Goal: Task Accomplishment & Management: Manage account settings

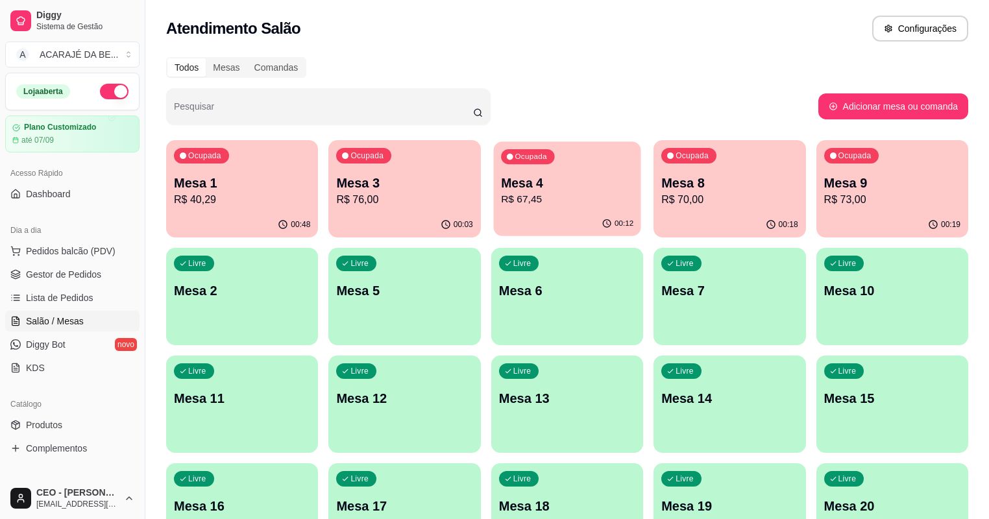
click at [501, 200] on p "R$ 67,45" at bounding box center [567, 199] width 132 height 15
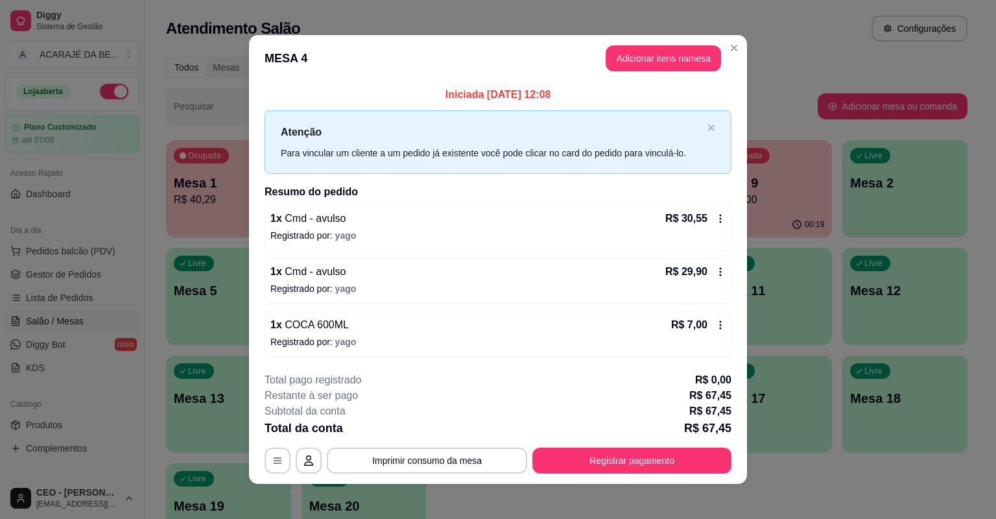
click at [720, 267] on icon at bounding box center [721, 271] width 2 height 8
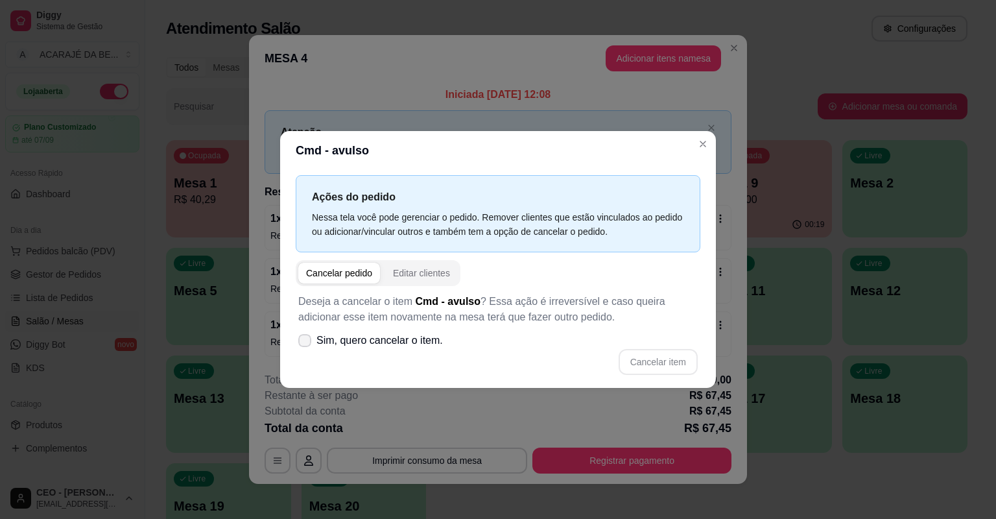
click at [317, 343] on span "Sim, quero cancelar o item." at bounding box center [380, 341] width 126 height 16
click at [306, 343] on input "Sim, quero cancelar o item." at bounding box center [302, 347] width 8 height 8
checkbox input "true"
click at [638, 358] on button "Cancelar item" at bounding box center [658, 362] width 79 height 26
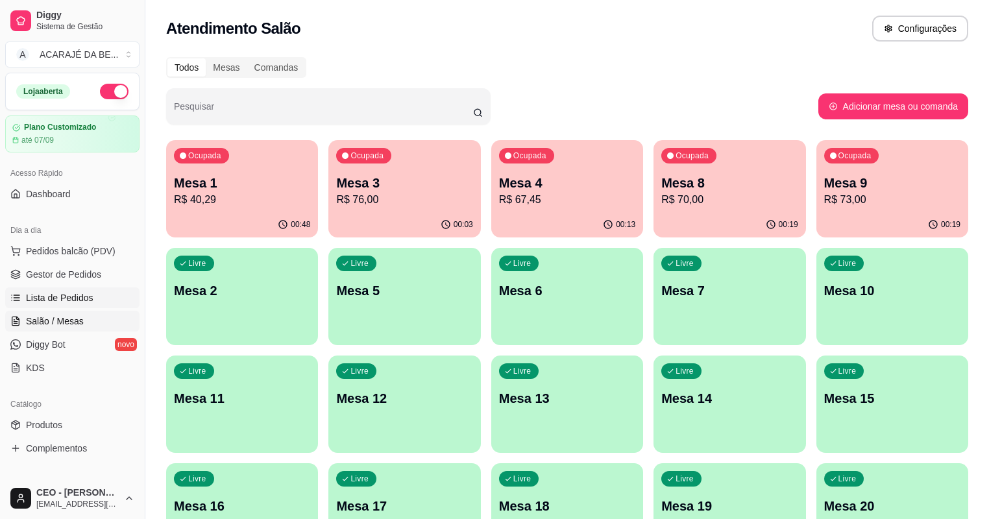
click at [77, 295] on span "Lista de Pedidos" at bounding box center [59, 297] width 67 height 13
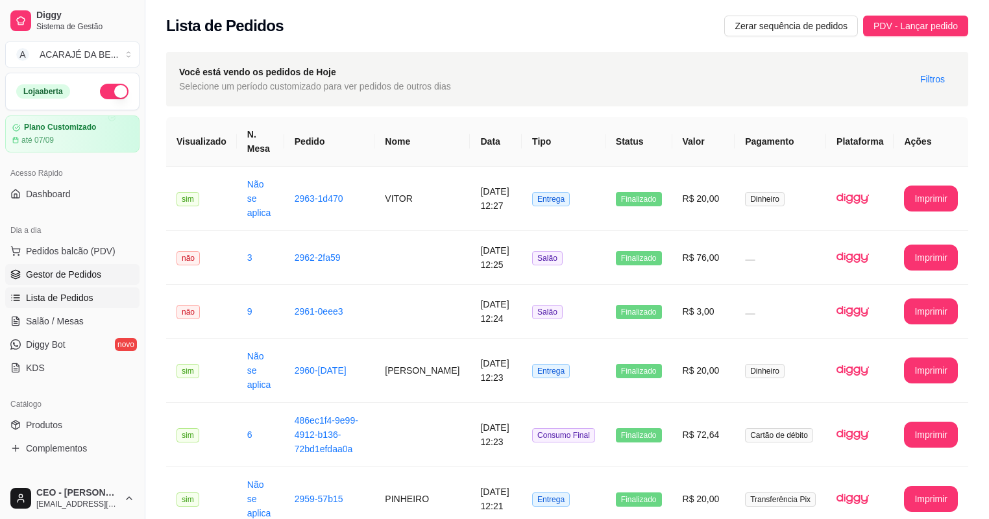
click at [80, 275] on span "Gestor de Pedidos" at bounding box center [63, 274] width 75 height 13
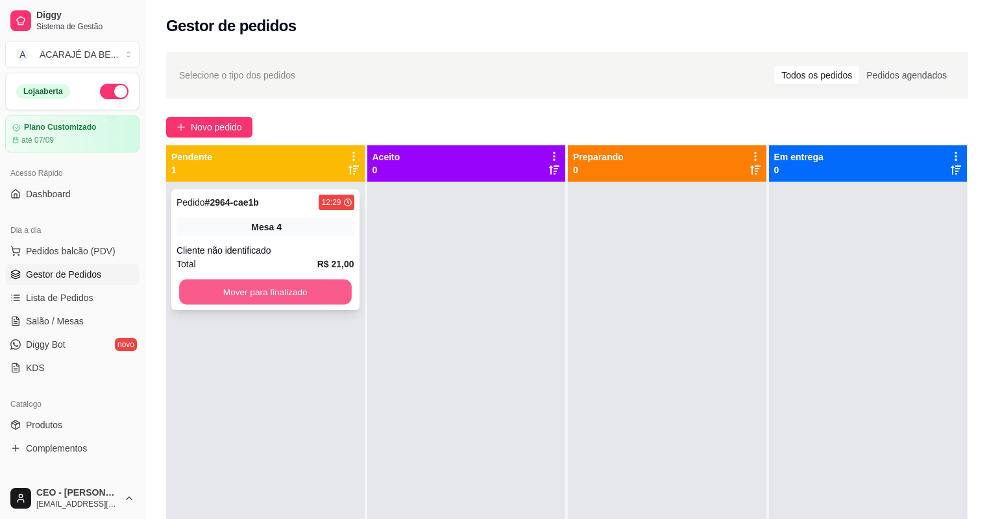
click at [280, 295] on button "Mover para finalizado" at bounding box center [265, 292] width 172 height 25
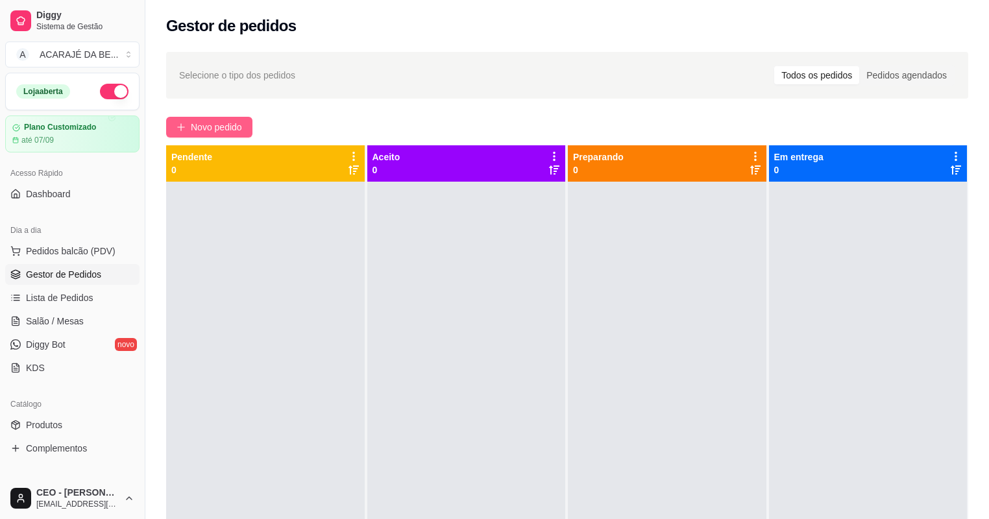
click at [234, 125] on span "Novo pedido" at bounding box center [216, 127] width 51 height 14
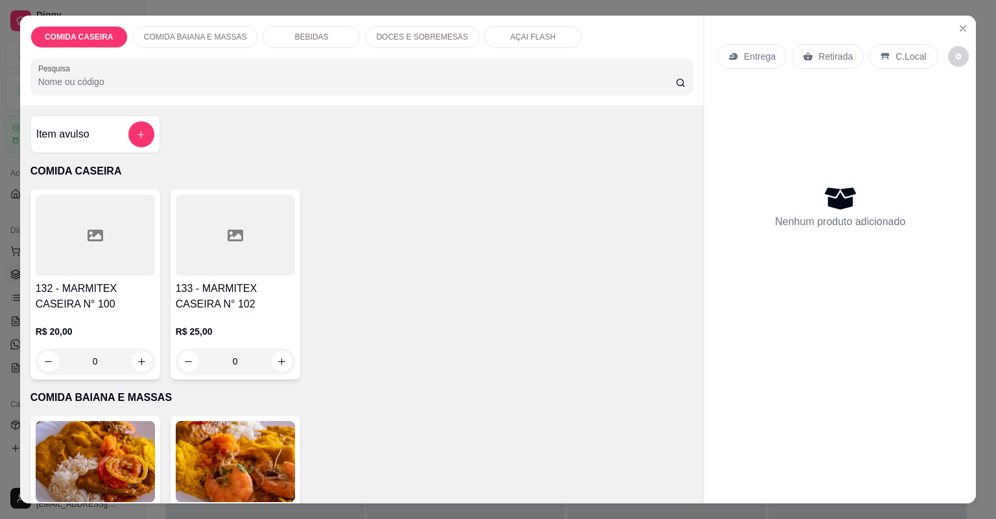
click at [73, 239] on div at bounding box center [95, 235] width 119 height 81
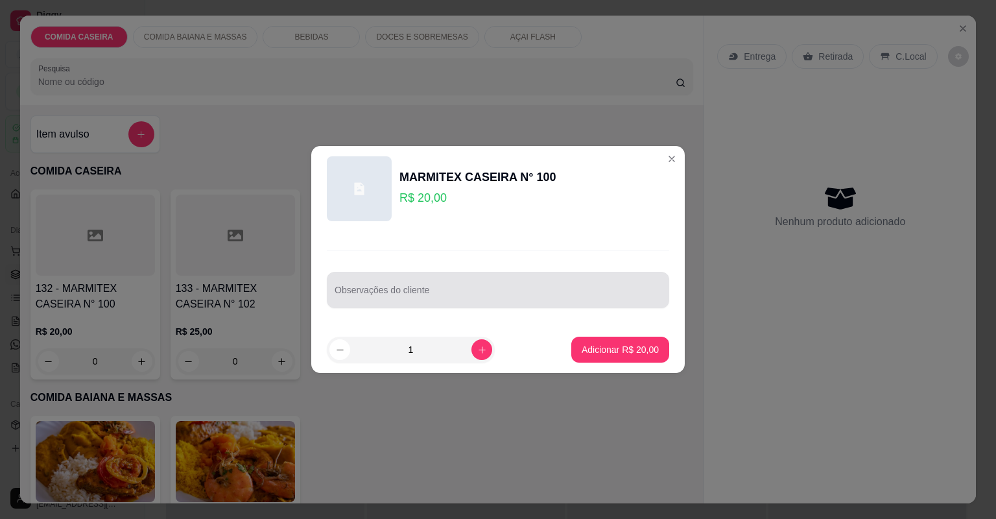
click at [482, 287] on div at bounding box center [498, 290] width 327 height 26
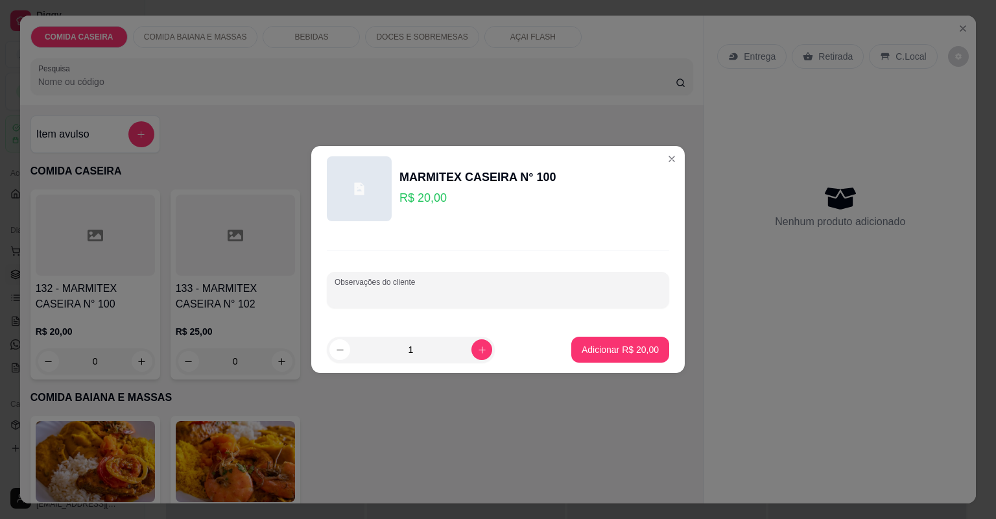
paste input "Feijão tropeiro Macarrão Arroz Purê de batata Carne assada Linguiça"
type input "Feijão tropeiro Macarrão Arroz Purê de batata Carne assada Linguiça"
click at [636, 350] on p "Adicionar R$ 20,00" at bounding box center [620, 349] width 75 height 12
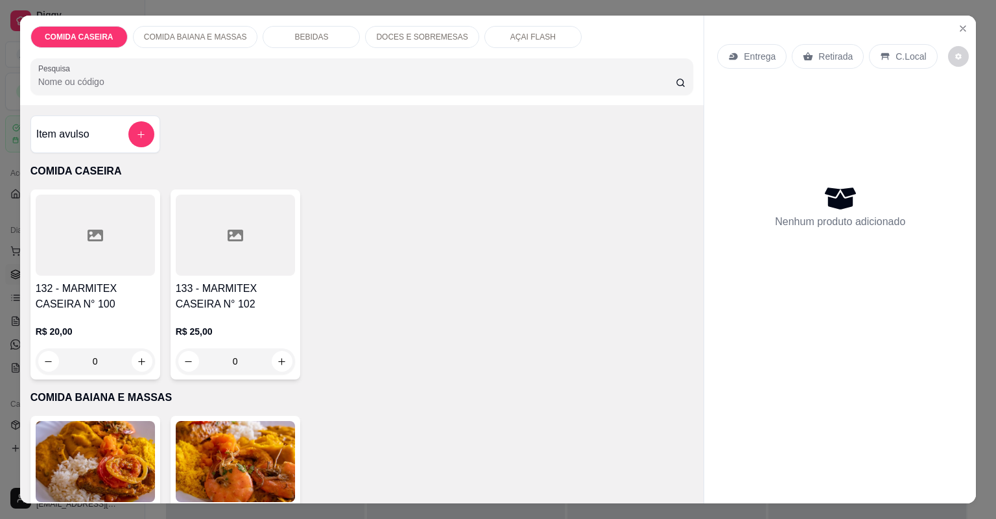
click at [128, 218] on div at bounding box center [95, 235] width 119 height 81
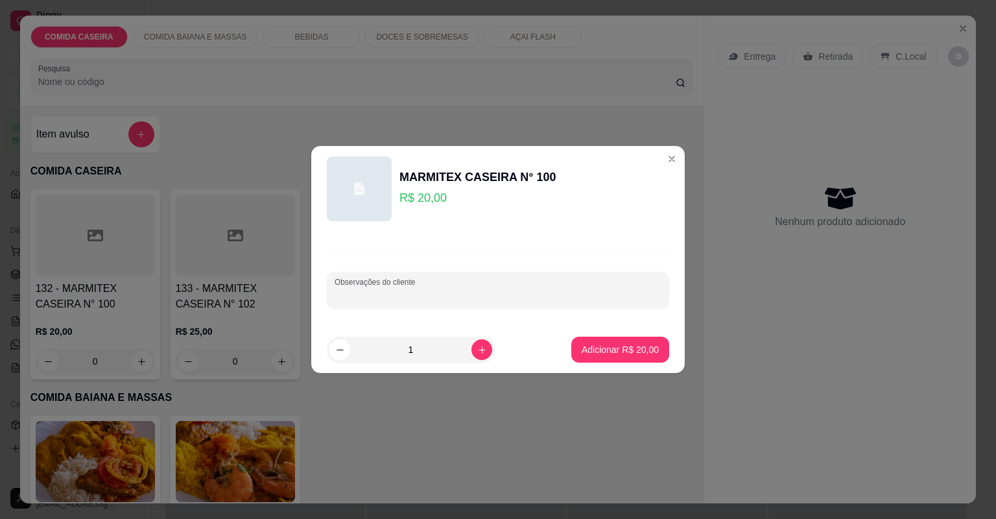
click at [442, 291] on input "Observações do cliente" at bounding box center [498, 295] width 327 height 13
paste input "Feijão tropeiro Macarrão cremoso Batata frita Purê de batata Coxa de frango"
type input "Feijão tropeiro Macarrão cremoso Batata frita Purê de batata Coxa de frango"
click at [575, 350] on button "Adicionar R$ 20,00" at bounding box center [620, 349] width 95 height 25
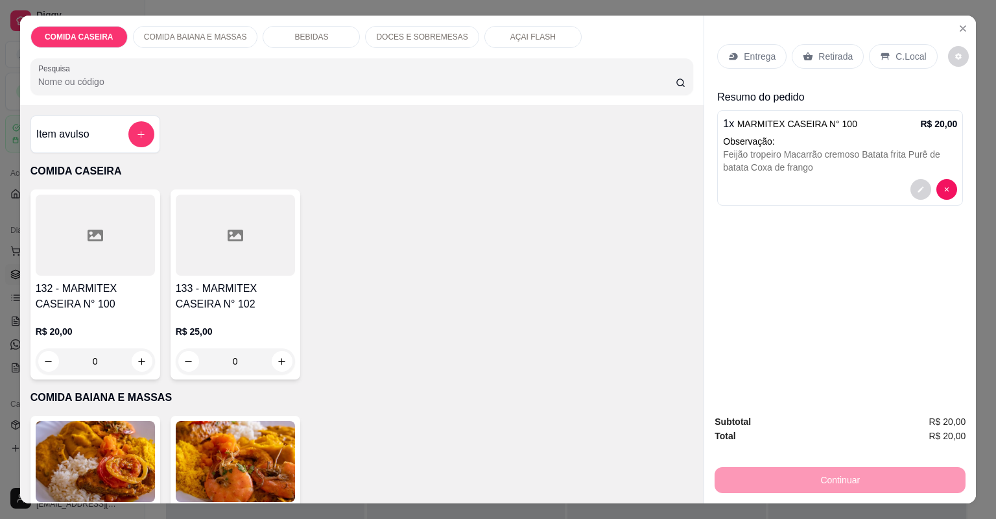
click at [211, 210] on div at bounding box center [235, 235] width 119 height 81
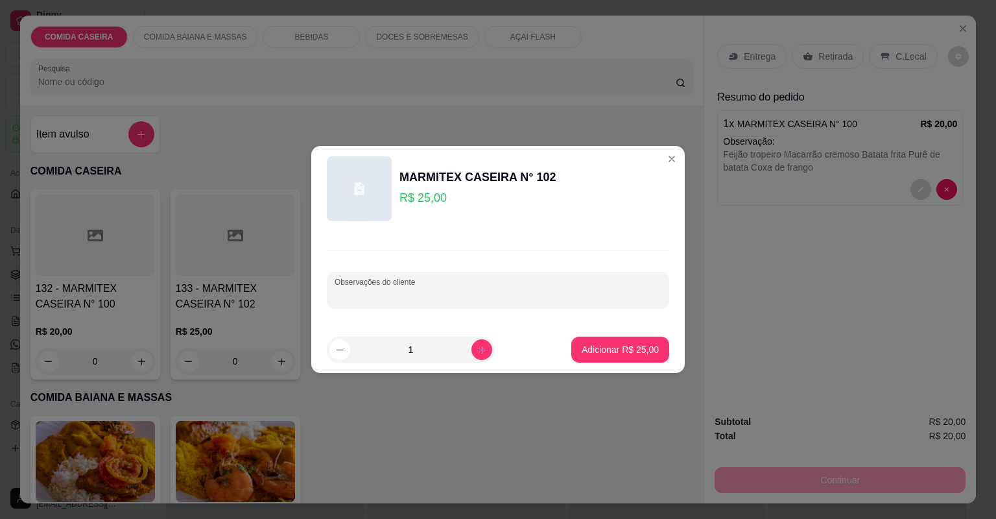
click at [426, 299] on input "Observações do cliente" at bounding box center [498, 295] width 327 height 13
paste input "Feijão tropeiro Macarrão Arroz Purê de batata Carne assada Linguiça"
type input "Feijão tropeiro Macarrão Arroz Purê de batata Carne assada Linguiça"
click at [613, 345] on p "Adicionar R$ 25,00" at bounding box center [620, 349] width 75 height 12
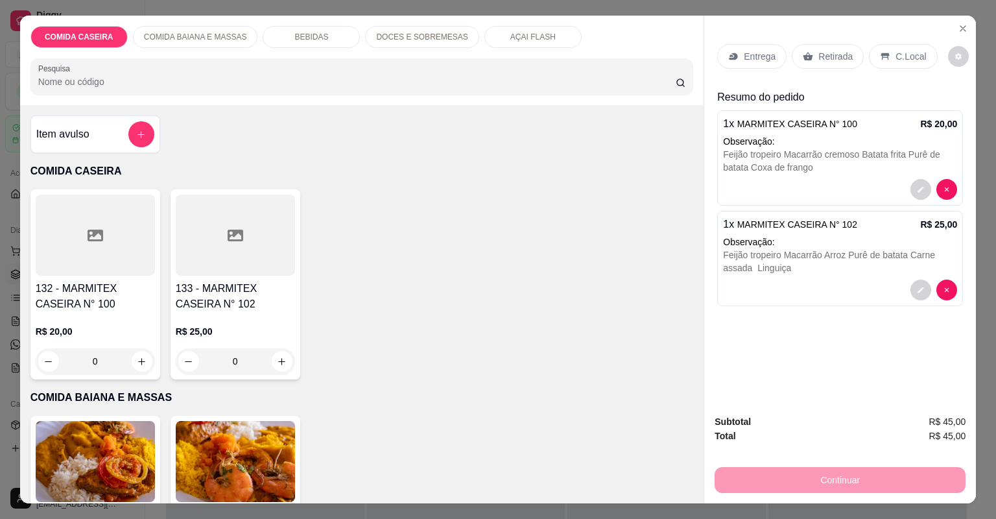
click at [239, 254] on div at bounding box center [235, 235] width 119 height 81
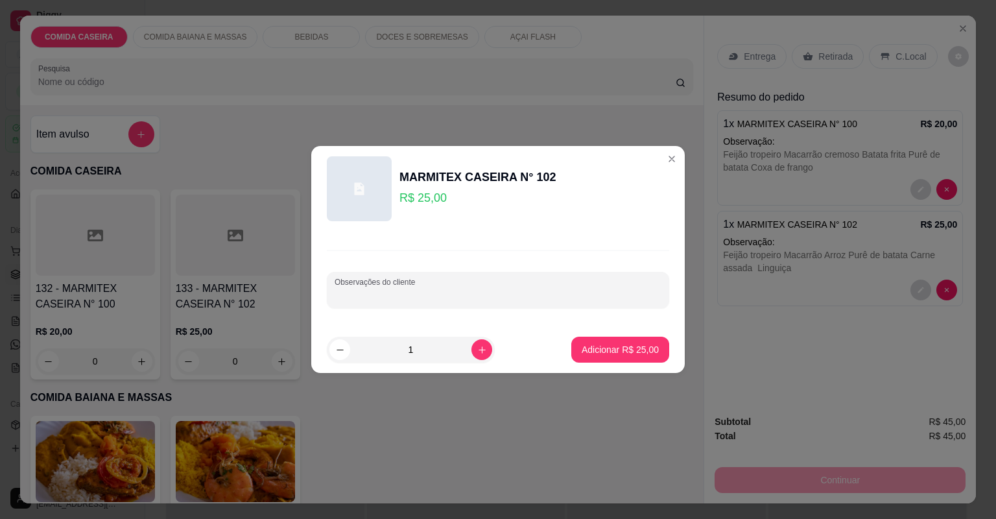
click at [485, 296] on input "Observações do cliente" at bounding box center [498, 295] width 327 height 13
paste input "Lasanha de frango Salada de maionese Arroz Purê de batata"
type input "Lasanha de frango Salada de maionese Arroz Purê de batata"
click at [648, 355] on p "Adicionar R$ 25,00" at bounding box center [620, 349] width 75 height 12
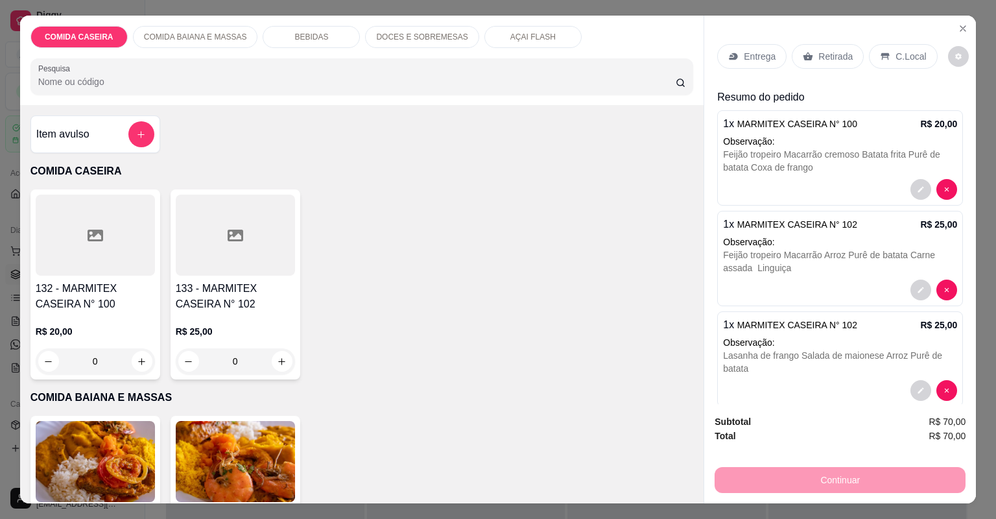
click at [755, 57] on p "Entrega" at bounding box center [760, 56] width 32 height 13
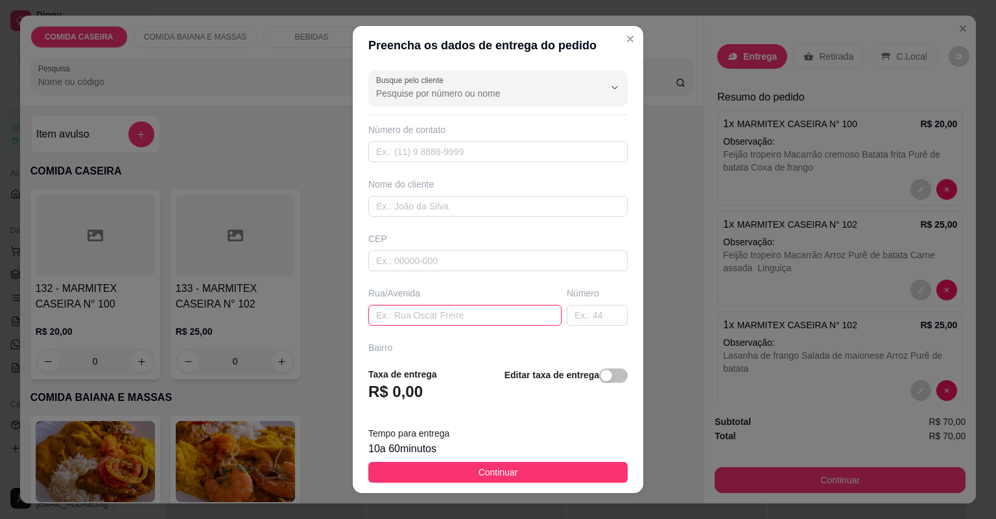
click at [419, 315] on input "text" at bounding box center [464, 315] width 193 height 21
paste input "[GEOGRAPHIC_DATA] sem calçar barrancão próximo ao lava carro de [GEOGRAPHIC_DAT…"
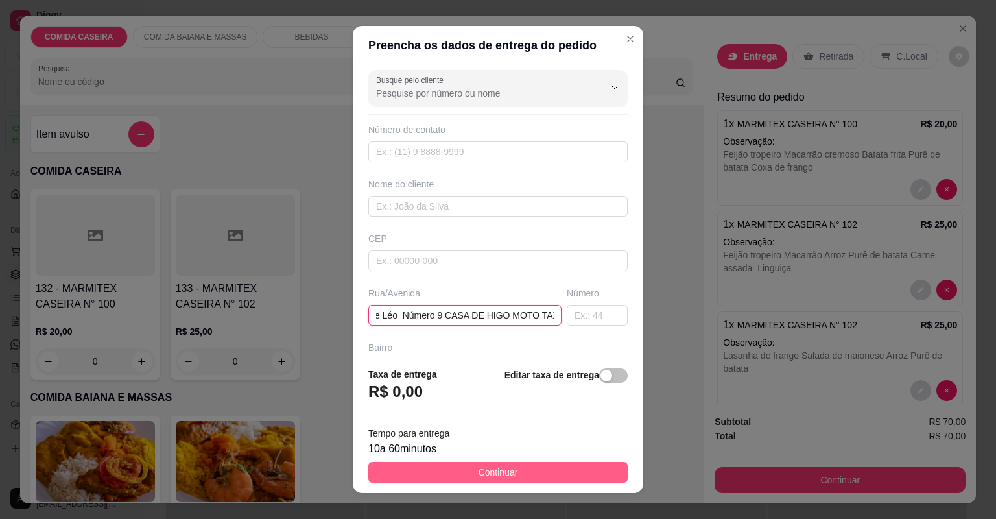
scroll to position [0, 339]
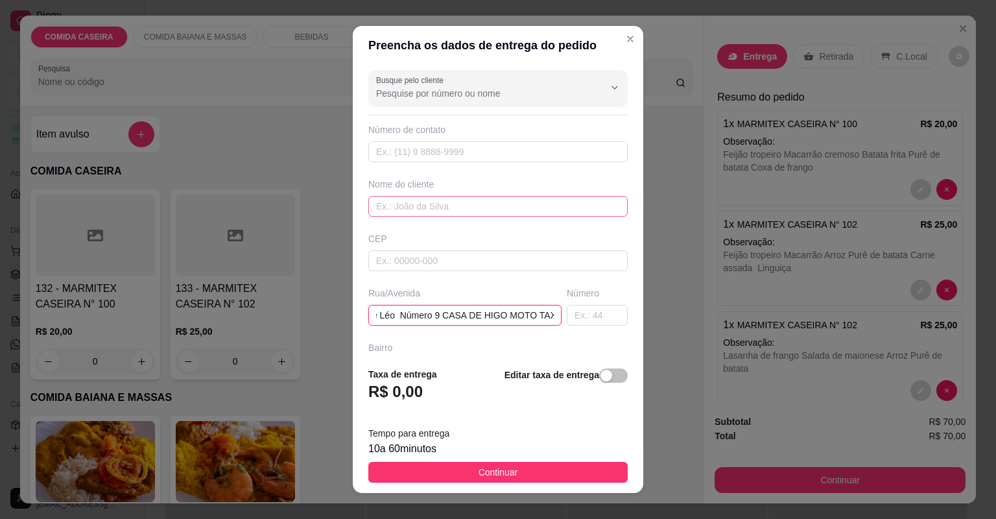
type input "Rua da pista [GEOGRAPHIC_DATA] sem calçar barrancão próximo ao lava carro de Lé…"
click at [426, 205] on input "text" at bounding box center [497, 206] width 259 height 21
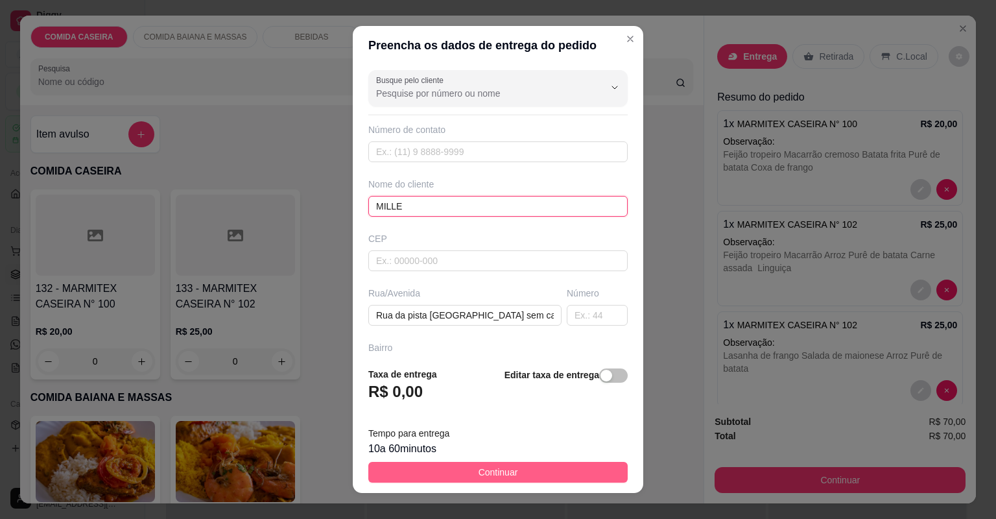
type input "MILLE"
click at [506, 465] on span "Continuar" at bounding box center [499, 472] width 40 height 14
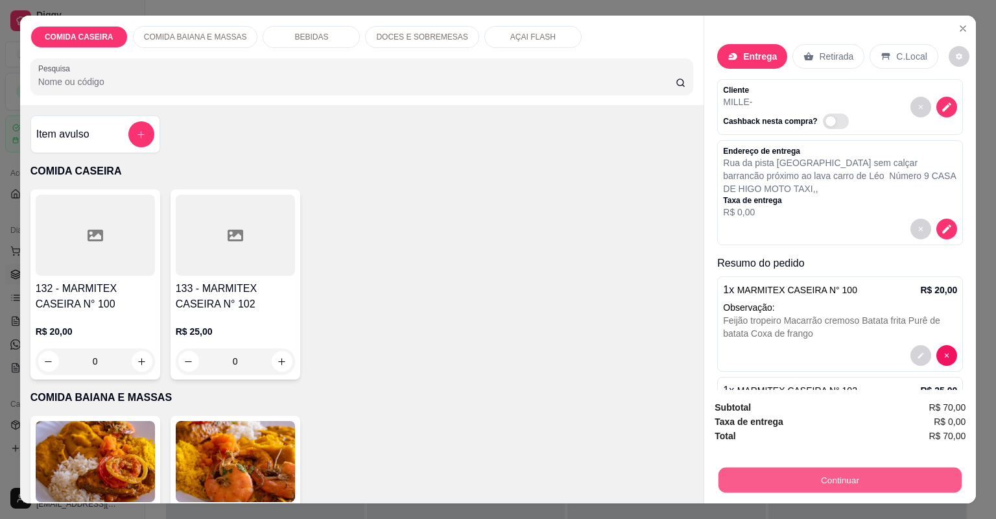
click at [755, 471] on button "Continuar" at bounding box center [840, 480] width 243 height 25
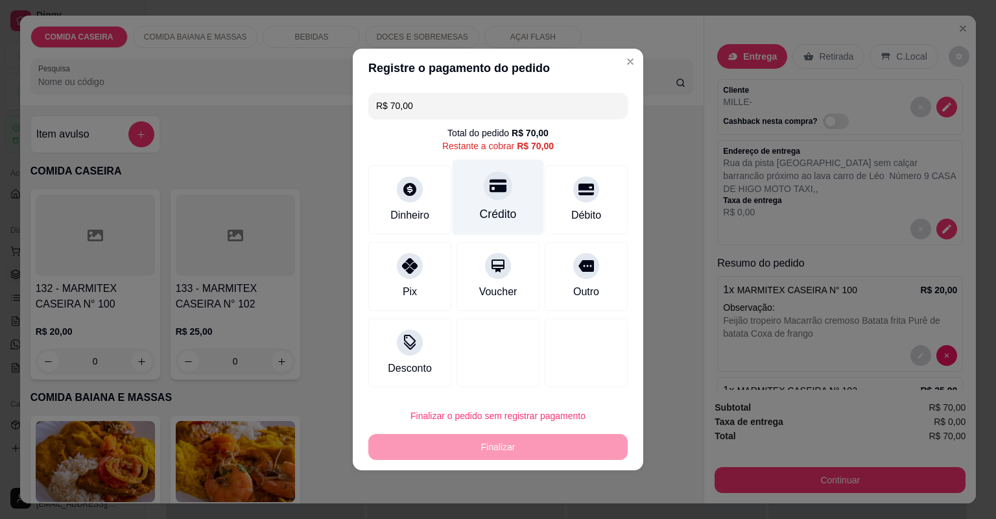
click at [485, 208] on div "Crédito" at bounding box center [498, 214] width 37 height 17
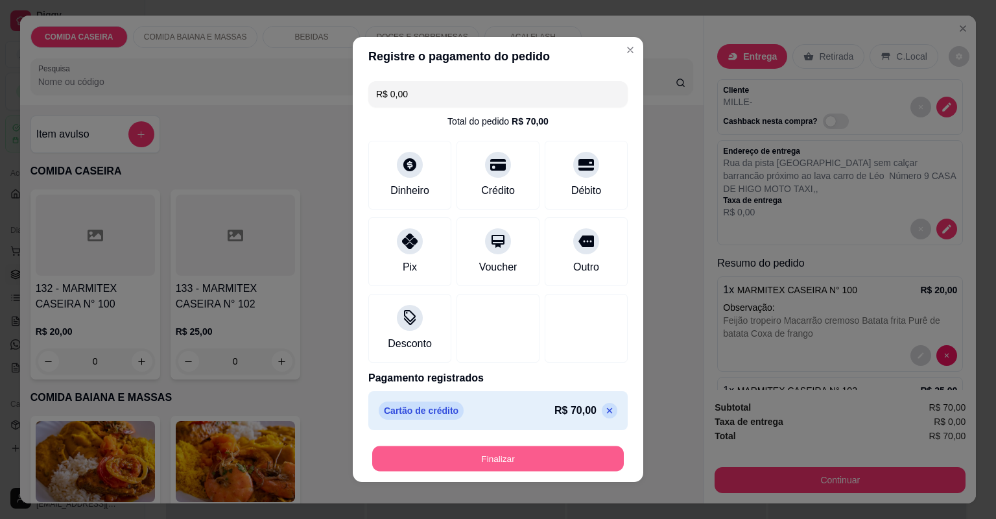
click at [573, 459] on button "Finalizar" at bounding box center [498, 458] width 252 height 25
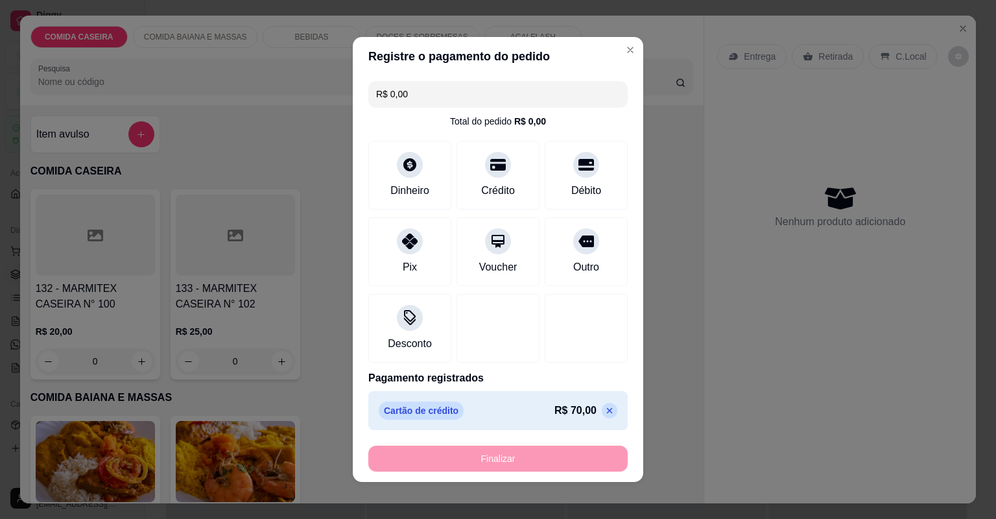
type input "-R$ 70,00"
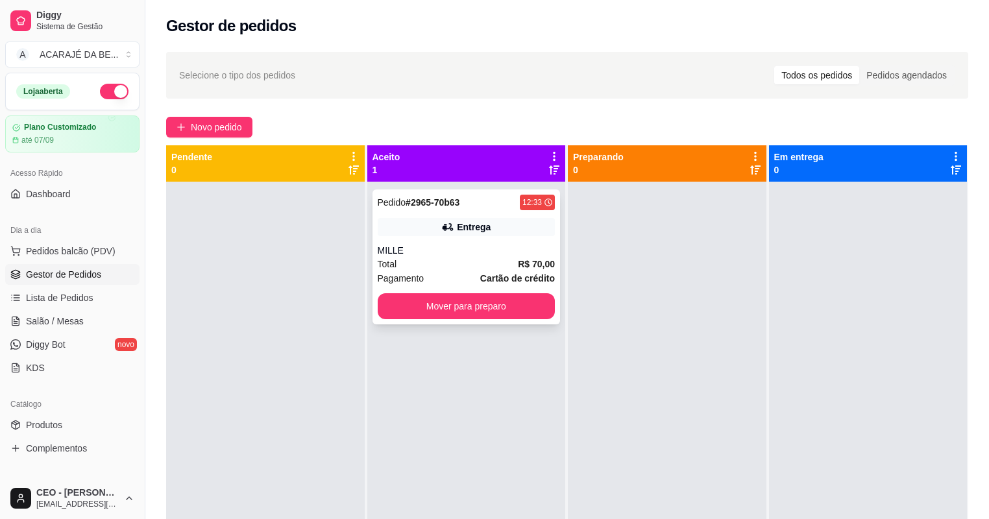
click at [428, 221] on div "Entrega" at bounding box center [467, 227] width 178 height 18
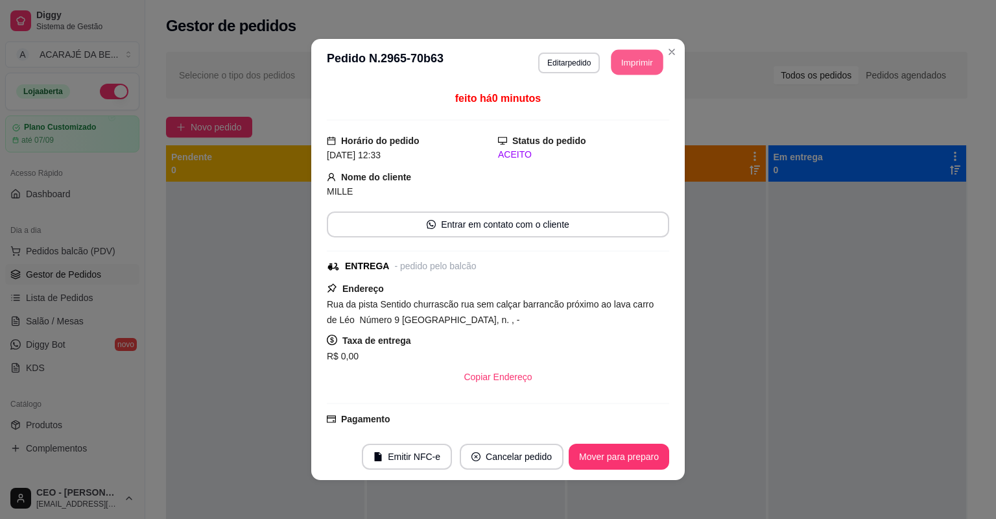
click at [629, 67] on button "Imprimir" at bounding box center [638, 62] width 52 height 25
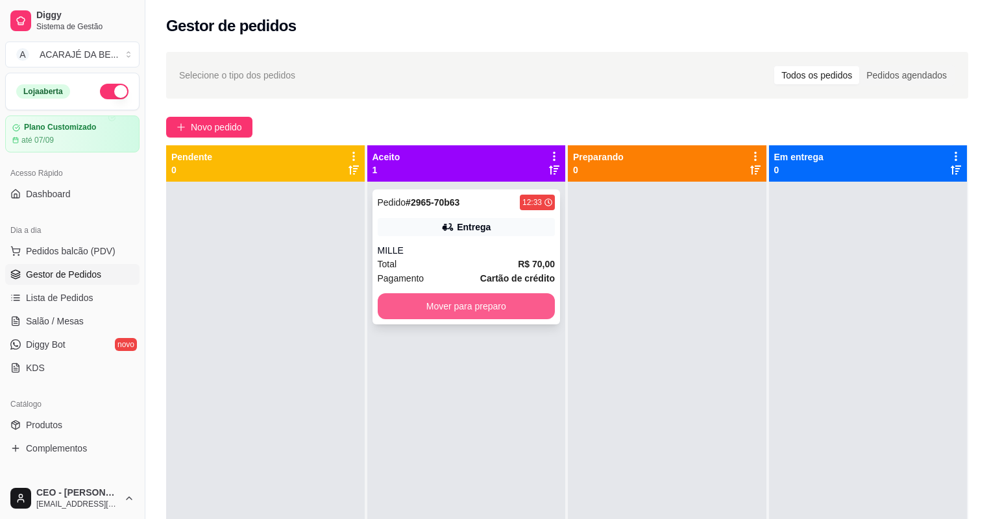
click at [529, 301] on button "Mover para preparo" at bounding box center [467, 306] width 178 height 26
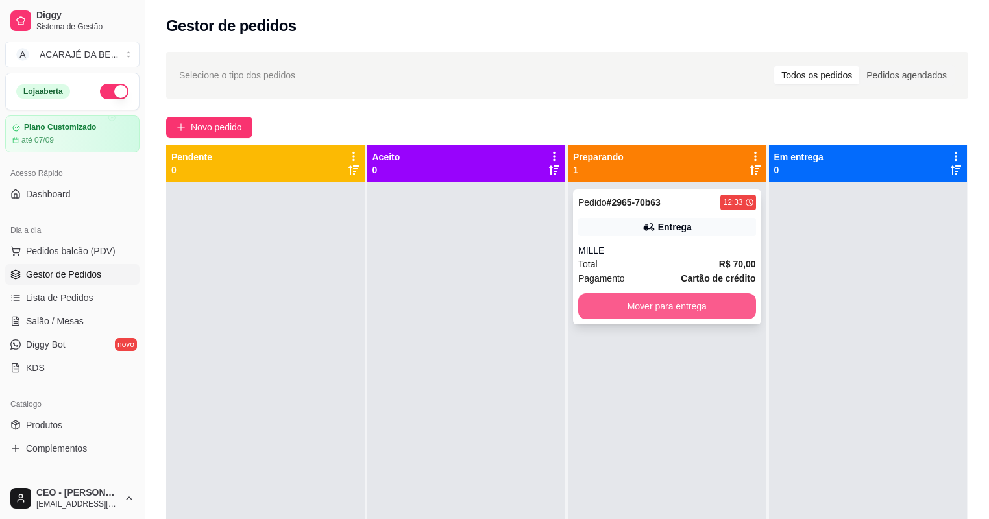
click at [700, 300] on button "Mover para entrega" at bounding box center [667, 306] width 178 height 26
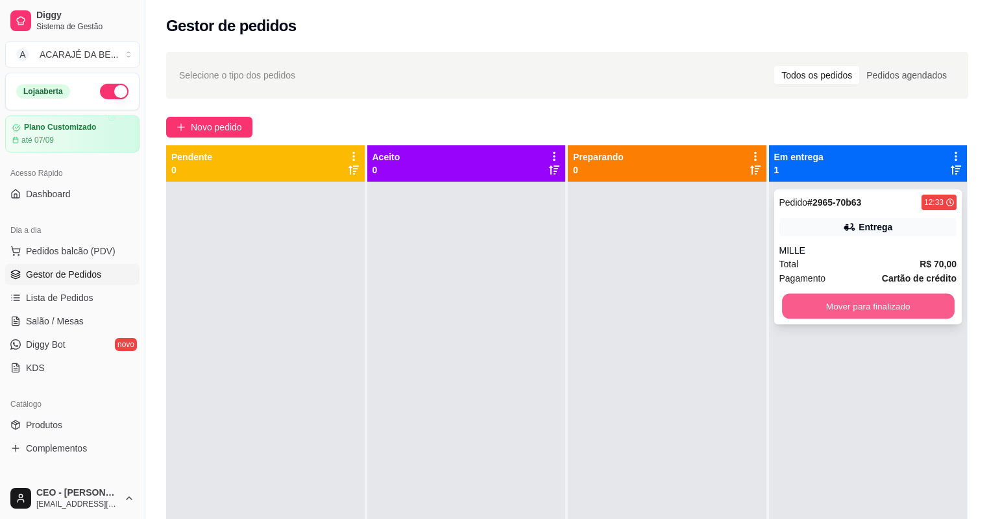
click at [795, 302] on button "Mover para finalizado" at bounding box center [868, 306] width 172 height 25
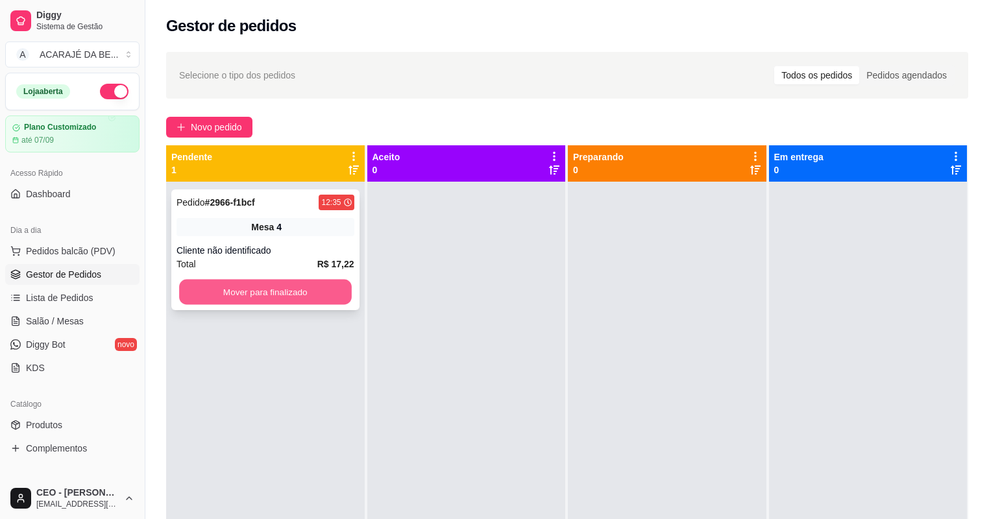
click at [256, 297] on button "Mover para finalizado" at bounding box center [265, 292] width 172 height 25
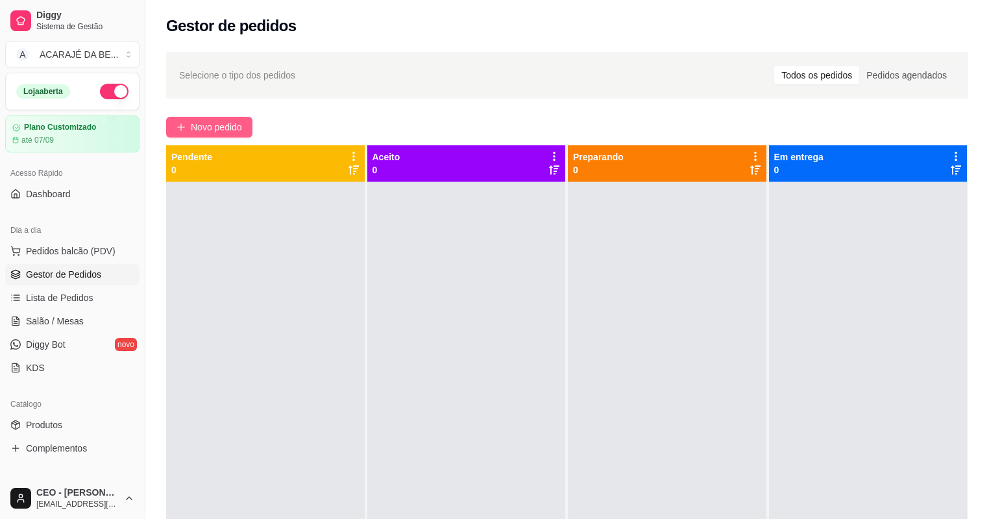
click at [229, 124] on span "Novo pedido" at bounding box center [216, 127] width 51 height 14
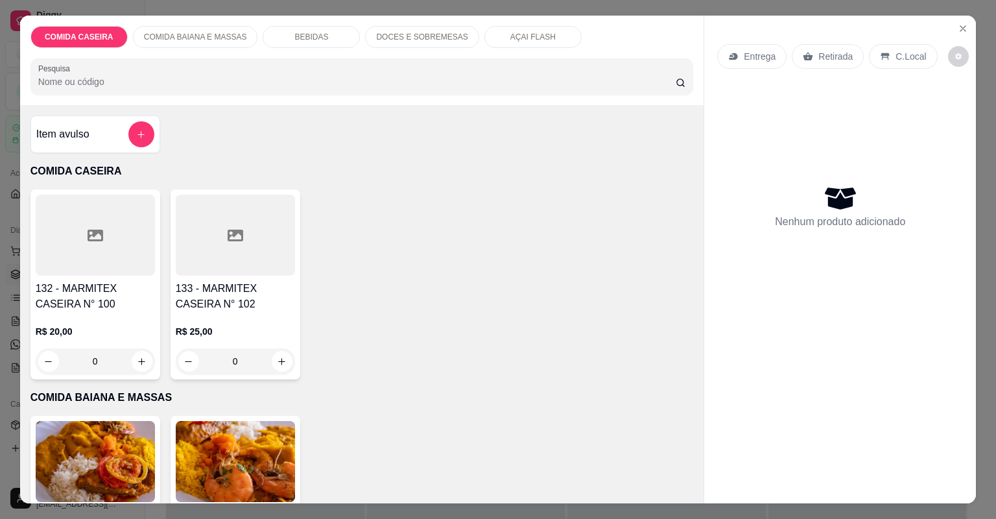
click at [254, 232] on div at bounding box center [235, 235] width 119 height 81
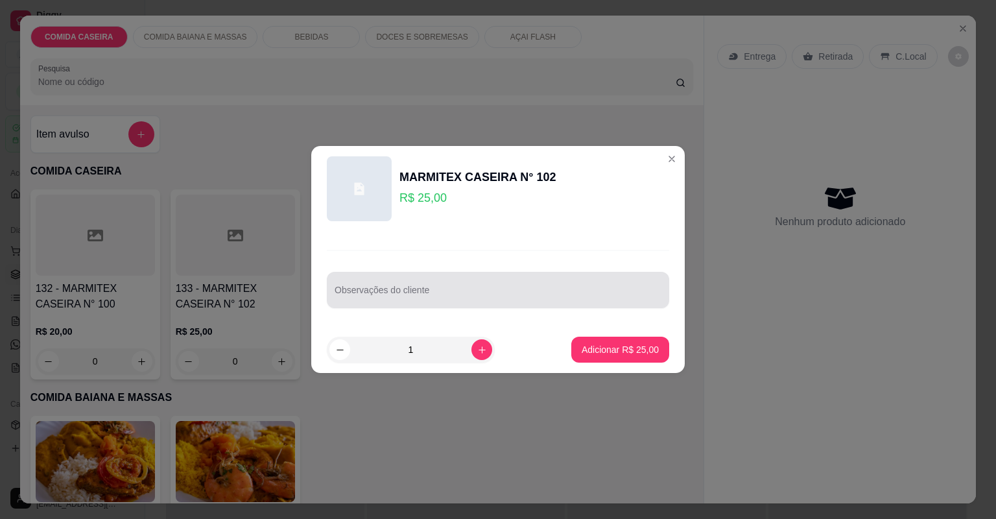
click at [475, 296] on input "Observações do cliente" at bounding box center [498, 295] width 327 height 13
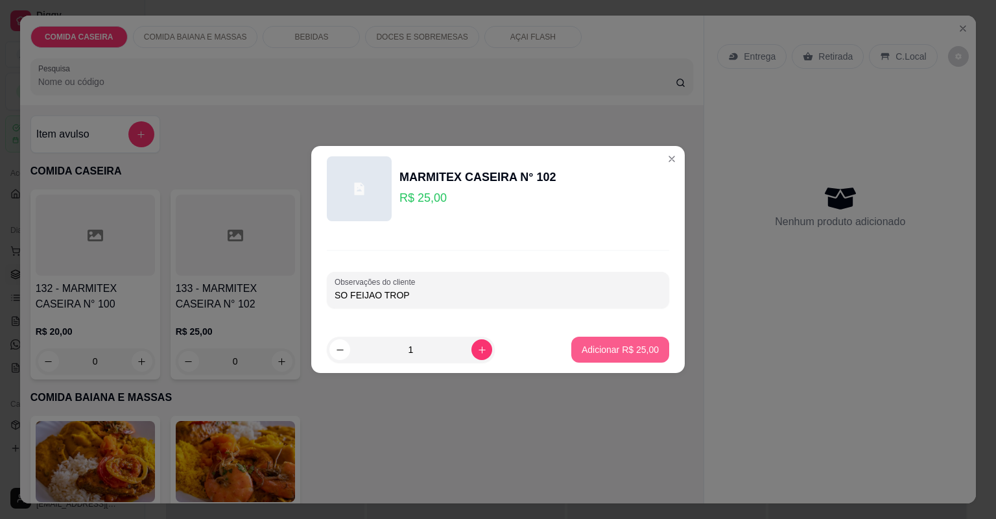
type input "SO FEIJAO TROP"
click at [613, 355] on p "Adicionar R$ 25,00" at bounding box center [620, 349] width 77 height 13
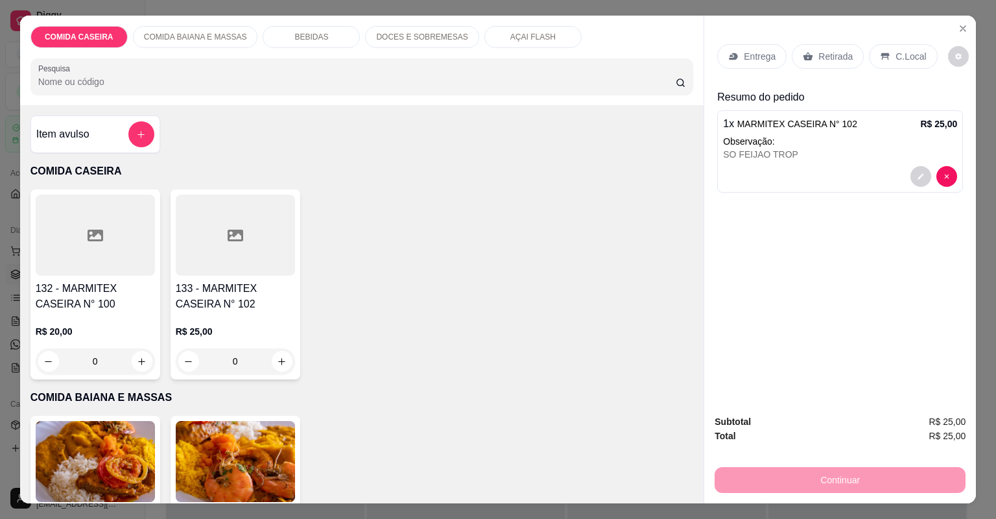
click at [757, 54] on p "Entrega" at bounding box center [760, 56] width 32 height 13
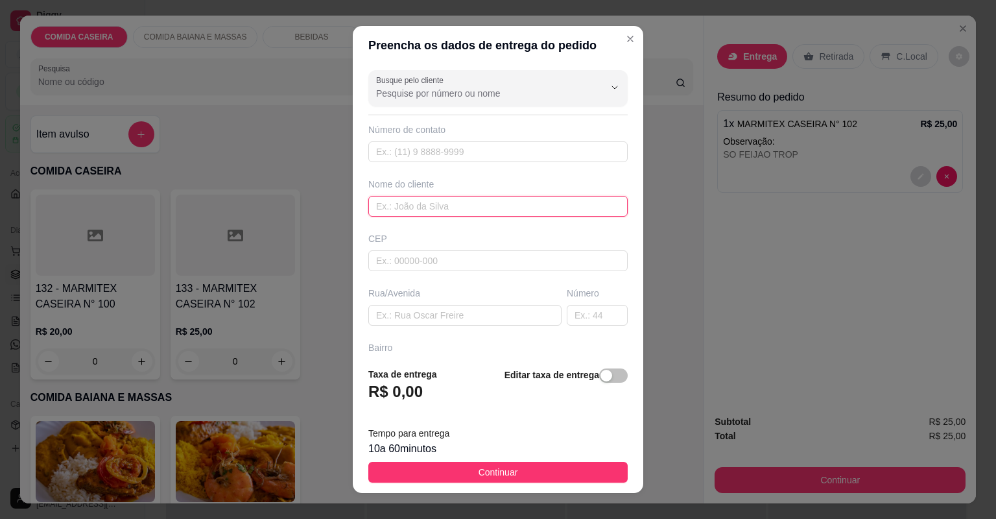
click at [441, 201] on input "text" at bounding box center [497, 206] width 259 height 21
type input "INGRYD"
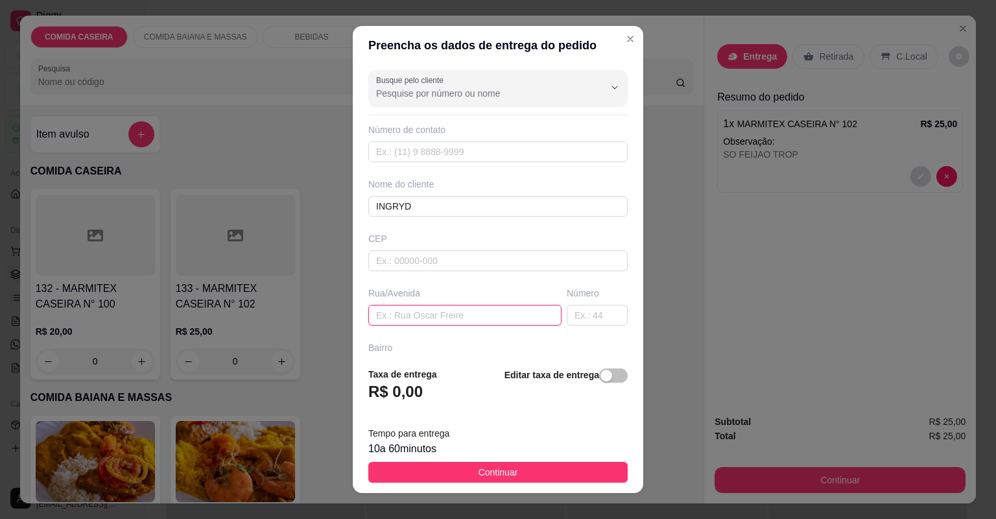
click at [519, 319] on input "text" at bounding box center [464, 315] width 193 height 21
paste input "[STREET_ADDRESS][PERSON_NAME]"
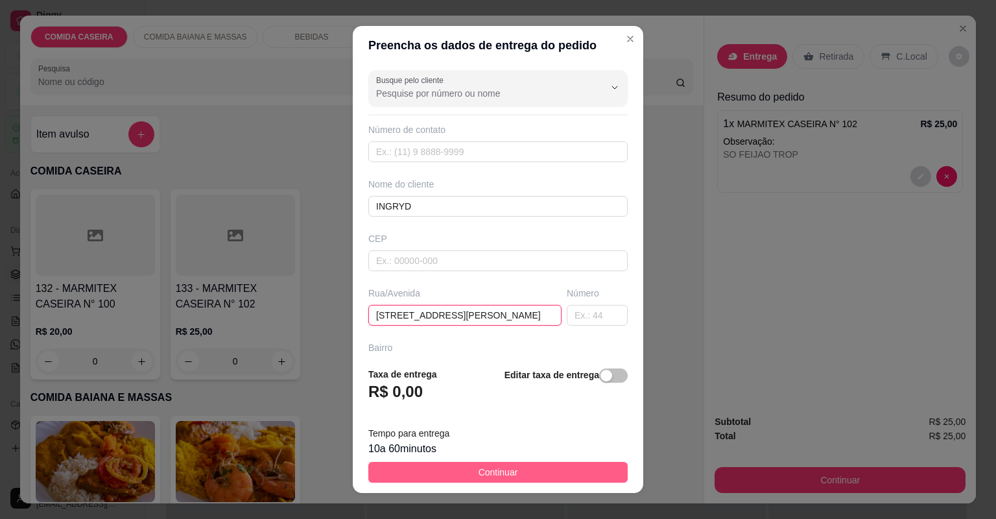
type input "[STREET_ADDRESS][PERSON_NAME]"
click at [563, 477] on button "Continuar" at bounding box center [497, 472] width 259 height 21
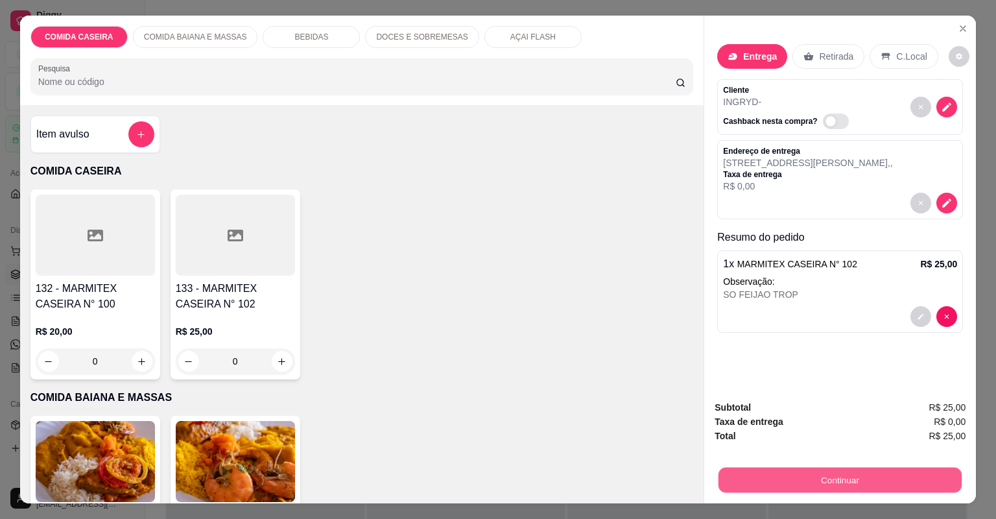
click at [751, 475] on button "Continuar" at bounding box center [840, 480] width 243 height 25
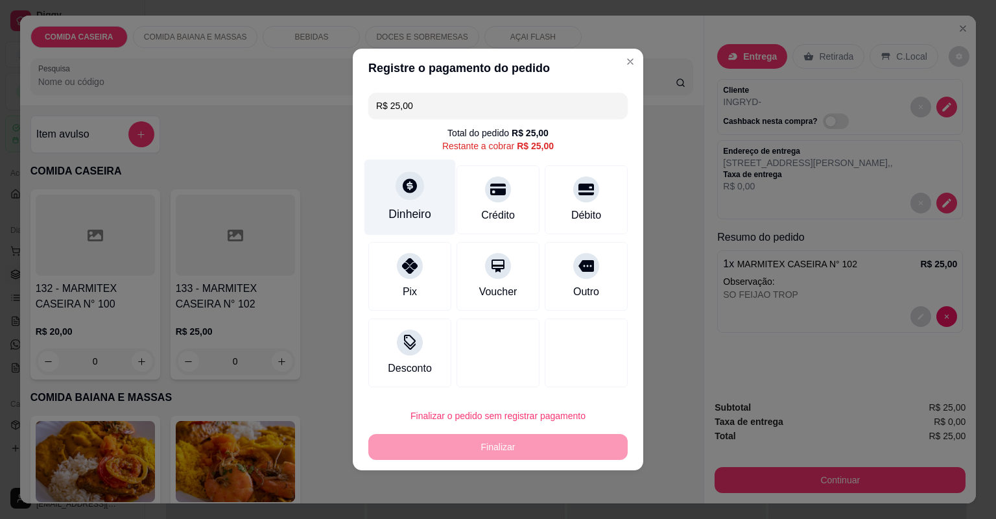
click at [428, 208] on div "Dinheiro" at bounding box center [410, 214] width 43 height 17
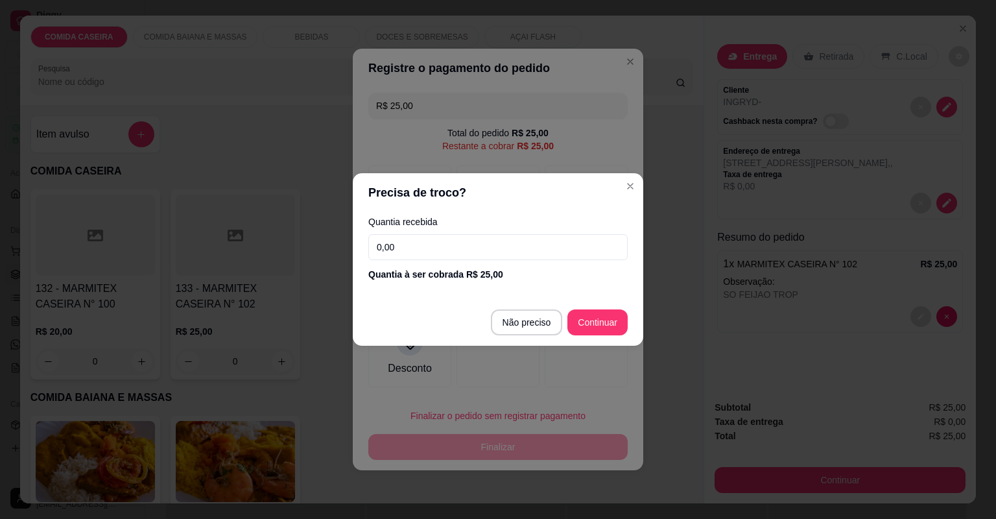
click at [476, 247] on input "0,00" at bounding box center [497, 247] width 259 height 26
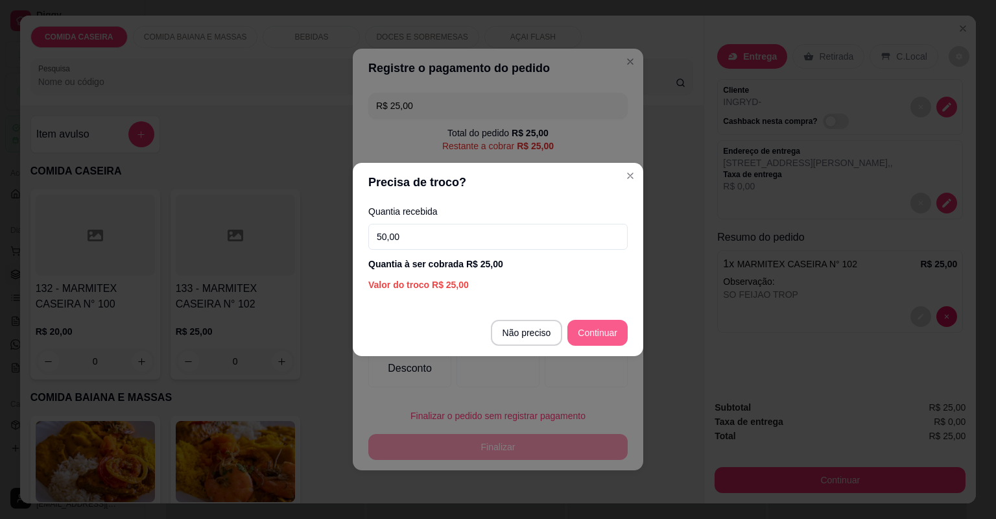
type input "50,00"
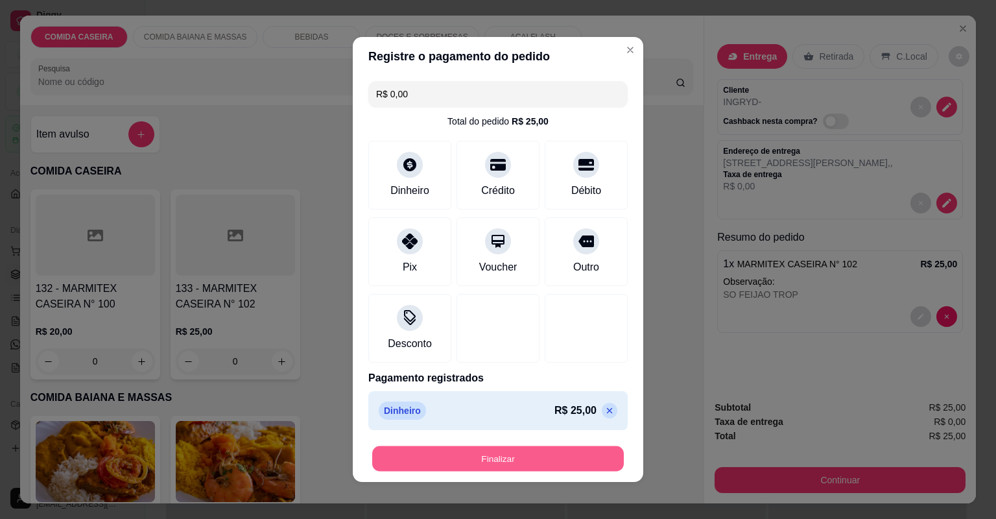
click at [543, 459] on button "Finalizar" at bounding box center [498, 458] width 252 height 25
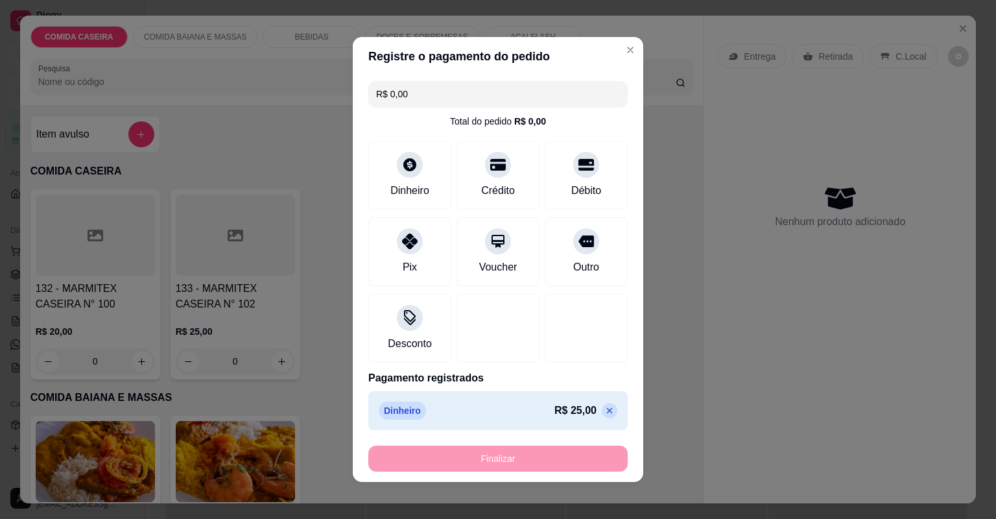
type input "-R$ 25,00"
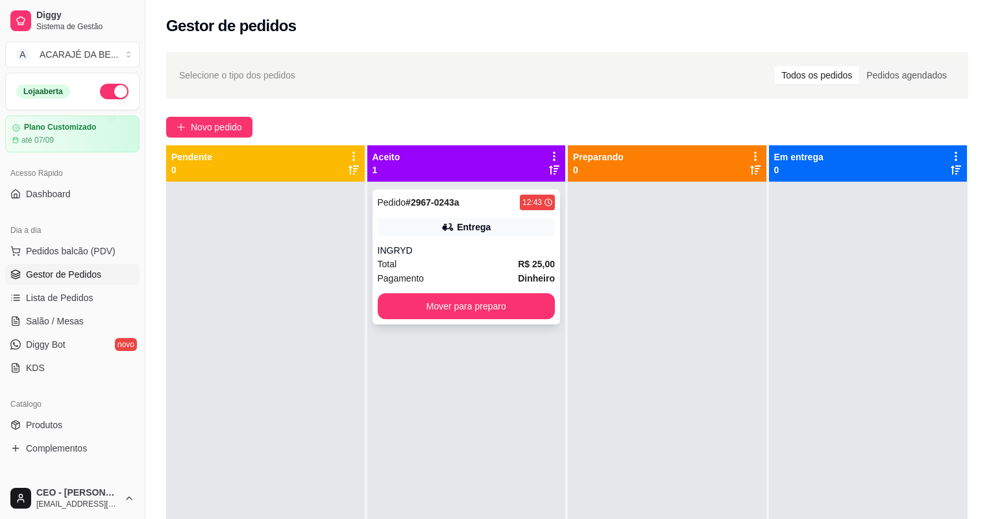
click at [433, 256] on div "Pedido # 2967-0243a 12:43 Entrega INGRYD Total R$ 25,00 Pagamento Dinheiro Move…" at bounding box center [466, 256] width 188 height 135
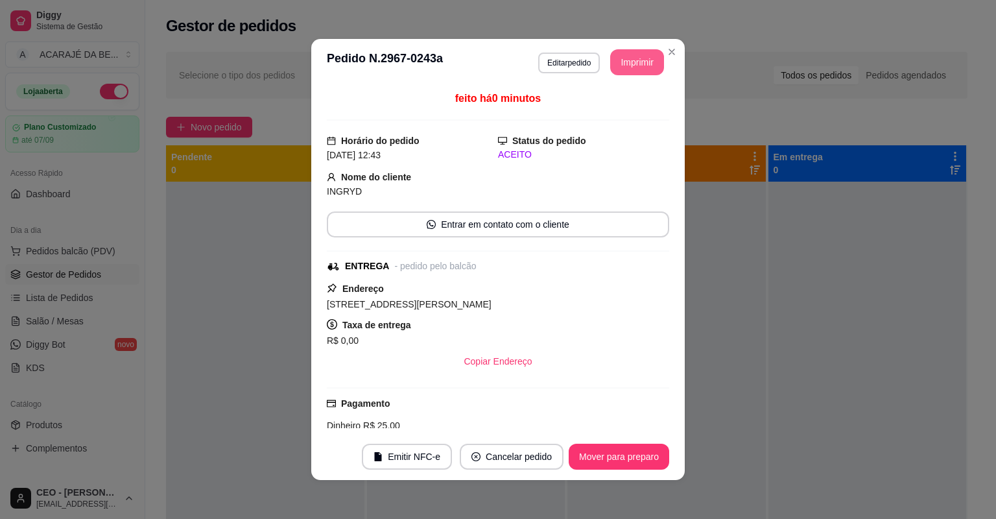
click at [650, 56] on button "Imprimir" at bounding box center [637, 62] width 54 height 26
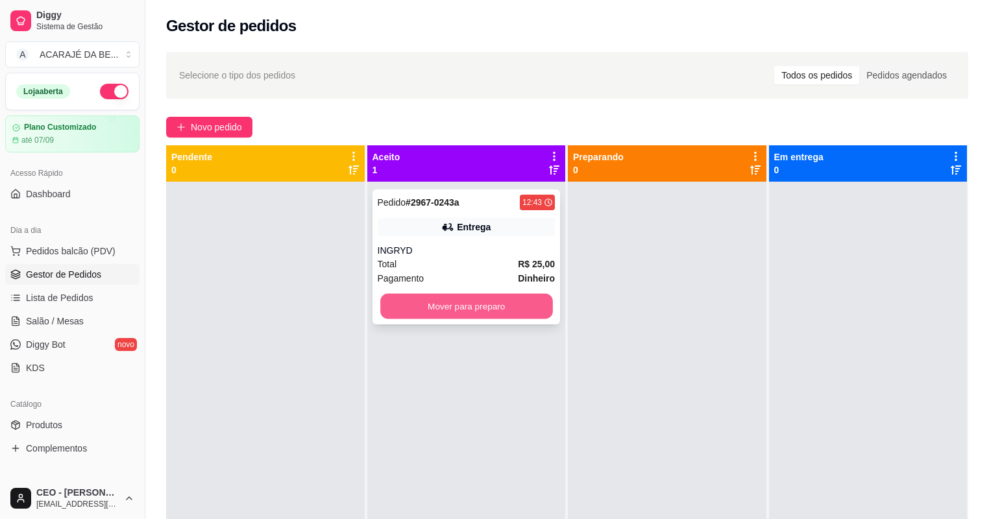
click at [491, 311] on button "Mover para preparo" at bounding box center [466, 306] width 172 height 25
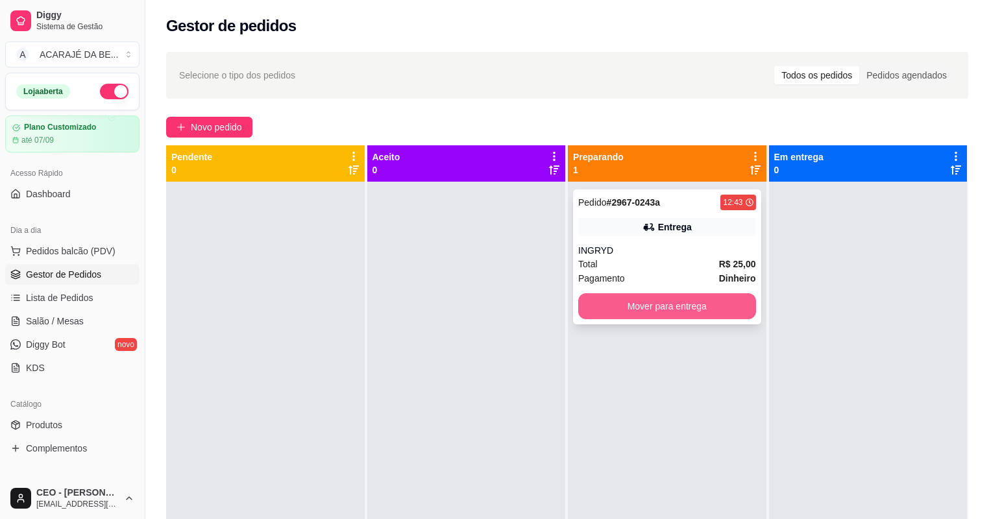
click at [619, 302] on button "Mover para entrega" at bounding box center [667, 306] width 178 height 26
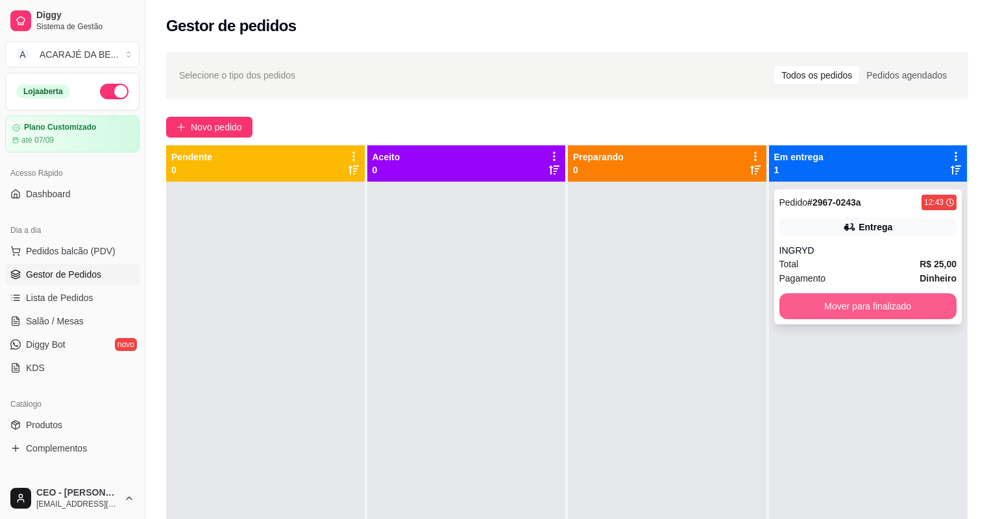
click at [911, 302] on button "Mover para finalizado" at bounding box center [868, 306] width 178 height 26
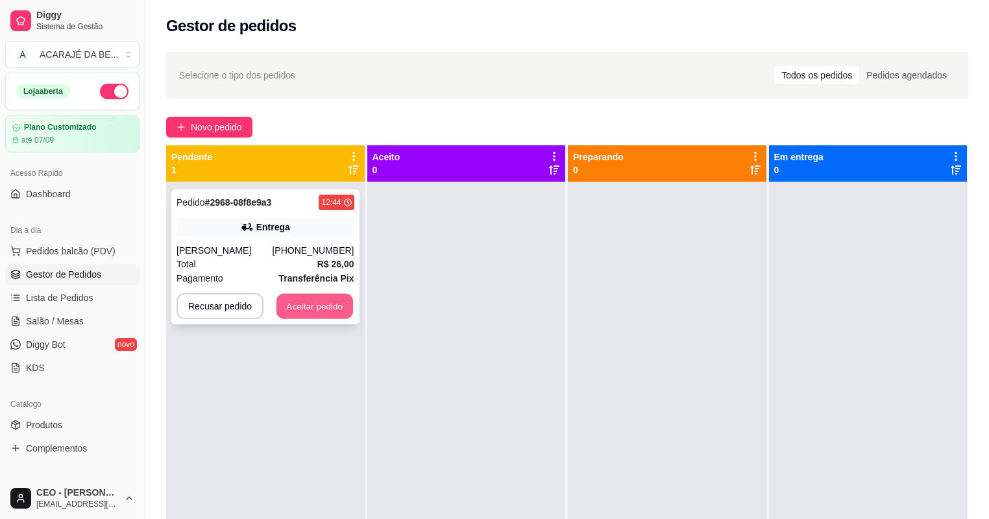
click at [318, 309] on button "Aceitar pedido" at bounding box center [314, 306] width 77 height 25
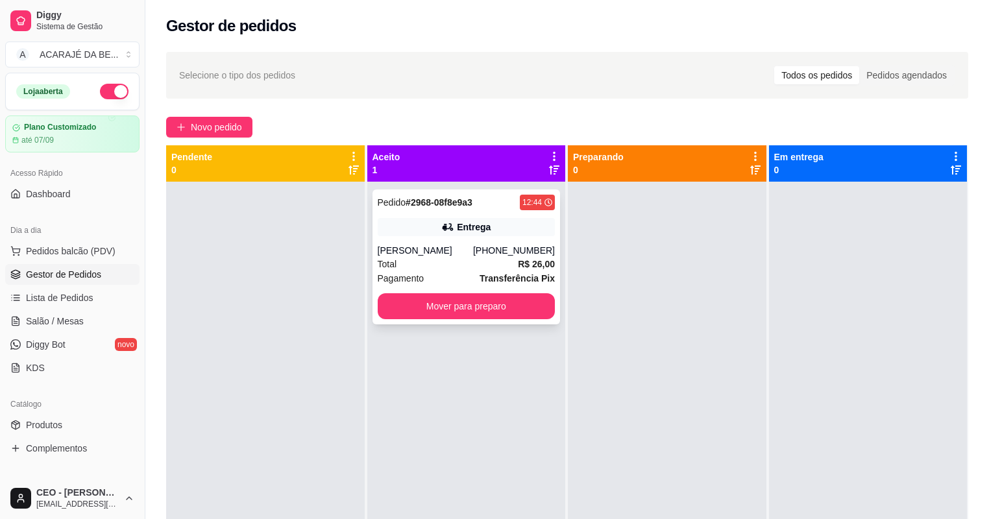
click at [433, 262] on div "Total R$ 26,00" at bounding box center [467, 264] width 178 height 14
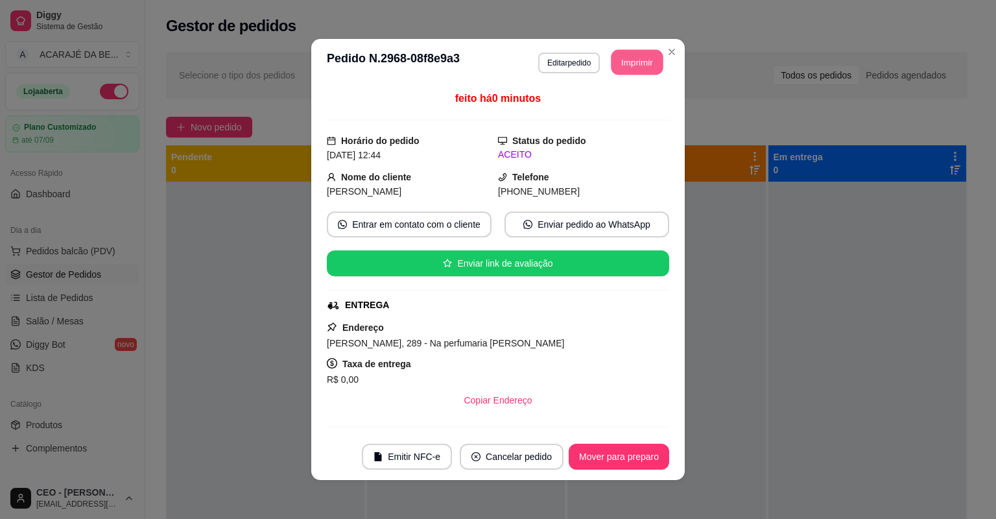
click at [640, 56] on button "Imprimir" at bounding box center [638, 62] width 52 height 25
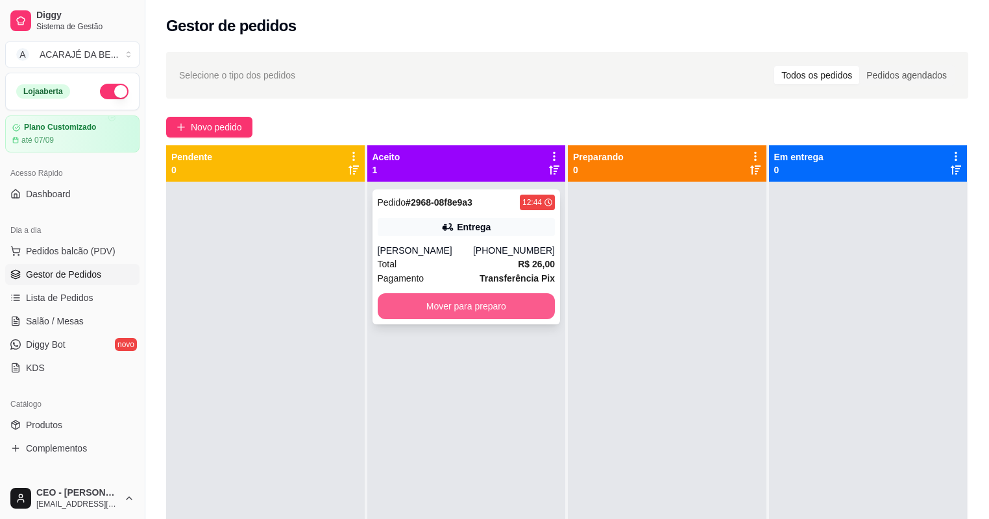
click at [545, 296] on button "Mover para preparo" at bounding box center [467, 306] width 178 height 26
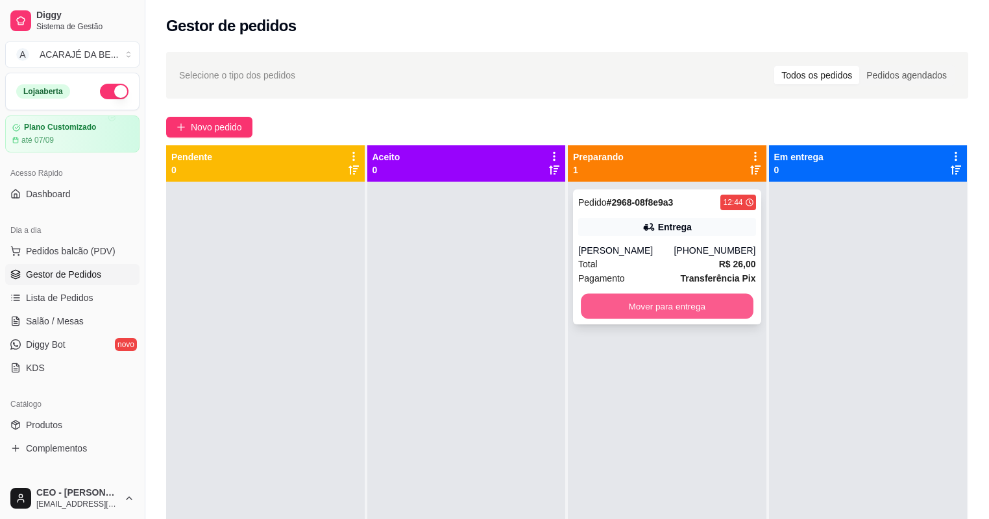
click at [698, 312] on button "Mover para entrega" at bounding box center [667, 306] width 172 height 25
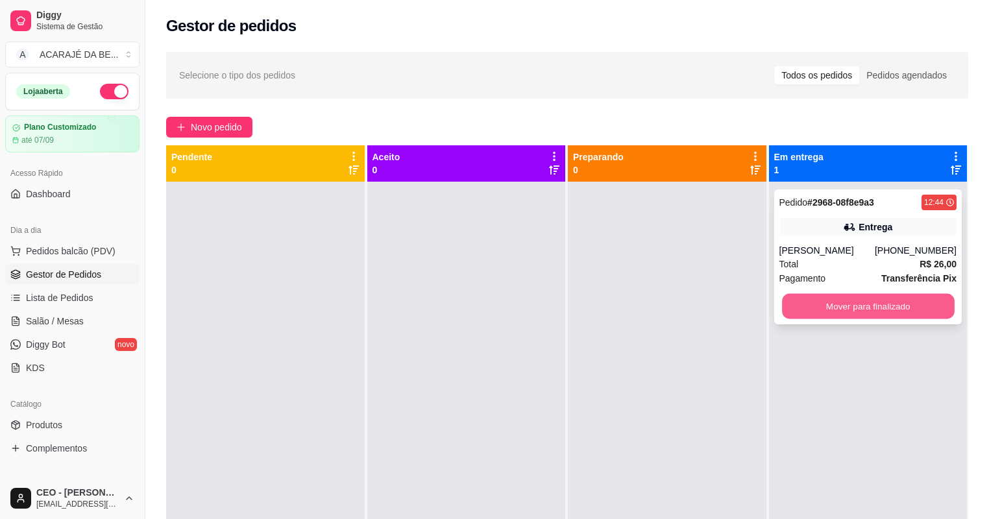
click at [797, 302] on button "Mover para finalizado" at bounding box center [868, 306] width 172 height 25
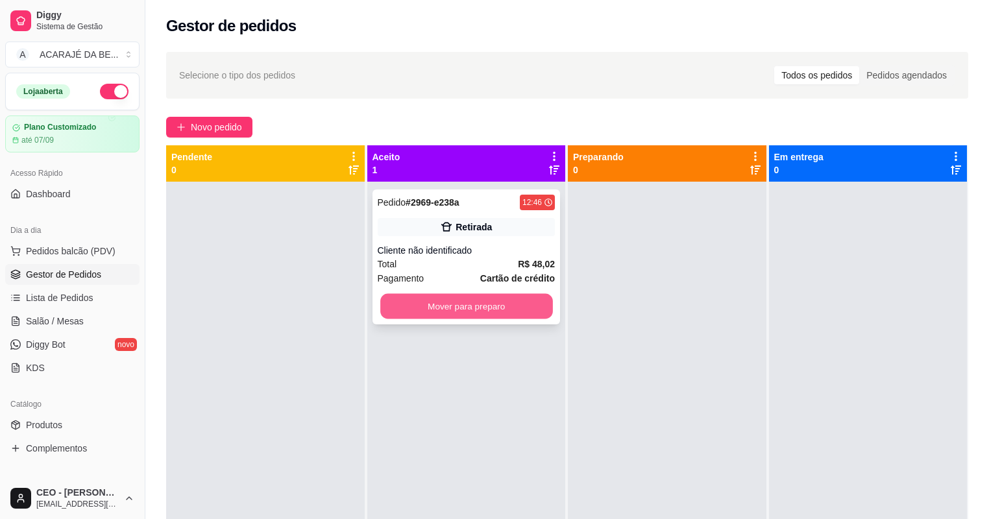
click at [548, 306] on button "Mover para preparo" at bounding box center [466, 306] width 172 height 25
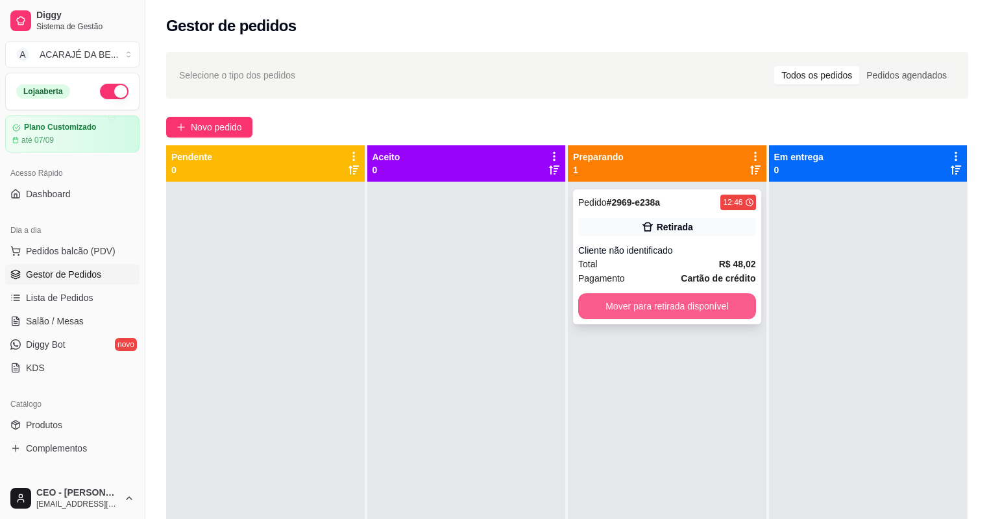
click at [671, 298] on button "Mover para retirada disponível" at bounding box center [667, 306] width 178 height 26
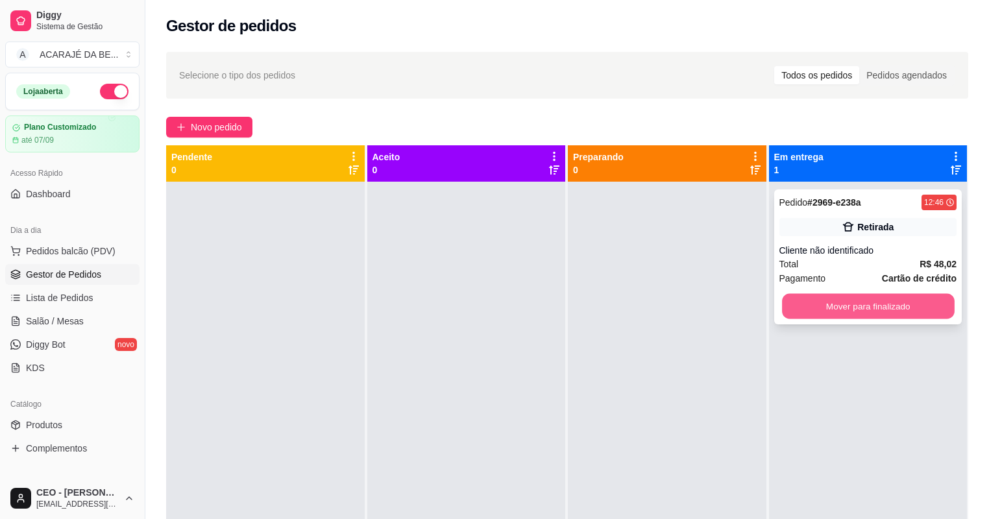
click at [817, 300] on button "Mover para finalizado" at bounding box center [868, 306] width 172 height 25
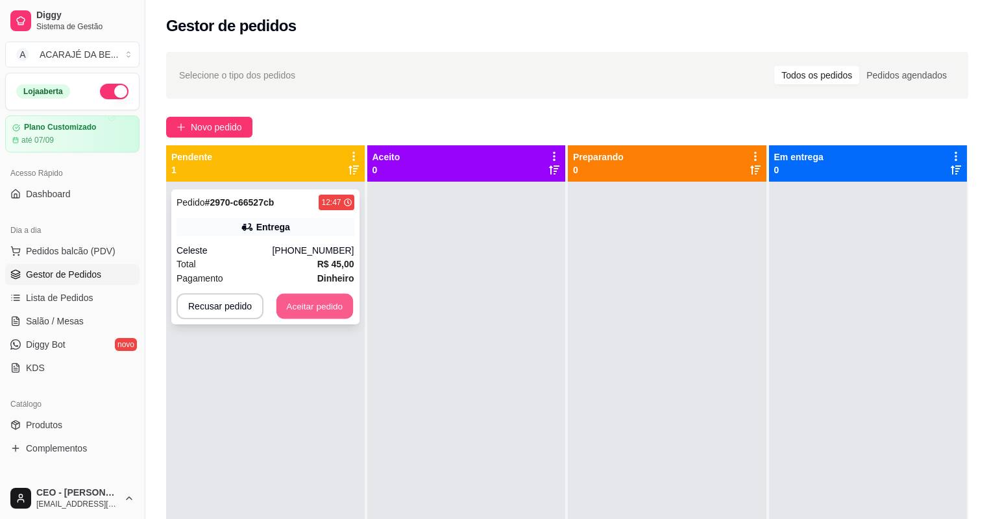
click at [334, 304] on button "Aceitar pedido" at bounding box center [314, 306] width 77 height 25
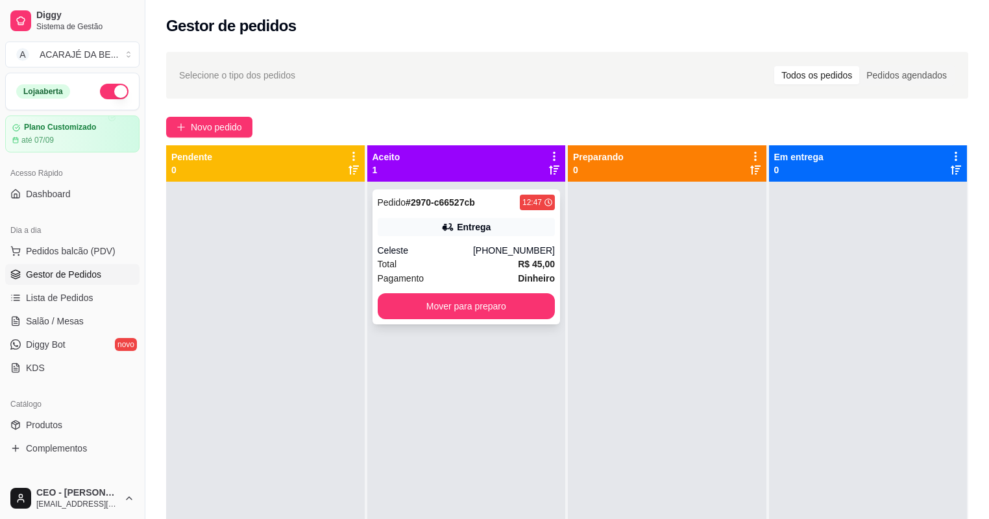
click at [466, 279] on div "Pagamento Dinheiro" at bounding box center [467, 278] width 178 height 14
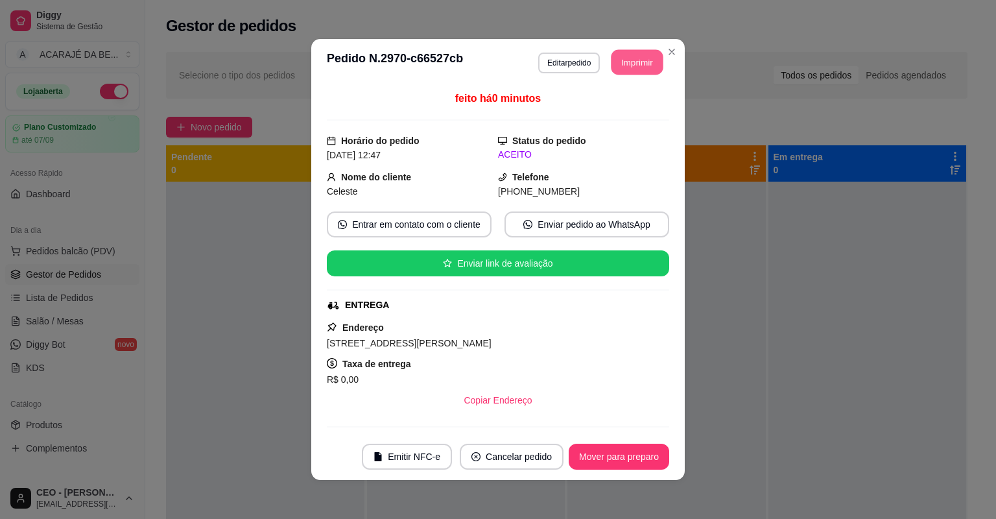
click at [631, 60] on button "Imprimir" at bounding box center [638, 62] width 52 height 25
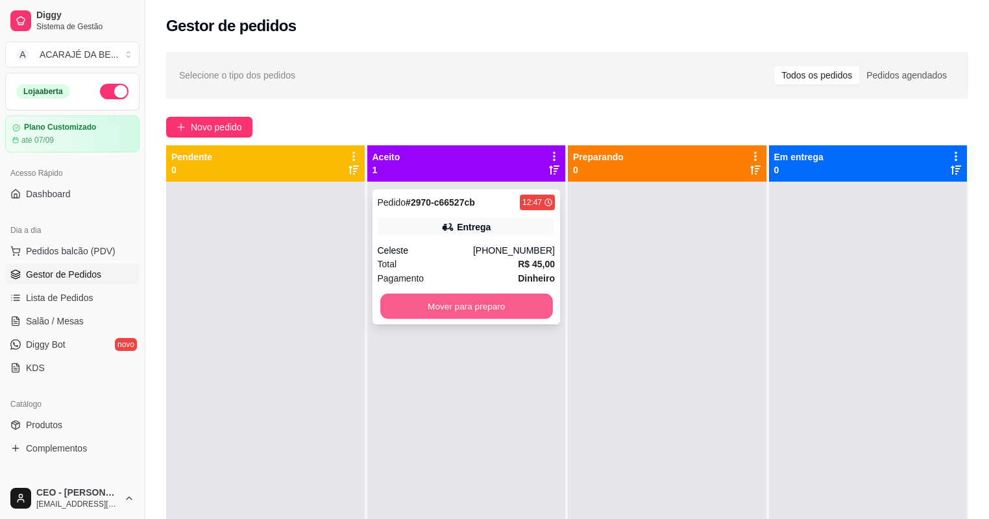
click at [498, 298] on button "Mover para preparo" at bounding box center [466, 306] width 172 height 25
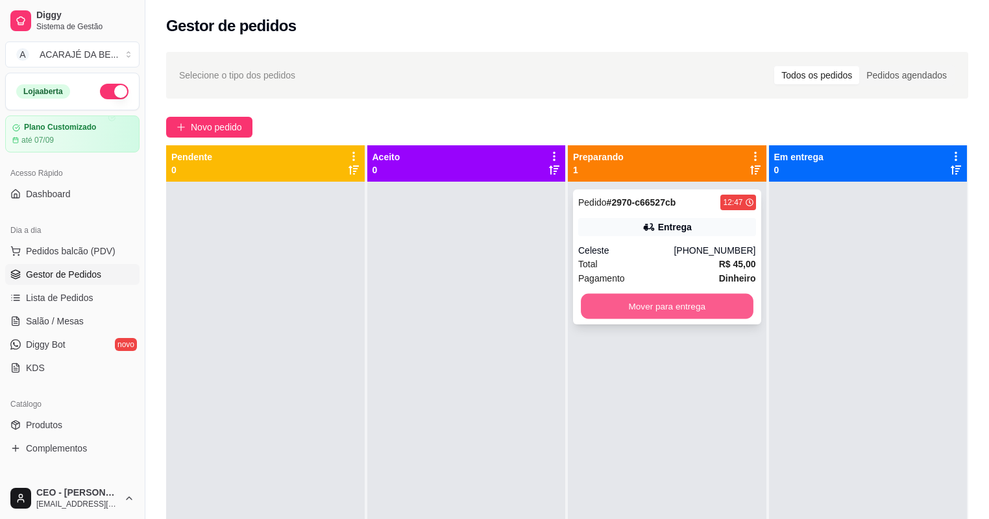
click at [628, 299] on button "Mover para entrega" at bounding box center [667, 306] width 172 height 25
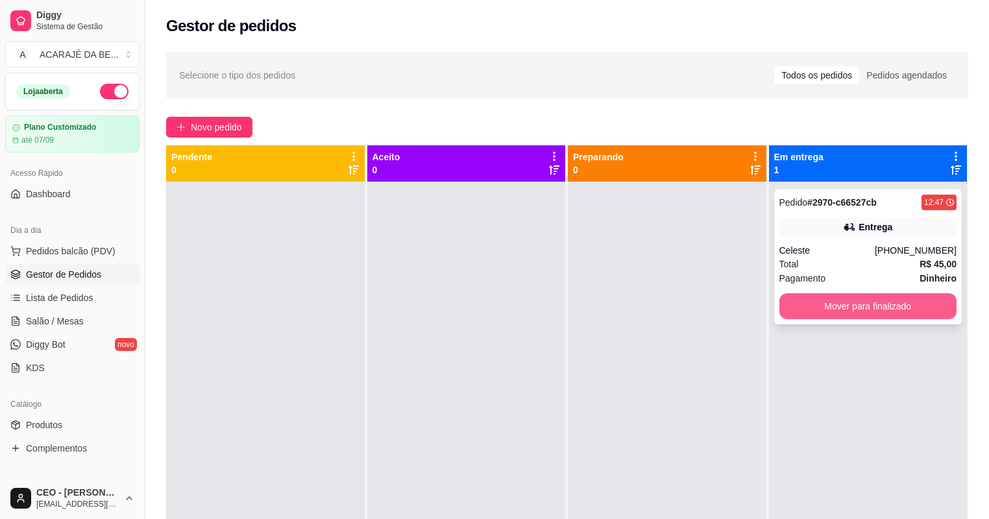
click at [810, 300] on button "Mover para finalizado" at bounding box center [868, 306] width 178 height 26
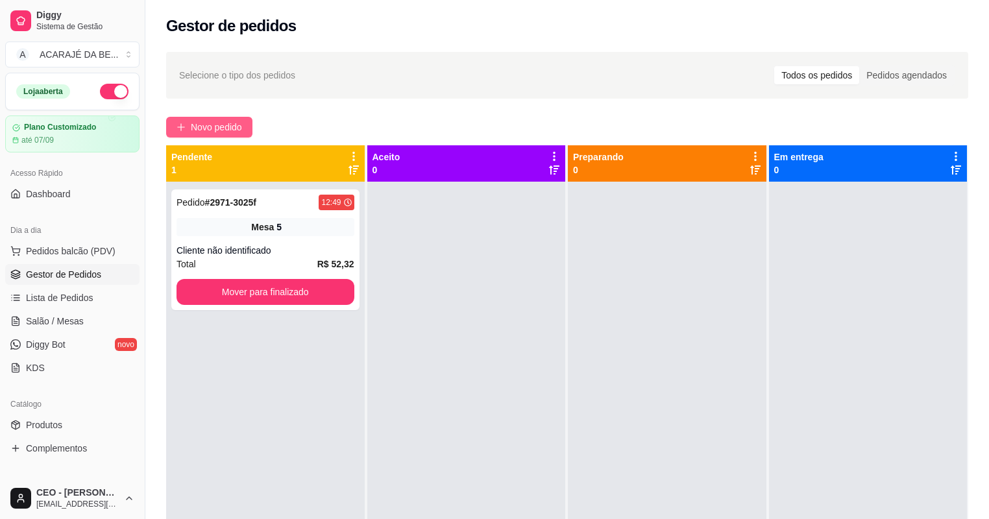
click at [198, 126] on span "Novo pedido" at bounding box center [216, 127] width 51 height 14
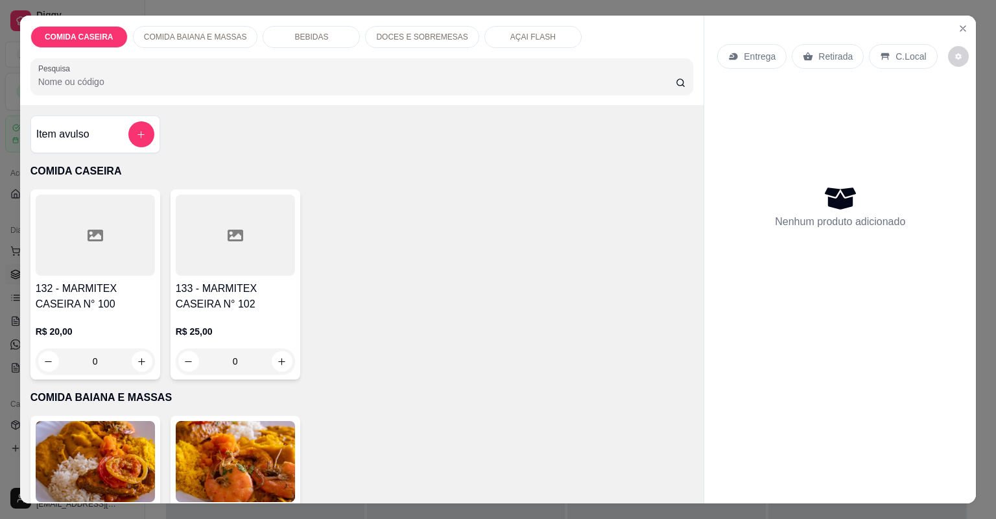
click at [255, 229] on div at bounding box center [235, 235] width 119 height 81
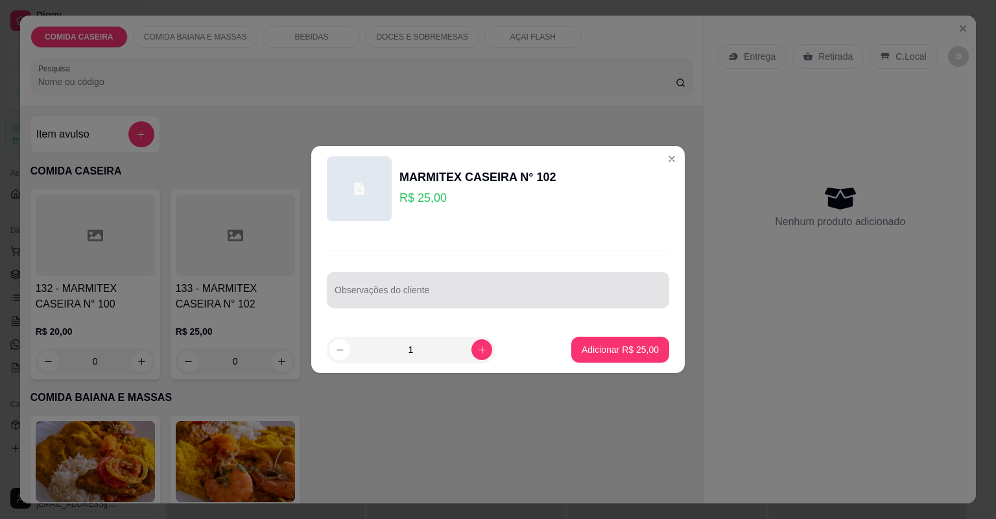
click at [446, 289] on input "Observações do cliente" at bounding box center [498, 295] width 327 height 13
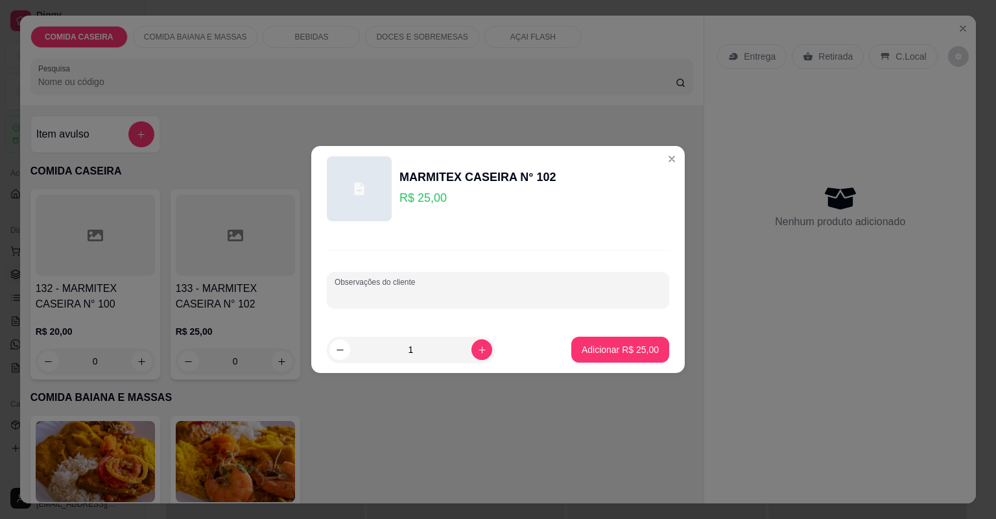
paste input "proteína cupim no molho madeira completa"
type input "proteína cupim no molho madeira completa"
click at [599, 353] on p "Adicionar R$ 25,00" at bounding box center [620, 349] width 75 height 12
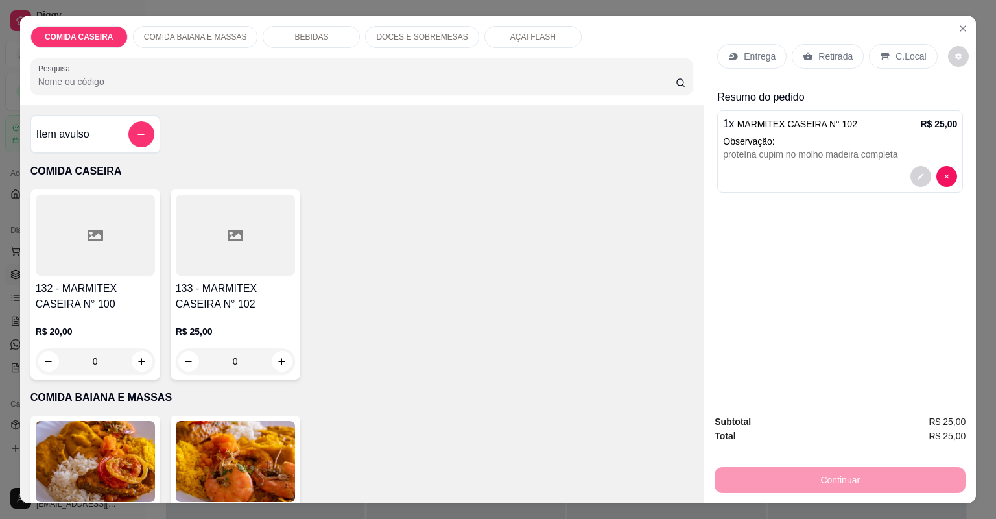
click at [748, 53] on p "Entrega" at bounding box center [760, 56] width 32 height 13
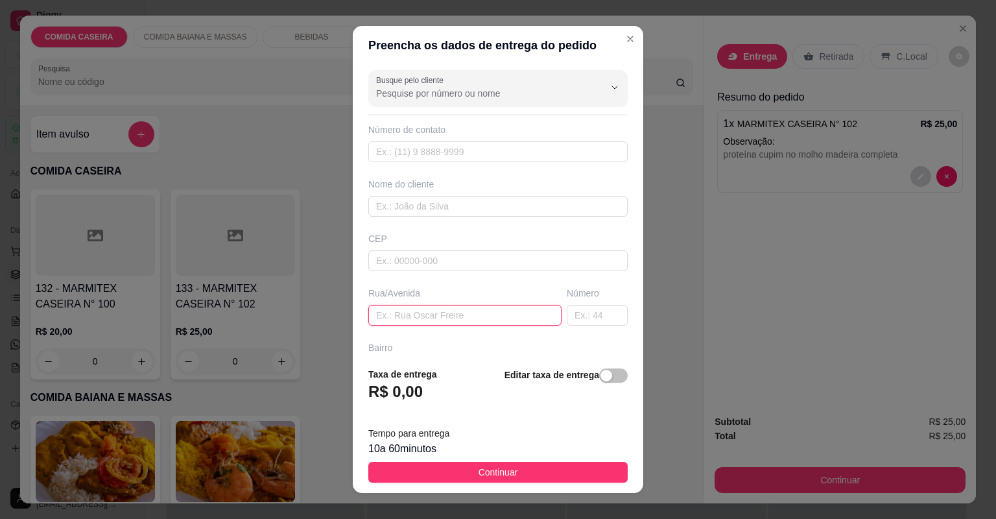
click at [482, 317] on input "text" at bounding box center [464, 315] width 193 height 21
paste input "[STREET_ADDRESS]"
type input "[STREET_ADDRESS]"
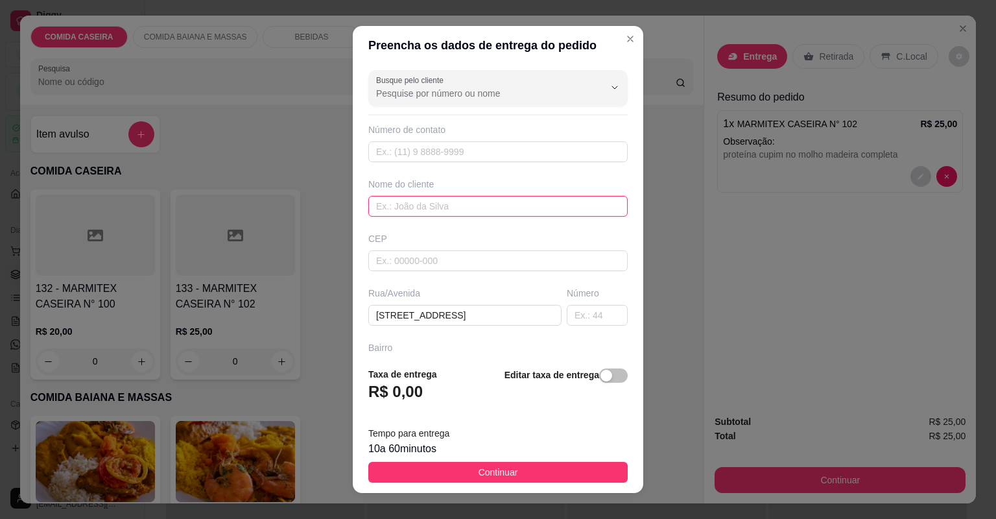
click at [531, 202] on input "text" at bounding box center [497, 206] width 259 height 21
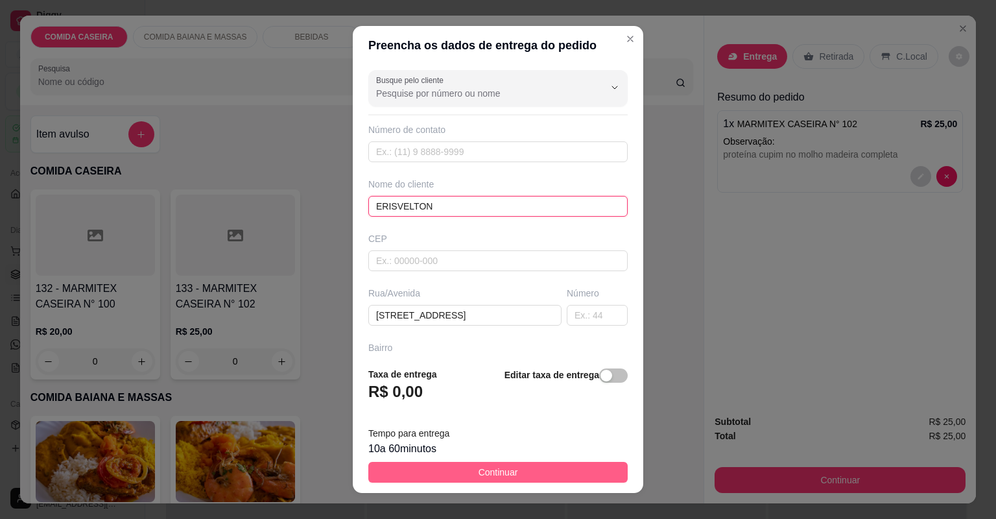
type input "ERISVELTON"
click at [494, 472] on span "Continuar" at bounding box center [499, 472] width 40 height 14
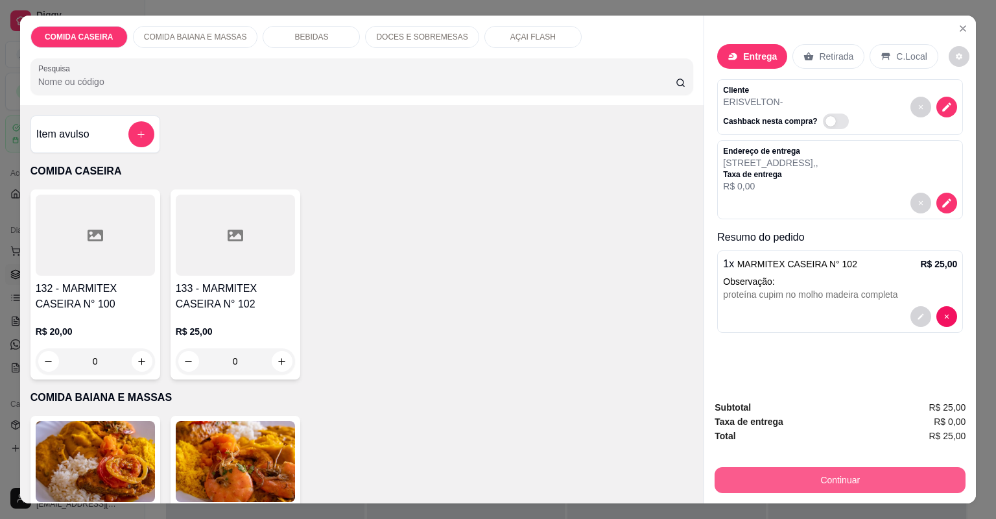
click at [778, 479] on button "Continuar" at bounding box center [840, 480] width 251 height 26
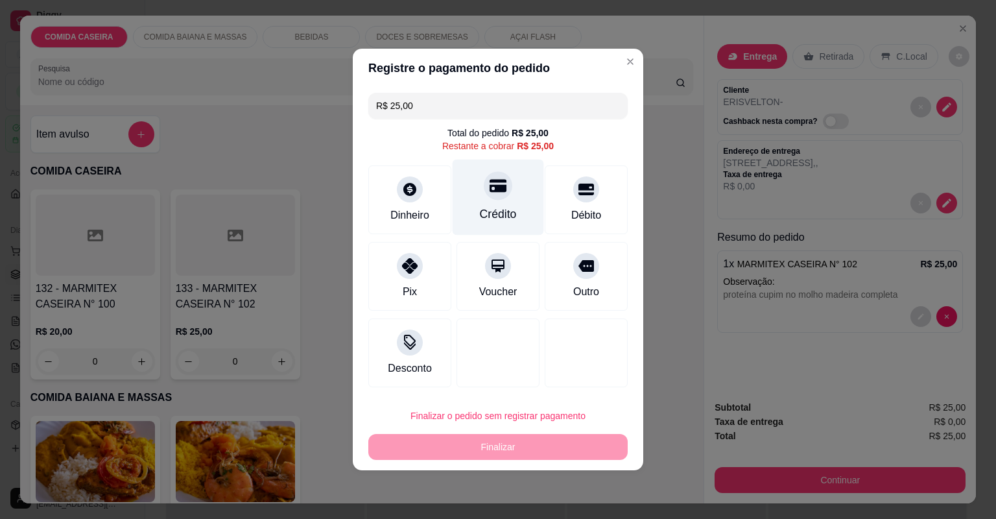
click at [464, 182] on div "Crédito" at bounding box center [498, 198] width 91 height 76
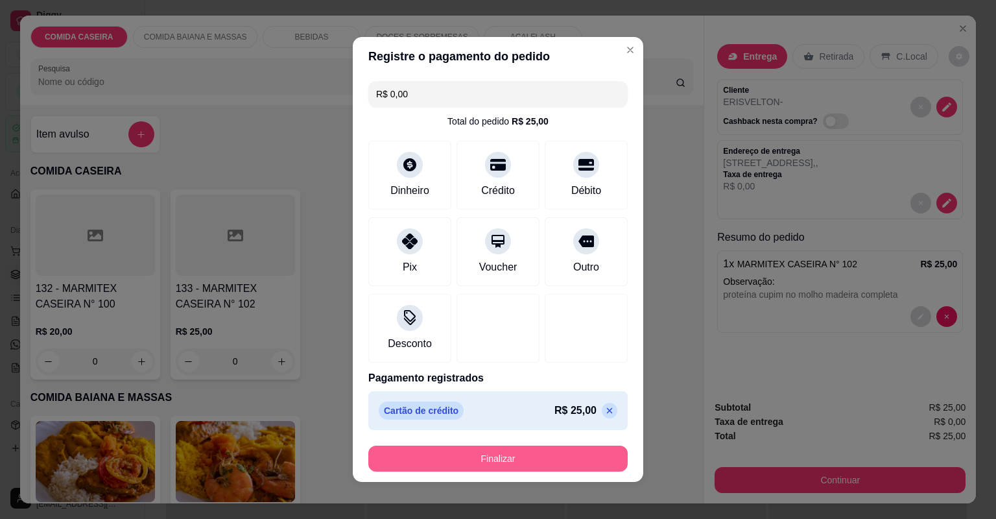
click at [563, 460] on button "Finalizar" at bounding box center [497, 459] width 259 height 26
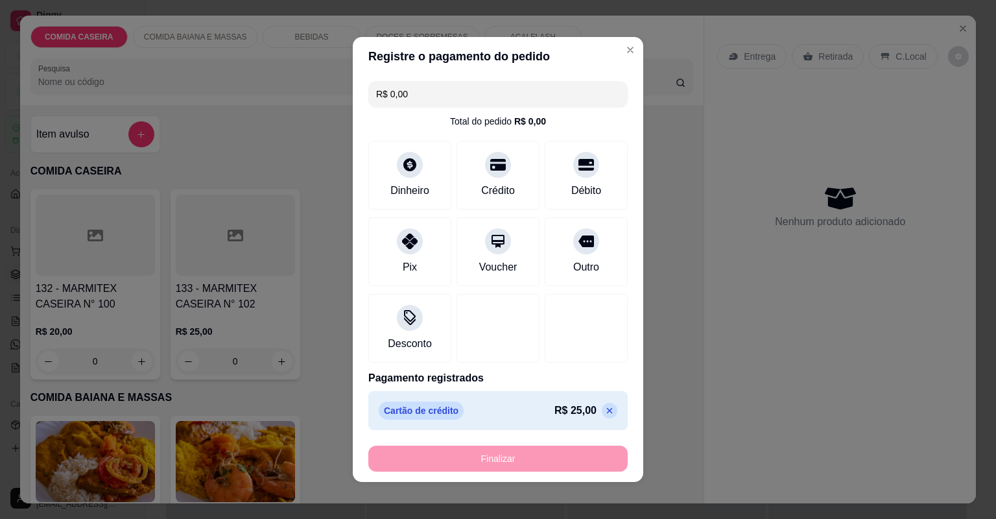
type input "-R$ 25,00"
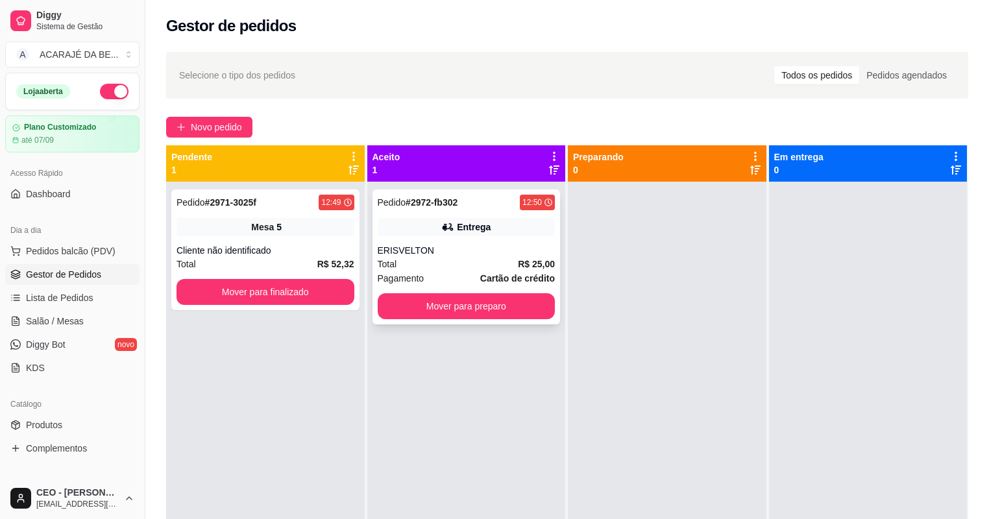
click at [470, 271] on div "Pagamento Cartão de crédito" at bounding box center [467, 278] width 178 height 14
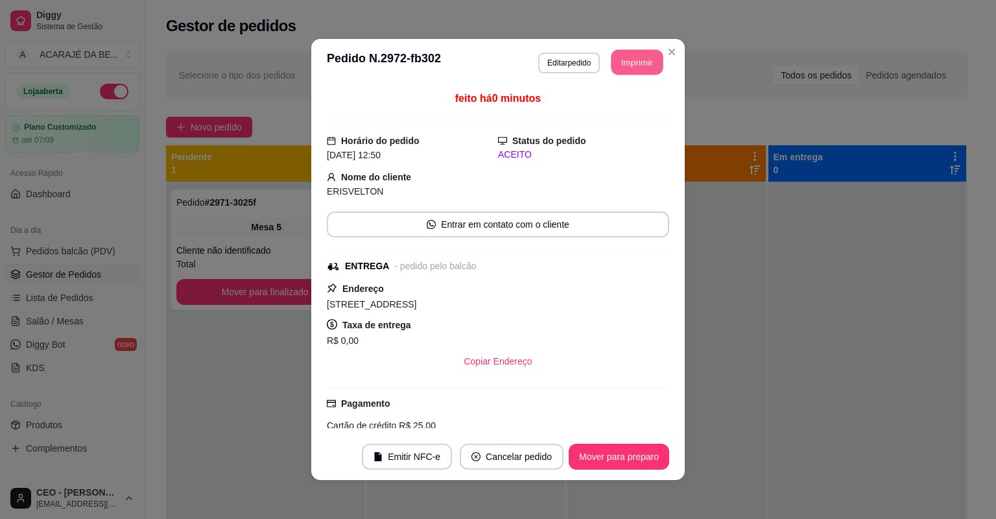
click at [638, 68] on button "Imprimir" at bounding box center [638, 62] width 52 height 25
click at [635, 66] on button "Imprimir" at bounding box center [638, 62] width 52 height 25
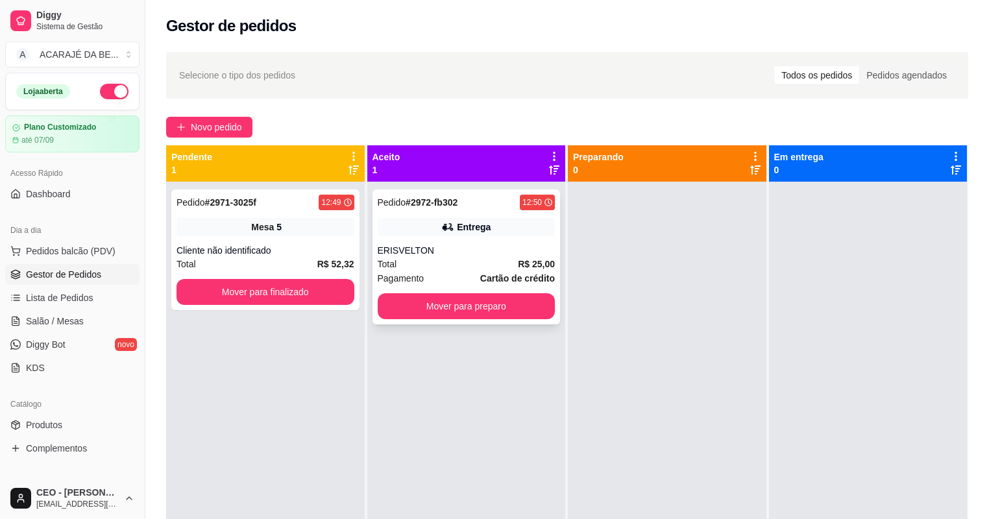
click at [527, 319] on div "Pedido # 2972-fb302 12:50 Entrega ERISVELTON Total R$ 25,00 Pagamento Cartão de…" at bounding box center [466, 256] width 188 height 135
click at [433, 308] on button "Mover para preparo" at bounding box center [466, 306] width 172 height 25
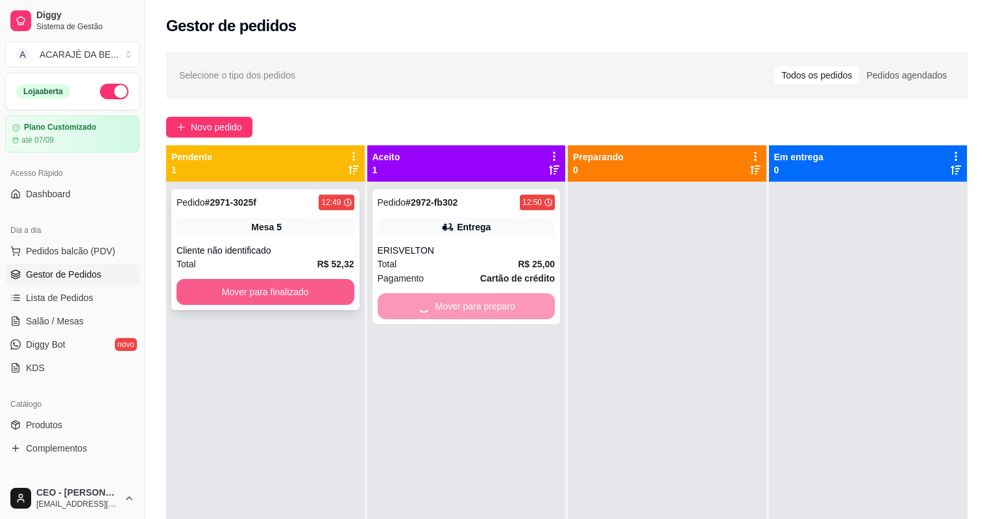
click at [322, 287] on button "Mover para finalizado" at bounding box center [265, 292] width 178 height 26
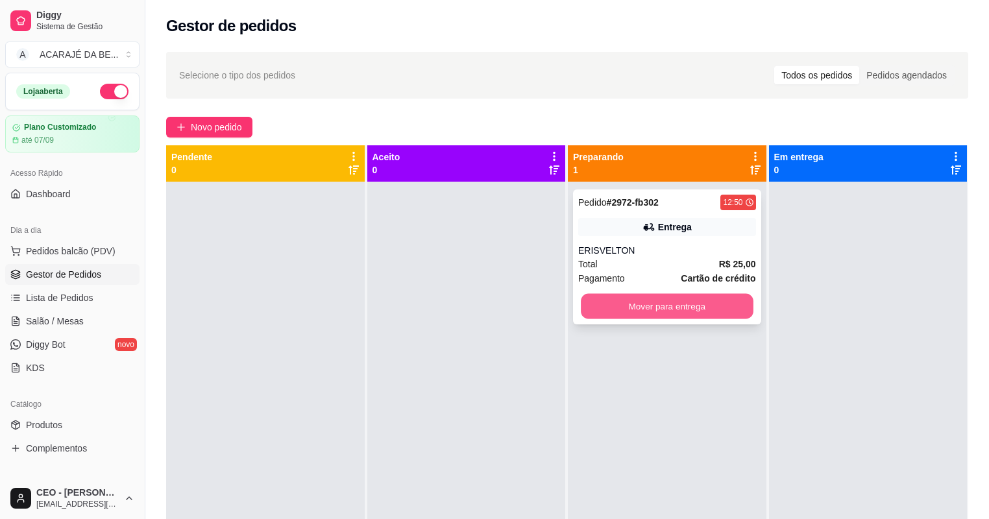
click at [633, 307] on button "Mover para entrega" at bounding box center [667, 306] width 172 height 25
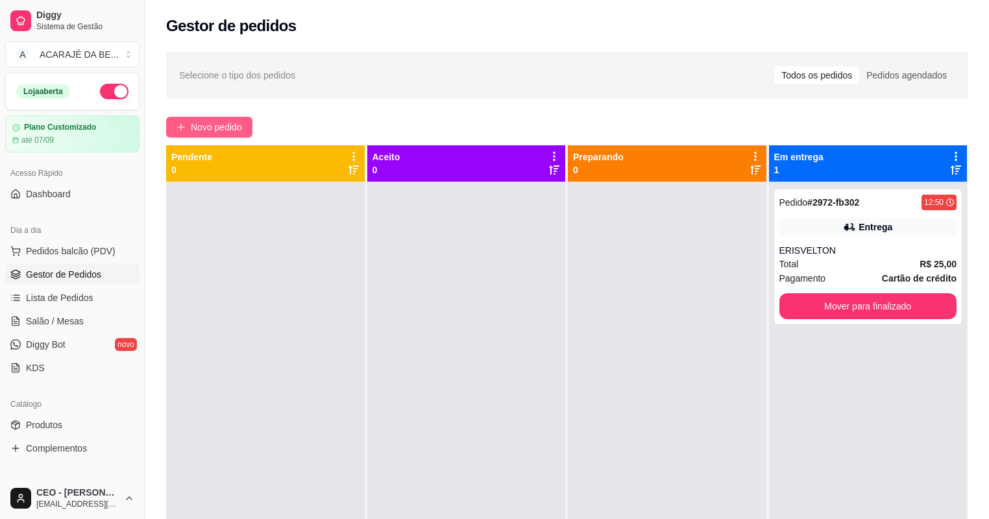
click at [220, 130] on span "Novo pedido" at bounding box center [216, 127] width 51 height 14
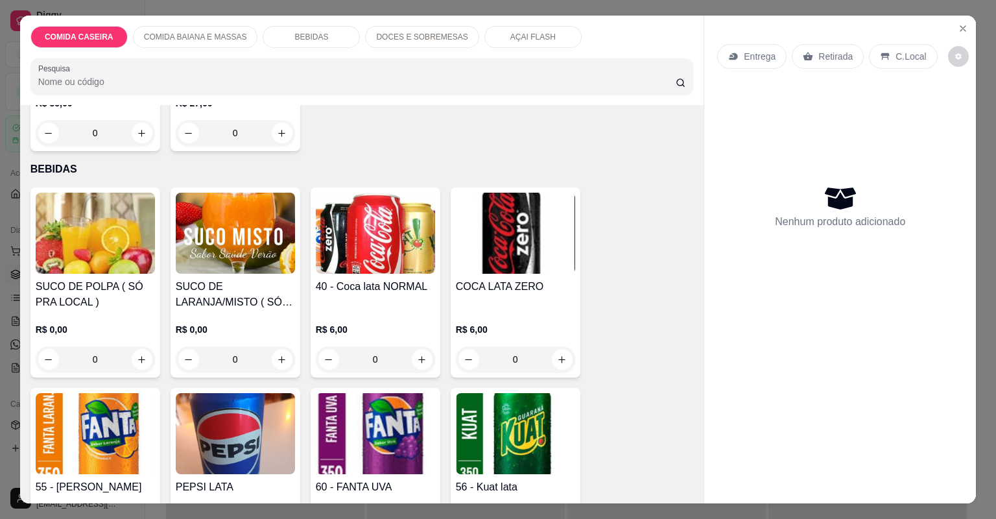
scroll to position [519, 0]
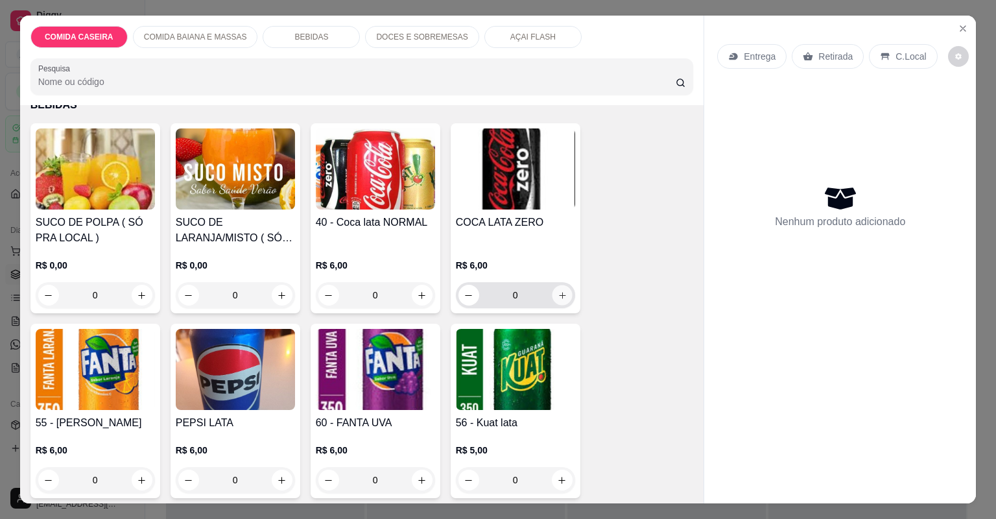
click at [562, 300] on button "increase-product-quantity" at bounding box center [562, 295] width 20 height 20
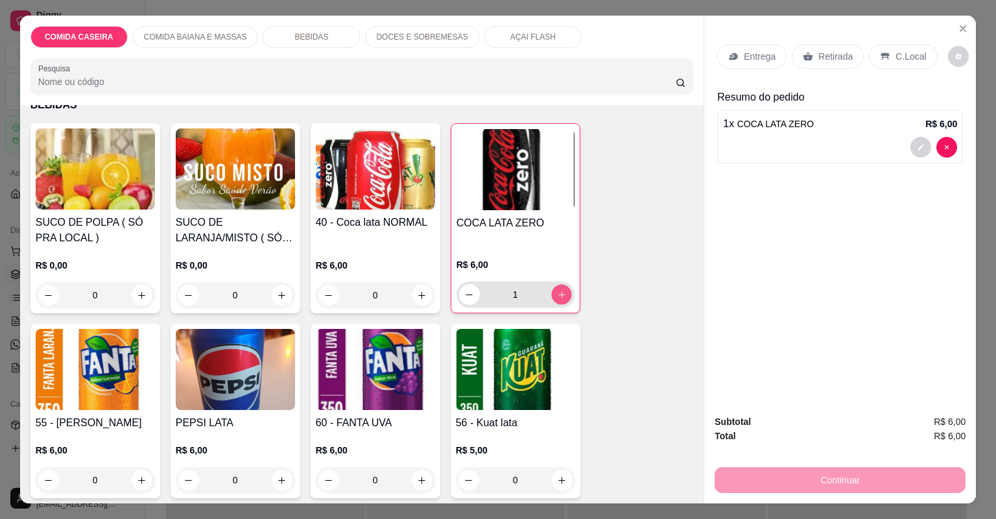
click at [562, 300] on button "increase-product-quantity" at bounding box center [561, 294] width 20 height 20
type input "2"
click at [754, 57] on p "Entrega" at bounding box center [760, 56] width 32 height 13
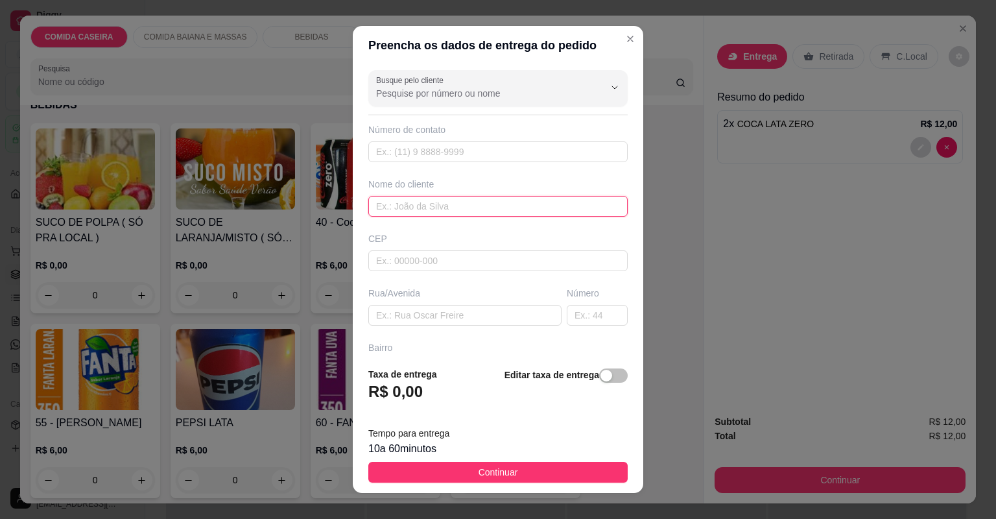
click at [468, 210] on input "text" at bounding box center [497, 206] width 259 height 21
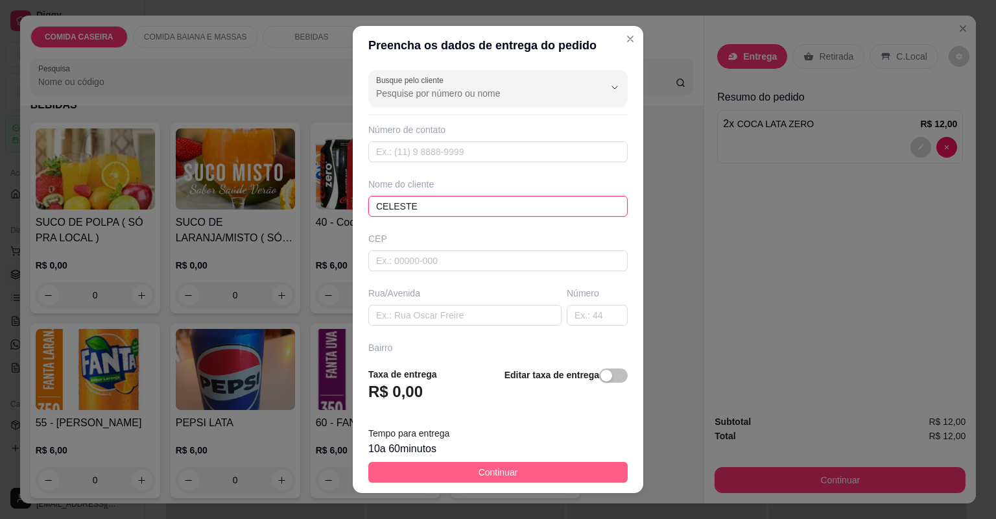
type input "CELESTE"
click at [501, 470] on span "Continuar" at bounding box center [499, 472] width 40 height 14
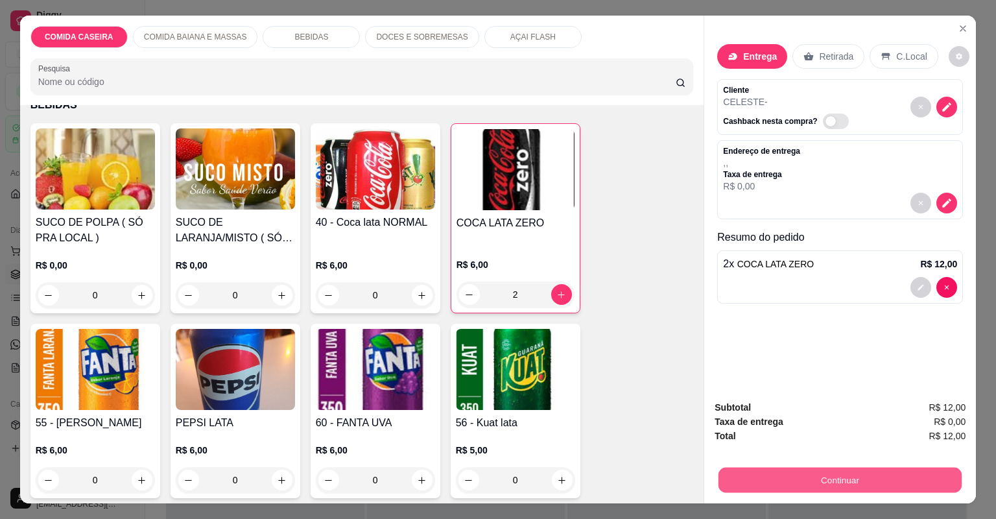
click at [737, 480] on button "Continuar" at bounding box center [840, 480] width 243 height 25
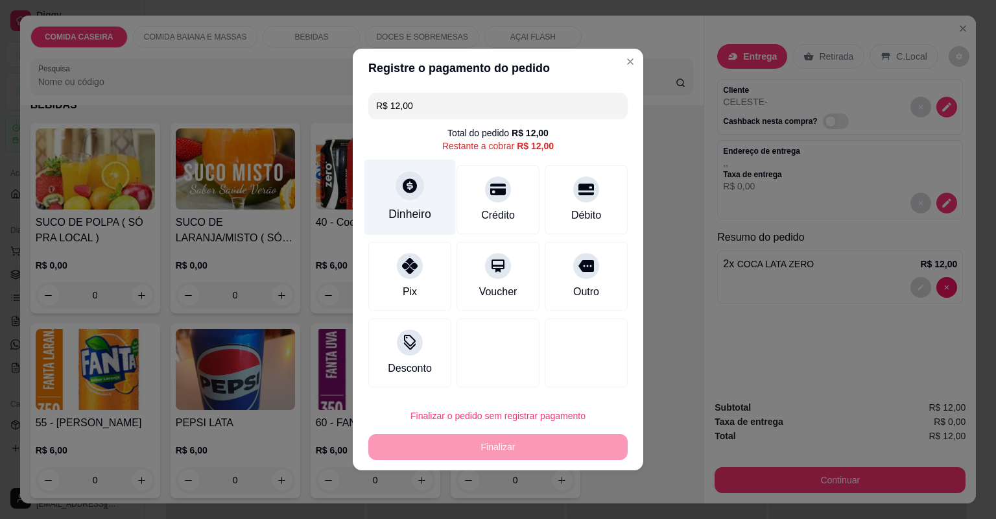
click at [409, 213] on div "Dinheiro" at bounding box center [410, 214] width 43 height 17
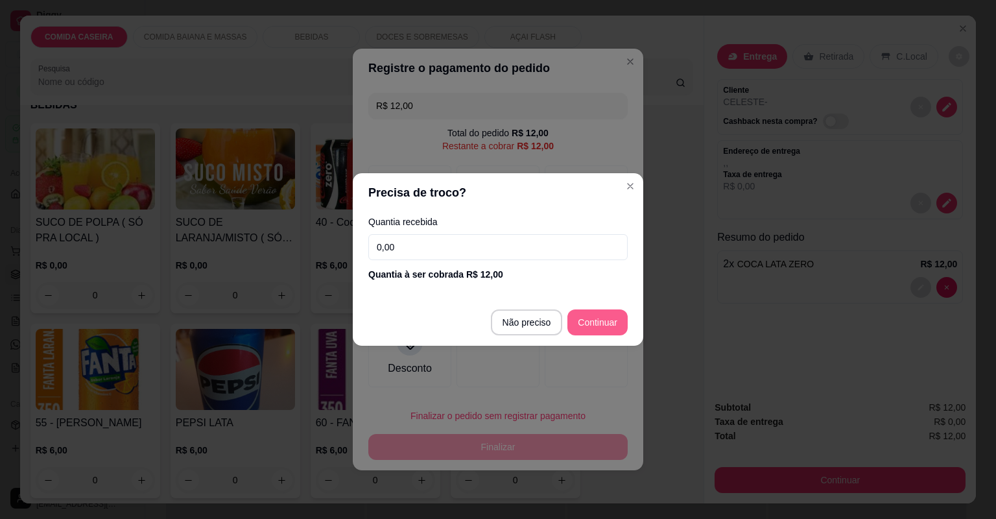
type input "R$ 0,00"
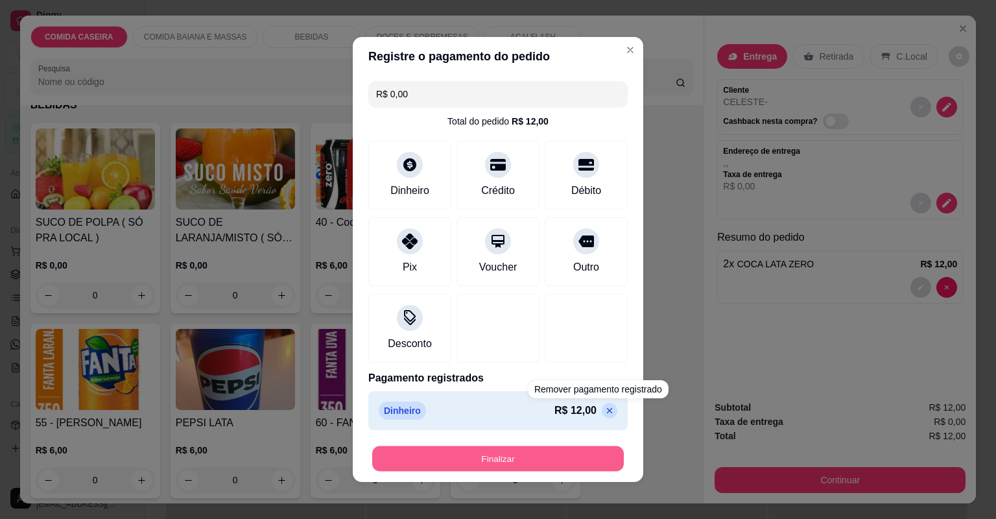
click at [566, 464] on button "Finalizar" at bounding box center [498, 458] width 252 height 25
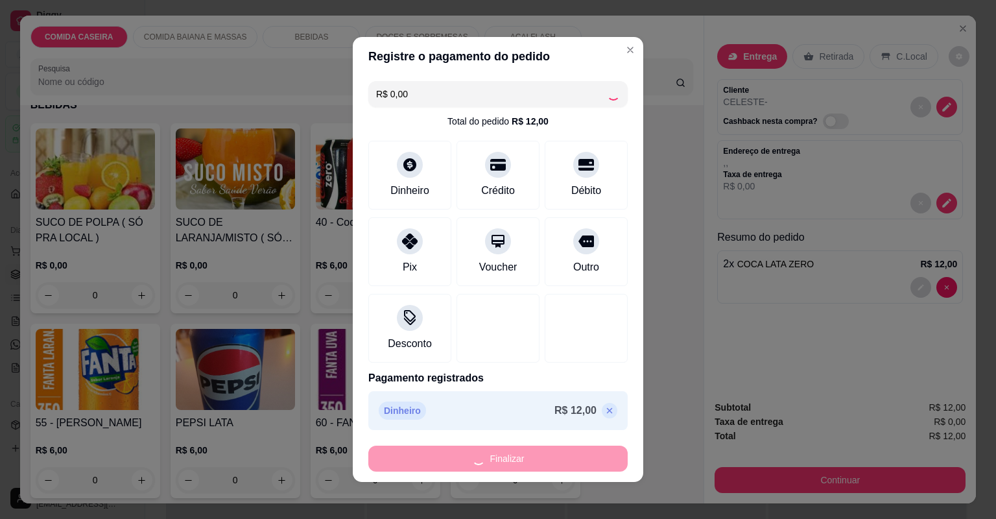
type input "0"
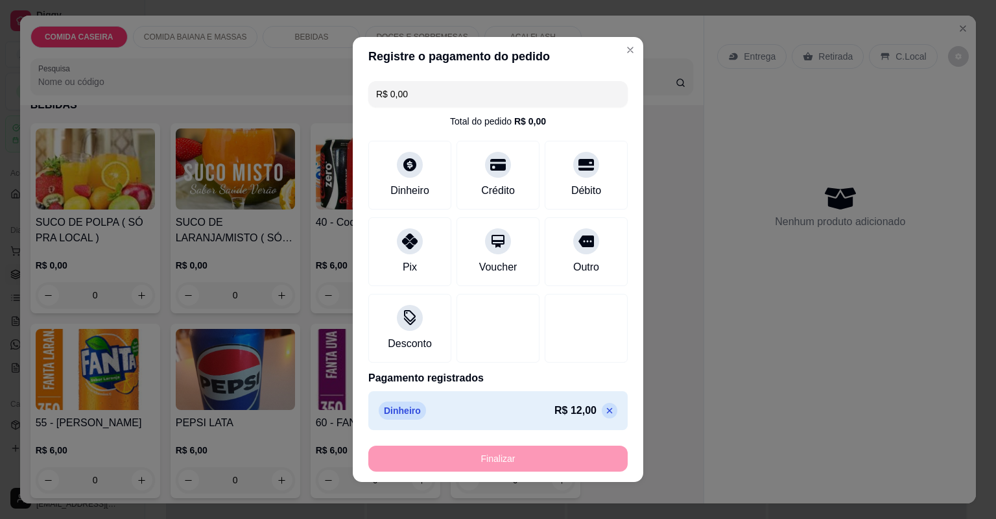
type input "-R$ 12,00"
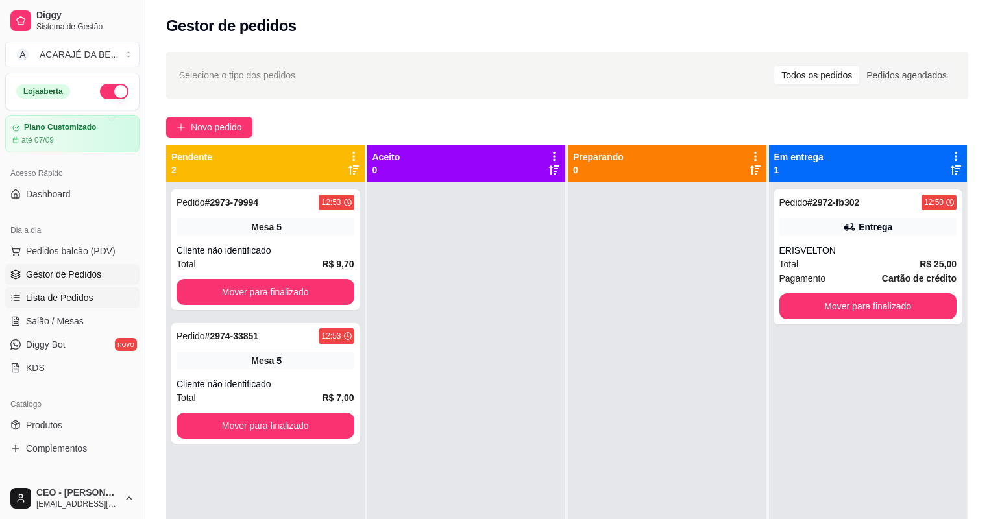
click at [112, 295] on link "Lista de Pedidos" at bounding box center [72, 297] width 134 height 21
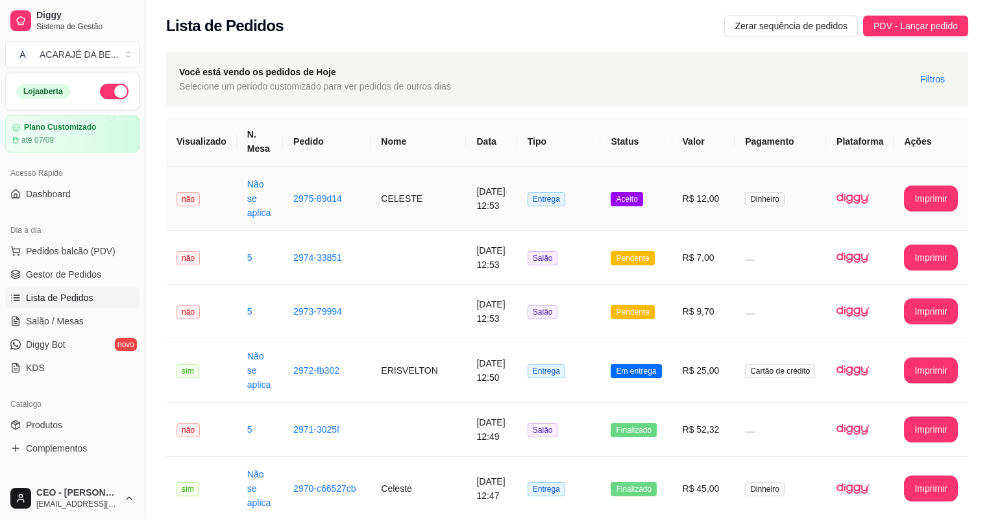
click at [439, 205] on td "CELESTE" at bounding box center [417, 199] width 95 height 64
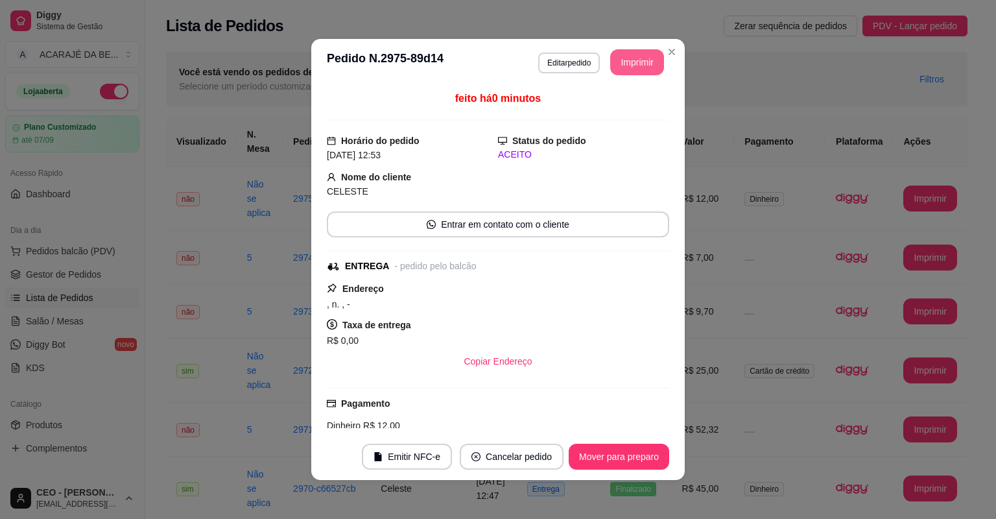
click at [636, 67] on button "Imprimir" at bounding box center [637, 62] width 54 height 26
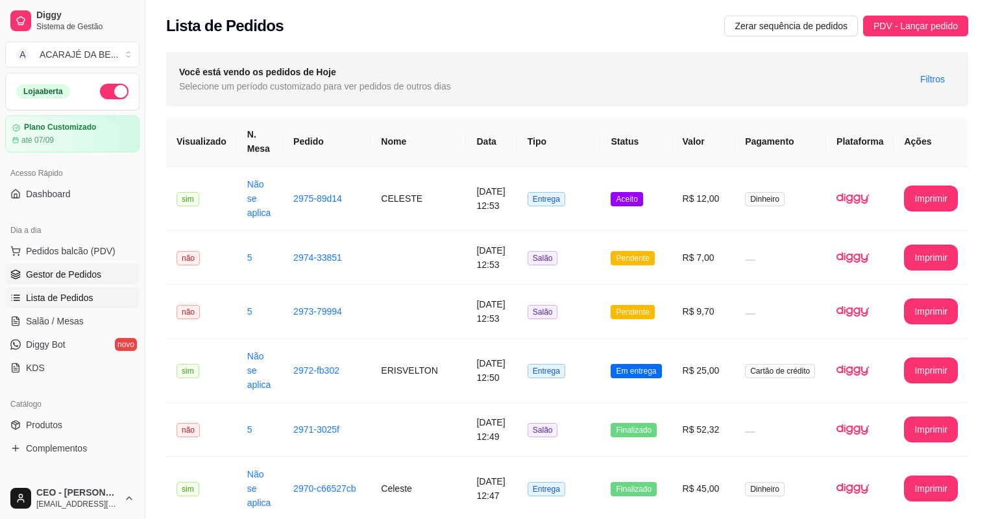
click at [77, 268] on span "Gestor de Pedidos" at bounding box center [63, 274] width 75 height 13
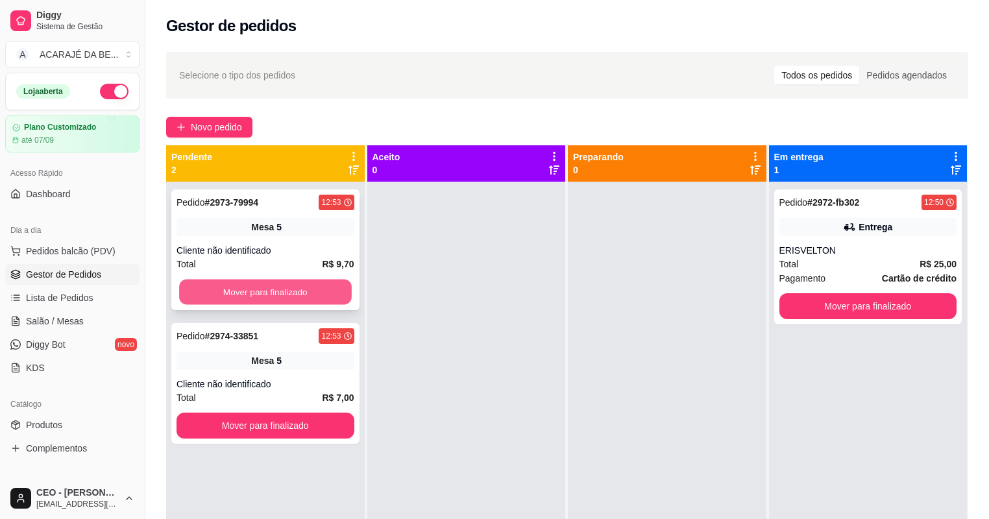
click at [280, 289] on button "Mover para finalizado" at bounding box center [265, 292] width 172 height 25
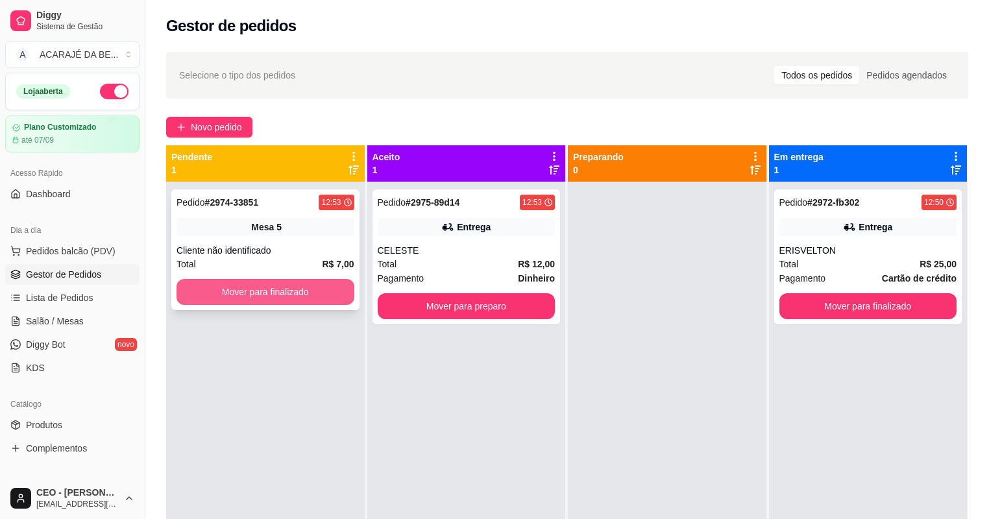
click at [280, 286] on button "Mover para finalizado" at bounding box center [265, 292] width 178 height 26
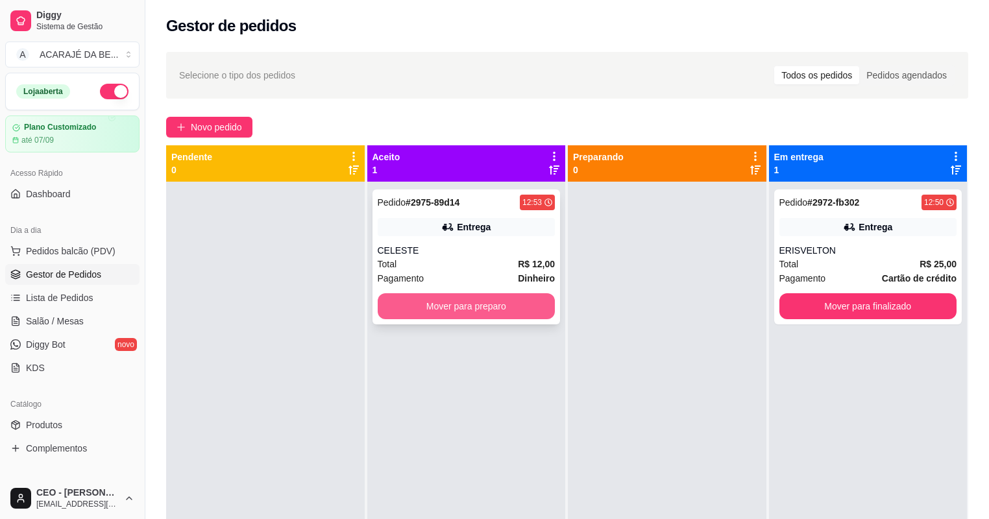
click at [416, 304] on button "Mover para preparo" at bounding box center [467, 306] width 178 height 26
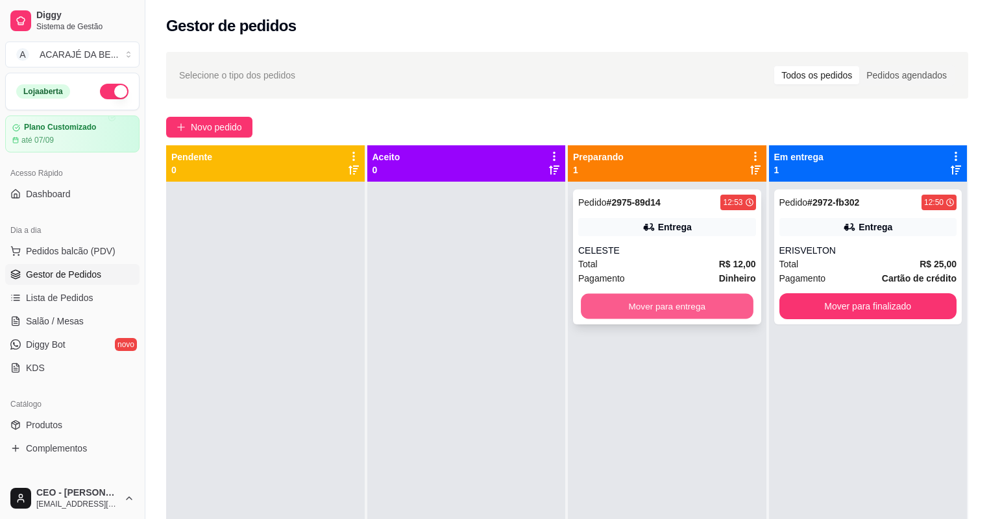
click at [691, 314] on button "Mover para entrega" at bounding box center [667, 306] width 172 height 25
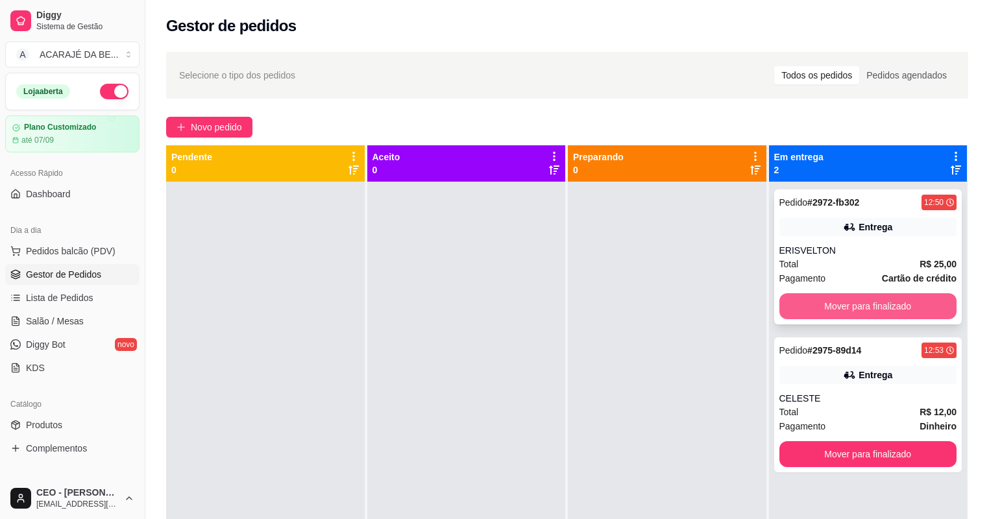
click at [869, 307] on button "Mover para finalizado" at bounding box center [868, 306] width 178 height 26
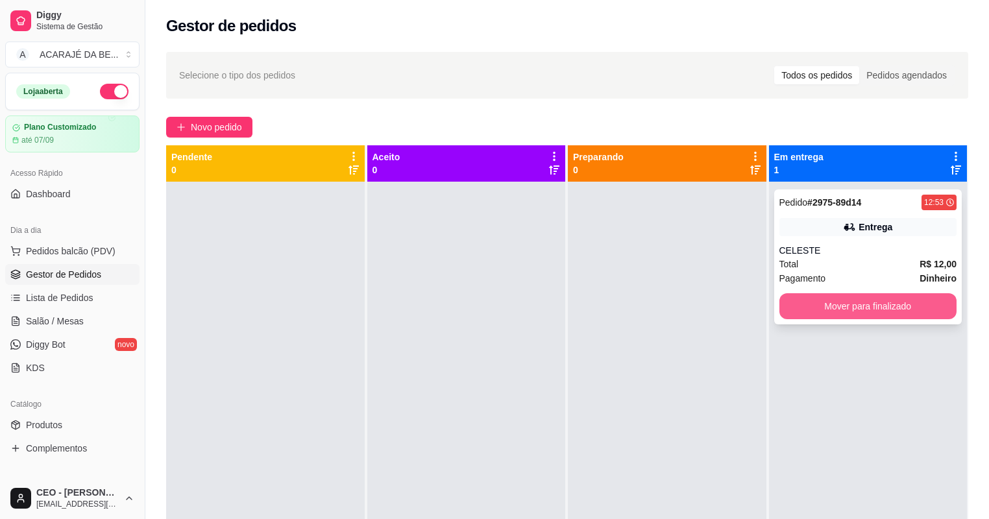
click at [872, 306] on button "Mover para finalizado" at bounding box center [868, 306] width 178 height 26
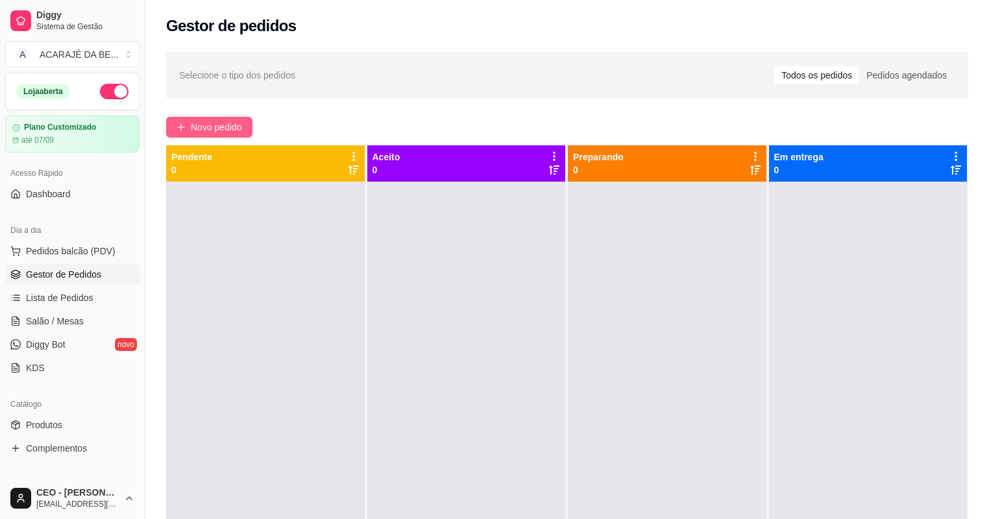
click at [230, 125] on span "Novo pedido" at bounding box center [216, 127] width 51 height 14
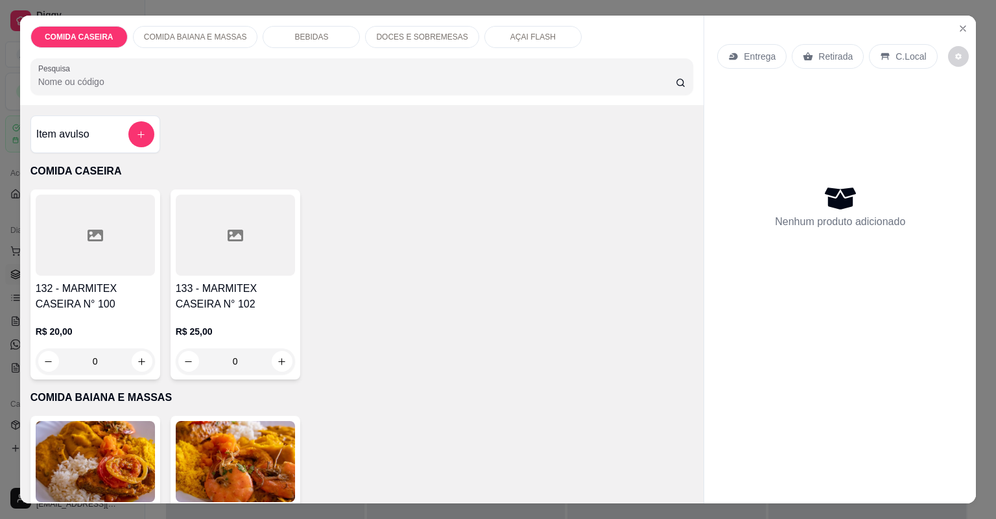
click at [107, 130] on div "Item avulso" at bounding box center [95, 134] width 118 height 26
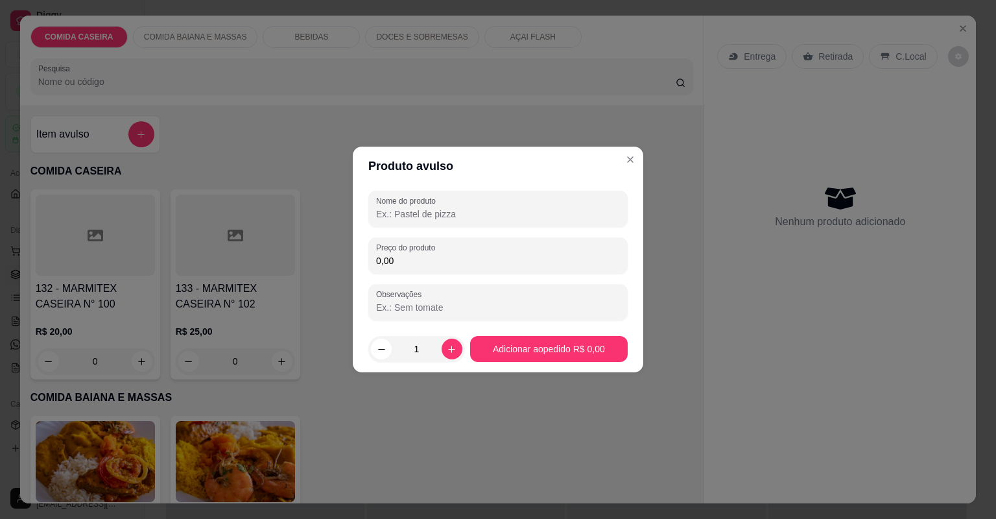
click at [448, 213] on input "Nome do produto" at bounding box center [498, 214] width 244 height 13
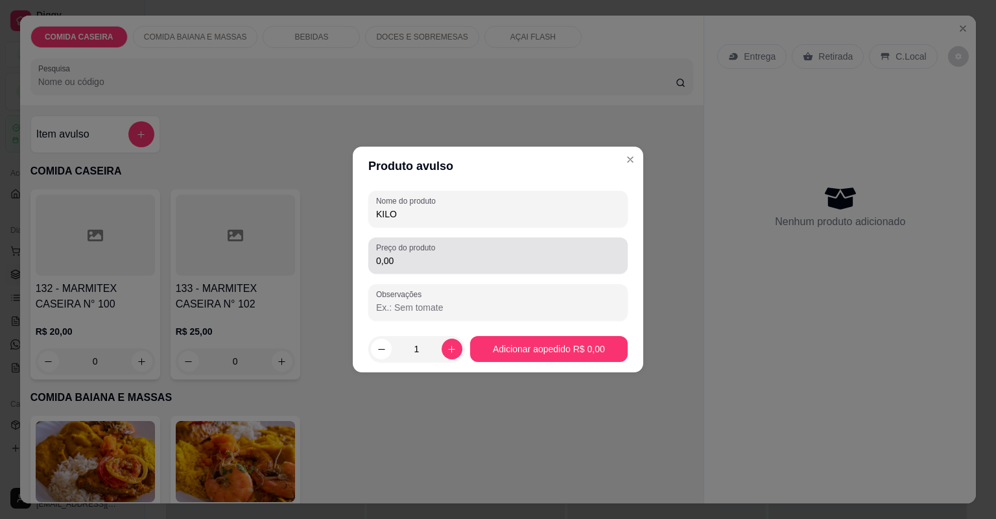
type input "KILO"
click at [481, 253] on div "0,00" at bounding box center [498, 256] width 244 height 26
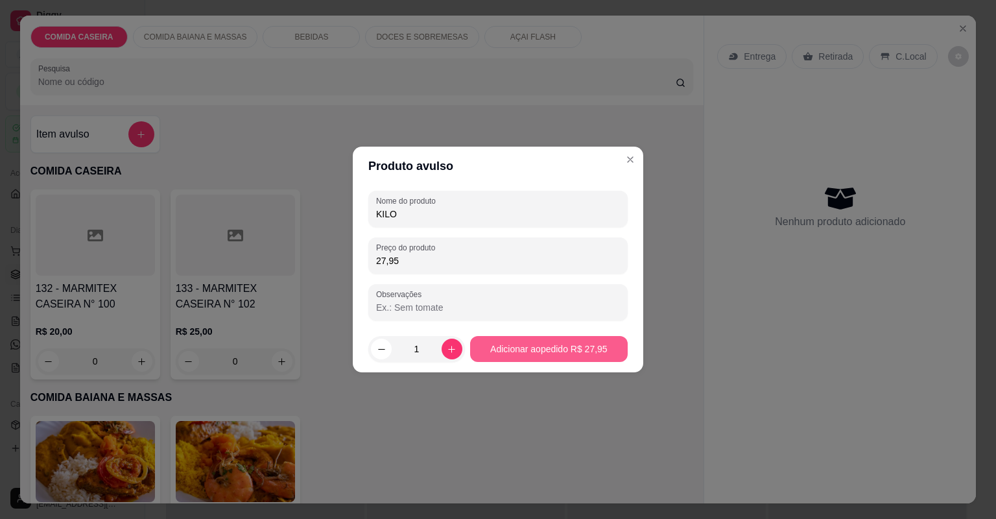
type input "27,95"
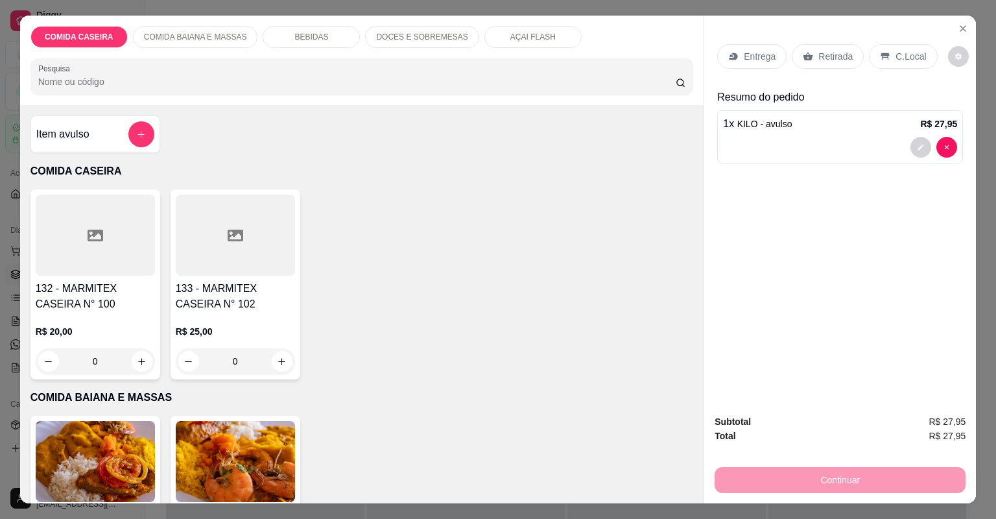
click at [741, 47] on div "Entrega" at bounding box center [751, 56] width 69 height 25
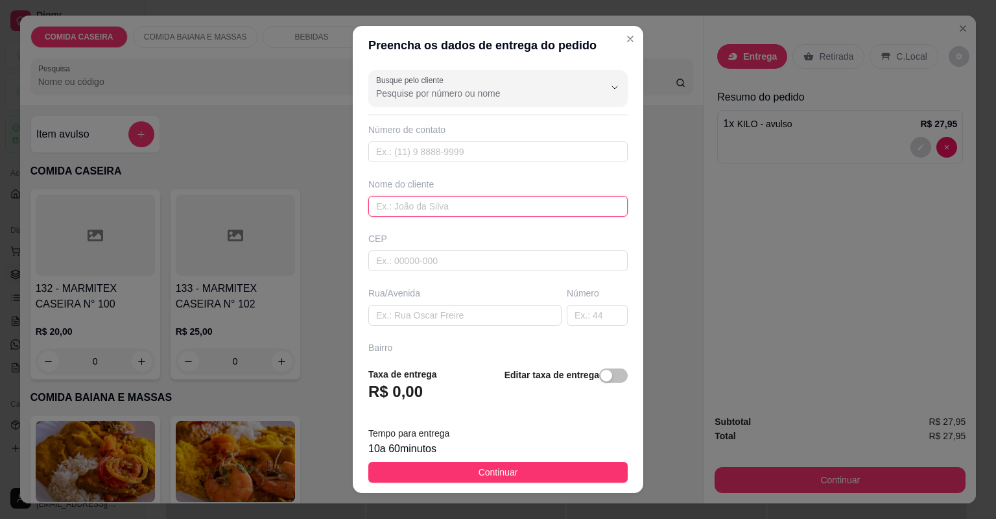
click at [466, 205] on input "text" at bounding box center [497, 206] width 259 height 21
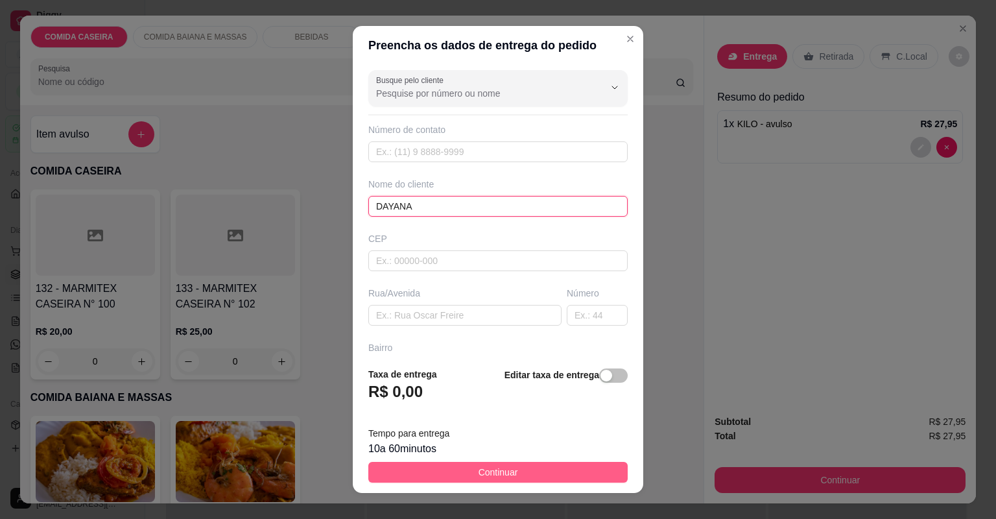
type input "DAYANA"
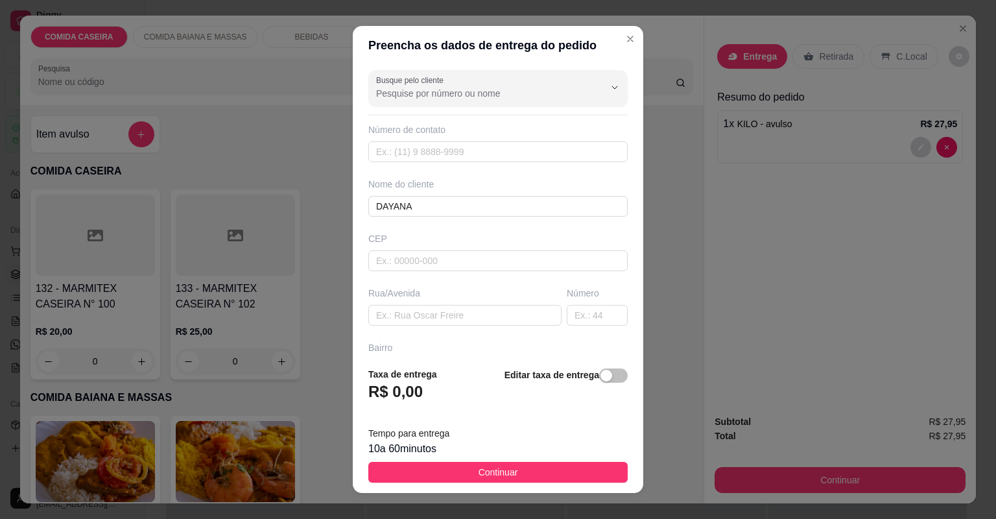
drag, startPoint x: 524, startPoint y: 471, endPoint x: 545, endPoint y: 471, distance: 20.8
click at [525, 471] on button "Continuar" at bounding box center [497, 472] width 259 height 21
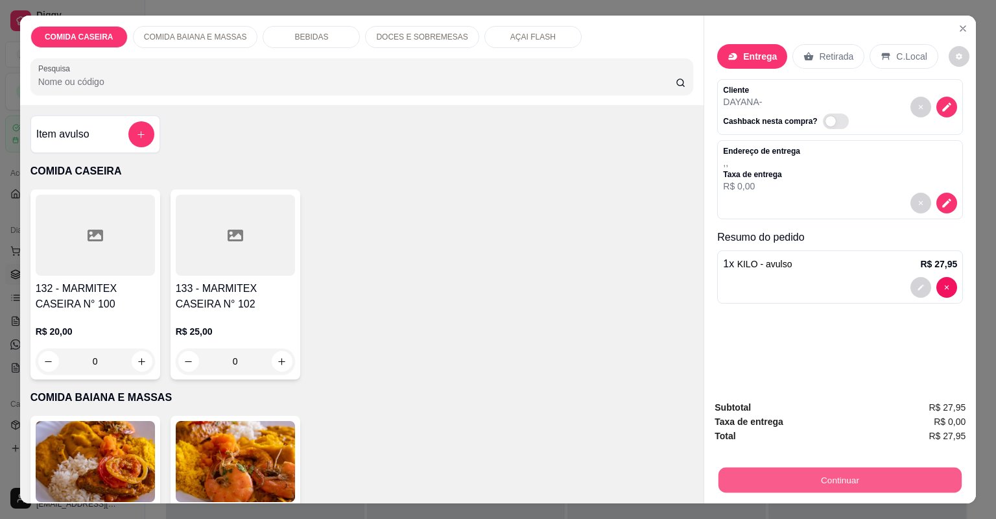
click at [745, 488] on button "Continuar" at bounding box center [840, 480] width 243 height 25
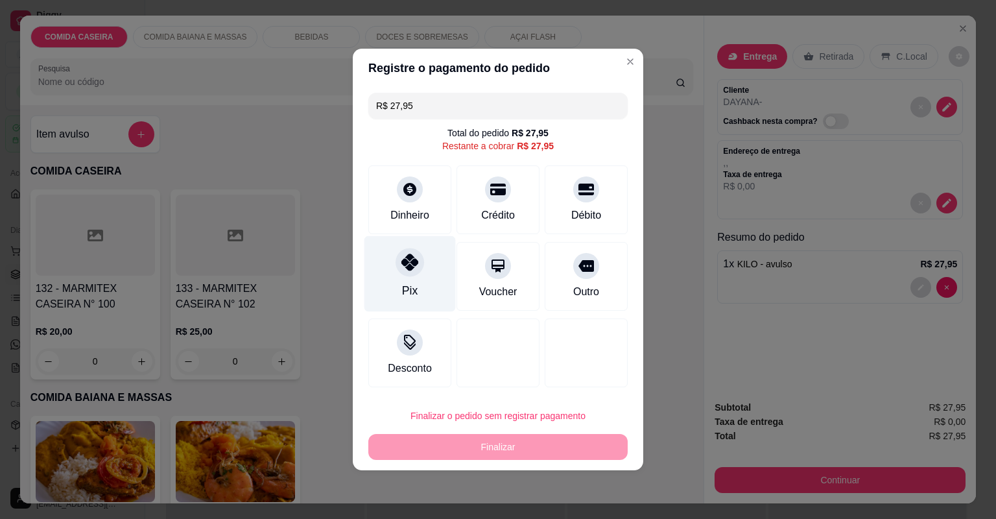
click at [402, 280] on div "Pix" at bounding box center [410, 274] width 91 height 76
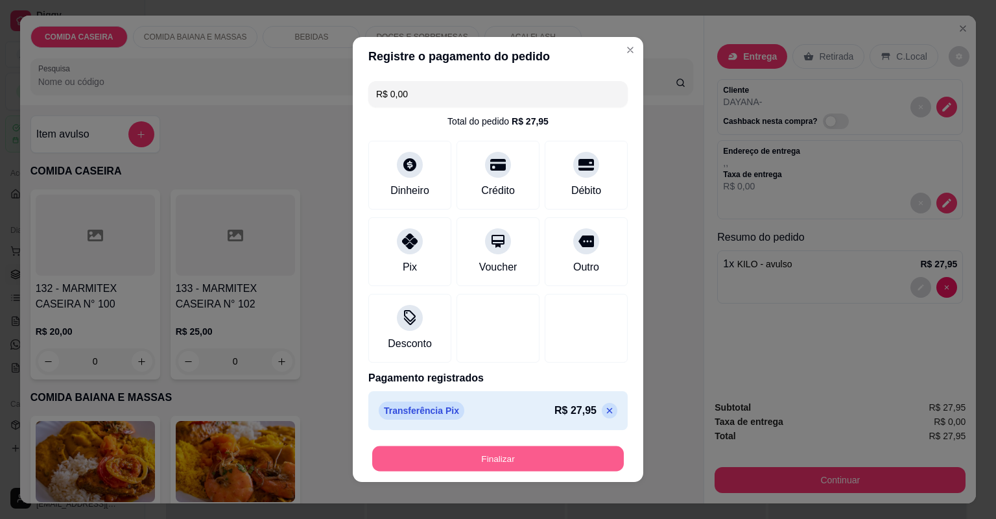
click at [562, 450] on button "Finalizar" at bounding box center [498, 458] width 252 height 25
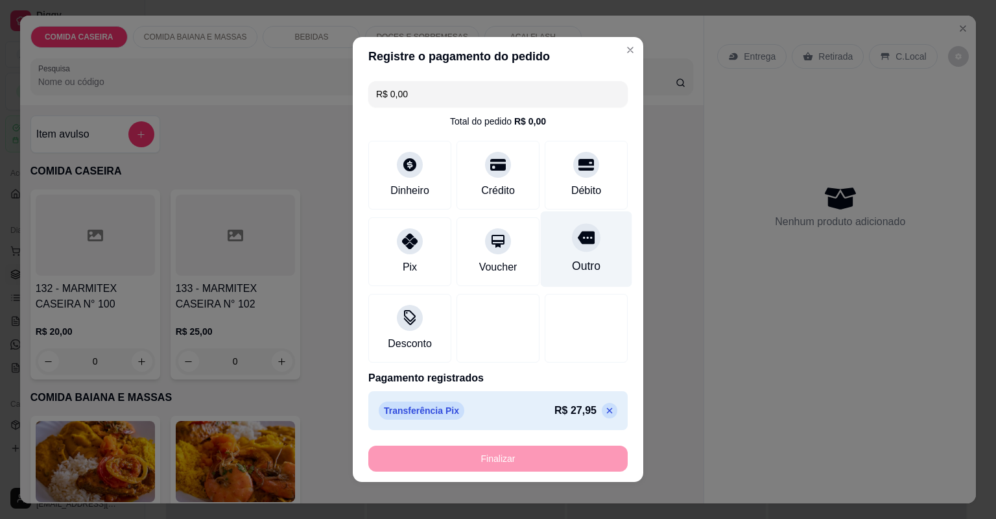
type input "-R$ 27,95"
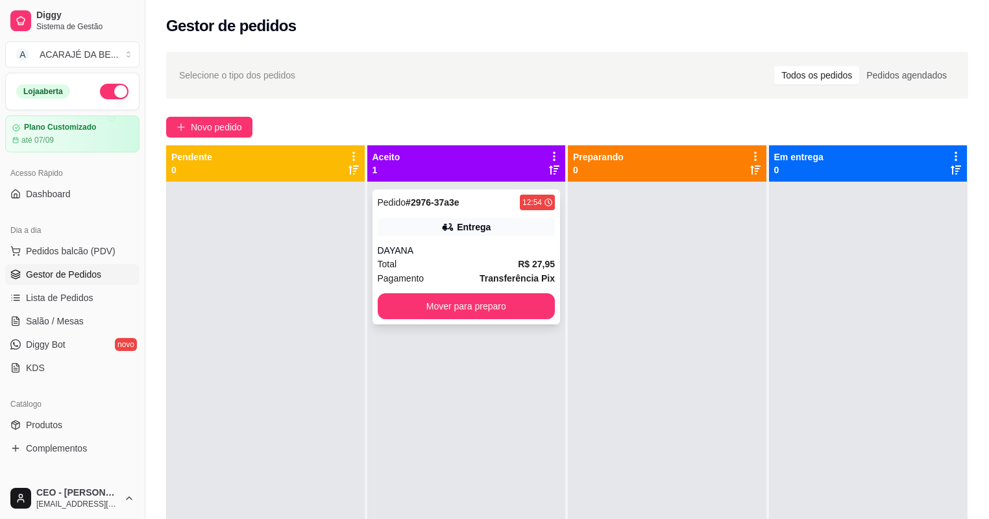
click at [467, 239] on div "Pedido # 2976-37a3e 12:54 Entrega DAYANA Total R$ 27,95 Pagamento Transferência…" at bounding box center [466, 256] width 188 height 135
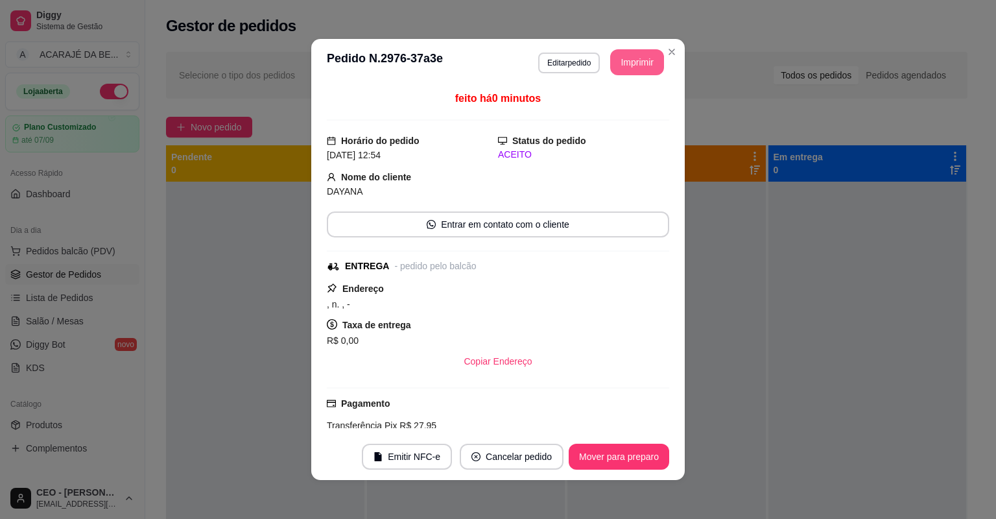
click at [649, 57] on button "Imprimir" at bounding box center [637, 62] width 54 height 26
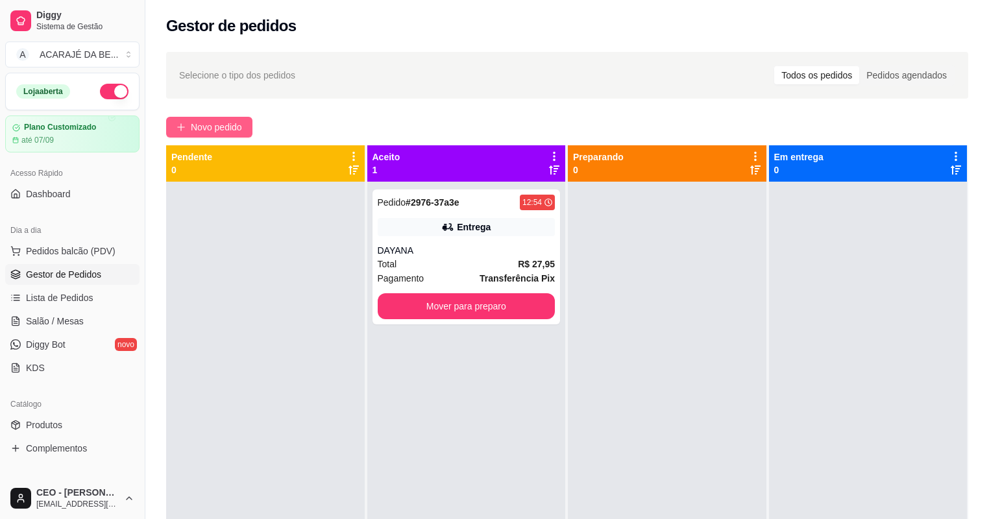
click at [242, 121] on span "Novo pedido" at bounding box center [216, 127] width 51 height 14
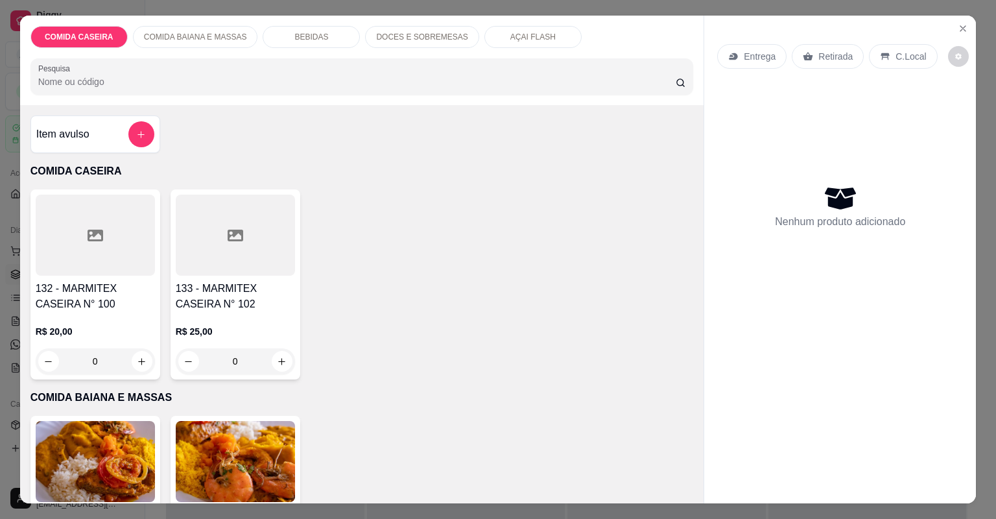
click at [121, 249] on div at bounding box center [95, 235] width 119 height 81
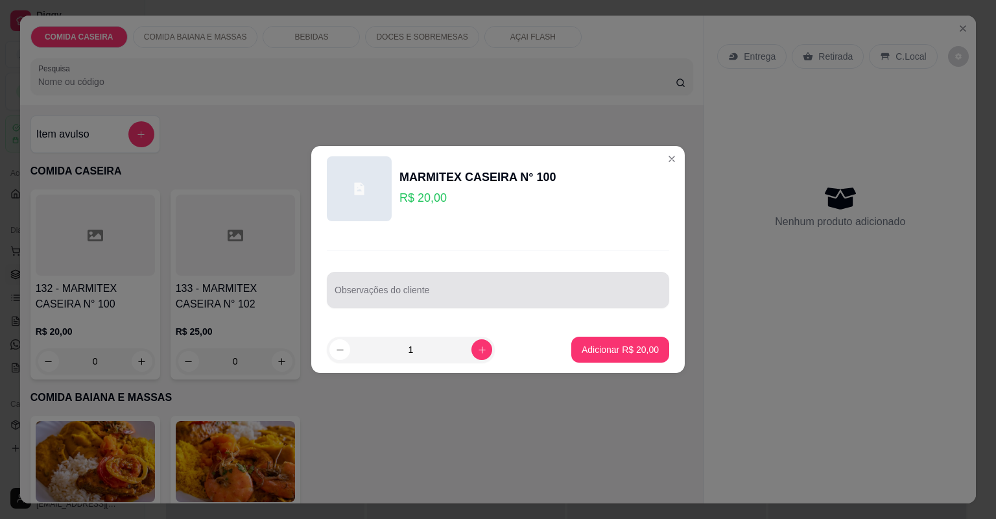
click at [457, 302] on div at bounding box center [498, 290] width 327 height 26
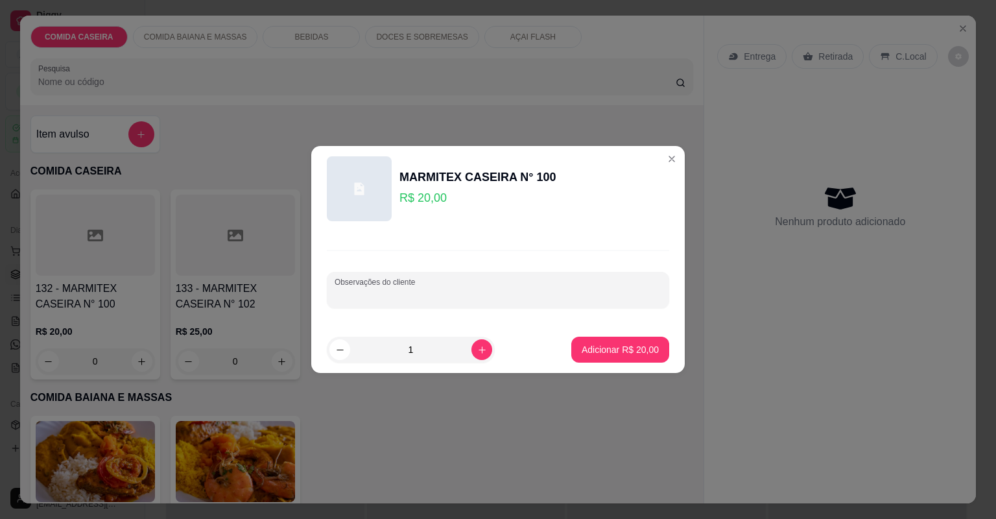
paste input "Quero feijão tropeiro, arroz branco, vinagrete, churrasco, pure"
type input "Quero feijão tropeiro, arroz branco, vinagrete, churrasco, pure"
click at [594, 346] on p "Adicionar R$ 20,00" at bounding box center [620, 349] width 75 height 12
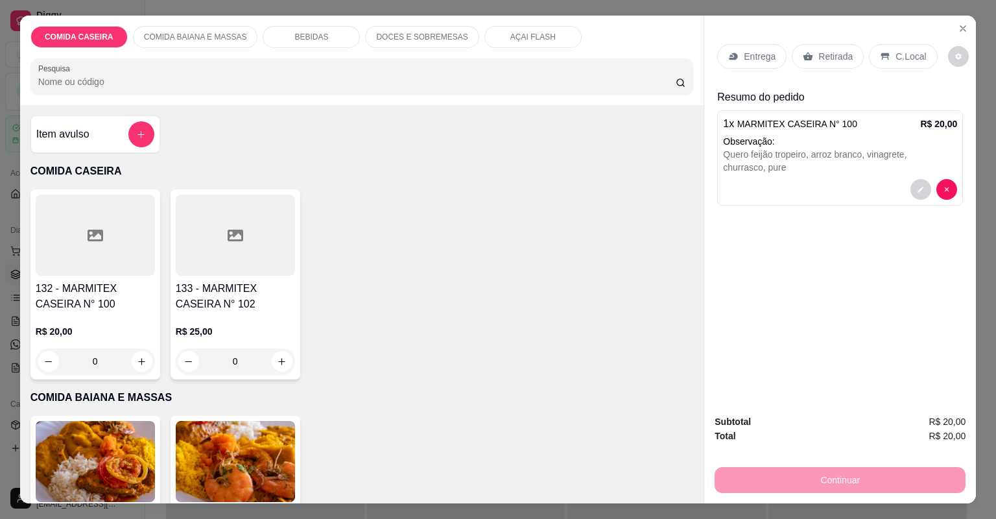
click at [734, 58] on icon at bounding box center [734, 56] width 10 height 10
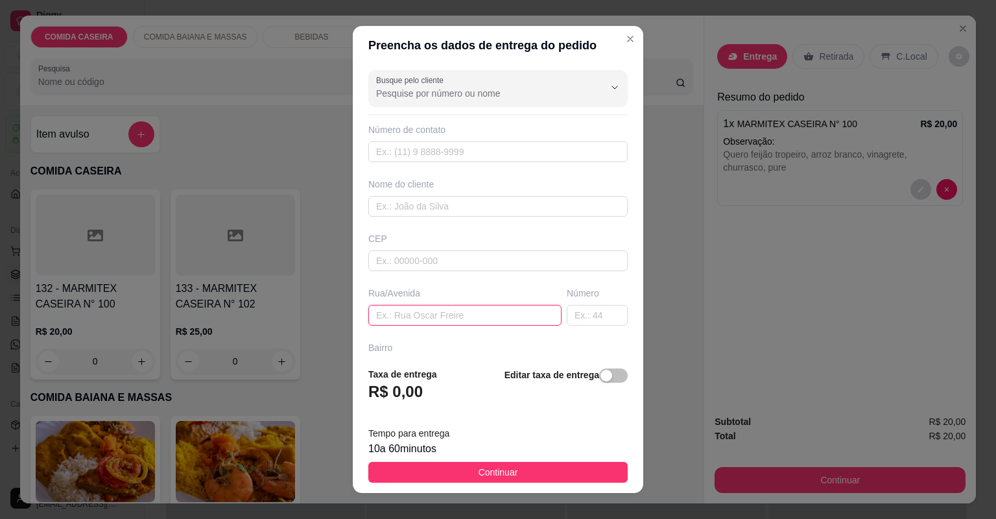
click at [511, 310] on input "text" at bounding box center [464, 315] width 193 height 21
paste input "Entregar bairro popular n 215 próx a gp eletrônica rua [PERSON_NAME]"
type input "Entregar bairro popular n 215 próx a gp eletrônica rua [PERSON_NAME]"
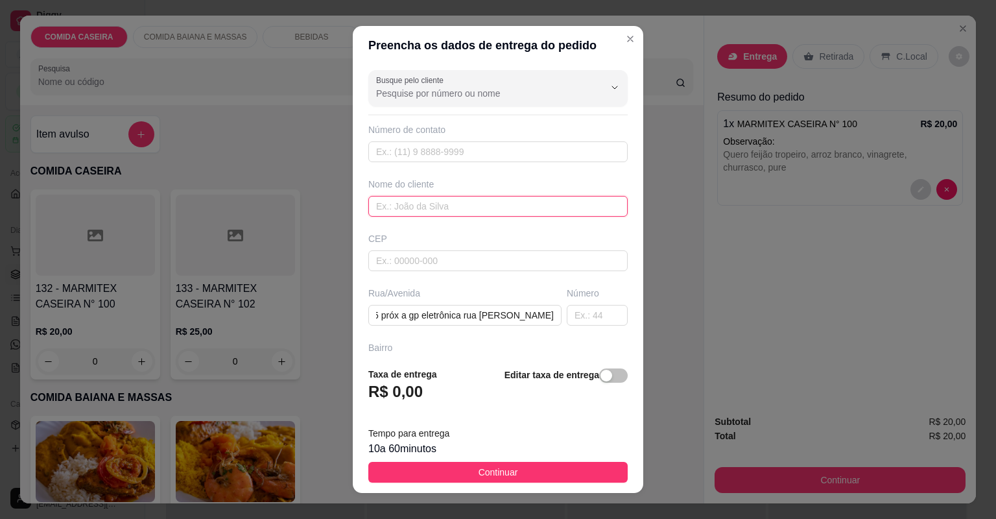
click at [548, 212] on input "text" at bounding box center [497, 206] width 259 height 21
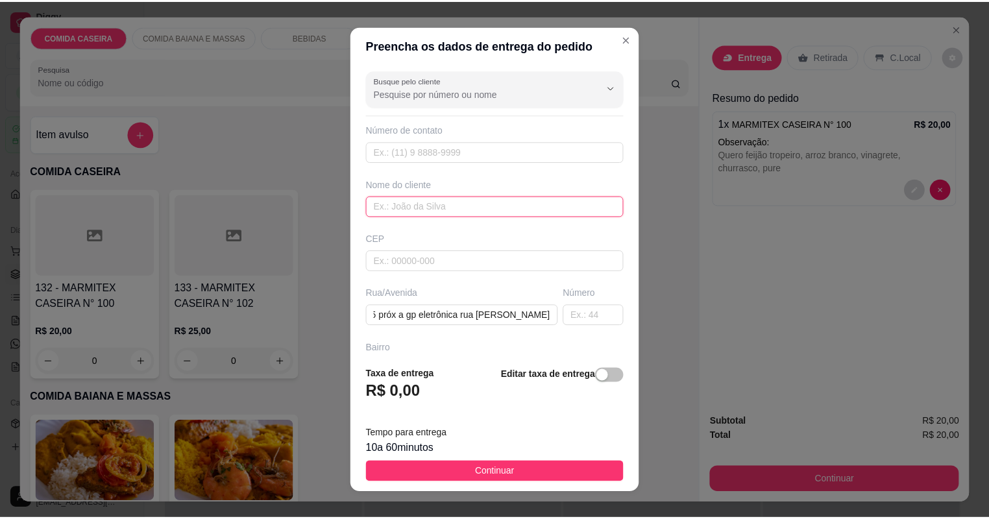
scroll to position [0, 0]
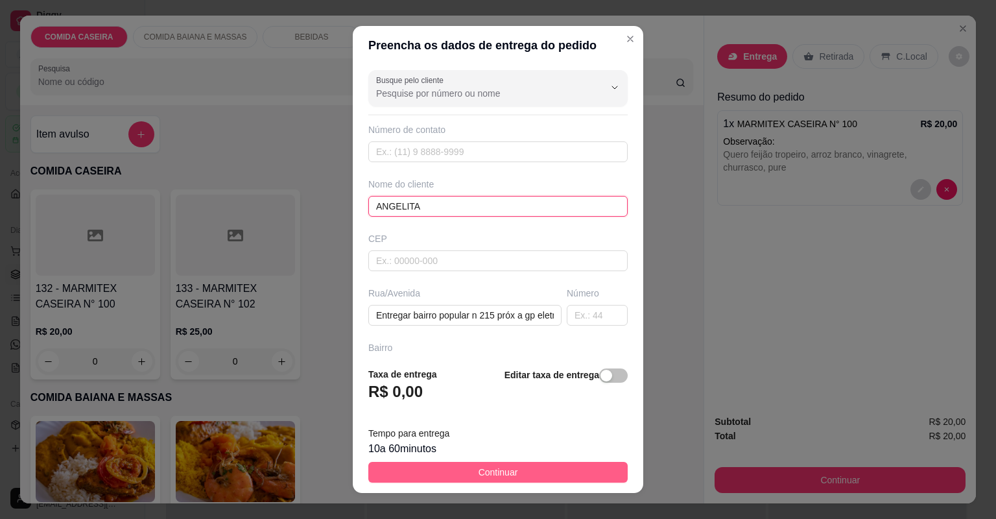
type input "ANGELITA"
drag, startPoint x: 558, startPoint y: 468, endPoint x: 584, endPoint y: 469, distance: 26.0
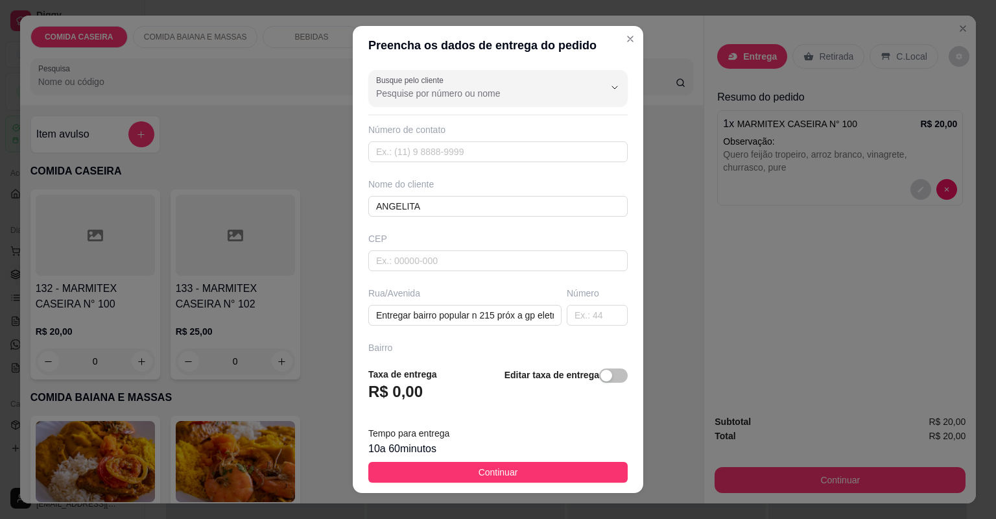
click at [557, 469] on button "Continuar" at bounding box center [497, 472] width 259 height 21
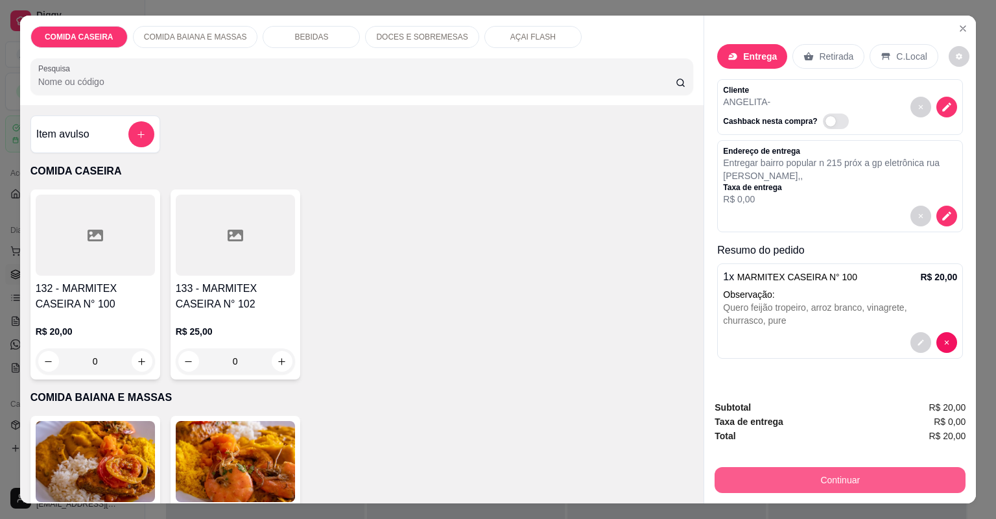
click at [763, 479] on button "Continuar" at bounding box center [840, 480] width 251 height 26
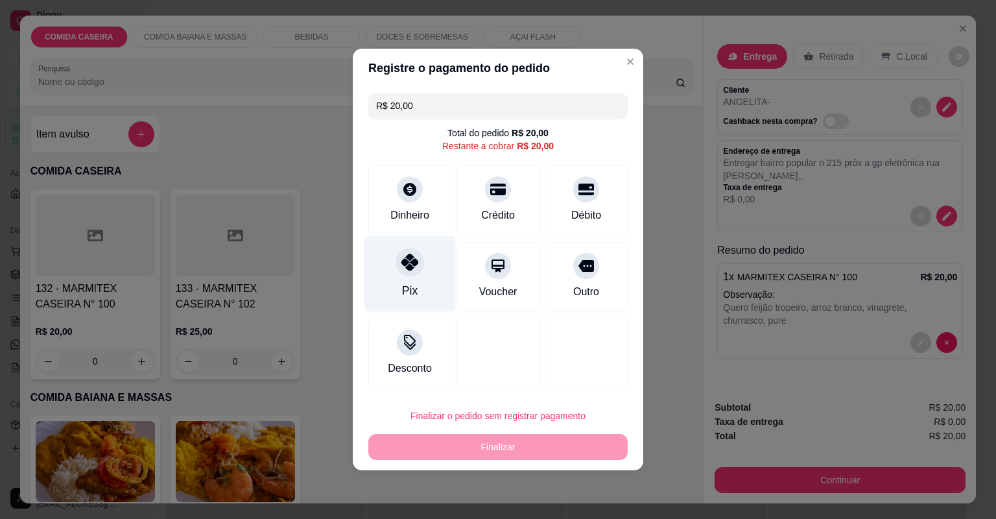
click at [405, 278] on div "Pix" at bounding box center [410, 274] width 91 height 76
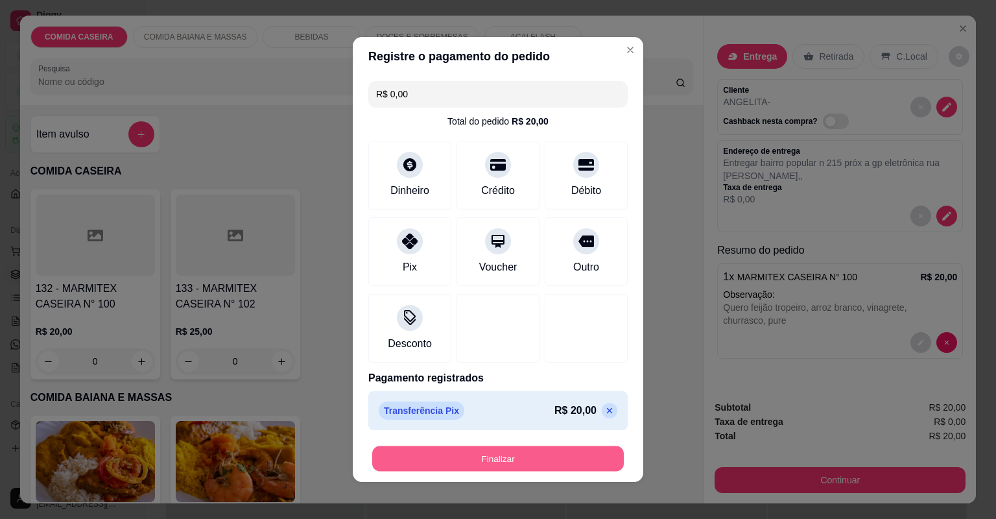
click at [472, 453] on button "Finalizar" at bounding box center [498, 458] width 252 height 25
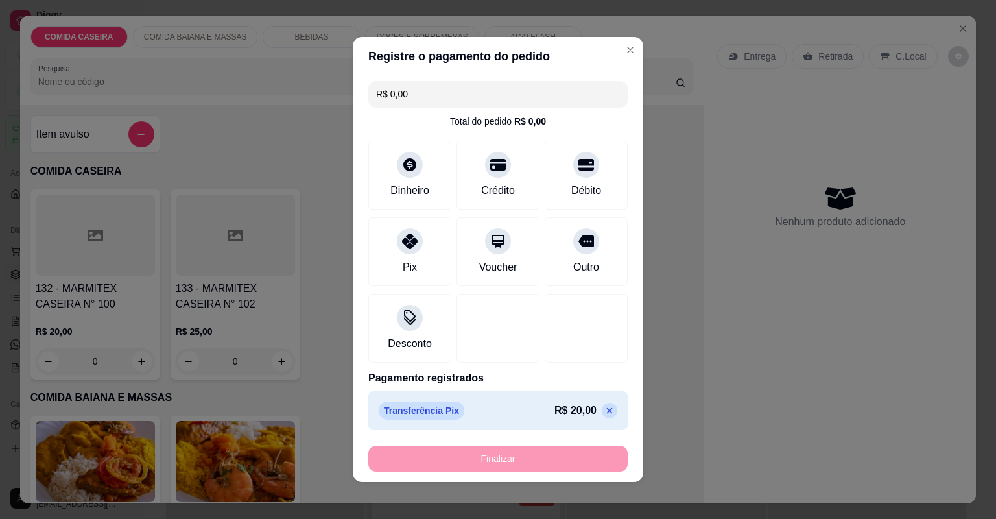
type input "-R$ 20,00"
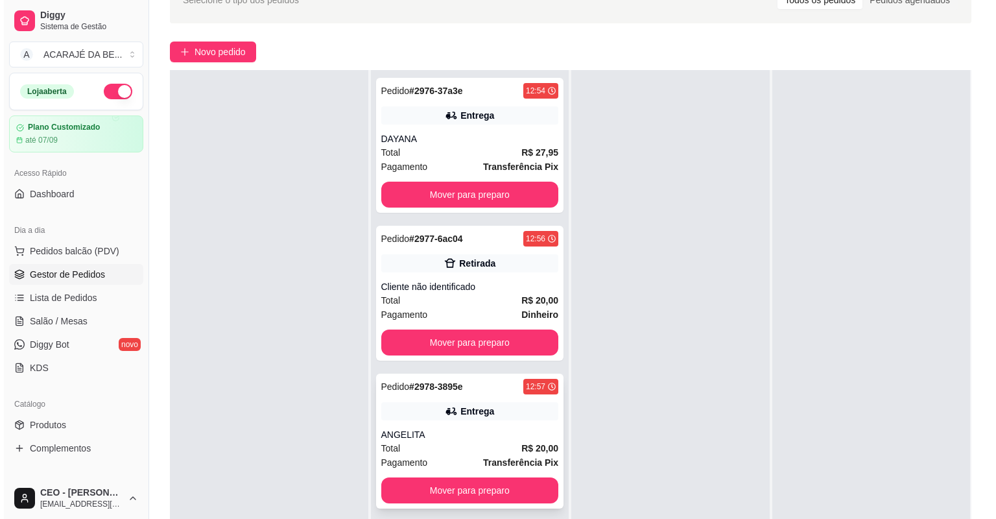
scroll to position [197, 0]
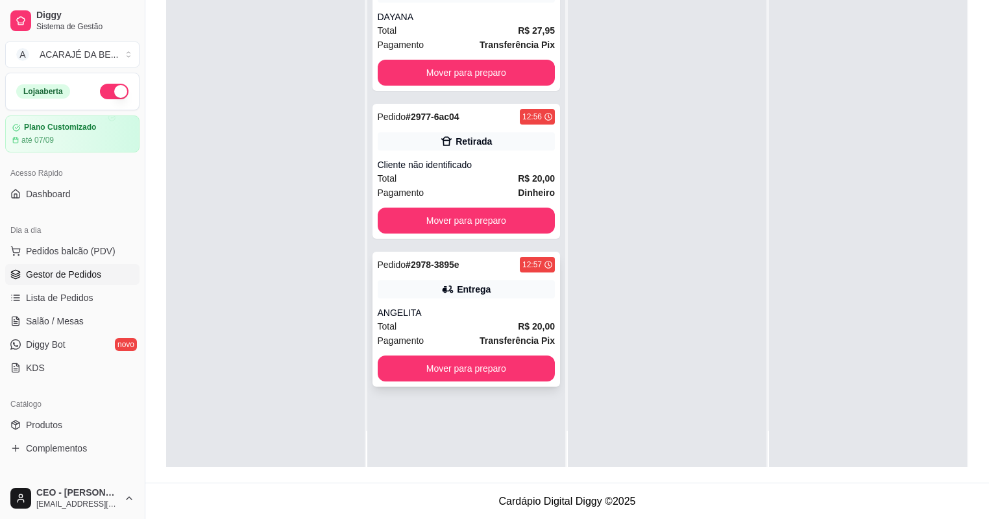
click at [444, 314] on div "ANGELITA" at bounding box center [467, 312] width 178 height 13
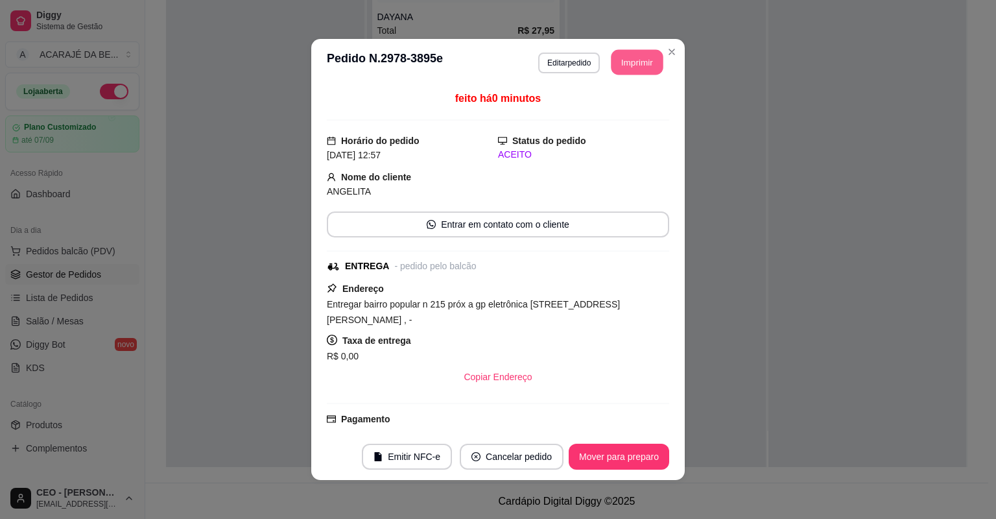
click at [647, 60] on button "Imprimir" at bounding box center [638, 62] width 52 height 25
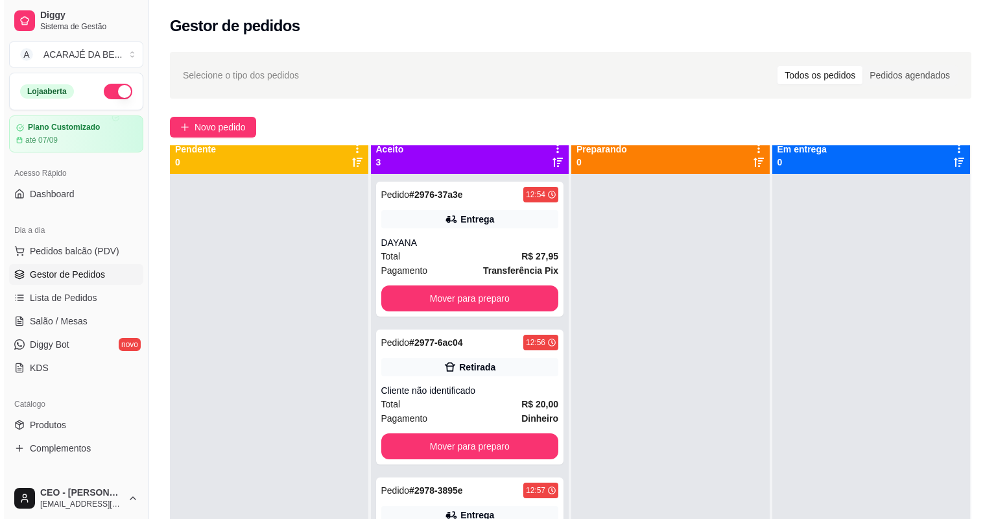
scroll to position [0, 0]
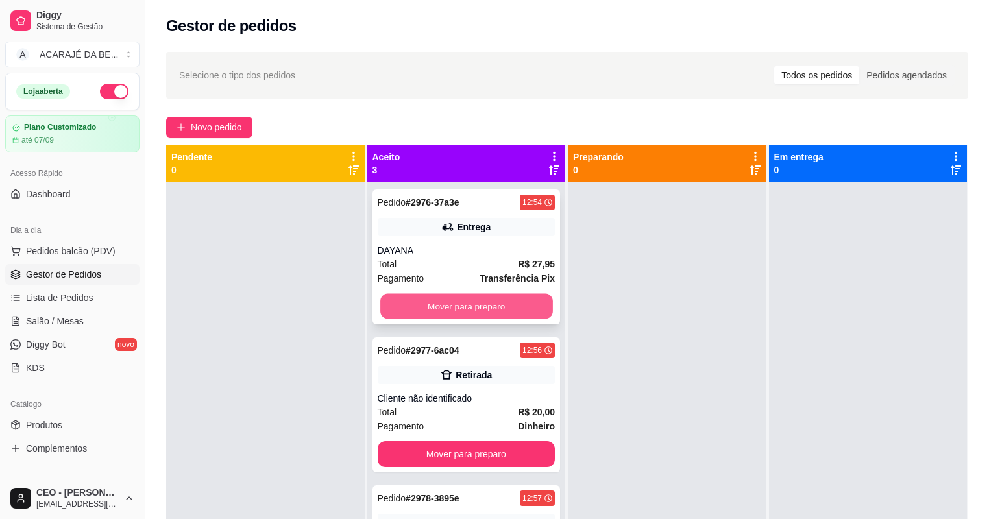
click at [516, 313] on button "Mover para preparo" at bounding box center [466, 306] width 172 height 25
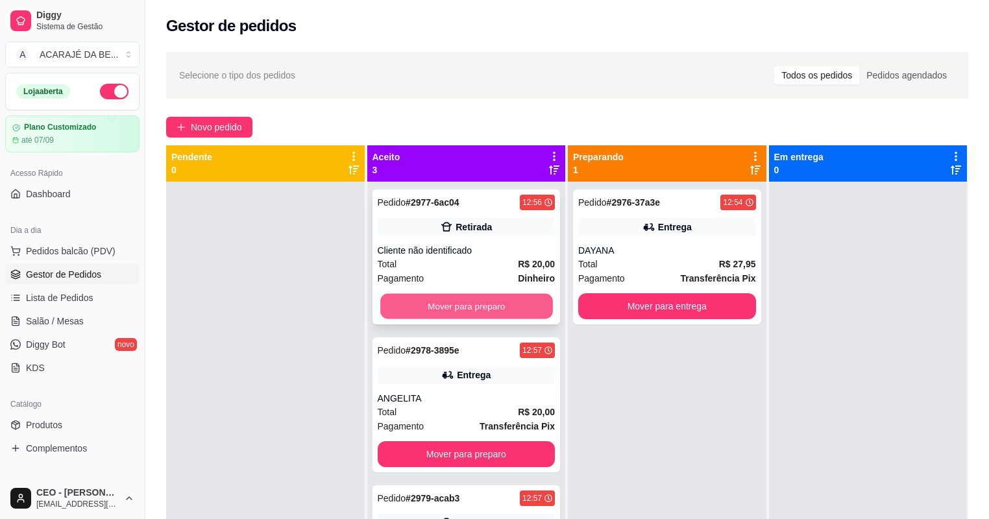
click at [522, 310] on button "Mover para preparo" at bounding box center [466, 306] width 172 height 25
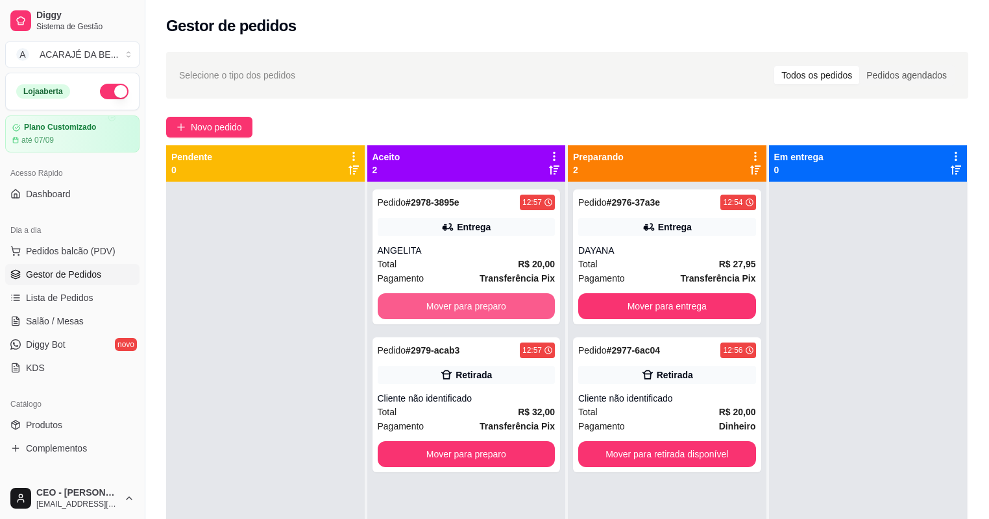
click at [523, 309] on button "Mover para preparo" at bounding box center [467, 306] width 178 height 26
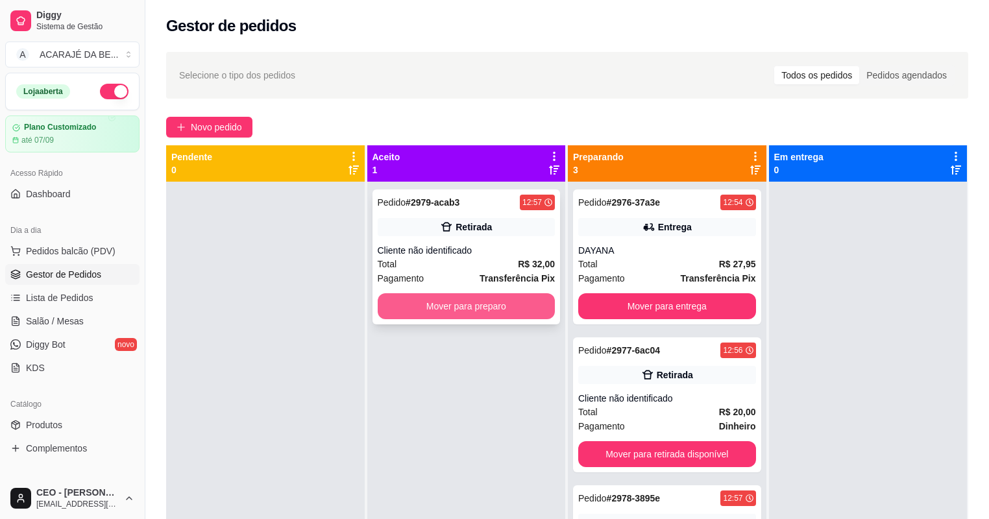
click at [533, 309] on button "Mover para preparo" at bounding box center [467, 306] width 178 height 26
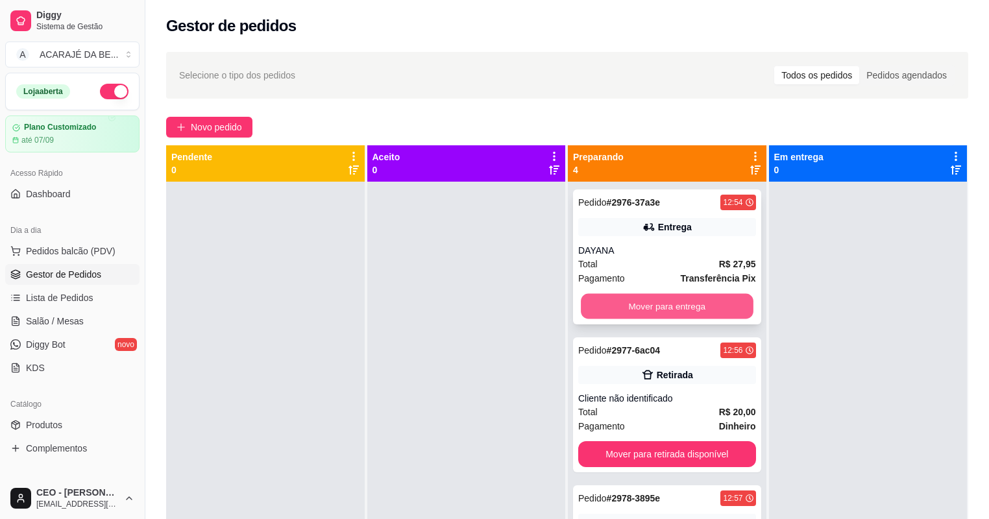
click at [610, 301] on button "Mover para entrega" at bounding box center [667, 306] width 172 height 25
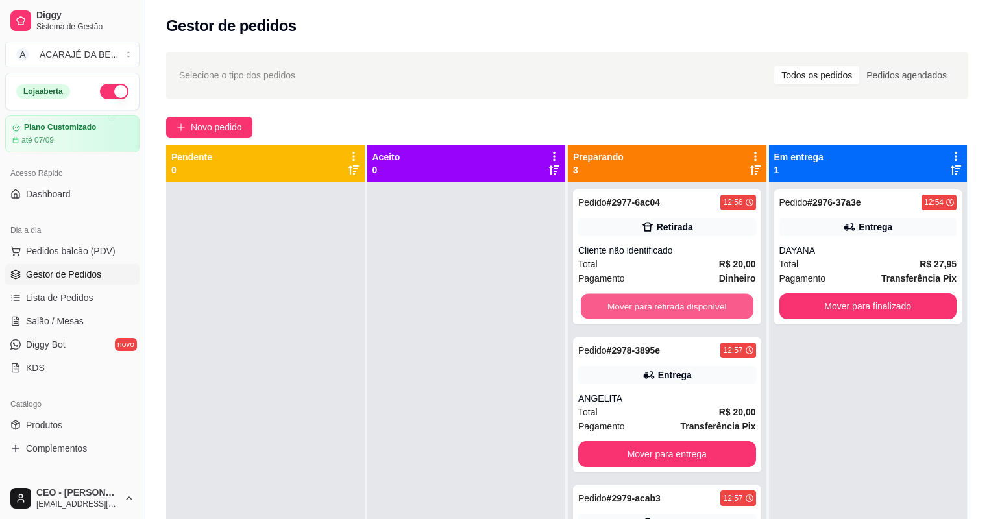
click at [610, 302] on button "Mover para retirada disponível" at bounding box center [667, 306] width 172 height 25
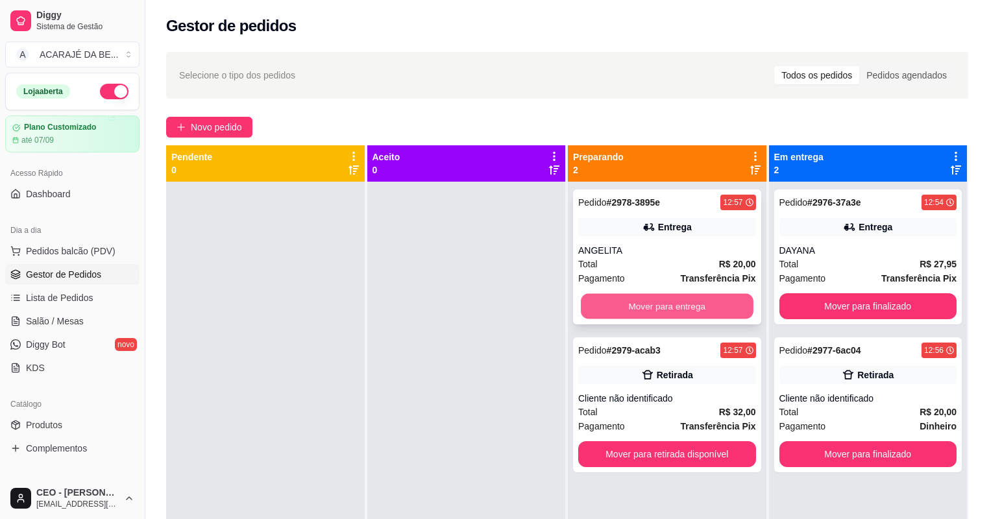
click at [637, 302] on button "Mover para entrega" at bounding box center [667, 306] width 172 height 25
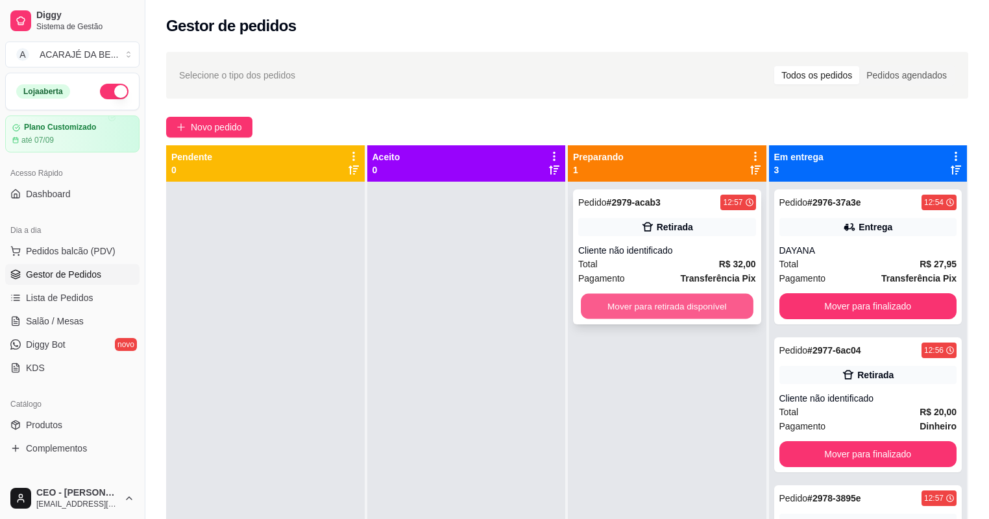
click at [640, 302] on button "Mover para retirada disponível" at bounding box center [667, 306] width 172 height 25
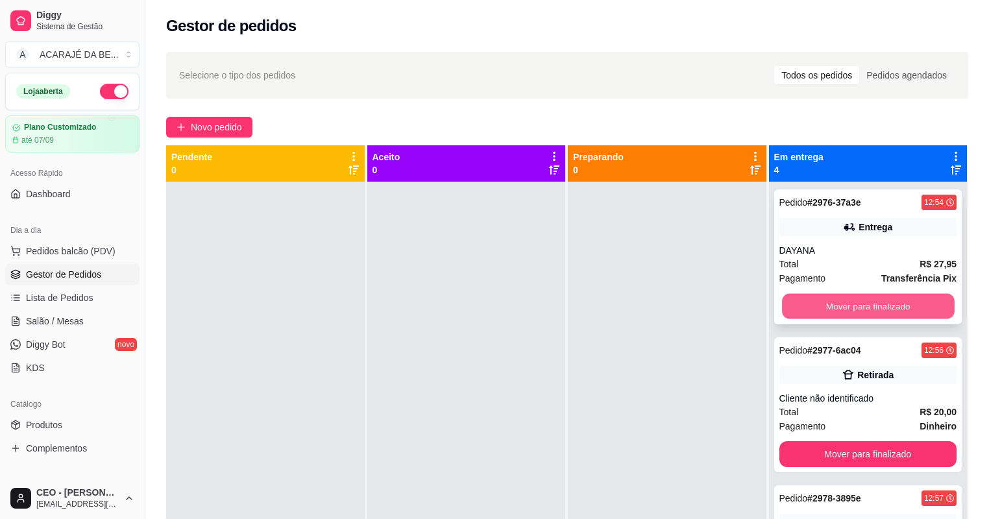
click at [839, 311] on button "Mover para finalizado" at bounding box center [868, 306] width 172 height 25
click at [823, 309] on button "Mover para finalizado" at bounding box center [868, 306] width 172 height 25
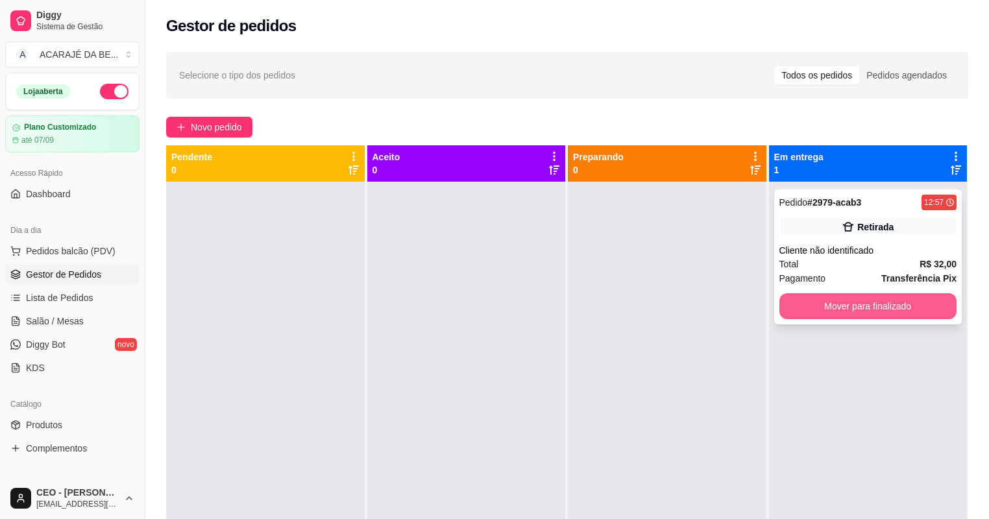
click at [876, 300] on button "Mover para finalizado" at bounding box center [868, 306] width 178 height 26
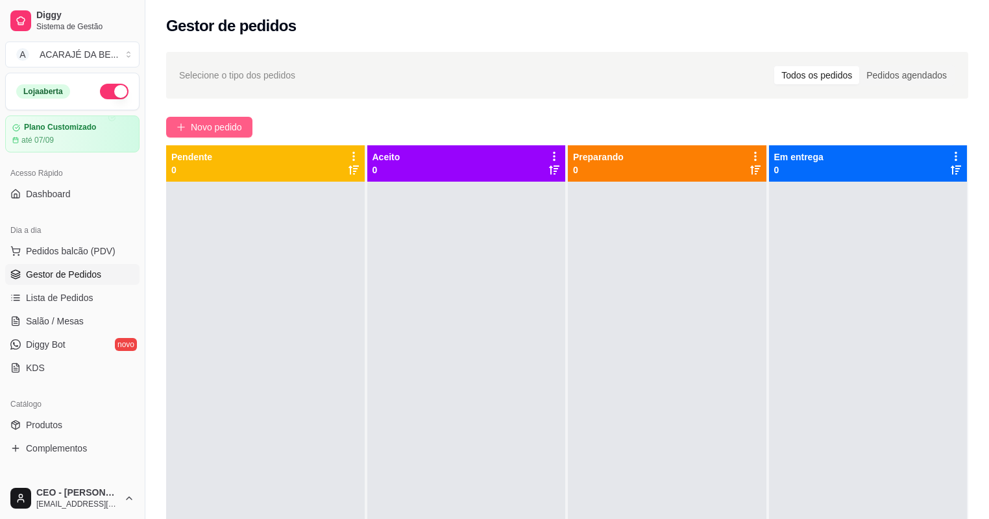
drag, startPoint x: 208, startPoint y: 112, endPoint x: 208, endPoint y: 119, distance: 7.1
click at [208, 114] on div "Selecione o tipo dos pedidos Todos os pedidos Pedidos agendados Novo pedido Pen…" at bounding box center [566, 362] width 843 height 636
click at [208, 120] on button "Novo pedido" at bounding box center [209, 127] width 86 height 21
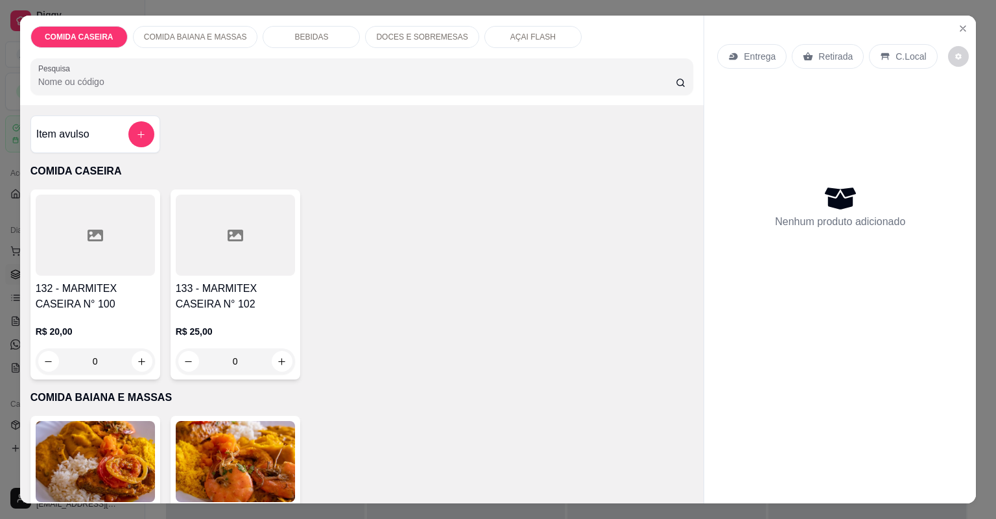
click at [265, 252] on div at bounding box center [235, 235] width 119 height 81
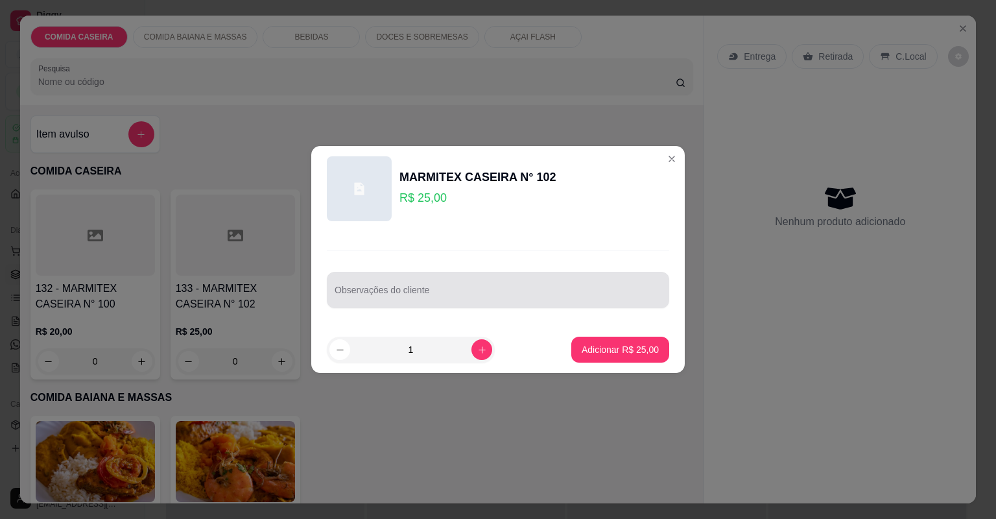
click at [410, 279] on div at bounding box center [498, 290] width 327 height 26
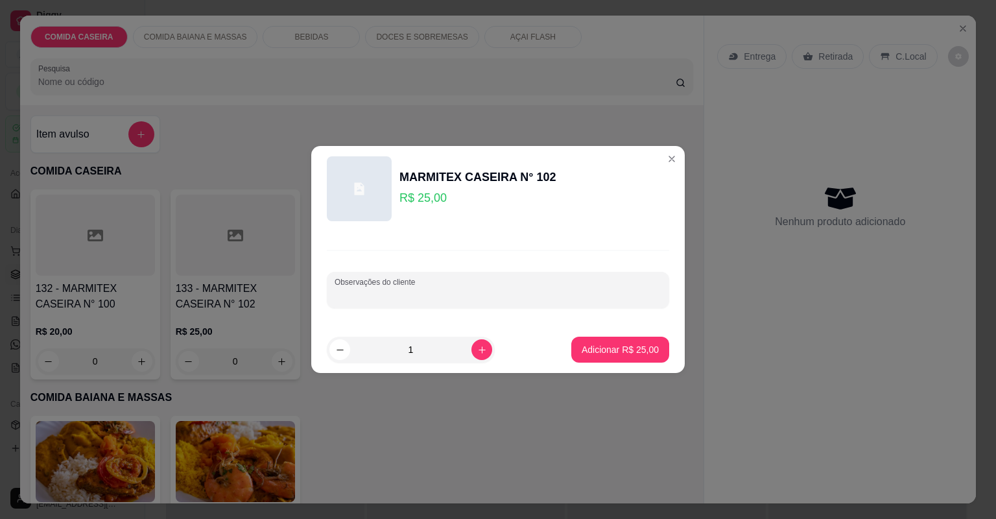
paste input "Macarrão Panqueca de carne"
type input "Macarrão Panqueca de carne"
click at [610, 343] on button "Adicionar R$ 25,00" at bounding box center [620, 349] width 95 height 25
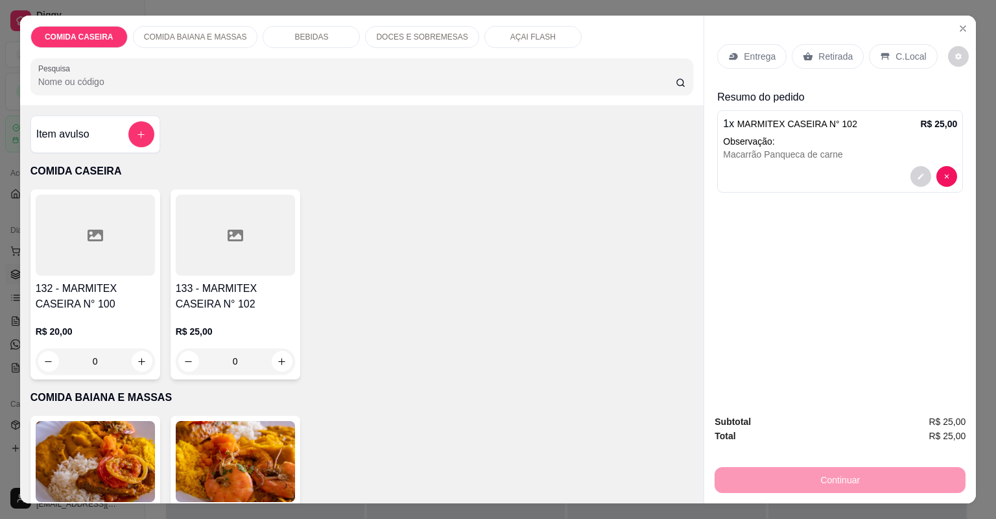
click at [729, 55] on icon at bounding box center [734, 56] width 10 height 10
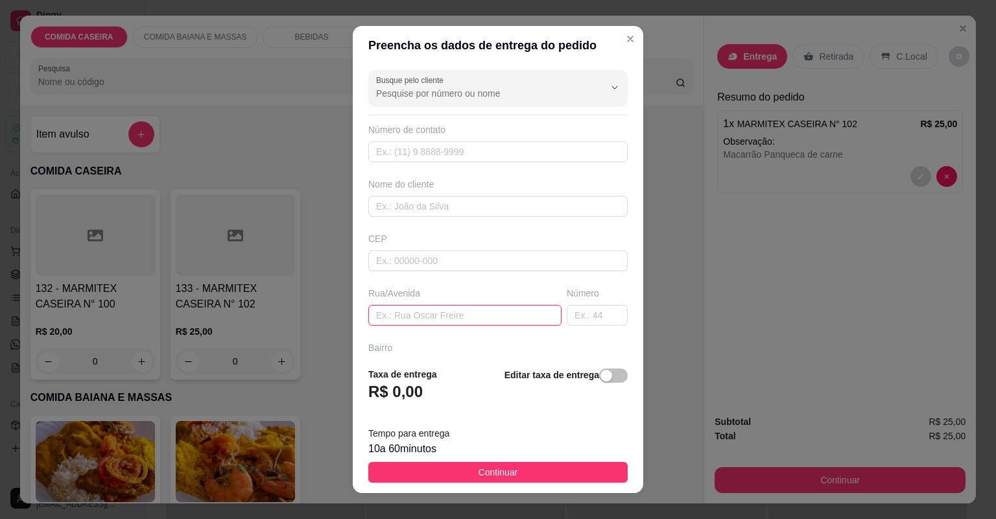
click at [429, 316] on input "text" at bounding box center [464, 315] width 193 height 21
paste input "Rua Vereador [PERSON_NAME][GEOGRAPHIC_DATA] ( [GEOGRAPHIC_DATA] ) N 06 Rua anti…"
type input "Rua Vereador [PERSON_NAME][GEOGRAPHIC_DATA] ( [GEOGRAPHIC_DATA] ) N 06 Rua anti…"
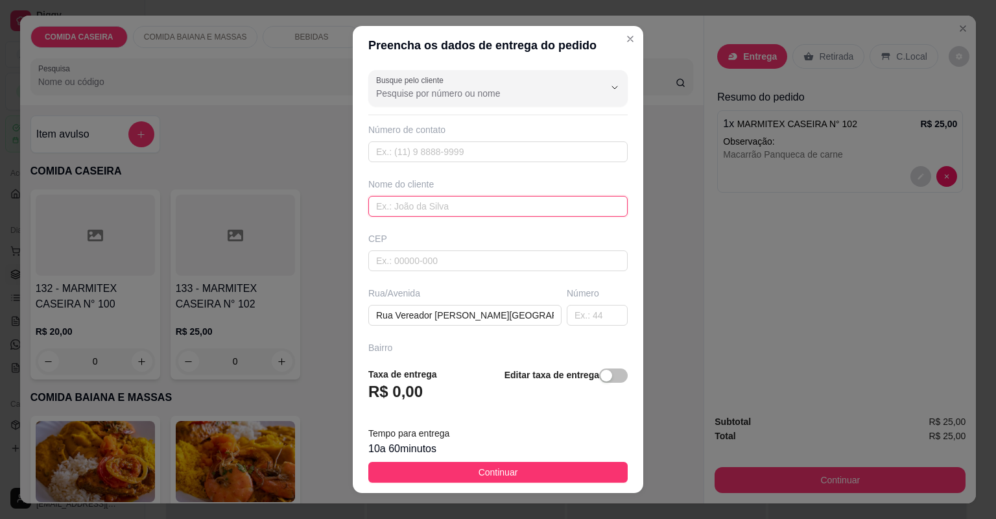
click at [504, 200] on input "text" at bounding box center [497, 206] width 259 height 21
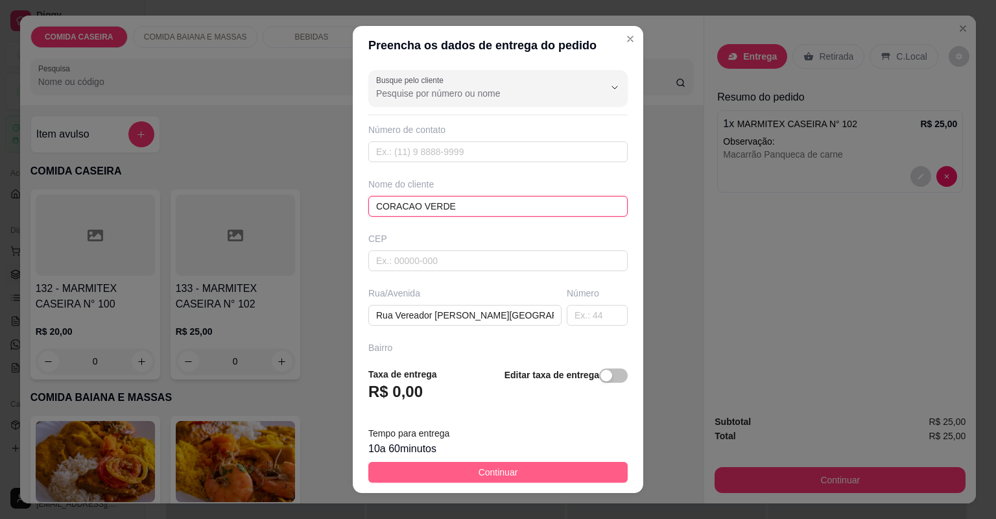
type input "CORACAO VERDE"
click at [591, 471] on button "Continuar" at bounding box center [497, 472] width 259 height 21
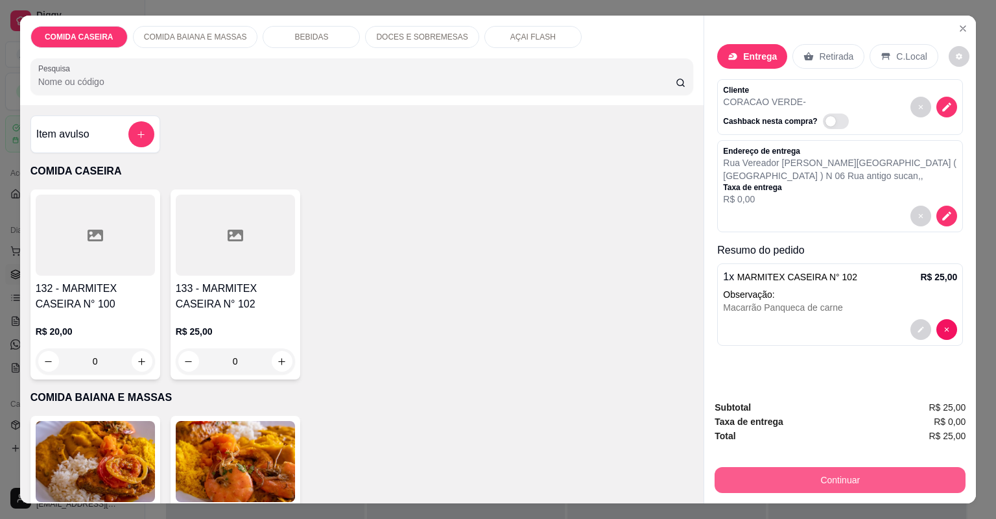
click at [738, 472] on button "Continuar" at bounding box center [840, 480] width 251 height 26
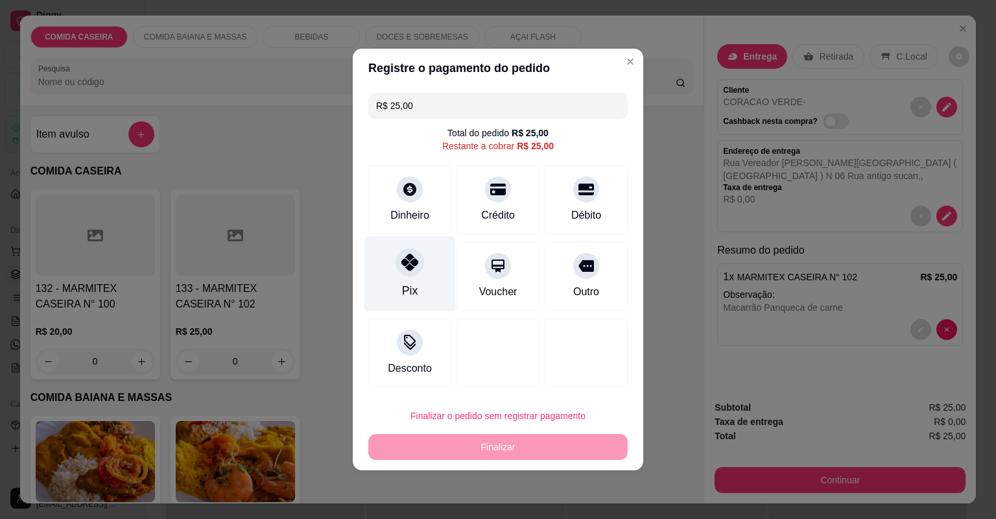
click at [413, 272] on div at bounding box center [410, 262] width 29 height 29
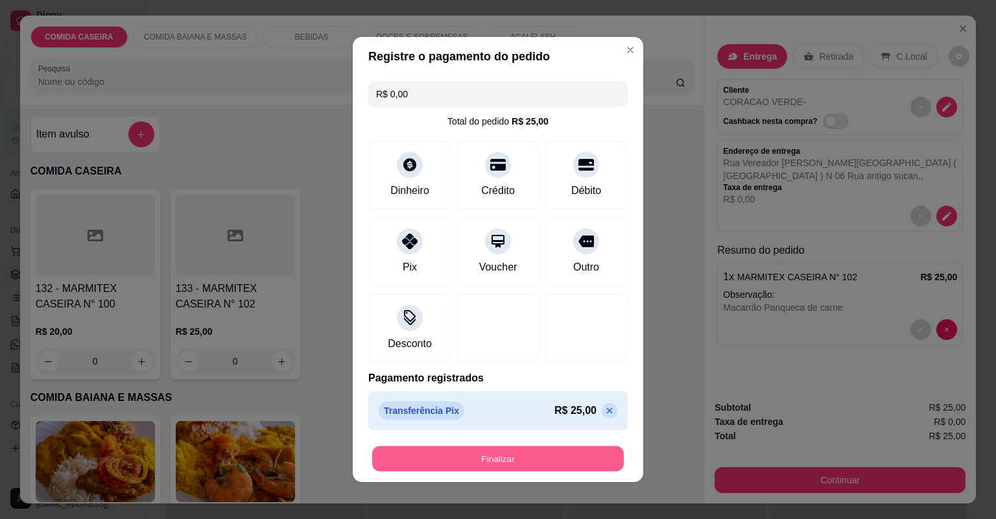
click at [517, 459] on button "Finalizar" at bounding box center [498, 458] width 252 height 25
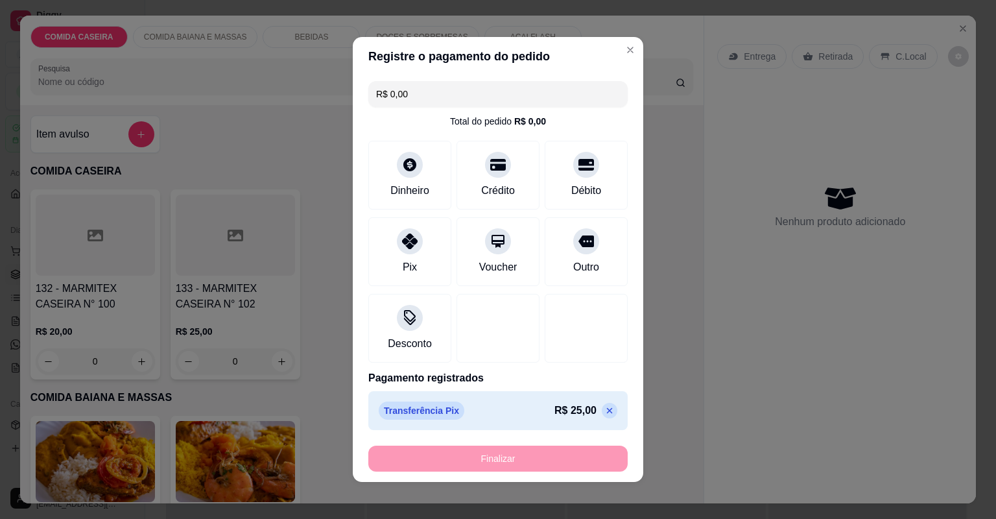
type input "-R$ 25,00"
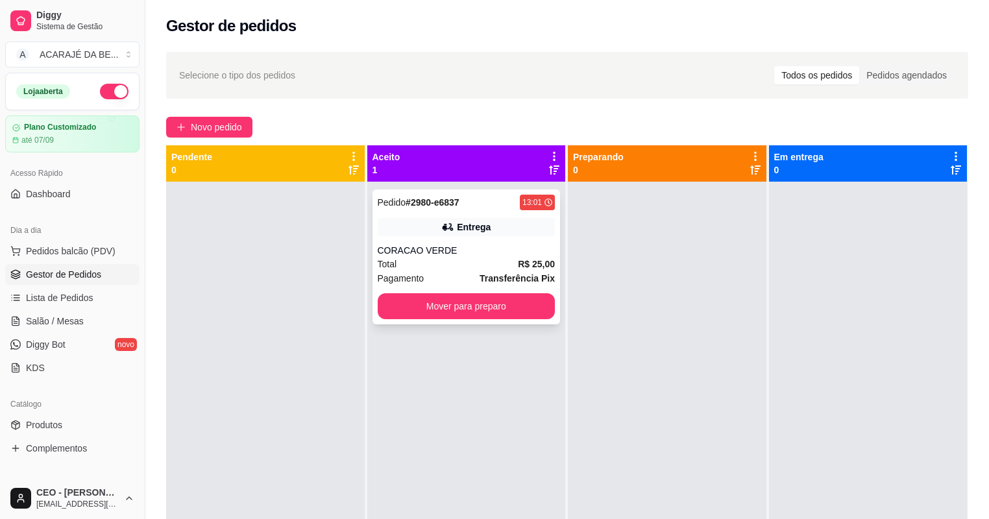
click at [464, 272] on div "Pagamento Transferência Pix" at bounding box center [467, 278] width 178 height 14
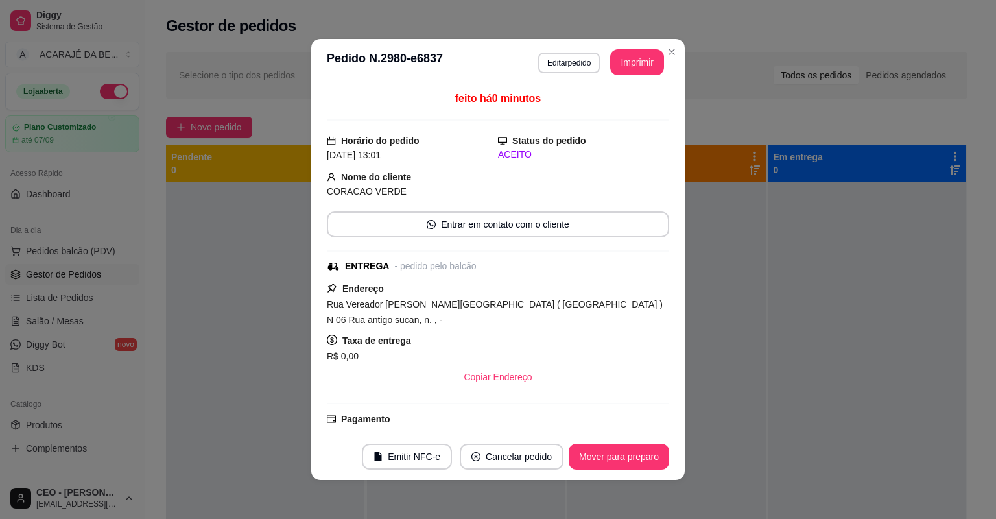
drag, startPoint x: 632, startPoint y: 43, endPoint x: 629, endPoint y: 54, distance: 12.0
click at [630, 50] on header "**********" at bounding box center [498, 62] width 374 height 47
click at [629, 54] on button "Imprimir" at bounding box center [638, 62] width 52 height 25
click at [311, 350] on div "feito há 0 minutos Horário do pedido [DATE] 13:01 Status do pedido ACEITO Nome …" at bounding box center [498, 260] width 374 height 348
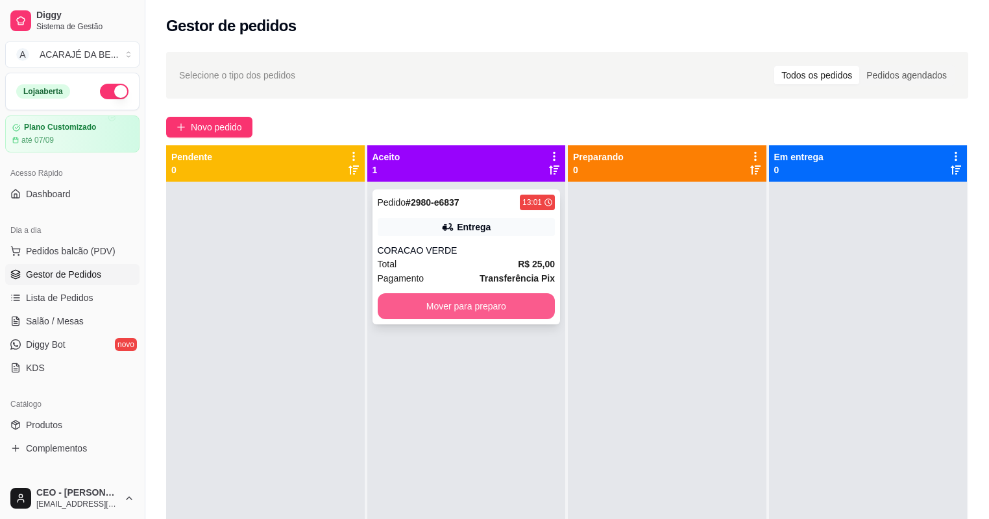
click at [488, 308] on button "Mover para preparo" at bounding box center [467, 306] width 178 height 26
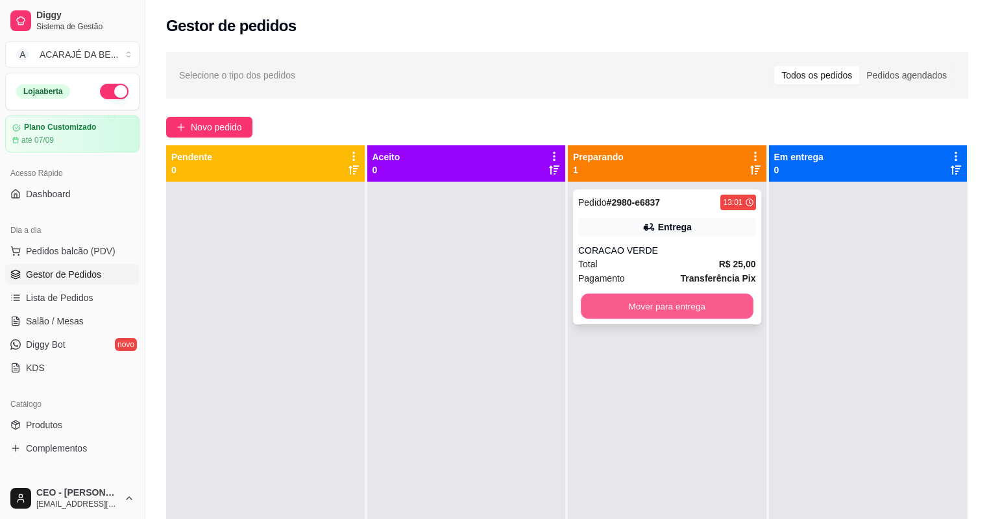
click at [677, 305] on button "Mover para entrega" at bounding box center [667, 306] width 172 height 25
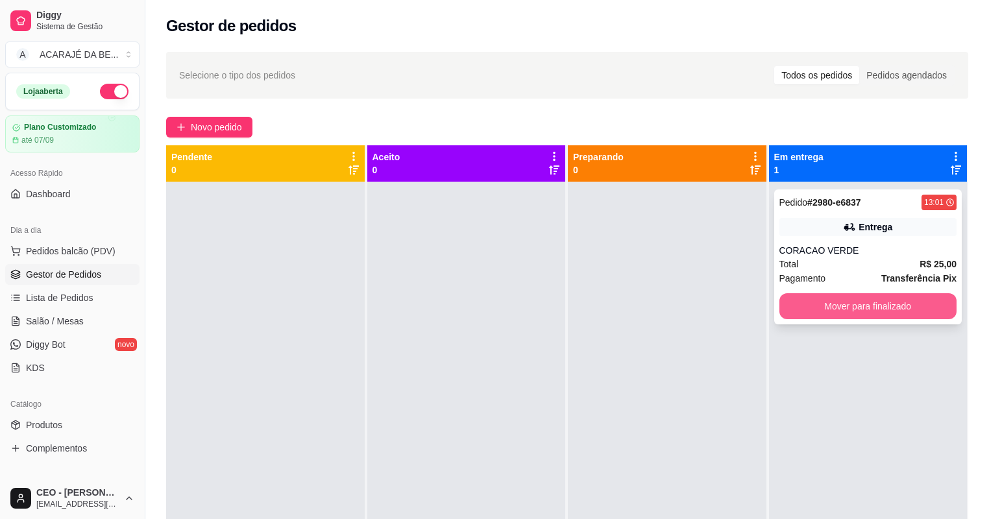
drag, startPoint x: 762, startPoint y: 311, endPoint x: 785, endPoint y: 310, distance: 22.7
click at [785, 310] on div "Pedido # 2980-e6837 13:01 Entrega CORACAO VERDE Total R$ 25,00 Pagamento Transf…" at bounding box center [868, 441] width 199 height 519
click at [785, 310] on button "Mover para finalizado" at bounding box center [868, 306] width 178 height 26
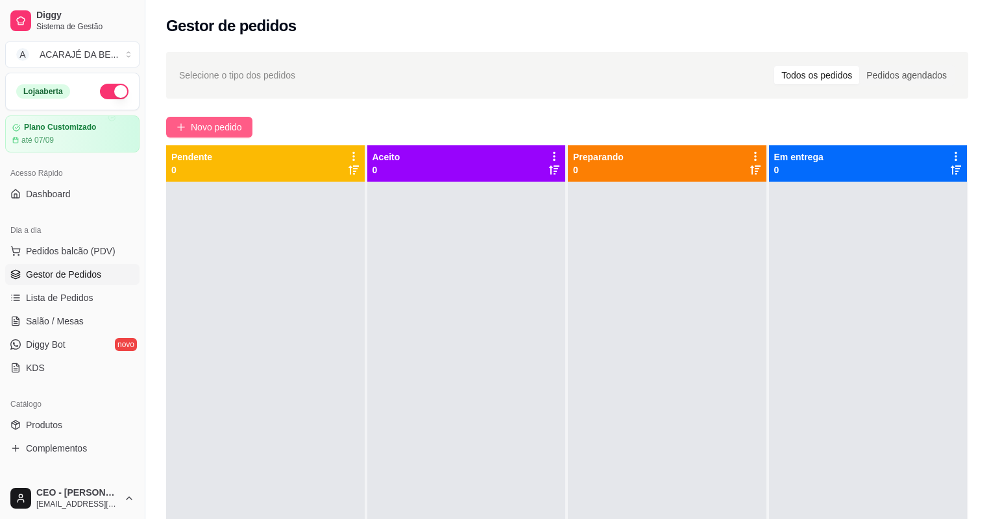
click at [237, 127] on span "Novo pedido" at bounding box center [216, 127] width 51 height 14
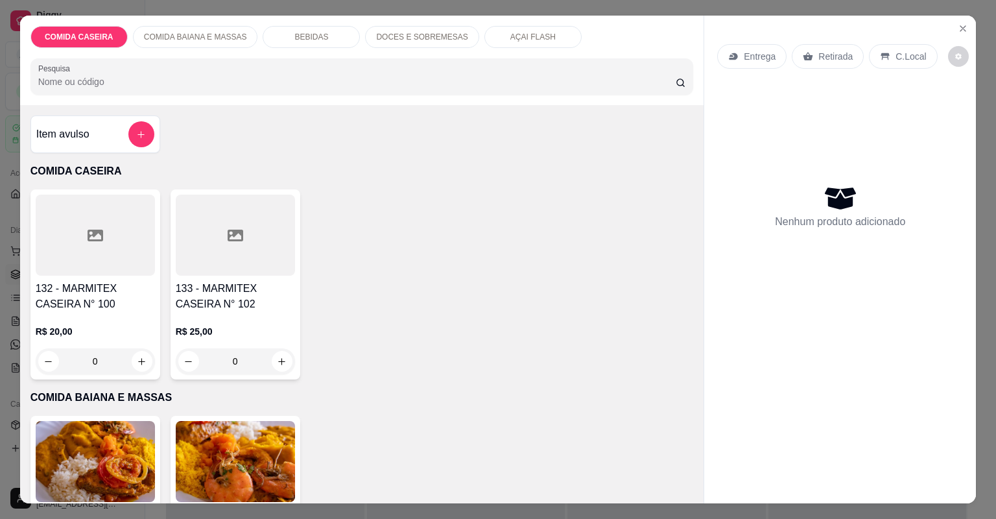
click at [226, 247] on div at bounding box center [235, 235] width 119 height 81
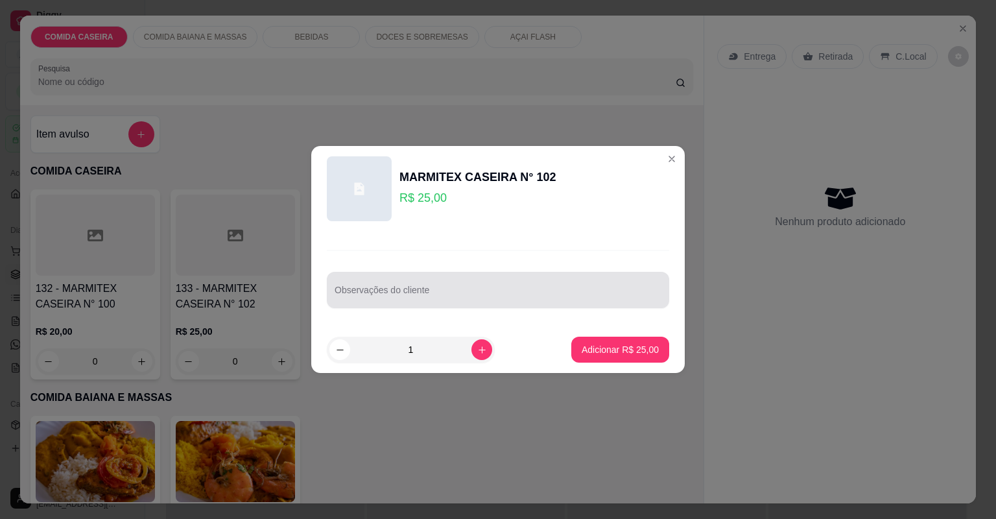
click at [423, 287] on div at bounding box center [498, 290] width 327 height 26
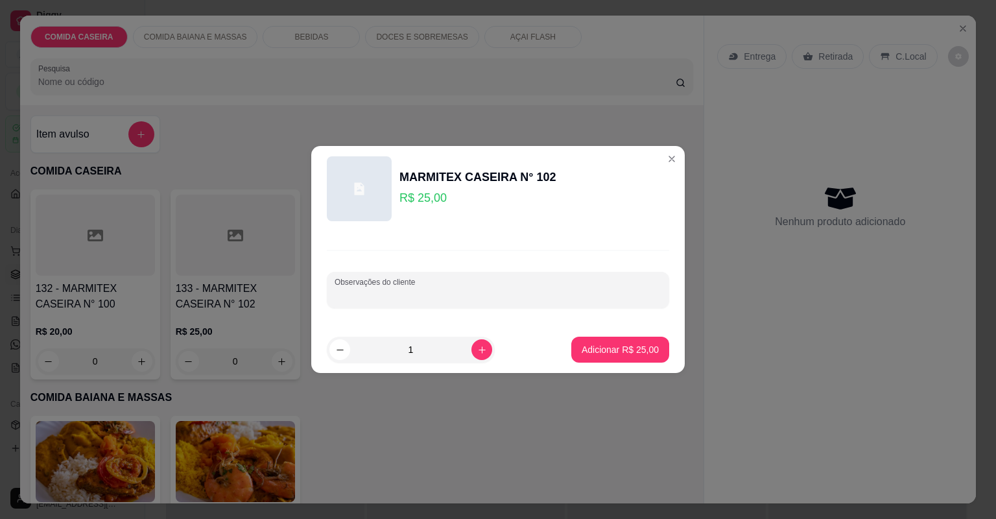
paste input "Feijão tropeiro Arroz branco Macarrão cremoso Farofa com jaba Purê de batata Ba…"
type input "Feijão tropeiro Arroz branco Macarrão cremoso Farofa com jaba Purê de batata Ba…"
click at [617, 344] on p "Adicionar R$ 25,00" at bounding box center [620, 349] width 75 height 12
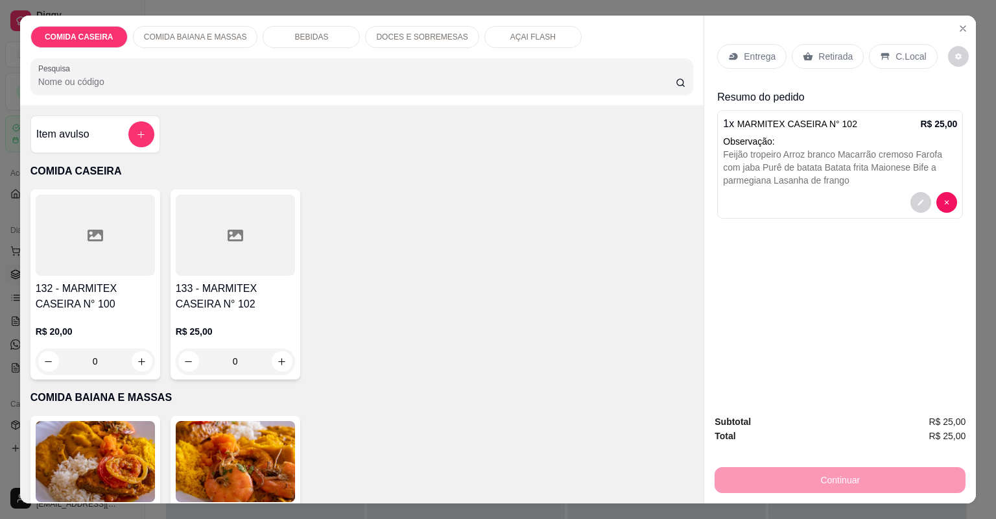
click at [760, 53] on p "Entrega" at bounding box center [760, 56] width 32 height 13
click at [819, 52] on p "Retirada" at bounding box center [836, 56] width 34 height 13
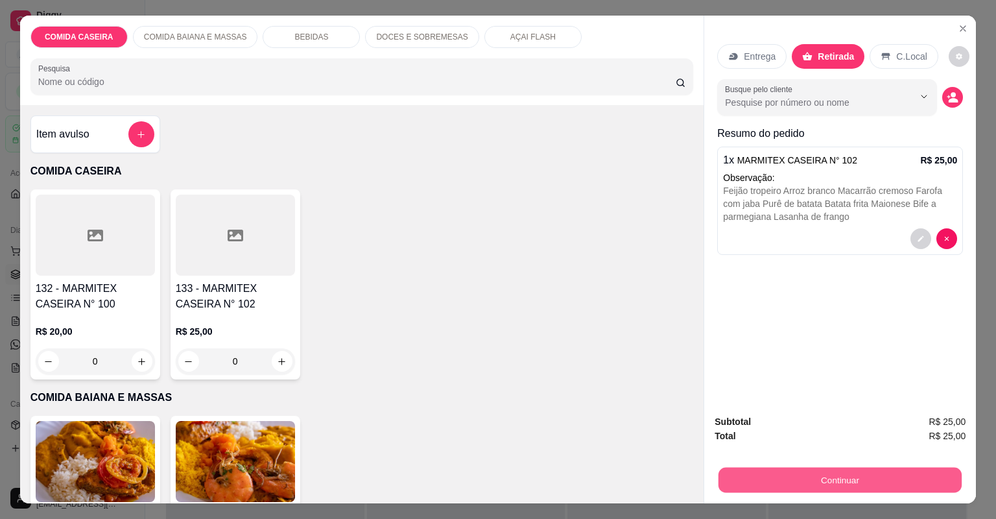
click at [806, 481] on button "Continuar" at bounding box center [840, 480] width 243 height 25
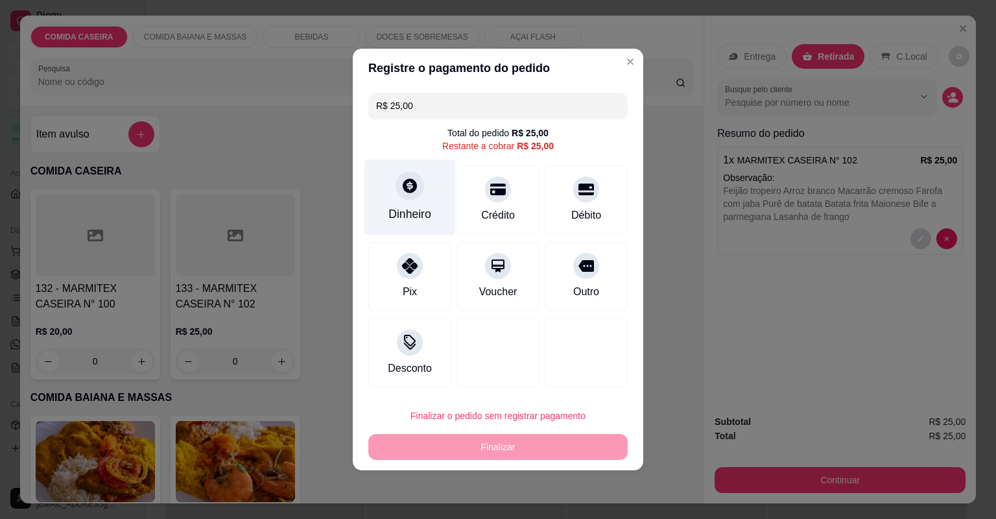
click at [436, 208] on div "Dinheiro" at bounding box center [410, 198] width 91 height 76
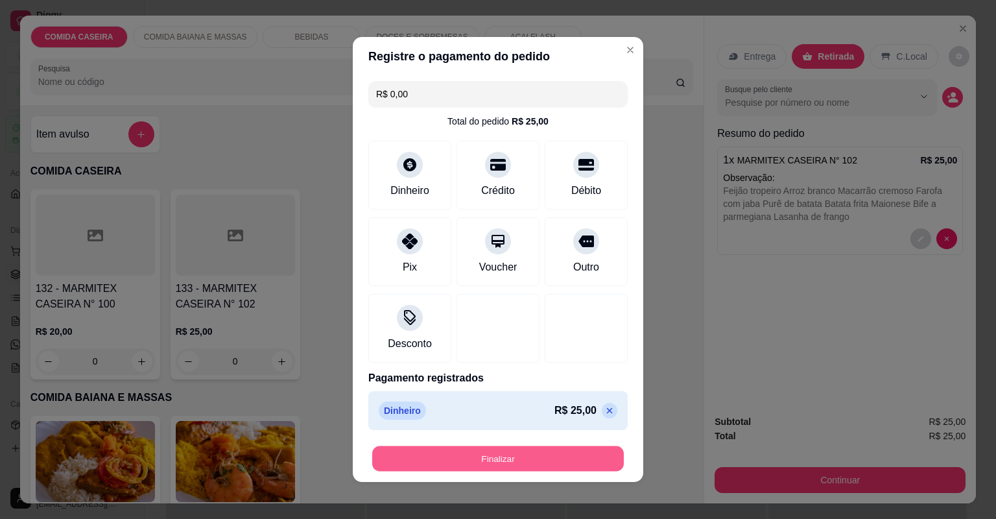
click at [488, 461] on button "Finalizar" at bounding box center [498, 458] width 252 height 25
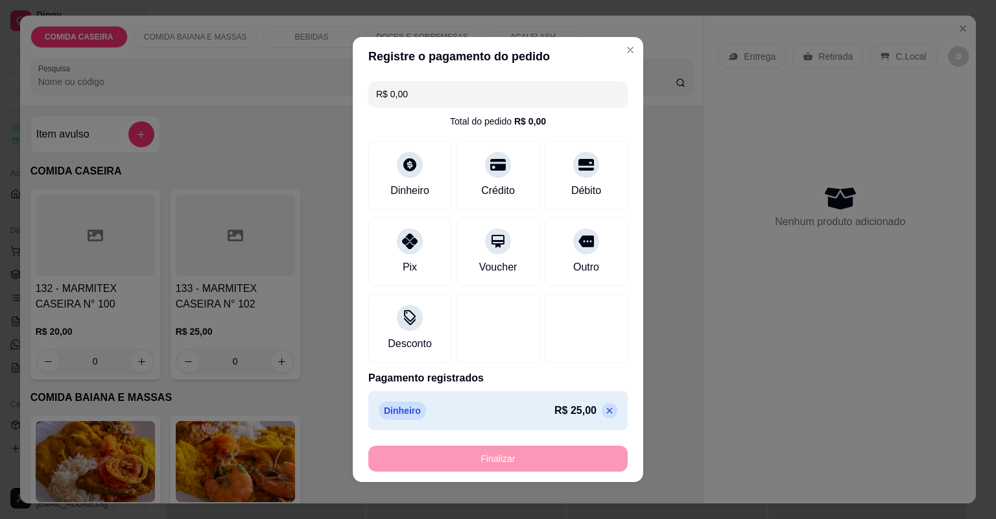
type input "-R$ 25,00"
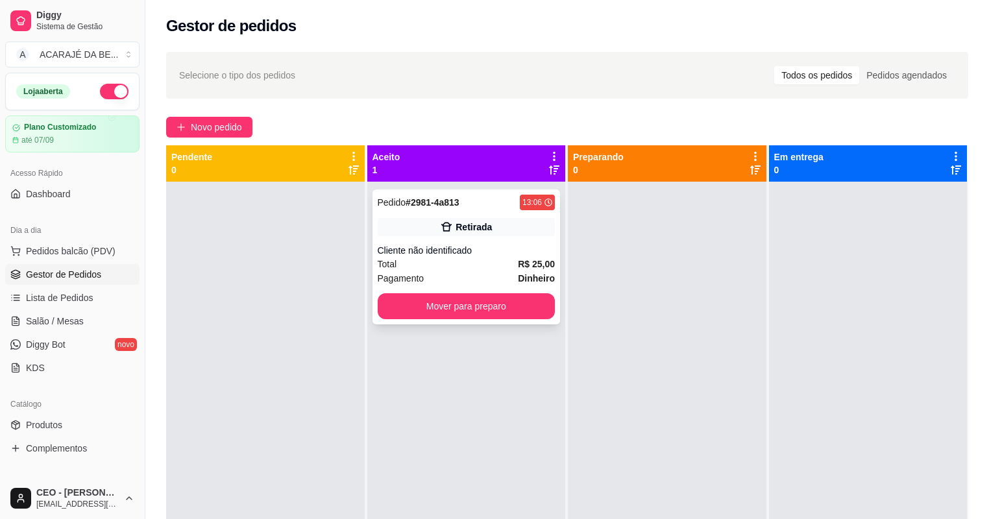
click at [488, 250] on div "Cliente não identificado" at bounding box center [467, 250] width 178 height 13
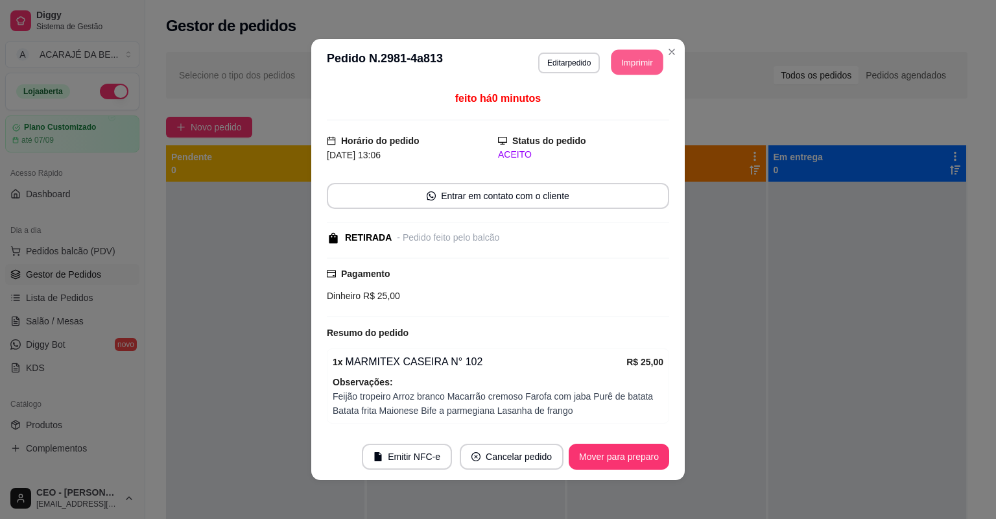
click at [620, 56] on button "Imprimir" at bounding box center [638, 62] width 52 height 25
click at [245, 363] on div "**********" at bounding box center [498, 259] width 996 height 519
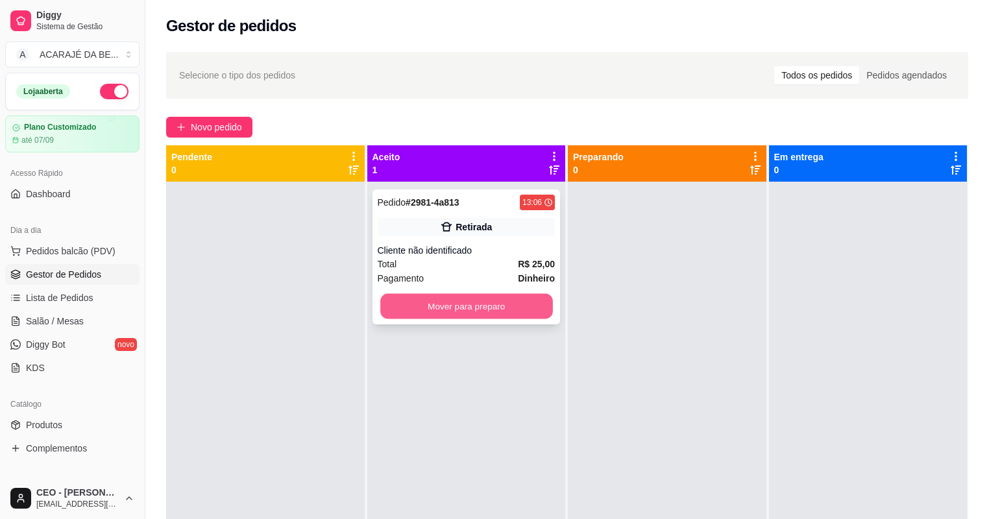
click at [488, 306] on button "Mover para preparo" at bounding box center [466, 306] width 172 height 25
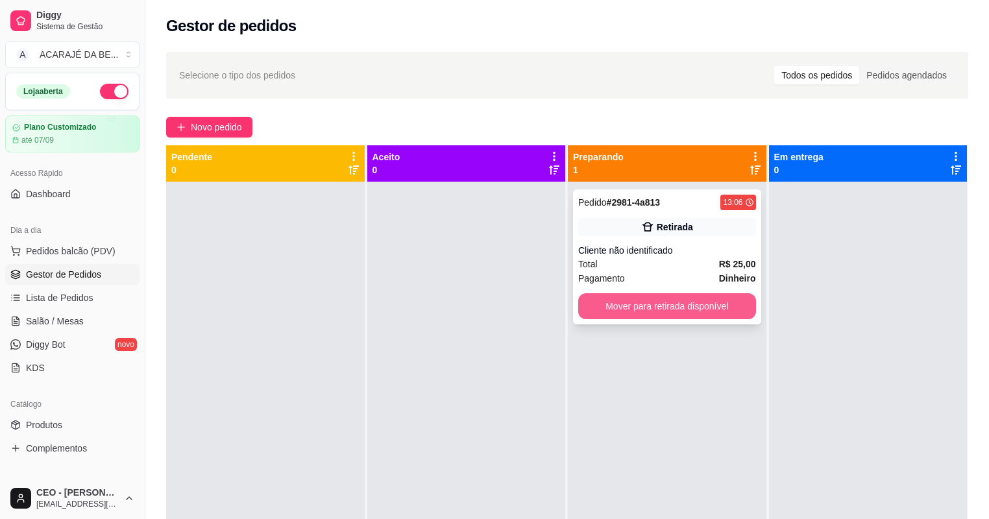
click at [650, 314] on button "Mover para retirada disponível" at bounding box center [667, 306] width 178 height 26
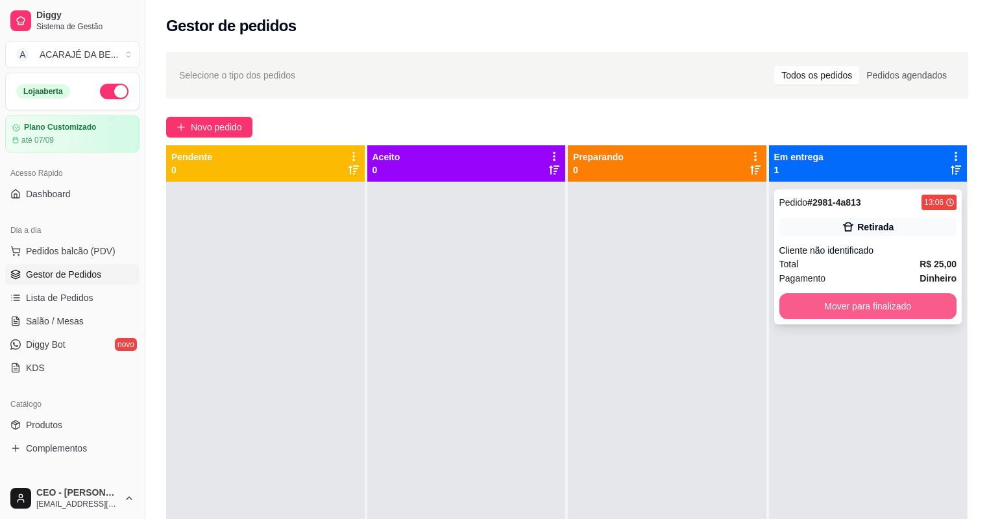
click at [878, 313] on button "Mover para finalizado" at bounding box center [868, 306] width 178 height 26
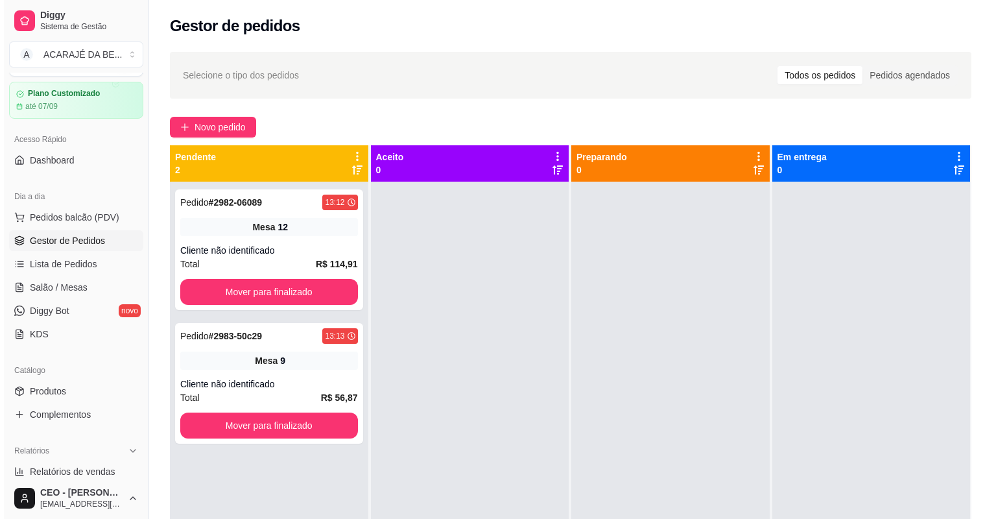
scroll to position [52, 0]
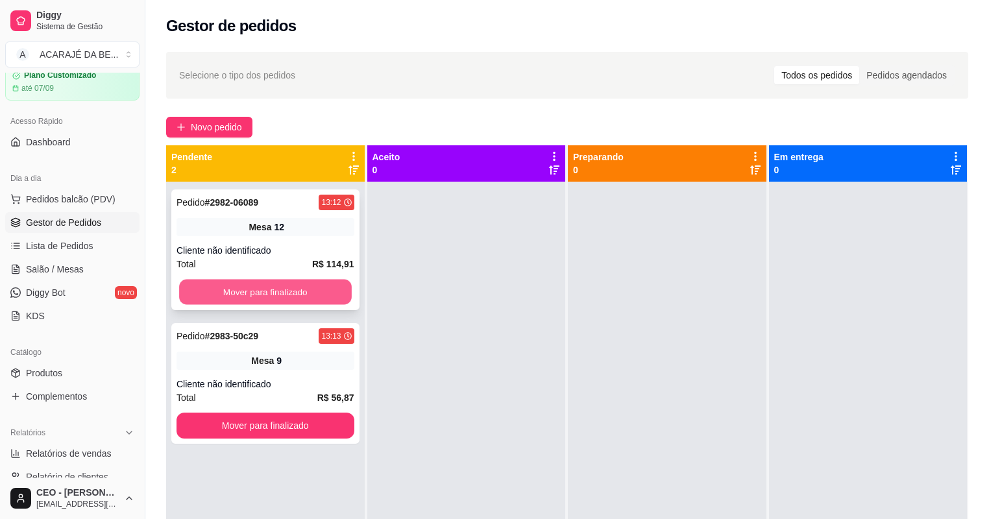
click at [326, 285] on button "Mover para finalizado" at bounding box center [265, 292] width 172 height 25
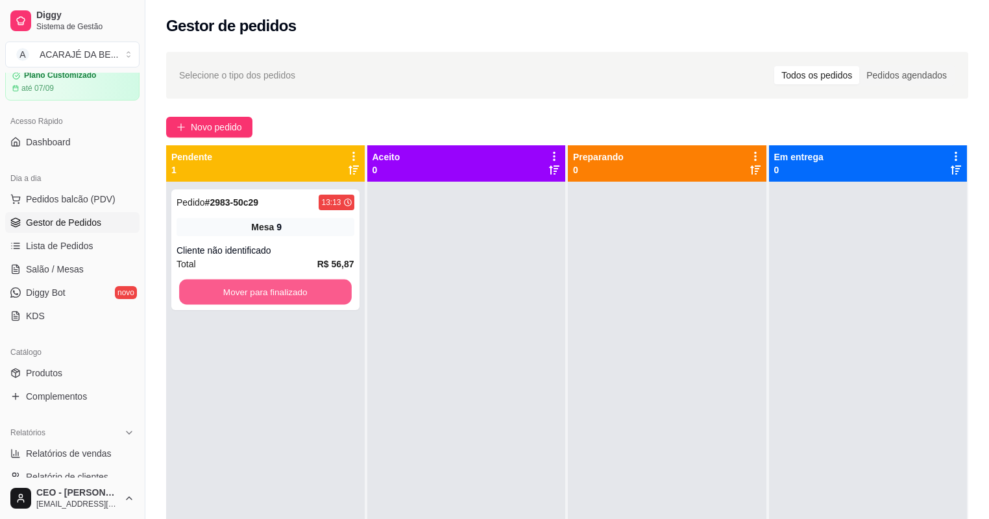
click at [324, 293] on button "Mover para finalizado" at bounding box center [265, 292] width 172 height 25
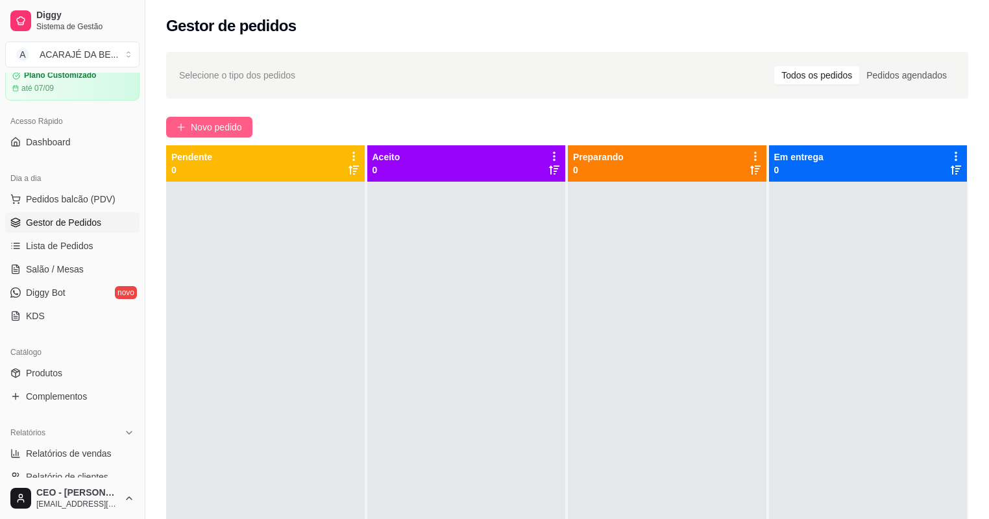
click at [236, 129] on span "Novo pedido" at bounding box center [216, 127] width 51 height 14
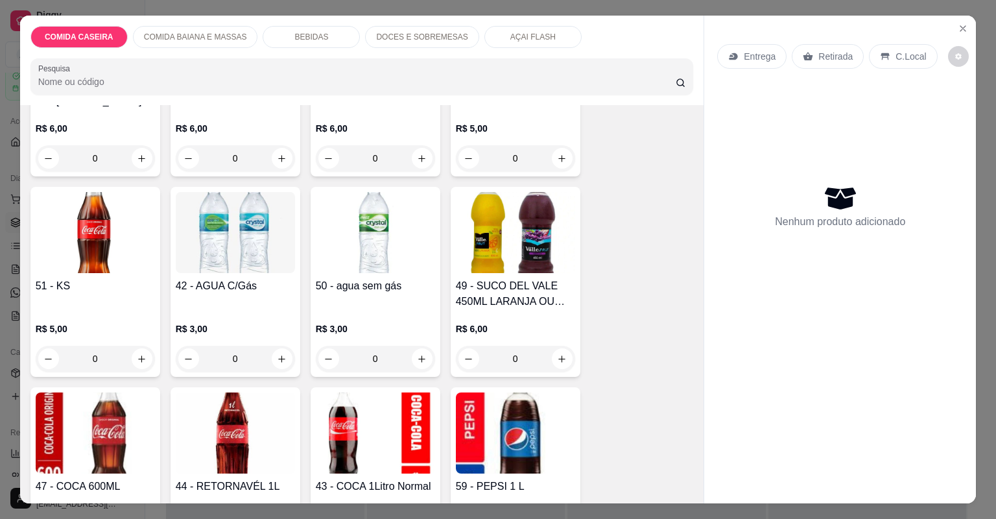
scroll to position [830, 0]
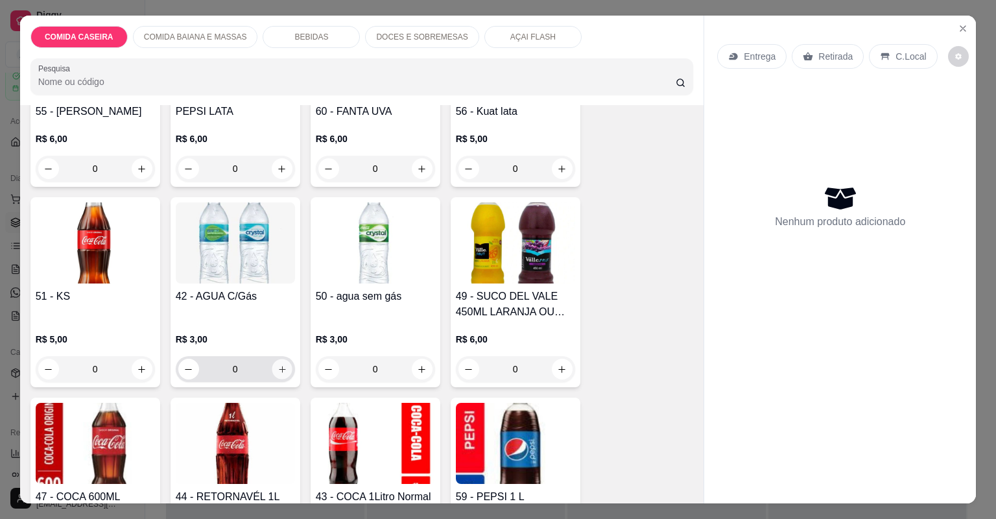
click at [283, 366] on button "increase-product-quantity" at bounding box center [282, 369] width 20 height 20
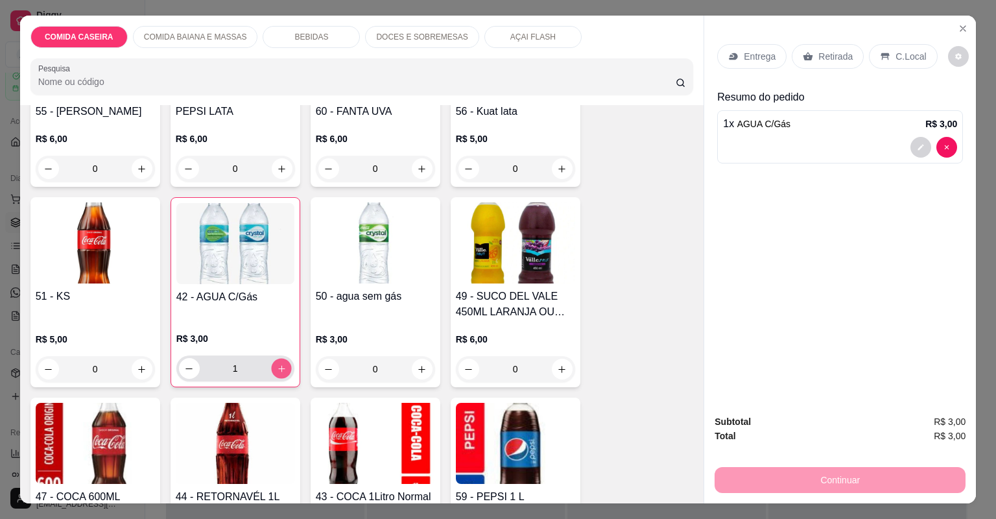
click at [283, 366] on button "increase-product-quantity" at bounding box center [281, 368] width 20 height 20
click at [283, 366] on button "increase-product-quantity" at bounding box center [281, 368] width 21 height 21
click at [283, 366] on button "increase-product-quantity" at bounding box center [281, 368] width 20 height 20
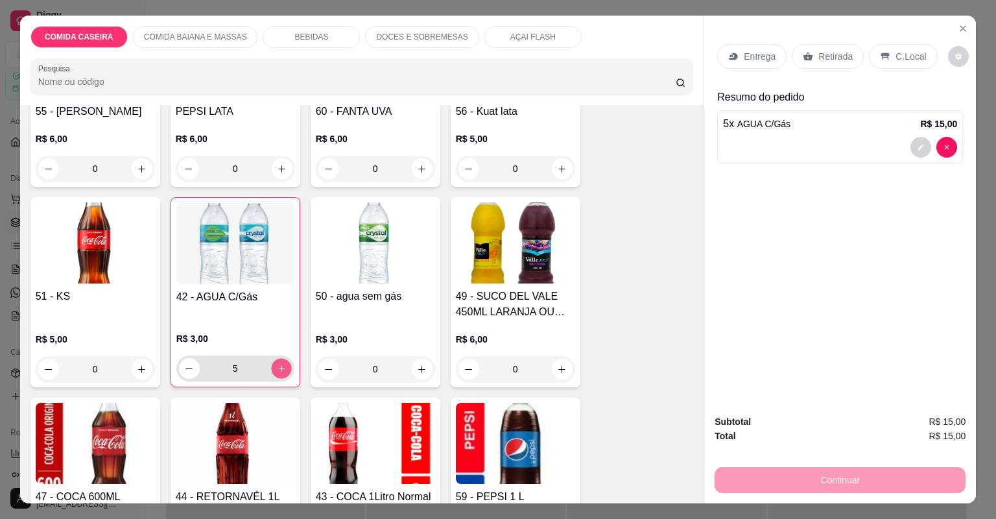
type input "6"
click at [754, 53] on p "Entrega" at bounding box center [760, 56] width 32 height 13
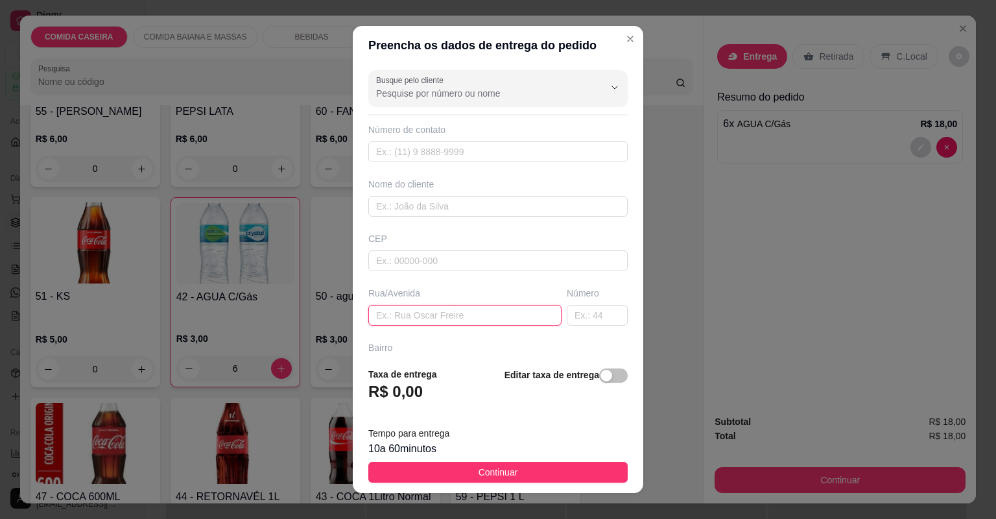
click at [509, 310] on input "text" at bounding box center [464, 315] width 193 height 21
paste input "Rua [PERSON_NAME]"
paste input "Na casa de Dr. Clemilson"
type input "Rua [PERSON_NAME] Na [GEOGRAPHIC_DATA]. Clemilson"
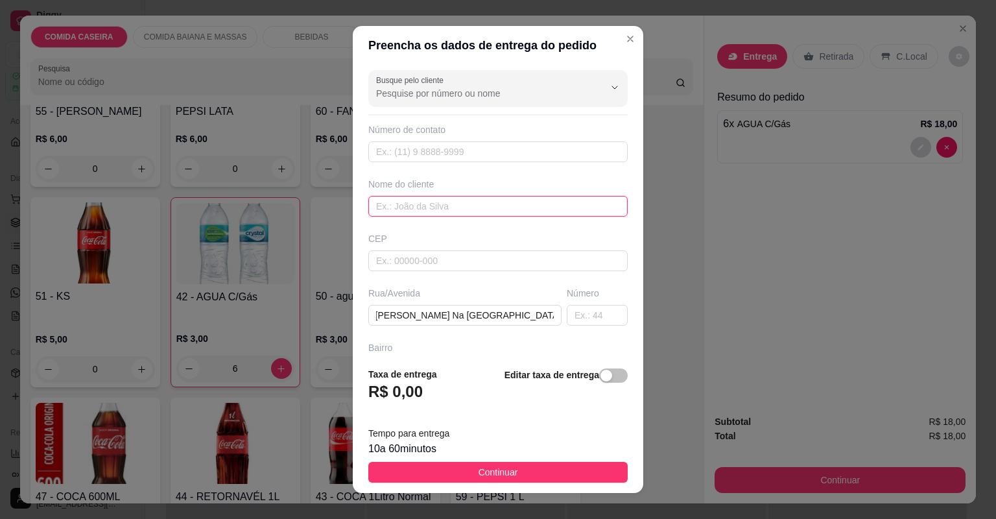
scroll to position [0, 0]
click at [492, 205] on input "text" at bounding box center [497, 206] width 259 height 21
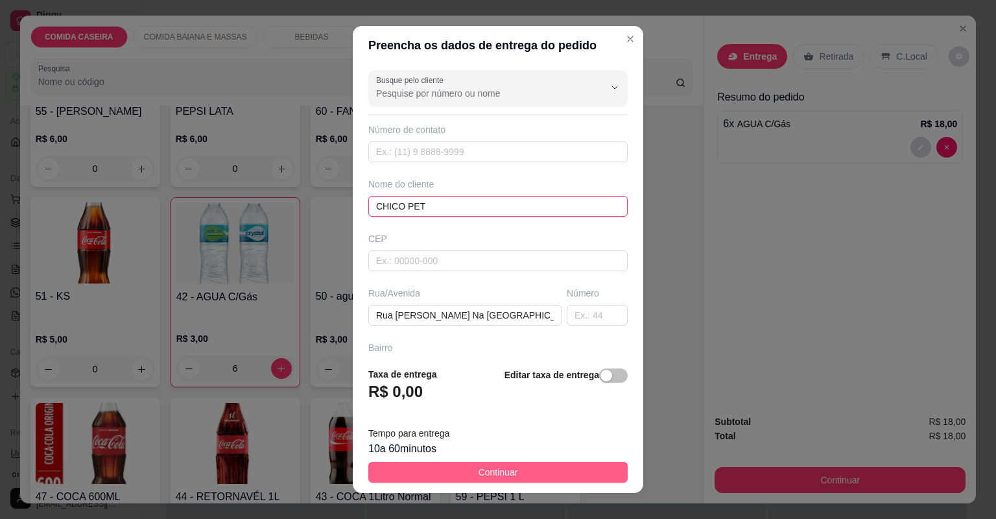
type input "CHICO PET"
click at [560, 465] on button "Continuar" at bounding box center [497, 472] width 259 height 21
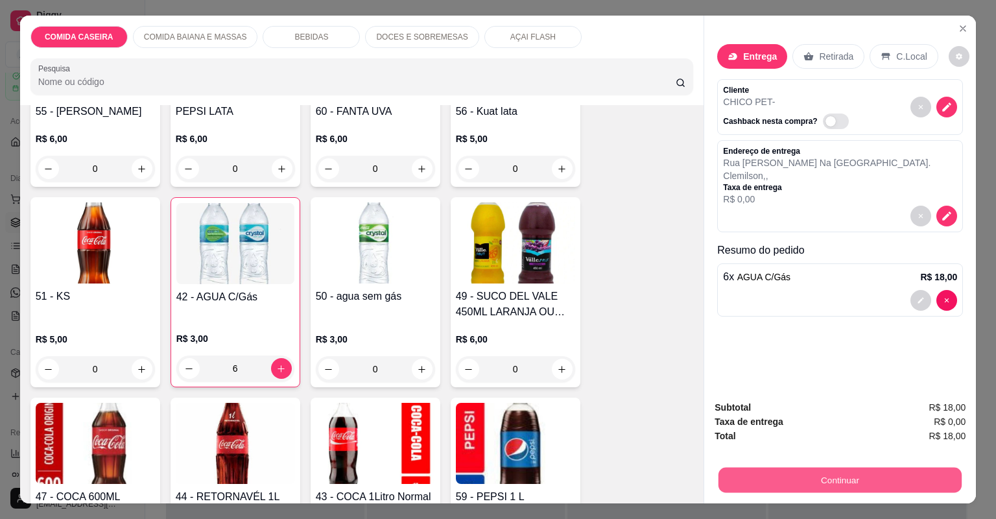
click at [761, 476] on button "Continuar" at bounding box center [840, 480] width 243 height 25
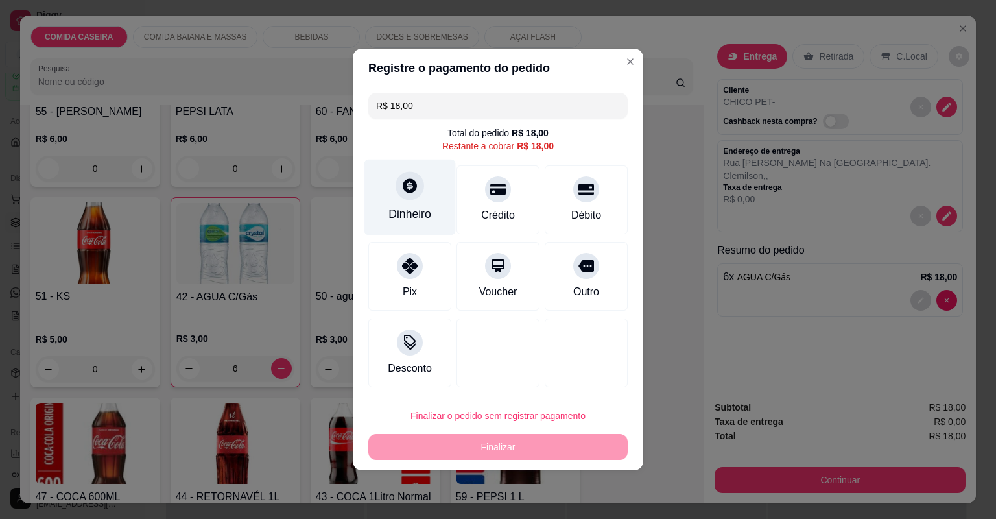
click at [431, 205] on div "Dinheiro" at bounding box center [410, 198] width 91 height 76
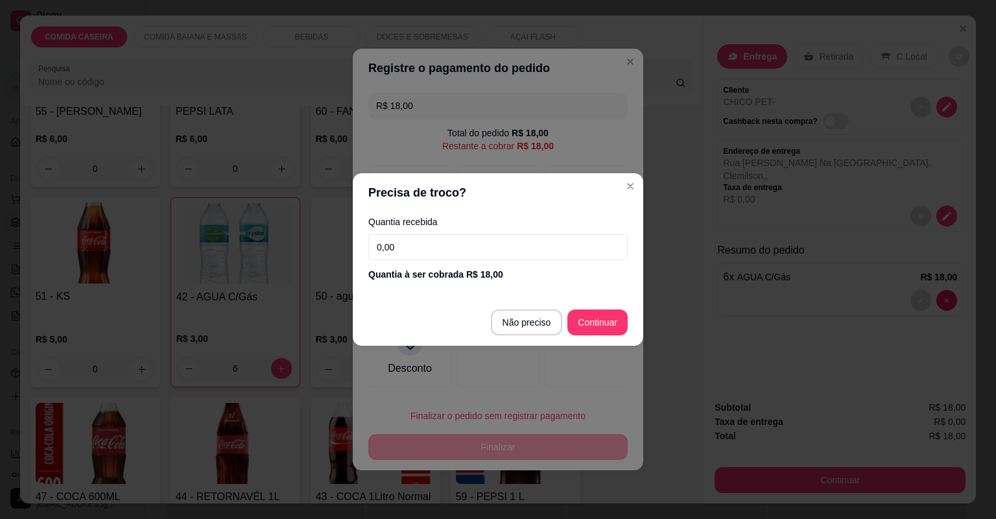
click at [493, 248] on input "0,00" at bounding box center [497, 247] width 259 height 26
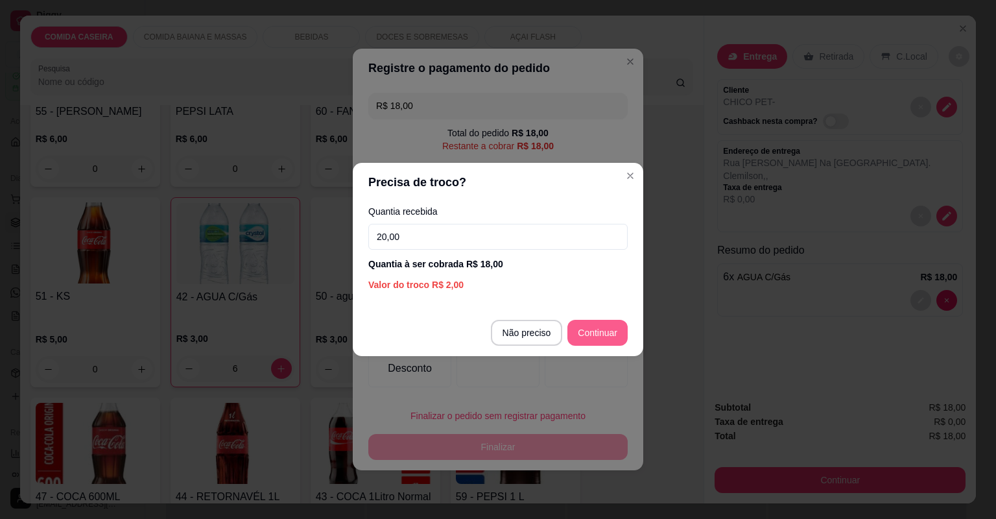
type input "20,00"
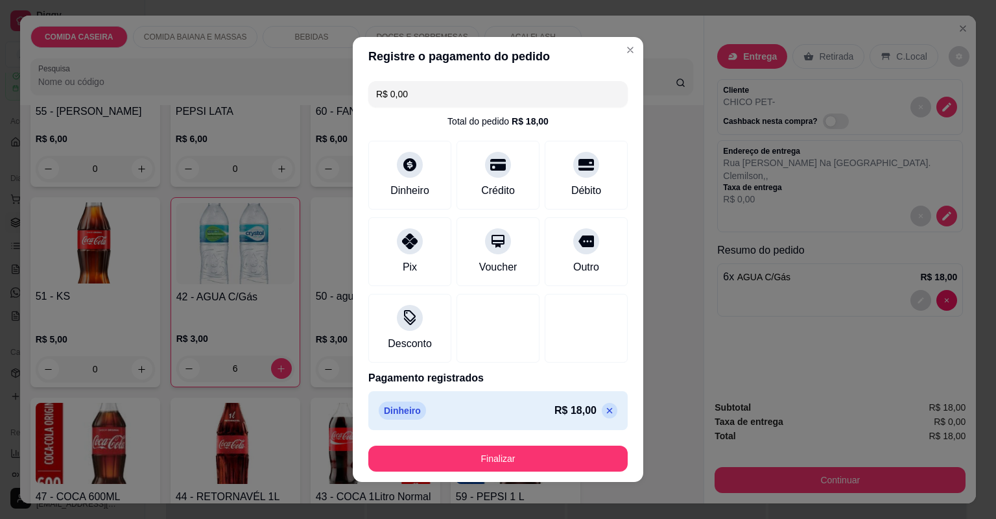
type input "R$ 0,00"
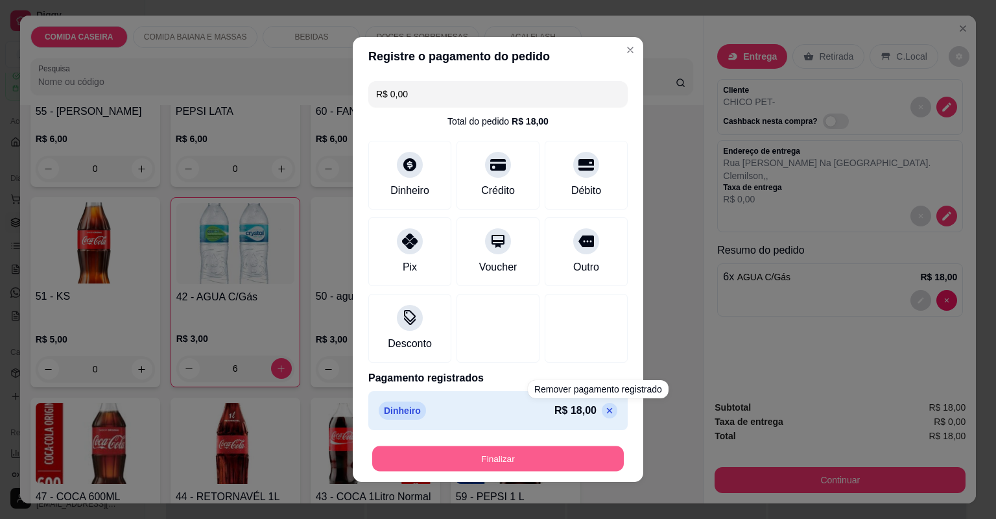
click at [578, 466] on button "Finalizar" at bounding box center [498, 458] width 252 height 25
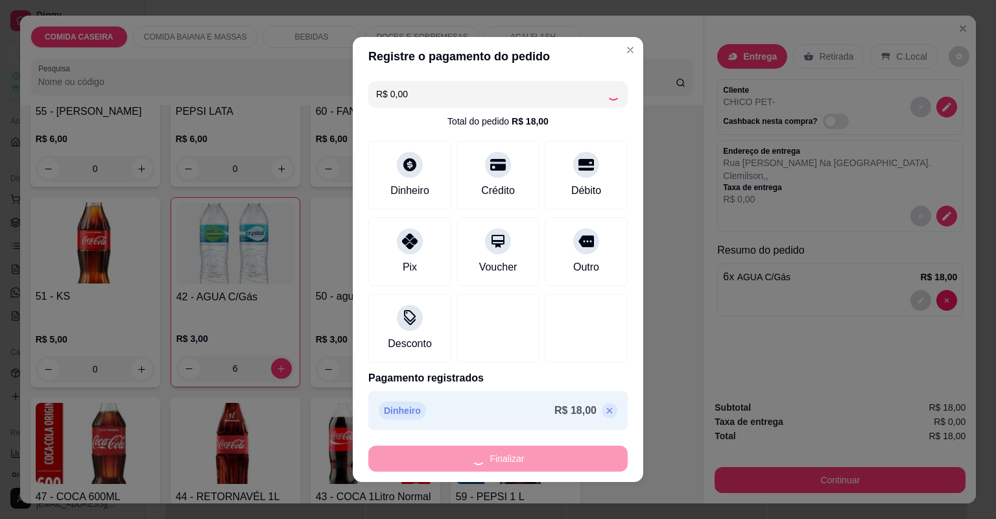
type input "0"
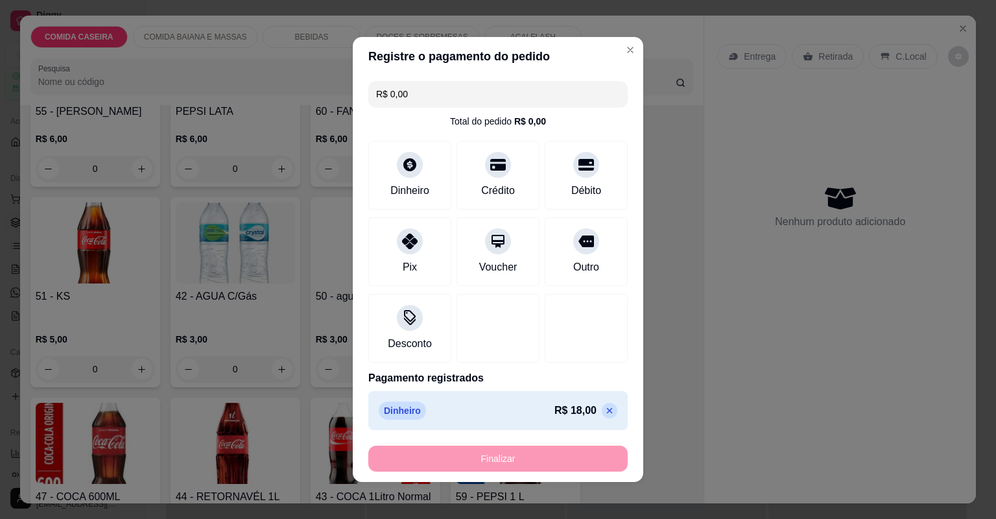
type input "-R$ 18,00"
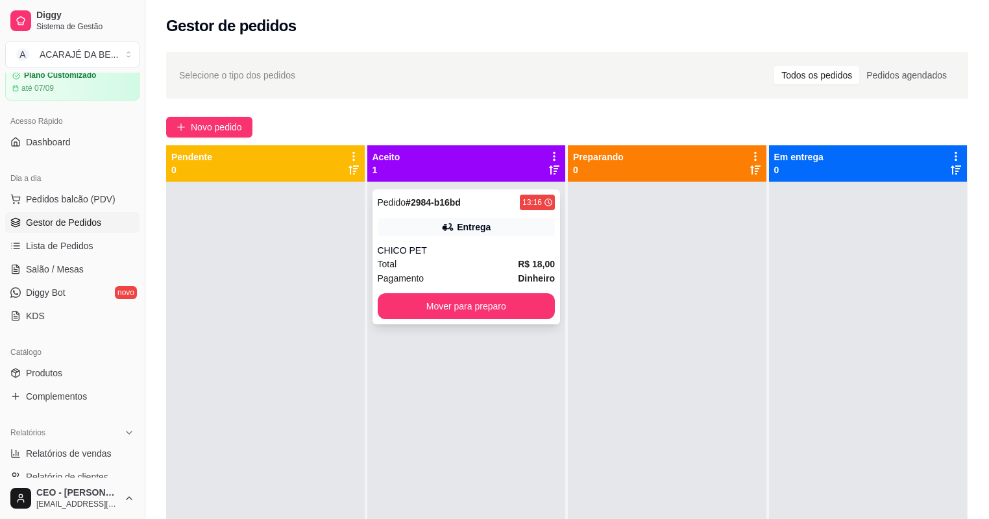
click at [397, 256] on div "CHICO PET" at bounding box center [467, 250] width 178 height 13
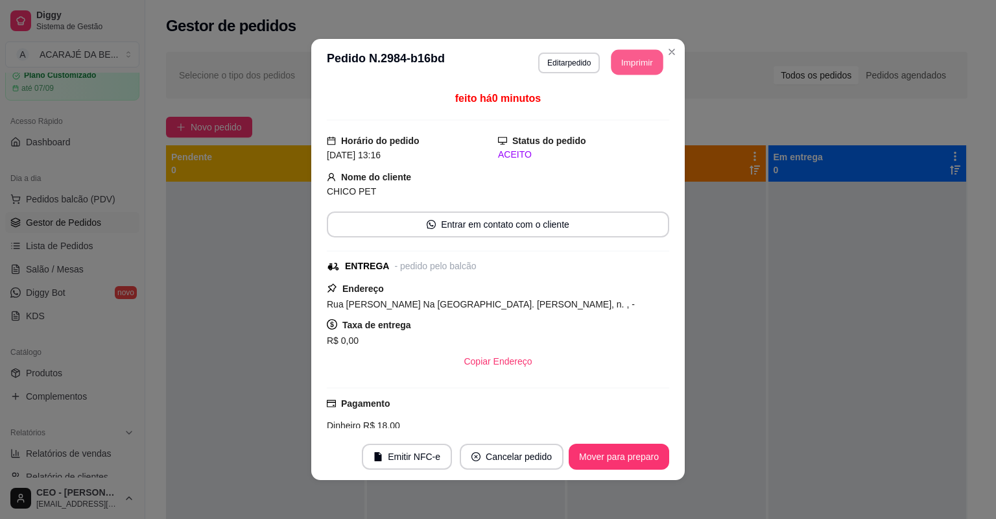
click at [631, 69] on button "Imprimir" at bounding box center [638, 62] width 52 height 25
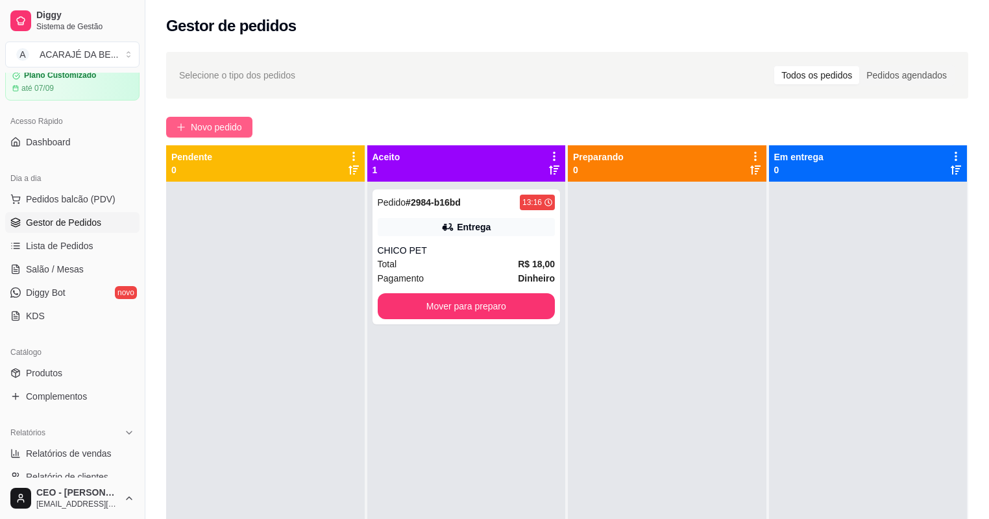
click at [241, 120] on span "Novo pedido" at bounding box center [216, 127] width 51 height 14
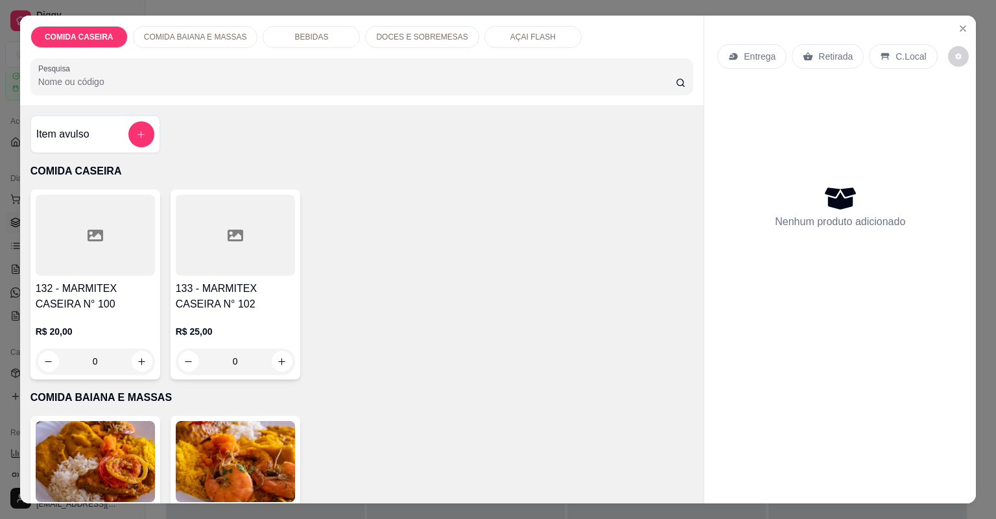
click at [110, 252] on div at bounding box center [95, 235] width 119 height 81
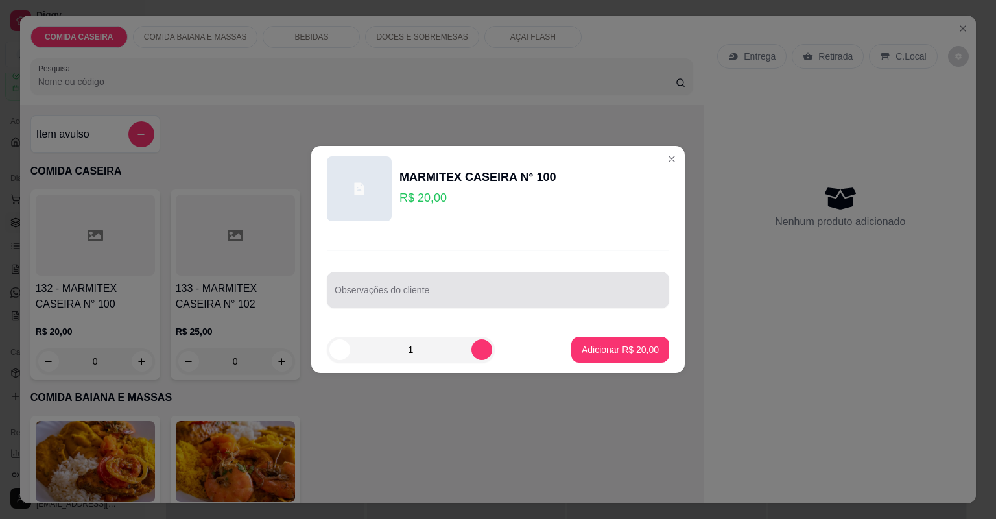
click at [471, 283] on div at bounding box center [498, 290] width 327 height 26
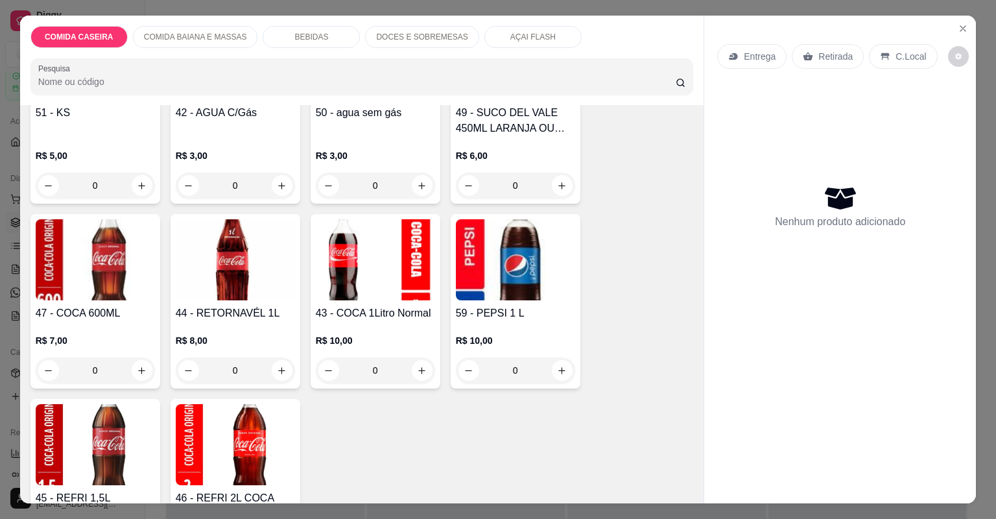
scroll to position [1038, 0]
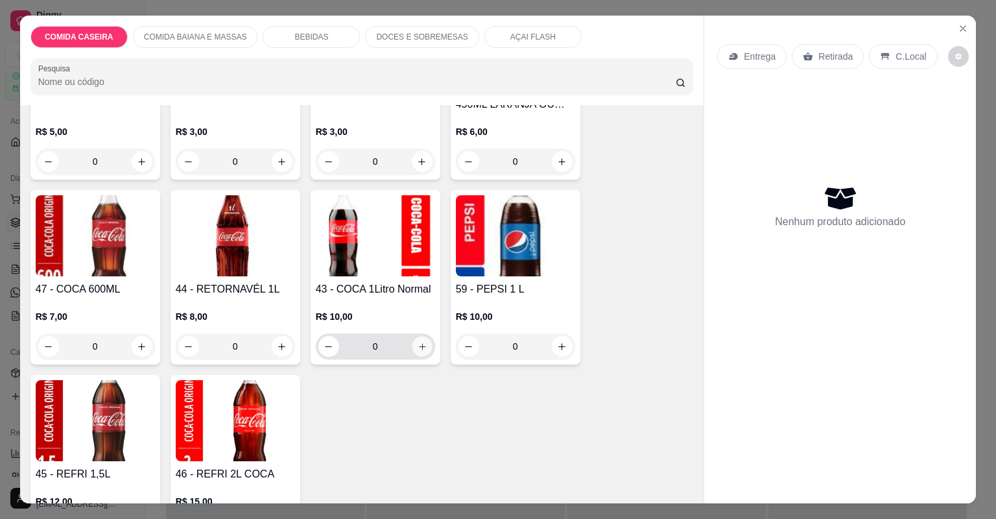
click at [420, 346] on icon "increase-product-quantity" at bounding box center [422, 347] width 10 height 10
type input "1"
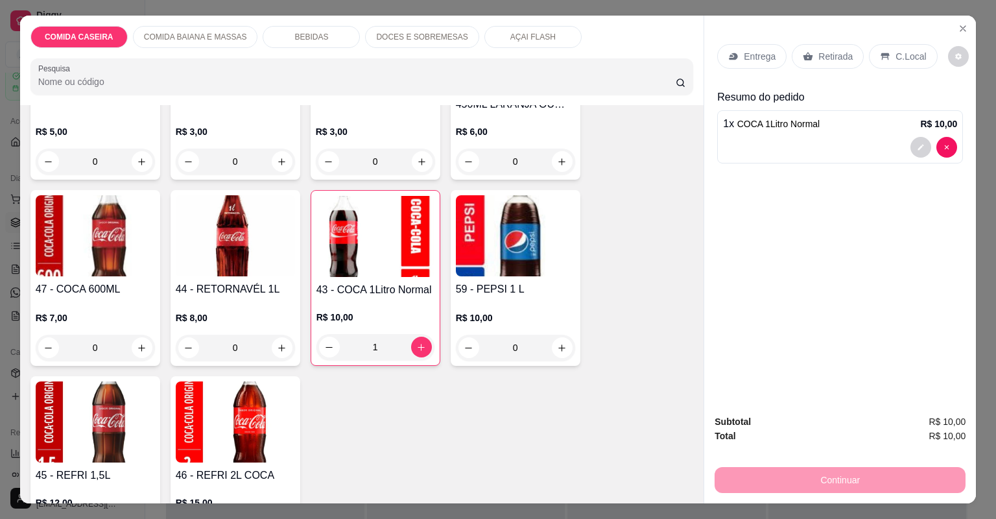
click at [760, 55] on p "Entrega" at bounding box center [760, 56] width 32 height 13
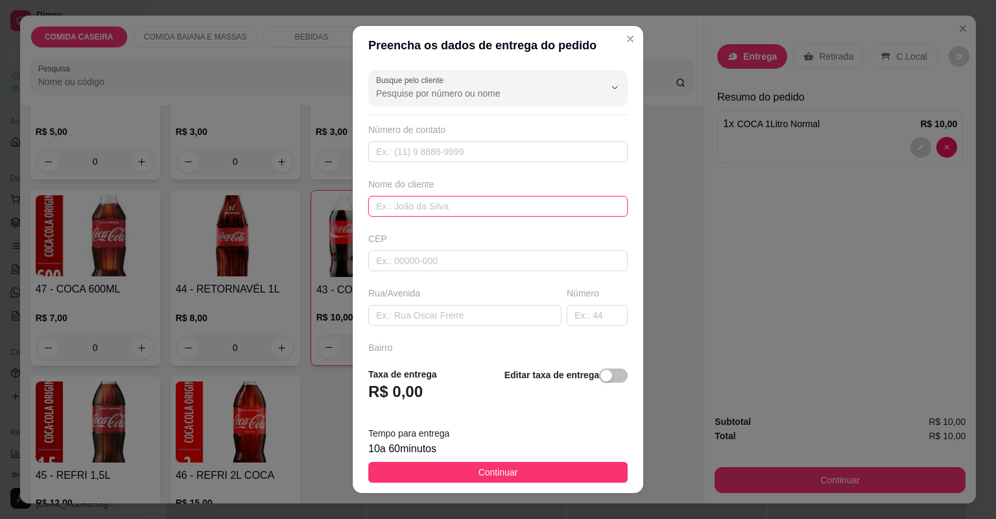
click at [472, 199] on input "text" at bounding box center [497, 206] width 259 height 21
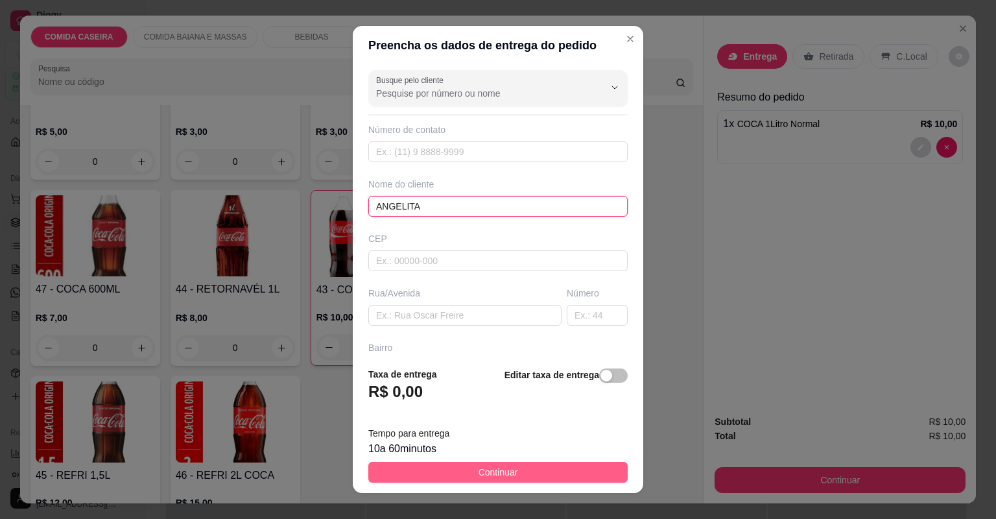
type input "ANGELITA"
click at [530, 463] on button "Continuar" at bounding box center [497, 472] width 259 height 21
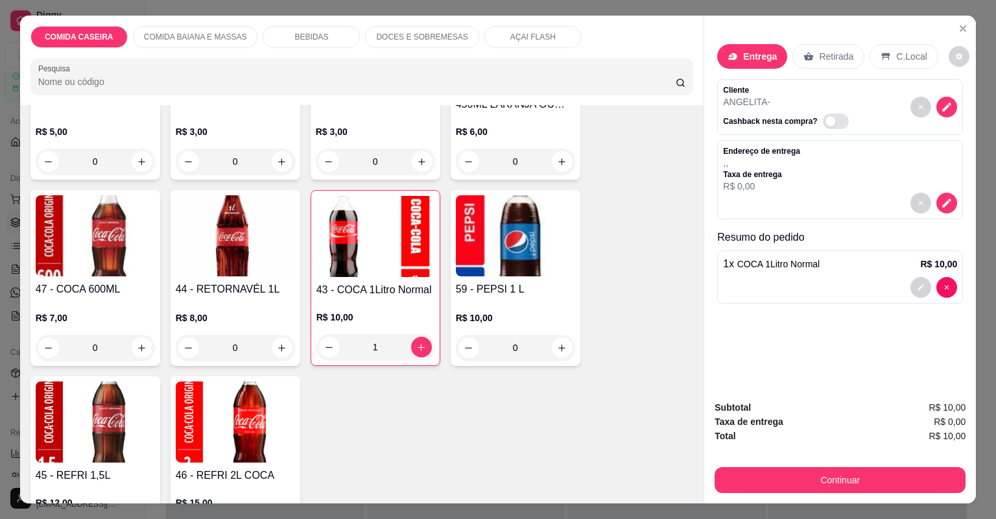
drag, startPoint x: 776, startPoint y: 462, endPoint x: 776, endPoint y: 475, distance: 13.0
click at [776, 474] on div "Subtotal R$ 10,00 Taxa de entrega R$ 0,00 Total R$ 10,00 Continuar" at bounding box center [840, 446] width 251 height 93
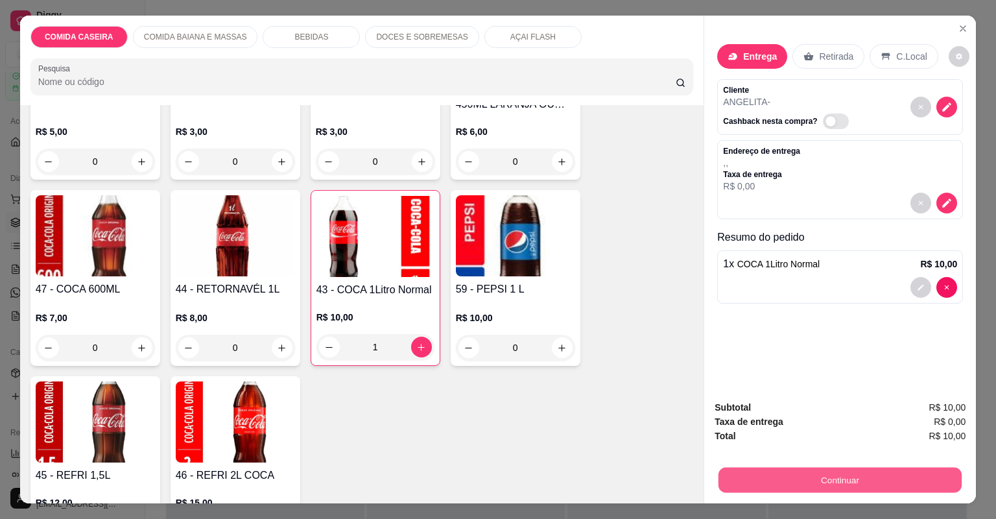
click at [776, 475] on button "Continuar" at bounding box center [840, 480] width 243 height 25
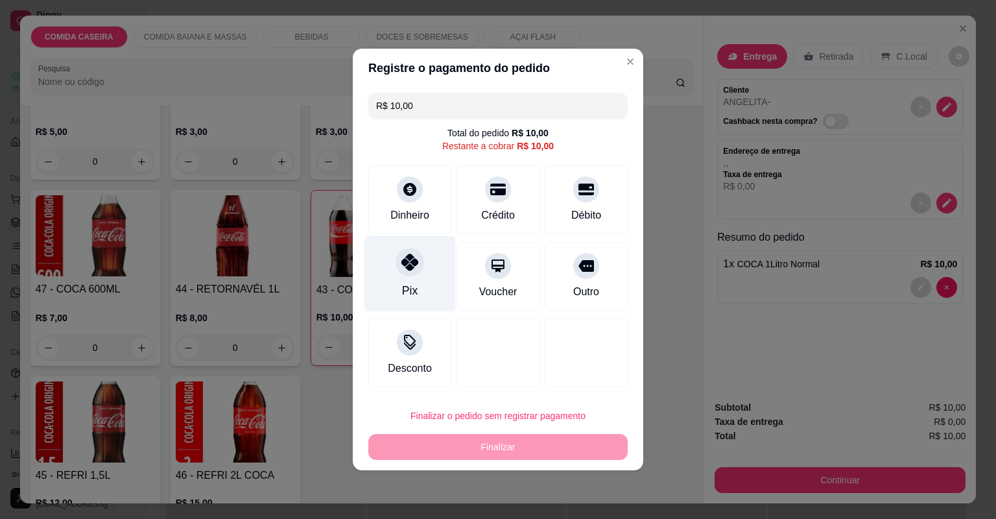
click at [429, 262] on div "Pix" at bounding box center [410, 274] width 91 height 76
type input "R$ 0,00"
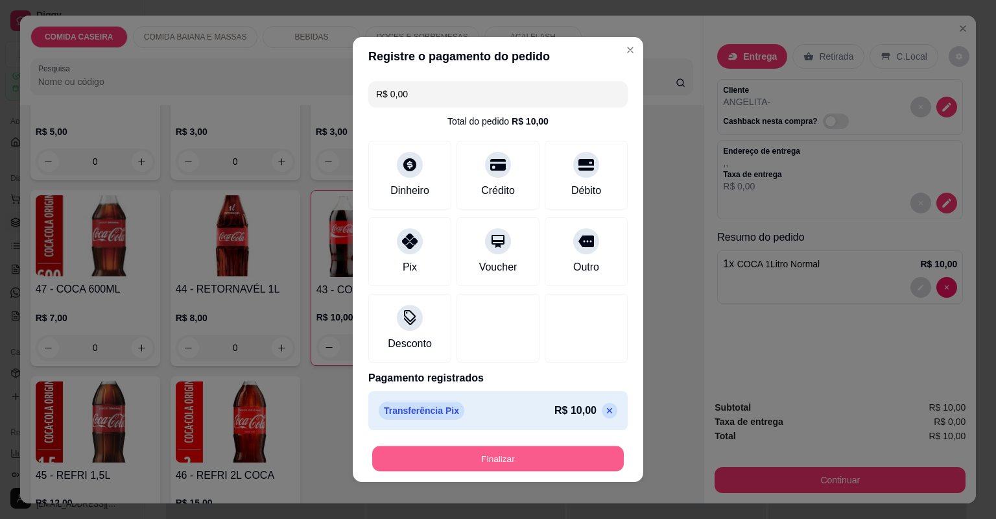
click at [529, 461] on button "Finalizar" at bounding box center [498, 458] width 252 height 25
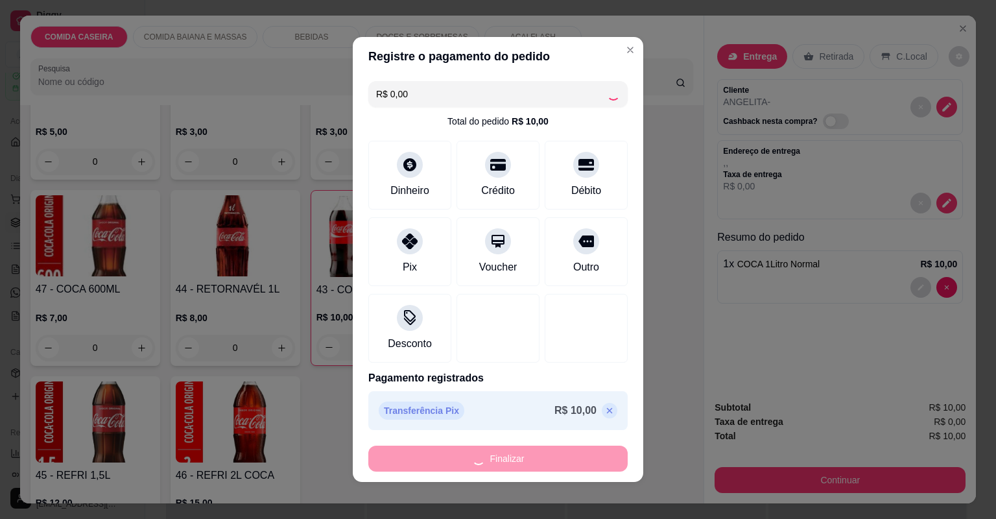
type input "0"
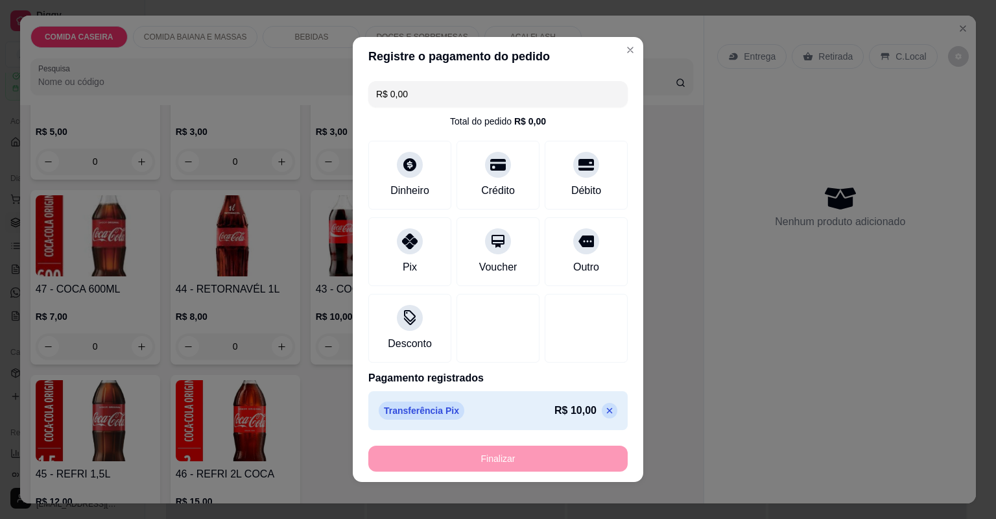
type input "-R$ 10,00"
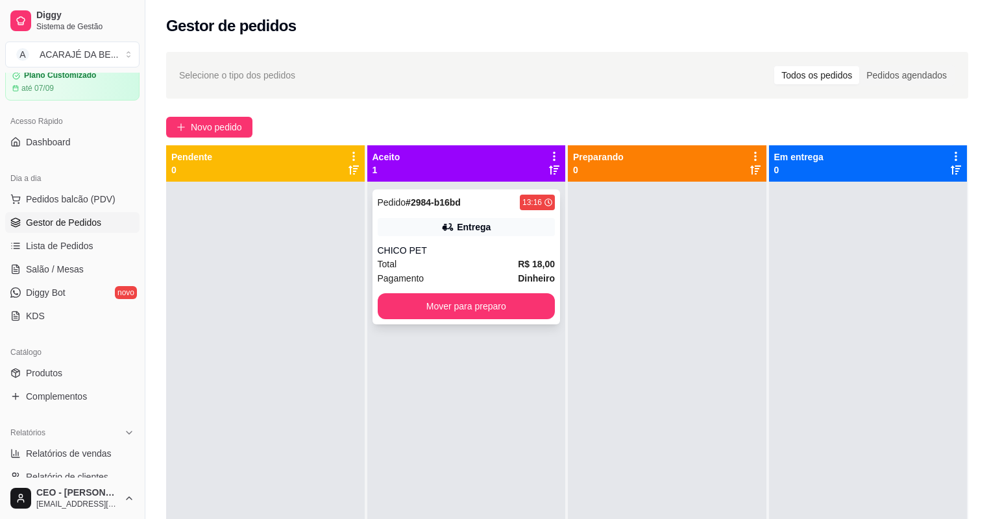
click at [477, 245] on div "CHICO PET" at bounding box center [467, 250] width 178 height 13
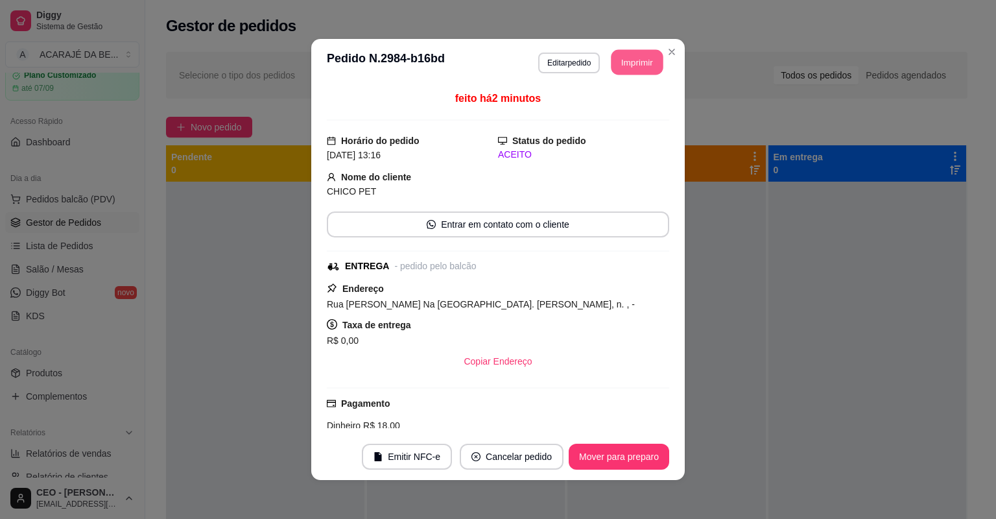
click at [629, 64] on button "Imprimir" at bounding box center [638, 62] width 52 height 25
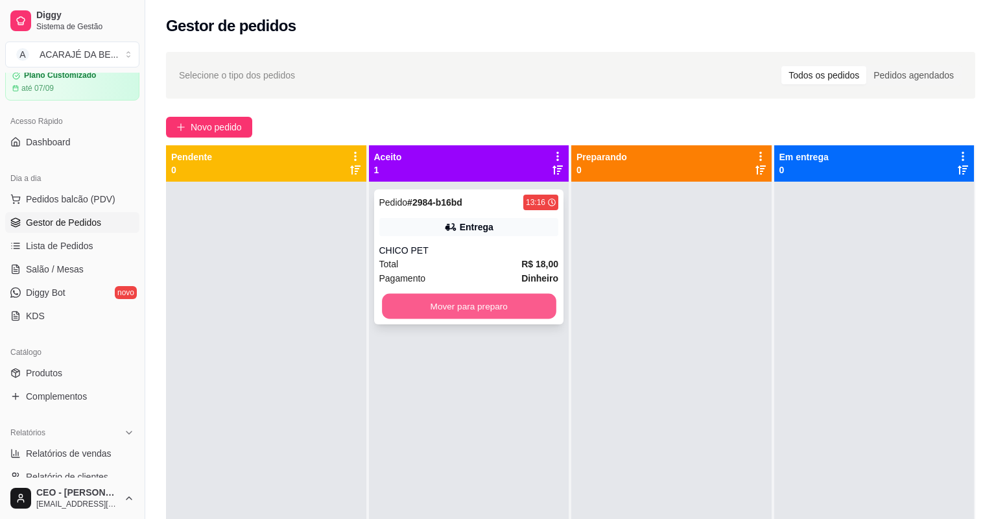
click at [444, 304] on button "Mover para preparo" at bounding box center [469, 306] width 174 height 25
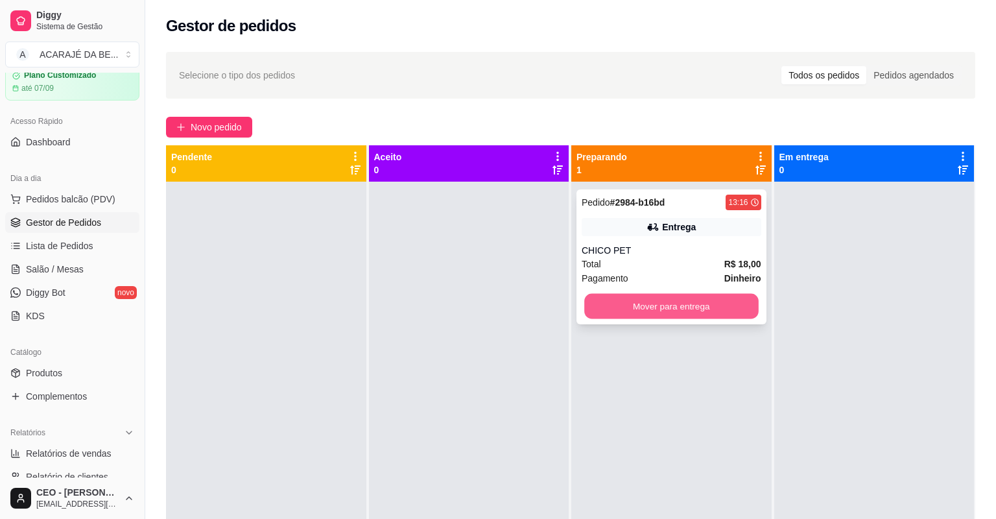
click at [618, 313] on button "Mover para entrega" at bounding box center [671, 306] width 174 height 25
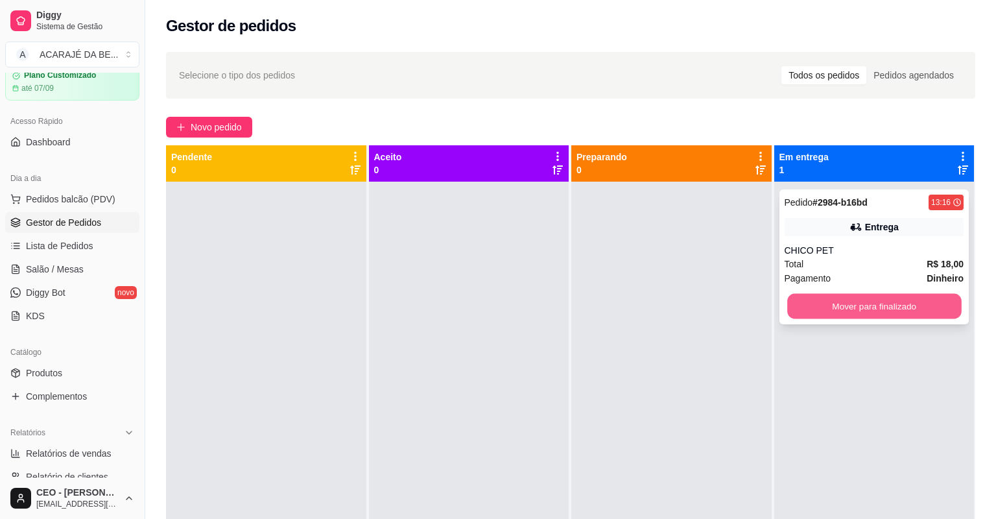
click at [788, 304] on button "Mover para finalizado" at bounding box center [875, 306] width 174 height 25
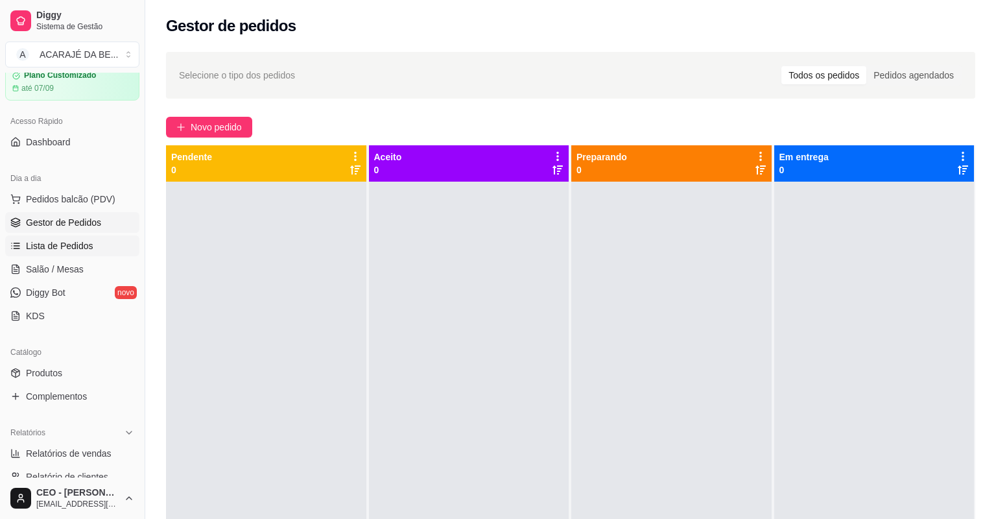
click at [93, 249] on link "Lista de Pedidos" at bounding box center [72, 245] width 134 height 21
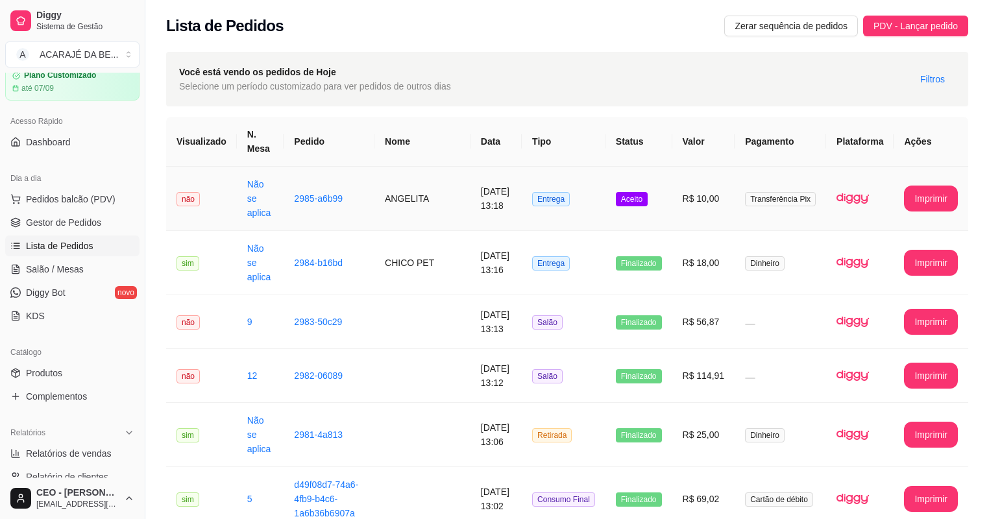
click at [441, 202] on td "ANGELITA" at bounding box center [422, 199] width 96 height 64
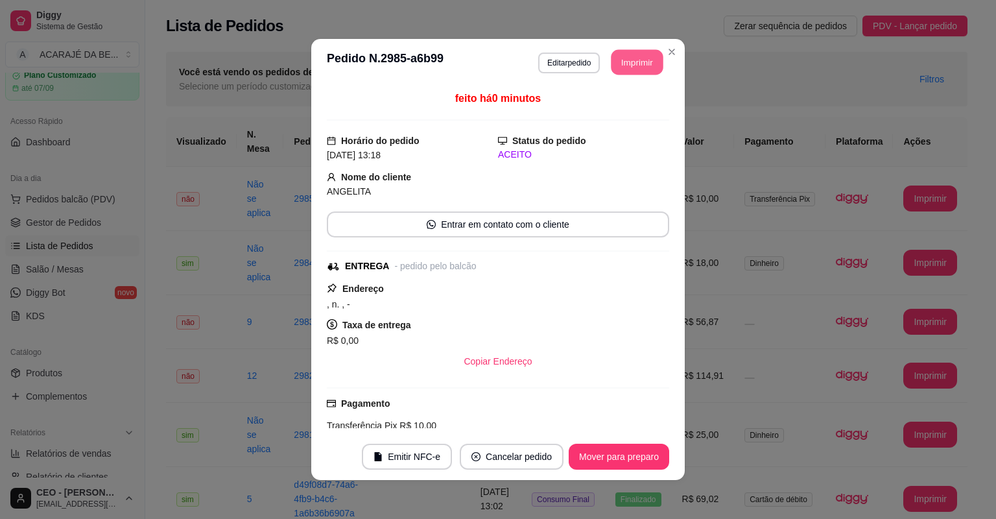
click at [633, 64] on button "Imprimir" at bounding box center [638, 62] width 52 height 25
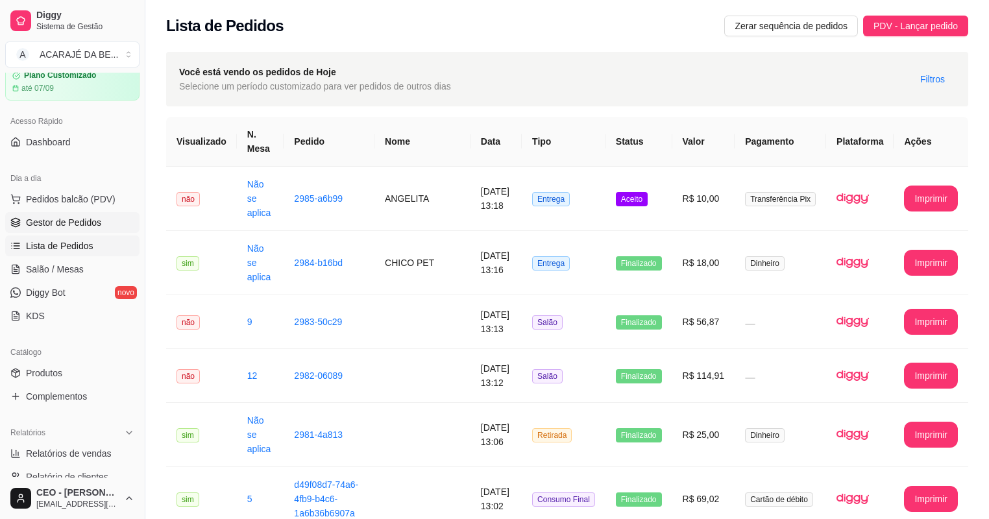
click at [77, 221] on span "Gestor de Pedidos" at bounding box center [63, 222] width 75 height 13
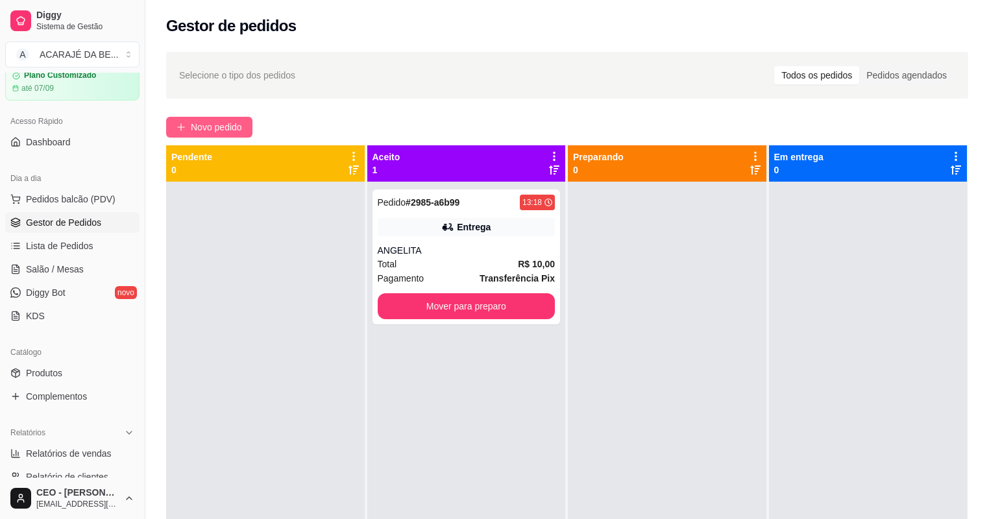
click at [244, 130] on button "Novo pedido" at bounding box center [209, 127] width 86 height 21
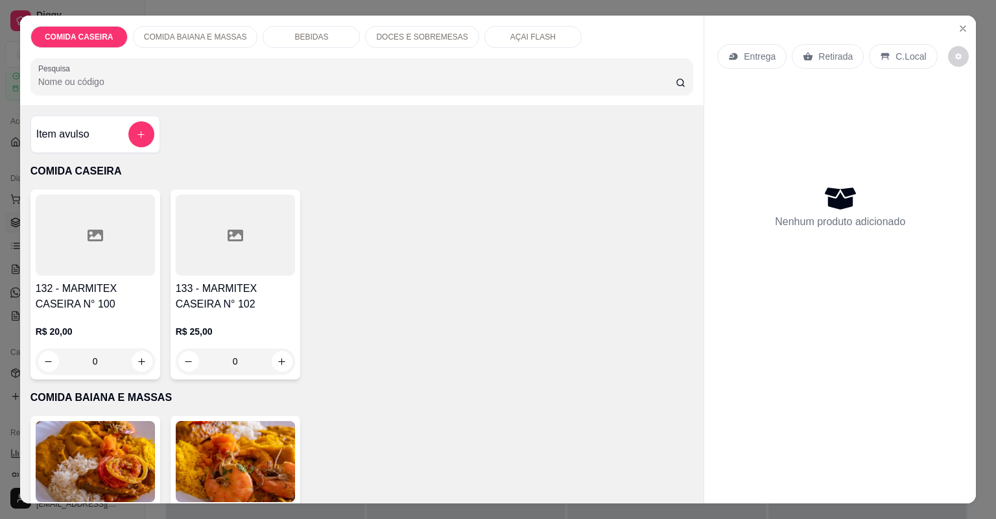
click at [102, 241] on div at bounding box center [95, 235] width 119 height 81
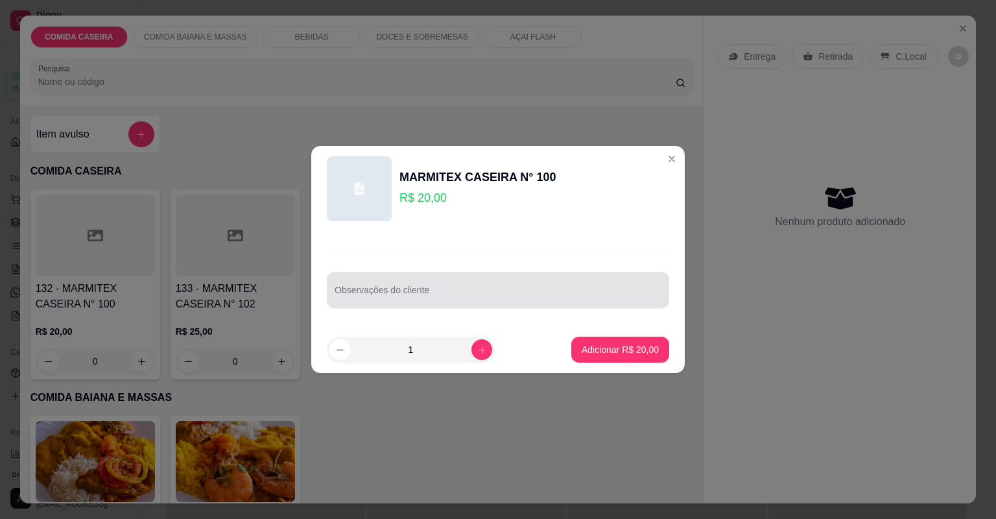
click at [512, 287] on div at bounding box center [498, 290] width 327 height 26
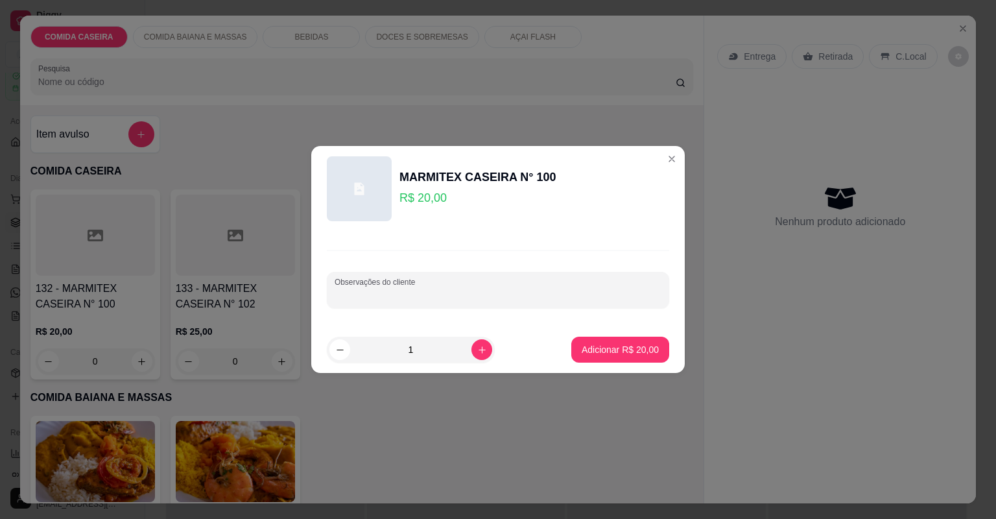
paste input "1º feijão tropeiro, arroz branco batata frita e churrasco"
type input "1º feijão tropeiro, arroz branco batata frita e churrasco"
click at [611, 352] on p "Adicionar R$ 20,00" at bounding box center [620, 349] width 75 height 12
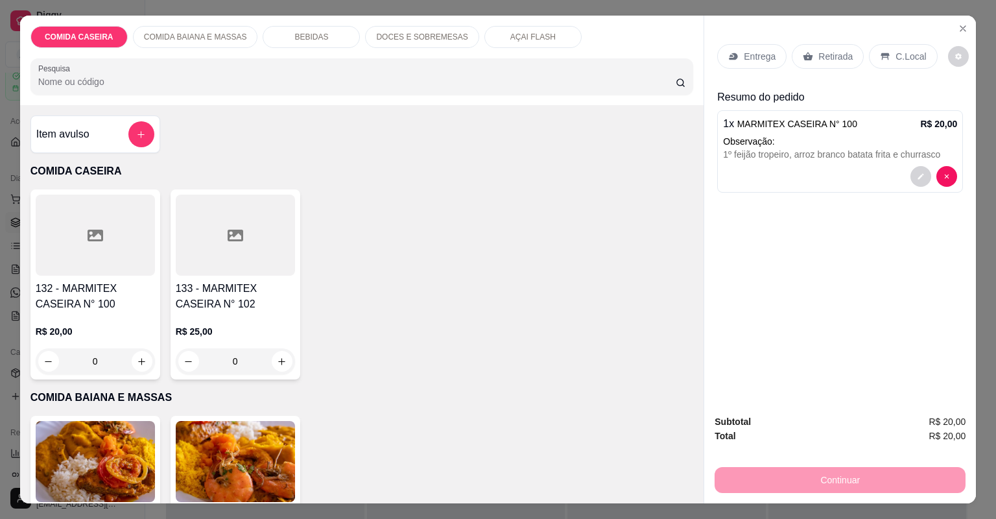
click at [93, 251] on div at bounding box center [95, 235] width 119 height 81
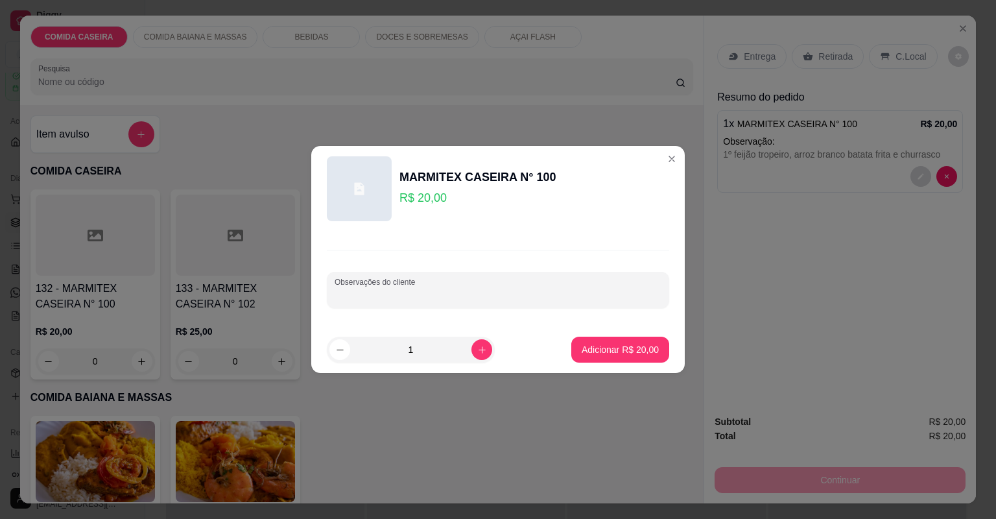
click at [458, 300] on input "Observações do cliente" at bounding box center [498, 295] width 327 height 13
paste input "1º feijão tropeiro, arroz branco batata frita e churrasco"
type input "1"
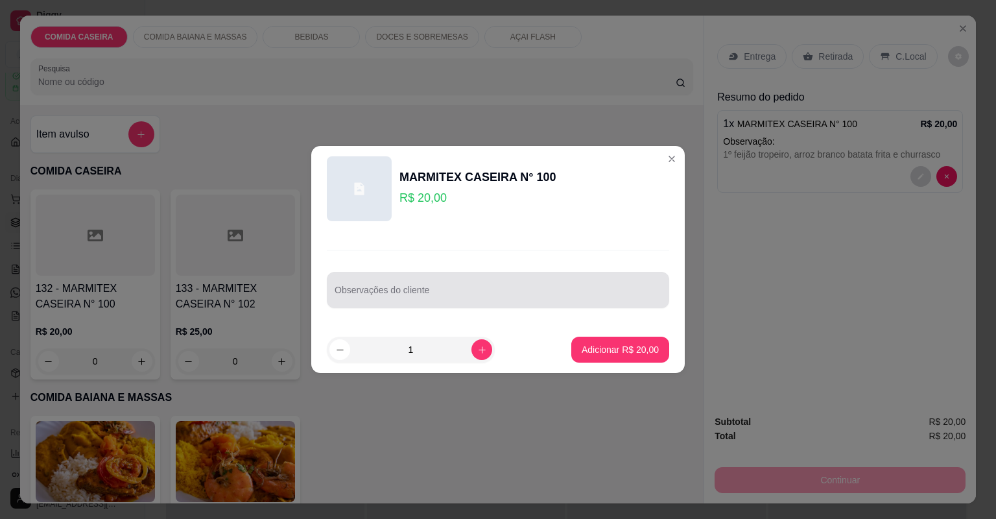
click at [519, 295] on input "Observações do cliente" at bounding box center [498, 295] width 327 height 13
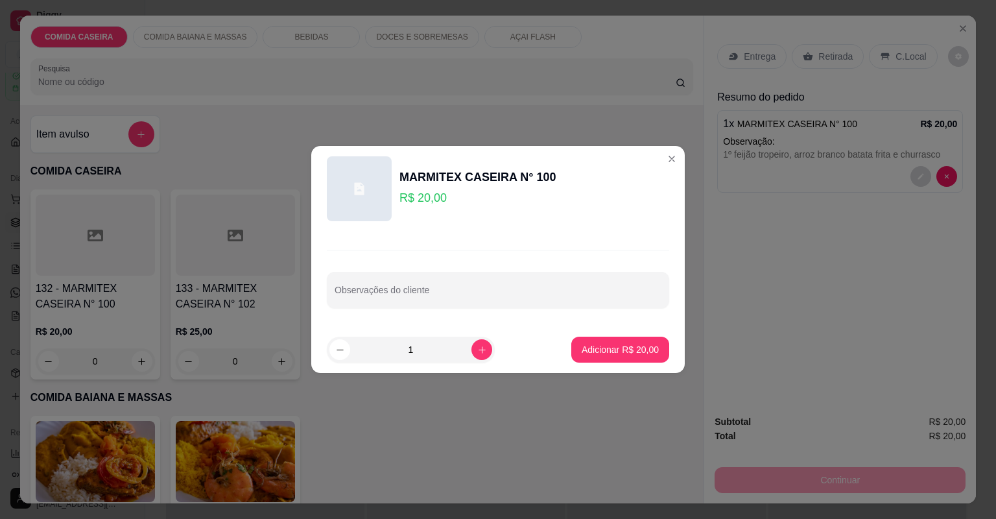
drag, startPoint x: 511, startPoint y: 326, endPoint x: 507, endPoint y: 311, distance: 14.8
click at [511, 322] on section "MARMITEX CASEIRA N° 100 R$ 20,00 Observações do cliente 1 Adicionar R$ 20,00" at bounding box center [498, 259] width 374 height 227
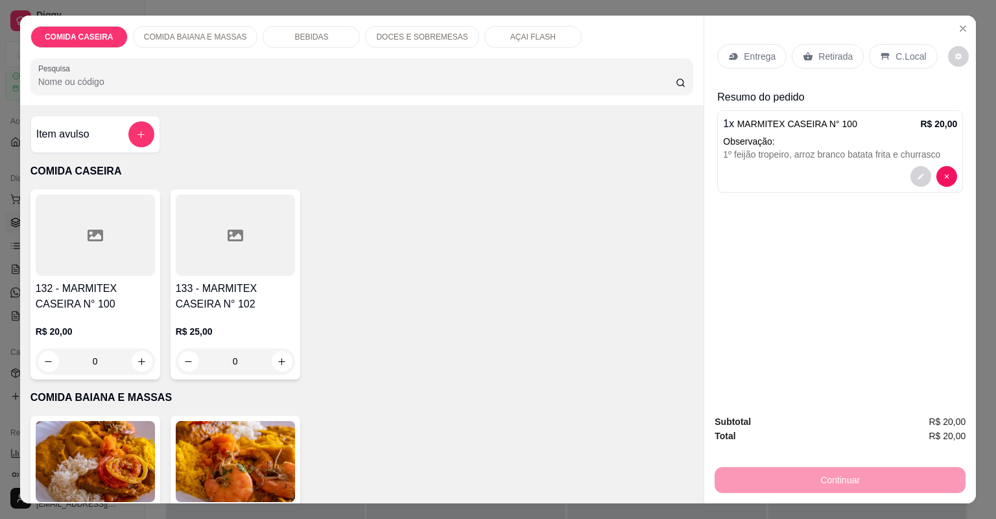
drag, startPoint x: 483, startPoint y: 361, endPoint x: 485, endPoint y: 348, distance: 13.7
click at [483, 350] on div "132 - MARMITEX CASEIRA N° 100 R$ 20,00 0 133 - MARMITEX CASEIRA N° 102 R$ 25,00…" at bounding box center [362, 284] width 664 height 190
click at [103, 244] on div at bounding box center [95, 235] width 119 height 81
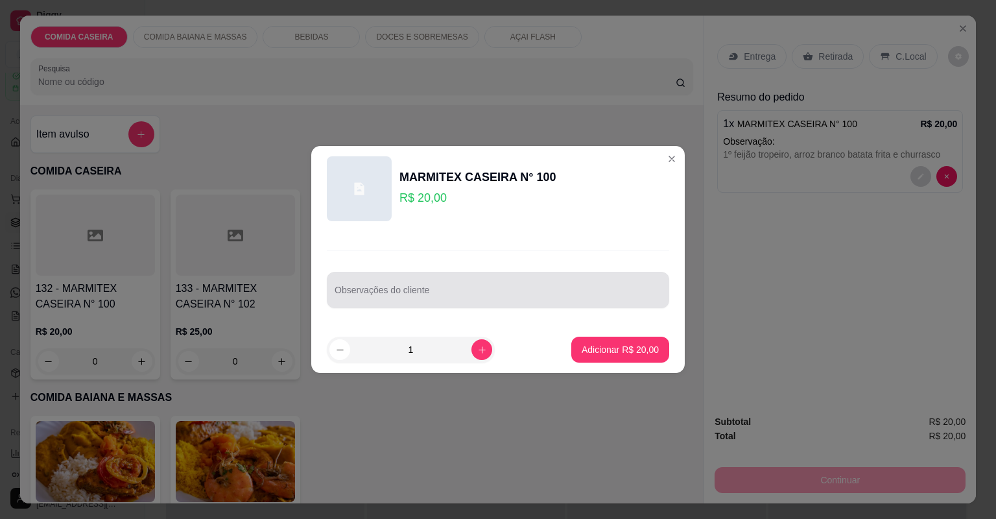
click at [452, 288] on div at bounding box center [498, 290] width 327 height 26
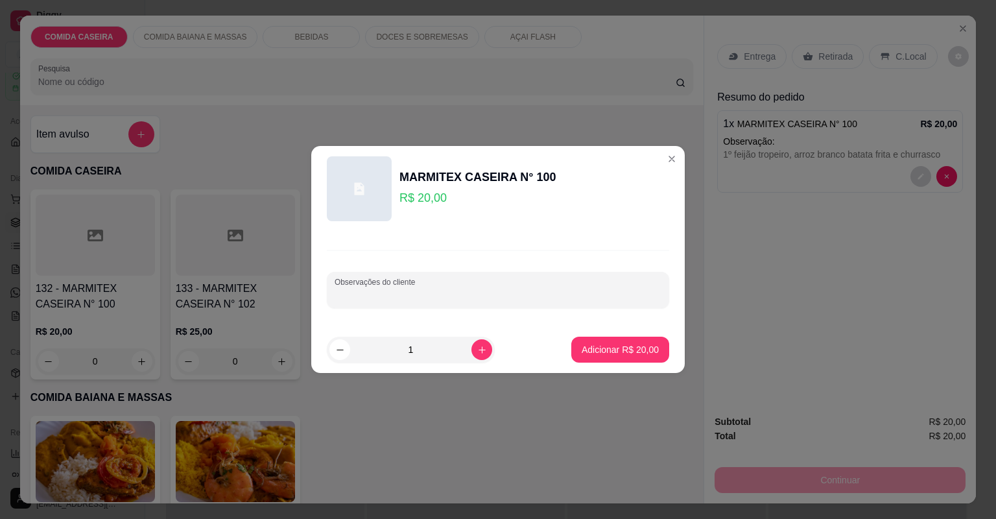
paste input "1º feijão tropeiro, arroz branco batata frita e churrasco"
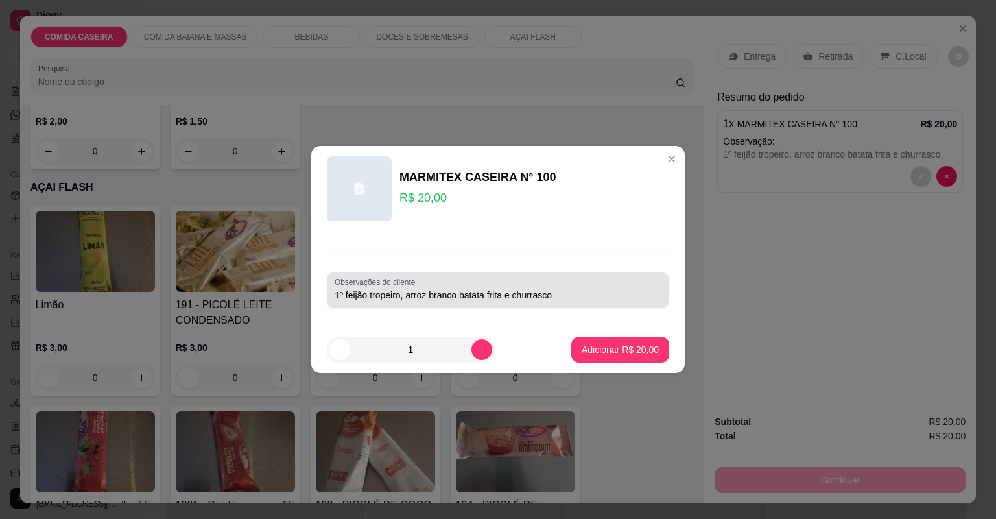
scroll to position [637, 0]
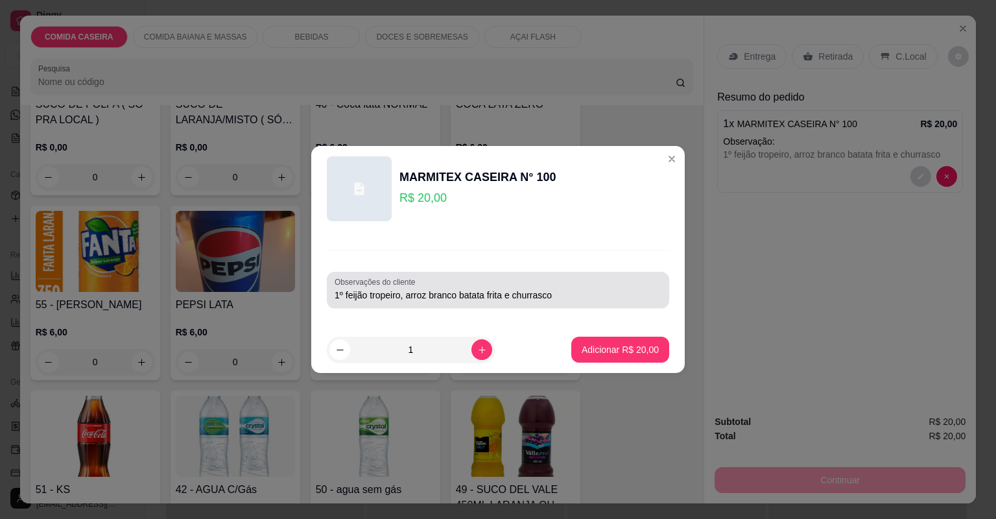
drag, startPoint x: 598, startPoint y: 305, endPoint x: 589, endPoint y: 285, distance: 21.5
click at [592, 291] on div "Observações do cliente 1º feijão tropeiro, arroz branco batata frita e churrasco" at bounding box center [498, 290] width 343 height 36
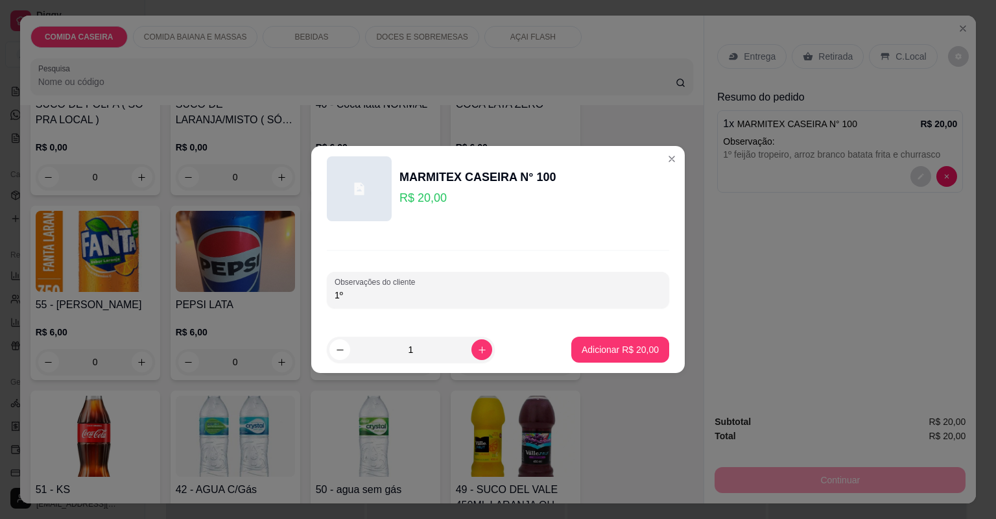
type input "1"
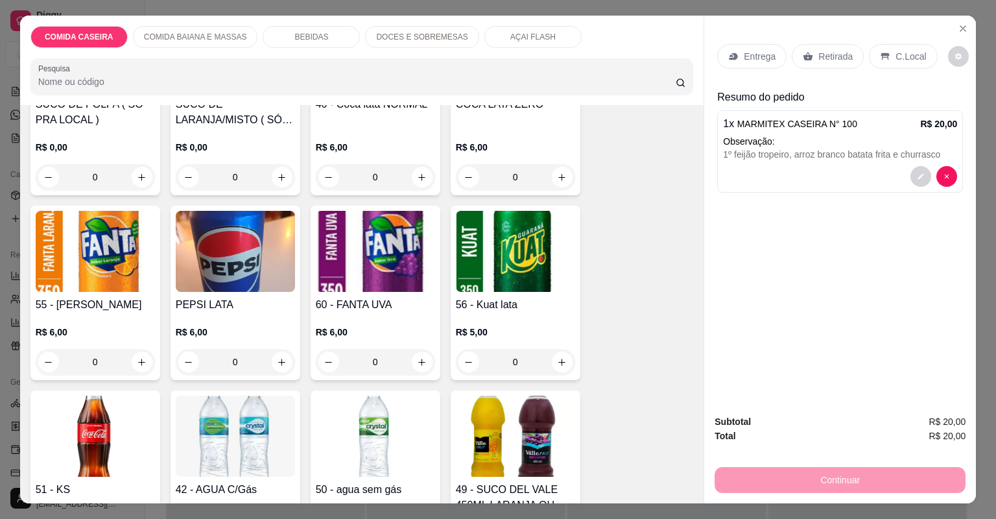
drag, startPoint x: 675, startPoint y: 309, endPoint x: 668, endPoint y: 312, distance: 8.2
click at [668, 312] on div "SUCO DE POLPA ( SÓ PRA LOCAL ) R$ 0,00 0 SUCO DE LARANJA/MISTO ( SÓ PRO LOCAL )…" at bounding box center [362, 477] width 664 height 945
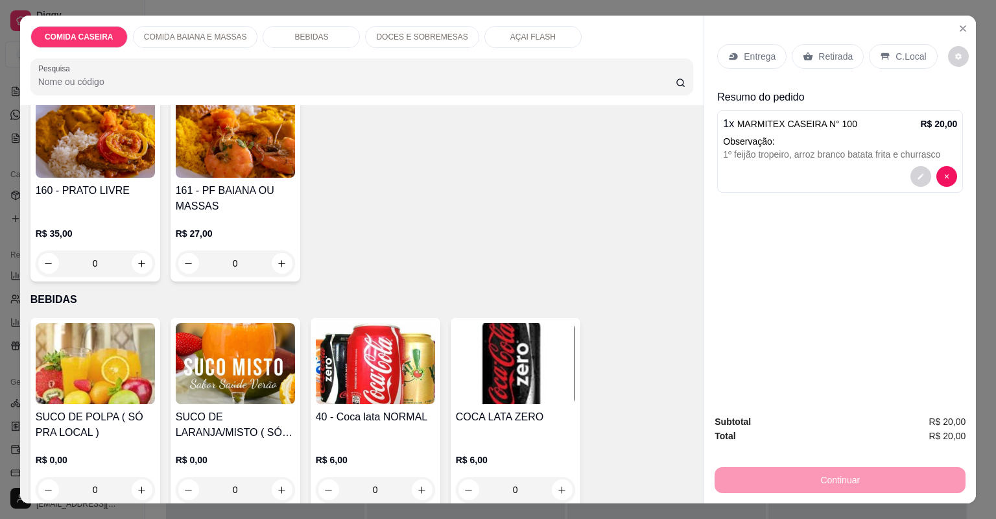
scroll to position [0, 0]
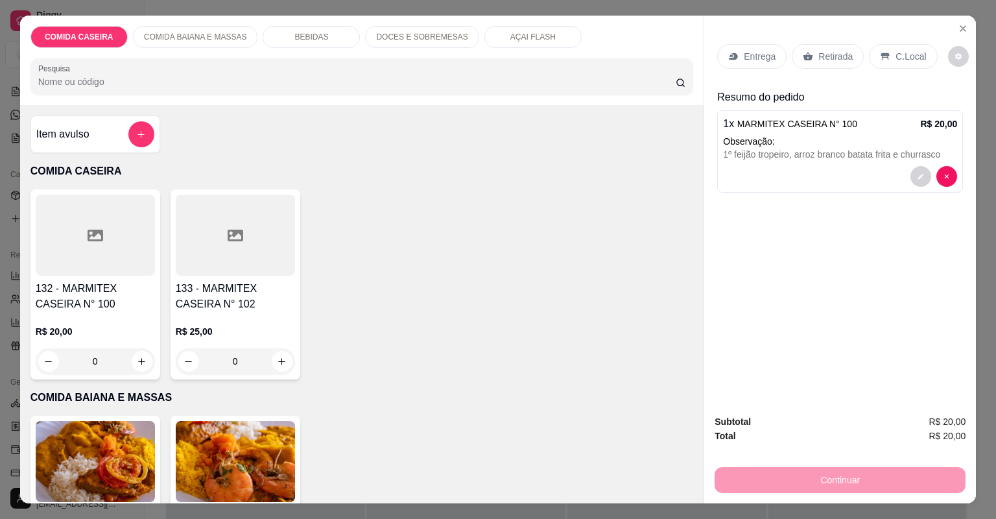
click at [138, 247] on div at bounding box center [95, 235] width 119 height 81
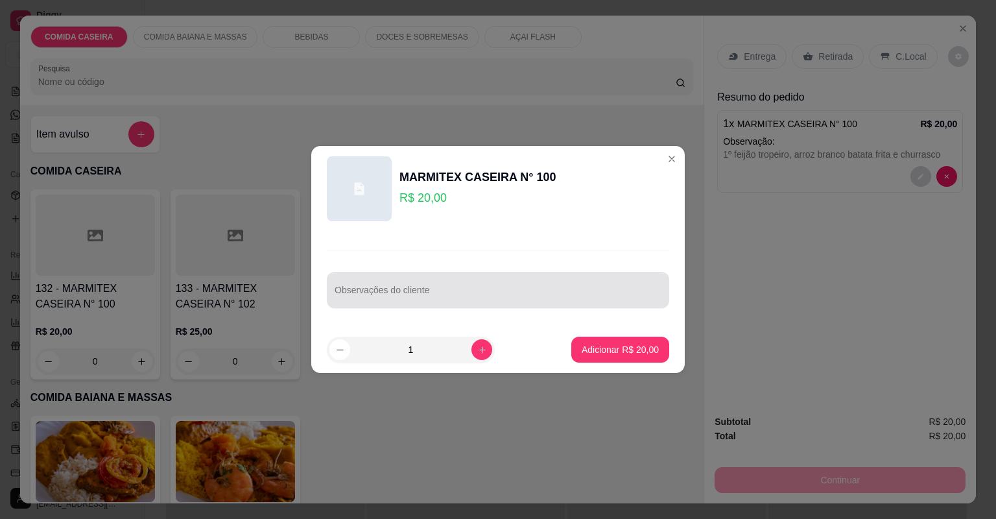
click at [376, 282] on div at bounding box center [498, 290] width 327 height 26
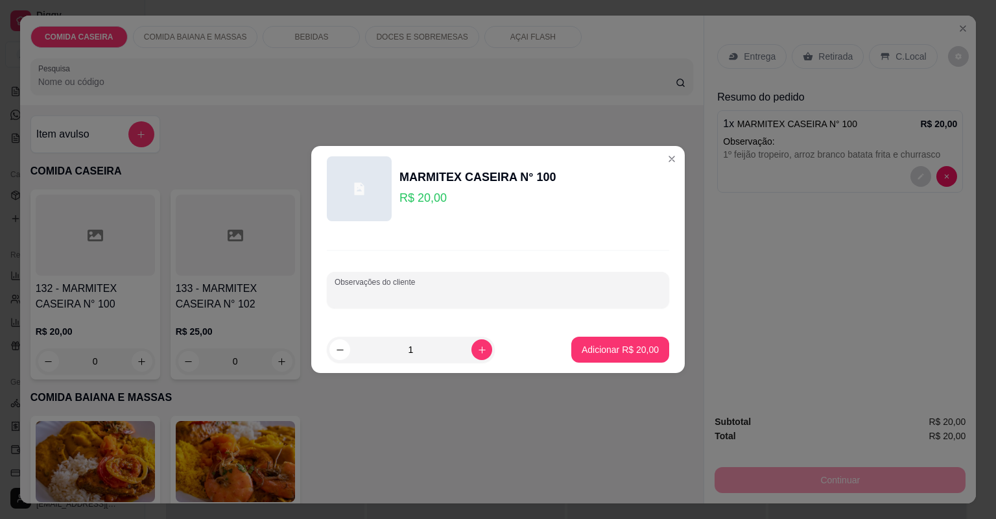
paste input "1º feijão tropeiro, arroz branco batata frita e churrasco"
click at [597, 289] on input "1º feijão tropeiro, arroz branco batata frita e churrasco" at bounding box center [498, 295] width 327 height 13
type input "1"
click at [510, 291] on input "Observações do cliente" at bounding box center [498, 295] width 327 height 13
paste input "1º feijão tropeiro, arroz branco batata frita e churrasco"
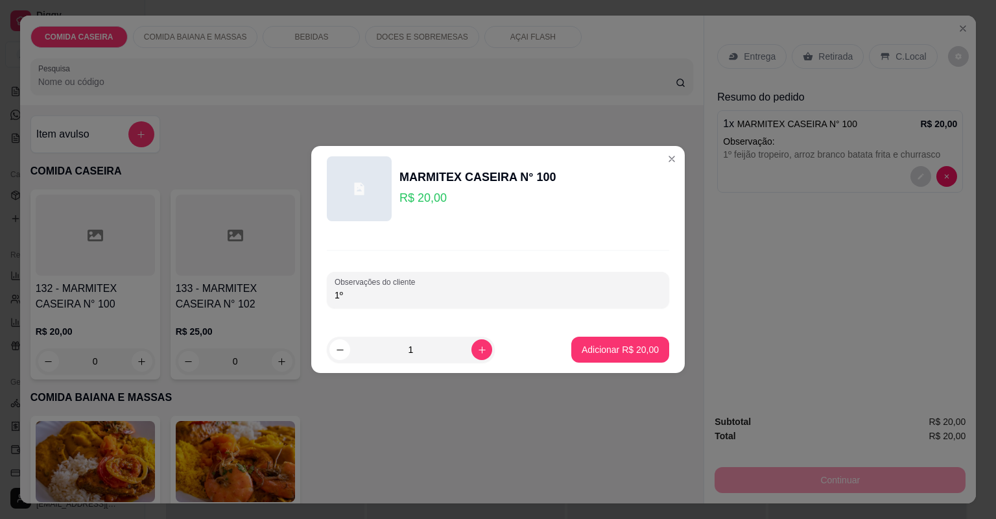
type input "1"
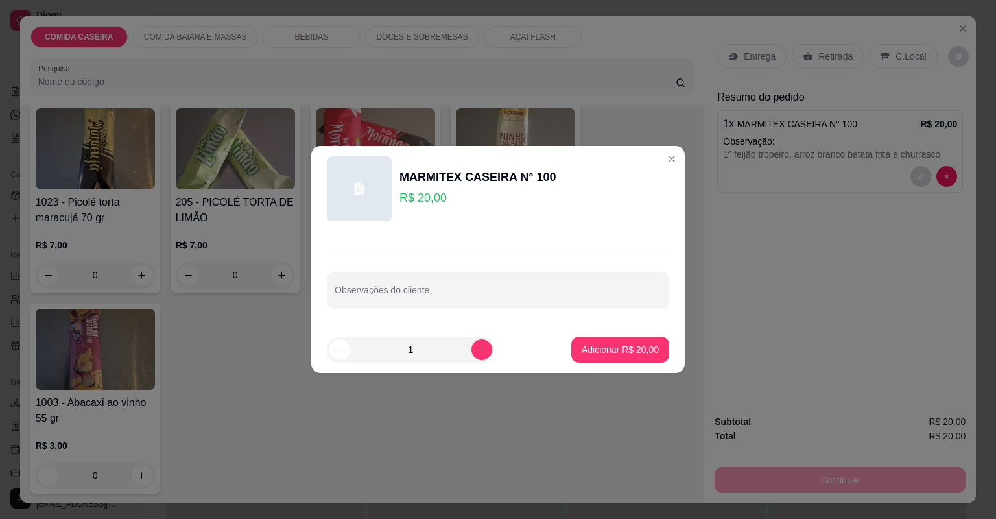
scroll to position [230, 0]
paste input "2º feijao de caldo , arroz branco , macarrão alho e óleo, couve flor , batata e…"
type input "2º feijao de caldo , arroz branco , macarrão alho e óleo, couve flor , batata e…"
click at [635, 352] on p "Adicionar R$ 20,00" at bounding box center [620, 349] width 75 height 12
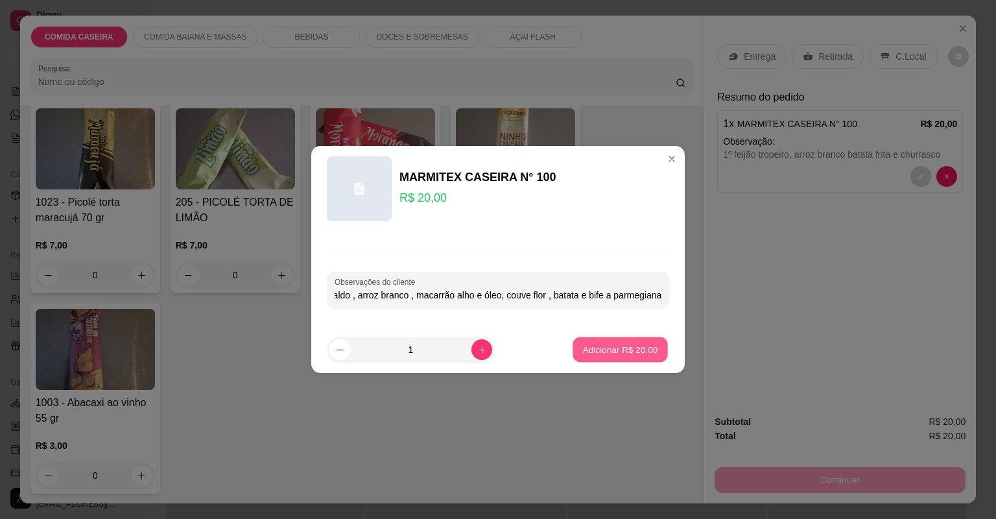
scroll to position [0, 0]
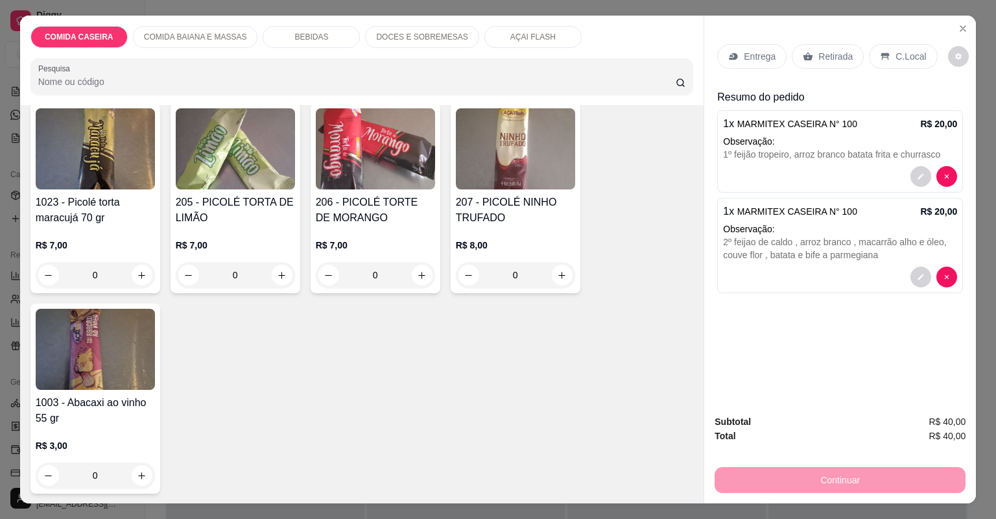
click at [748, 64] on div "Entrega" at bounding box center [751, 56] width 69 height 25
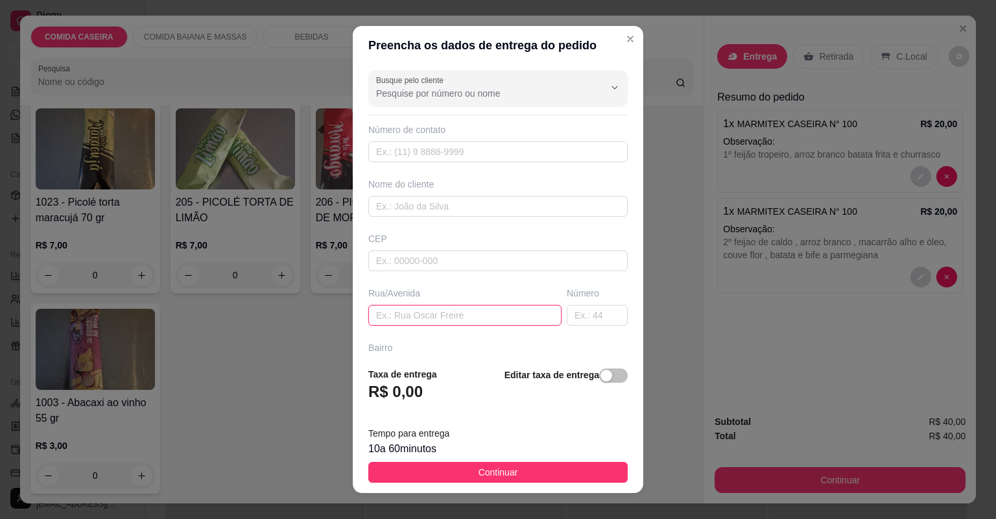
click at [457, 320] on input "text" at bounding box center [464, 315] width 193 height 21
paste input "Bairro dois de julho Loteamento Primavera Proximo a casa de diram"
type input "Bairro dois de julho Loteamento Primavera Proximo a casa de diram"
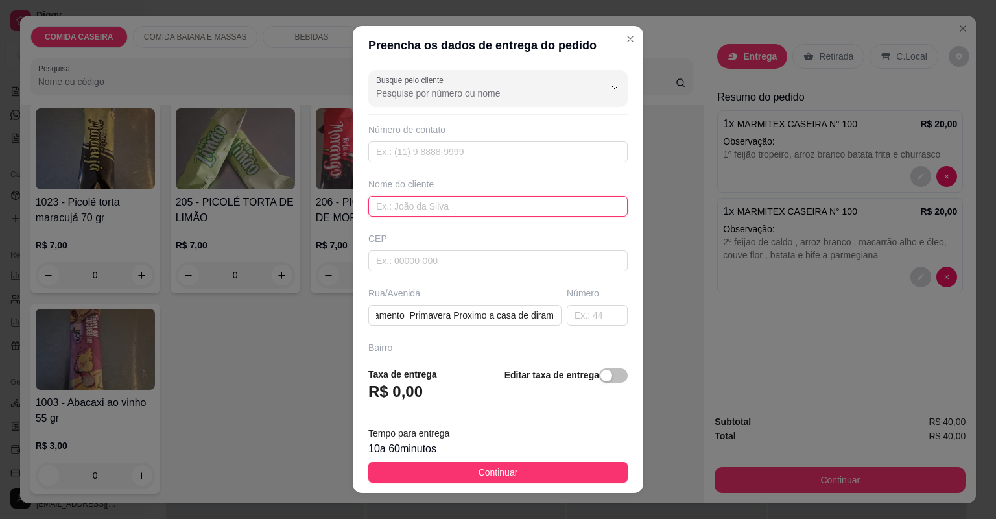
click at [464, 210] on input "text" at bounding box center [497, 206] width 259 height 21
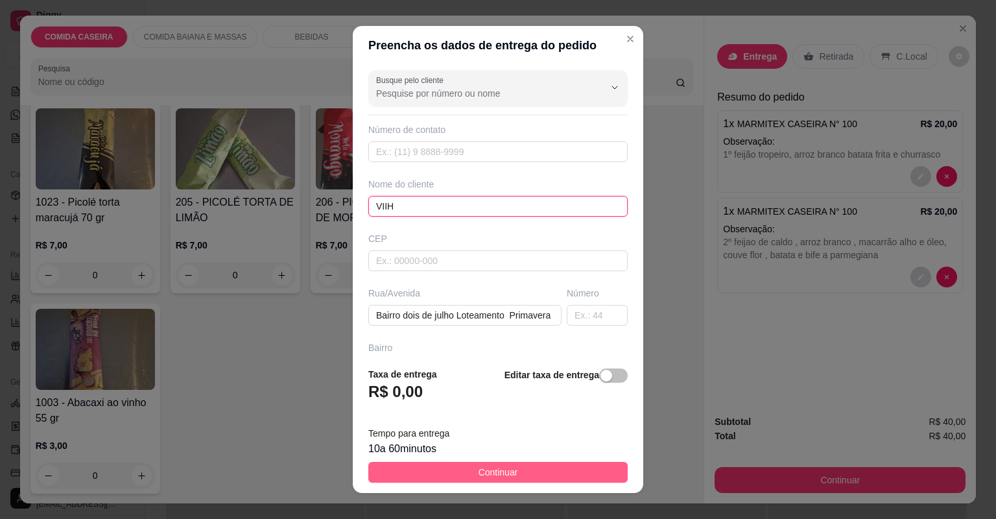
type input "VIIH"
click at [543, 469] on button "Continuar" at bounding box center [497, 472] width 259 height 21
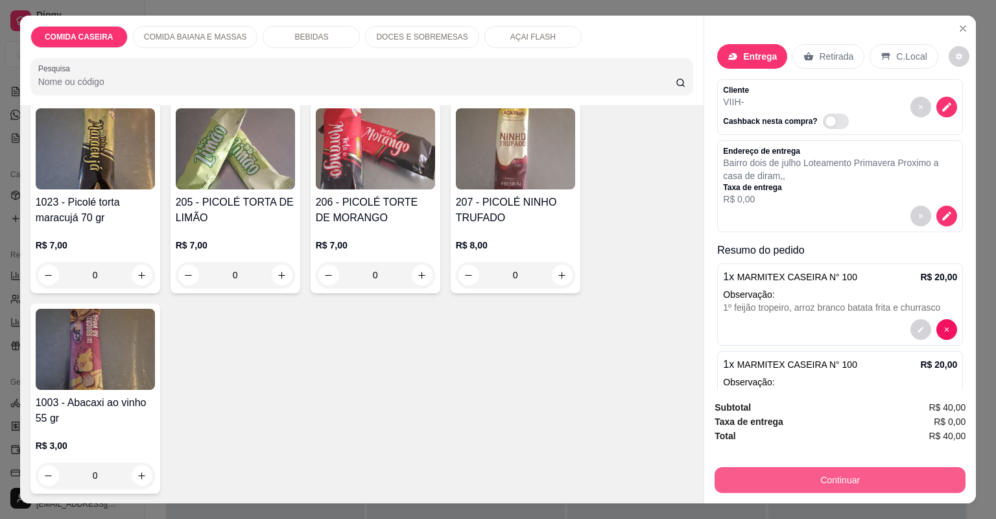
click at [751, 481] on button "Continuar" at bounding box center [840, 480] width 251 height 26
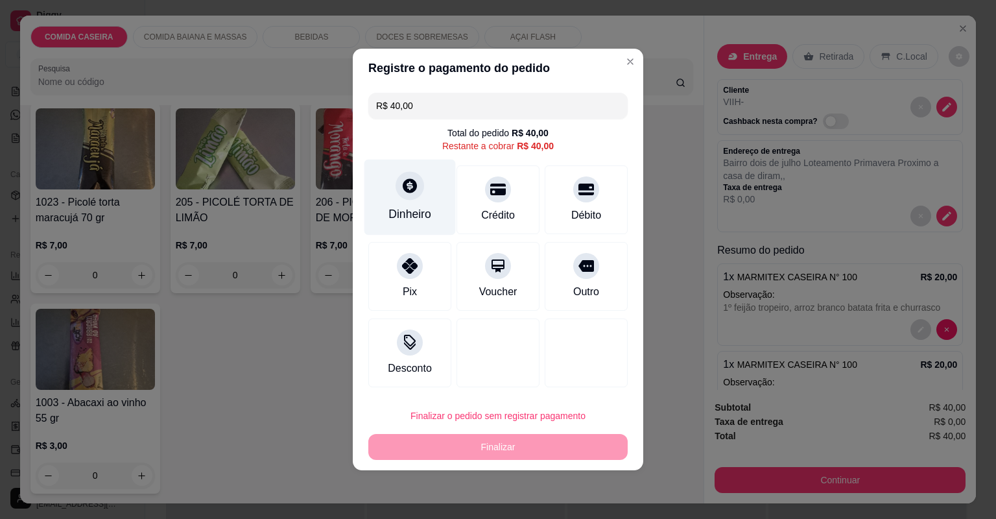
click at [418, 199] on div "Dinheiro" at bounding box center [410, 198] width 91 height 76
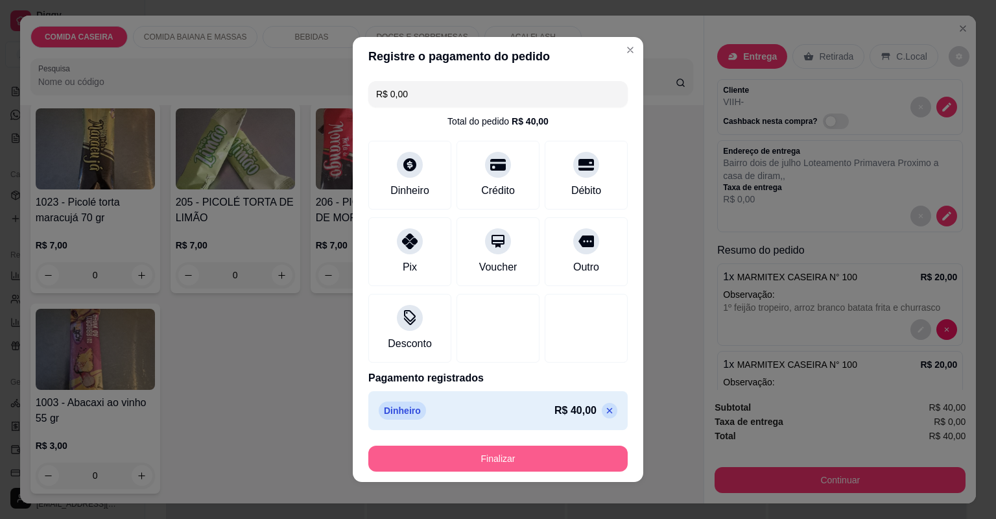
click at [556, 449] on button "Finalizar" at bounding box center [497, 459] width 259 height 26
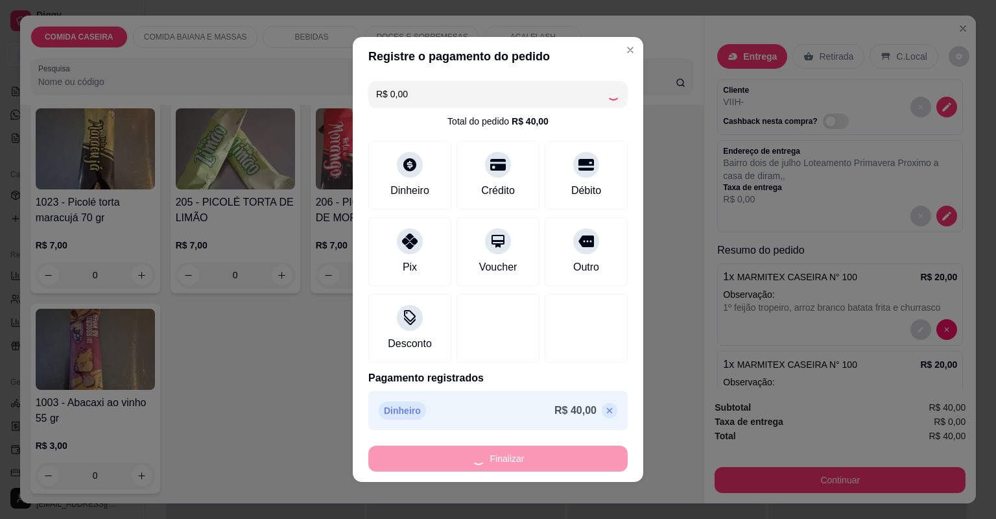
type input "-R$ 40,00"
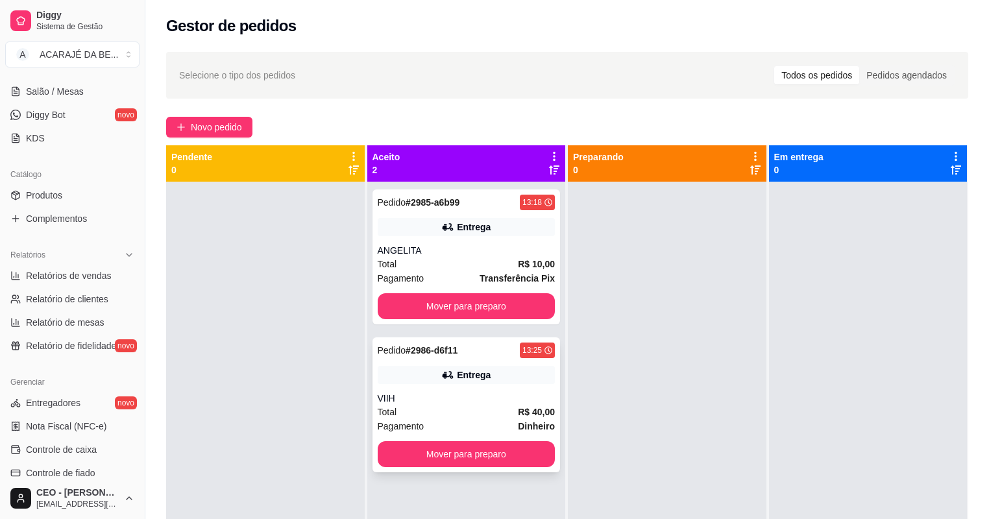
click at [463, 400] on div "VIIH" at bounding box center [467, 398] width 178 height 13
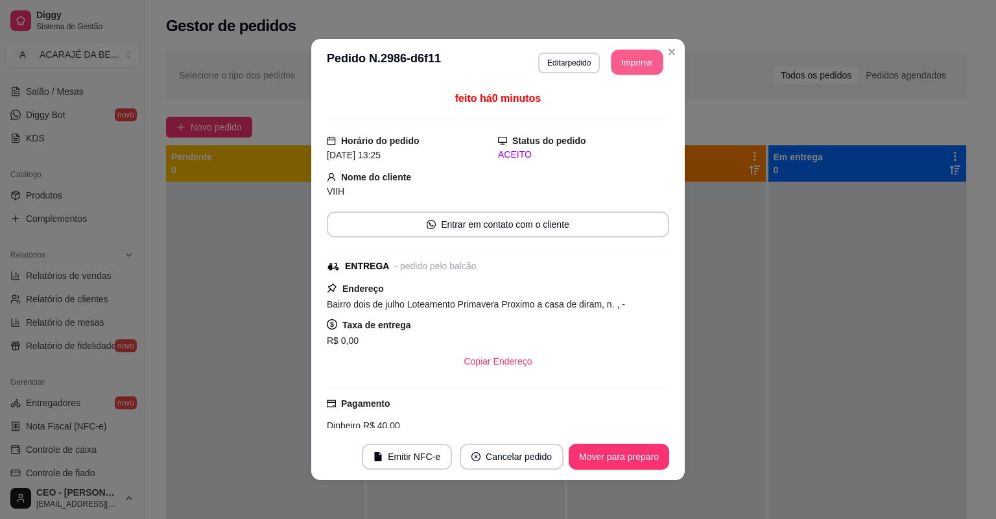
click at [629, 54] on button "Imprimir" at bounding box center [638, 62] width 52 height 25
click at [630, 457] on button "Mover para preparo" at bounding box center [619, 457] width 101 height 26
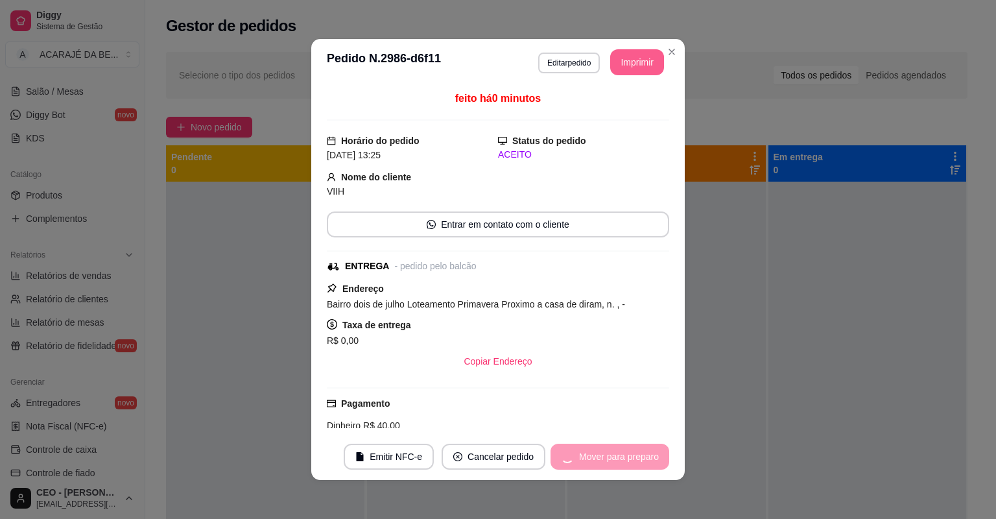
click at [630, 457] on div "Mover para preparo" at bounding box center [610, 457] width 119 height 26
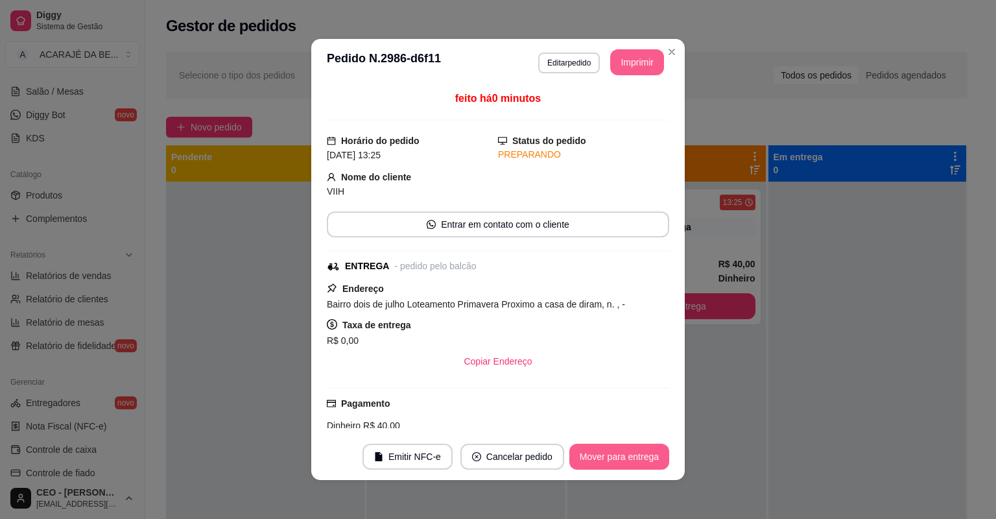
click at [630, 457] on button "Mover para entrega" at bounding box center [620, 457] width 100 height 26
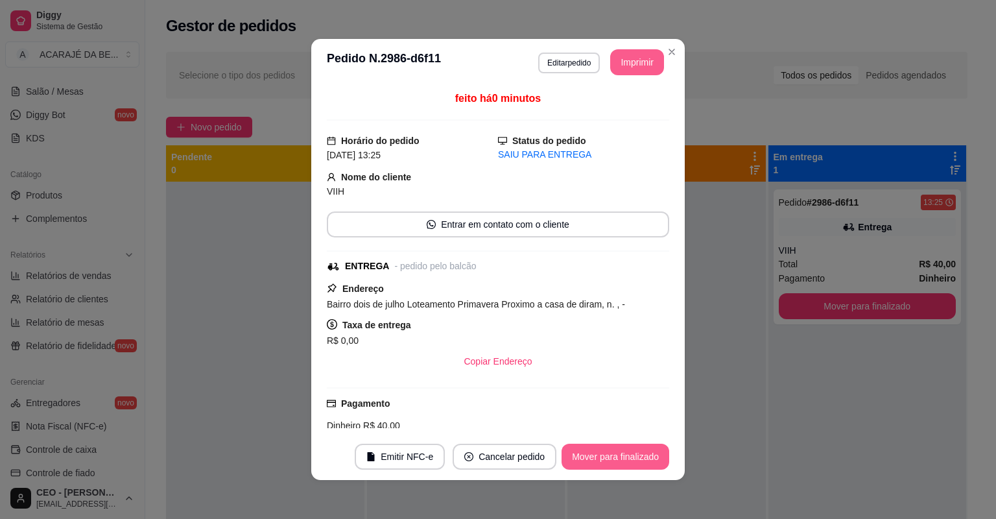
click at [630, 457] on button "Mover para finalizado" at bounding box center [616, 457] width 108 height 26
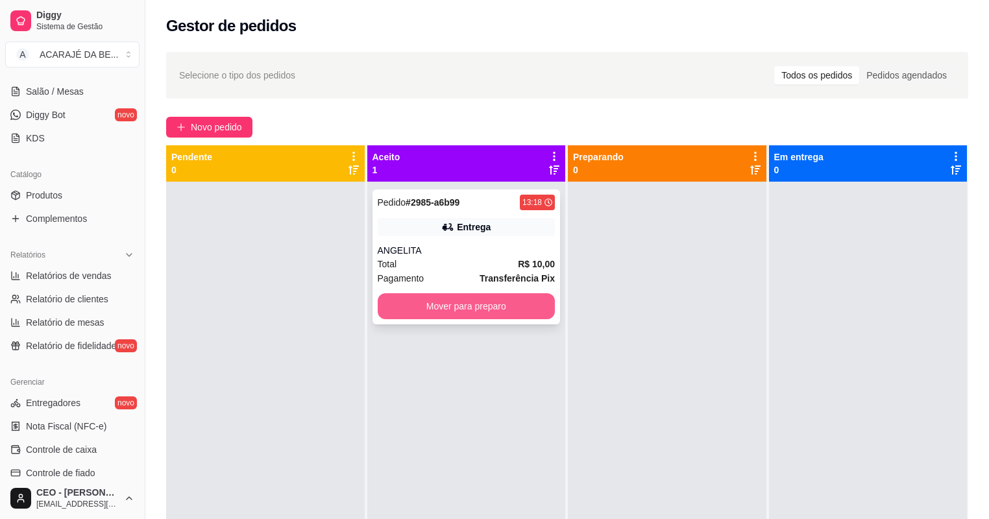
click at [453, 307] on button "Mover para preparo" at bounding box center [467, 306] width 178 height 26
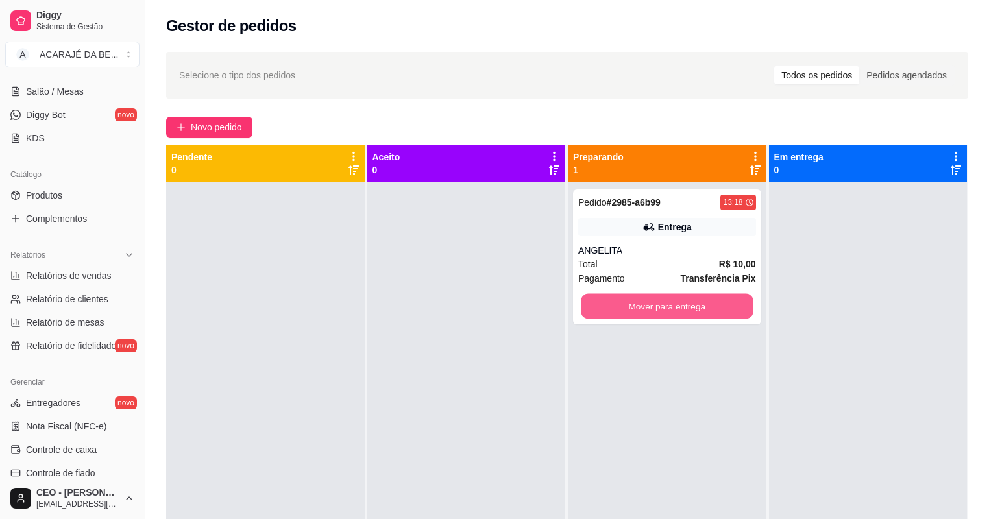
click at [652, 302] on button "Mover para entrega" at bounding box center [667, 306] width 172 height 25
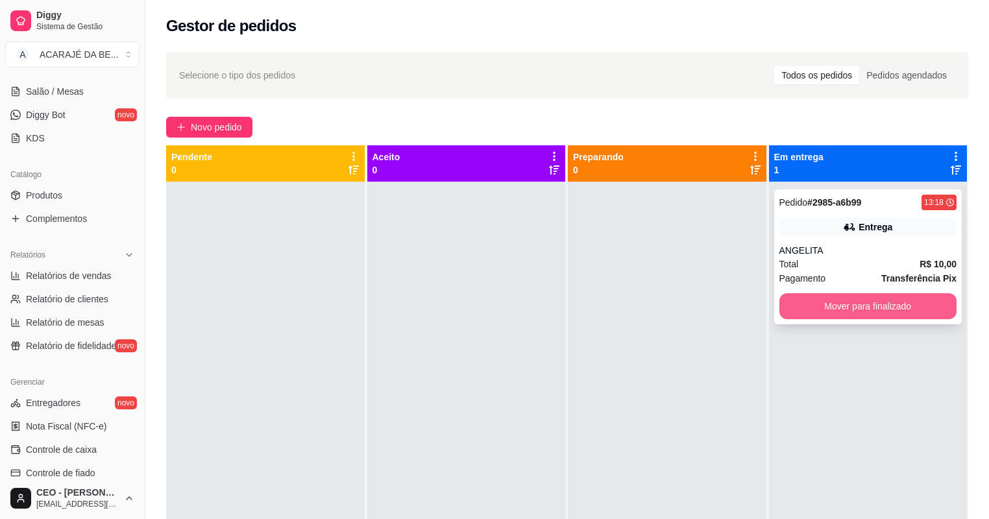
click at [834, 304] on button "Mover para finalizado" at bounding box center [868, 306] width 178 height 26
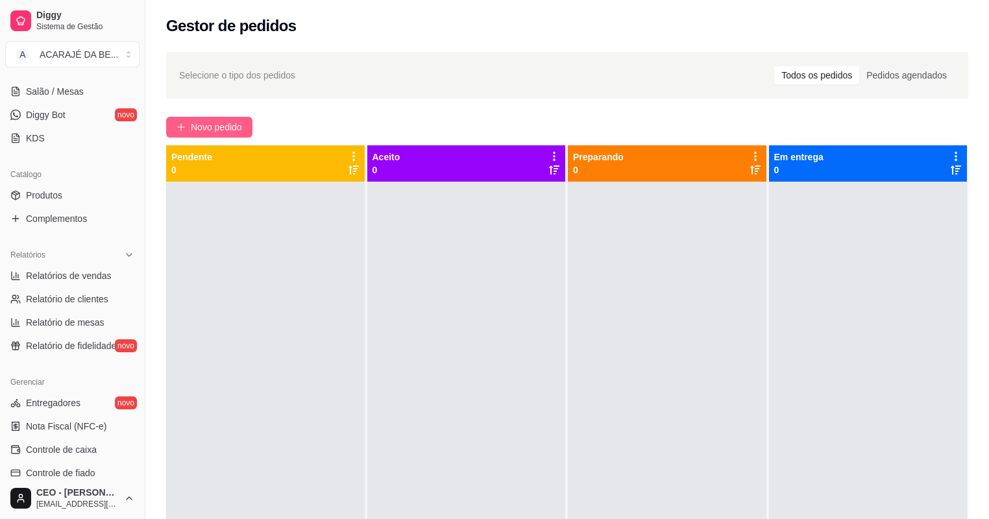
click at [250, 124] on button "Novo pedido" at bounding box center [209, 127] width 86 height 21
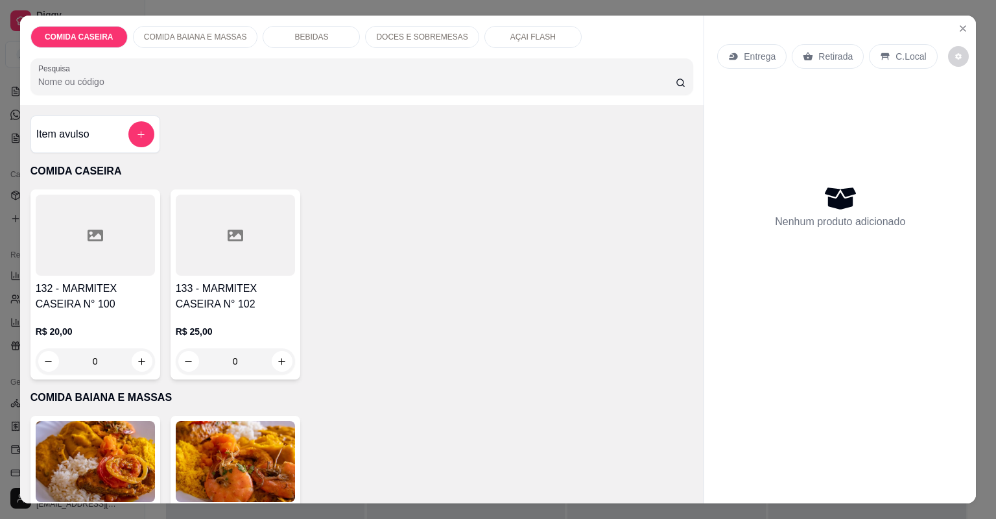
click at [106, 247] on div at bounding box center [95, 235] width 119 height 81
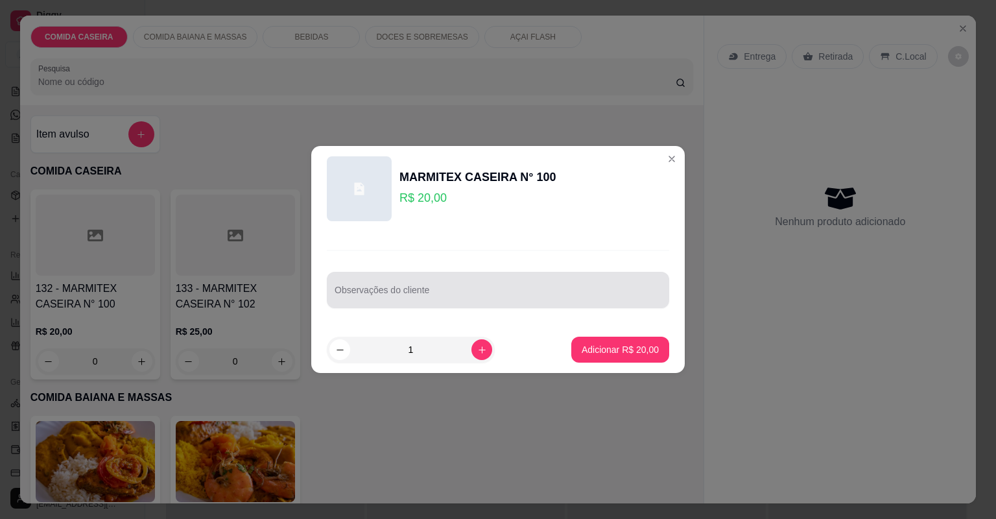
click at [465, 301] on div "Observações do cliente" at bounding box center [498, 290] width 343 height 36
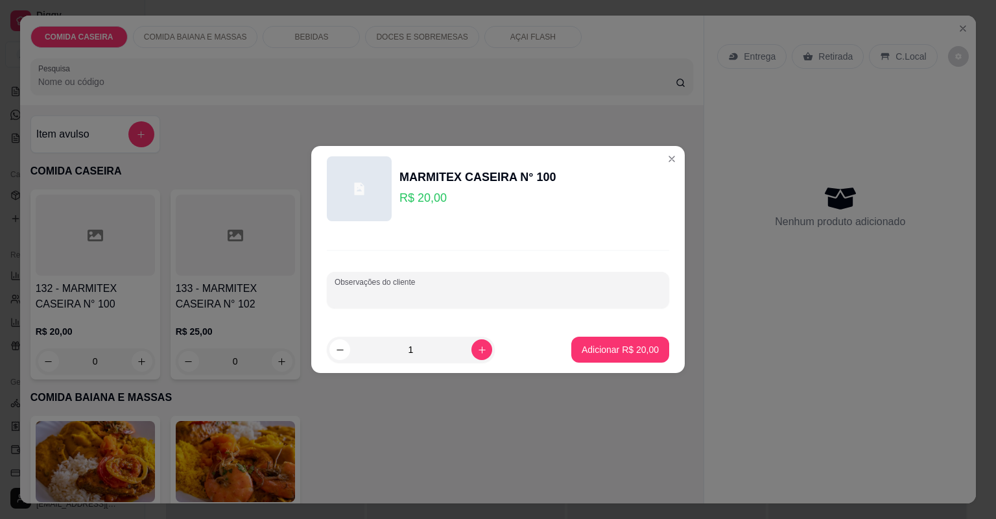
paste input "Feijão tropeiro [PERSON_NAME] Vinagrete Batata frita Filé de [PERSON_NAME]"
type input "Feijão tropeiro [PERSON_NAME] Vinagrete Batata frita Filé de [PERSON_NAME]"
click at [592, 344] on p "Adicionar R$ 20,00" at bounding box center [620, 349] width 77 height 13
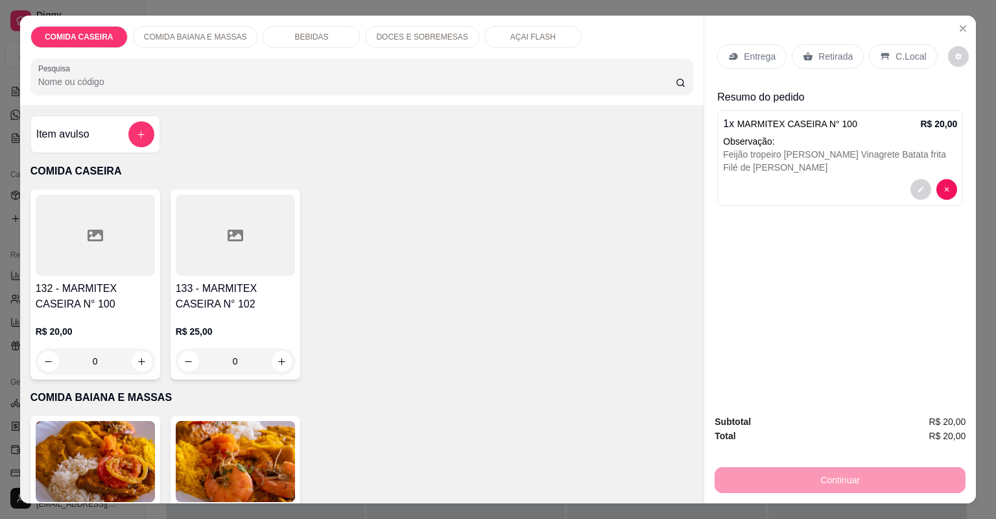
click at [770, 59] on p "Entrega" at bounding box center [760, 56] width 32 height 13
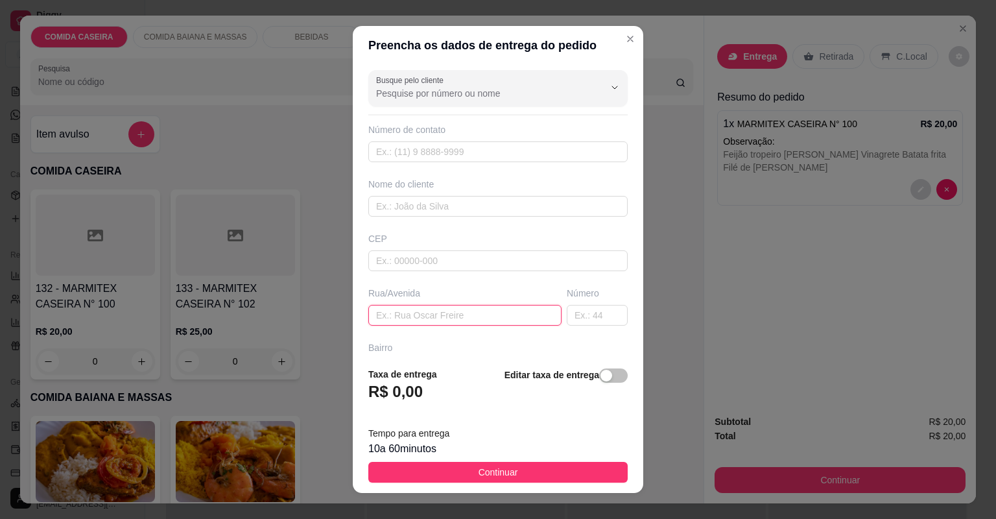
click at [470, 309] on input "text" at bounding box center [464, 315] width 193 height 21
paste input "[STREET_ADDRESS] Camamuzinho Casa de [PERSON_NAME] de bezao"
type input "[STREET_ADDRESS] Camamuzinho Casa de [PERSON_NAME] de bezao"
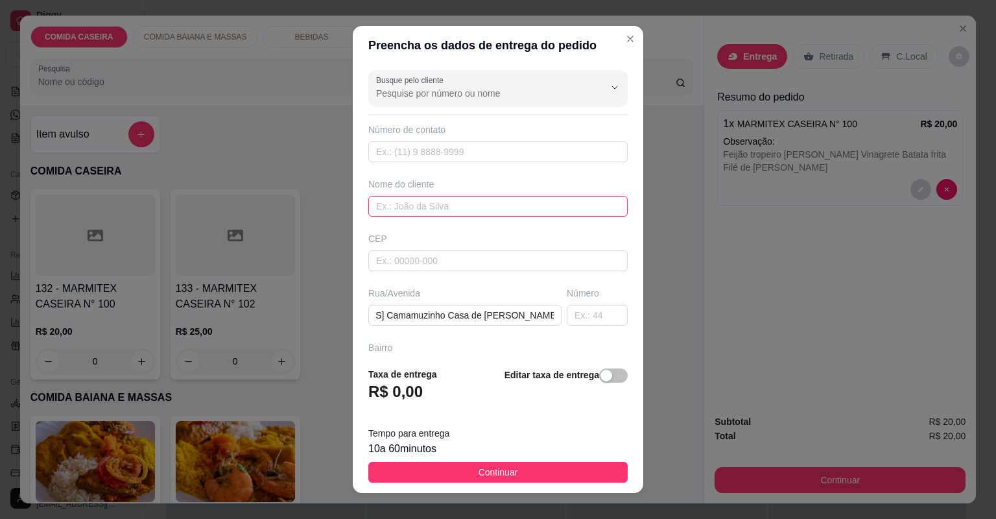
scroll to position [0, 0]
click at [441, 211] on input "text" at bounding box center [497, 206] width 259 height 21
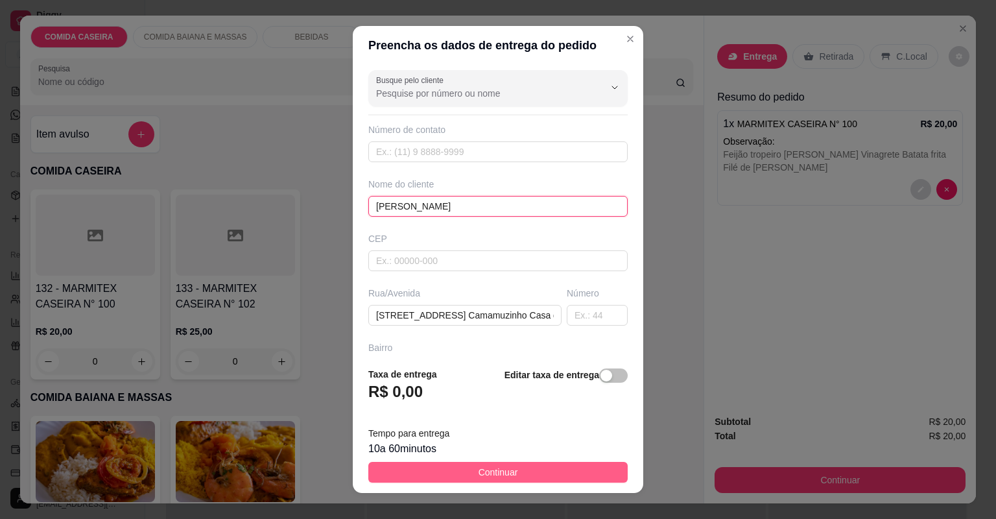
type input "[PERSON_NAME]"
click at [479, 470] on span "Continuar" at bounding box center [499, 472] width 40 height 14
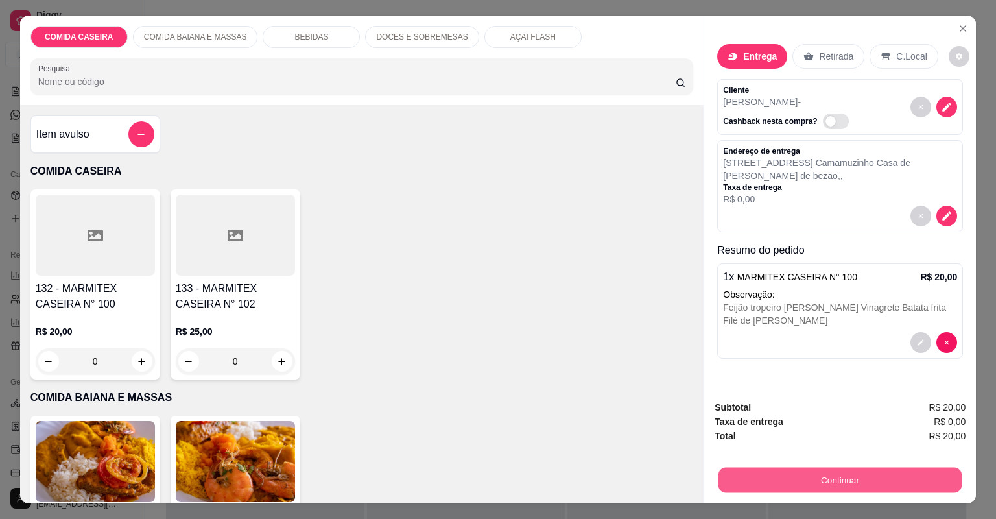
click at [734, 476] on button "Continuar" at bounding box center [840, 480] width 243 height 25
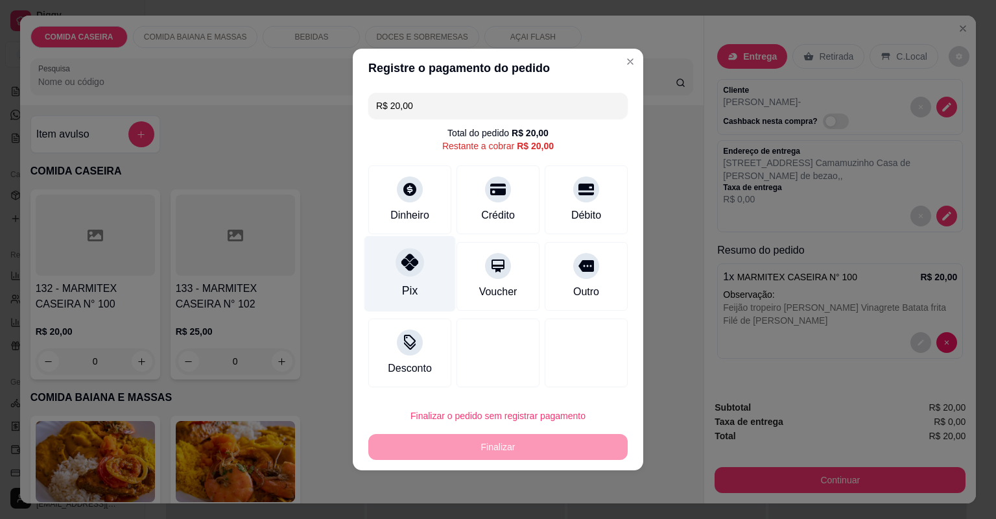
click at [426, 268] on div "Pix" at bounding box center [410, 274] width 91 height 76
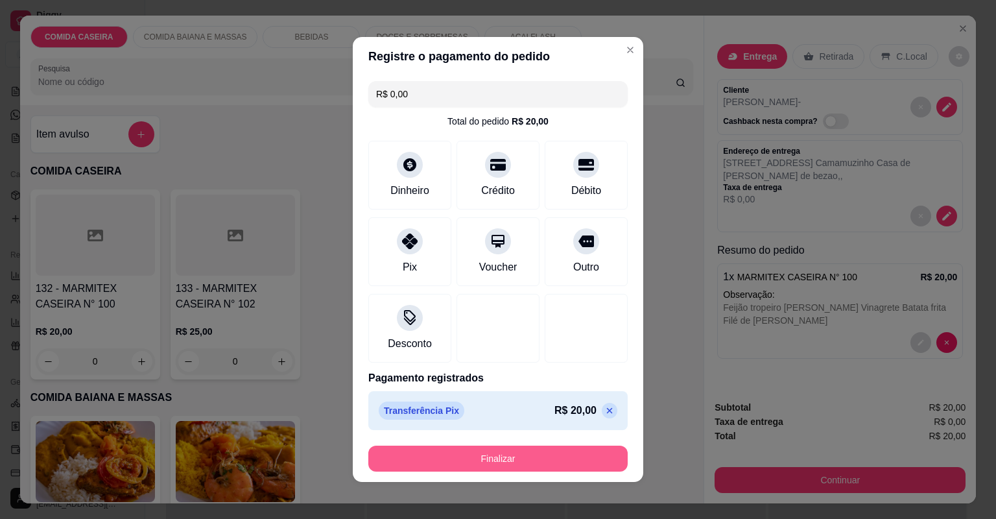
click at [564, 456] on button "Finalizar" at bounding box center [497, 459] width 259 height 26
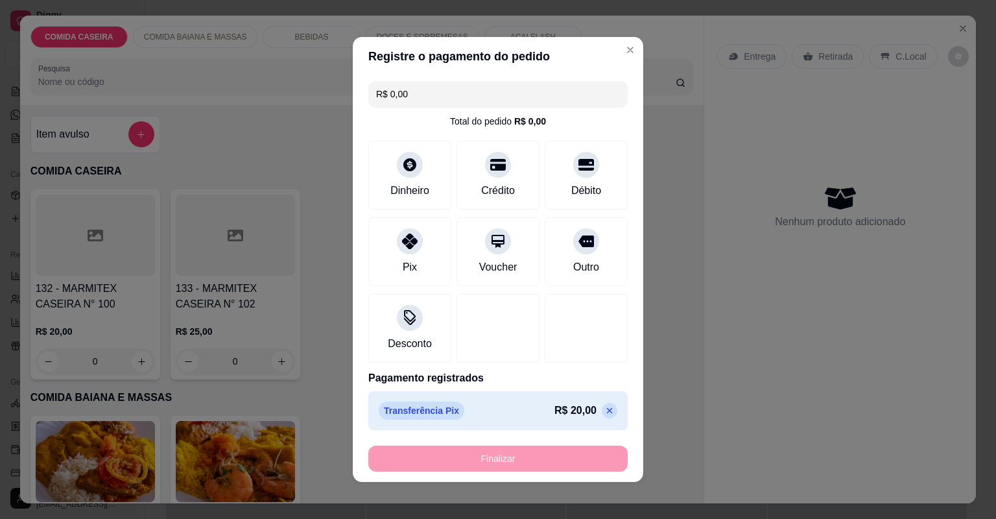
type input "-R$ 20,00"
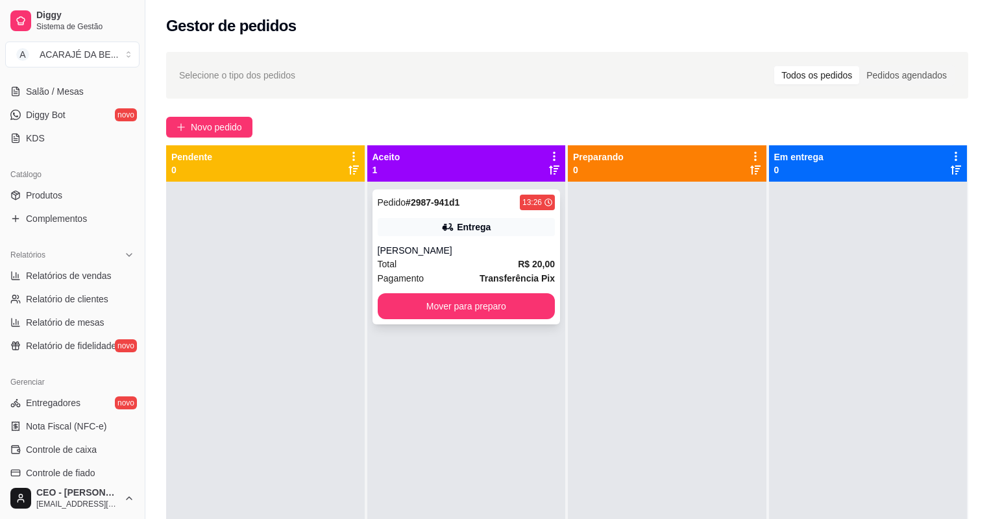
click at [503, 266] on div "Total R$ 20,00" at bounding box center [467, 264] width 178 height 14
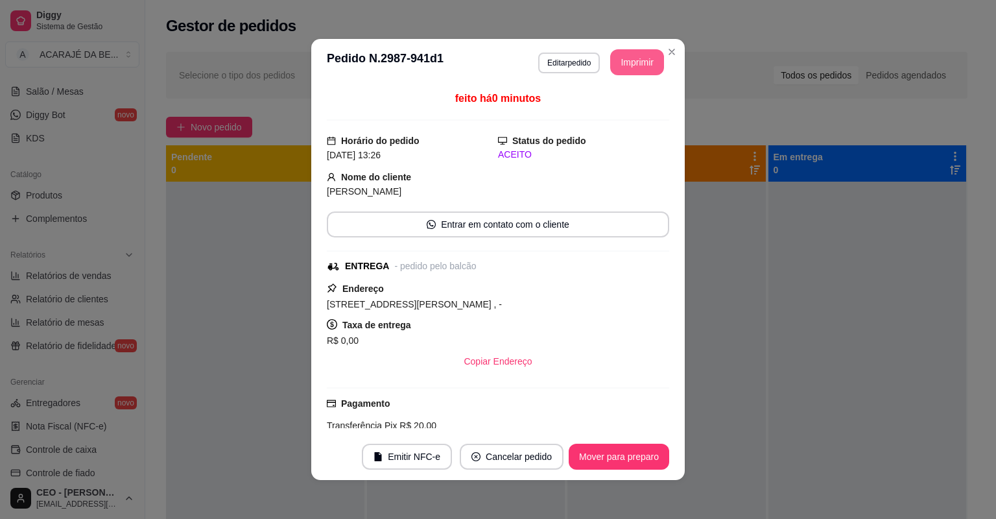
click at [640, 54] on button "Imprimir" at bounding box center [637, 62] width 54 height 26
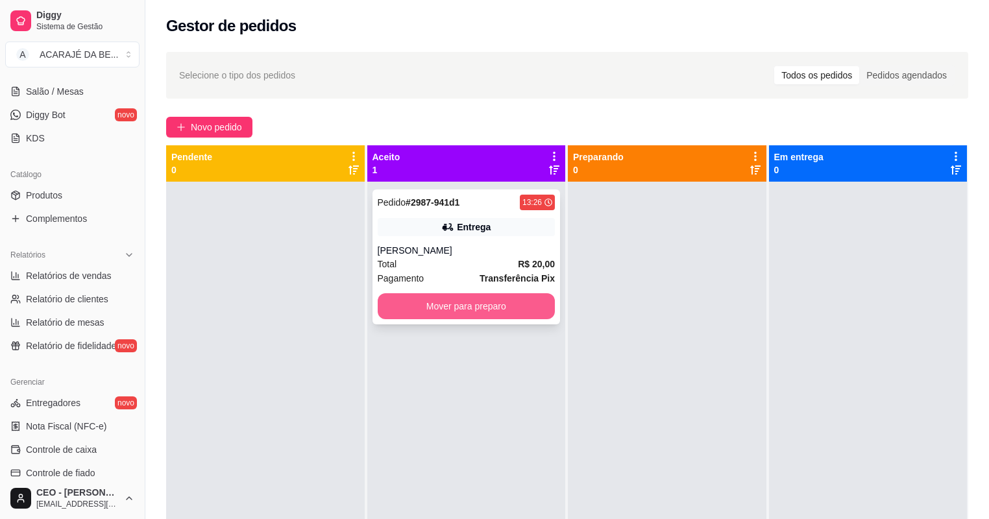
click at [438, 304] on button "Mover para preparo" at bounding box center [467, 306] width 178 height 26
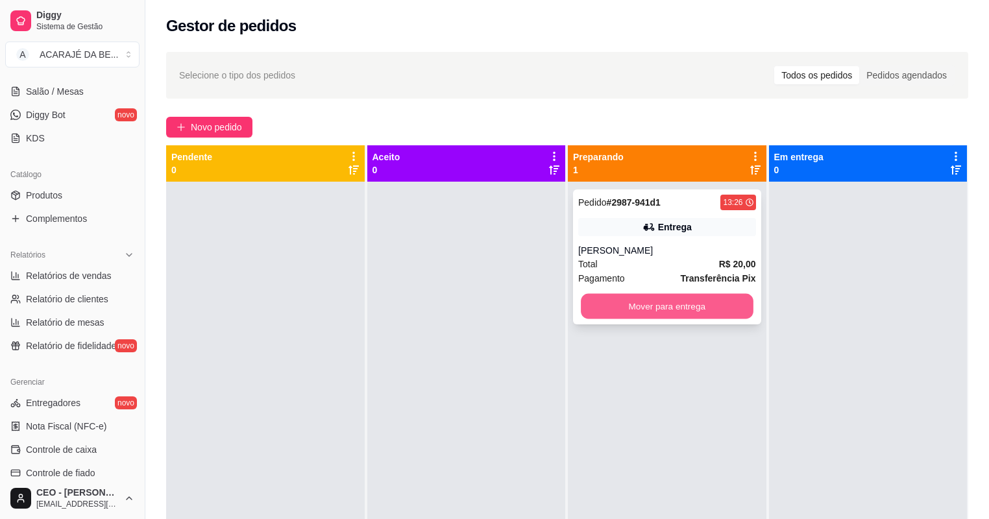
click at [631, 305] on button "Mover para entrega" at bounding box center [667, 306] width 172 height 25
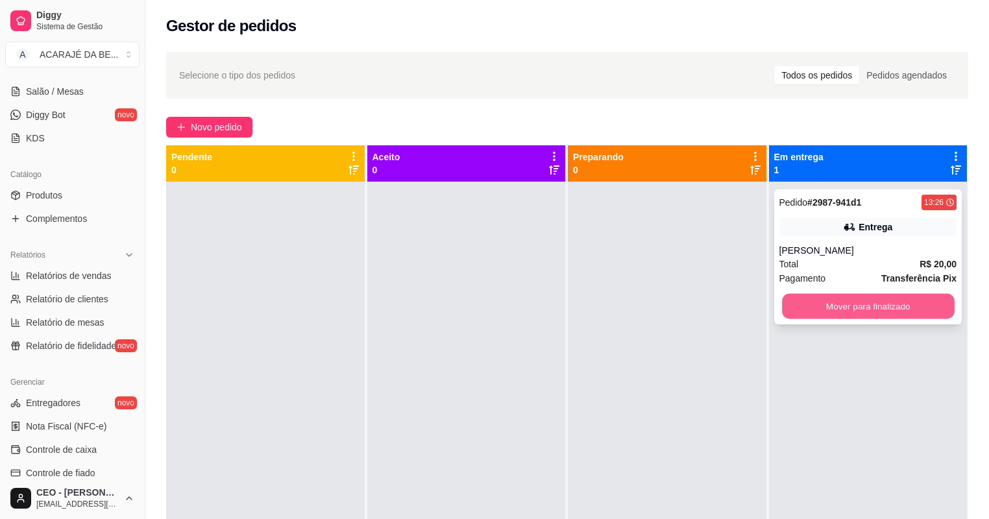
click at [832, 304] on button "Mover para finalizado" at bounding box center [868, 306] width 172 height 25
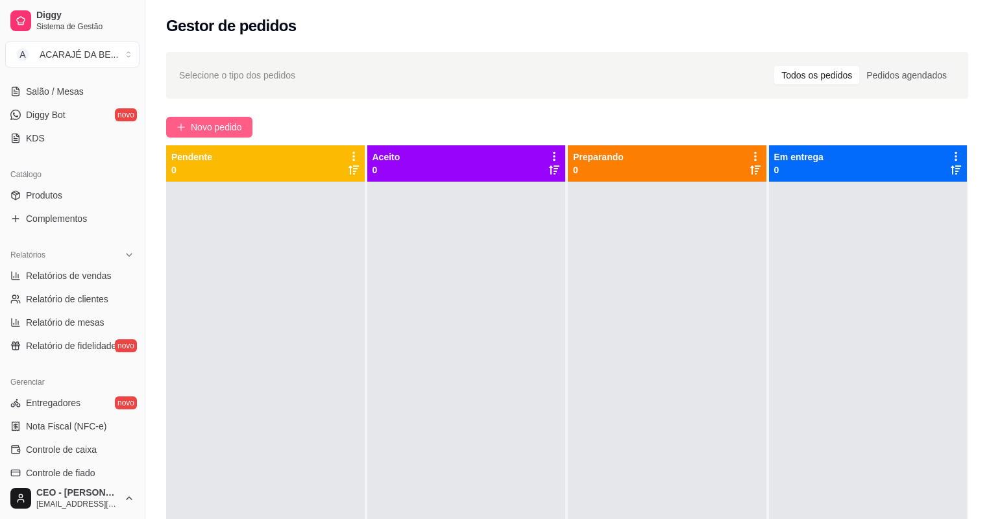
click at [210, 122] on span "Novo pedido" at bounding box center [216, 127] width 51 height 14
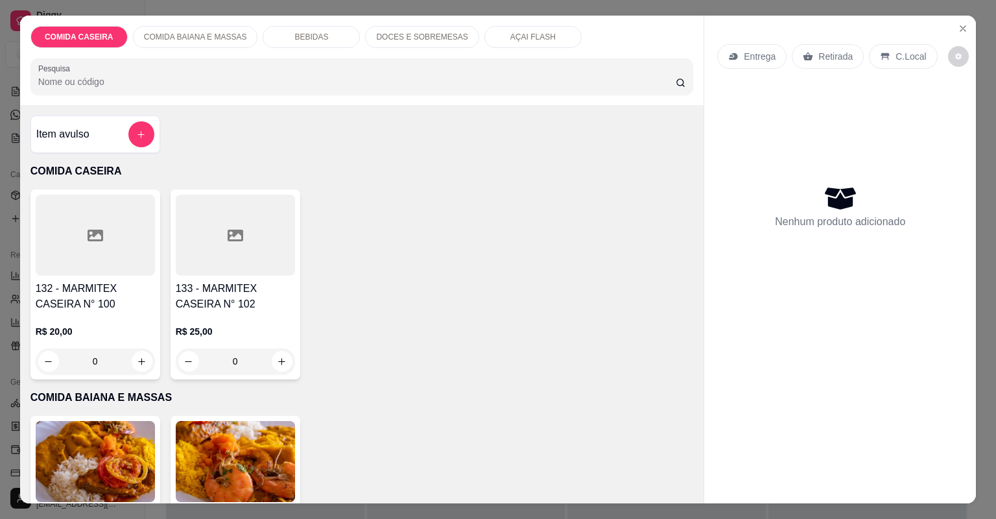
drag, startPoint x: 228, startPoint y: 229, endPoint x: 295, endPoint y: 232, distance: 66.9
click at [300, 228] on div "132 - MARMITEX CASEIRA N° 100 R$ 20,00 0 133 - MARMITEX CASEIRA N° 102 R$ 25,00…" at bounding box center [362, 284] width 664 height 190
click at [247, 244] on div at bounding box center [235, 235] width 119 height 81
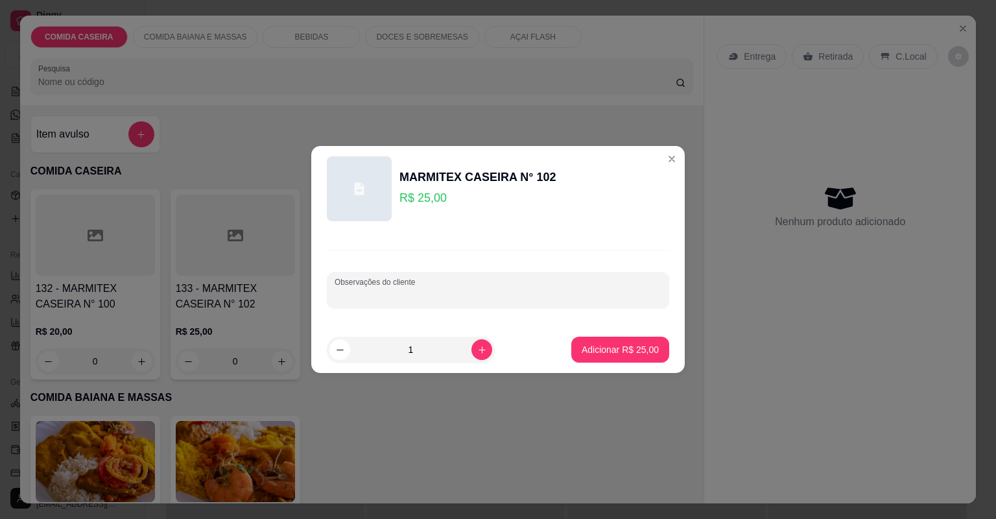
click at [412, 291] on input "Observações do cliente" at bounding box center [498, 295] width 327 height 13
paste input "cupim ao molho madeira."
type input "c"
click at [524, 292] on input "Observações do cliente" at bounding box center [498, 295] width 327 height 13
paste input "Essa quero feijão tropeiro,purê de batata,[GEOGRAPHIC_DATA],bolinho de bacalhau…"
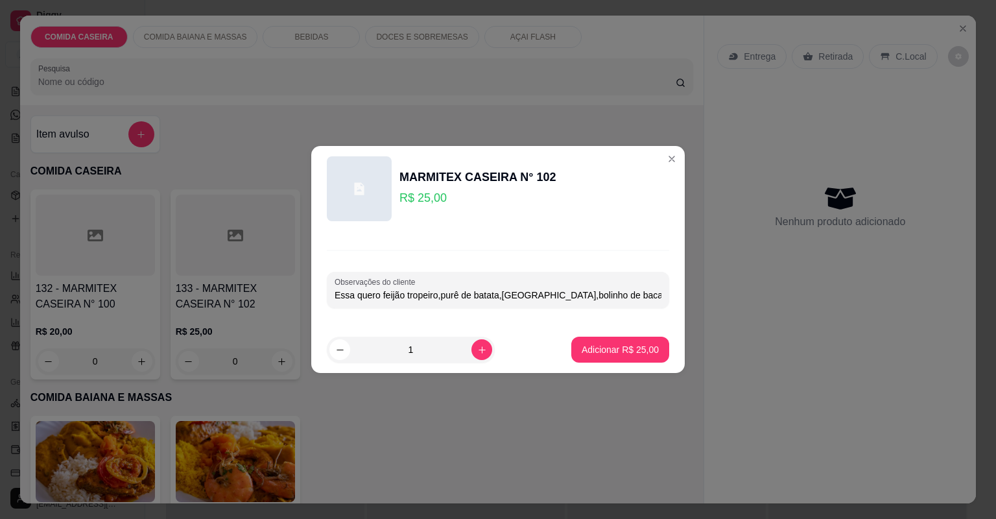
scroll to position [0, 120]
type input "Essa quero feijão tropeiro,purê de batata,[GEOGRAPHIC_DATA],bolinho de bacalhau…"
click at [648, 348] on p "Adicionar R$ 25,00" at bounding box center [620, 349] width 75 height 12
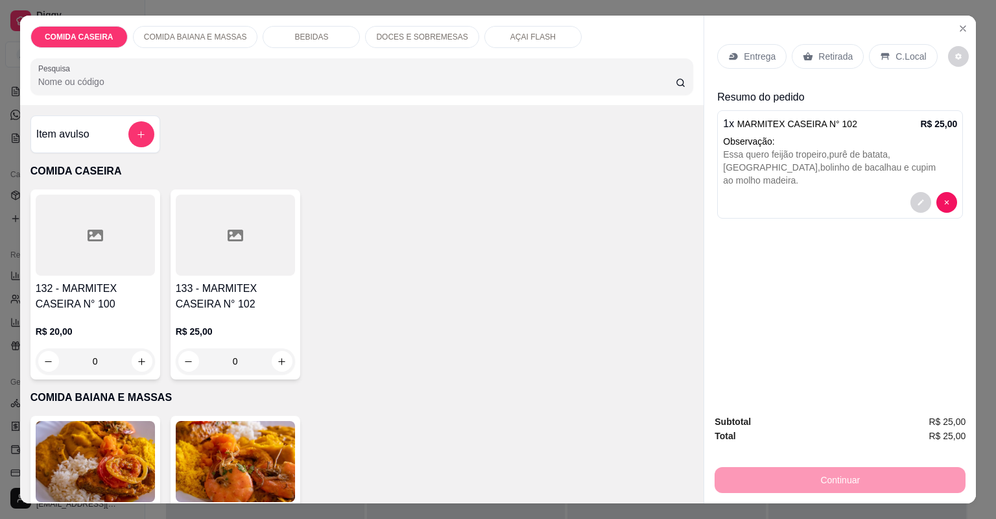
click at [121, 139] on div "Item avulso" at bounding box center [95, 134] width 118 height 26
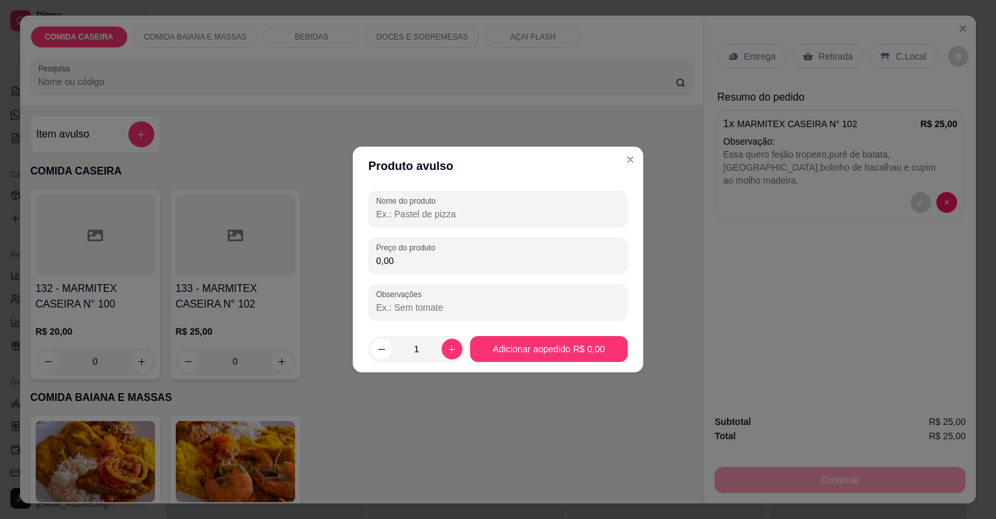
click at [437, 210] on input "Nome do produto" at bounding box center [498, 214] width 244 height 13
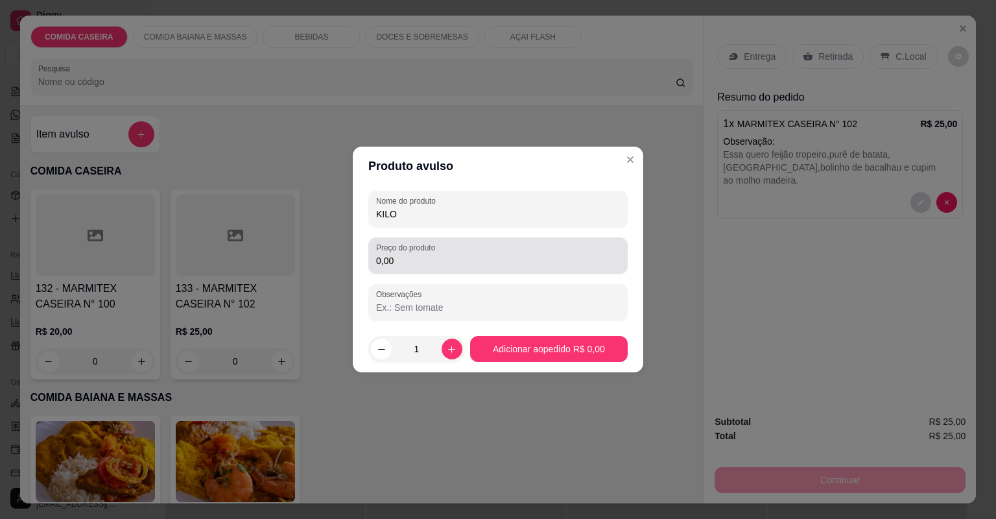
type input "KILO"
click at [432, 267] on div "0,00" at bounding box center [498, 256] width 244 height 26
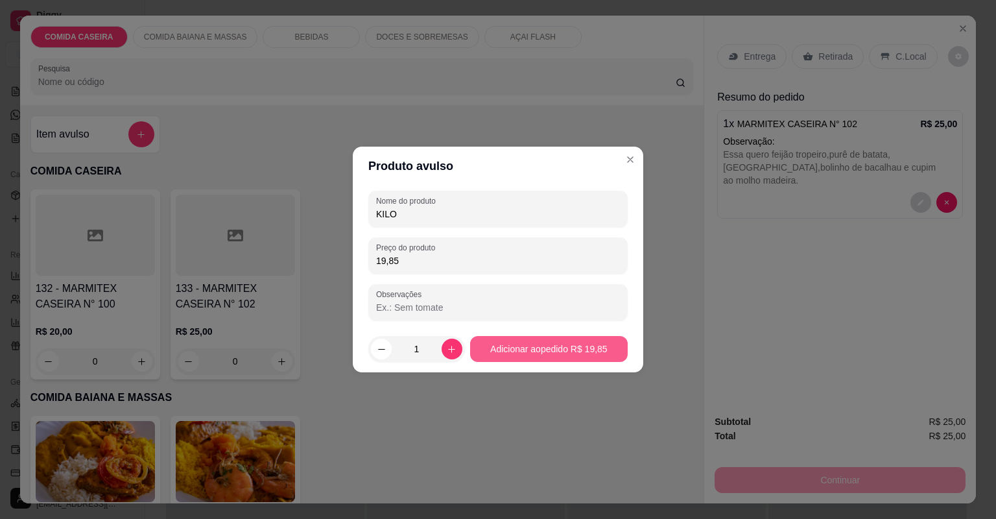
type input "19,85"
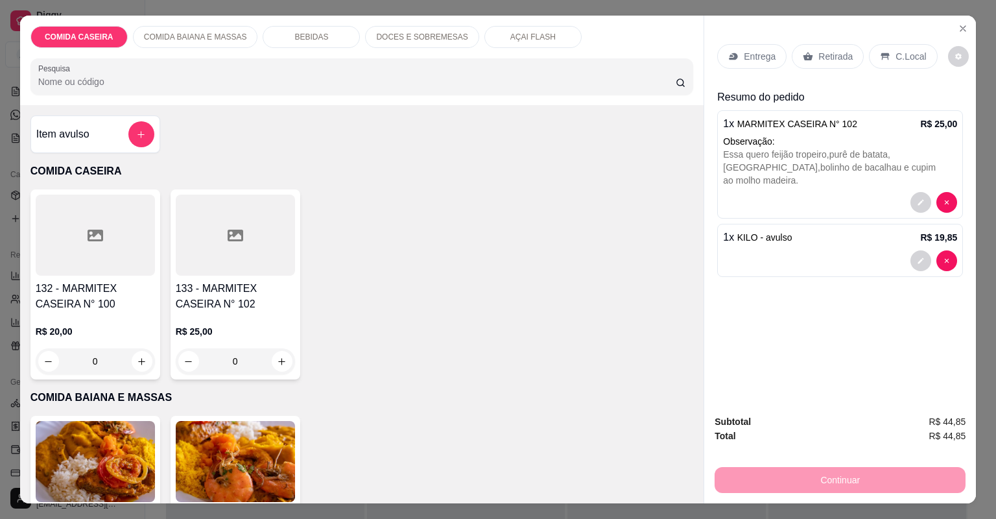
click at [819, 53] on p "Retirada" at bounding box center [836, 56] width 34 height 13
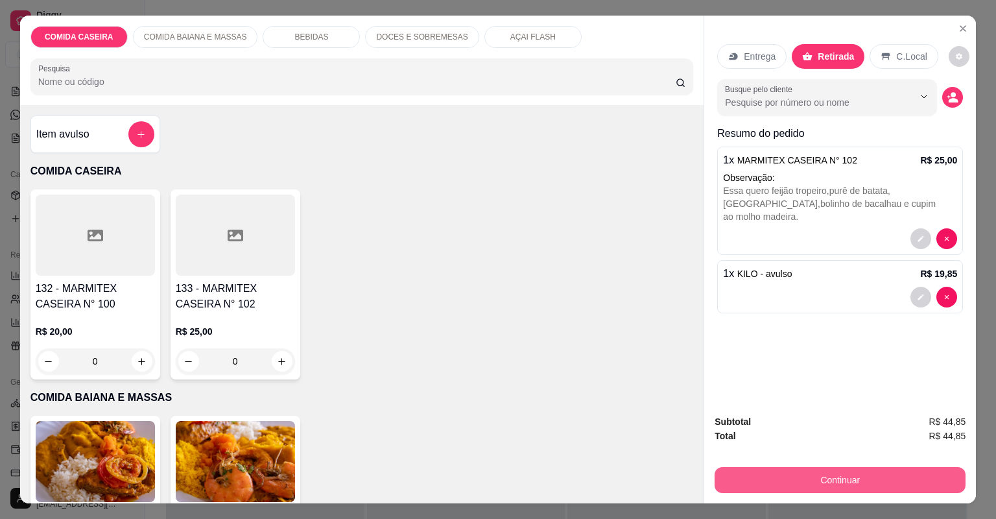
click at [818, 476] on button "Continuar" at bounding box center [840, 480] width 251 height 26
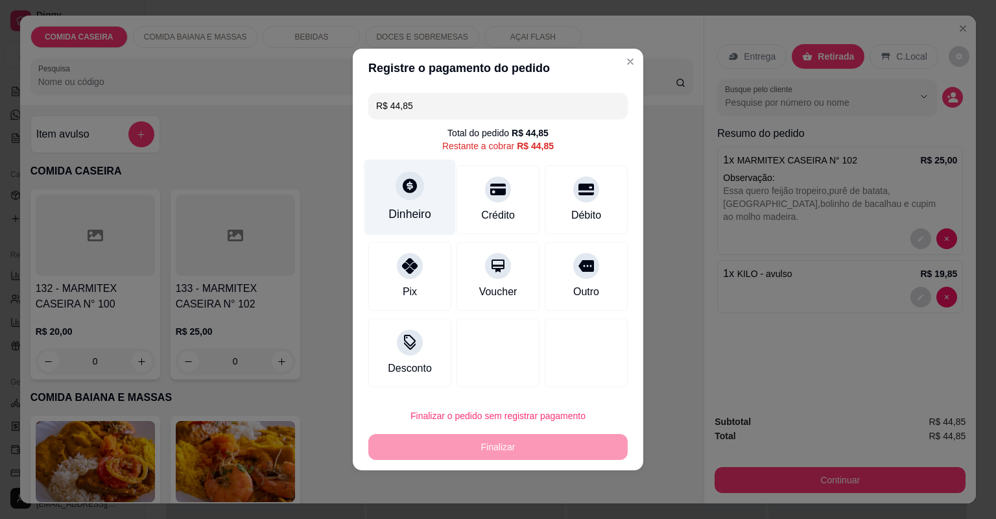
click at [428, 196] on div "Dinheiro" at bounding box center [410, 198] width 91 height 76
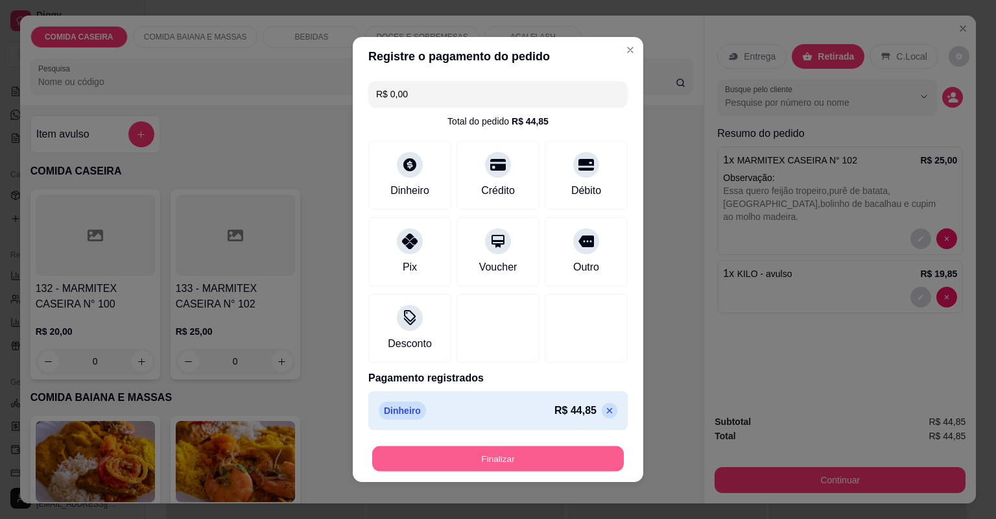
click at [464, 453] on button "Finalizar" at bounding box center [498, 458] width 252 height 25
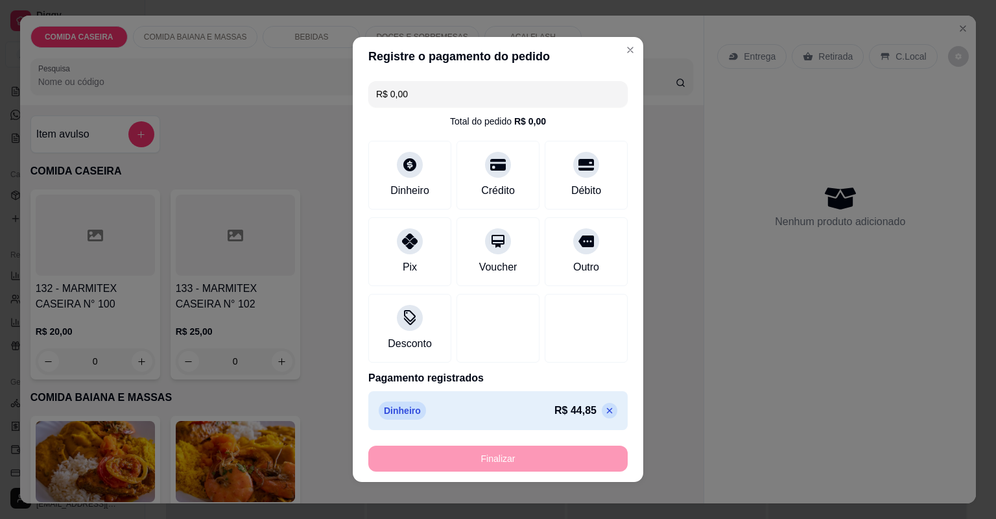
type input "-R$ 44,85"
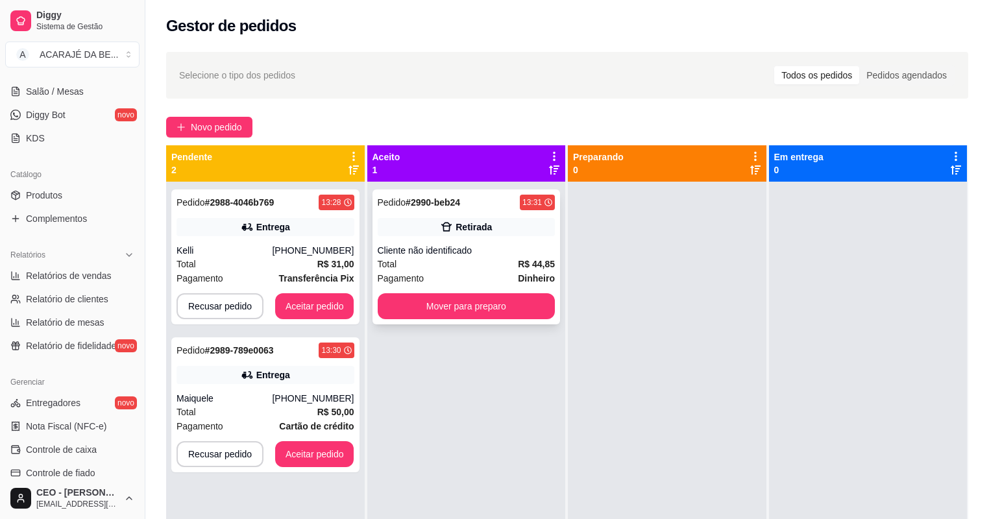
click at [436, 254] on div "Cliente não identificado" at bounding box center [467, 250] width 178 height 13
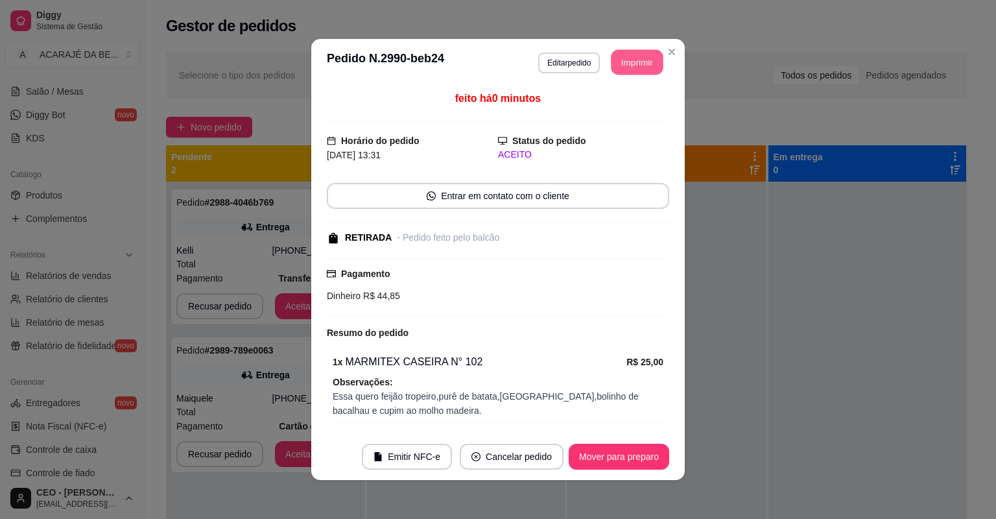
click at [644, 67] on button "Imprimir" at bounding box center [638, 62] width 52 height 25
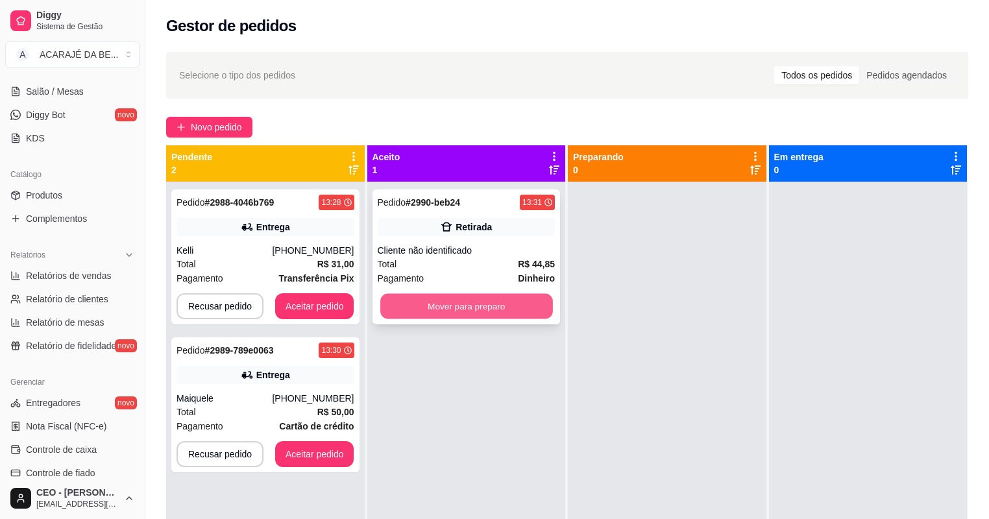
click at [418, 307] on button "Mover para preparo" at bounding box center [466, 306] width 172 height 25
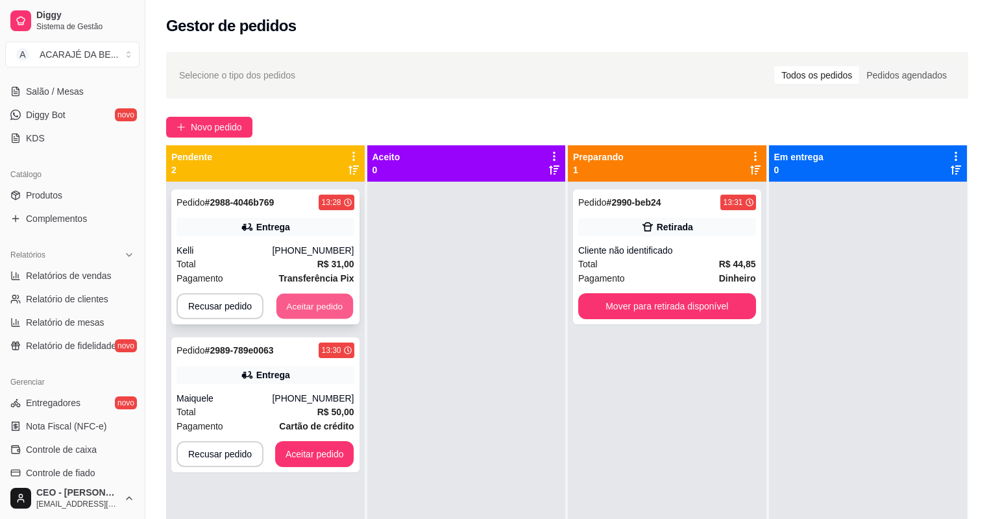
click at [311, 307] on button "Aceitar pedido" at bounding box center [314, 306] width 77 height 25
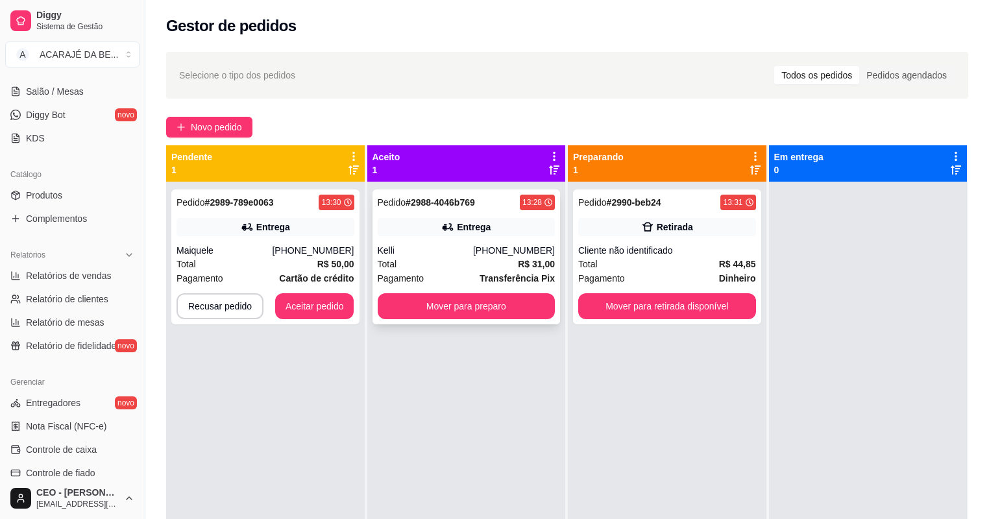
click at [461, 258] on div "Total R$ 31,00" at bounding box center [467, 264] width 178 height 14
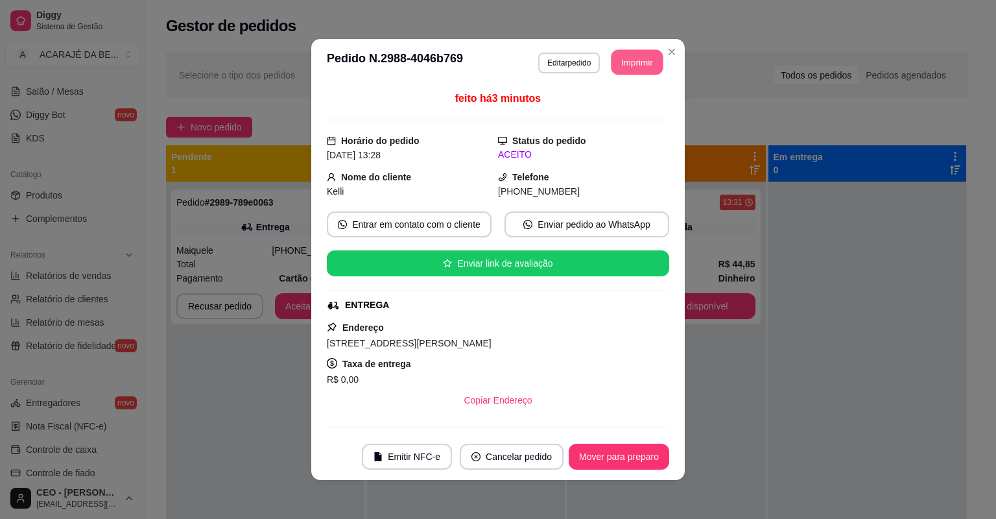
click at [636, 57] on button "Imprimir" at bounding box center [638, 62] width 52 height 25
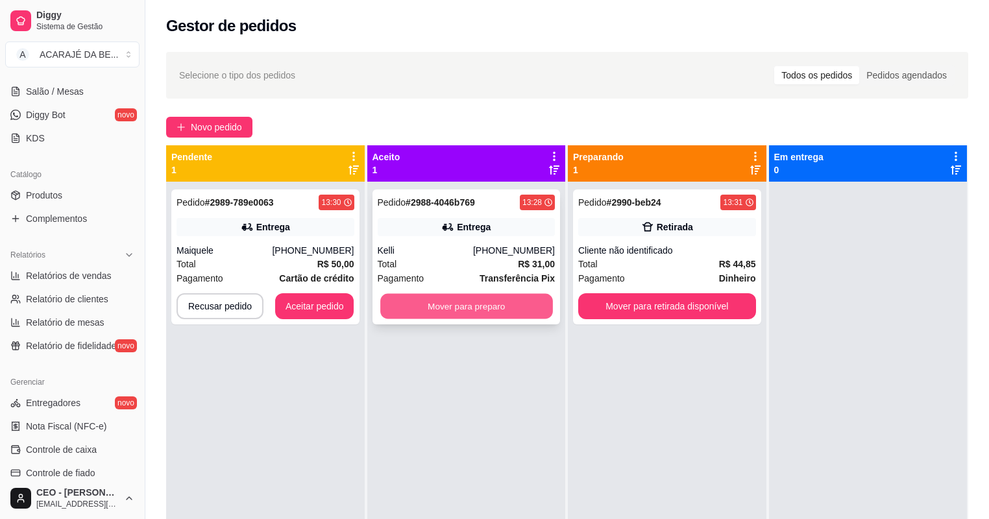
click at [423, 300] on button "Mover para preparo" at bounding box center [466, 306] width 172 height 25
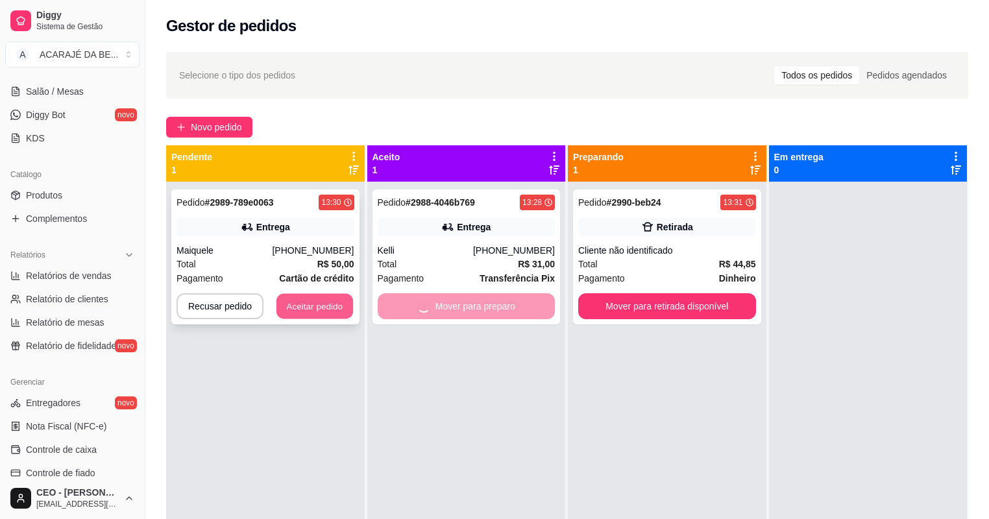
click at [333, 317] on button "Aceitar pedido" at bounding box center [314, 306] width 77 height 25
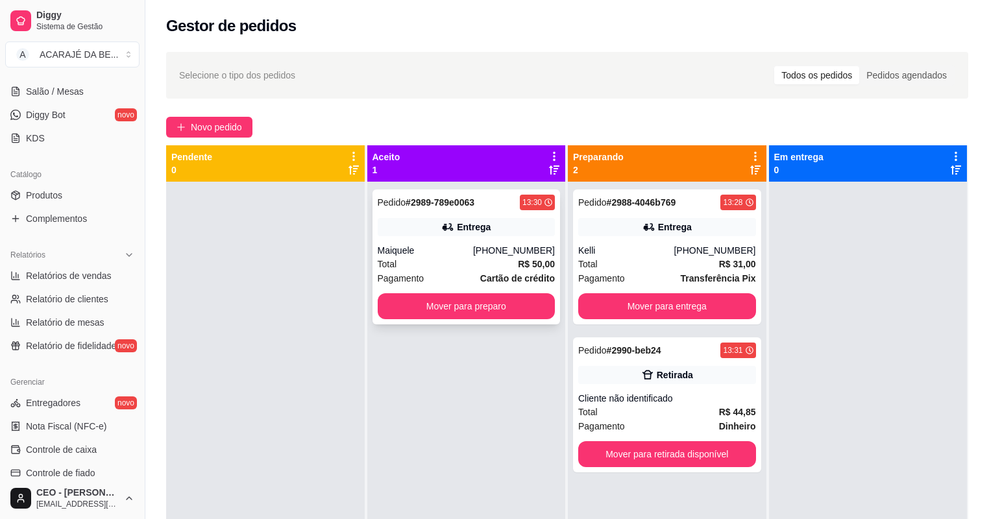
click at [464, 269] on div "Total R$ 50,00" at bounding box center [467, 264] width 178 height 14
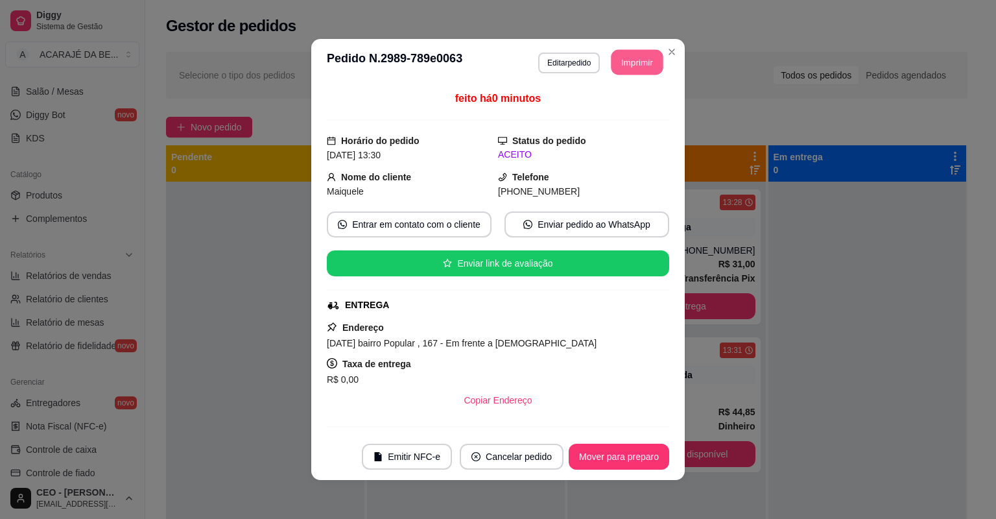
click at [642, 58] on button "Imprimir" at bounding box center [638, 62] width 52 height 25
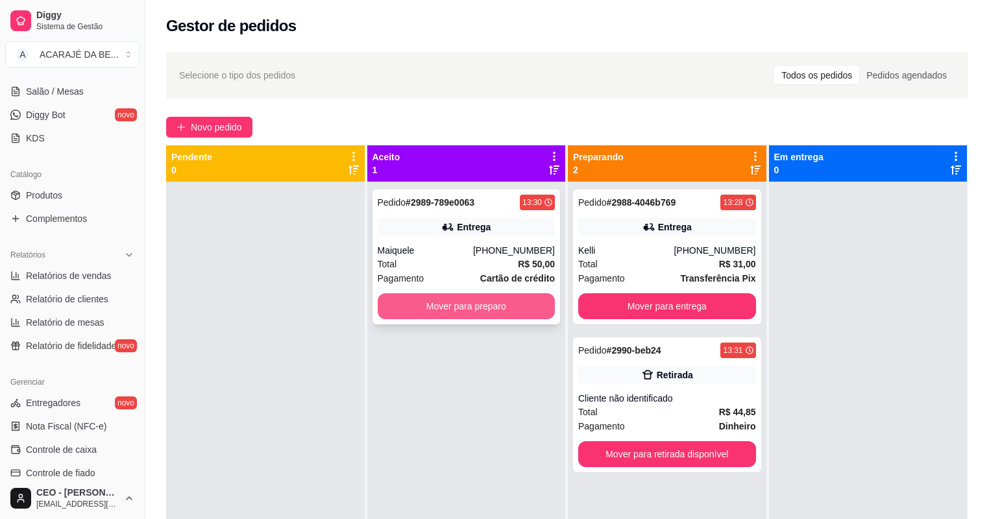
click at [488, 316] on button "Mover para preparo" at bounding box center [467, 306] width 178 height 26
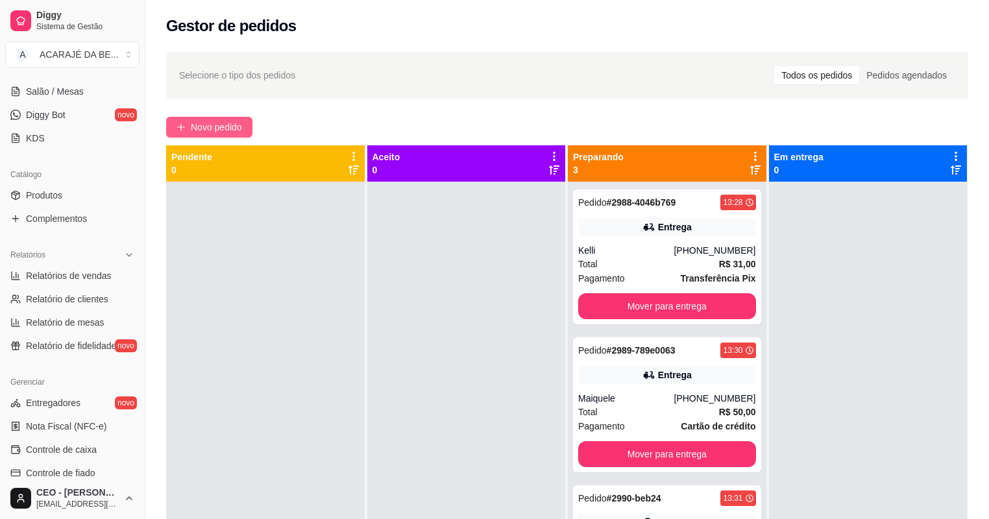
click at [197, 125] on span "Novo pedido" at bounding box center [216, 127] width 51 height 14
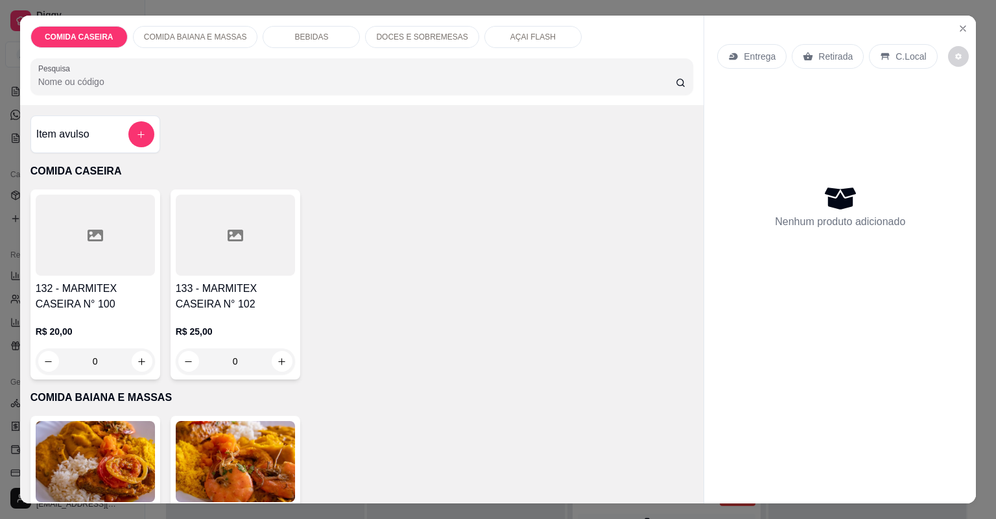
click at [232, 242] on icon at bounding box center [236, 236] width 16 height 16
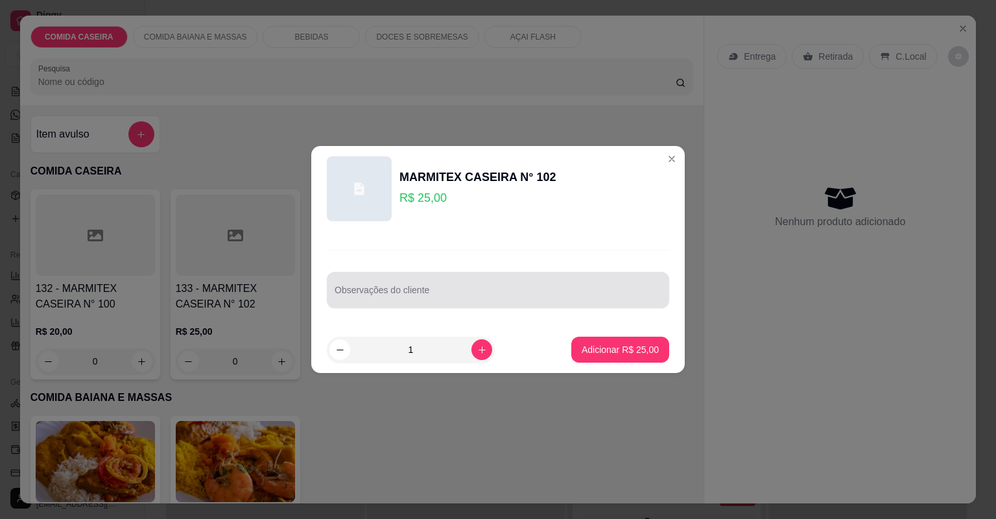
click at [440, 289] on input "Observações do cliente" at bounding box center [498, 295] width 327 height 13
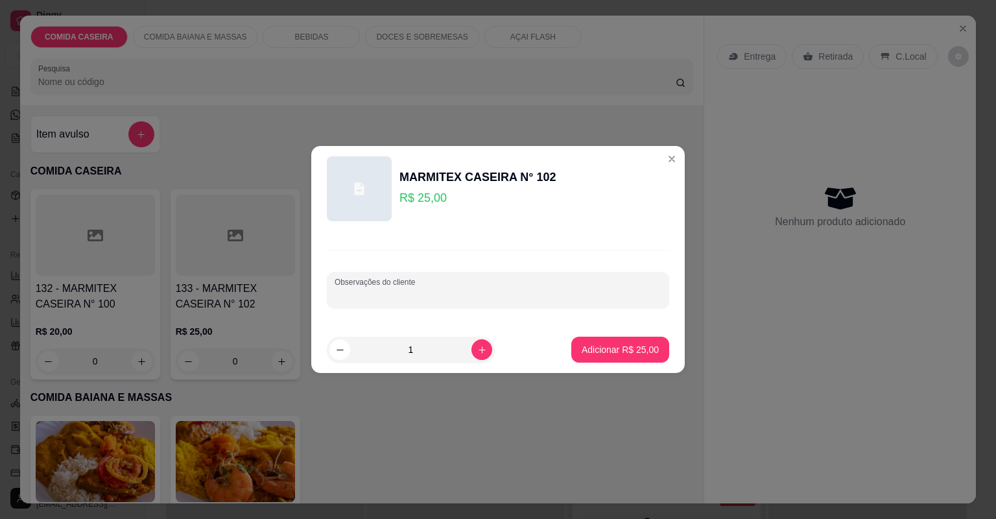
paste input "Feijão tropeiro Macarrão Batata frita Purê de batata Lasanha de frango Bife a p…"
type input "Feijão tropeiro Macarrão Batata frita Purê de batata Lasanha de frango Bife a p…"
click at [644, 342] on button "Adicionar R$ 25,00" at bounding box center [620, 349] width 95 height 25
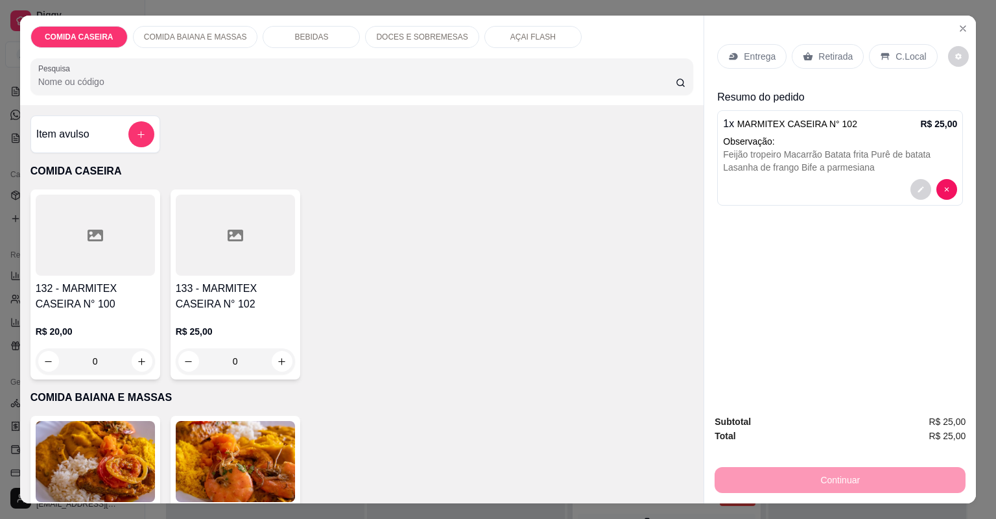
click at [764, 52] on p "Entrega" at bounding box center [760, 56] width 32 height 13
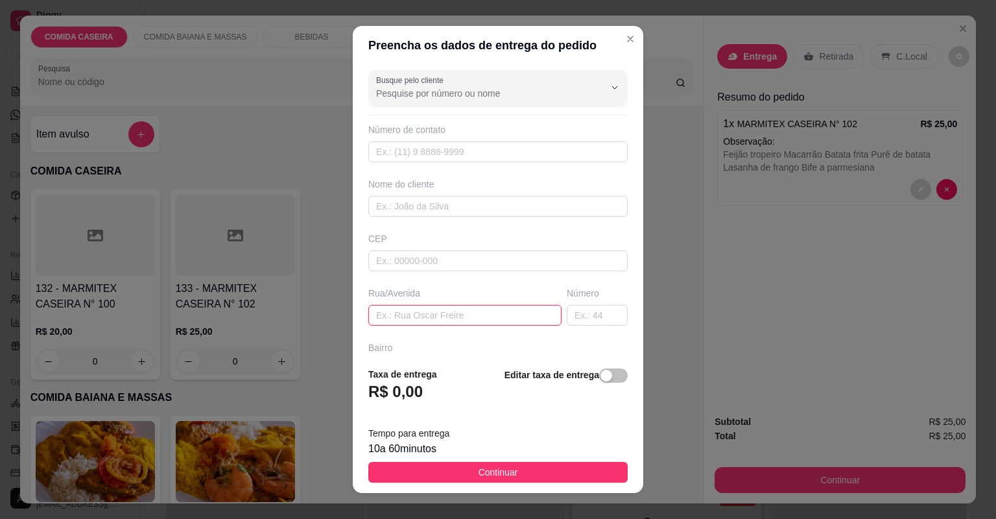
click at [459, 314] on input "text" at bounding box center [464, 315] width 193 height 21
paste input "[STREET_ADDRESS][PERSON_NAME] Garagem do Laboratório Prontanalise"
click at [544, 317] on input "[STREET_ADDRESS][PERSON_NAME] Garagem do Laboratório Prontanalise" at bounding box center [464, 315] width 193 height 21
paste input "Vizinho a COARTs"
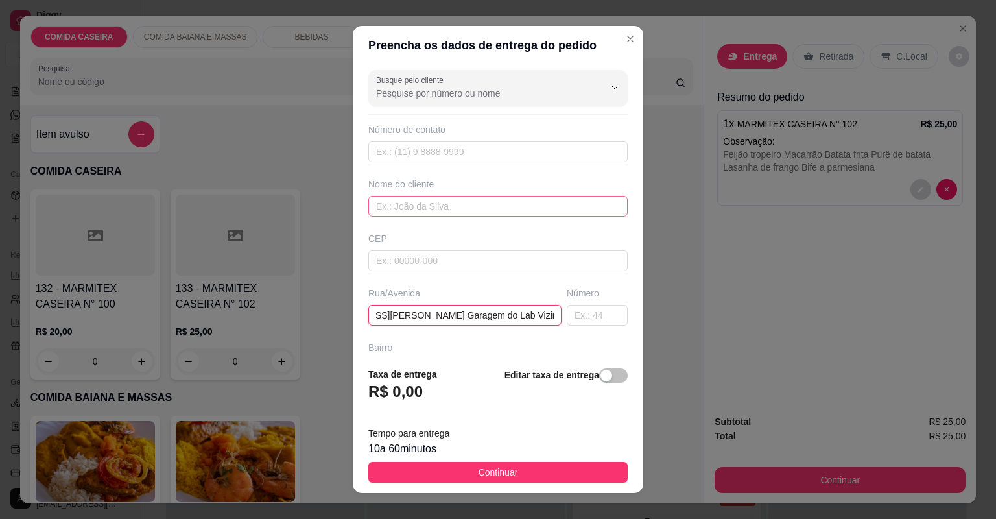
type input "[STREET_ADDRESS][PERSON_NAME] Garagem do Lab Vizinho a COARTsoratório Prontanal…"
click at [470, 208] on input "text" at bounding box center [497, 206] width 259 height 21
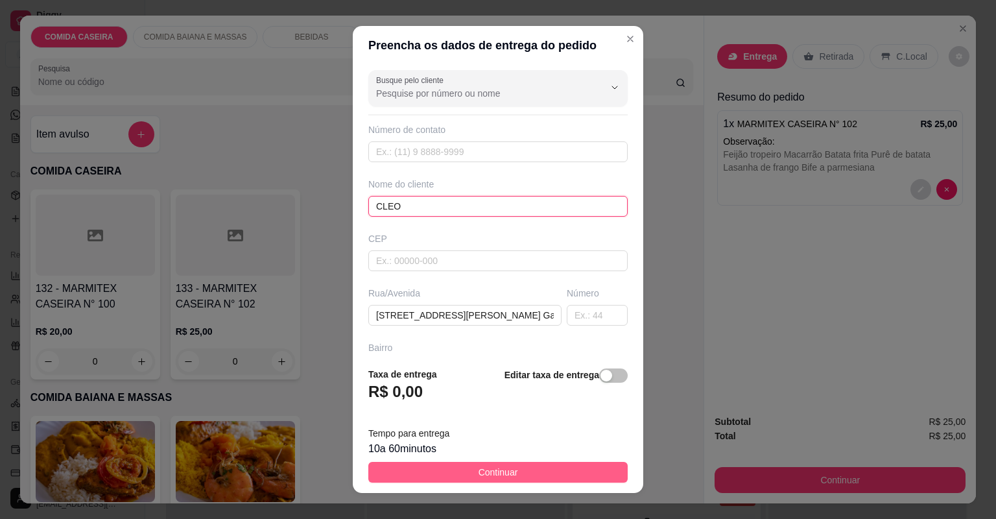
type input "CLEO"
click at [522, 474] on button "Continuar" at bounding box center [497, 472] width 259 height 21
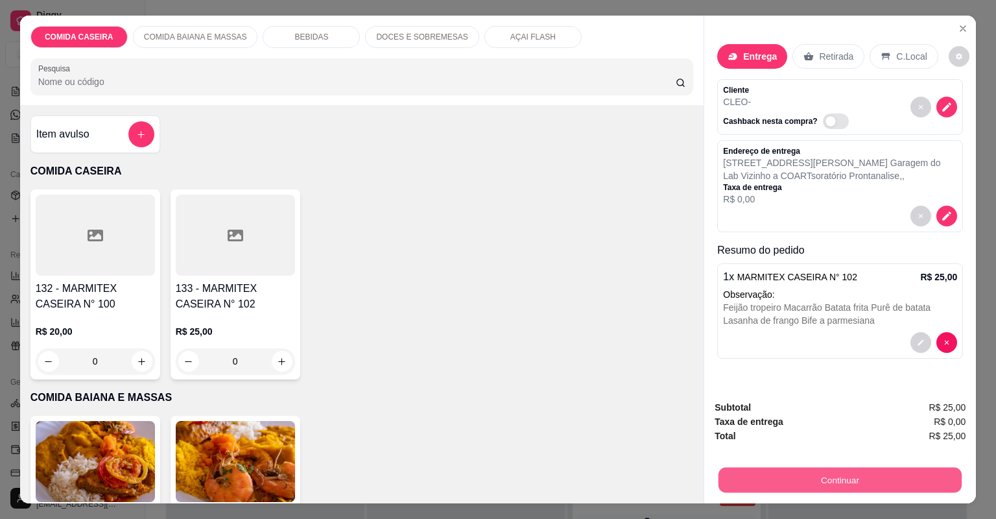
click at [807, 481] on button "Continuar" at bounding box center [840, 480] width 243 height 25
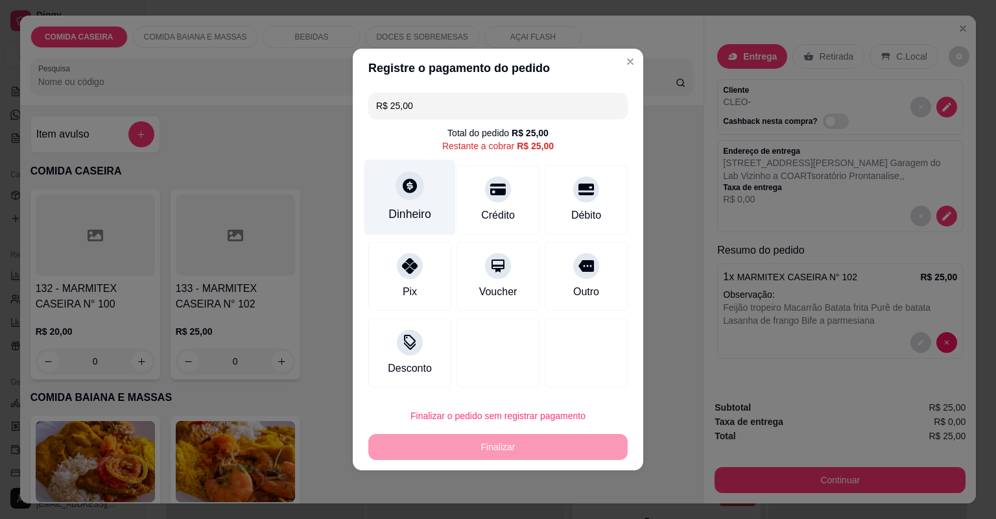
click at [407, 210] on div "Dinheiro" at bounding box center [410, 214] width 43 height 17
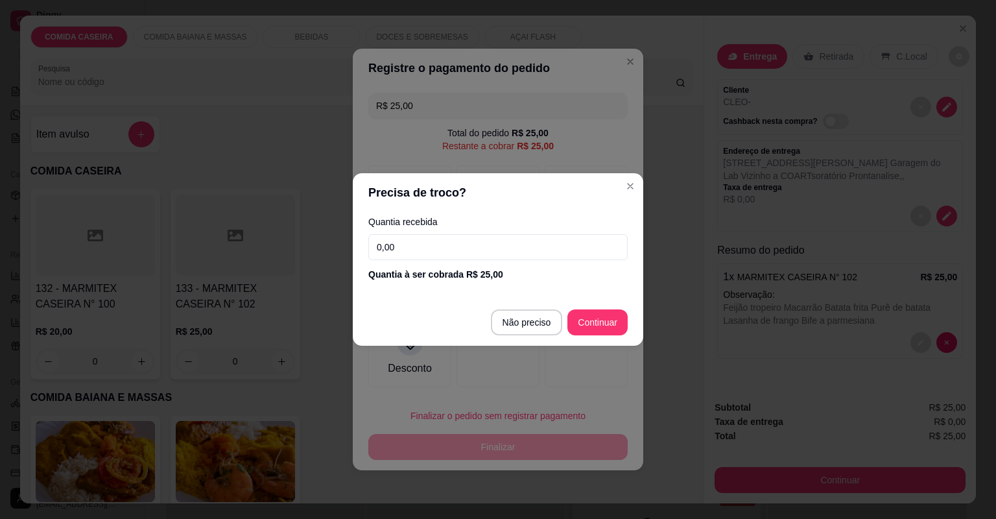
click at [492, 249] on input "0,00" at bounding box center [497, 247] width 259 height 26
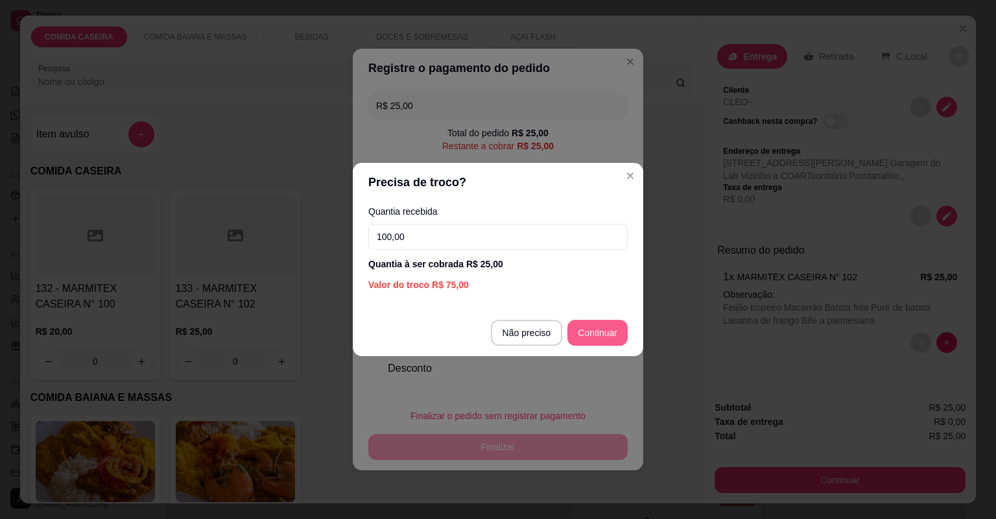
type input "100,00"
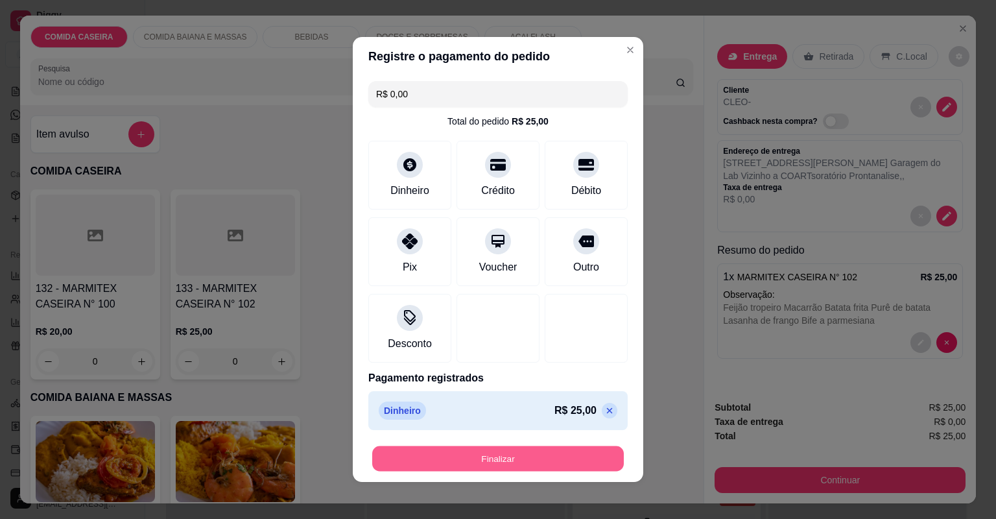
click at [561, 464] on button "Finalizar" at bounding box center [498, 458] width 252 height 25
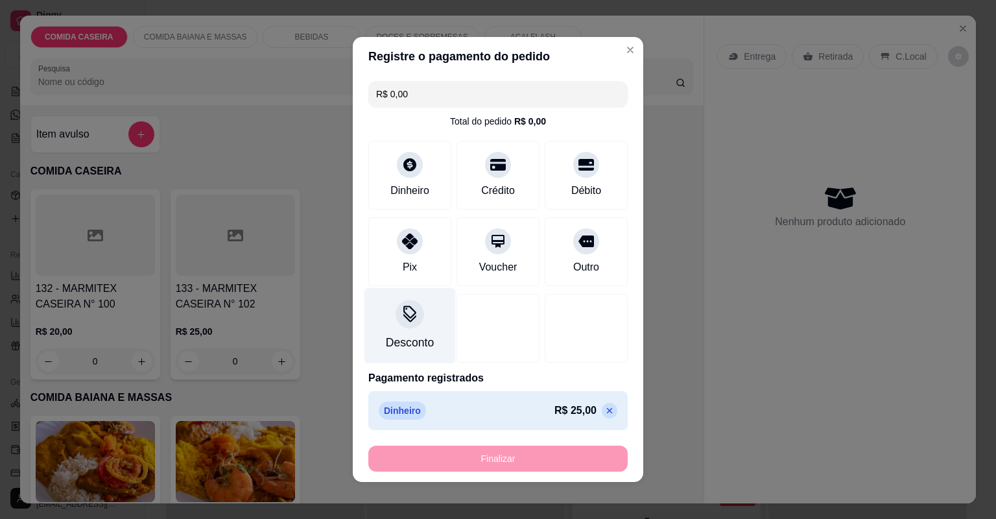
type input "-R$ 25,00"
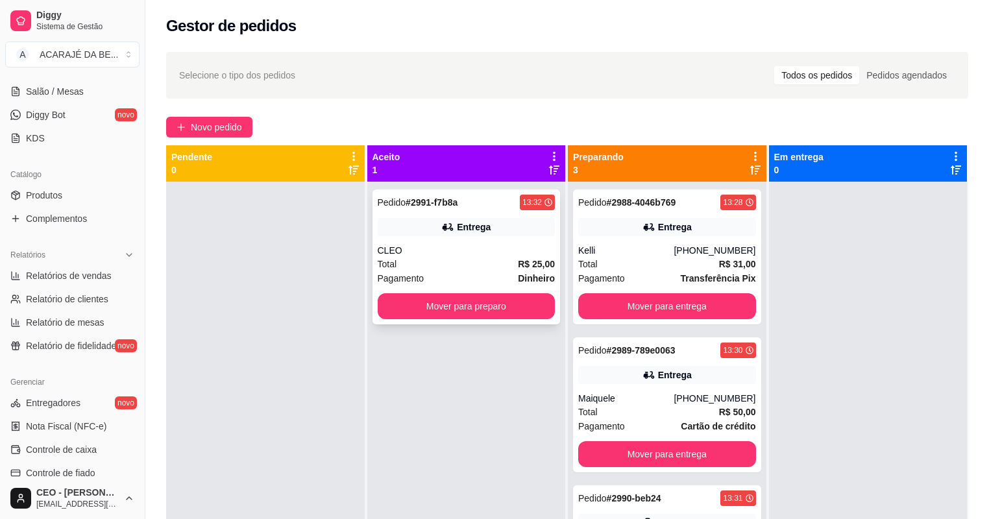
click at [447, 256] on div "CLEO" at bounding box center [467, 250] width 178 height 13
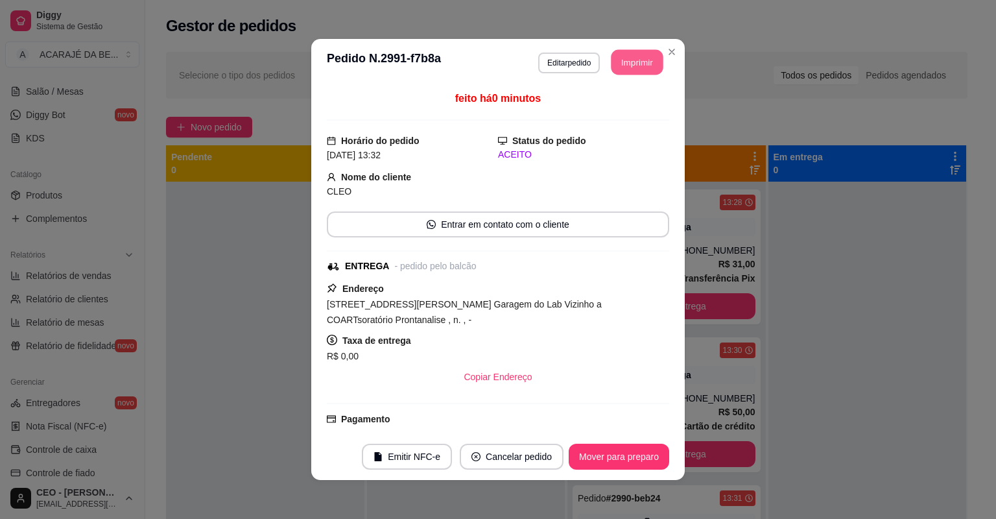
click at [641, 54] on button "Imprimir" at bounding box center [638, 62] width 52 height 25
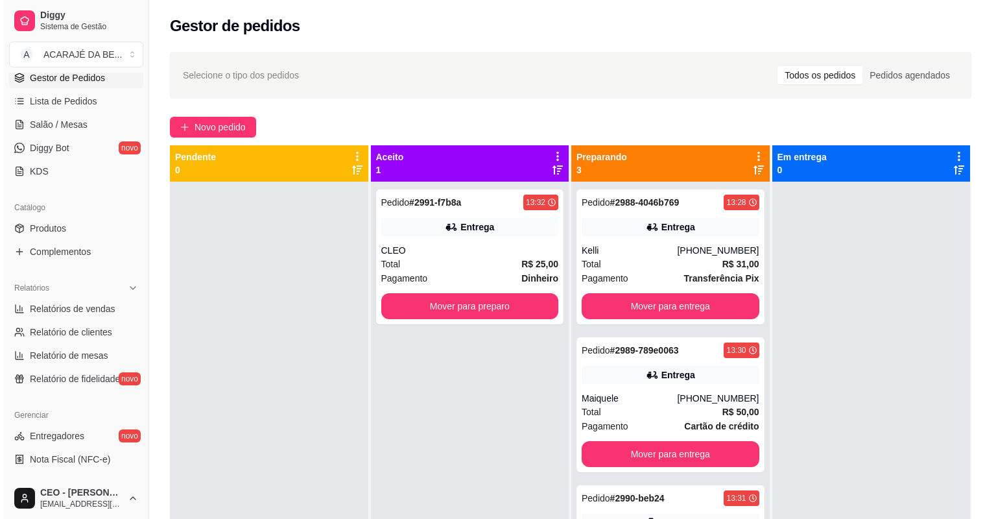
scroll to position [126, 0]
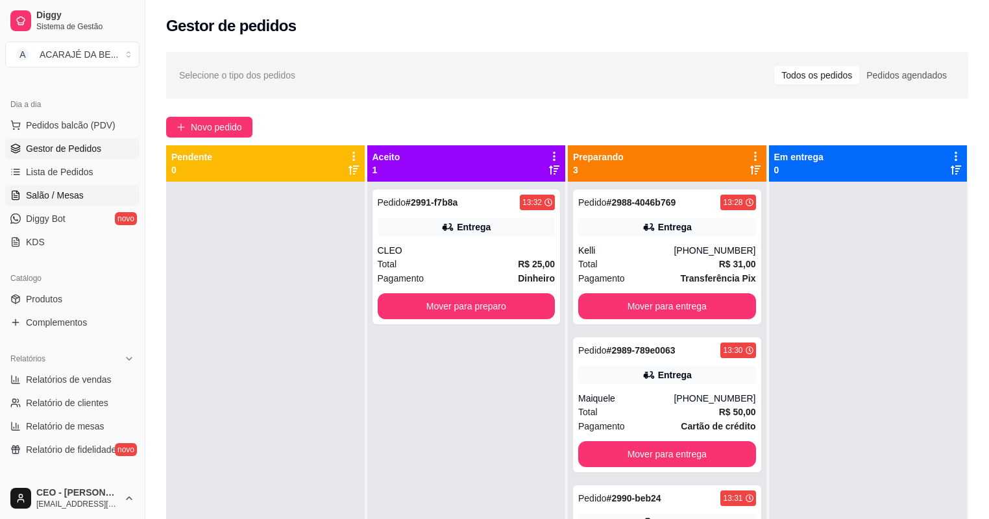
click at [79, 193] on span "Salão / Mesas" at bounding box center [55, 195] width 58 height 13
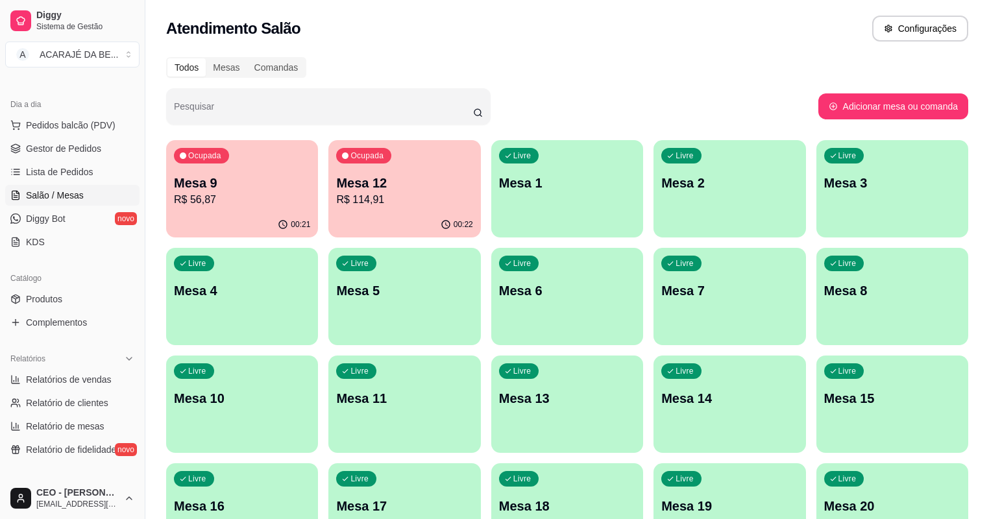
click at [377, 220] on div "00:22" at bounding box center [404, 224] width 152 height 25
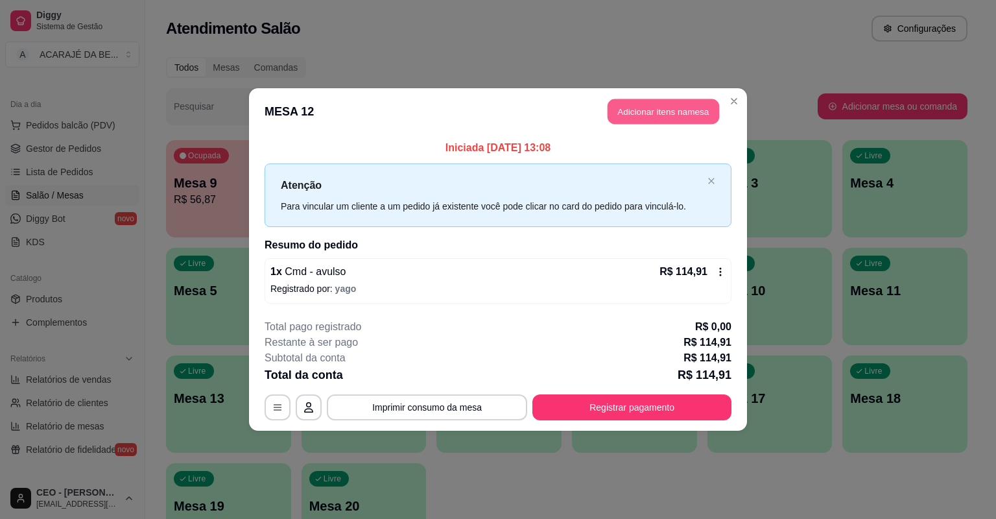
click at [681, 103] on button "Adicionar itens na mesa" at bounding box center [664, 111] width 112 height 25
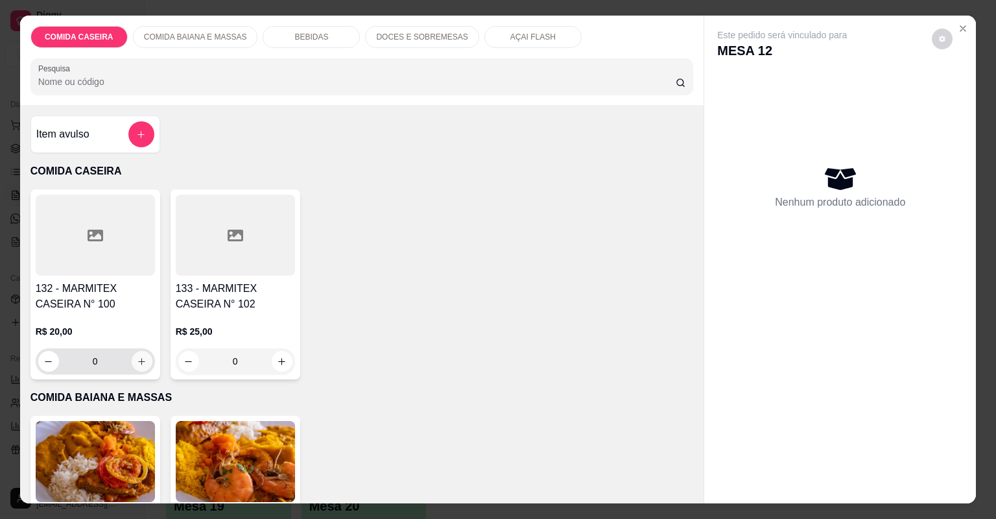
click at [145, 359] on button "increase-product-quantity" at bounding box center [142, 361] width 21 height 21
type input "1"
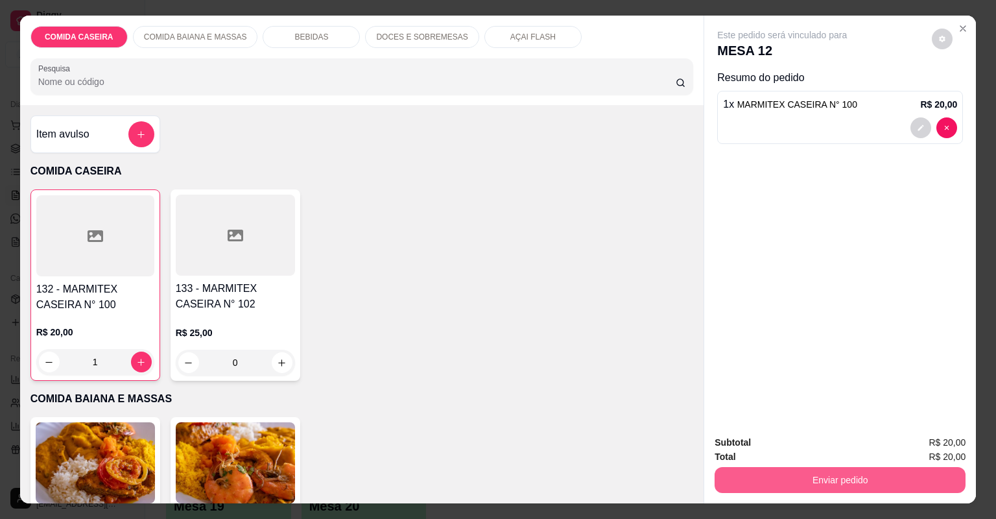
click at [851, 484] on button "Enviar pedido" at bounding box center [840, 480] width 251 height 26
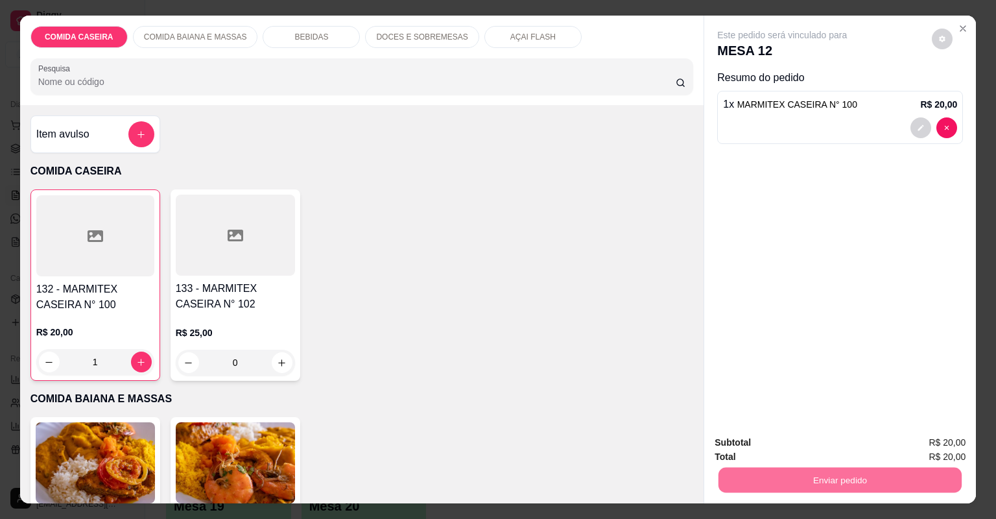
click at [833, 452] on button "Não registrar e enviar pedido" at bounding box center [798, 448] width 131 height 24
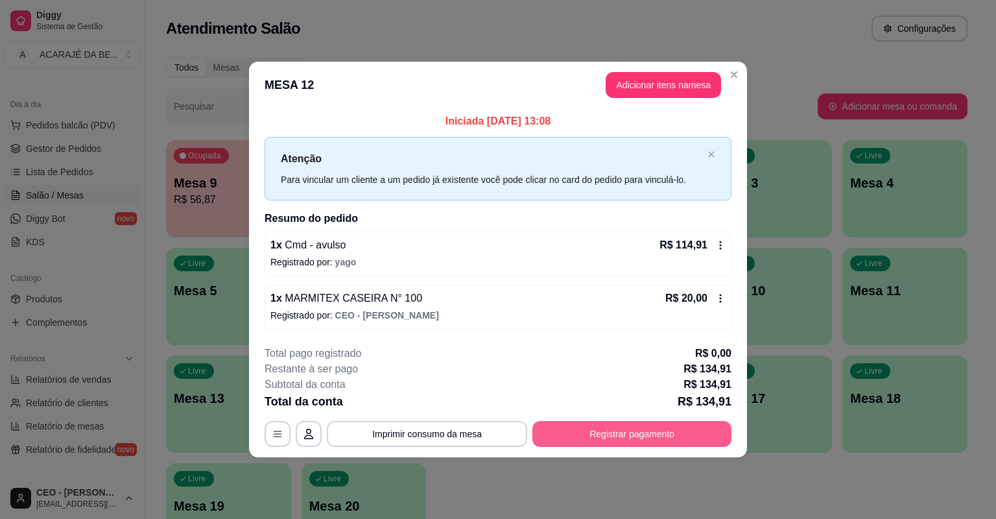
click at [597, 434] on button "Registrar pagamento" at bounding box center [632, 434] width 199 height 26
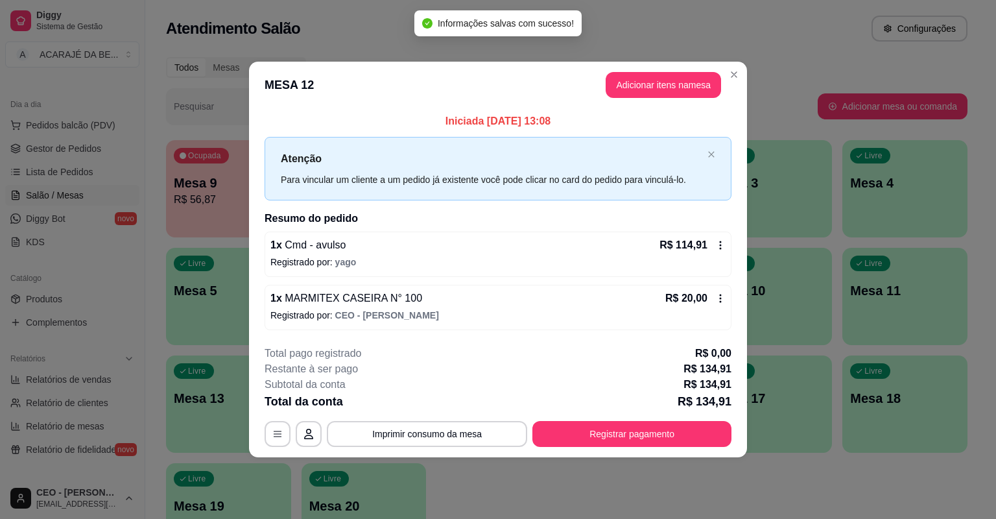
checkbox input "true"
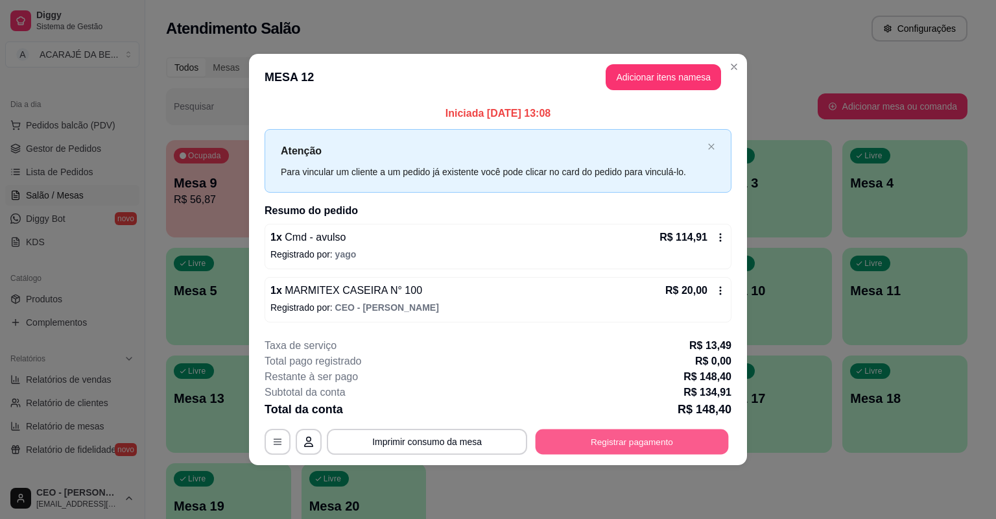
click at [645, 444] on button "Registrar pagamento" at bounding box center [632, 441] width 193 height 25
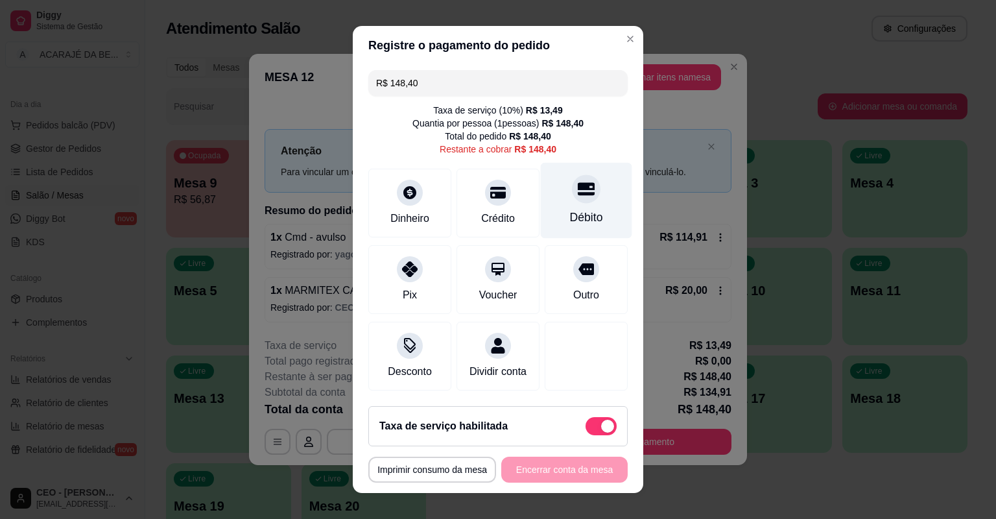
click at [548, 210] on div "Débito" at bounding box center [586, 201] width 91 height 76
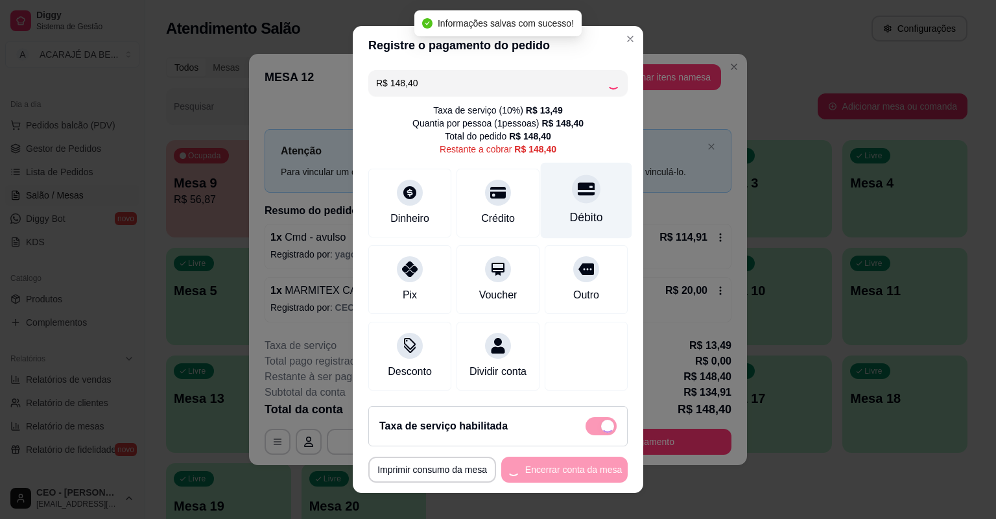
type input "R$ 0,00"
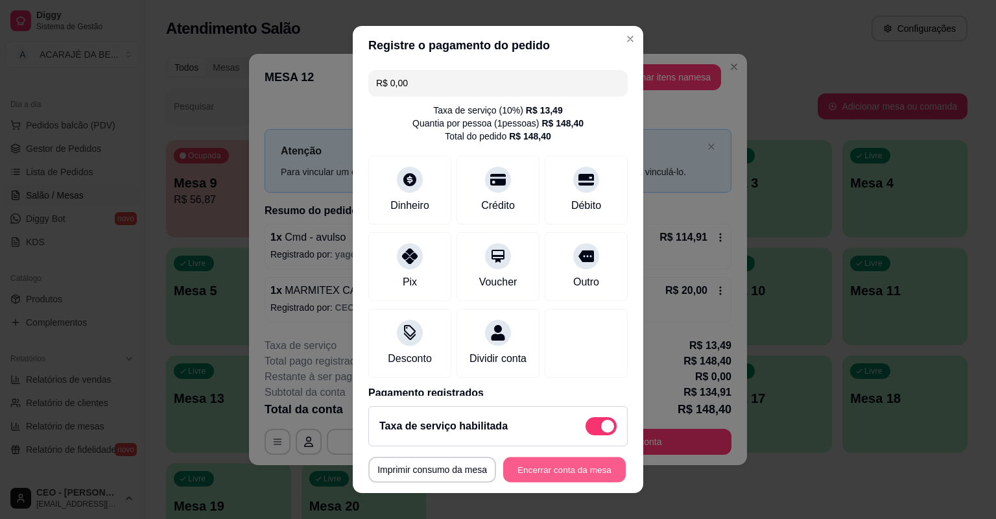
click at [568, 472] on button "Encerrar conta da mesa" at bounding box center [564, 469] width 123 height 25
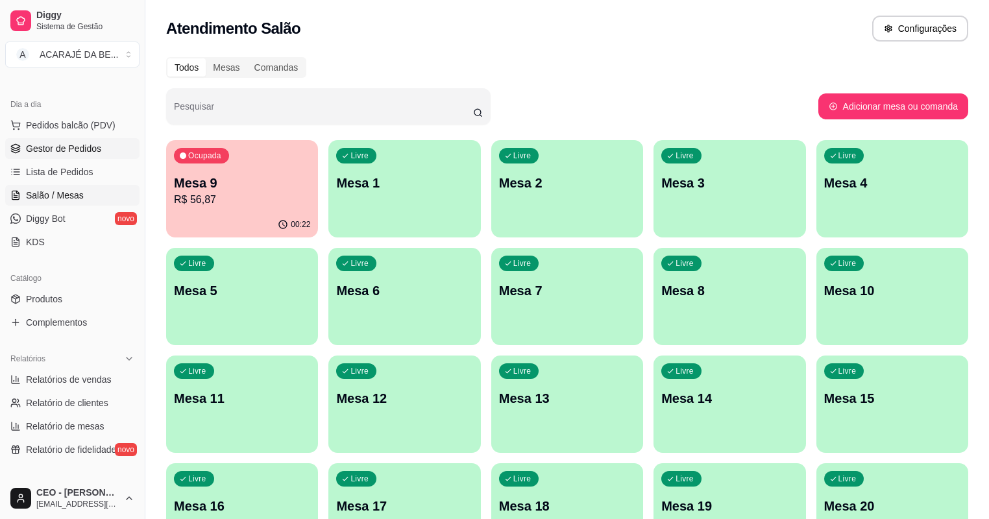
click at [90, 151] on span "Gestor de Pedidos" at bounding box center [63, 148] width 75 height 13
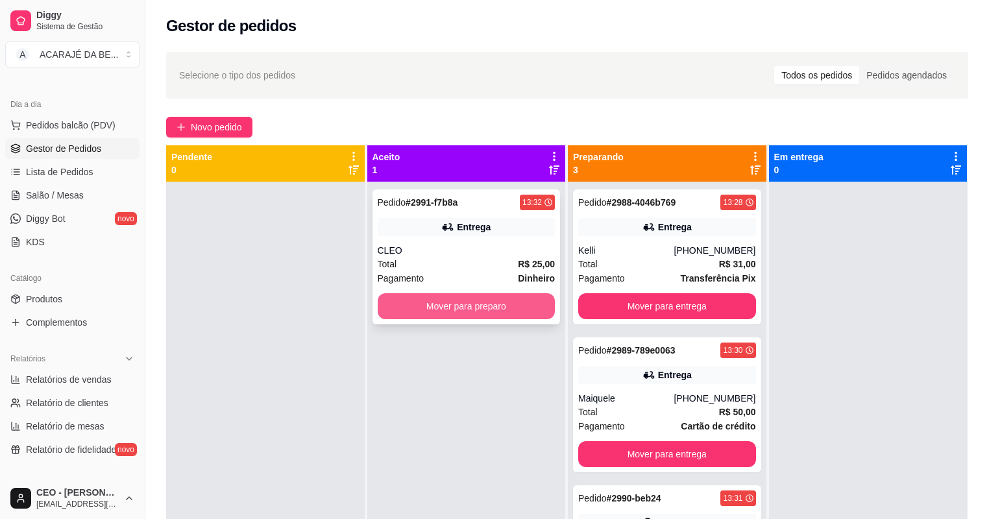
click at [443, 305] on button "Mover para preparo" at bounding box center [467, 306] width 178 height 26
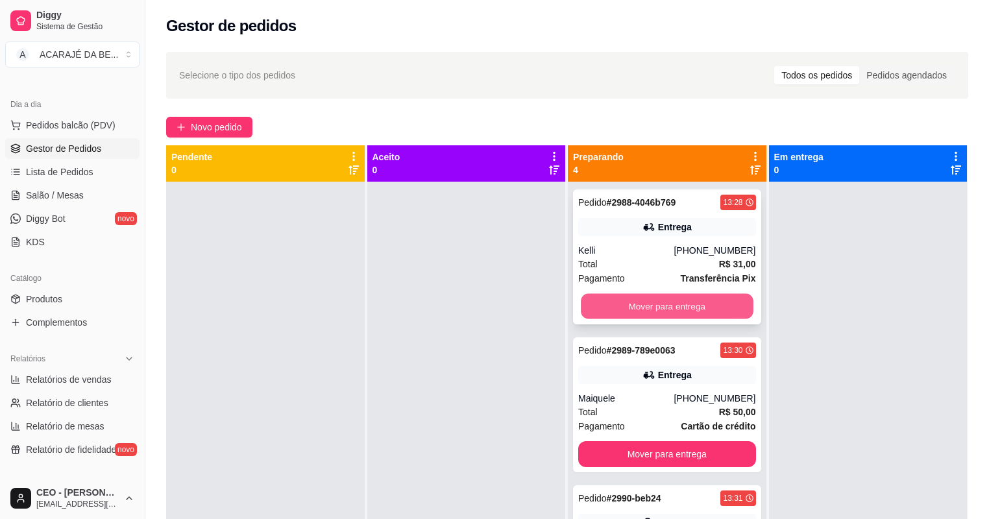
click at [726, 314] on button "Mover para entrega" at bounding box center [667, 306] width 172 height 25
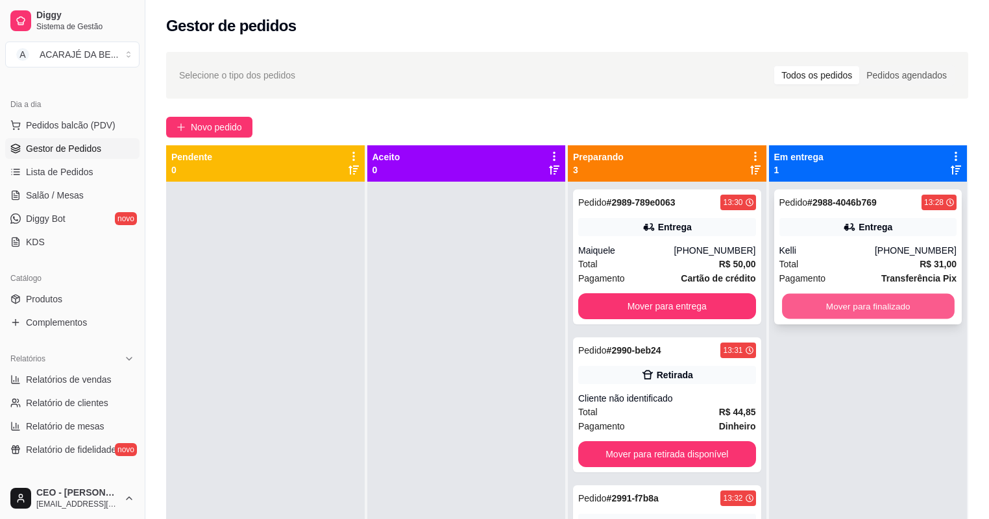
click at [797, 304] on button "Mover para finalizado" at bounding box center [868, 306] width 172 height 25
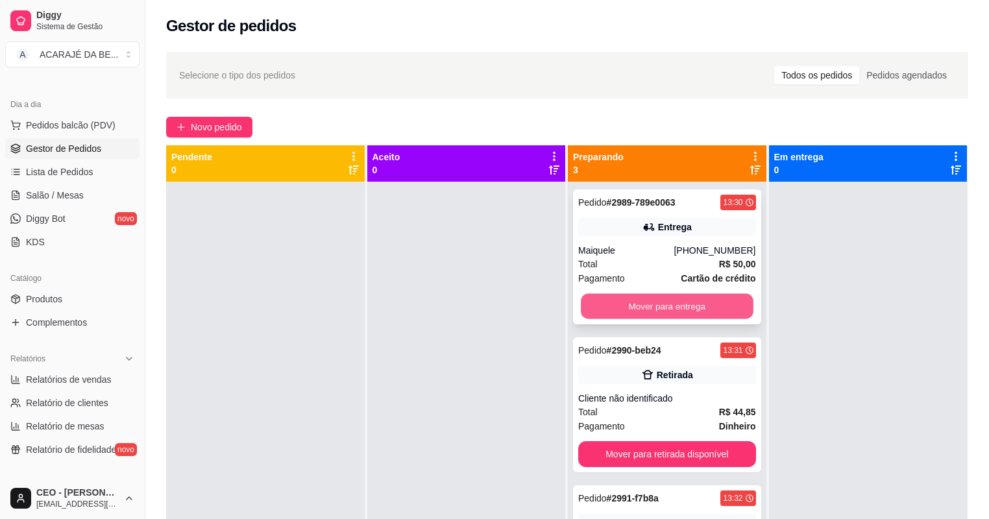
click at [719, 312] on button "Mover para entrega" at bounding box center [667, 306] width 172 height 25
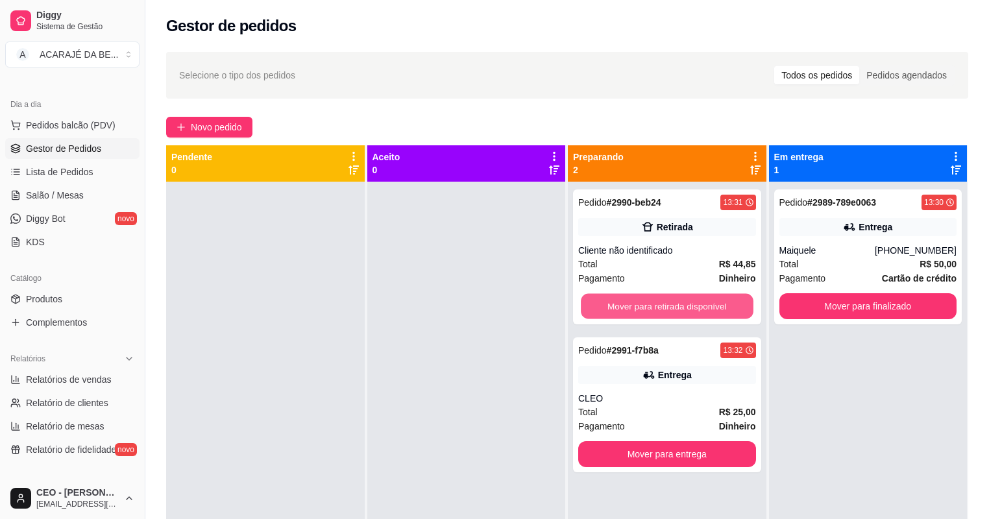
click at [723, 310] on button "Mover para retirada disponível" at bounding box center [667, 306] width 172 height 25
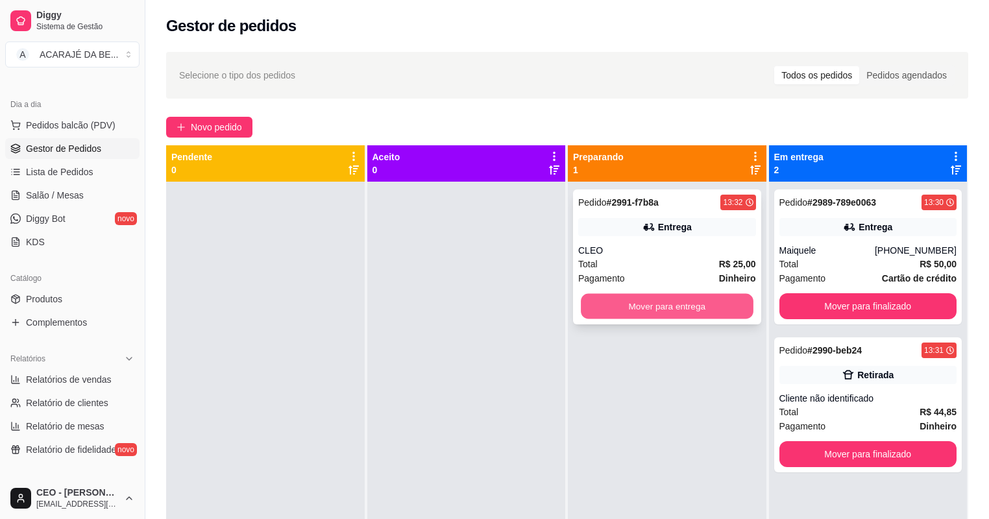
click at [726, 309] on button "Mover para entrega" at bounding box center [667, 306] width 172 height 25
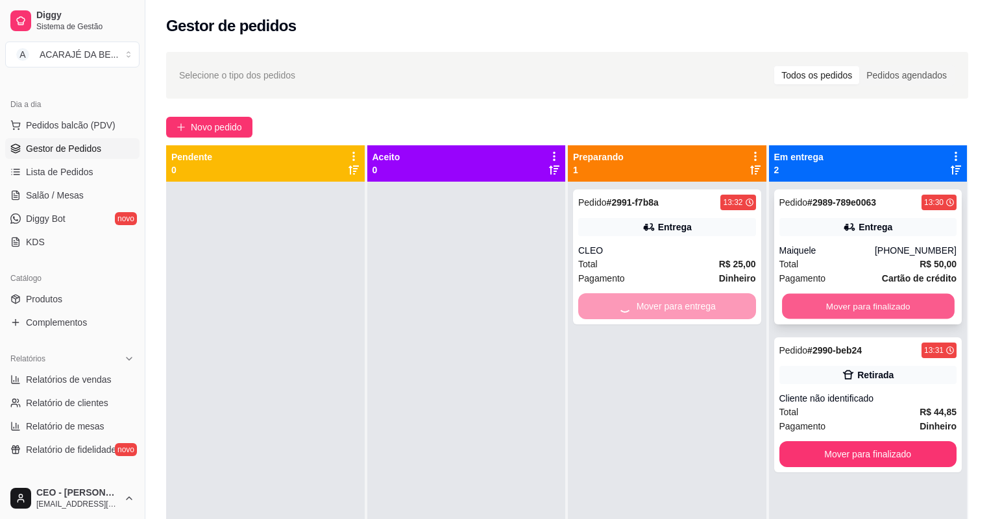
click at [791, 304] on button "Mover para finalizado" at bounding box center [868, 306] width 172 height 25
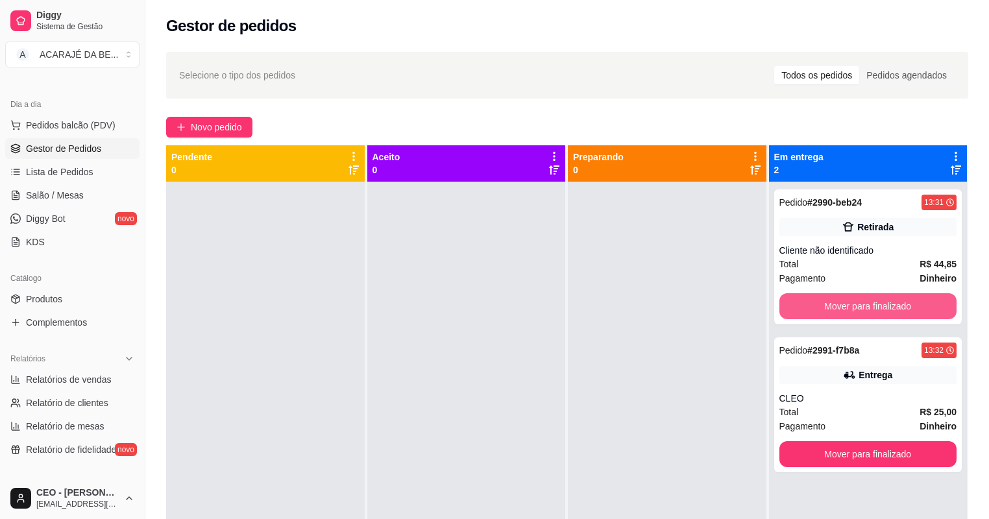
click at [791, 304] on button "Mover para finalizado" at bounding box center [868, 306] width 178 height 26
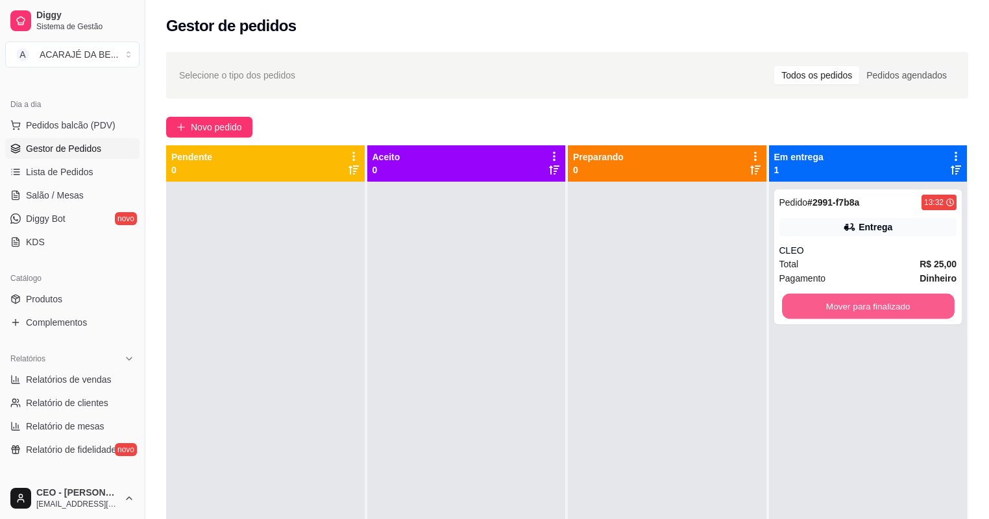
click at [791, 304] on button "Mover para finalizado" at bounding box center [868, 306] width 172 height 25
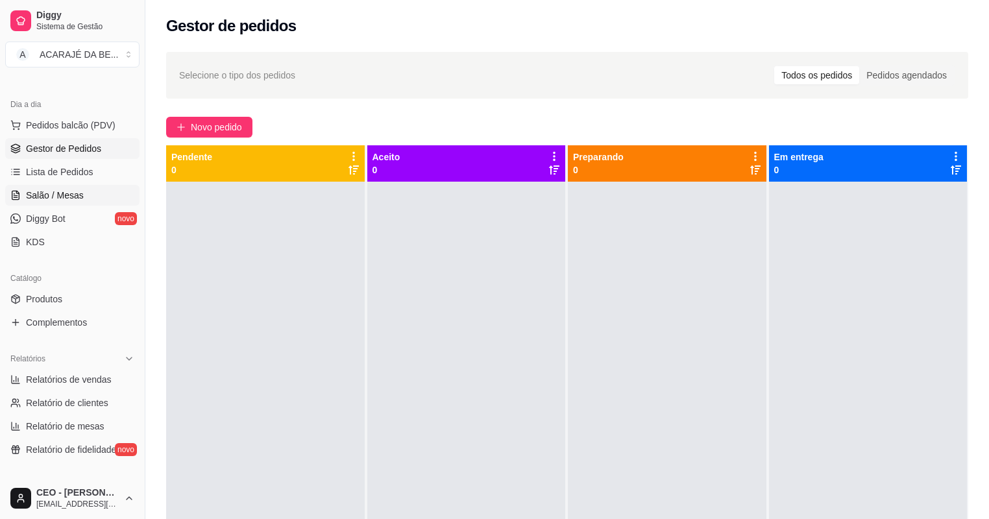
click at [75, 191] on span "Salão / Mesas" at bounding box center [55, 195] width 58 height 13
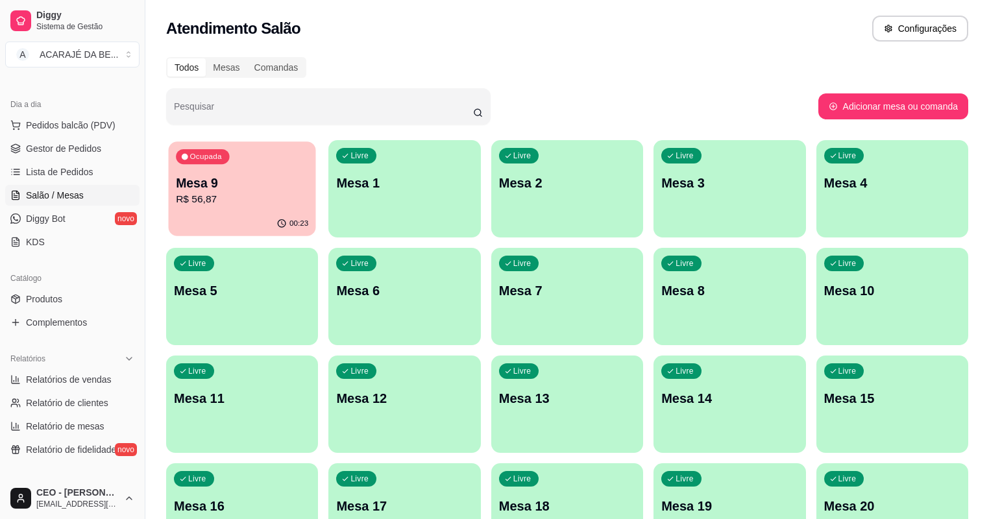
click at [236, 208] on div "Ocupada Mesa 9 R$ 56,87" at bounding box center [242, 176] width 147 height 70
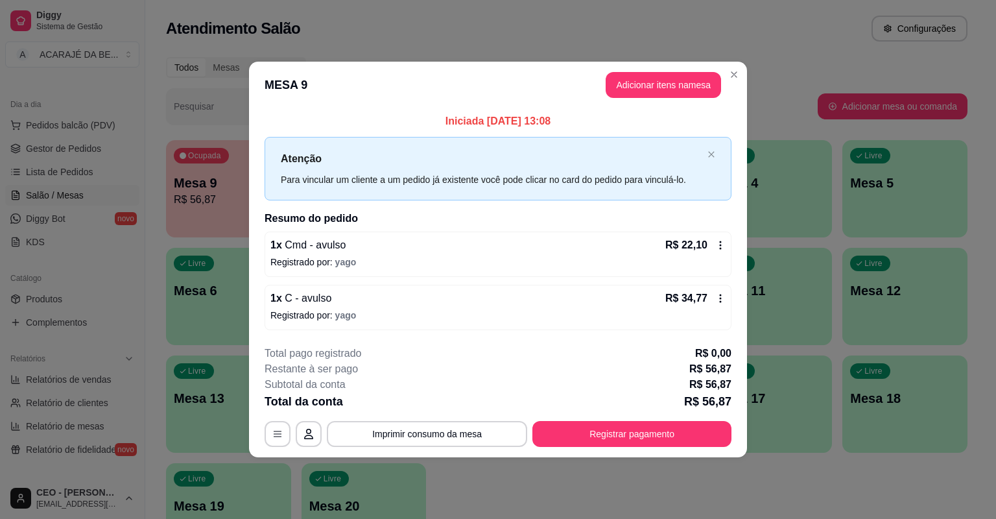
drag, startPoint x: 663, startPoint y: 417, endPoint x: 655, endPoint y: 426, distance: 11.5
click at [656, 425] on div "**********" at bounding box center [498, 396] width 467 height 101
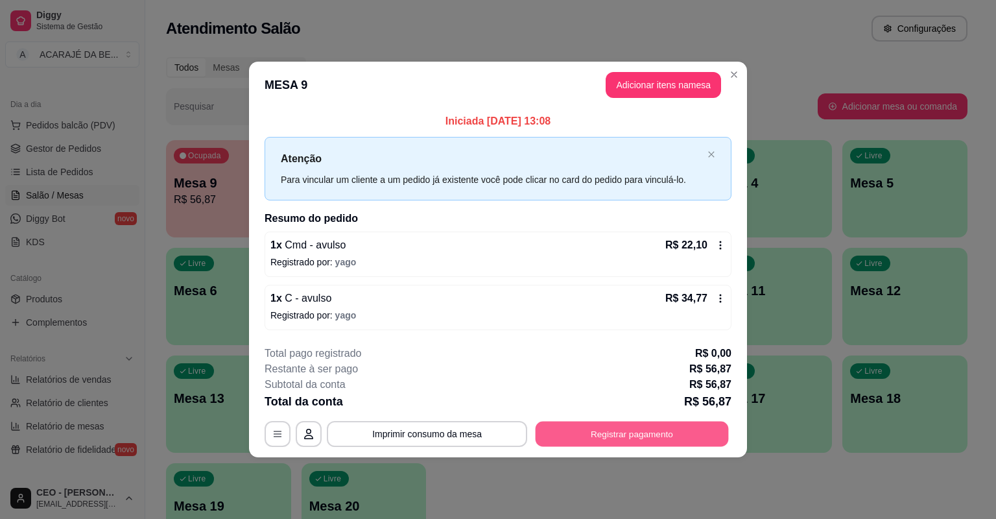
click at [655, 426] on button "Registrar pagamento" at bounding box center [632, 433] width 193 height 25
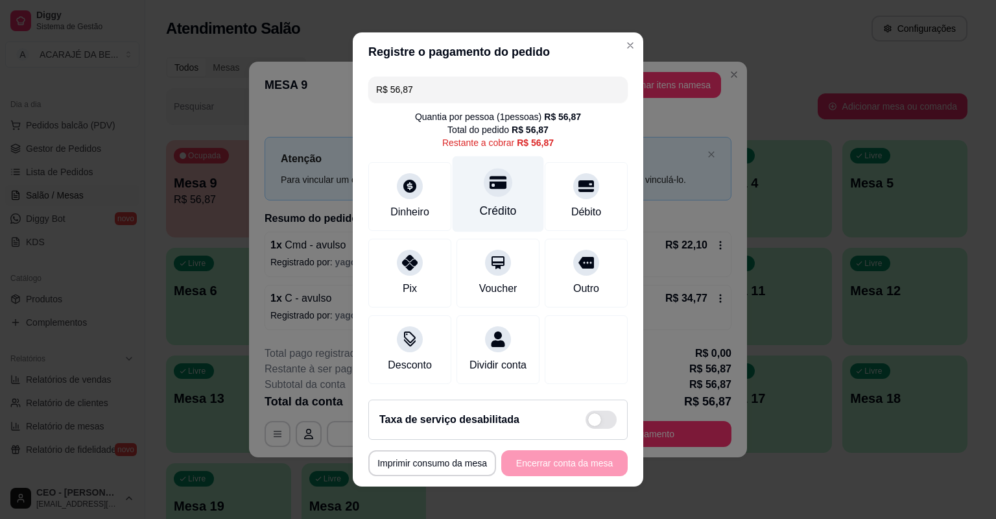
click at [488, 202] on div "Crédito" at bounding box center [498, 210] width 37 height 17
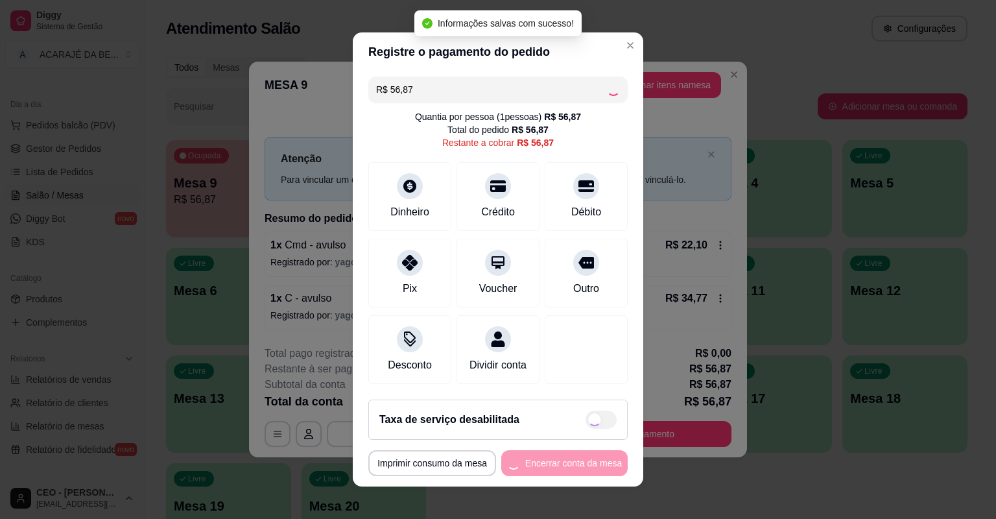
type input "R$ 0,00"
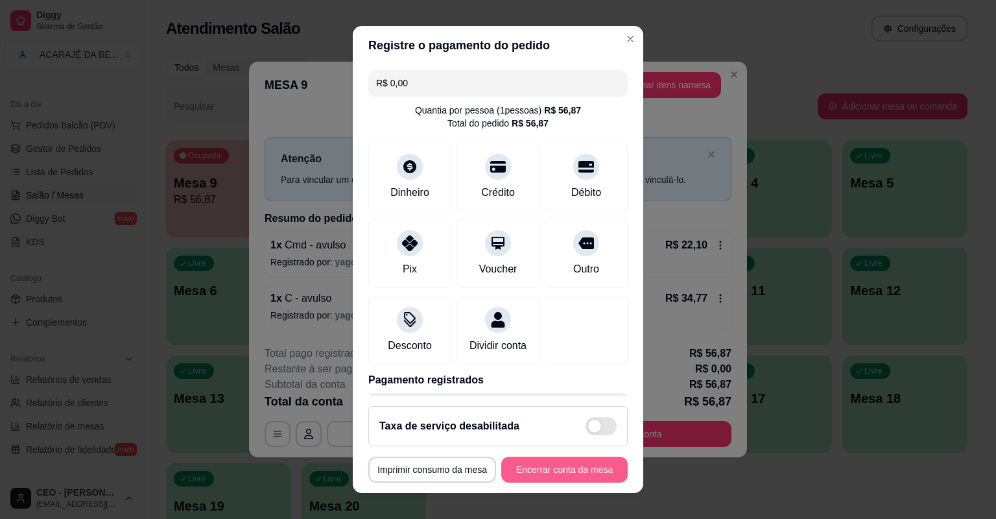
click at [577, 471] on button "Encerrar conta da mesa" at bounding box center [564, 470] width 126 height 26
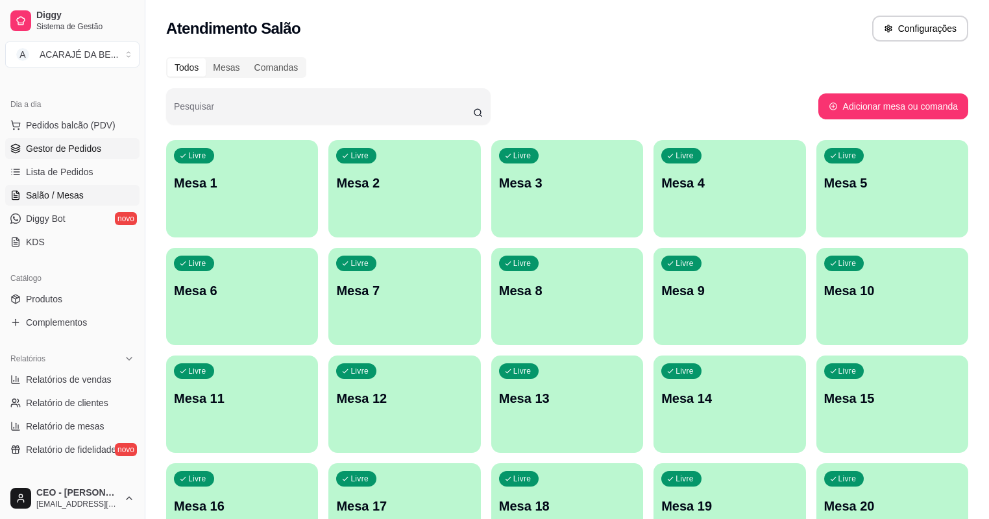
click at [99, 149] on span "Gestor de Pedidos" at bounding box center [63, 148] width 75 height 13
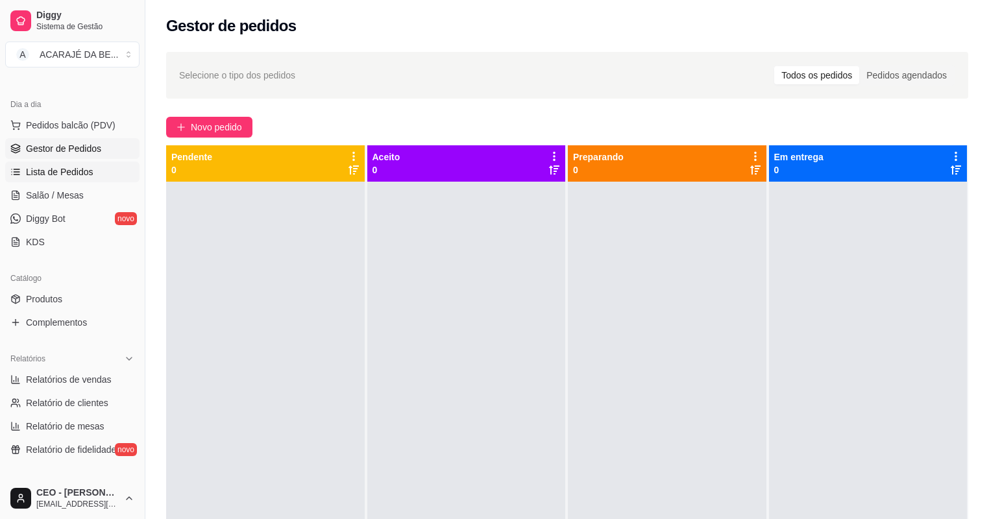
click at [34, 171] on span "Lista de Pedidos" at bounding box center [59, 171] width 67 height 13
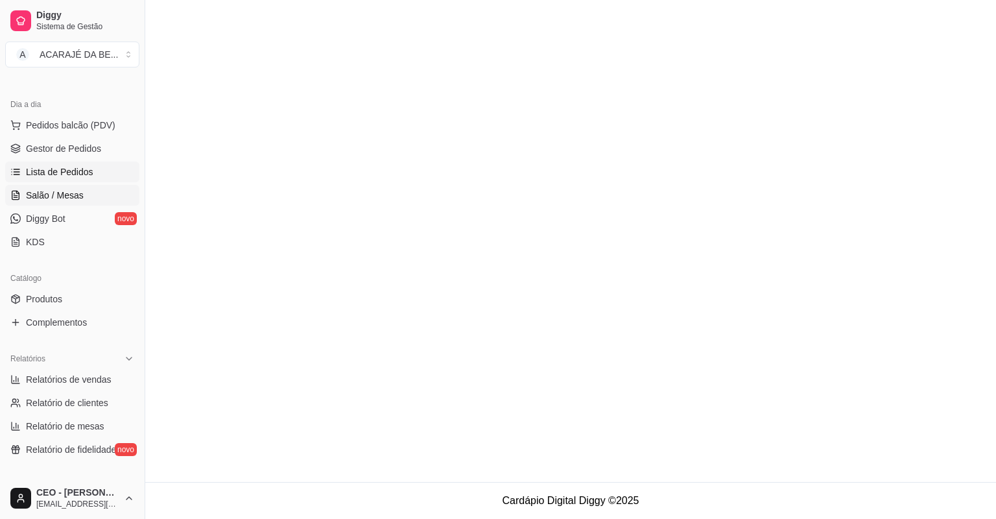
click at [62, 195] on span "Salão / Mesas" at bounding box center [55, 195] width 58 height 13
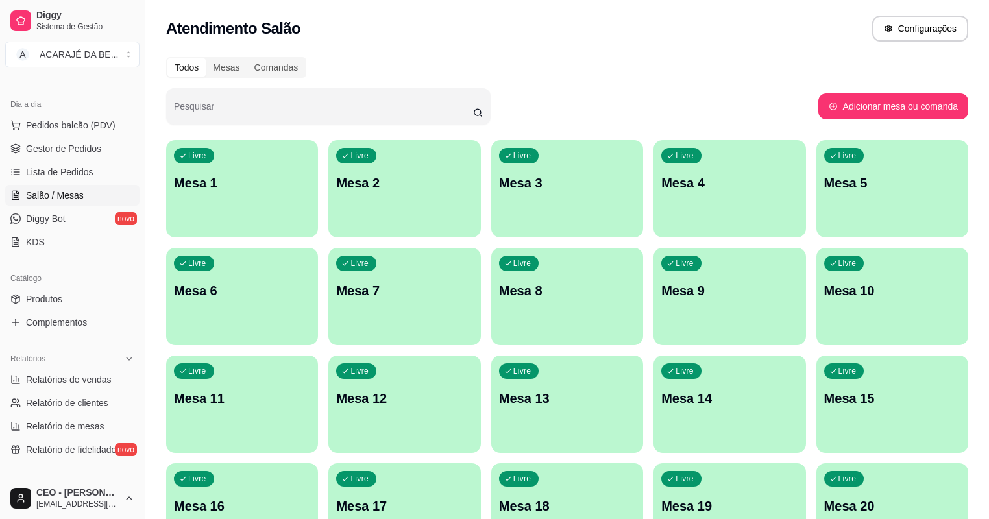
click at [569, 315] on div "Livre Mesa 1 Livre Mesa 2 Livre Mesa 3 Livre Mesa 4 Livre Mesa 5 Livre Mesa 6 L…" at bounding box center [567, 350] width 802 height 420
click at [818, 313] on div "Livre Mesa 10" at bounding box center [891, 288] width 147 height 79
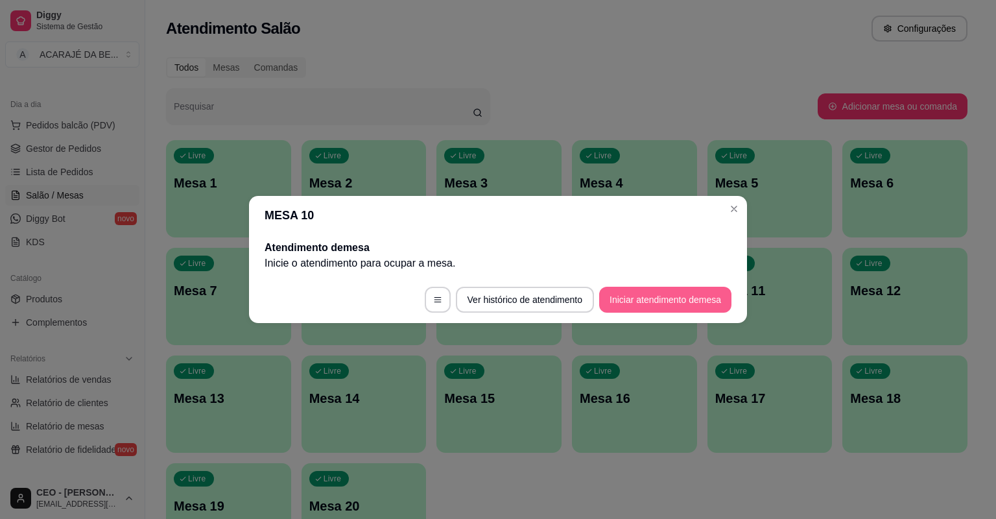
click at [631, 292] on button "Iniciar atendimento de mesa" at bounding box center [665, 300] width 132 height 26
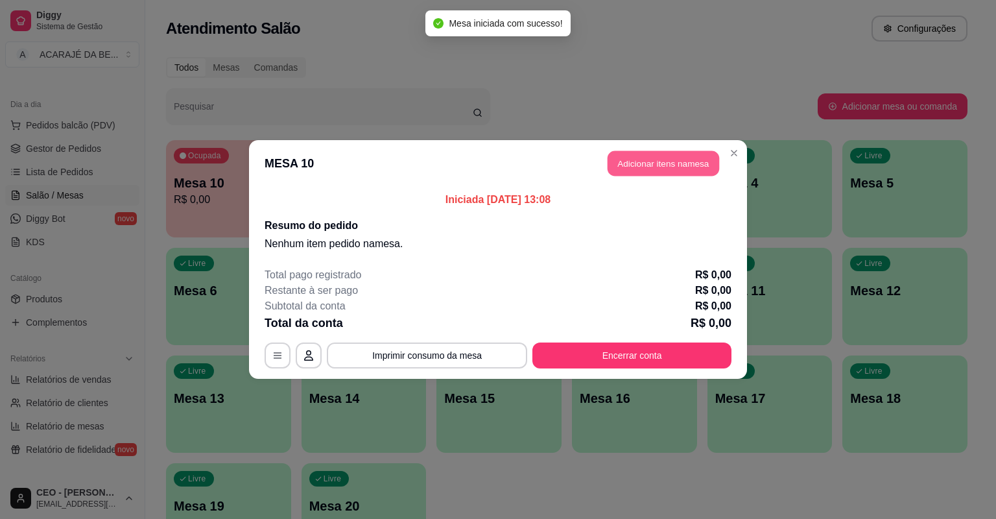
click at [643, 161] on button "Adicionar itens na mesa" at bounding box center [664, 163] width 112 height 25
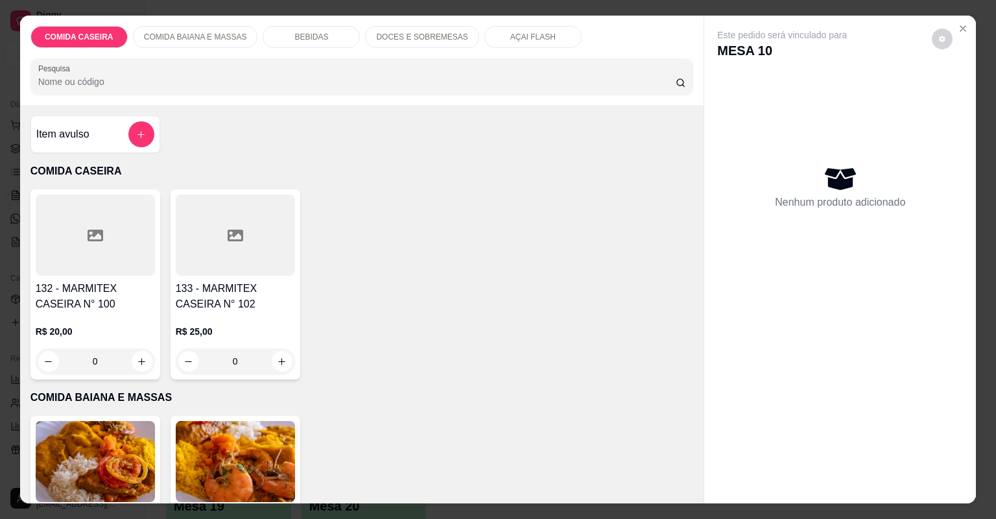
click at [110, 141] on div "Item avulso" at bounding box center [95, 134] width 118 height 26
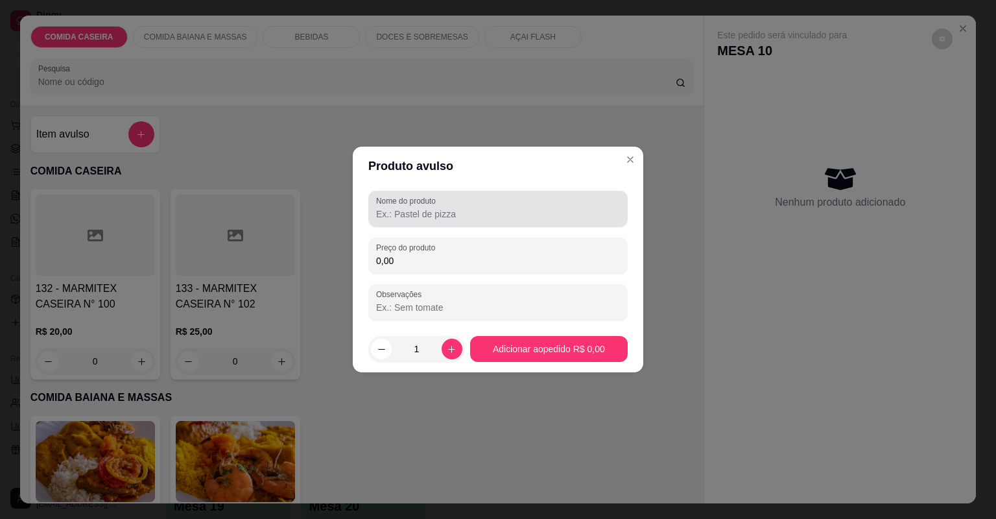
click at [461, 210] on input "Nome do produto" at bounding box center [498, 214] width 244 height 13
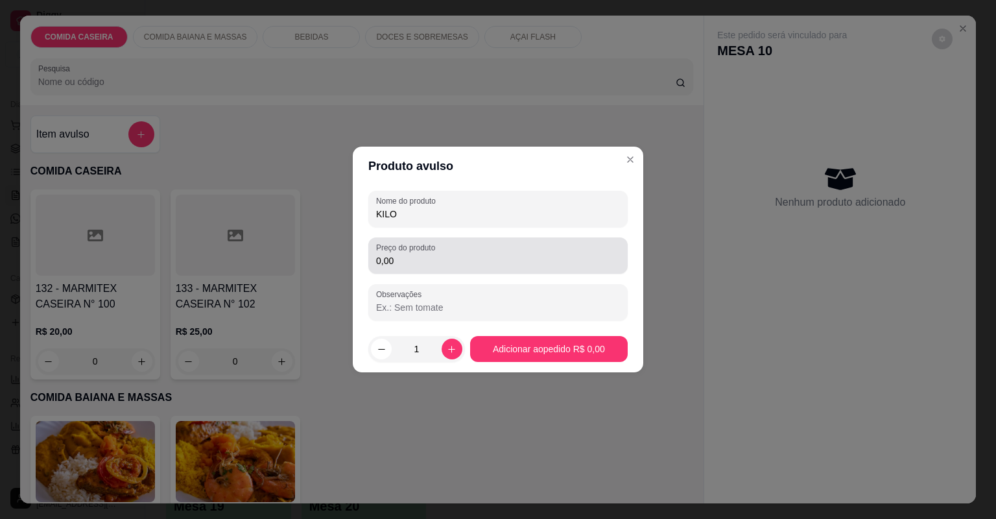
type input "KILO"
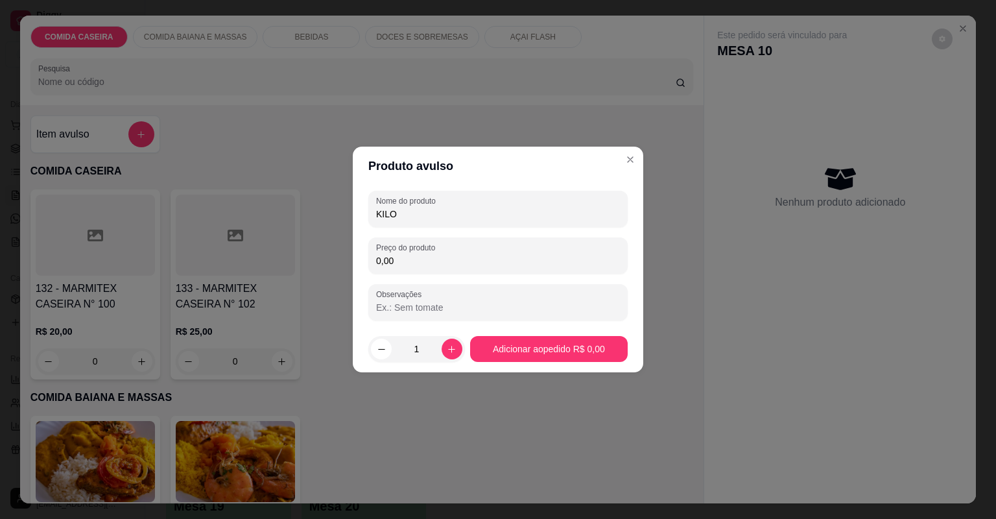
click at [463, 259] on input "0,00" at bounding box center [498, 260] width 244 height 13
type input "27,30"
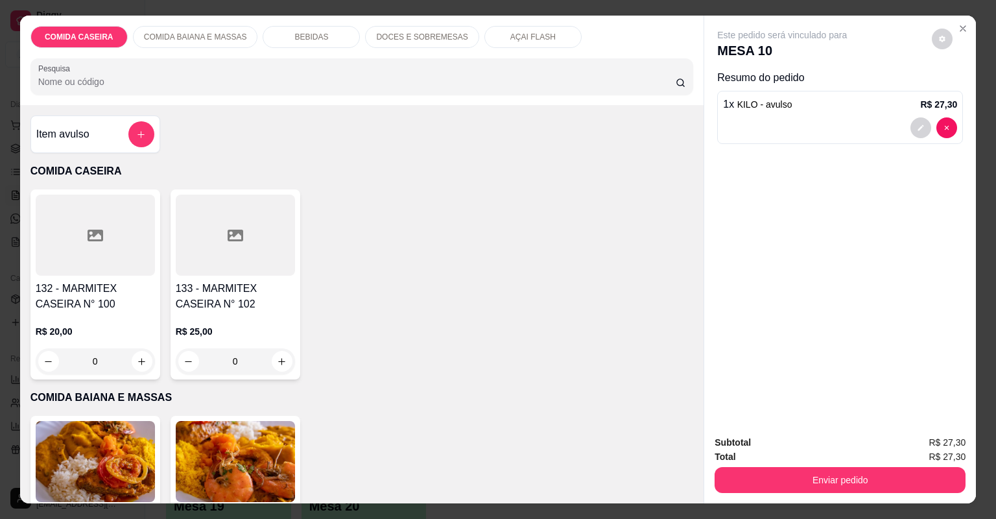
click at [80, 142] on div "Item avulso" at bounding box center [95, 134] width 118 height 26
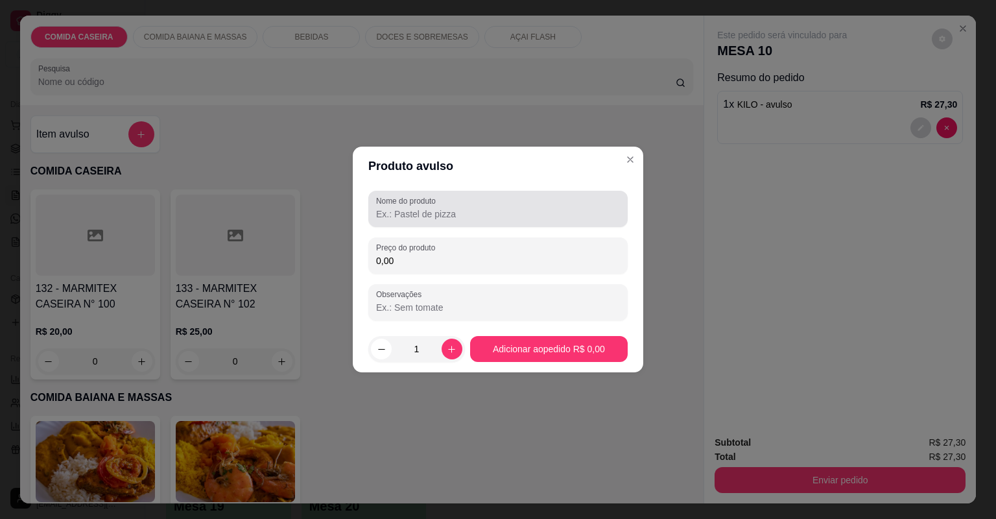
click at [475, 205] on div at bounding box center [498, 209] width 244 height 26
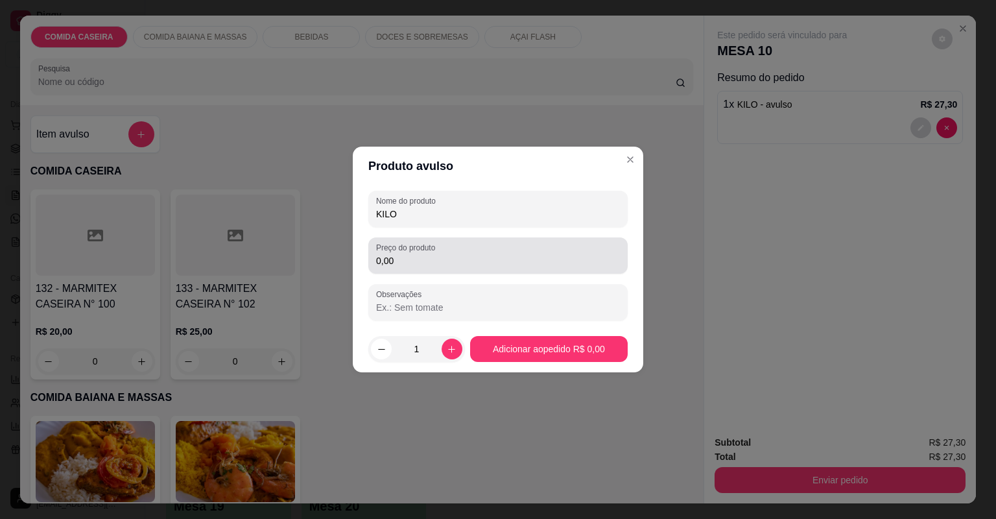
type input "KILO"
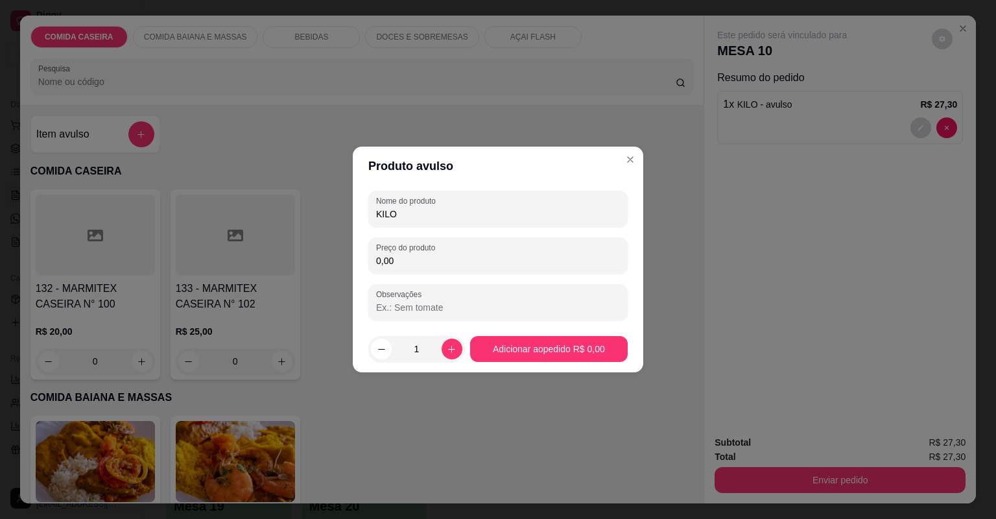
click at [470, 259] on input "0,00" at bounding box center [498, 260] width 244 height 13
type input "51,34"
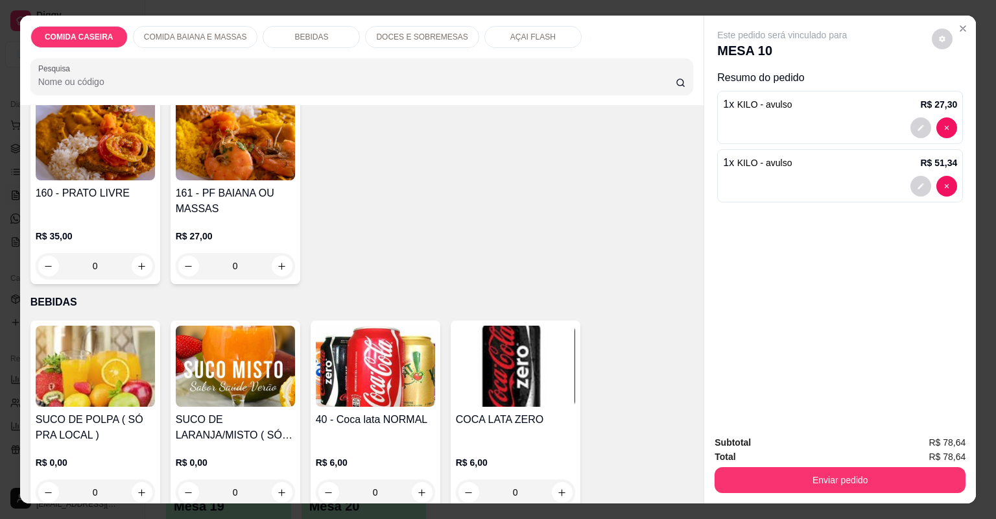
scroll to position [519, 0]
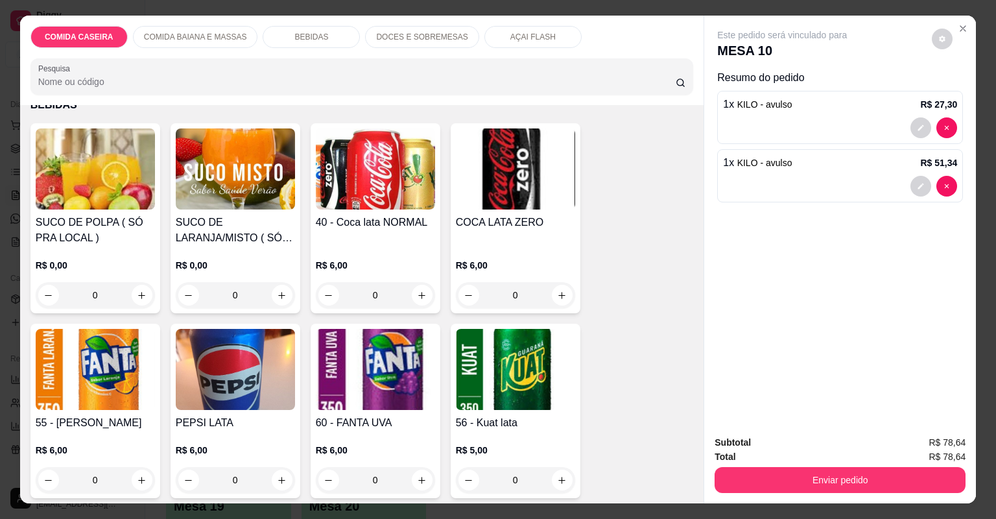
click at [118, 188] on img at bounding box center [95, 168] width 119 height 81
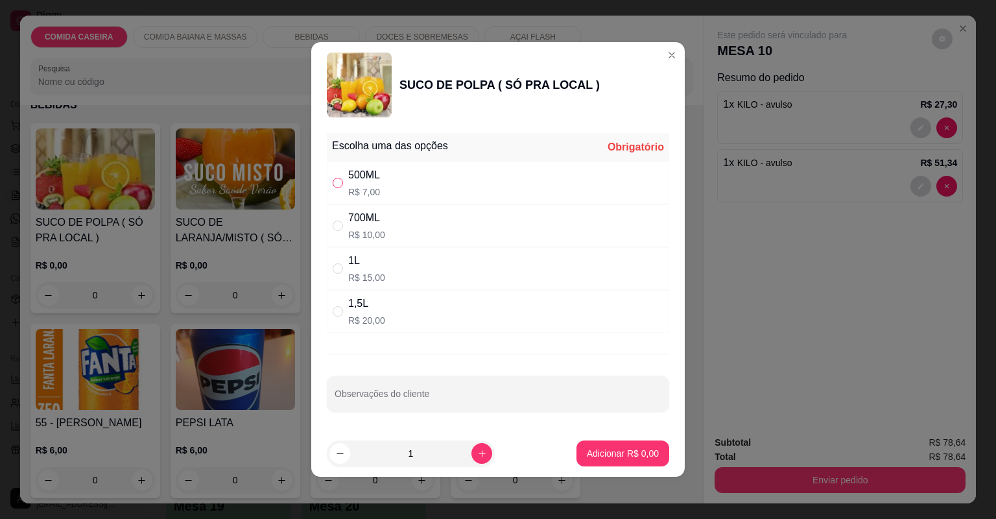
click at [337, 186] on input "" at bounding box center [338, 183] width 10 height 10
radio input "true"
click at [642, 449] on p "Adicionar R$ 7,00" at bounding box center [623, 453] width 72 height 13
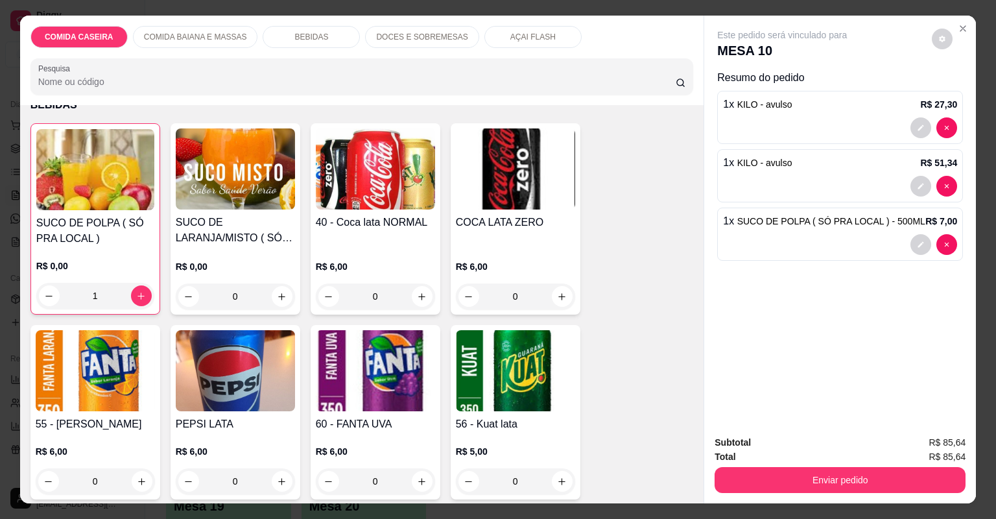
type input "1"
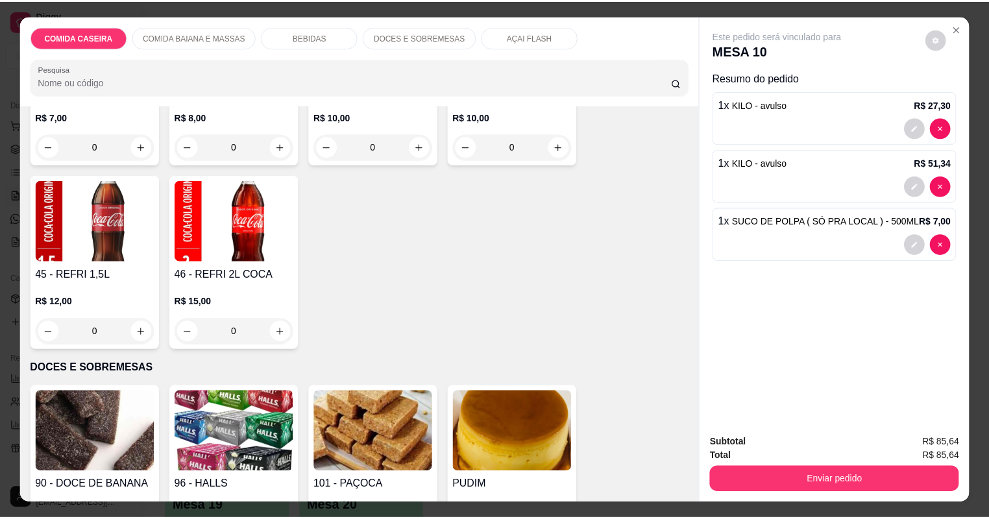
scroll to position [986, 0]
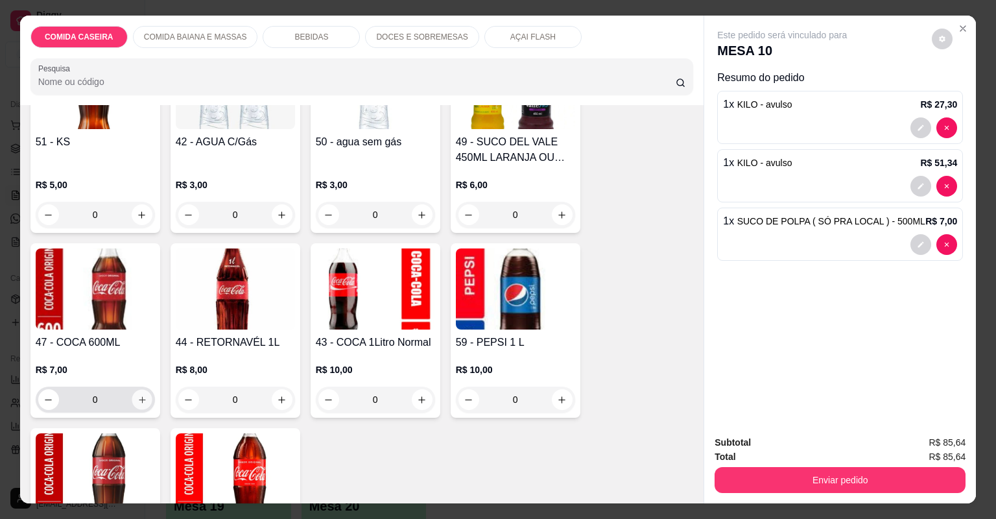
click at [143, 401] on button "increase-product-quantity" at bounding box center [142, 399] width 20 height 20
type input "1"
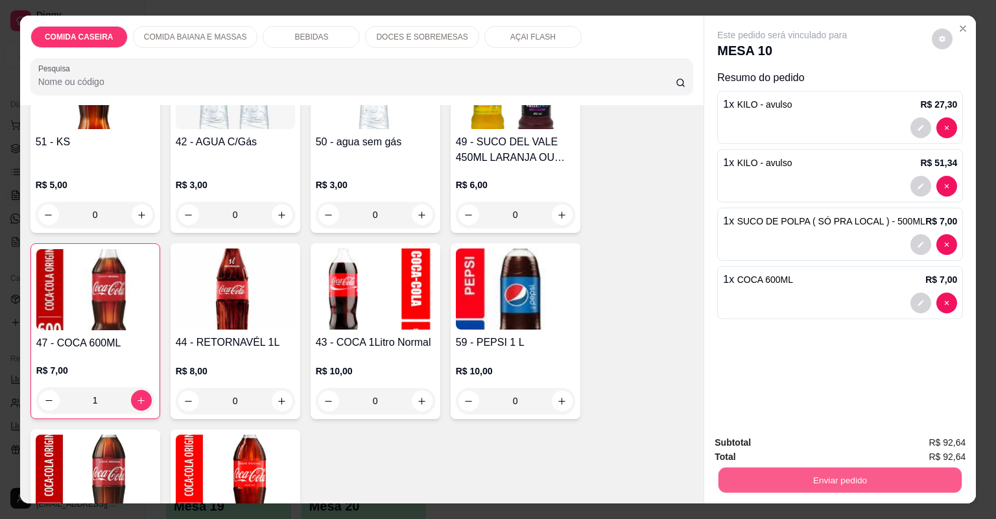
click at [767, 475] on button "Enviar pedido" at bounding box center [840, 480] width 243 height 25
click at [813, 452] on button "Não registrar e enviar pedido" at bounding box center [798, 448] width 131 height 24
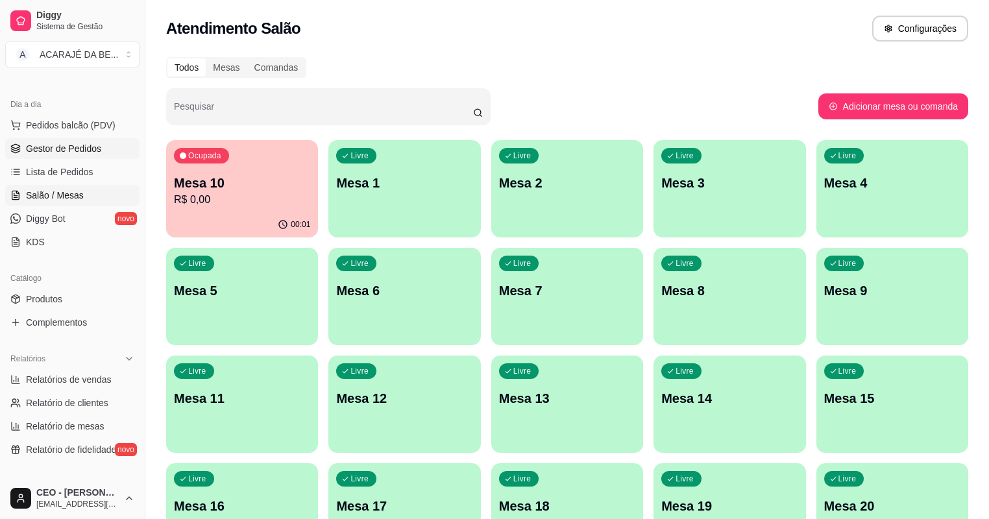
click at [88, 138] on link "Gestor de Pedidos" at bounding box center [72, 148] width 134 height 21
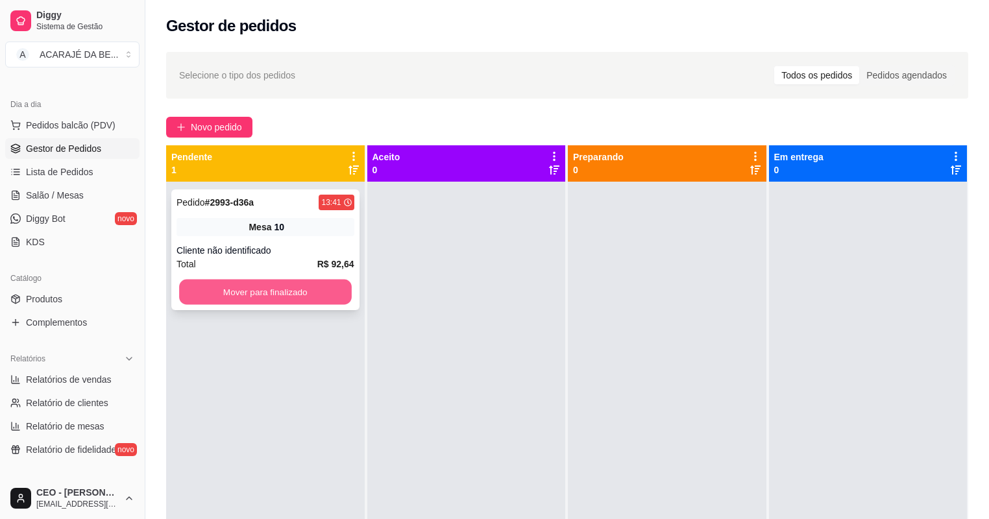
click at [307, 293] on button "Mover para finalizado" at bounding box center [265, 292] width 172 height 25
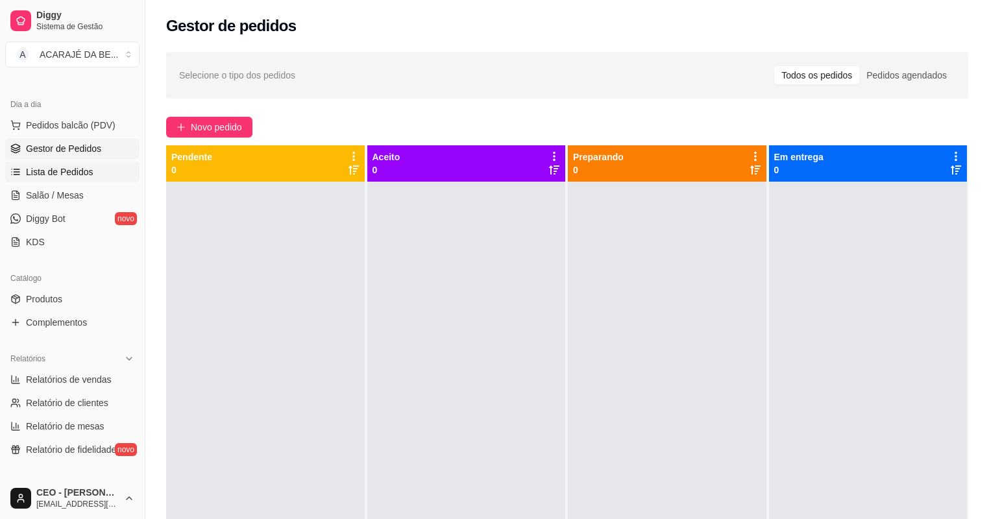
click at [86, 171] on span "Lista de Pedidos" at bounding box center [59, 171] width 67 height 13
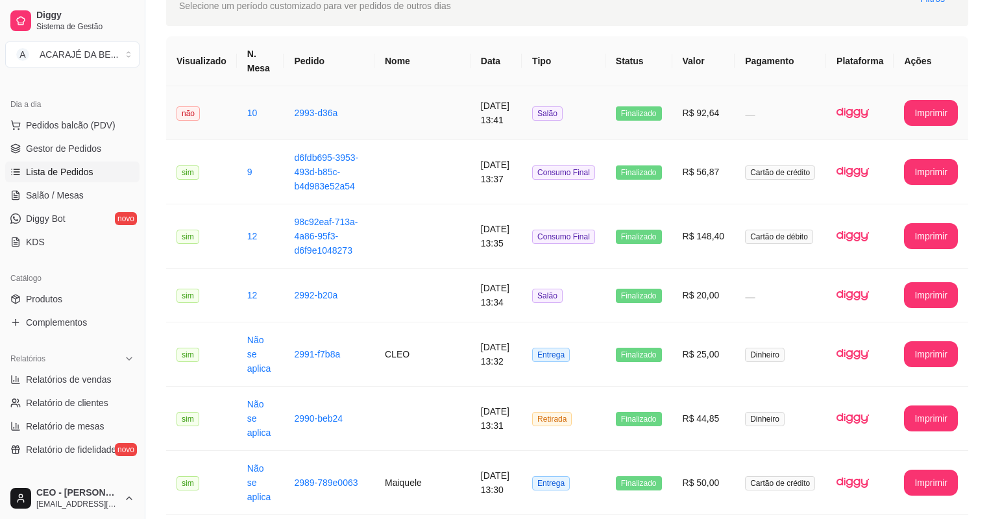
scroll to position [104, 0]
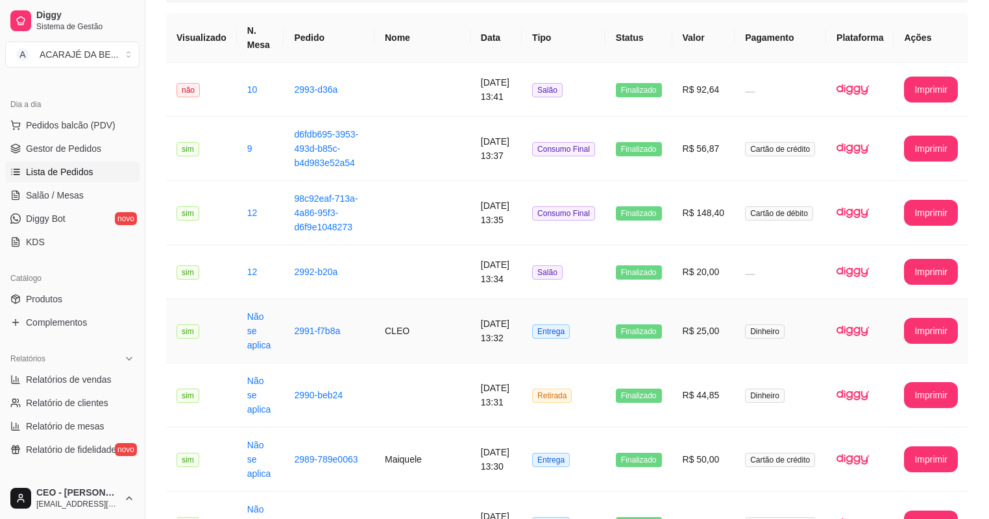
drag, startPoint x: 455, startPoint y: 308, endPoint x: 428, endPoint y: 330, distance: 35.6
click at [428, 330] on td "CLEO" at bounding box center [422, 331] width 96 height 64
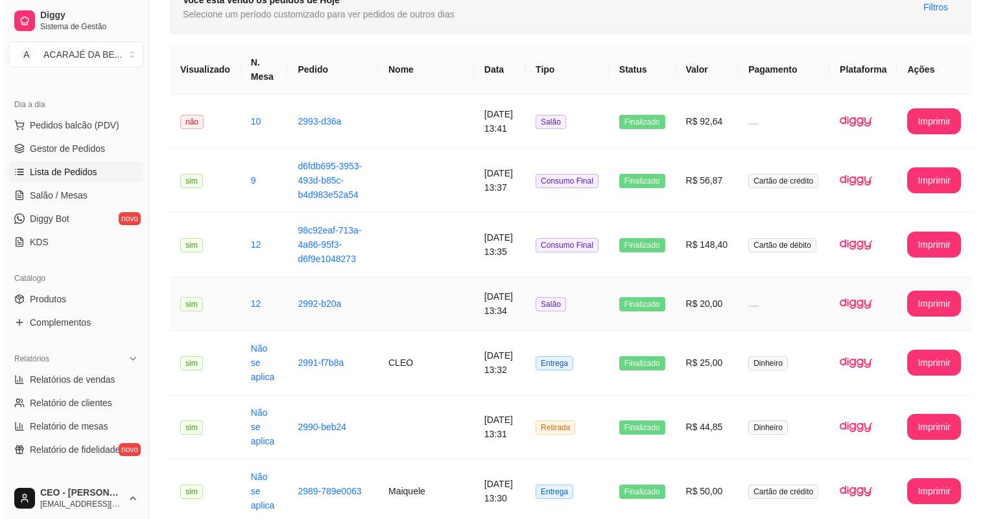
scroll to position [0, 0]
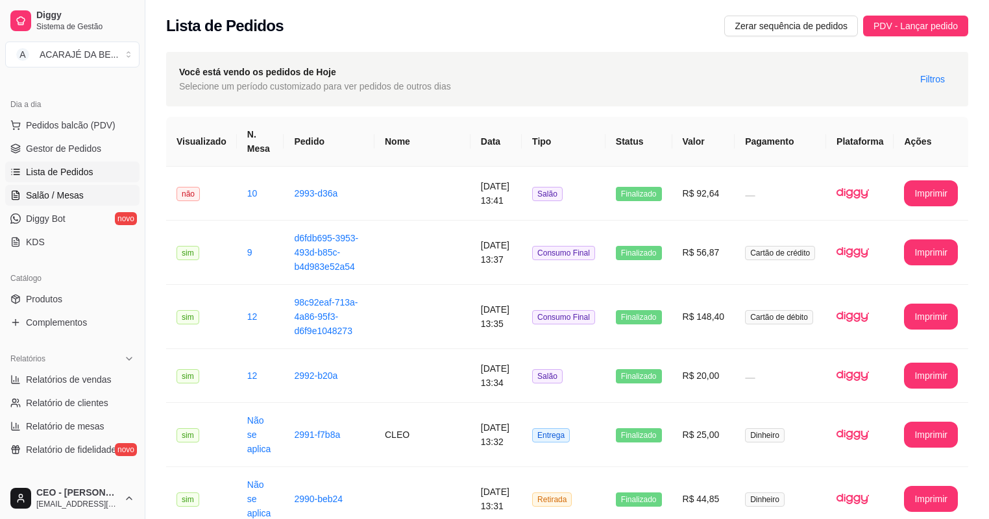
click at [86, 194] on link "Salão / Mesas" at bounding box center [72, 195] width 134 height 21
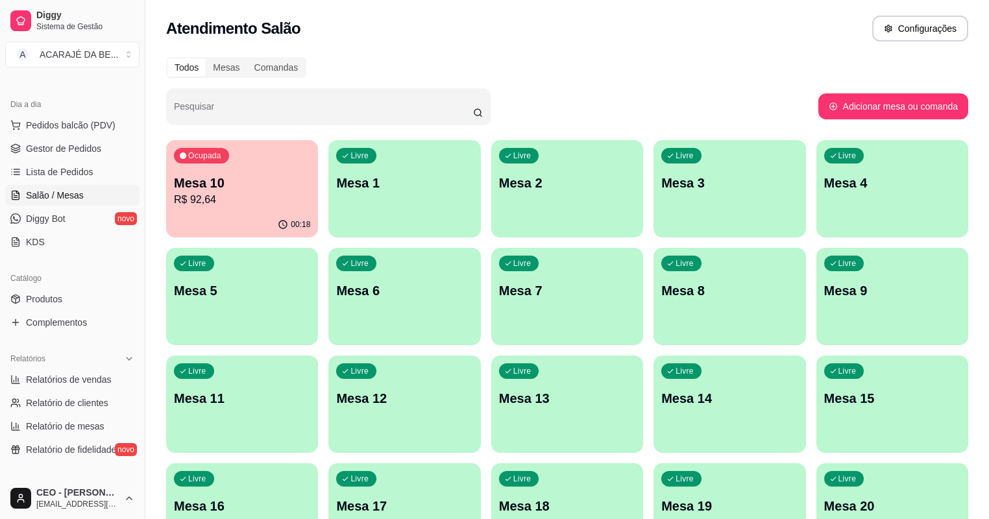
click at [232, 154] on div "Ocupada Mesa 10 R$ 92,64" at bounding box center [242, 176] width 152 height 72
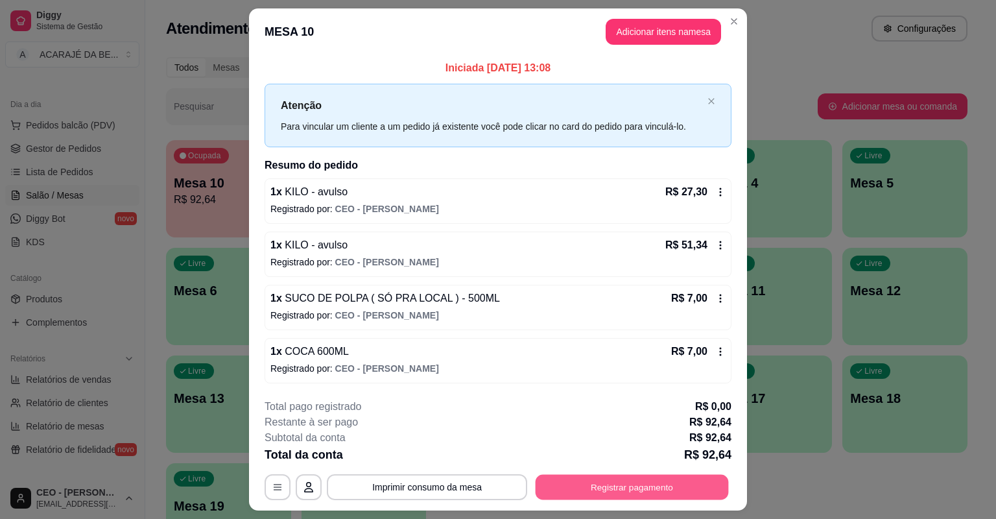
click at [590, 487] on button "Registrar pagamento" at bounding box center [632, 486] width 193 height 25
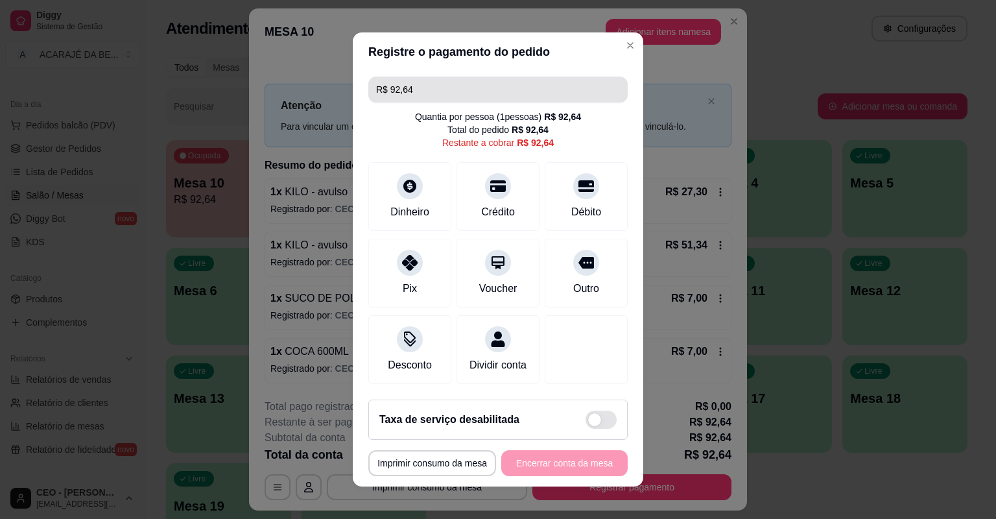
click at [449, 80] on input "R$ 92,64" at bounding box center [498, 90] width 244 height 26
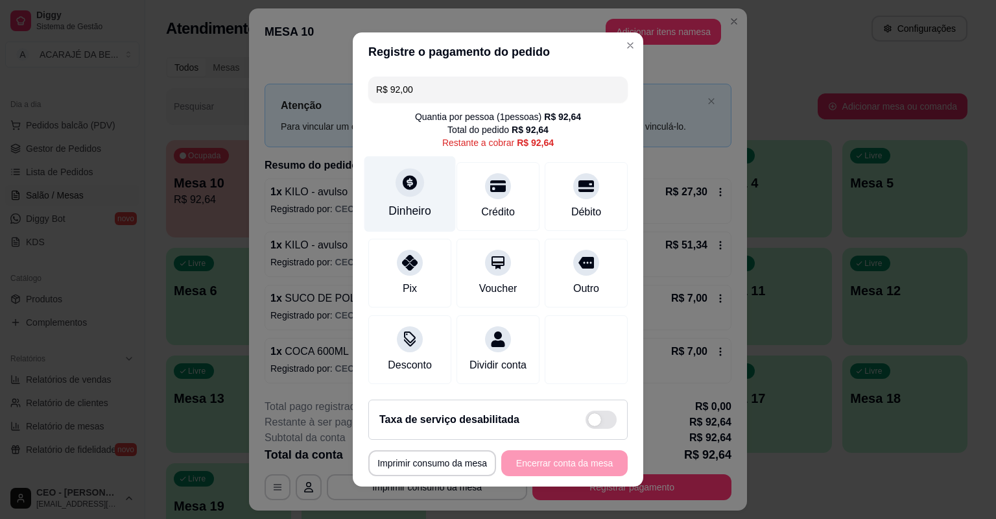
click at [427, 191] on div "Dinheiro" at bounding box center [410, 194] width 91 height 76
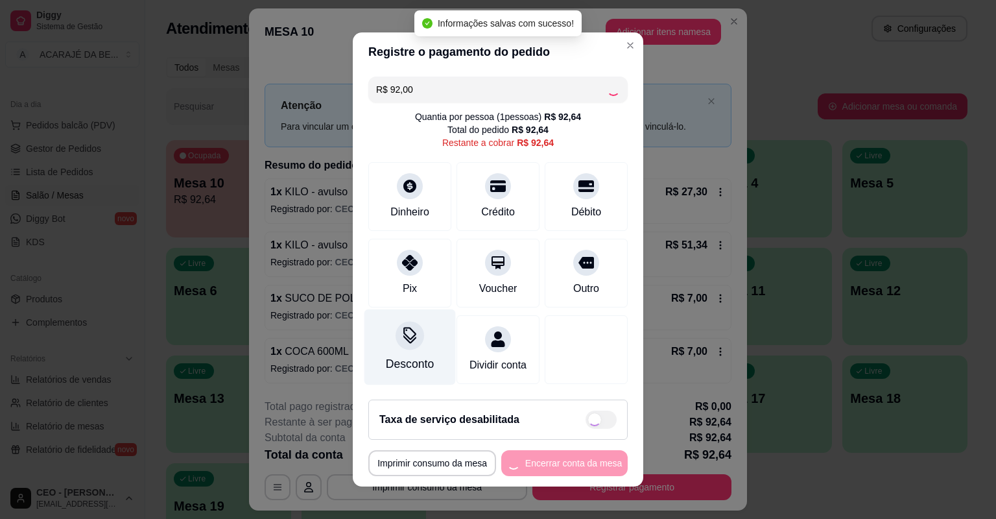
type input "R$ 0,64"
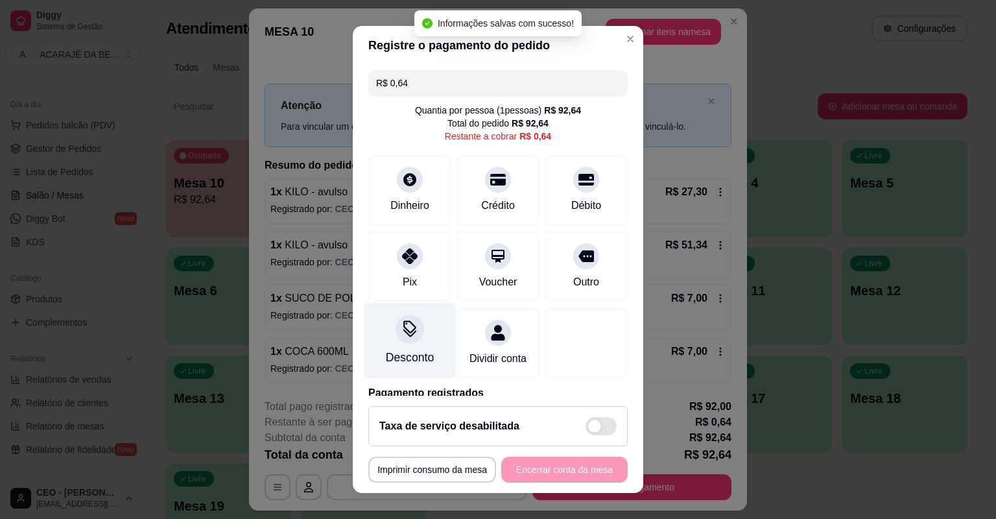
click at [402, 343] on div "Desconto" at bounding box center [410, 341] width 91 height 76
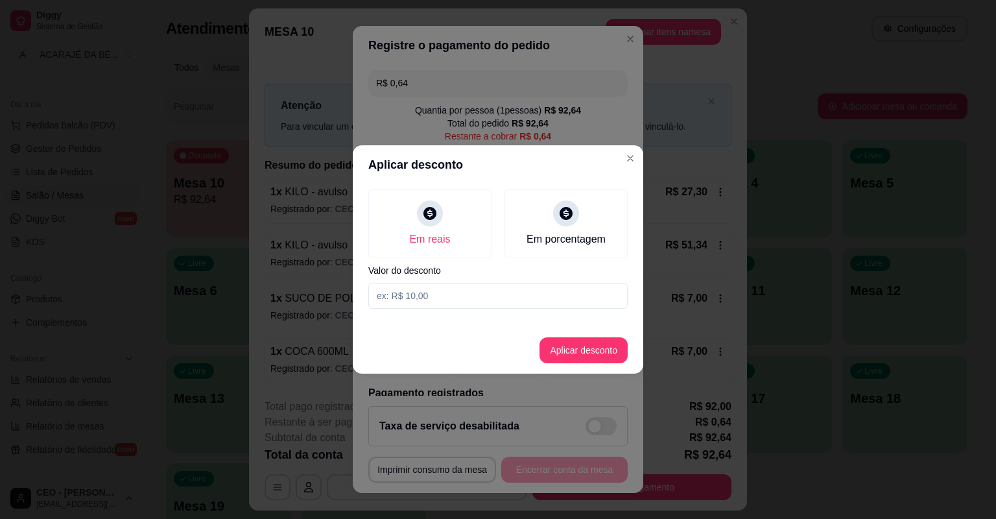
click at [413, 299] on input at bounding box center [497, 296] width 259 height 26
type input "0,64"
click at [555, 354] on button "Aplicar desconto" at bounding box center [584, 350] width 88 height 26
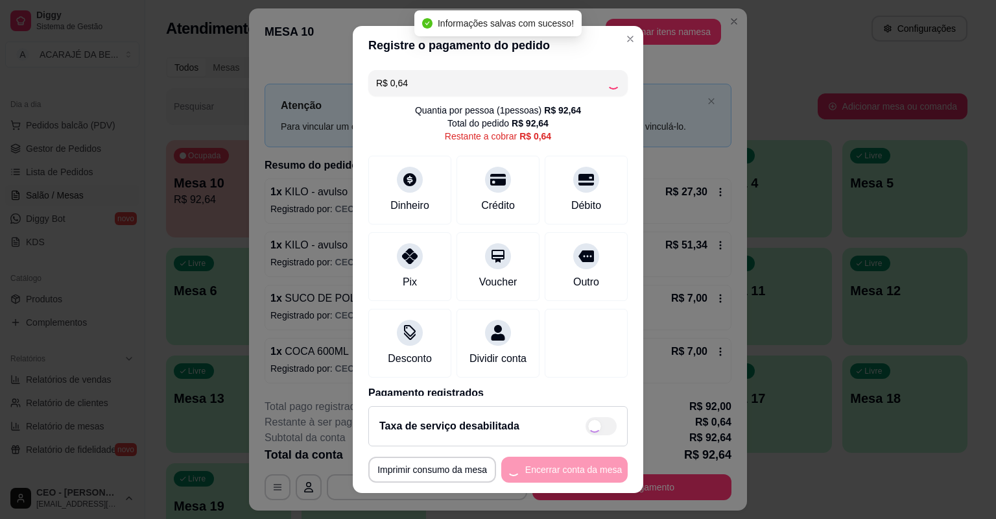
type input "R$ 0,00"
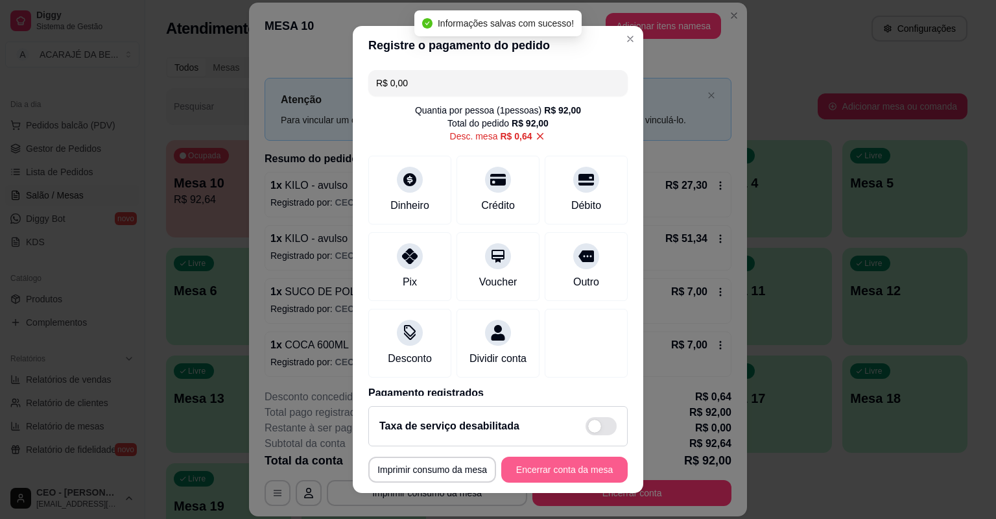
click at [546, 462] on button "Encerrar conta da mesa" at bounding box center [564, 470] width 126 height 26
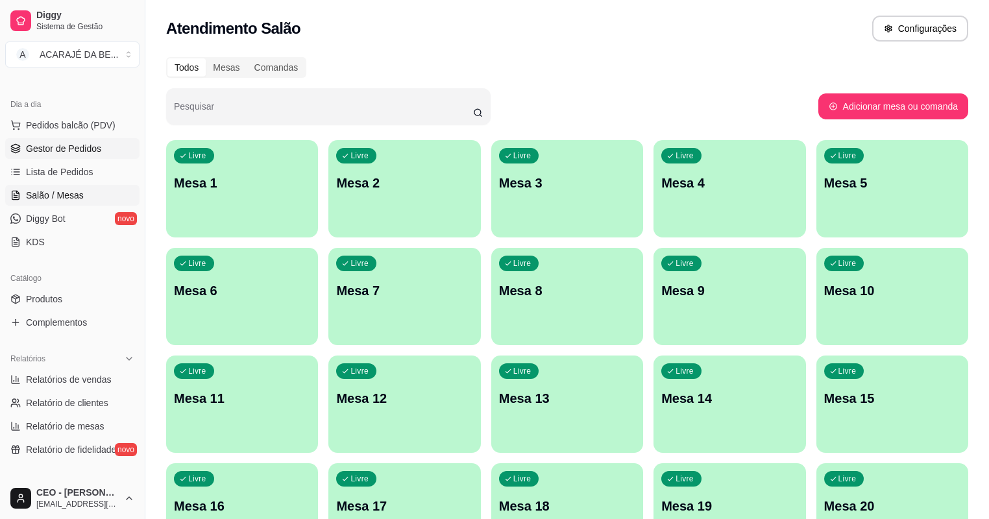
click at [83, 151] on span "Gestor de Pedidos" at bounding box center [63, 148] width 75 height 13
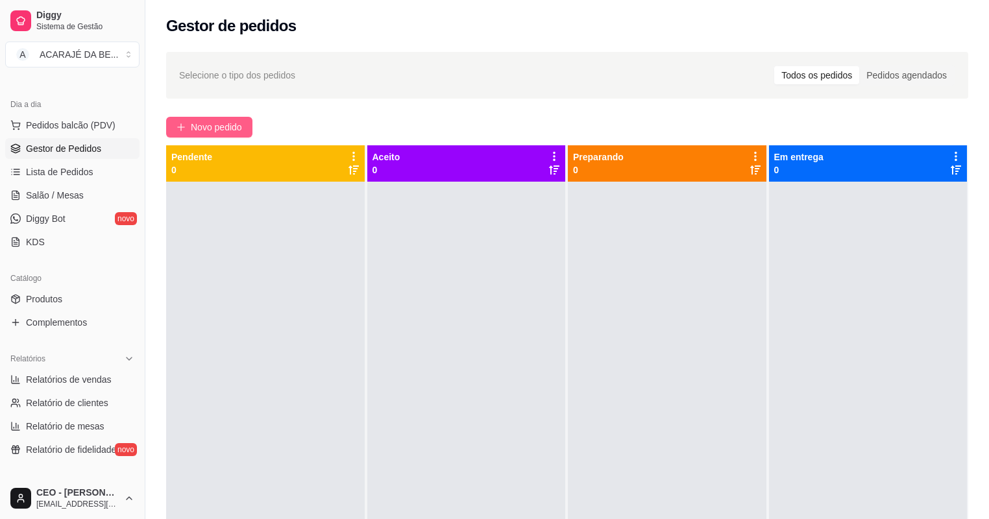
click at [207, 125] on span "Novo pedido" at bounding box center [216, 127] width 51 height 14
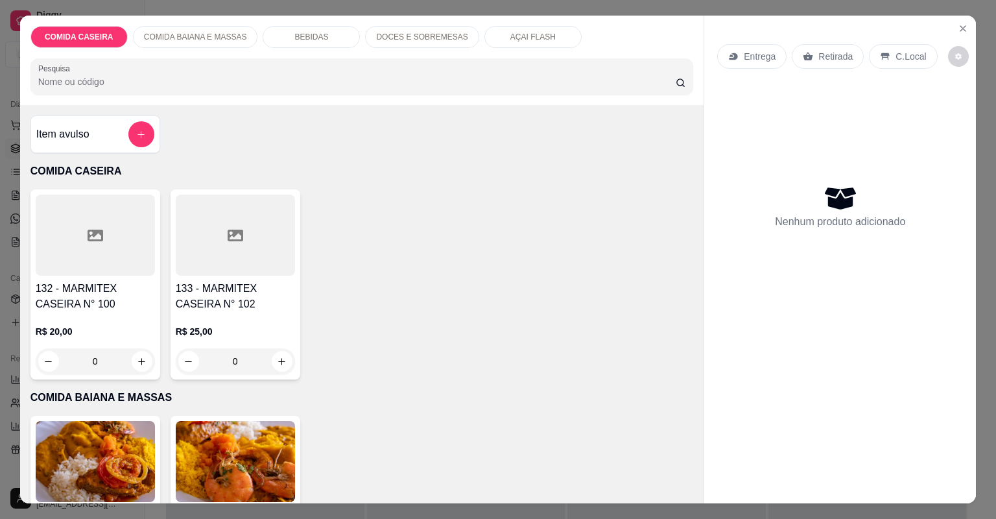
click at [193, 271] on div at bounding box center [235, 235] width 119 height 81
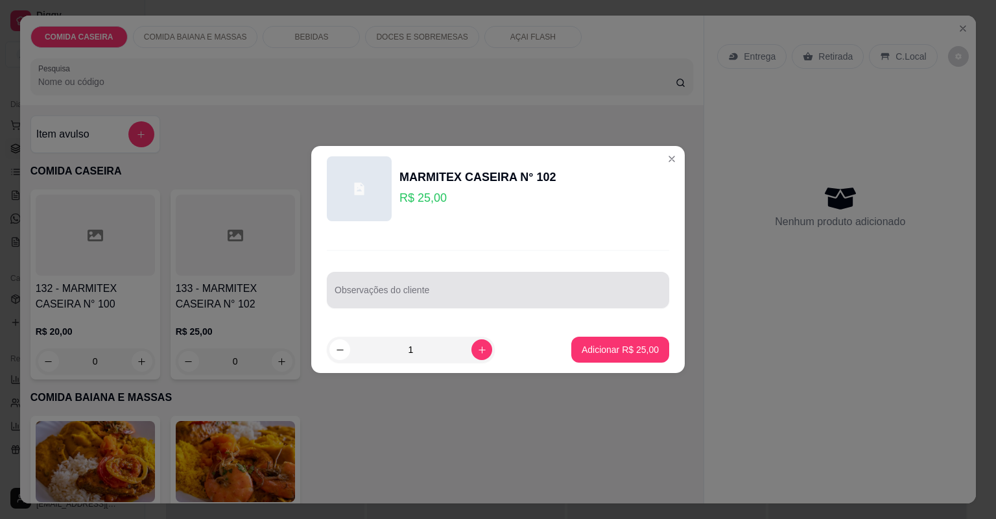
click at [347, 301] on div at bounding box center [498, 290] width 327 height 26
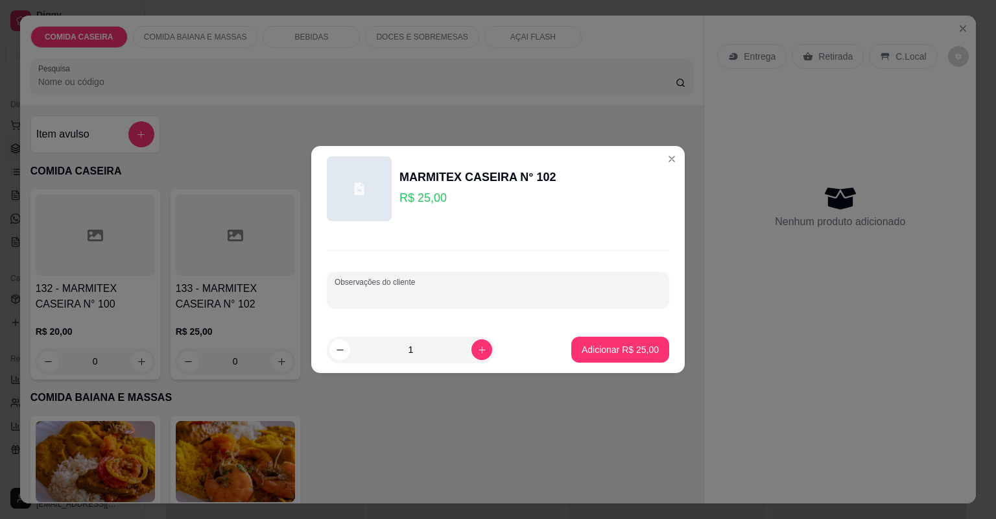
paste input "5 lasanha de frango purê de batata"
click at [337, 295] on input "5 lasanha de frango purê de batata" at bounding box center [498, 295] width 327 height 13
type input "lasanha de frango purê de batata"
click at [615, 350] on p "Adicionar R$ 25,00" at bounding box center [620, 349] width 75 height 12
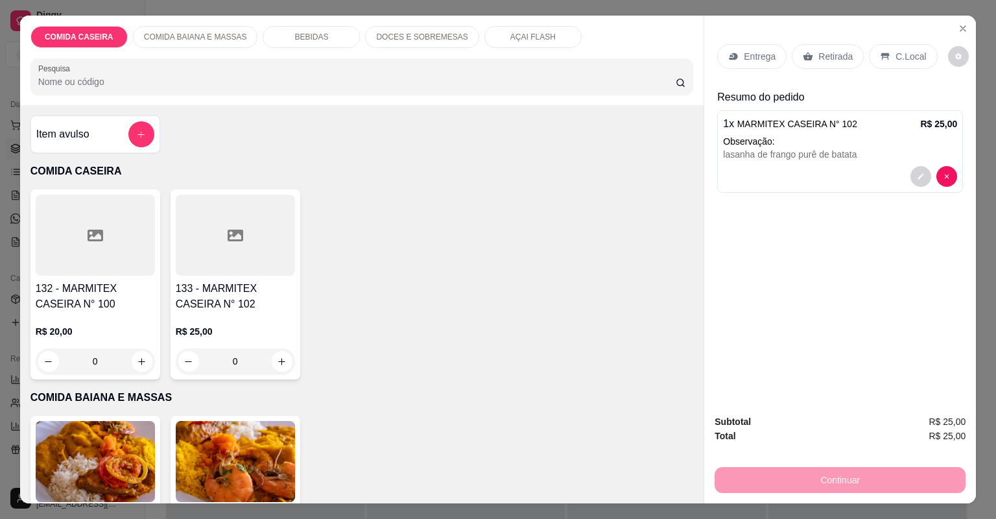
click at [732, 55] on icon at bounding box center [734, 56] width 8 height 7
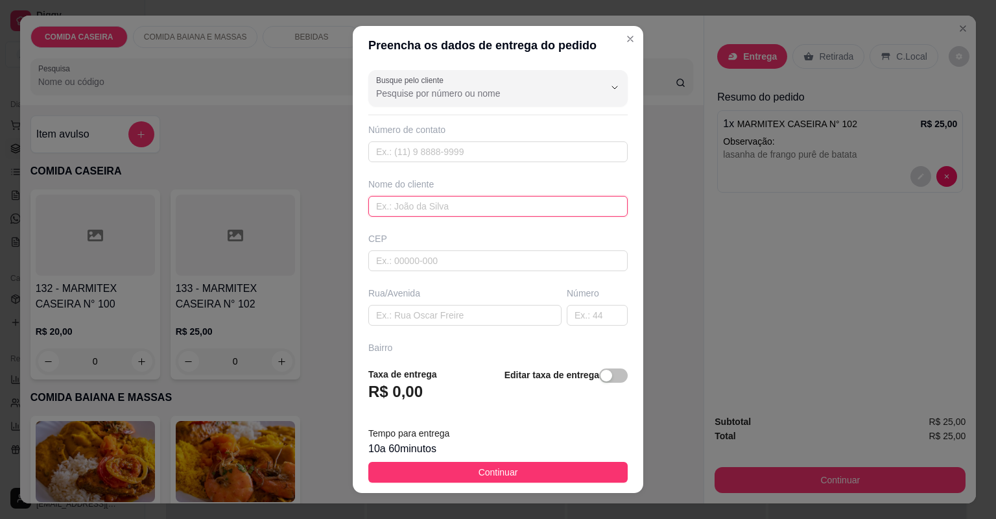
click at [477, 196] on input "text" at bounding box center [497, 206] width 259 height 21
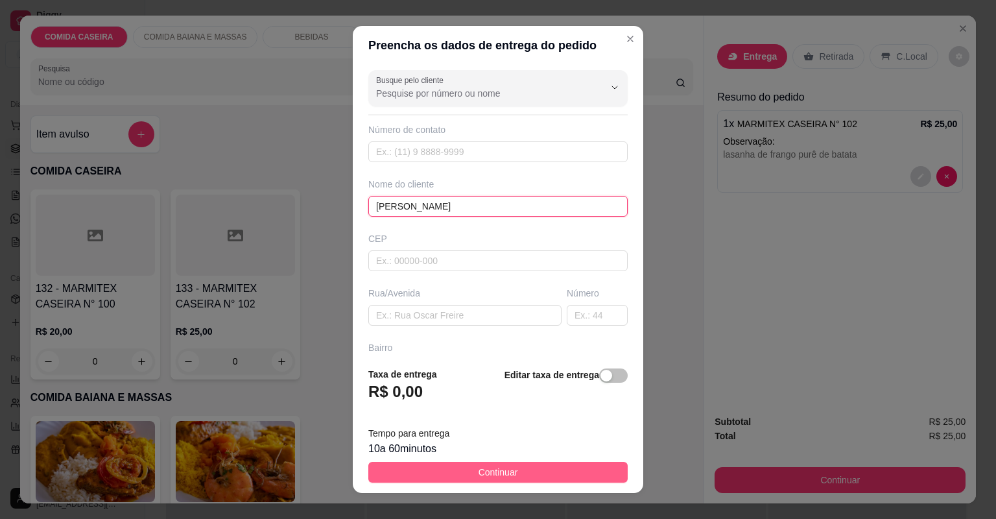
type input "[PERSON_NAME]"
click at [526, 470] on button "Continuar" at bounding box center [497, 472] width 259 height 21
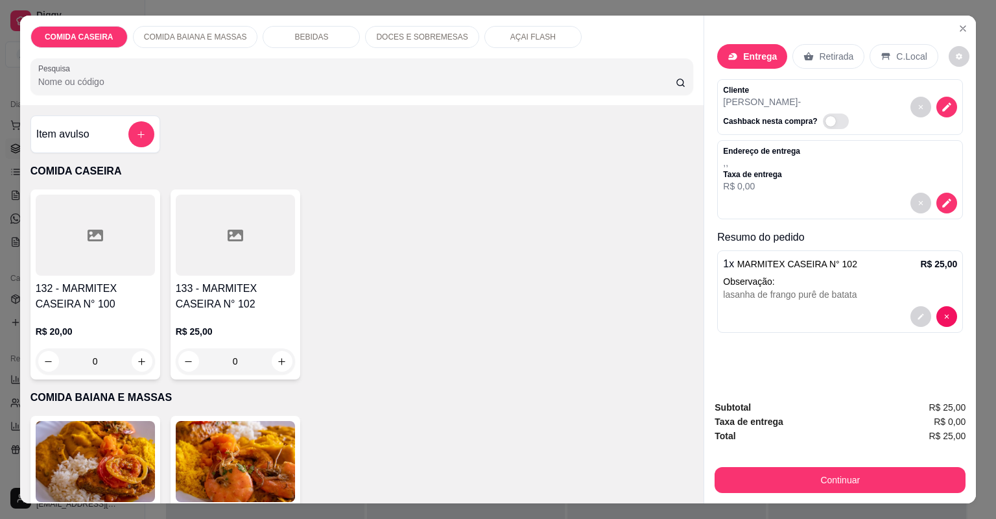
click at [768, 463] on div "Subtotal R$ 25,00 Taxa de entrega R$ 0,00 Total R$ 25,00 Continuar" at bounding box center [840, 446] width 251 height 93
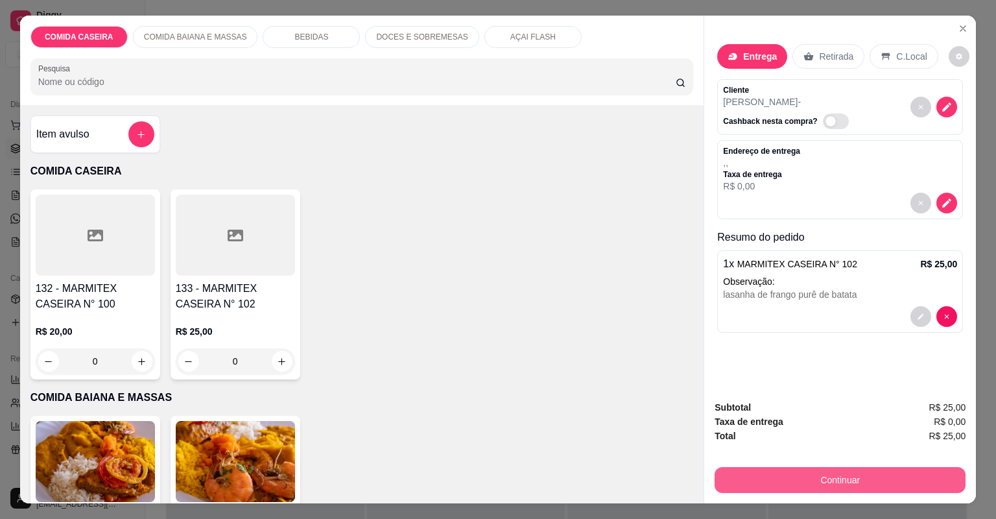
click at [770, 476] on button "Continuar" at bounding box center [840, 480] width 251 height 26
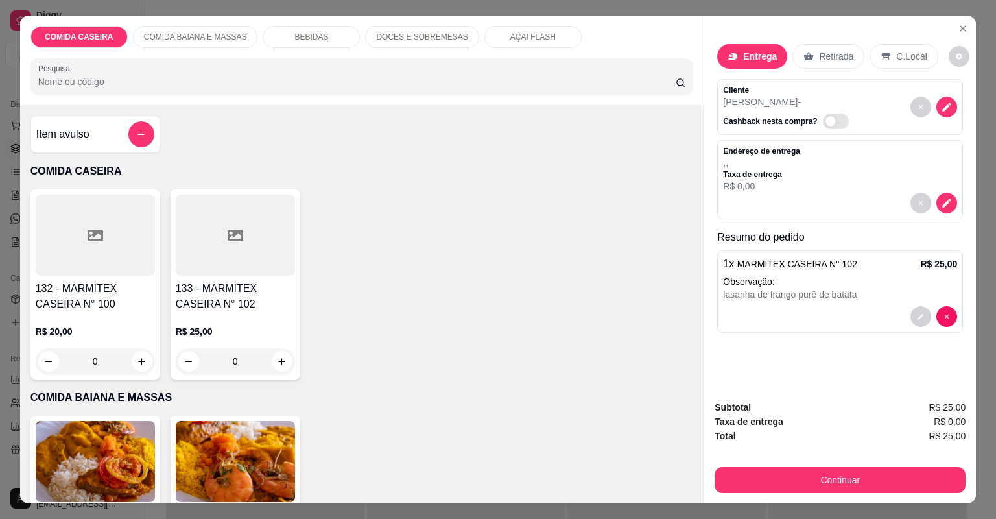
click at [751, 58] on p "Entrega" at bounding box center [760, 56] width 34 height 13
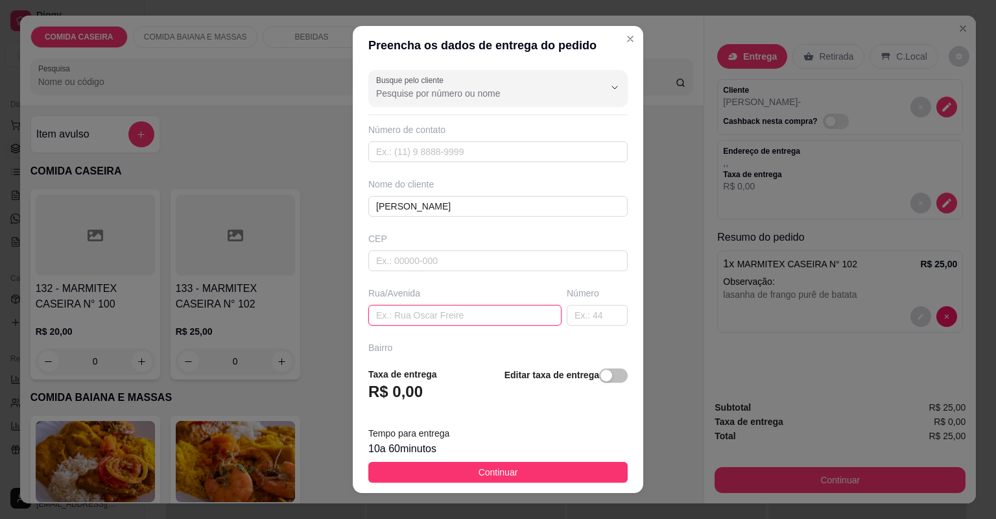
click at [524, 308] on input "text" at bounding box center [464, 315] width 193 height 21
paste input "rua g barrio novo camamuzinho de frente o número 82 casa de [PERSON_NAME]"
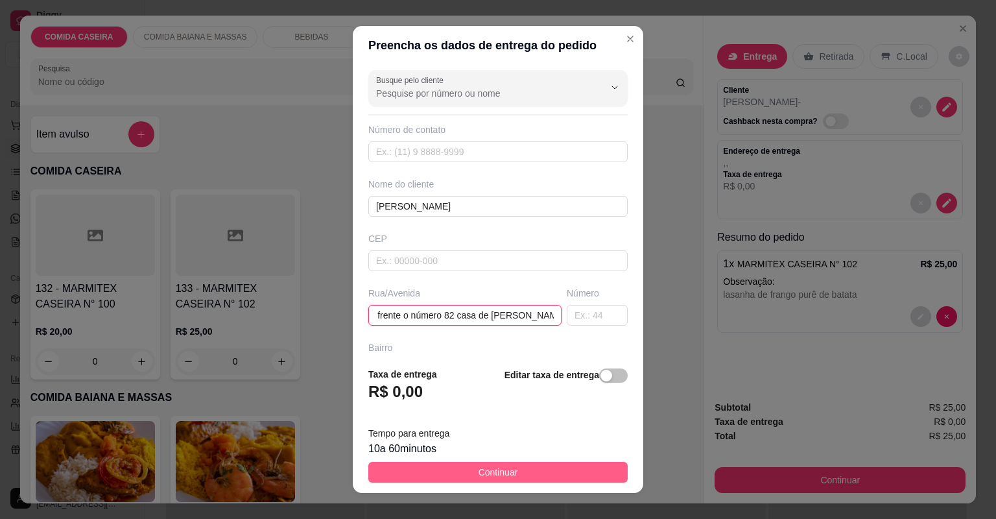
type input "rua g barrio novo camamuzinho de frente o número 82 casa de [PERSON_NAME]"
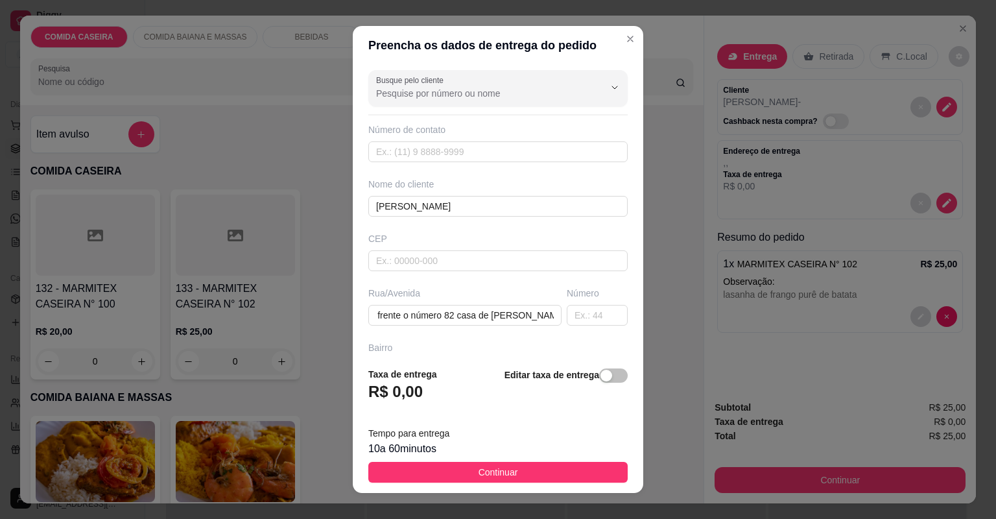
click at [559, 460] on footer "Taxa de entrega R$ 0,00 Editar taxa de entrega Tempo para entrega 10 a 60 minut…" at bounding box center [498, 425] width 291 height 136
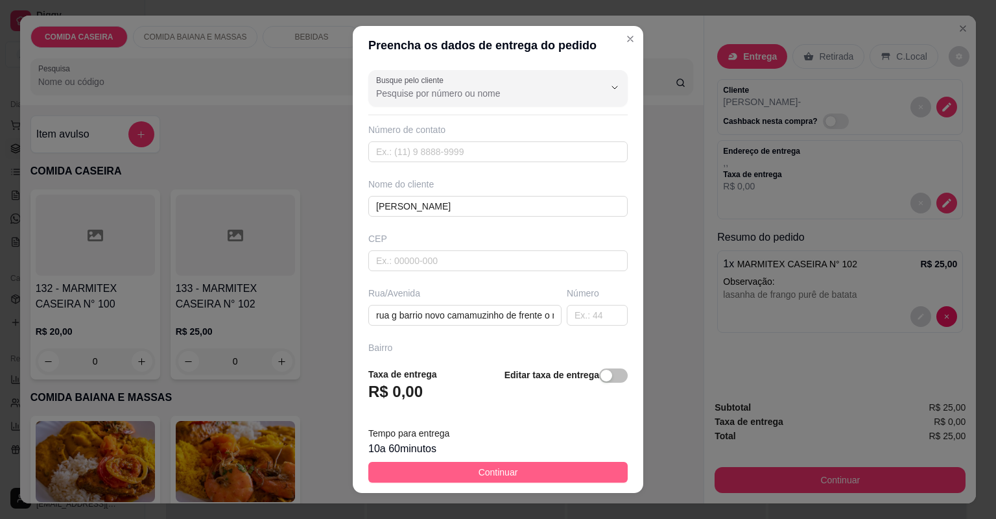
click at [573, 462] on button "Continuar" at bounding box center [497, 472] width 259 height 21
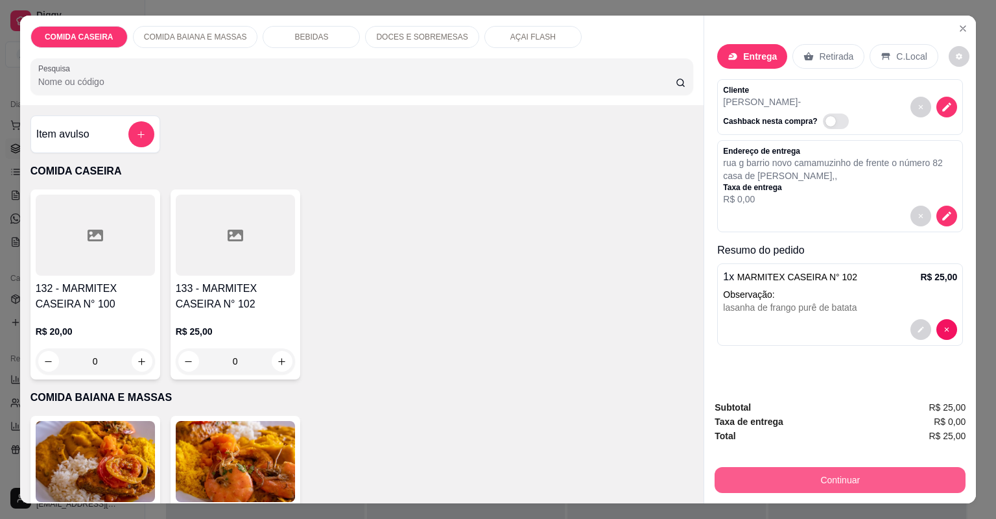
click at [740, 480] on button "Continuar" at bounding box center [840, 480] width 251 height 26
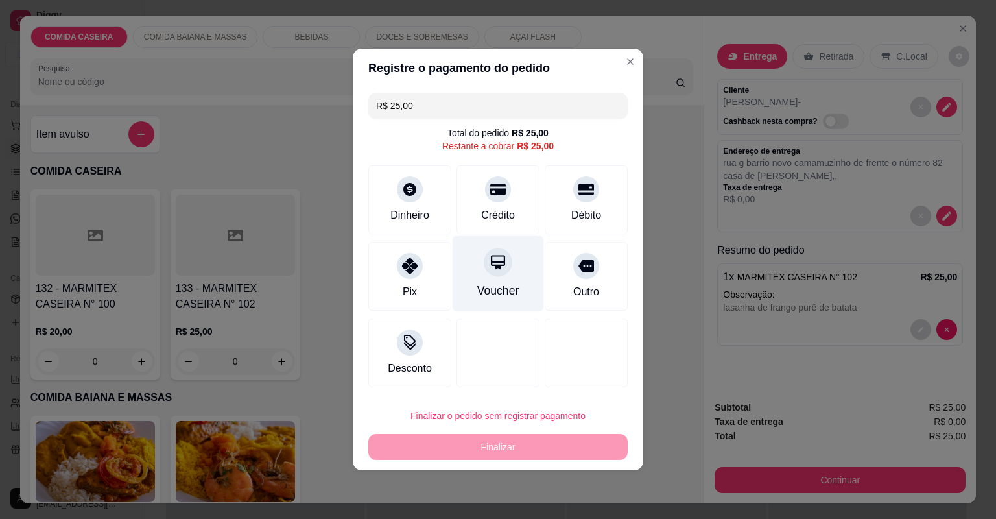
drag, startPoint x: 478, startPoint y: 213, endPoint x: 475, endPoint y: 235, distance: 22.3
click at [481, 213] on div "Crédito" at bounding box center [498, 216] width 34 height 16
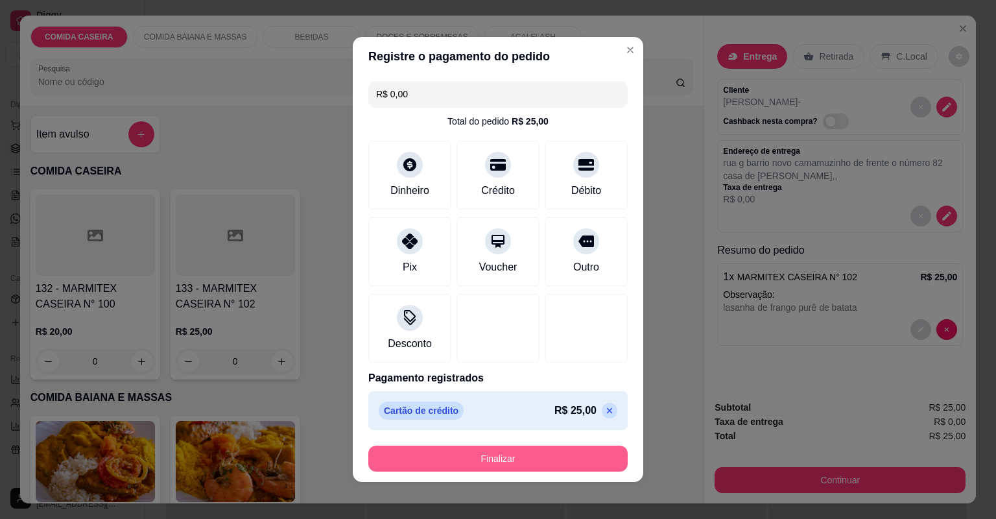
click at [512, 452] on button "Finalizar" at bounding box center [497, 459] width 259 height 26
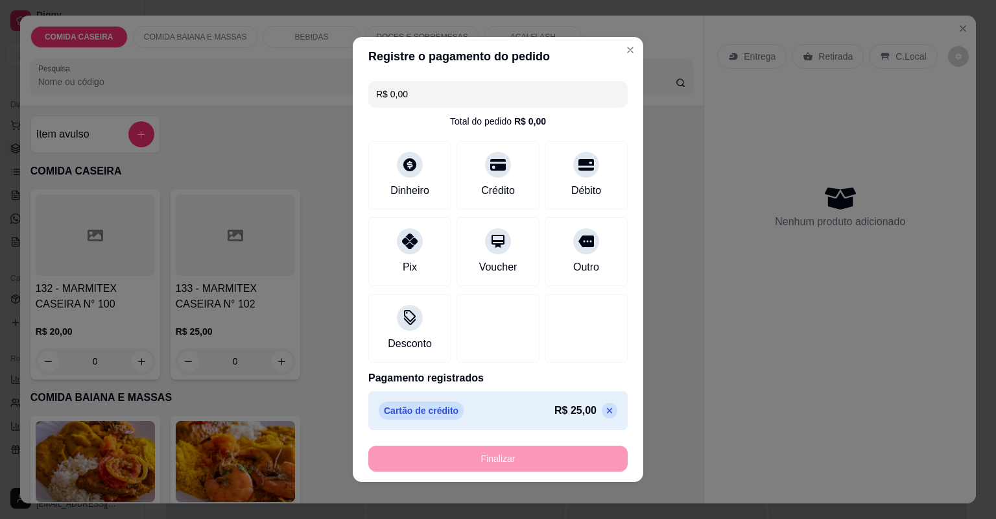
type input "-R$ 25,00"
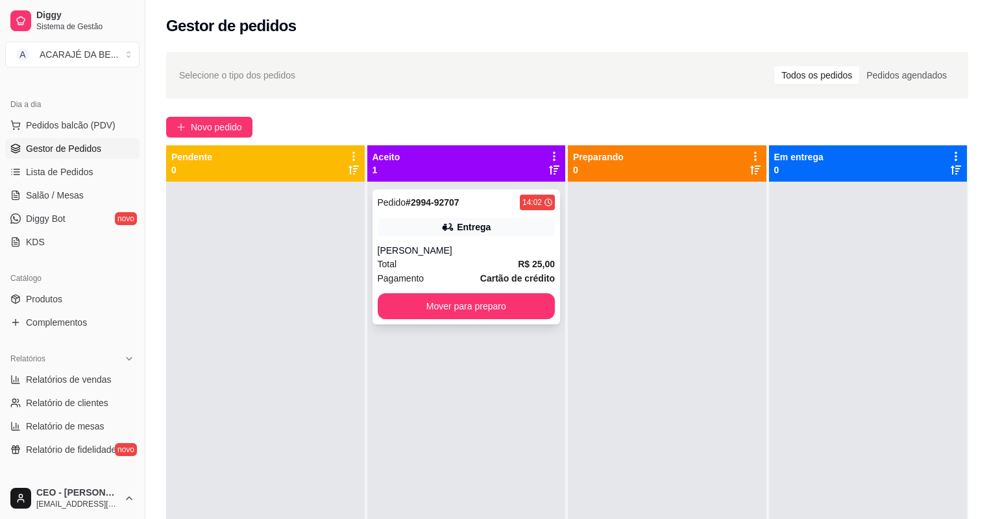
click at [492, 287] on div "Pedido # 2994-92707 14:02 Entrega paula Total R$ 25,00 Pagamento Cartão de créd…" at bounding box center [466, 256] width 188 height 135
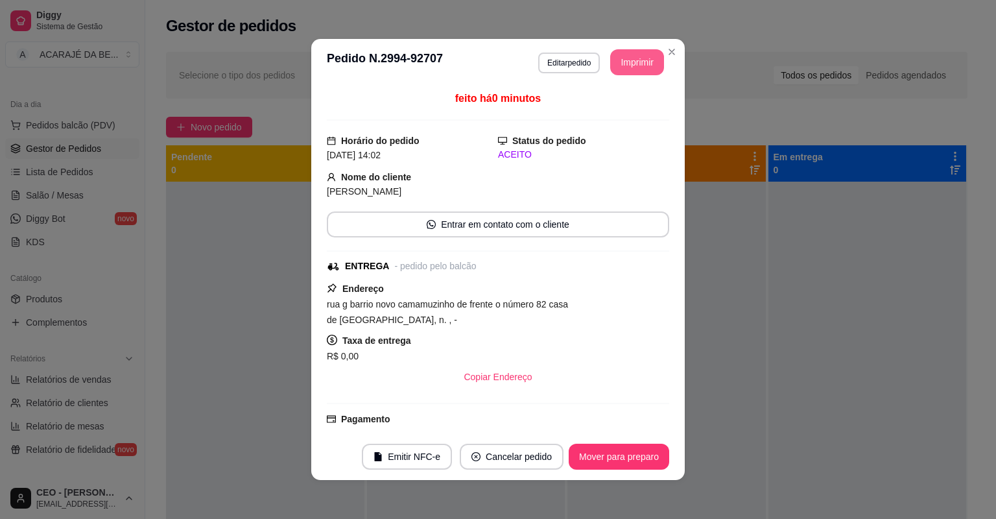
click at [612, 68] on button "Imprimir" at bounding box center [637, 62] width 54 height 26
click at [638, 57] on button "Imprimir" at bounding box center [637, 62] width 54 height 26
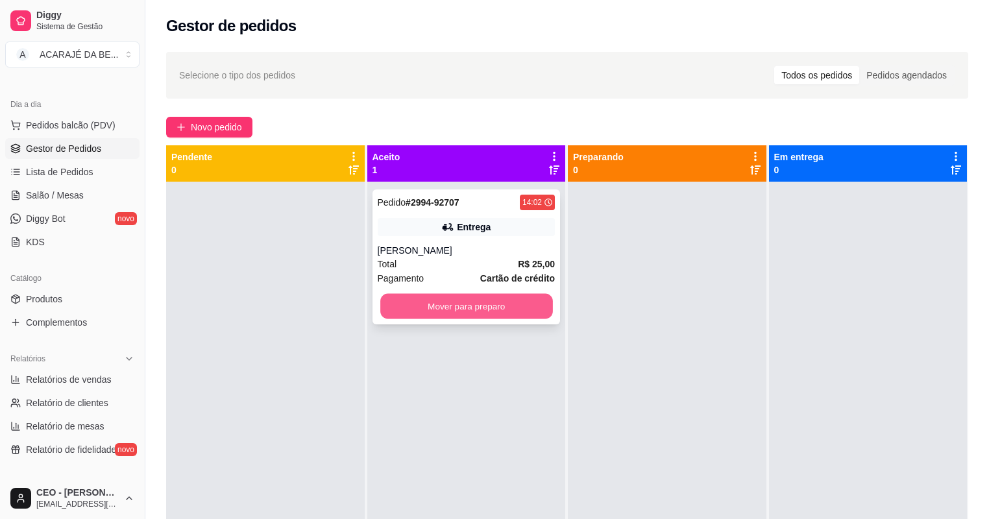
click at [509, 306] on button "Mover para preparo" at bounding box center [466, 306] width 172 height 25
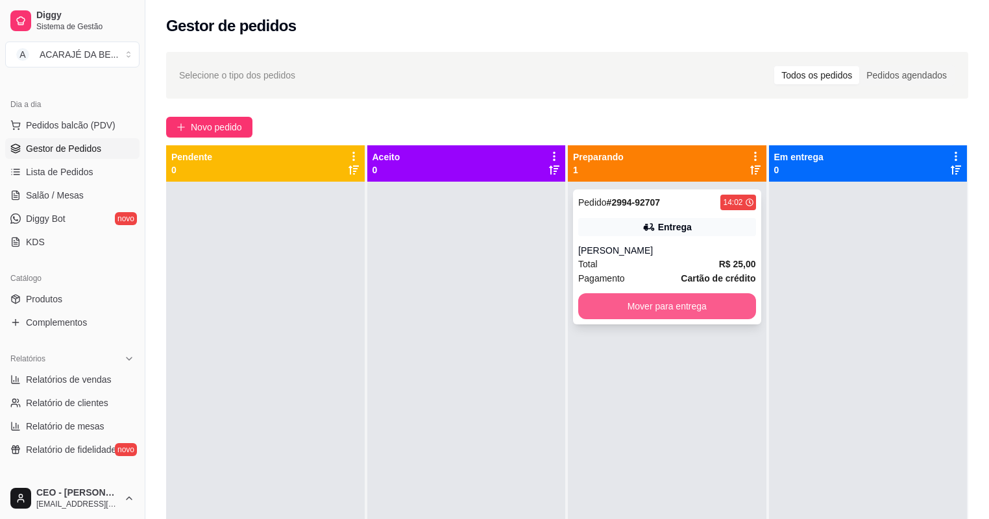
click at [613, 295] on button "Mover para entrega" at bounding box center [667, 306] width 178 height 26
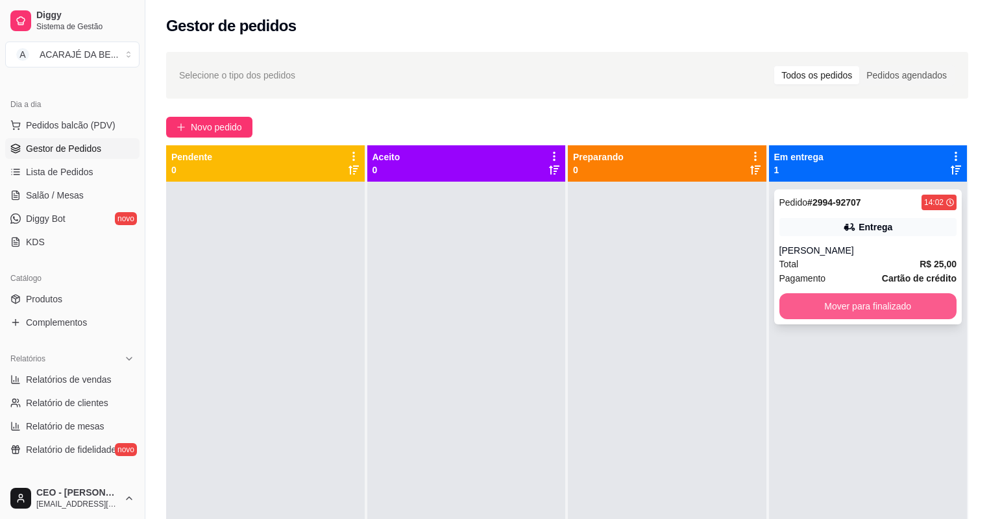
click at [799, 301] on button "Mover para finalizado" at bounding box center [868, 306] width 178 height 26
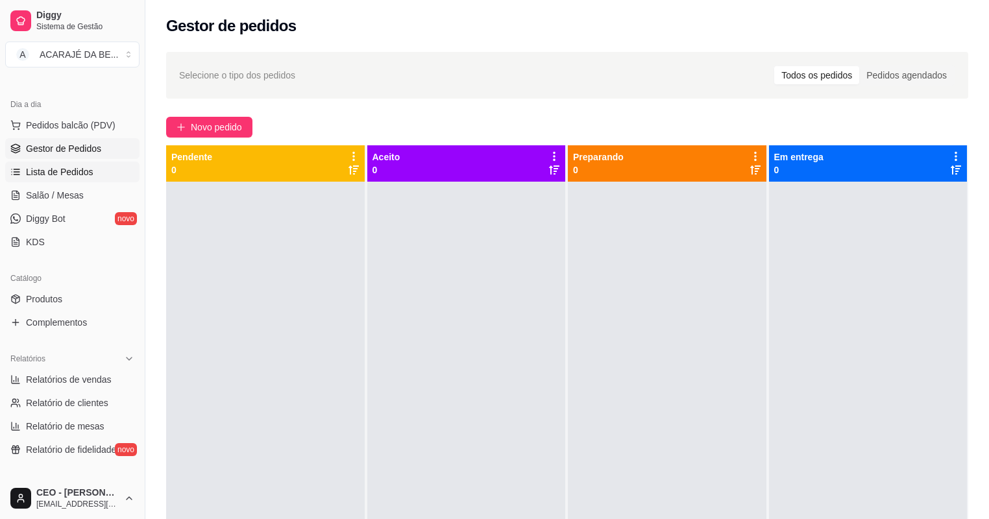
click at [67, 166] on span "Lista de Pedidos" at bounding box center [59, 171] width 67 height 13
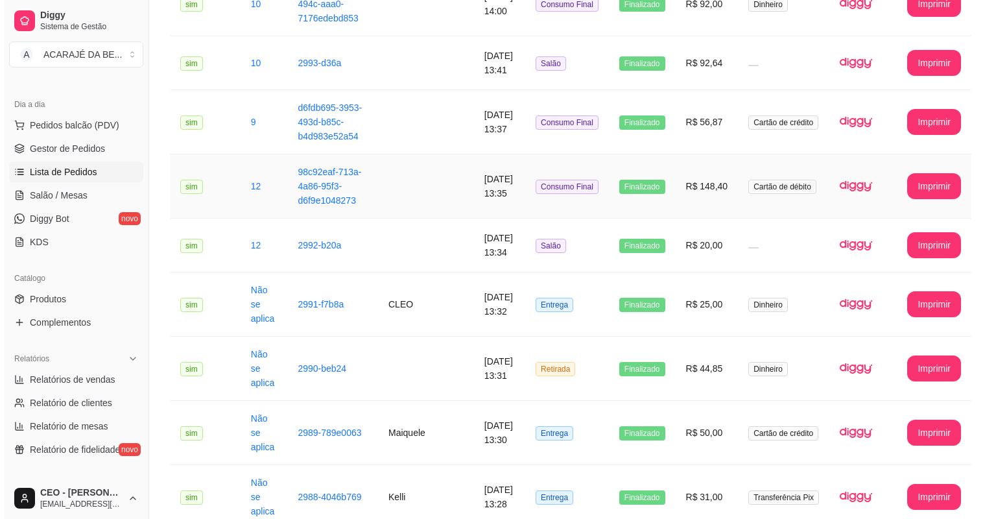
scroll to position [259, 0]
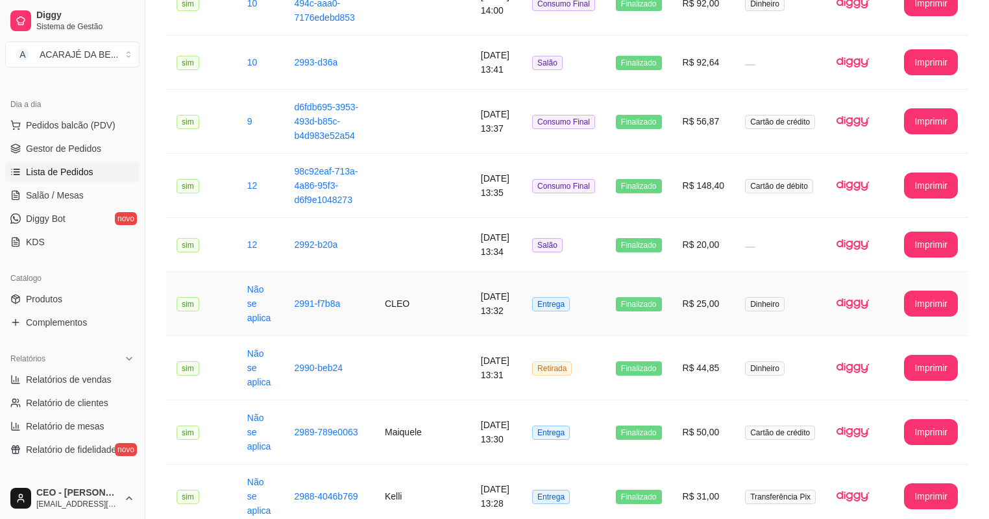
click at [413, 286] on td "CLEO" at bounding box center [422, 304] width 96 height 64
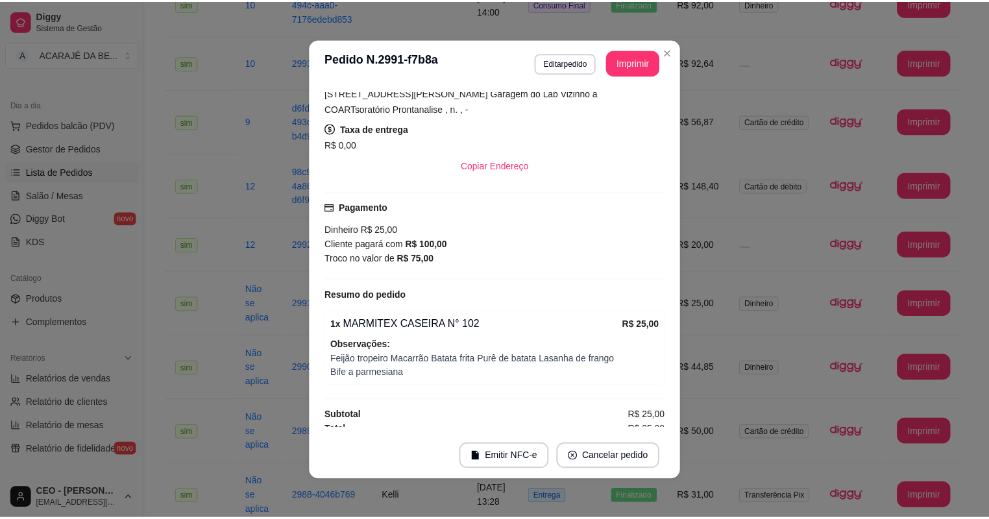
scroll to position [163, 0]
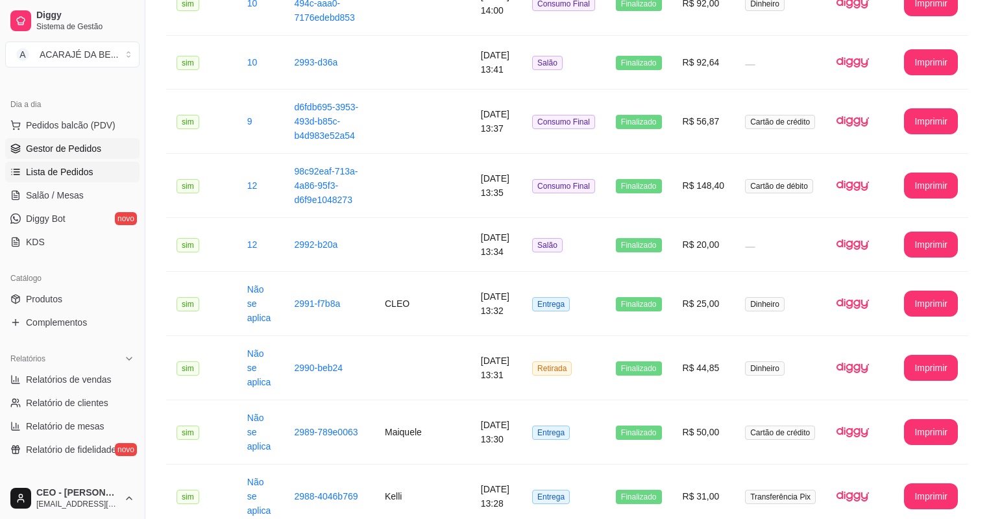
click at [62, 150] on span "Gestor de Pedidos" at bounding box center [63, 148] width 75 height 13
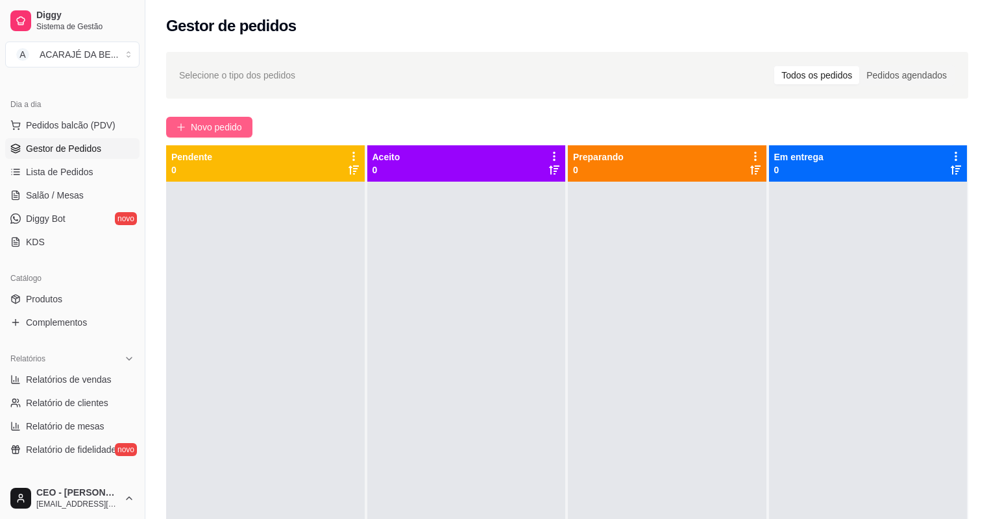
click at [194, 126] on span "Novo pedido" at bounding box center [216, 127] width 51 height 14
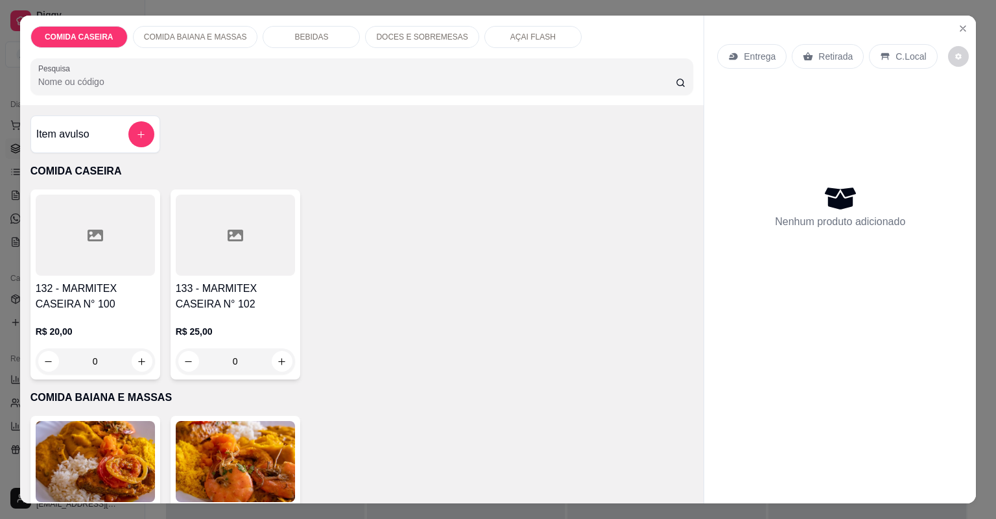
click at [149, 245] on div at bounding box center [95, 235] width 119 height 81
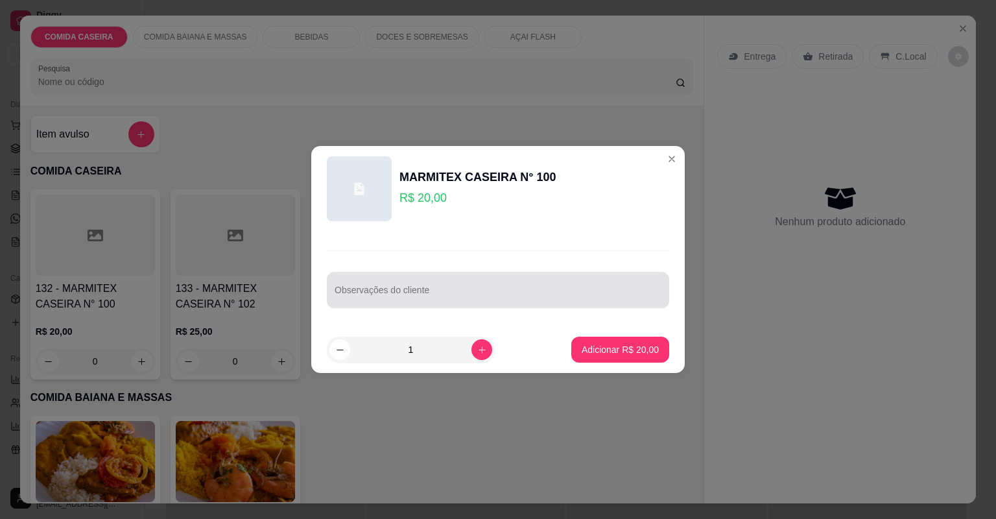
click at [381, 278] on div at bounding box center [498, 290] width 327 height 26
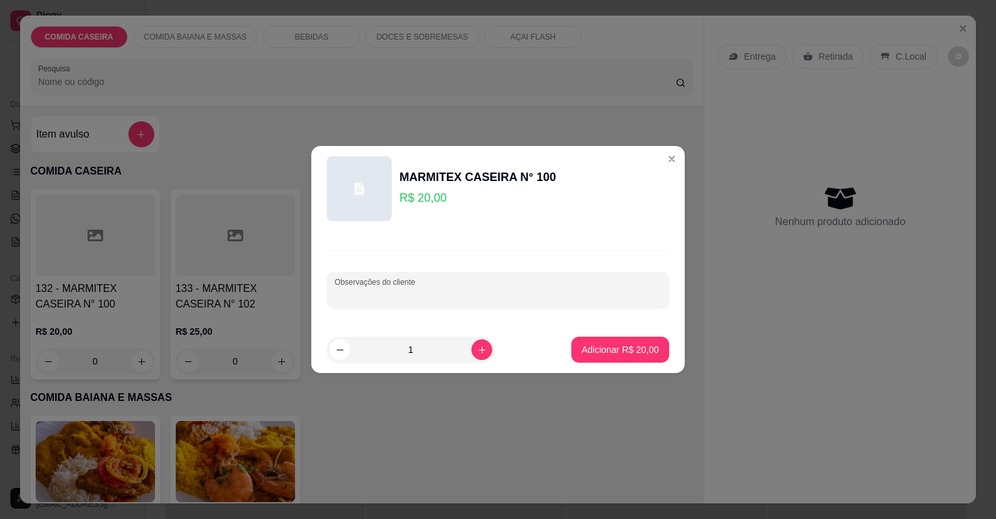
paste input "Macarrão alho e óleo, bife à parmegiana , fricassê de frango"
type input "Macarrão alho e óleo, bife à parmegiana , fricassê de frango"
click at [641, 360] on button "Adicionar R$ 20,00" at bounding box center [620, 349] width 95 height 25
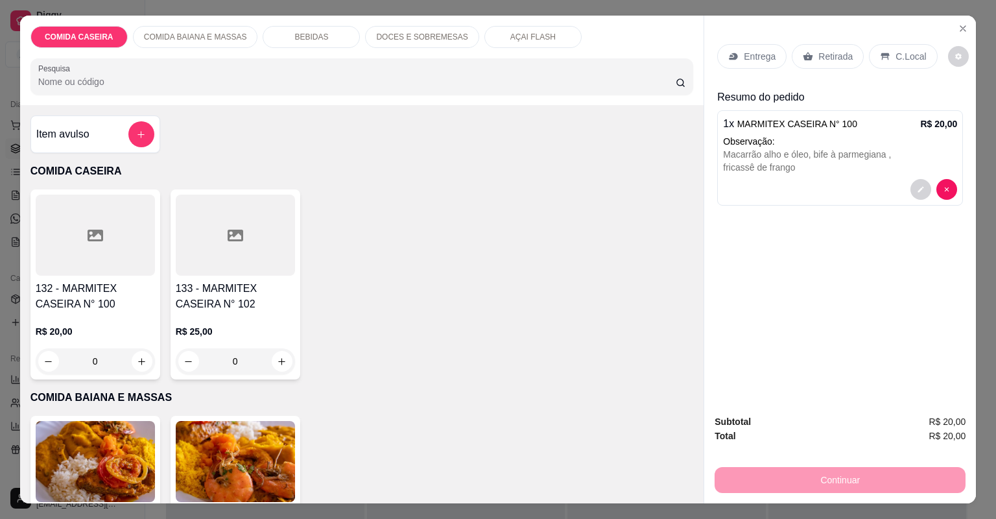
click at [756, 55] on p "Entrega" at bounding box center [760, 56] width 32 height 13
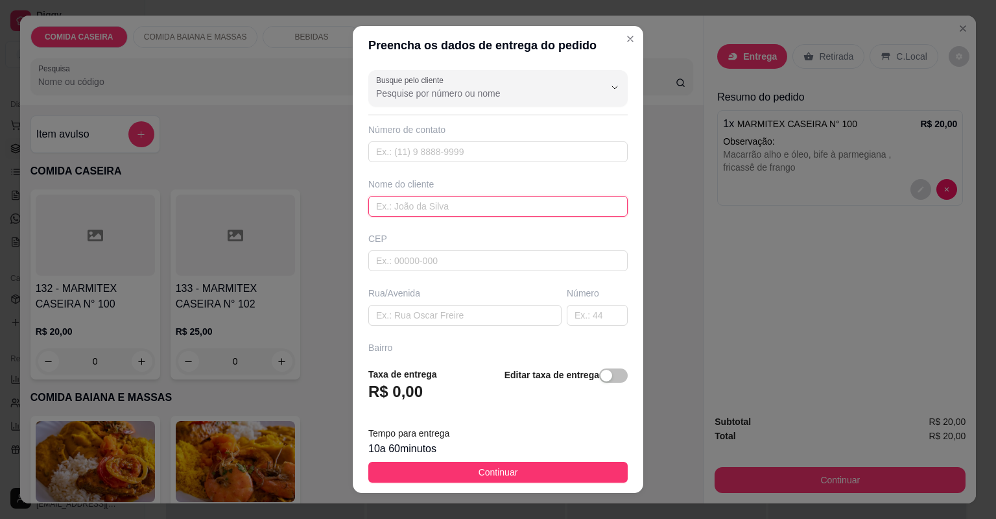
click at [479, 196] on input "text" at bounding box center [497, 206] width 259 height 21
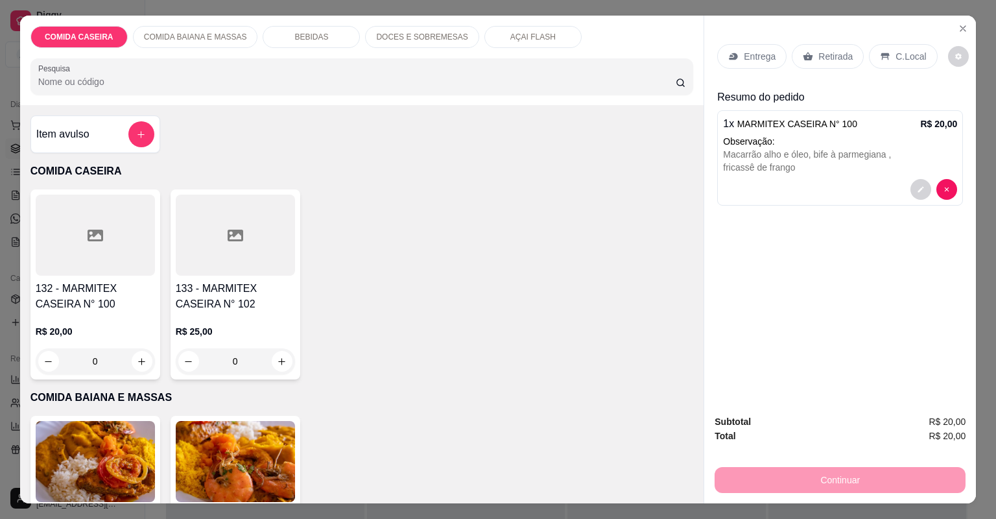
click at [721, 53] on div "Entrega" at bounding box center [751, 56] width 69 height 25
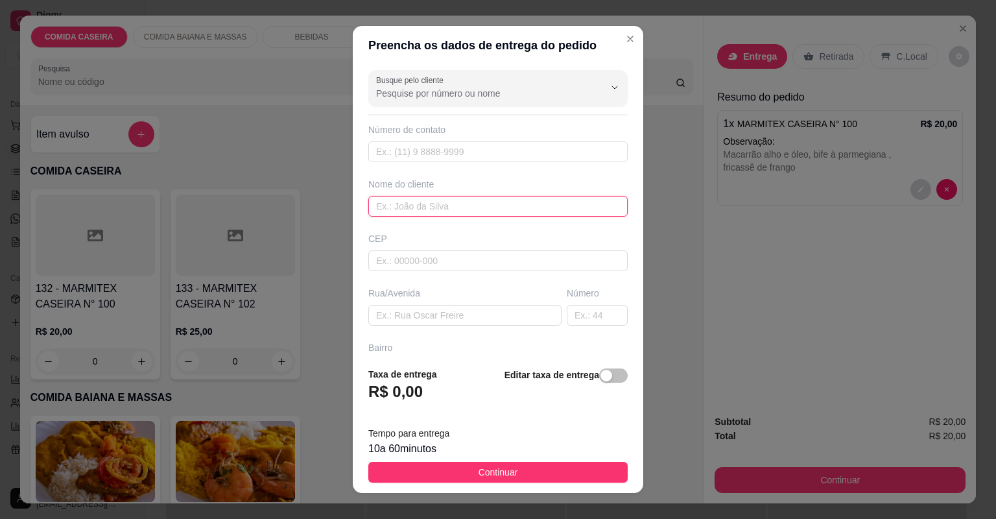
click at [480, 201] on input "text" at bounding box center [497, 206] width 259 height 21
type input "[PERSON_NAME]"
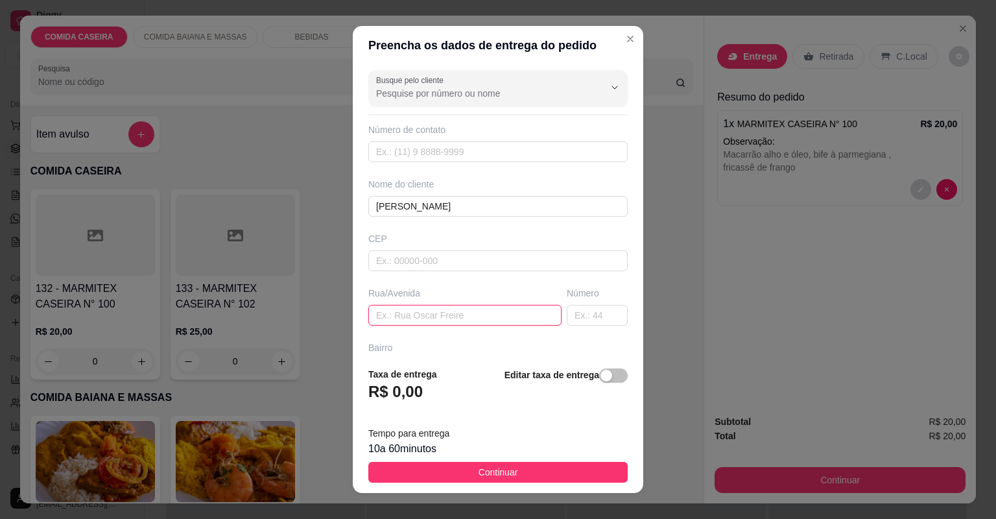
click at [495, 312] on input "text" at bounding box center [464, 315] width 193 height 21
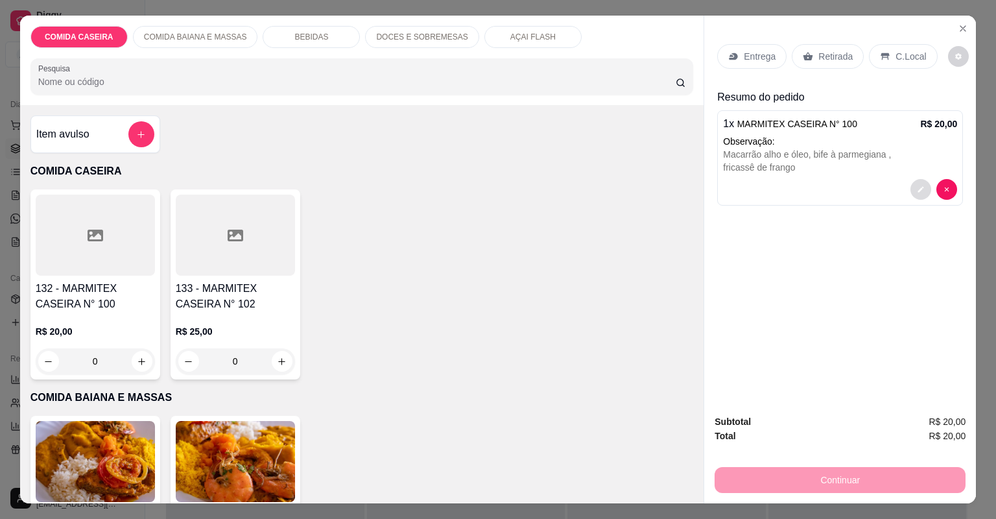
click at [916, 182] on button "decrease-product-quantity" at bounding box center [921, 189] width 21 height 21
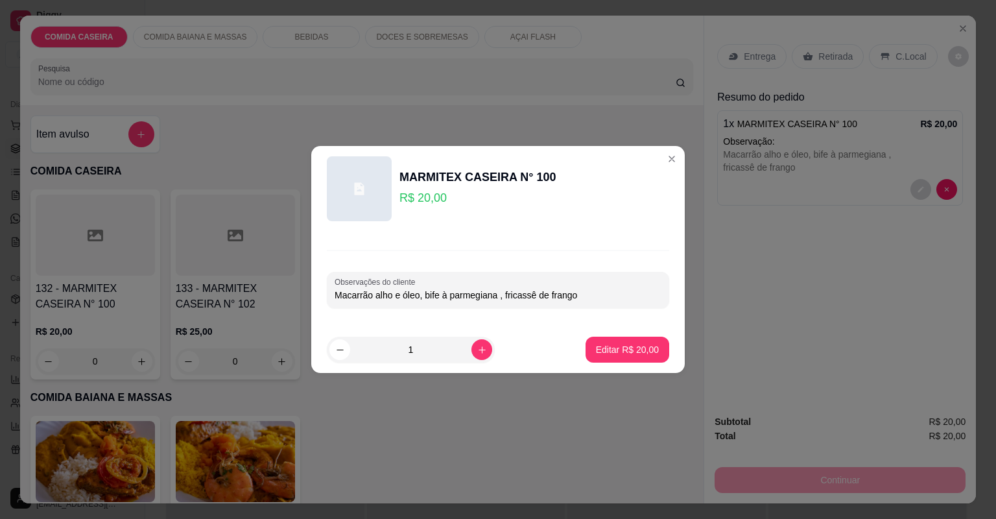
click at [587, 289] on input "Macarrão alho e óleo, bife à parmegiana , fricassê de frango" at bounding box center [498, 295] width 327 height 13
paste input "Um pouquinho de farofa de soja"
type input "Macarrão alho e óleo, bife à parmegiana , fricassê de frango Um pouquinho de fa…"
click at [617, 353] on p "Editar R$ 20,00" at bounding box center [627, 349] width 63 height 13
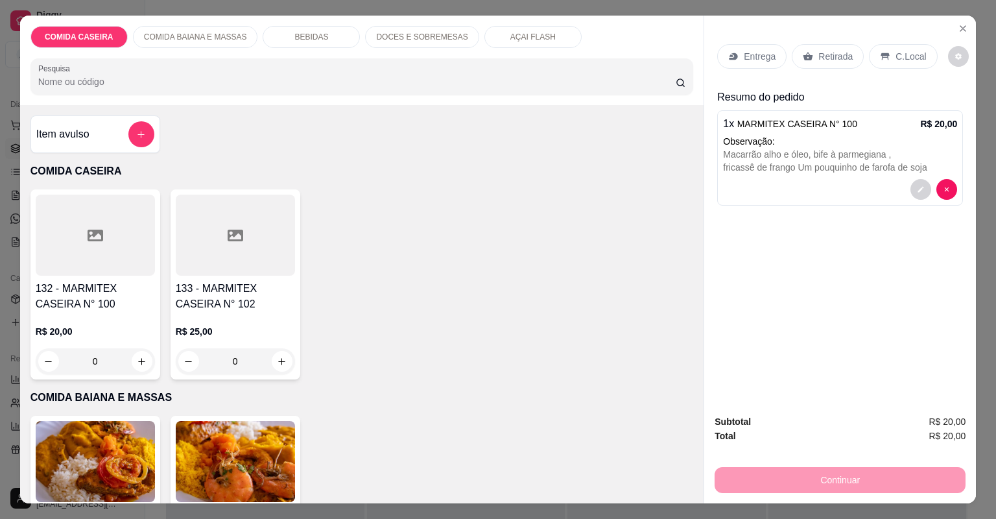
click at [758, 62] on div "Entrega" at bounding box center [751, 56] width 69 height 25
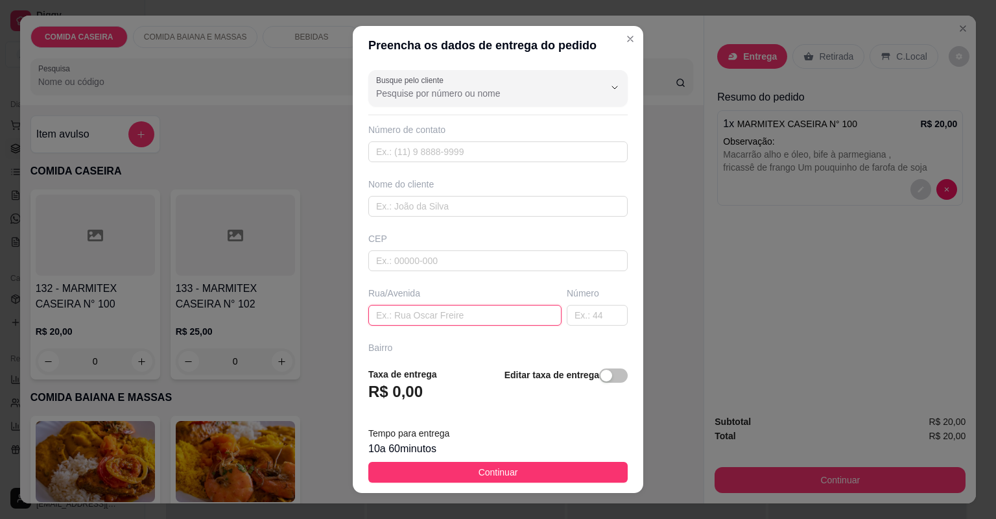
click at [511, 322] on input "text" at bounding box center [464, 315] width 193 height 21
paste input "[GEOGRAPHIC_DATA] , [GEOGRAPHIC_DATA]"
type input "[GEOGRAPHIC_DATA] , [GEOGRAPHIC_DATA]"
click at [588, 322] on input "text" at bounding box center [597, 315] width 61 height 21
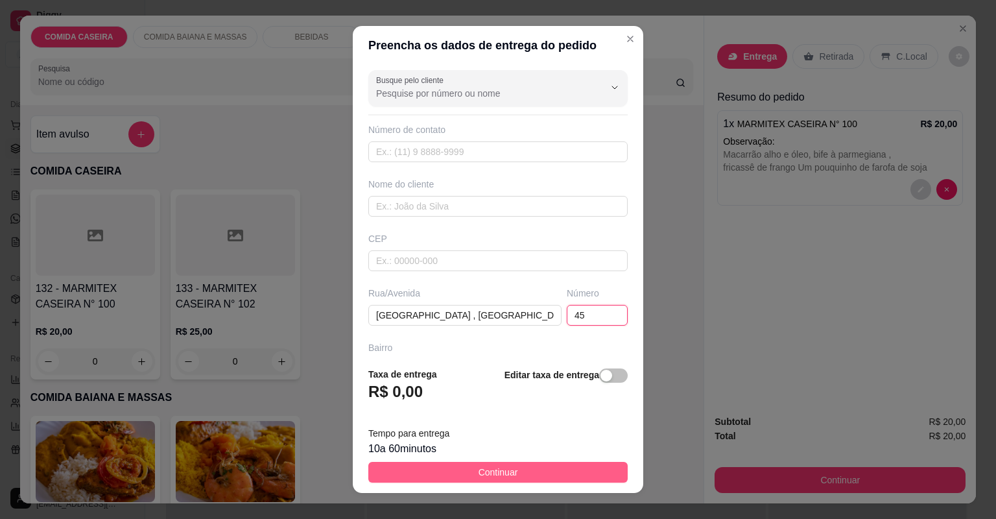
type input "45"
click at [548, 466] on button "Continuar" at bounding box center [497, 472] width 259 height 21
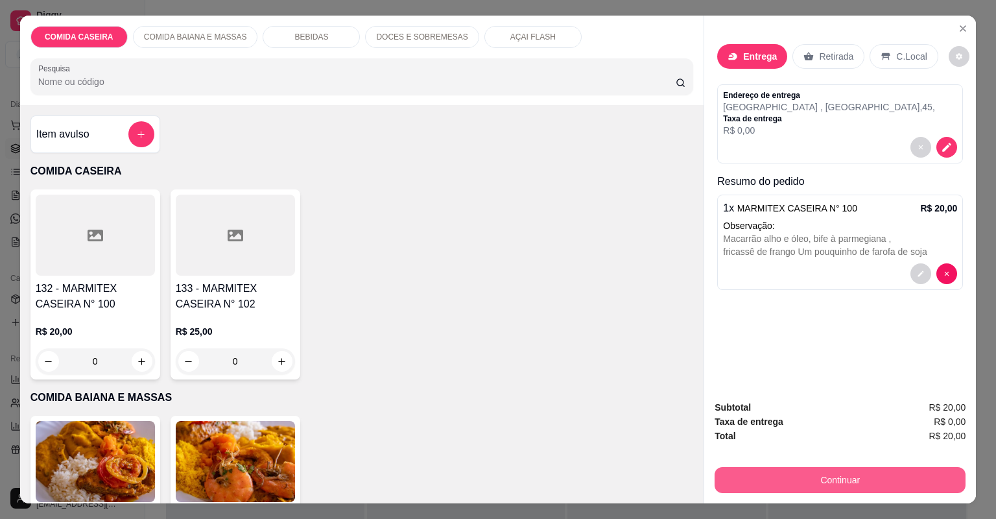
click at [775, 484] on button "Continuar" at bounding box center [840, 480] width 251 height 26
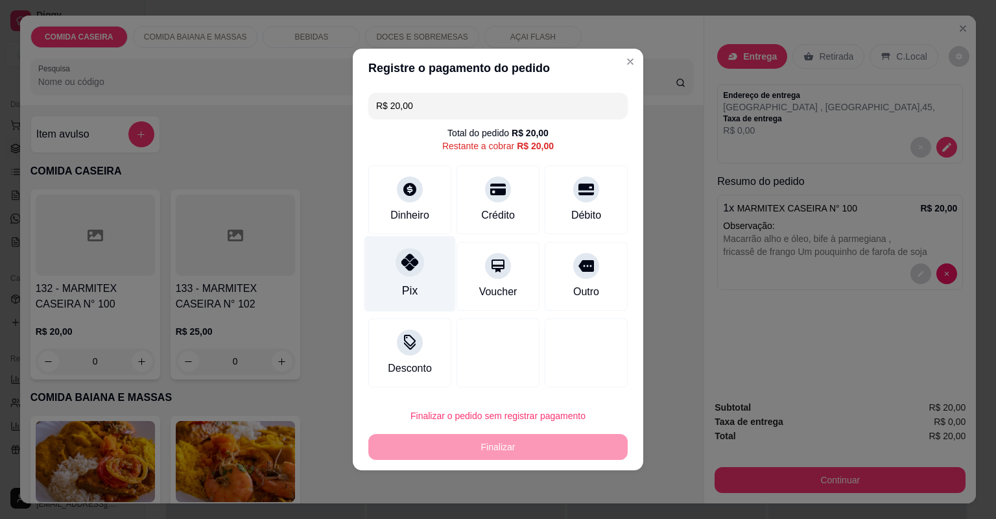
click at [426, 269] on div "Pix" at bounding box center [410, 274] width 91 height 76
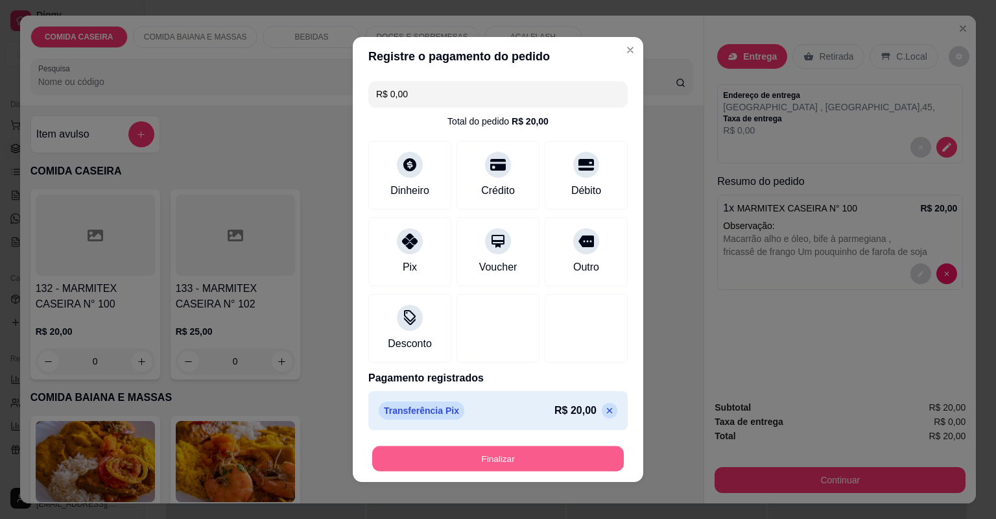
click at [535, 455] on button "Finalizar" at bounding box center [498, 458] width 252 height 25
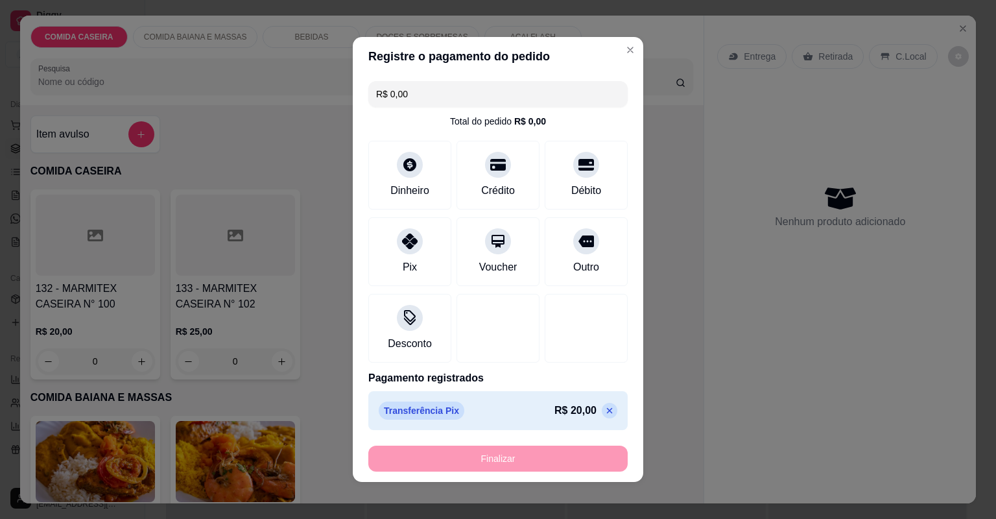
type input "-R$ 20,00"
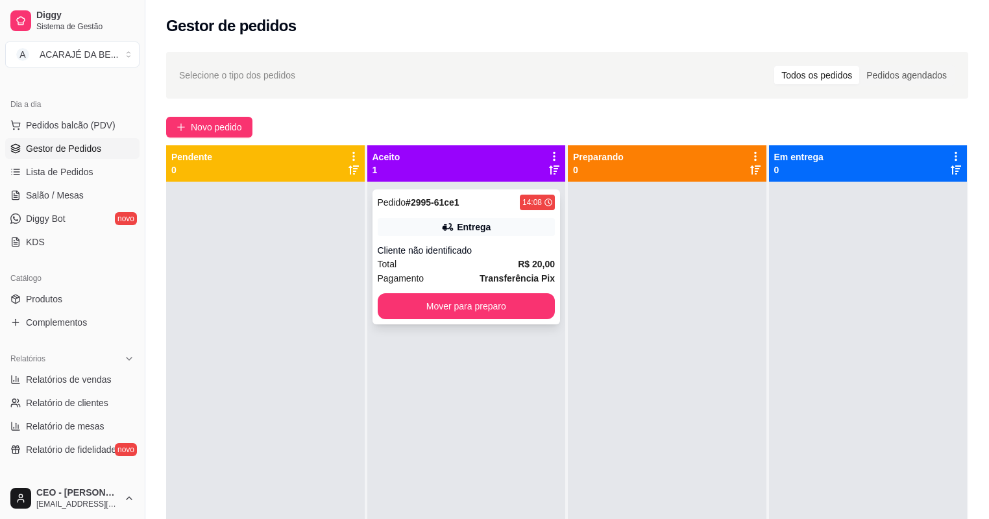
click at [527, 256] on div "Cliente não identificado" at bounding box center [467, 250] width 178 height 13
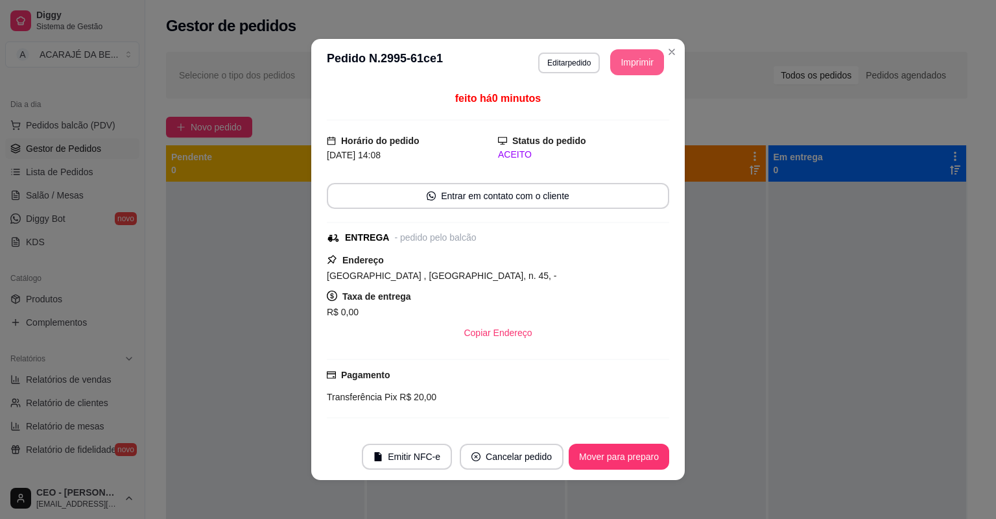
click at [635, 61] on button "Imprimir" at bounding box center [637, 62] width 54 height 26
click at [649, 464] on button "Mover para preparo" at bounding box center [619, 457] width 101 height 26
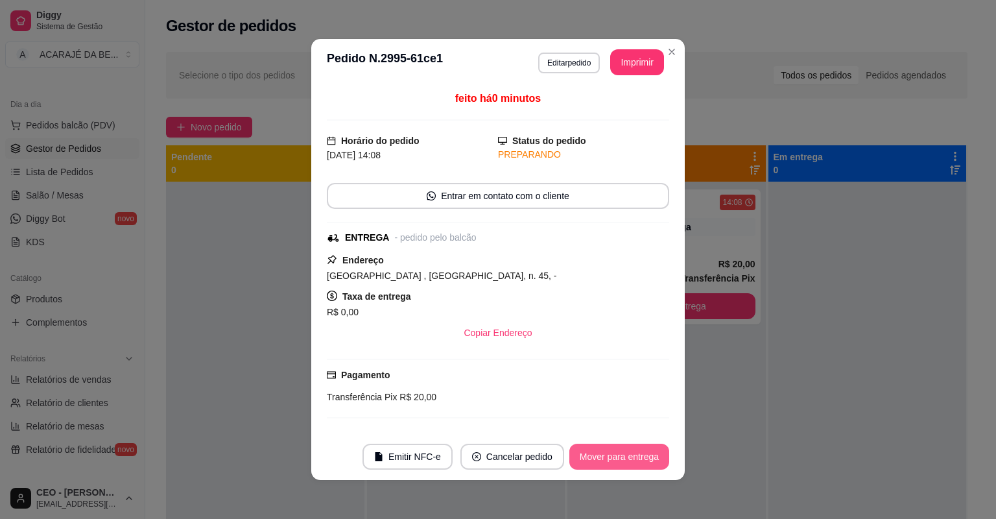
click at [647, 458] on button "Mover para entrega" at bounding box center [620, 457] width 100 height 26
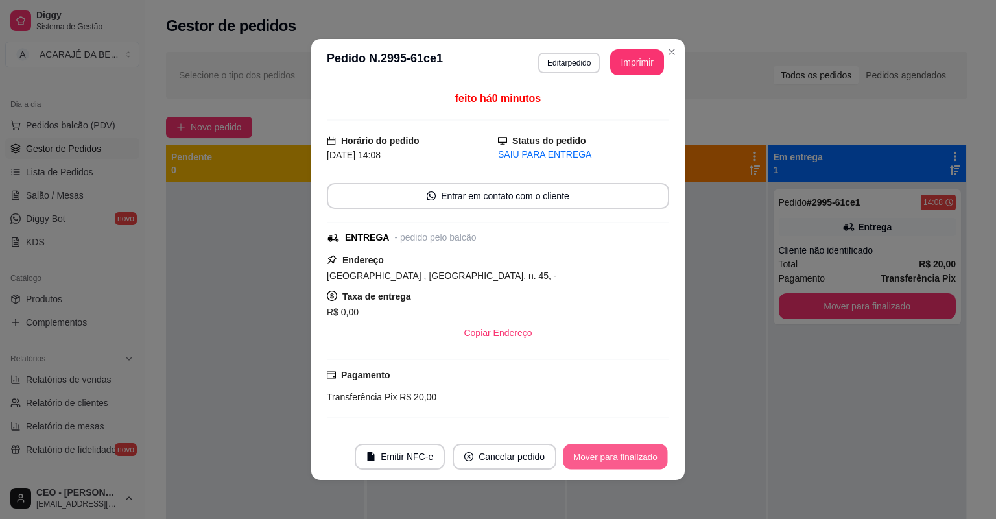
click at [646, 457] on button "Mover para finalizado" at bounding box center [616, 456] width 104 height 25
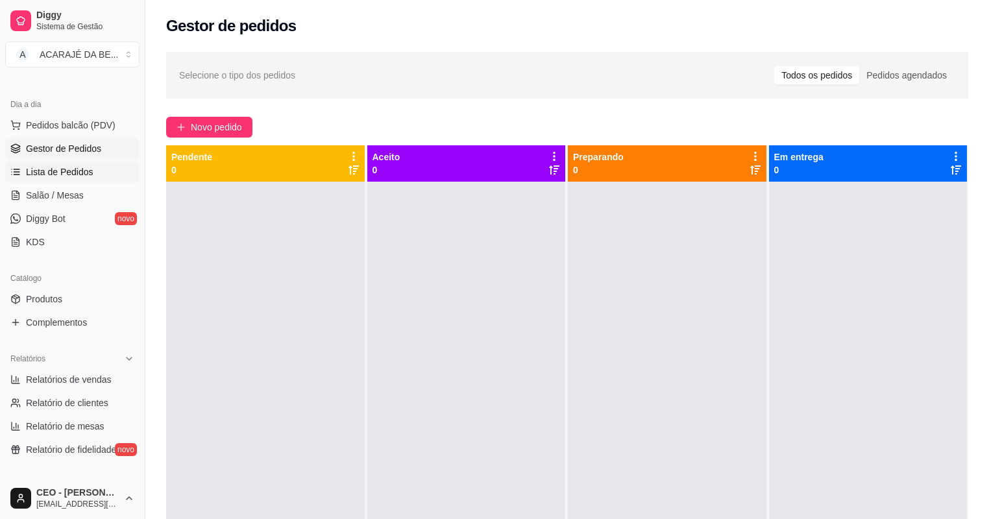
click at [85, 171] on span "Lista de Pedidos" at bounding box center [59, 171] width 67 height 13
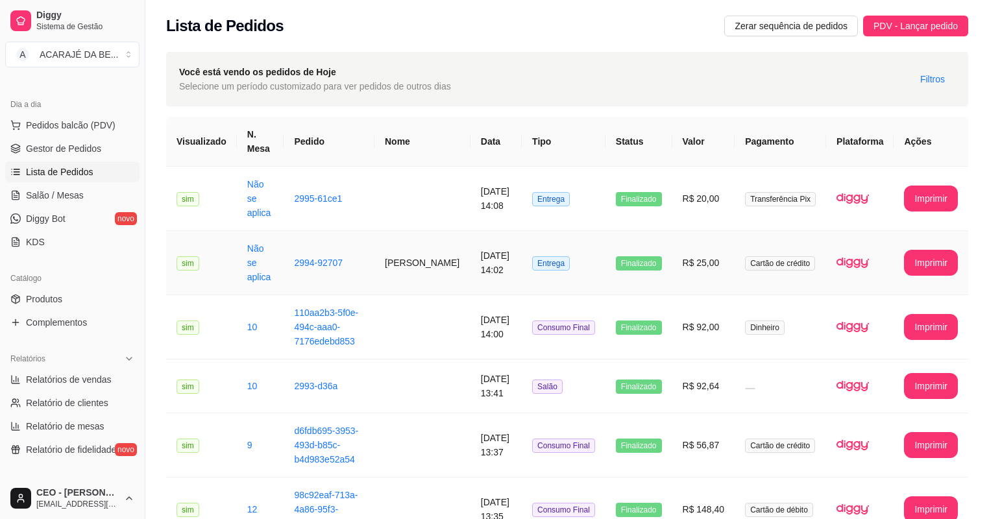
click at [439, 241] on td "[PERSON_NAME]" at bounding box center [422, 263] width 96 height 64
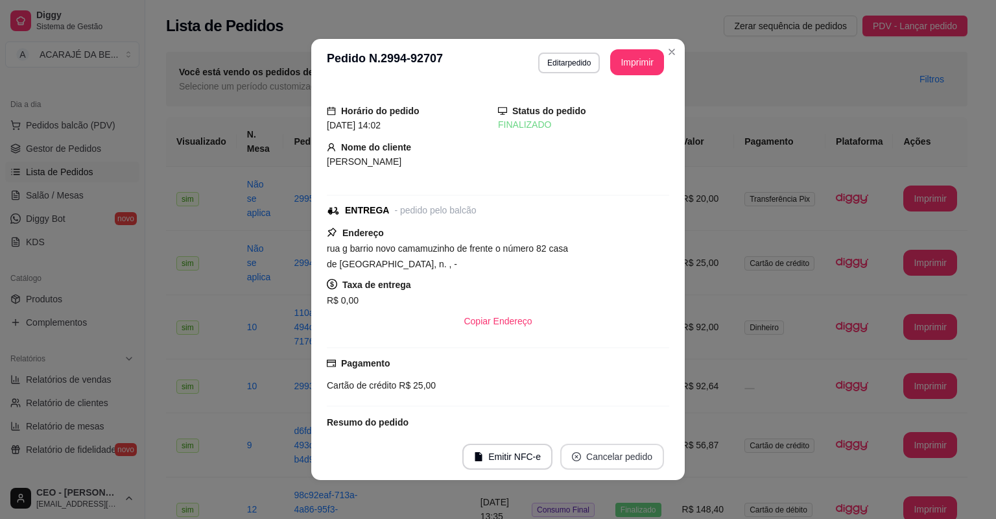
click at [584, 462] on button "Cancelar pedido" at bounding box center [612, 457] width 104 height 26
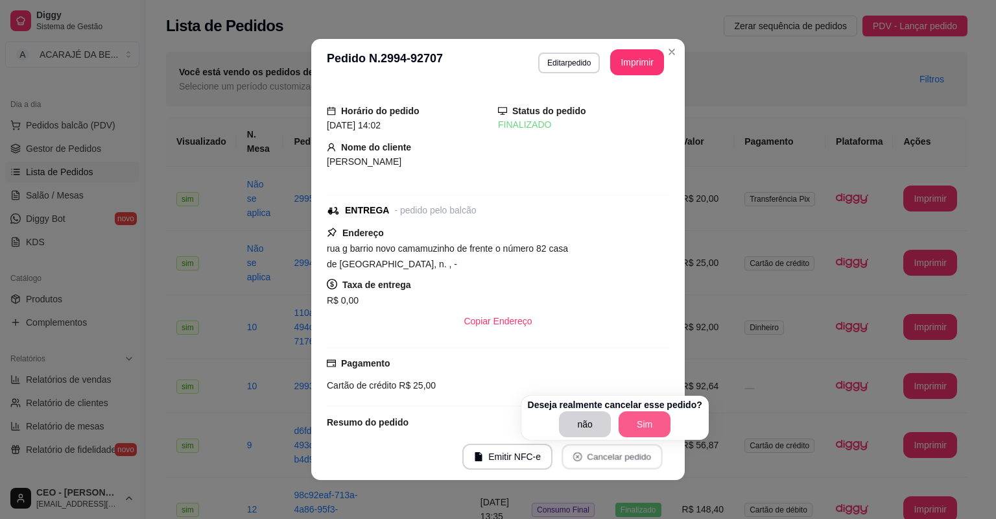
click at [635, 413] on button "Sim" at bounding box center [645, 424] width 52 height 26
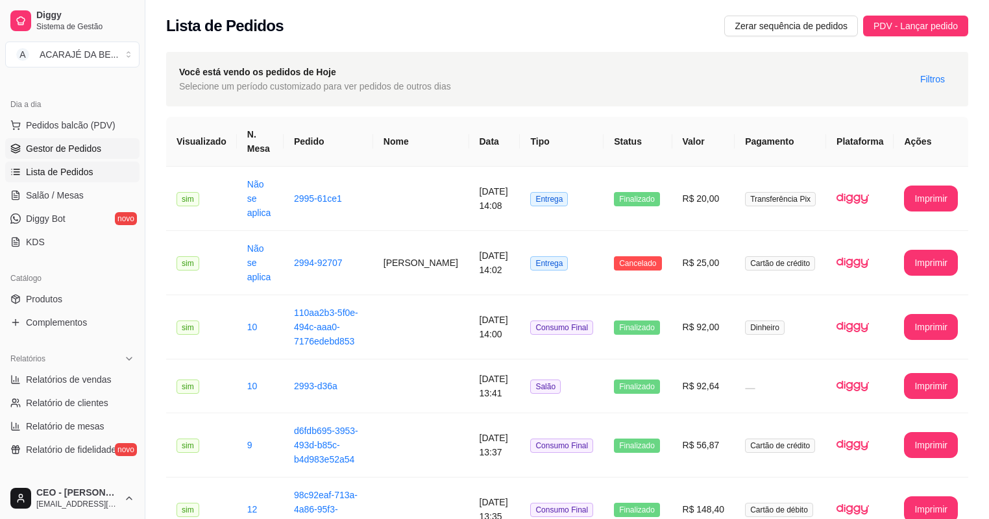
click at [73, 145] on span "Gestor de Pedidos" at bounding box center [63, 148] width 75 height 13
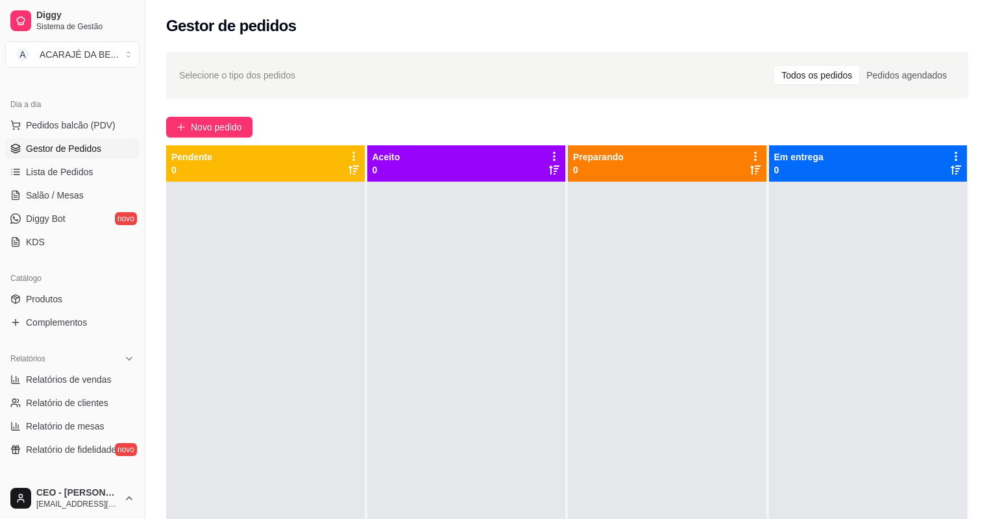
click at [162, 126] on div "Selecione o tipo dos pedidos Todos os pedidos Pedidos agendados Novo pedido Pen…" at bounding box center [566, 362] width 843 height 636
click at [167, 125] on button "Novo pedido" at bounding box center [209, 127] width 86 height 21
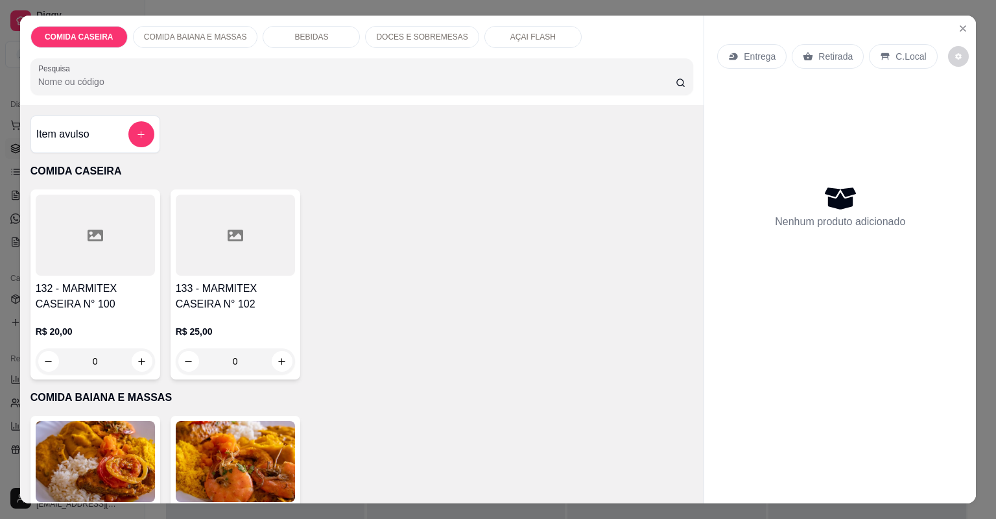
click at [124, 238] on div at bounding box center [95, 235] width 119 height 81
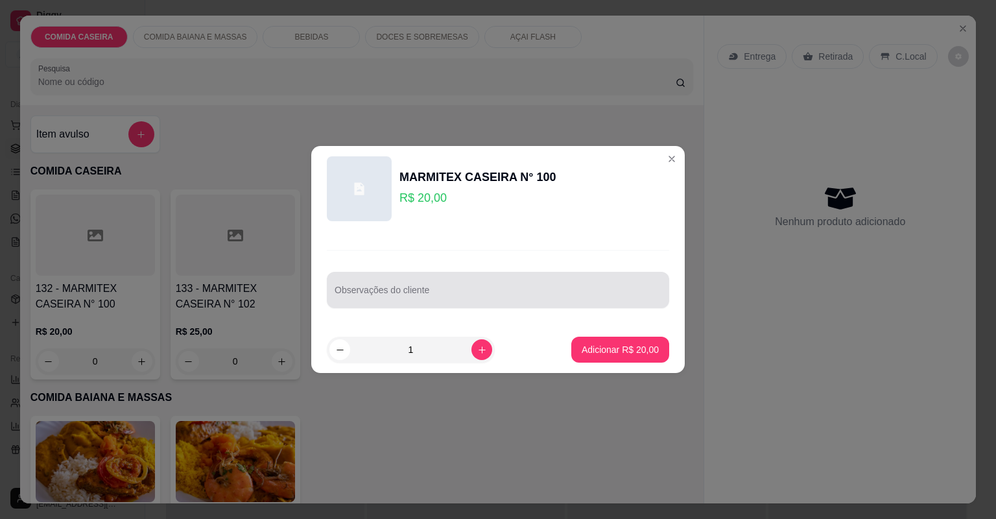
click at [376, 284] on div at bounding box center [498, 290] width 327 height 26
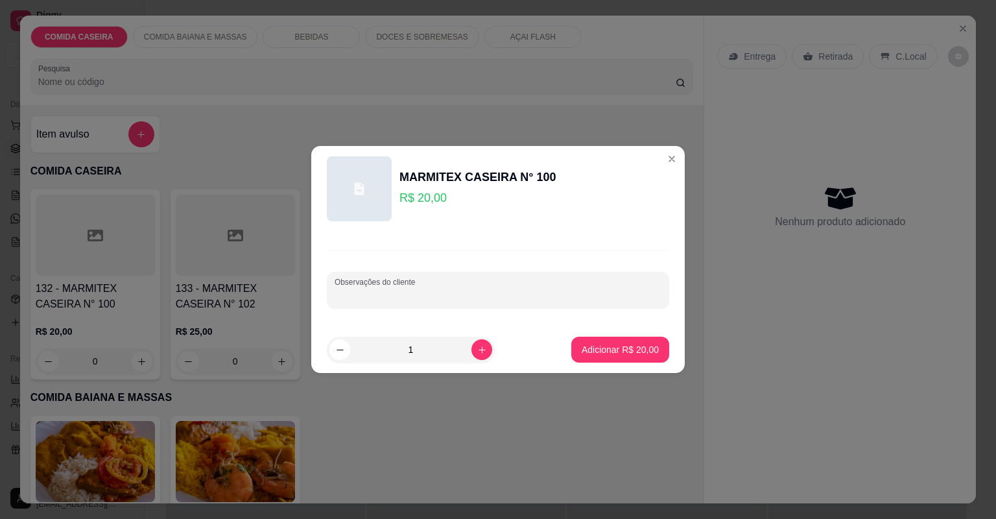
paste input "Arroz Lasanha Maionese Calabresa Purê"
type input "Arroz Lasanha Maionese Calabresa Purê"
click at [592, 343] on button "Adicionar R$ 20,00" at bounding box center [621, 350] width 98 height 26
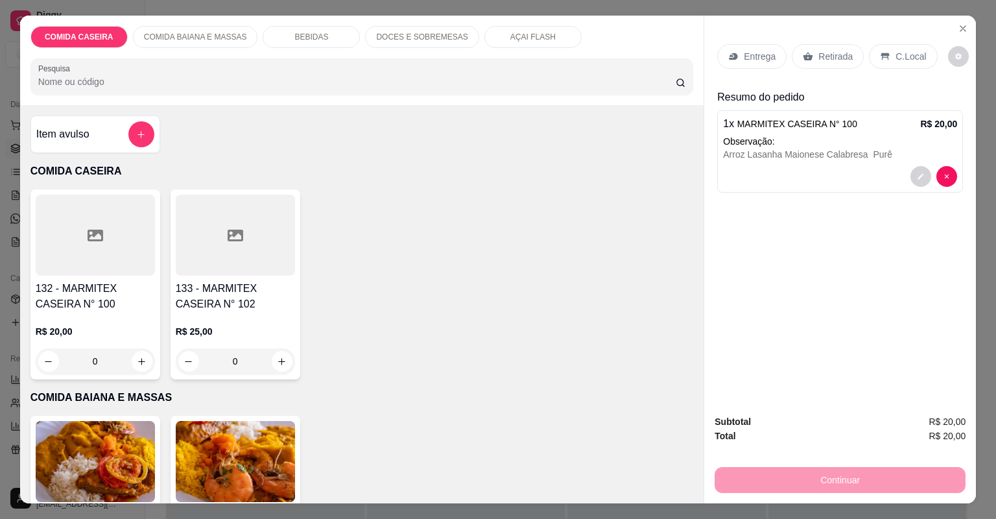
click at [758, 53] on p "Entrega" at bounding box center [760, 56] width 32 height 13
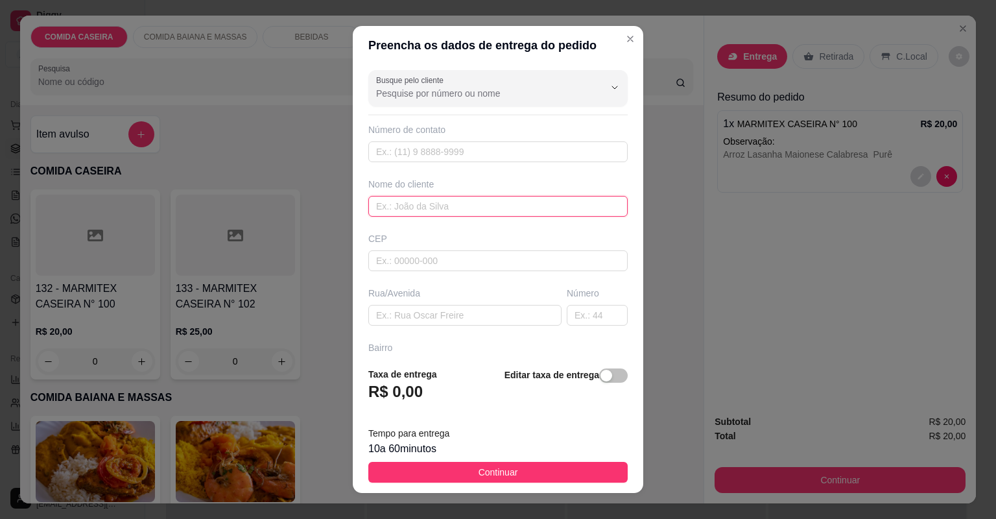
click at [439, 203] on input "text" at bounding box center [497, 206] width 259 height 21
type input "zaiane"
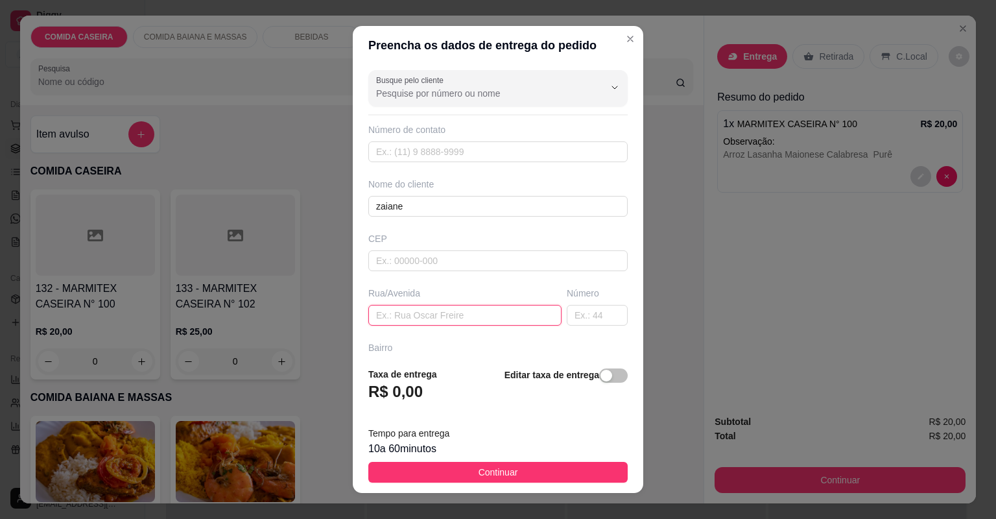
click at [452, 309] on input "text" at bounding box center [464, 315] width 193 height 21
paste input "aqui em casa"
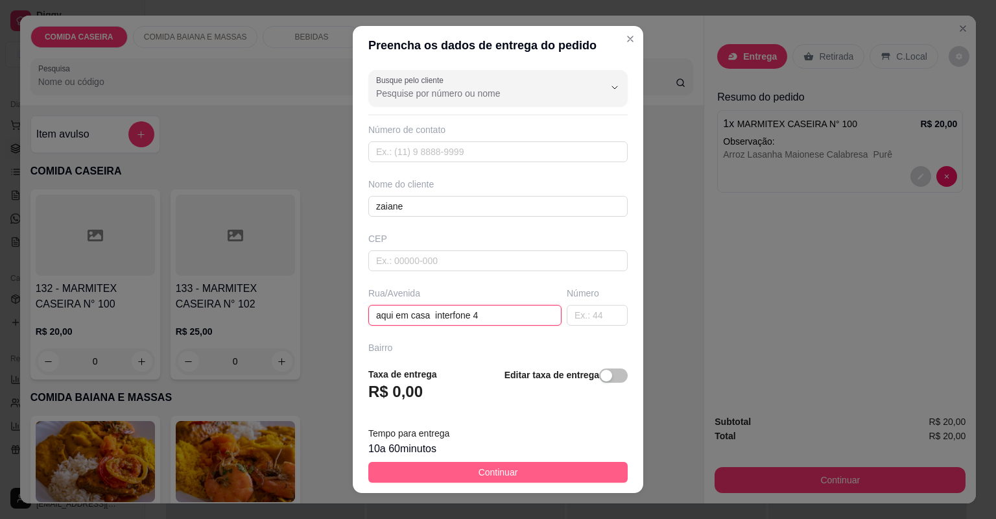
type input "aqui em casa interfone 4"
click at [439, 474] on button "Continuar" at bounding box center [497, 472] width 259 height 21
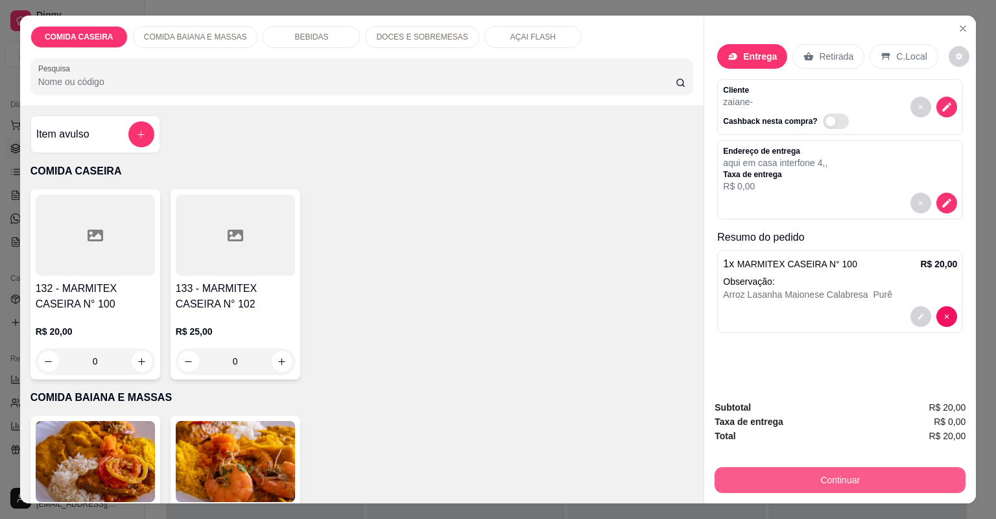
click at [760, 474] on button "Continuar" at bounding box center [840, 480] width 251 height 26
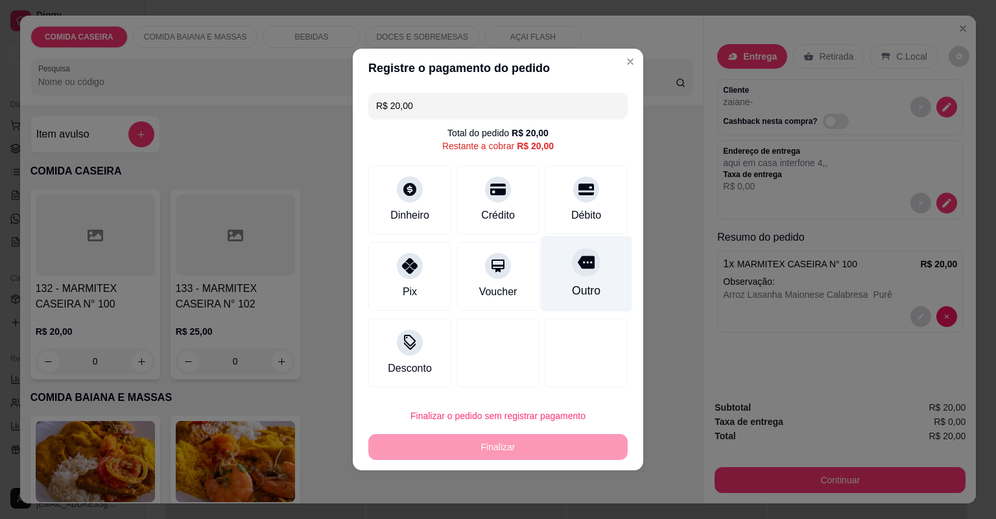
click at [592, 261] on div at bounding box center [586, 262] width 29 height 29
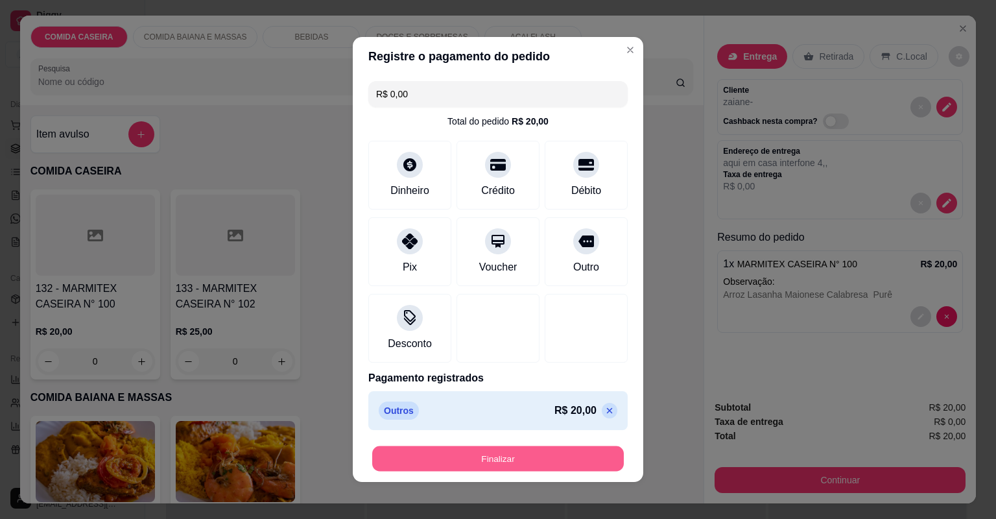
click at [574, 454] on button "Finalizar" at bounding box center [498, 458] width 252 height 25
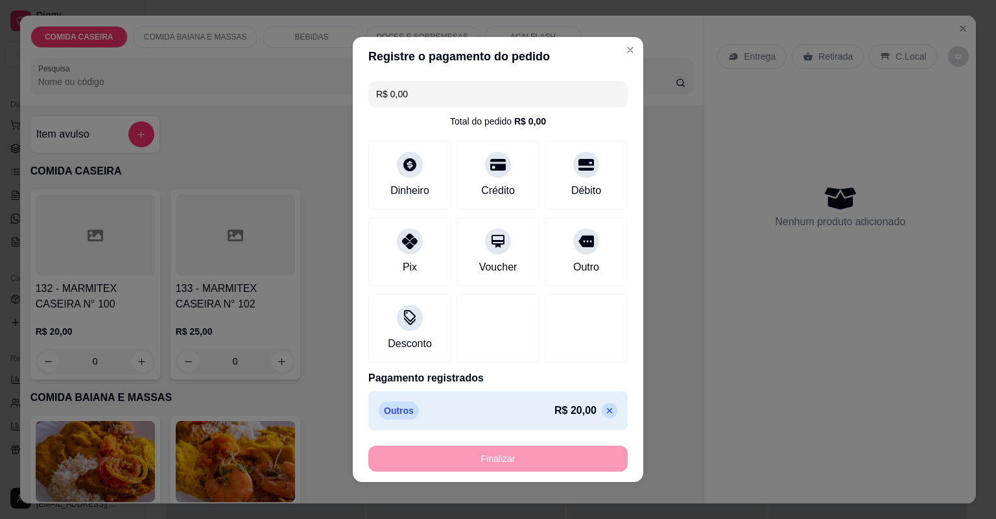
type input "-R$ 20,00"
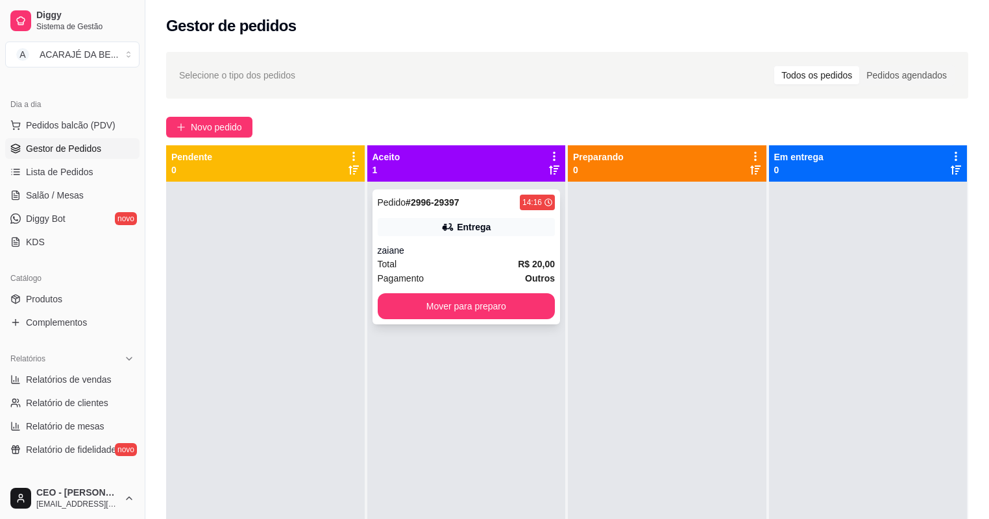
click at [494, 250] on div "zaiane" at bounding box center [467, 250] width 178 height 13
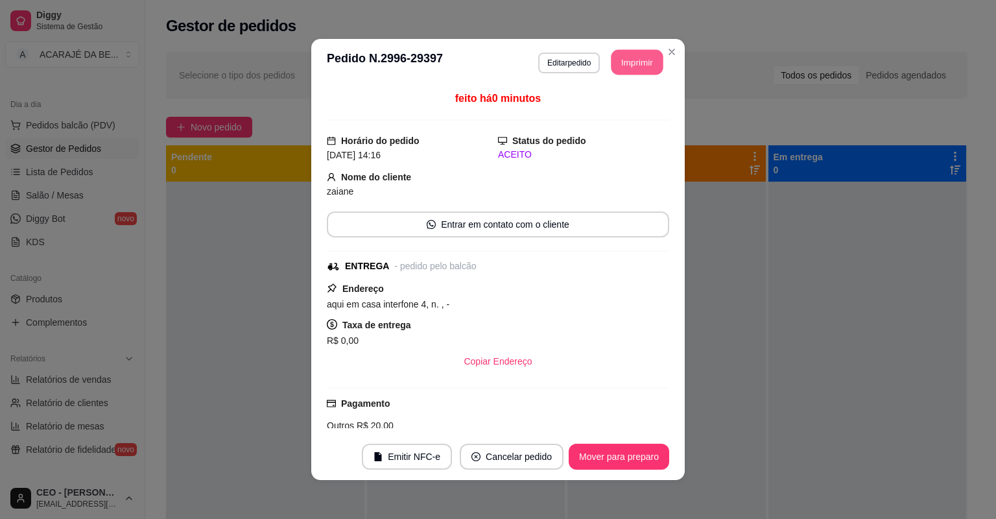
click at [625, 66] on button "Imprimir" at bounding box center [638, 62] width 52 height 25
click at [533, 453] on button "Cancelar pedido" at bounding box center [512, 457] width 104 height 26
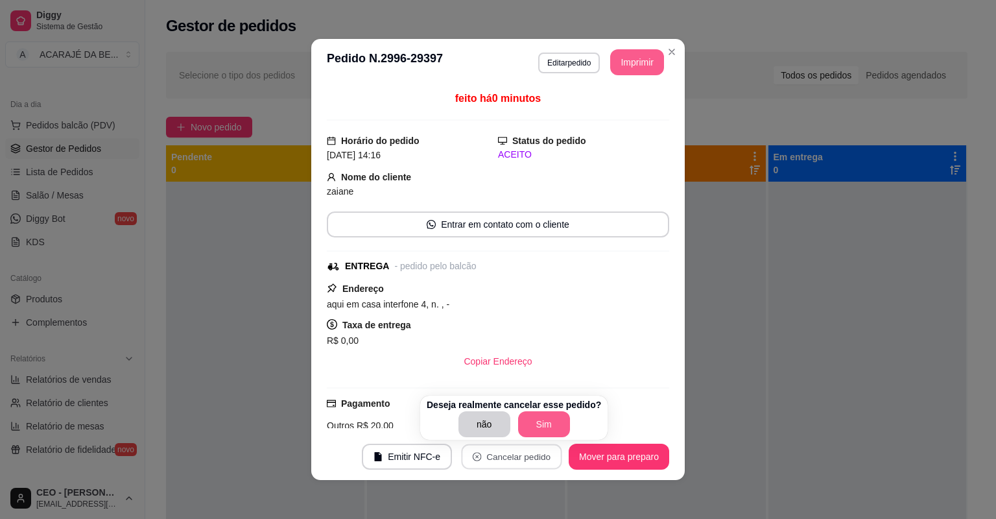
click at [544, 415] on button "Sim" at bounding box center [544, 424] width 52 height 26
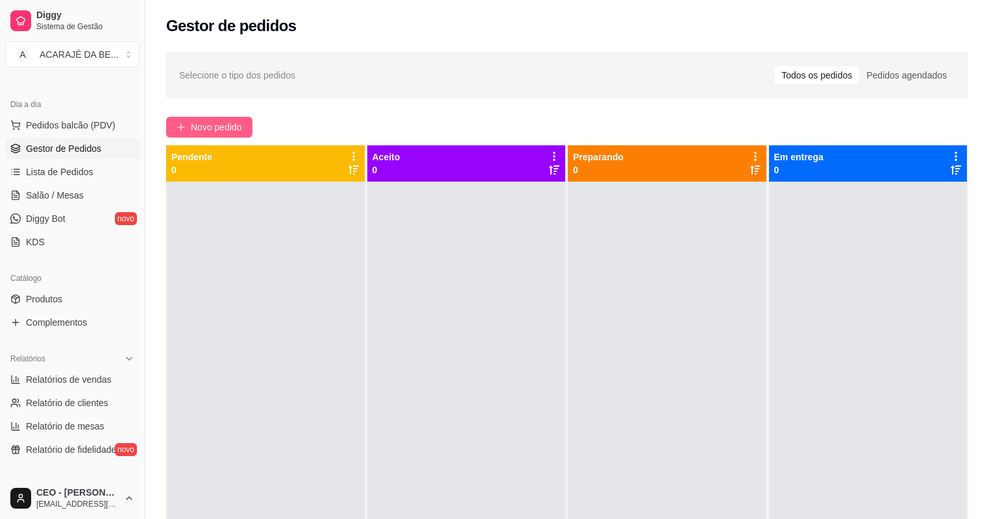
click at [239, 121] on span "Novo pedido" at bounding box center [216, 127] width 51 height 14
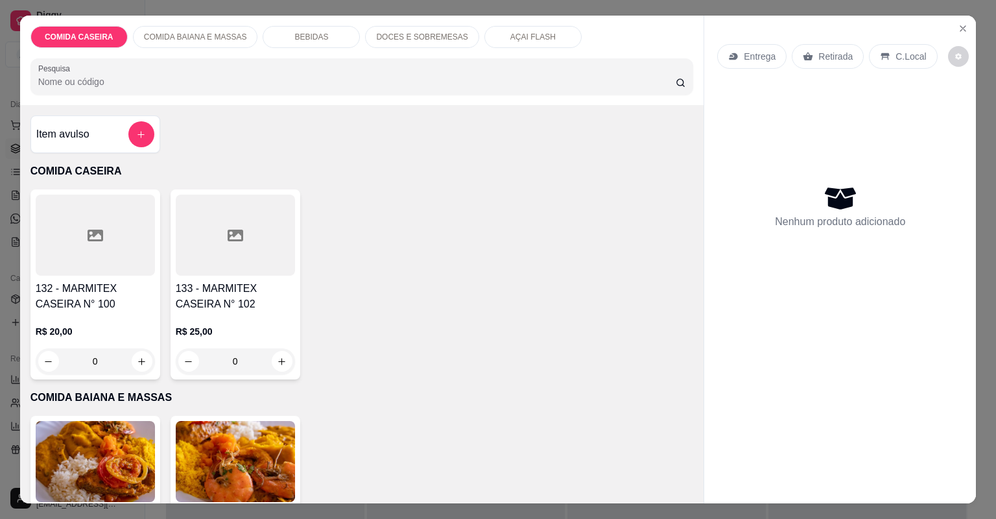
click at [117, 217] on div at bounding box center [95, 235] width 119 height 81
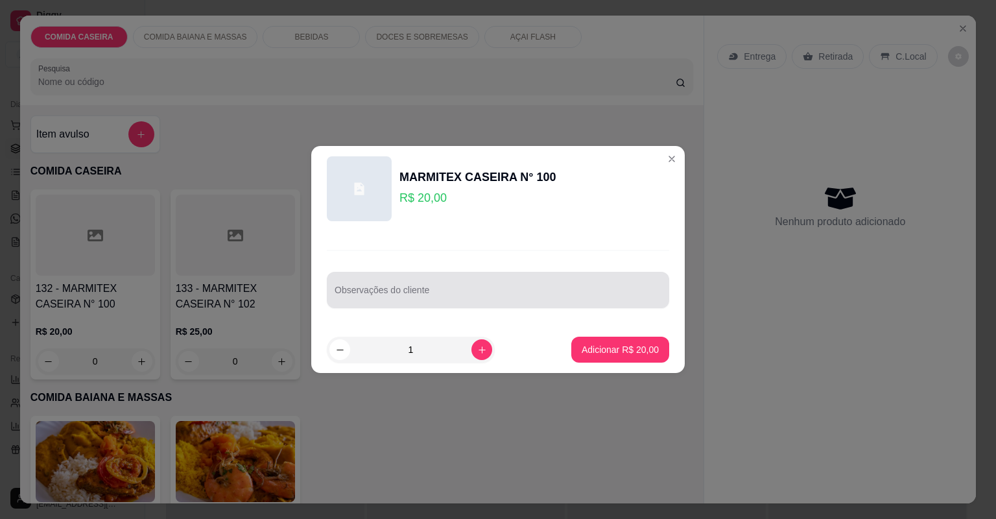
click at [351, 306] on div "Observações do cliente" at bounding box center [498, 290] width 343 height 36
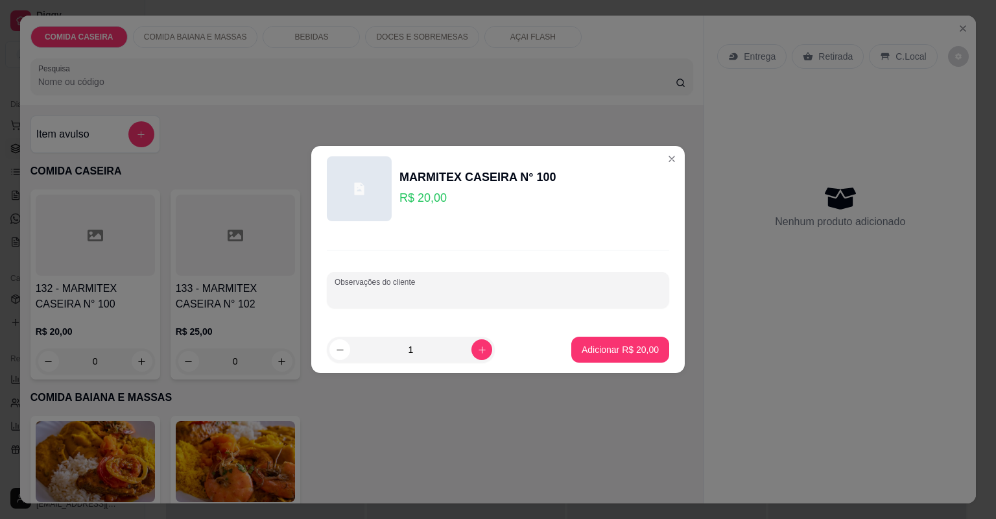
paste input "Feijão de caldo Arroz Farofa Batata Doce com maçã Vinagrete Purê Peito bovino L…"
type input "Feijão de caldo Arroz Farofa Batata Doce com maçã Vinagrete Purê Peito bovino L…"
click at [607, 353] on p "Adicionar R$ 20,00" at bounding box center [620, 349] width 75 height 12
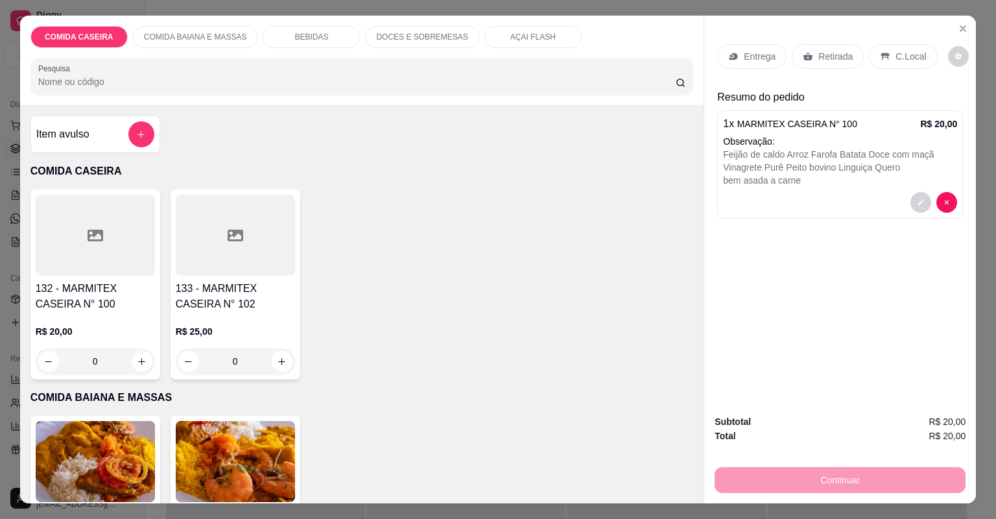
click at [747, 48] on div "Entrega" at bounding box center [751, 56] width 69 height 25
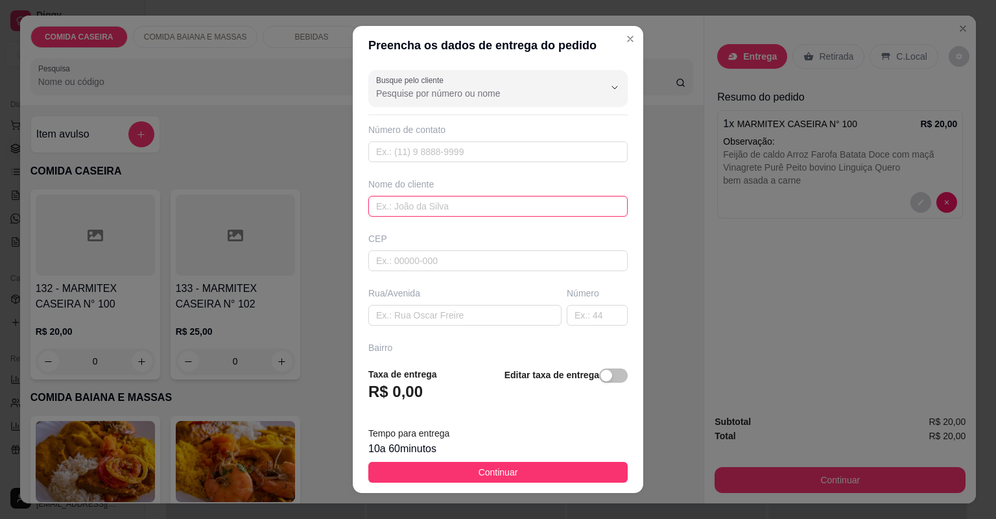
click at [458, 205] on input "text" at bounding box center [497, 206] width 259 height 21
type input "valeria"
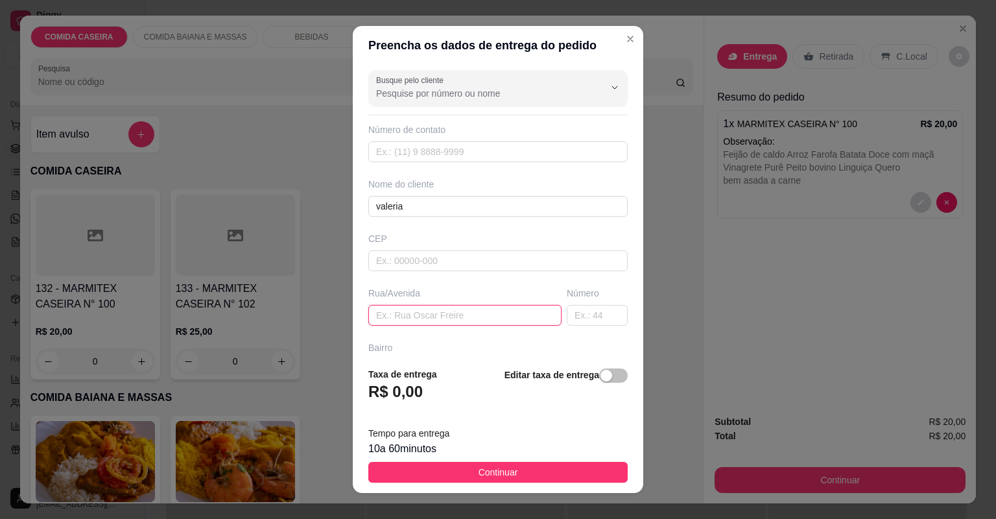
click at [483, 311] on input "text" at bounding box center [464, 315] width 193 height 21
paste input "En frete ao mercado economia apartamento 1"
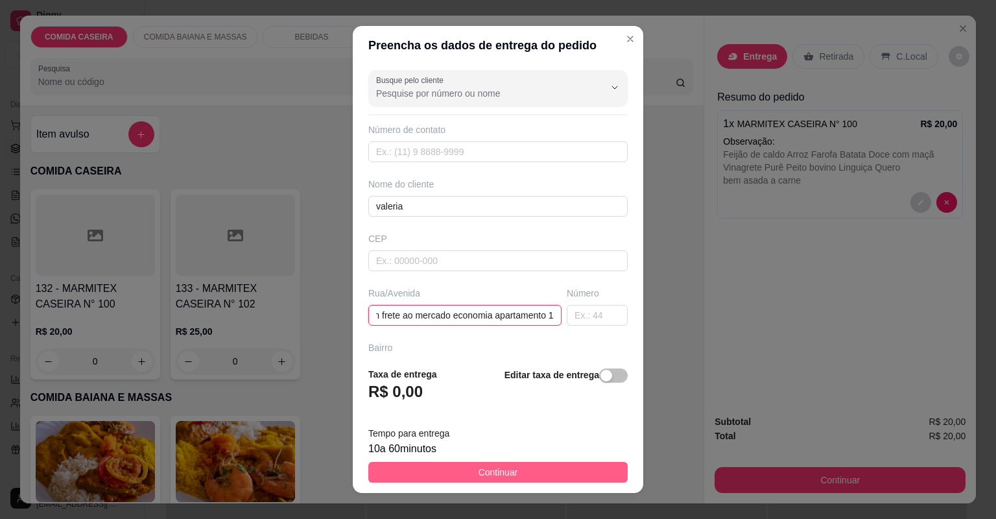
type input "En frete ao mercado economia apartamento 1"
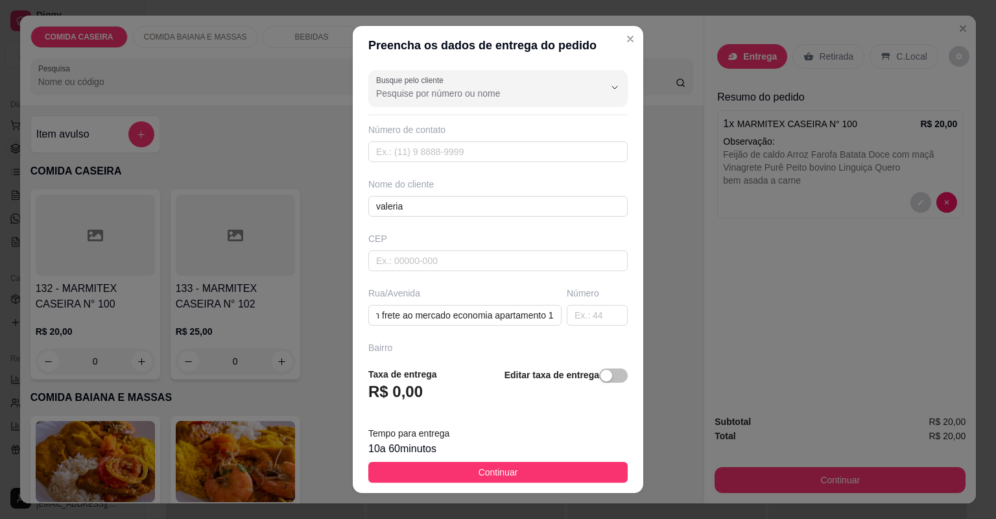
click at [455, 470] on button "Continuar" at bounding box center [497, 472] width 259 height 21
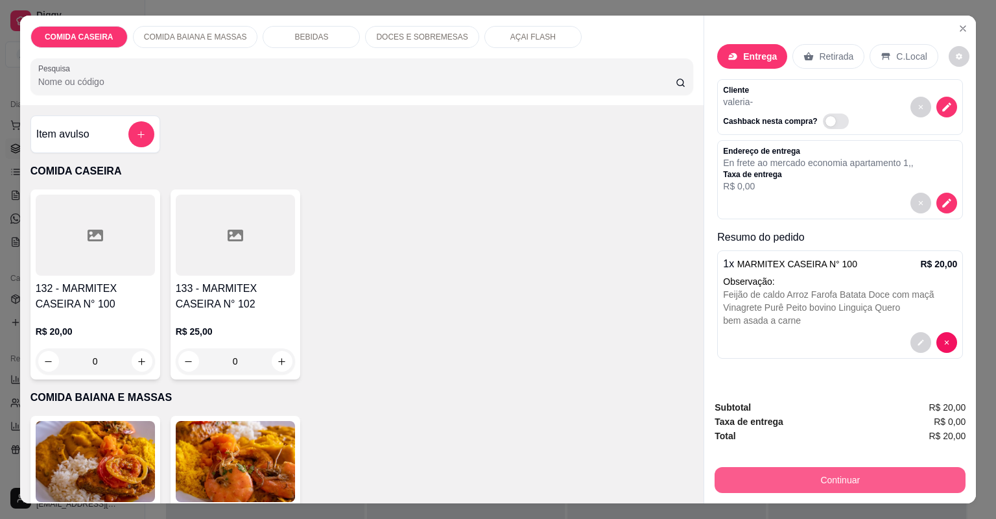
click at [782, 483] on button "Continuar" at bounding box center [840, 480] width 251 height 26
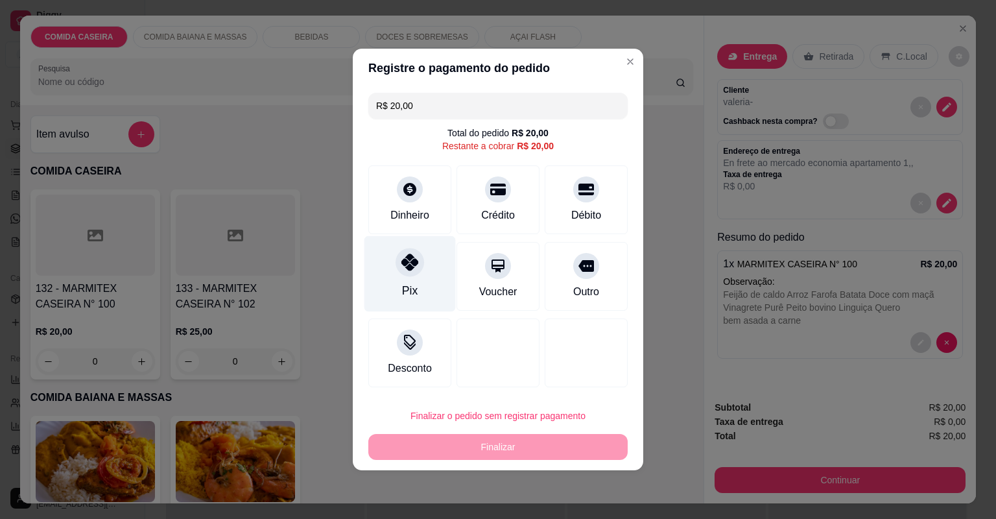
click at [396, 256] on div at bounding box center [410, 262] width 29 height 29
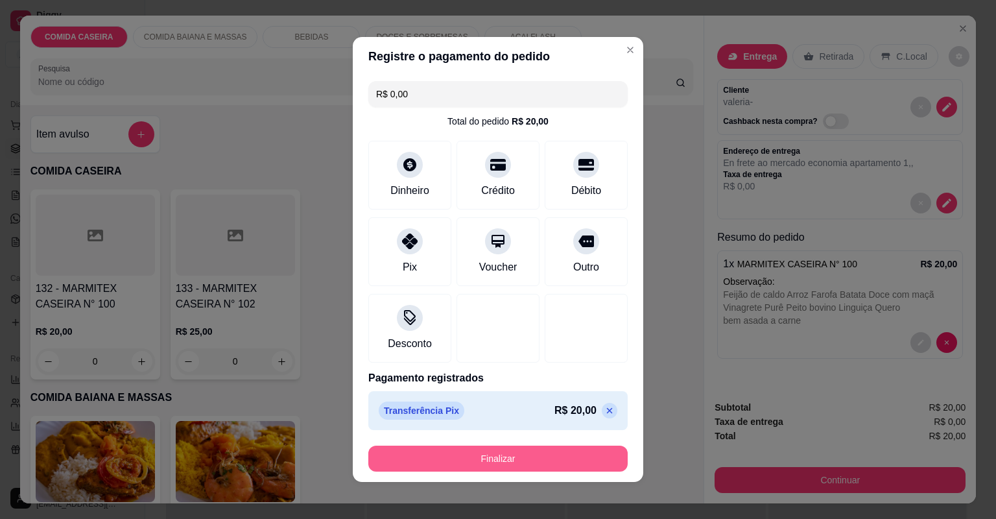
click at [517, 457] on button "Finalizar" at bounding box center [497, 459] width 259 height 26
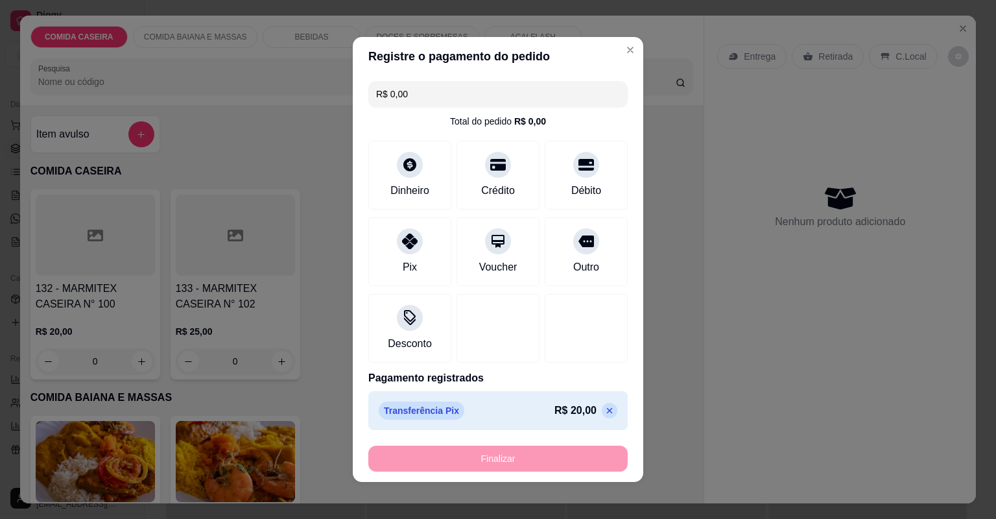
type input "-R$ 20,00"
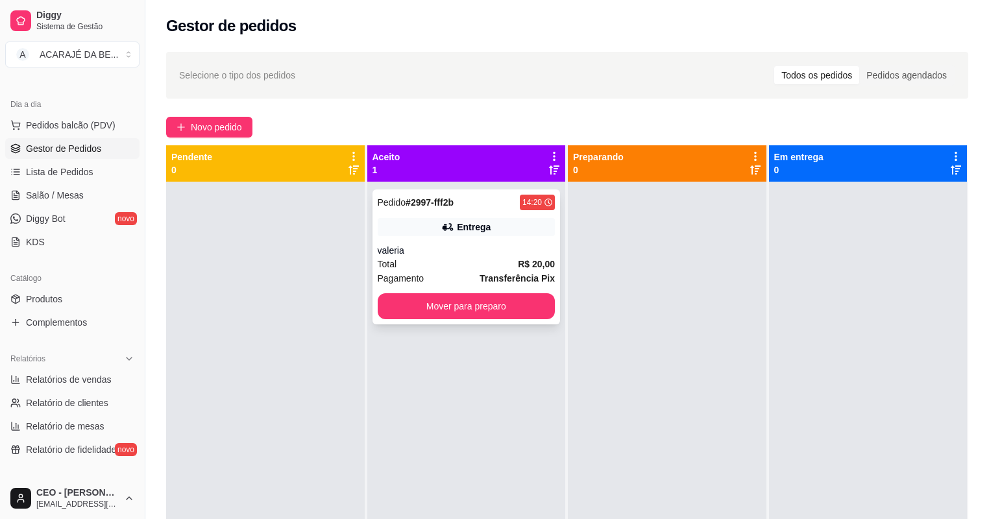
click at [513, 255] on div "valeria" at bounding box center [467, 250] width 178 height 13
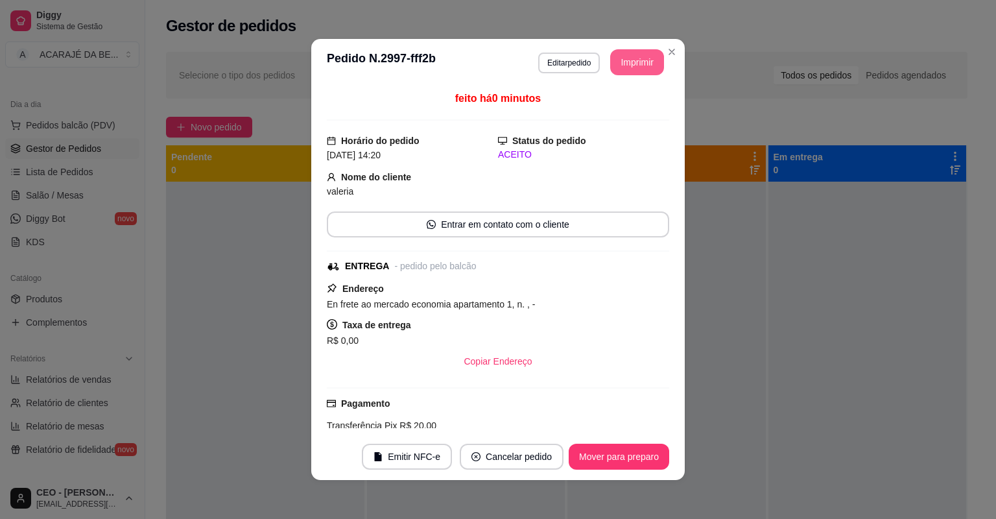
click at [621, 56] on button "Imprimir" at bounding box center [637, 62] width 54 height 26
click at [594, 455] on button "Mover para preparo" at bounding box center [619, 457] width 101 height 26
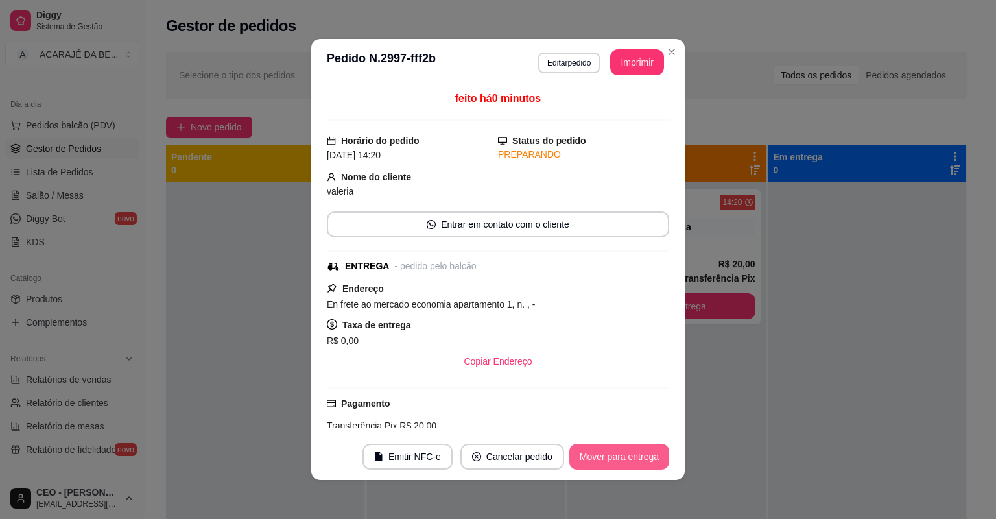
click at [594, 455] on button "Mover para entrega" at bounding box center [620, 457] width 100 height 26
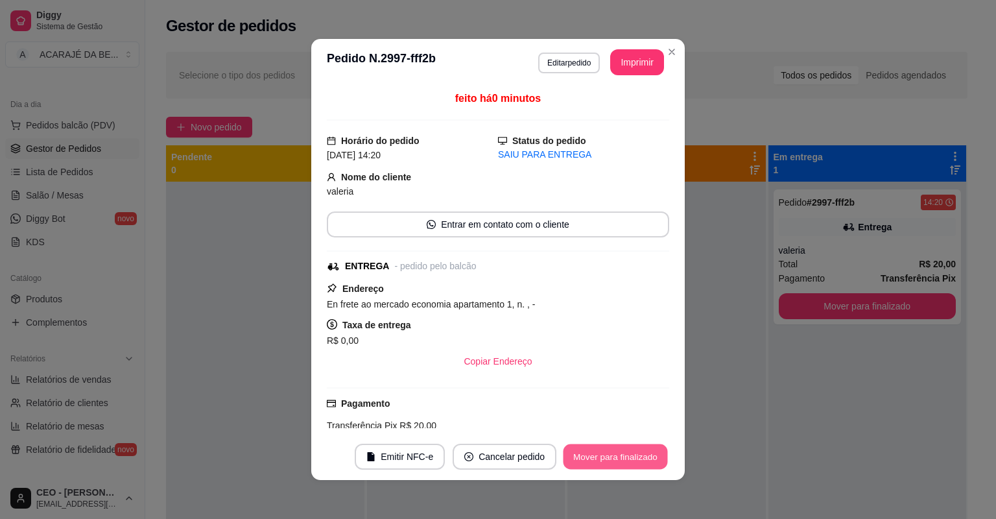
click at [612, 457] on button "Mover para finalizado" at bounding box center [616, 456] width 104 height 25
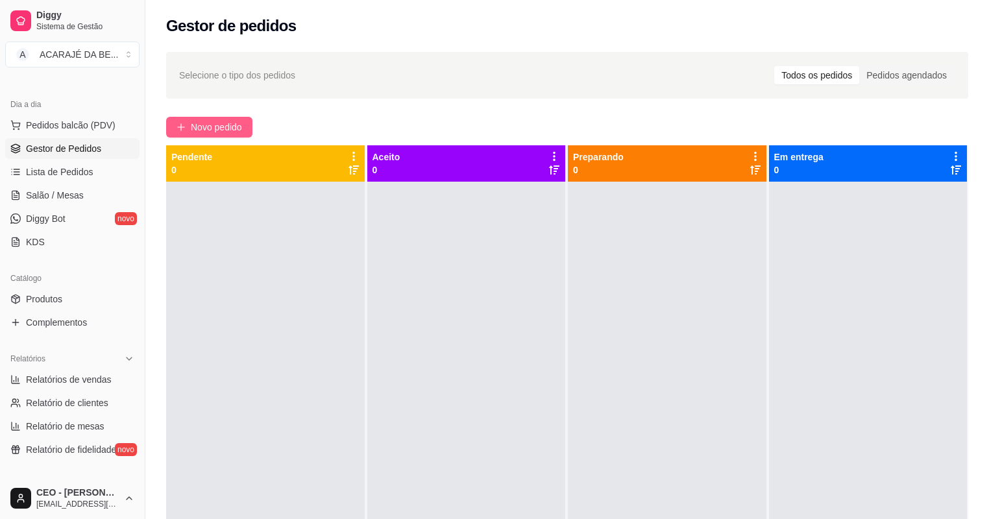
click at [208, 121] on span "Novo pedido" at bounding box center [216, 127] width 51 height 14
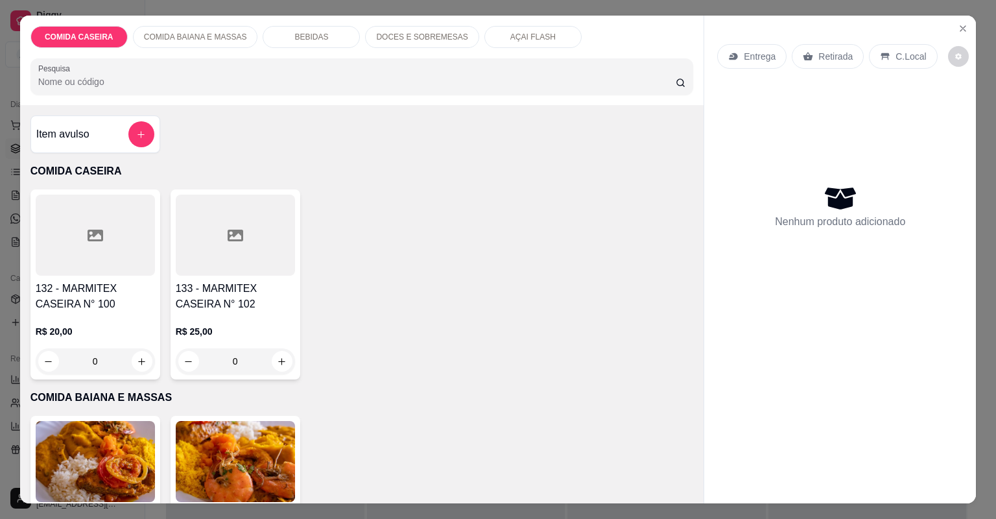
click at [136, 259] on div at bounding box center [95, 235] width 119 height 81
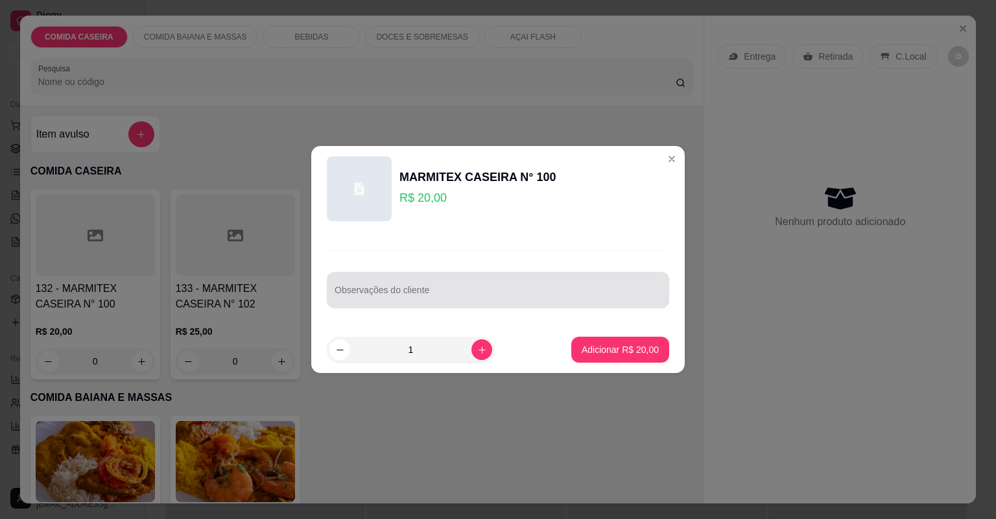
click at [356, 295] on input "Observações do cliente" at bounding box center [498, 295] width 327 height 13
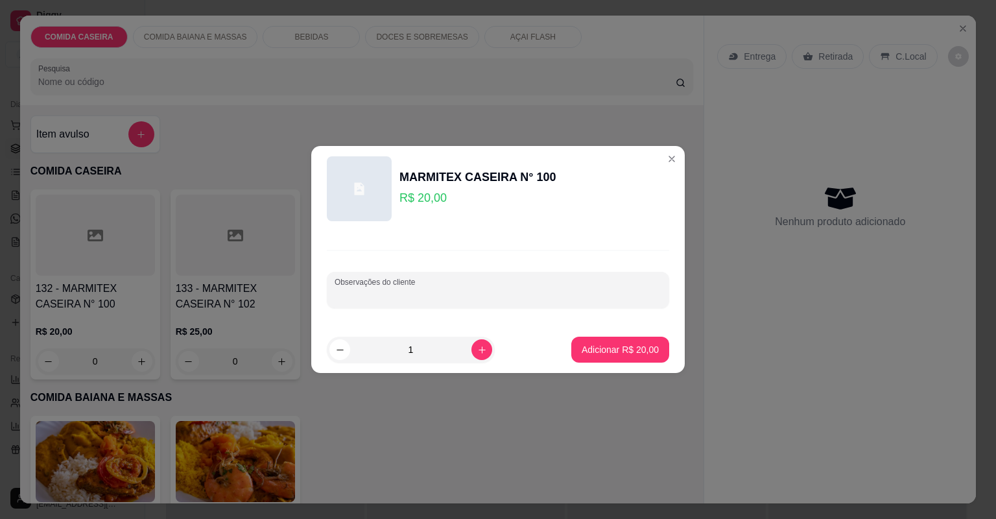
paste input "Arroz branco Feijão tropeiro Couve flor, brócolis Filé de frango"
type input "Arroz branco Feijão tropeiro Couve flor, brócolis Filé de frango"
click at [623, 357] on button "Adicionar R$ 20,00" at bounding box center [620, 349] width 95 height 25
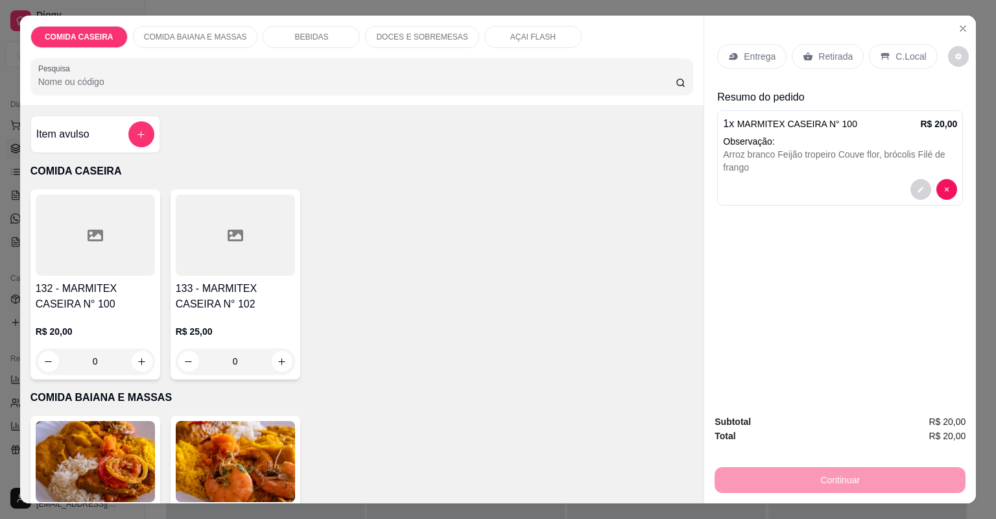
click at [757, 62] on div "Entrega" at bounding box center [751, 56] width 69 height 25
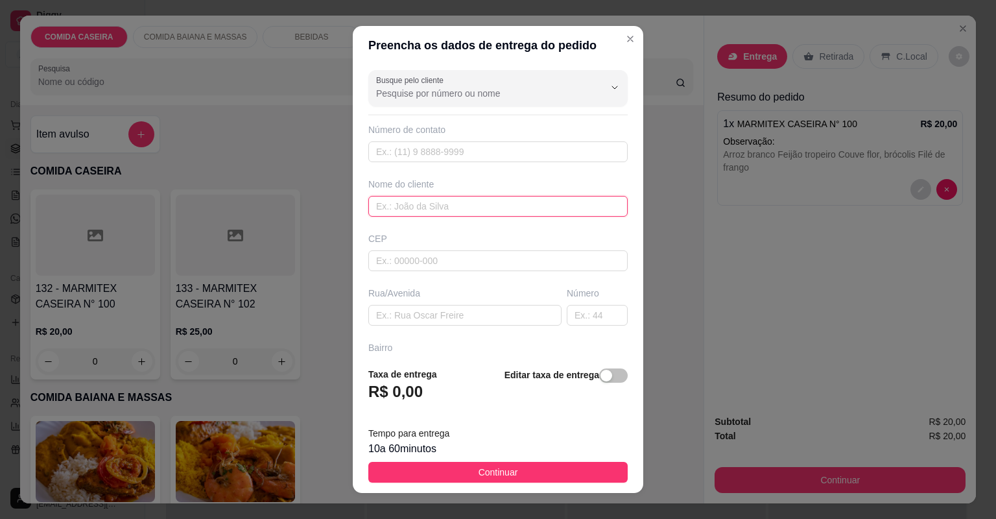
click at [494, 209] on input "text" at bounding box center [497, 206] width 259 height 21
type input "luisa"
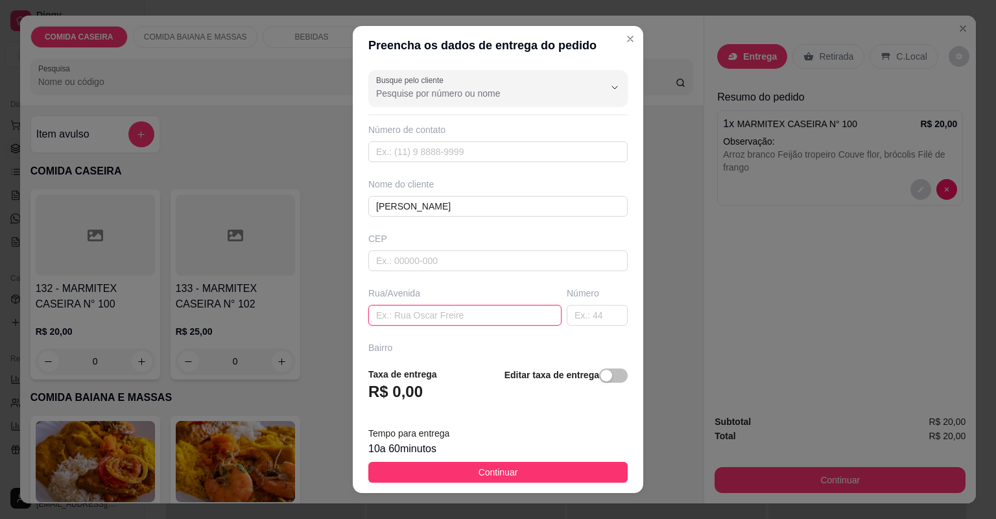
click at [394, 314] on input "text" at bounding box center [464, 315] width 193 height 21
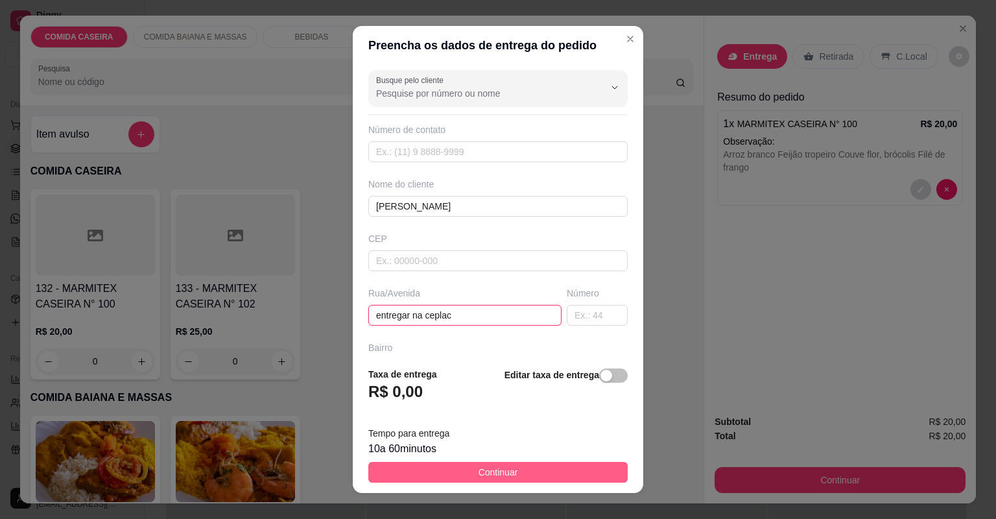
type input "entregar na ceplac"
click at [492, 465] on span "Continuar" at bounding box center [499, 472] width 40 height 14
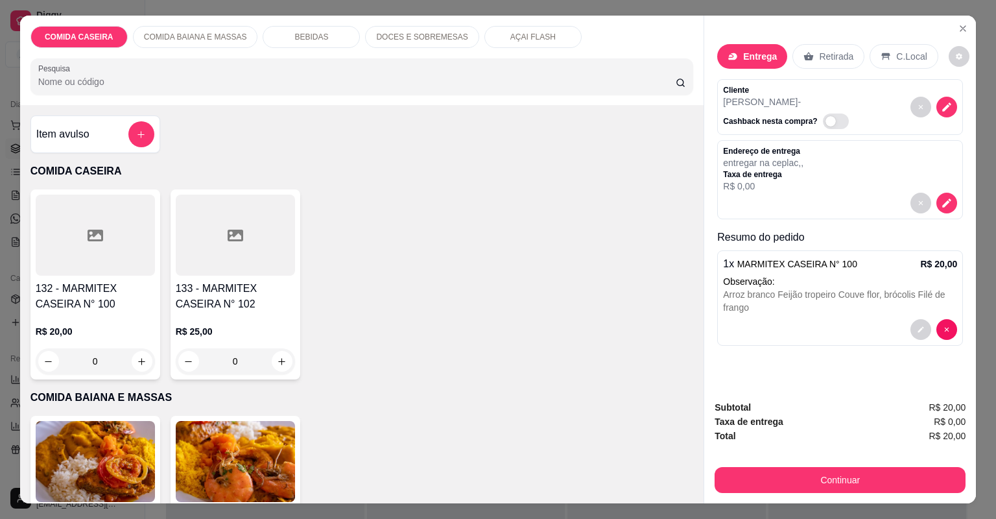
click at [791, 470] on button "Continuar" at bounding box center [840, 480] width 251 height 26
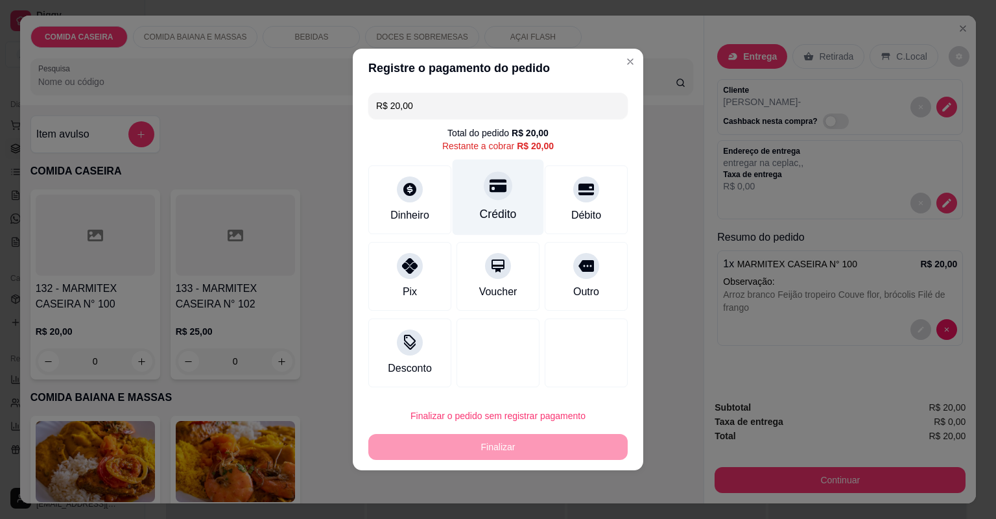
click at [471, 209] on div "Crédito" at bounding box center [498, 198] width 91 height 76
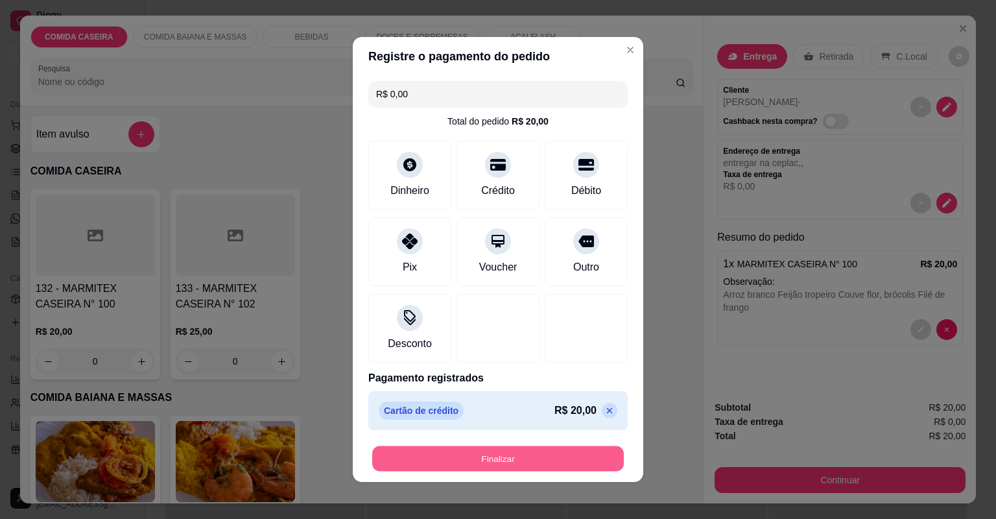
click at [503, 447] on button "Finalizar" at bounding box center [498, 458] width 252 height 25
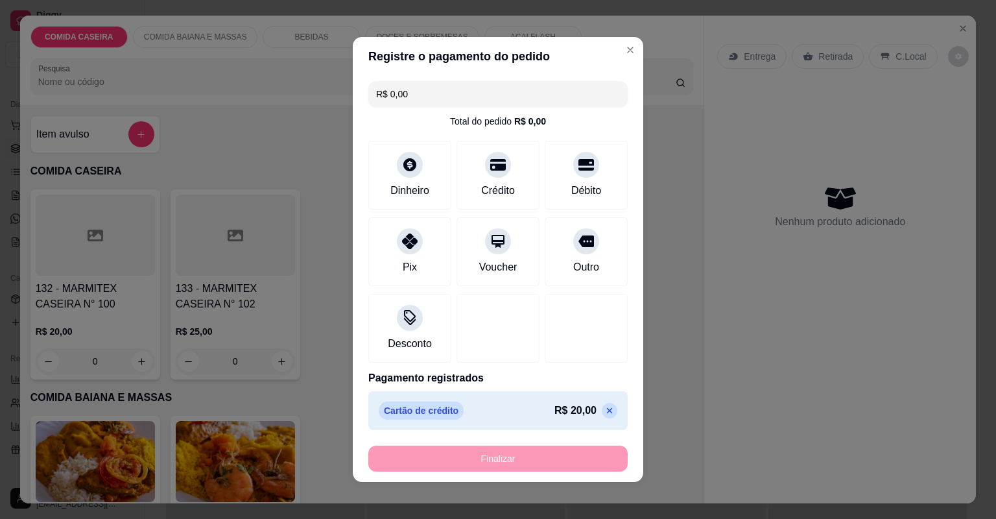
type input "-R$ 20,00"
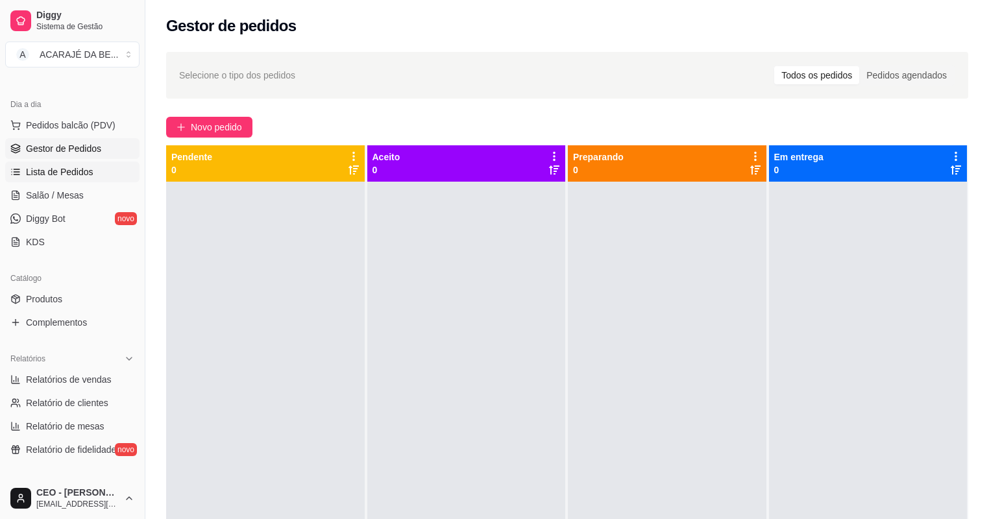
click at [65, 167] on span "Lista de Pedidos" at bounding box center [59, 171] width 67 height 13
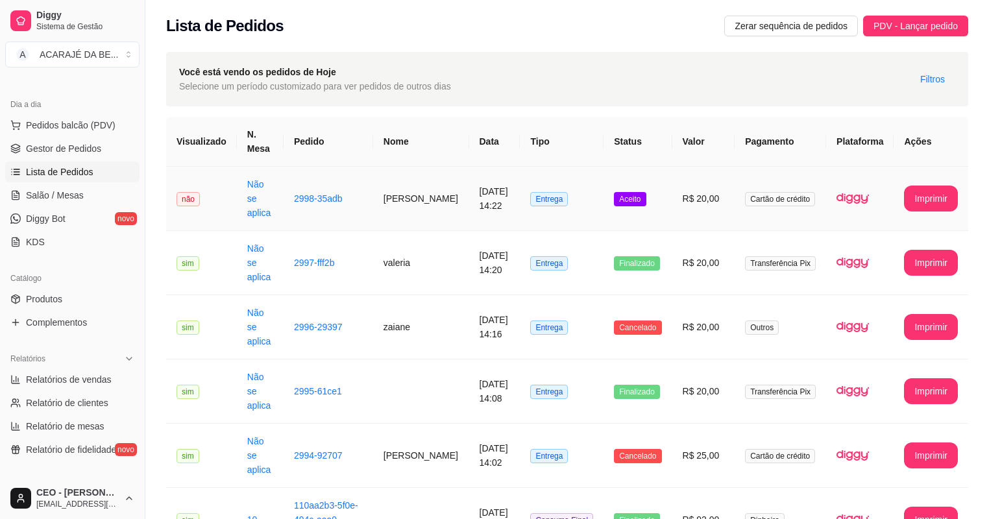
click at [512, 206] on td "17/08/2025 às 14:22" at bounding box center [494, 199] width 51 height 64
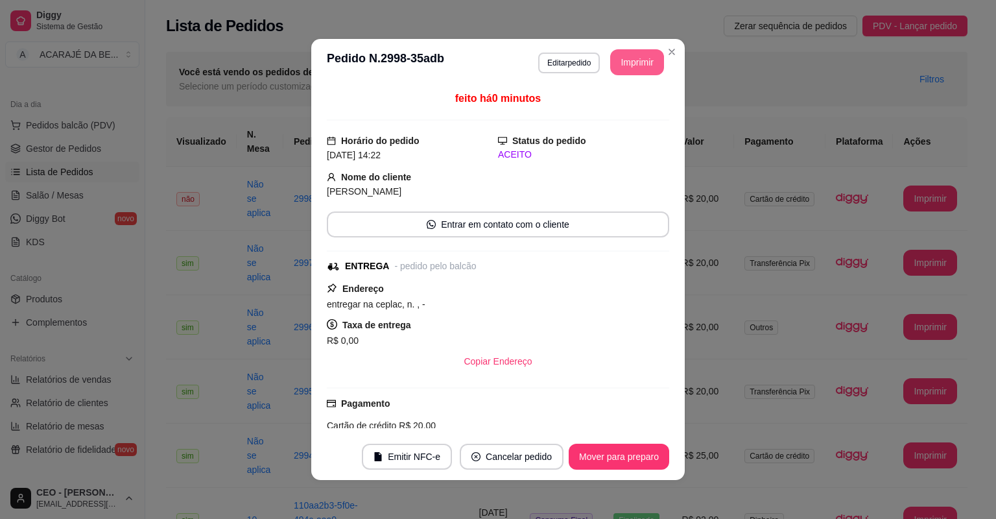
click at [624, 52] on button "Imprimir" at bounding box center [637, 62] width 54 height 26
click at [636, 459] on button "Mover para preparo" at bounding box center [618, 456] width 97 height 25
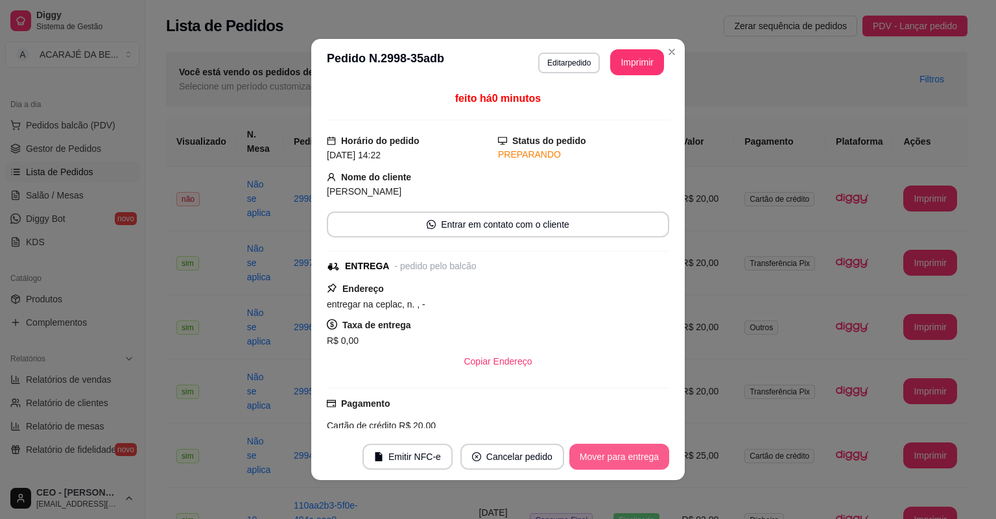
click at [636, 452] on button "Mover para entrega" at bounding box center [620, 457] width 100 height 26
click at [636, 452] on button "Mover para finalizado" at bounding box center [616, 456] width 104 height 25
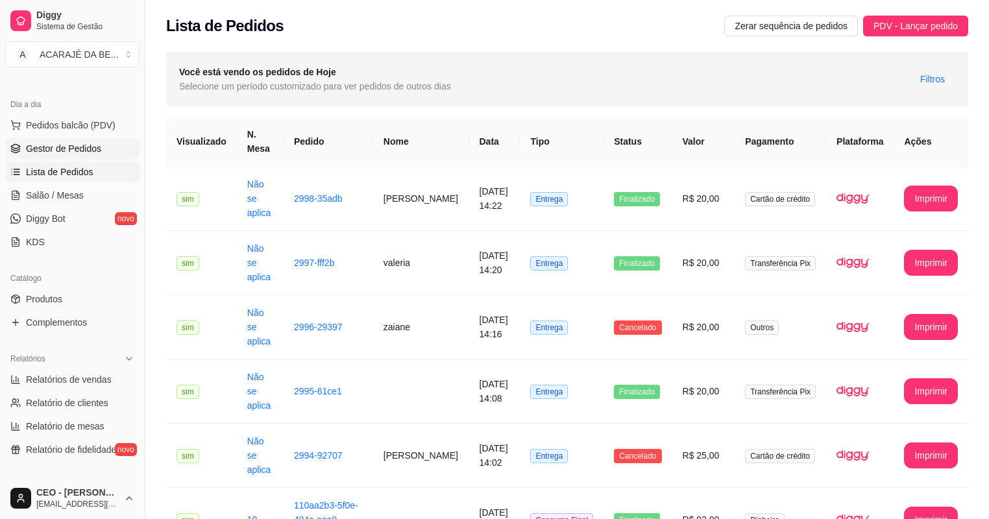
click at [69, 144] on span "Gestor de Pedidos" at bounding box center [63, 148] width 75 height 13
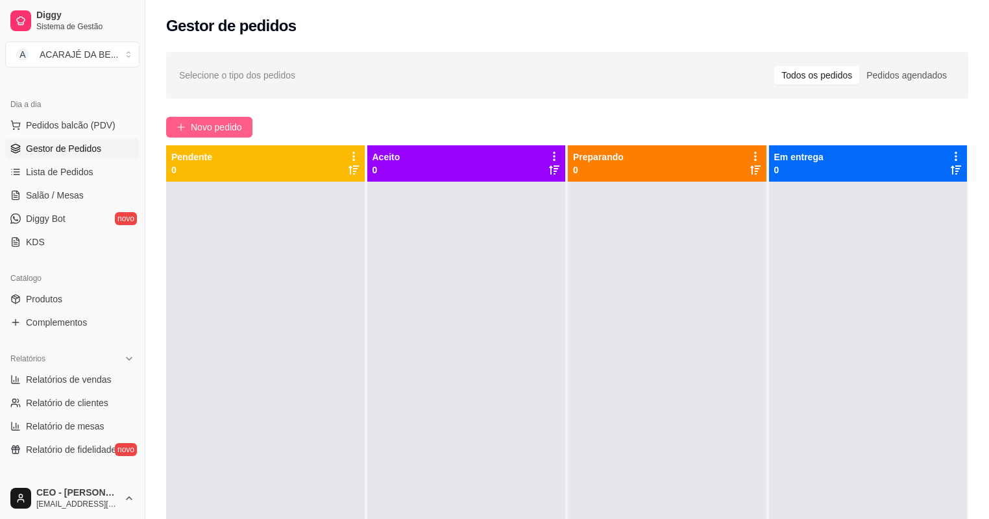
click at [225, 122] on span "Novo pedido" at bounding box center [216, 127] width 51 height 14
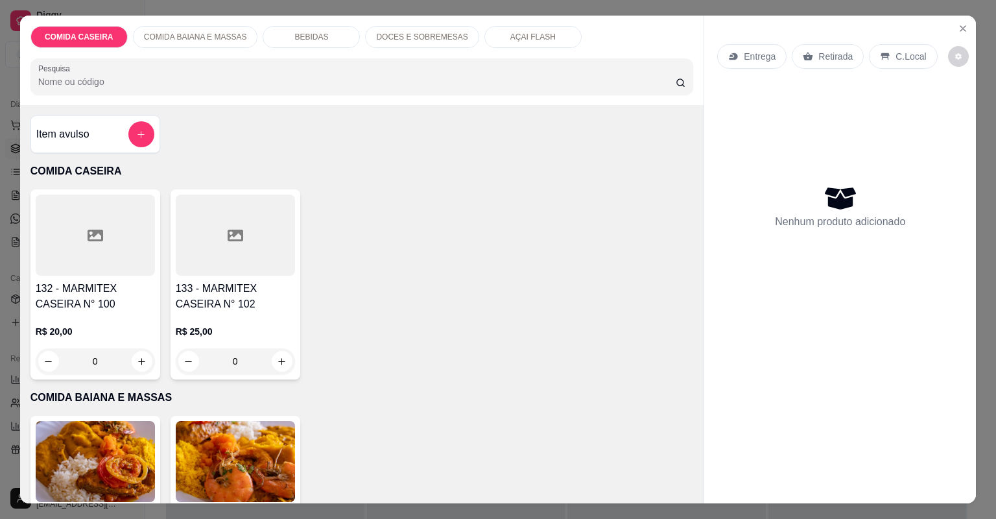
click at [67, 221] on div at bounding box center [95, 235] width 119 height 81
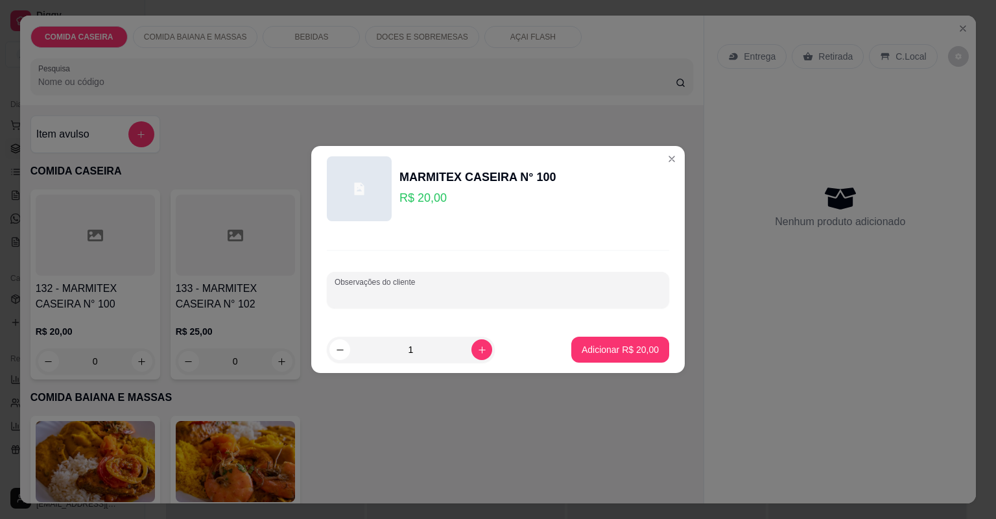
click at [351, 288] on div "Observações do cliente" at bounding box center [498, 290] width 343 height 36
paste input "Feijão tropeiro arroz macarrão salada de maionese coxa de frango assada e carne…"
type input "Feijão tropeiro arroz macarrão salada de maionese coxa de frango assada e carne…"
click at [623, 319] on div "Observações do cliente Feijão tropeiro arroz macarrão salada de maionese coxa d…" at bounding box center [498, 279] width 374 height 95
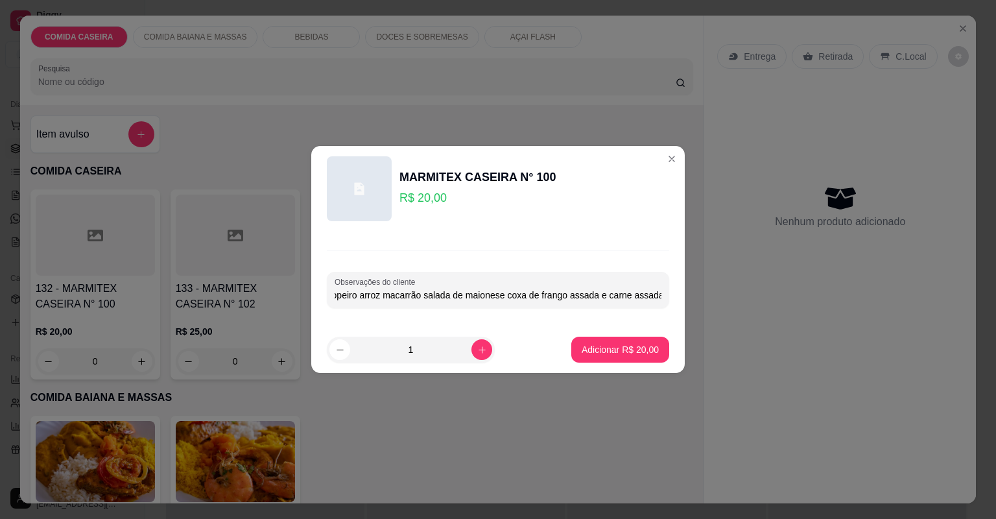
scroll to position [0, 0]
click at [647, 354] on p "Adicionar R$ 20,00" at bounding box center [620, 349] width 77 height 13
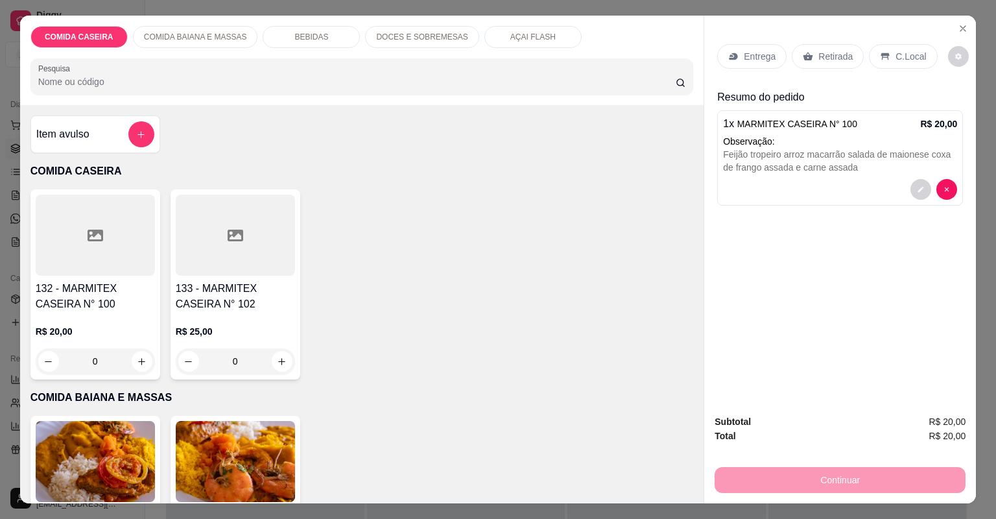
click at [744, 50] on p "Entrega" at bounding box center [760, 56] width 32 height 13
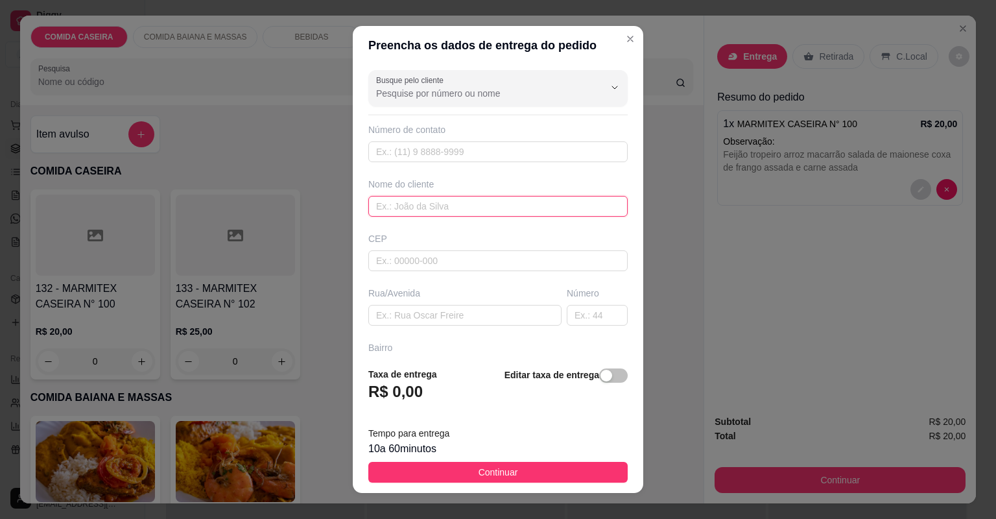
click at [470, 202] on input "text" at bounding box center [497, 206] width 259 height 21
type input "malu"
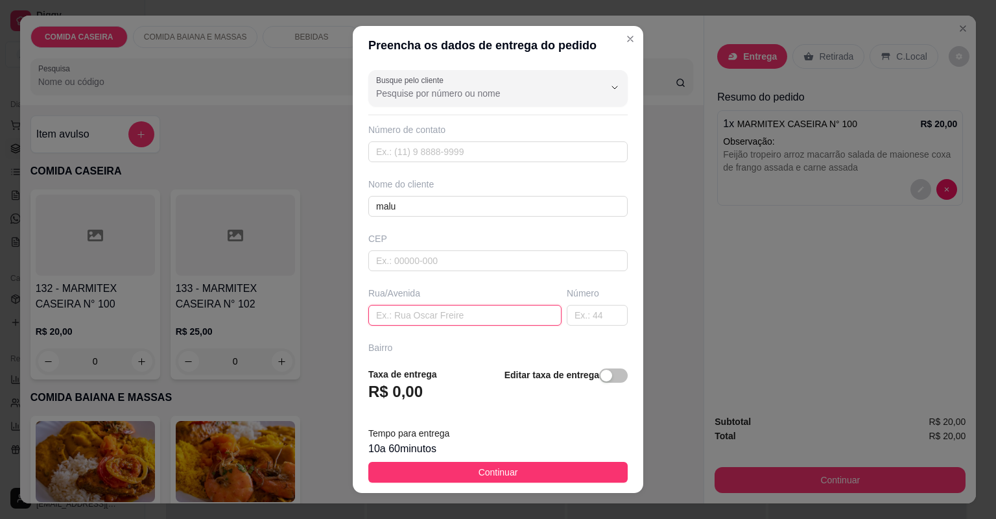
click at [457, 310] on input "text" at bounding box center [464, 315] width 193 height 21
paste input "Aqui no barrio glória terceira travessa na rua de Marcelo"
type input "Aqui no barrio glória terceira travessa na rua de Marcelo"
click at [567, 311] on input "text" at bounding box center [597, 315] width 61 height 21
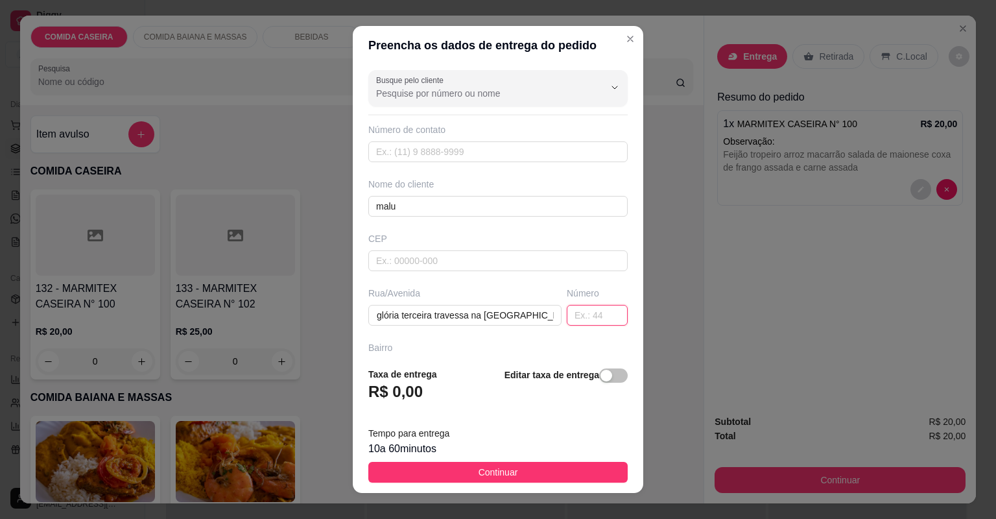
scroll to position [0, 0]
type input "56"
click at [499, 208] on input "malu" at bounding box center [497, 206] width 259 height 21
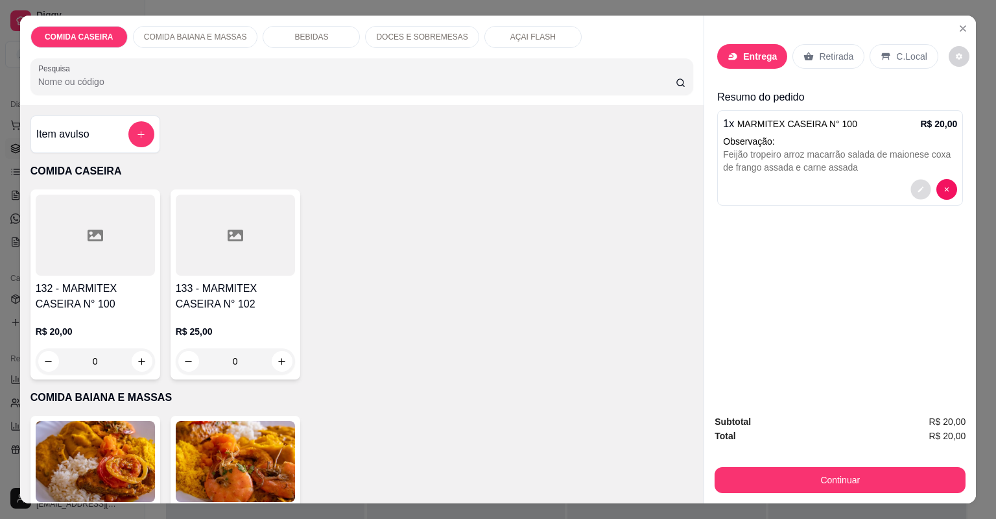
click at [913, 195] on button "decrease-product-quantity" at bounding box center [921, 189] width 20 height 20
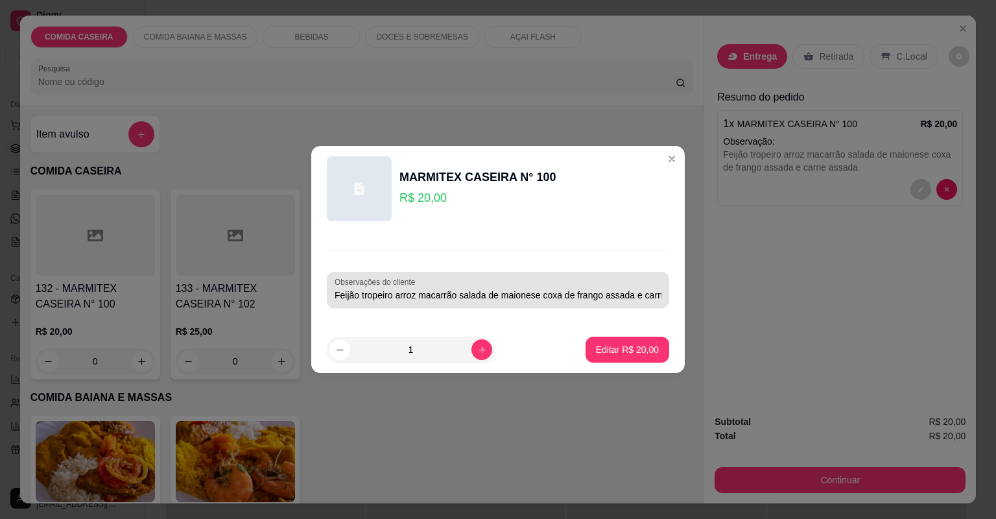
click at [590, 293] on input "Feijão tropeiro arroz macarrão salada de maionese coxa de frango assada e carne…" at bounding box center [498, 295] width 327 height 13
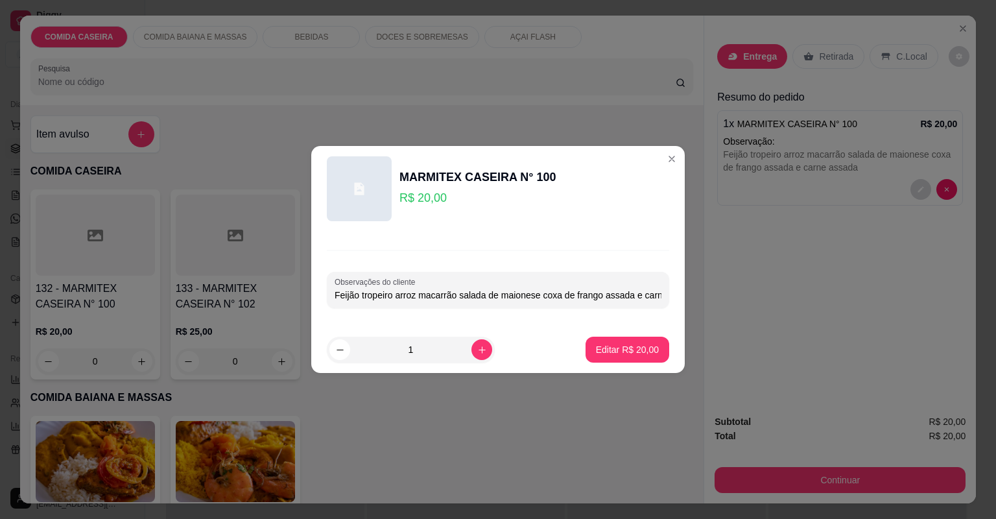
click at [590, 293] on input "Feijão tropeiro arroz macarrão salada de maionese coxa de frango assada e carne…" at bounding box center [498, 295] width 327 height 13
click at [631, 289] on input "Feijão tropeiro arroz macarrão salada de maionese coxa de frango assada e carne…" at bounding box center [498, 295] width 327 height 13
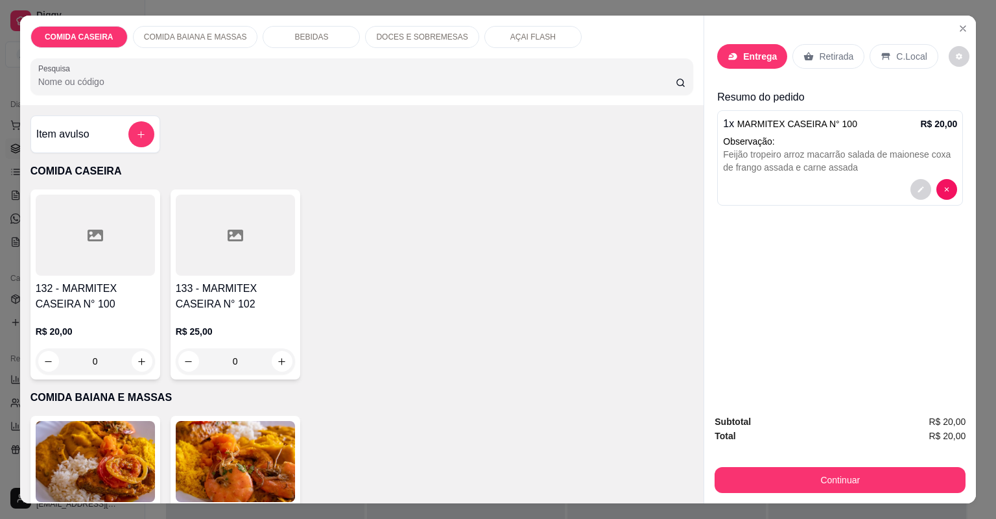
click at [426, 33] on p "DOCES E SOBREMESAS" at bounding box center [421, 37] width 91 height 10
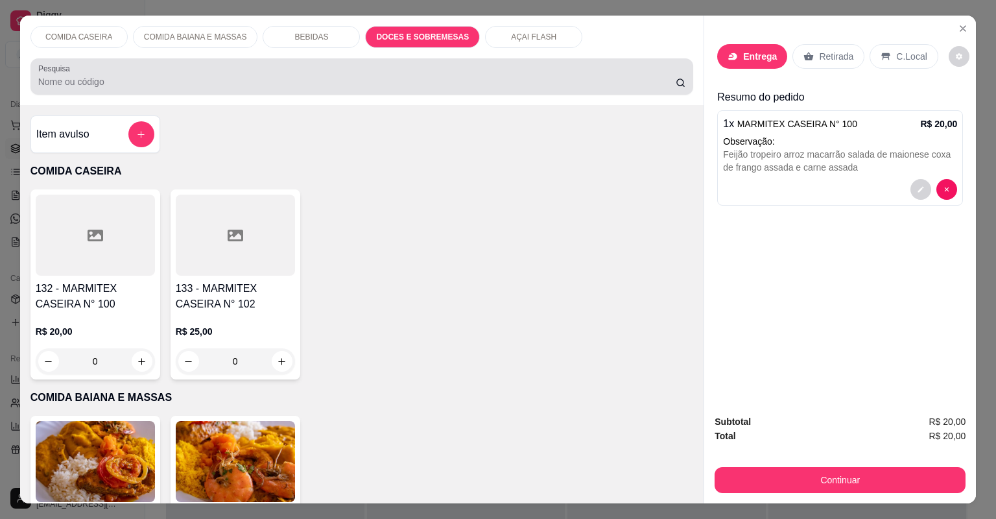
scroll to position [26, 0]
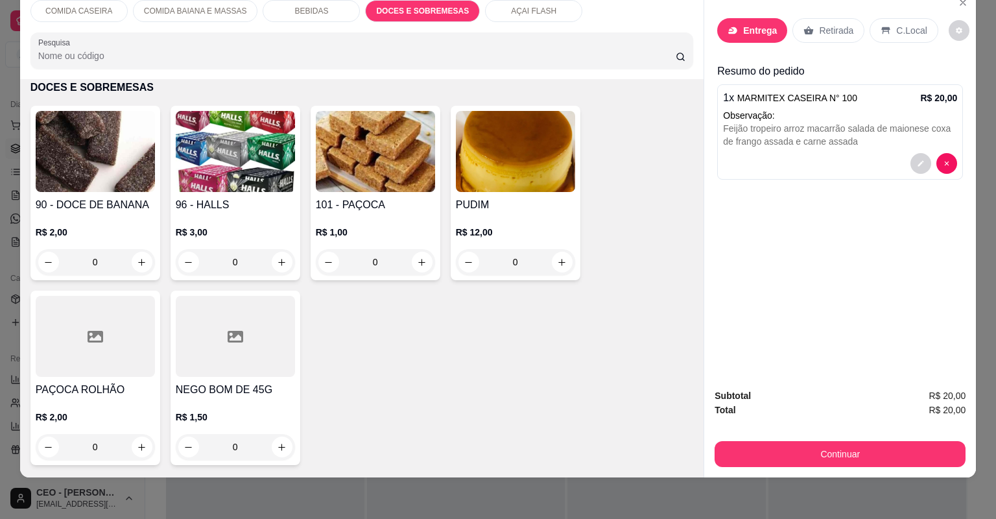
click at [327, 16] on div "BEBIDAS" at bounding box center [311, 11] width 97 height 22
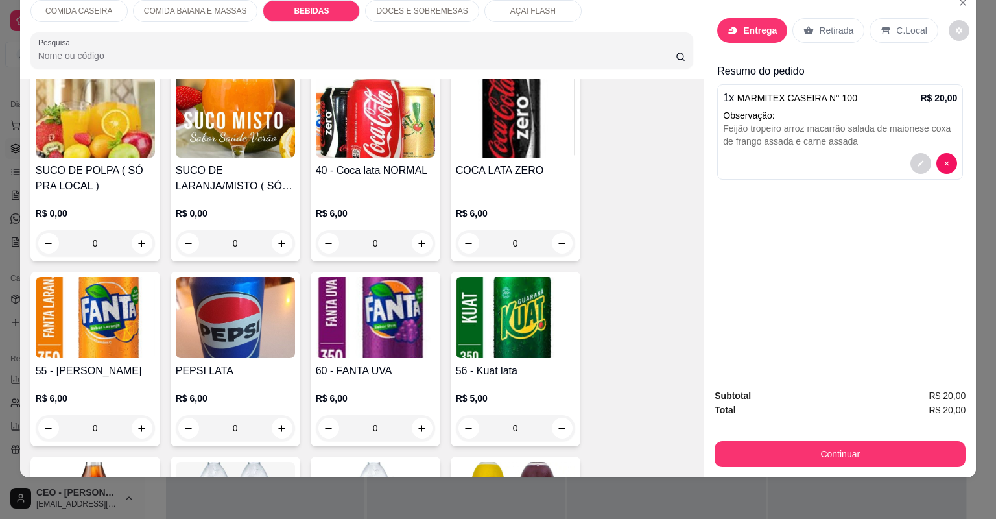
scroll to position [563, 0]
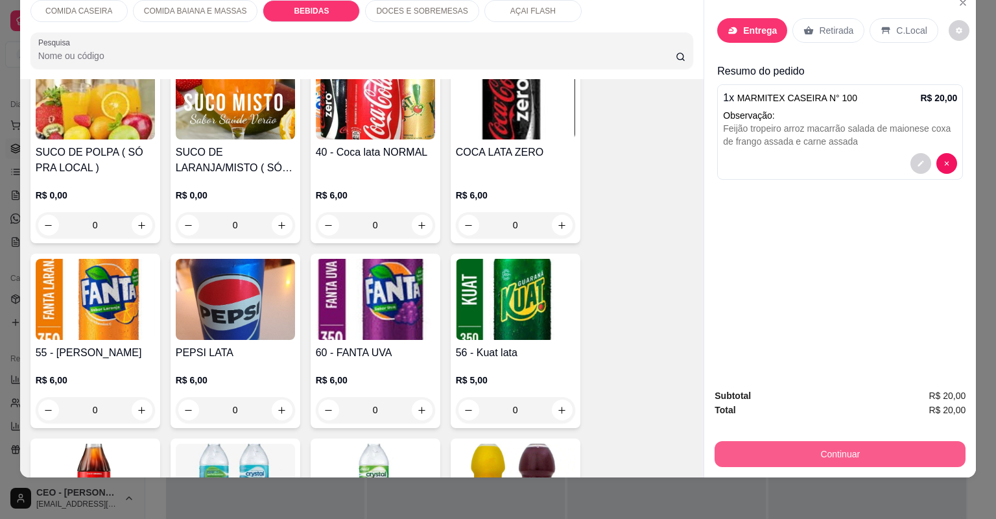
click at [737, 454] on button "Continuar" at bounding box center [840, 454] width 251 height 26
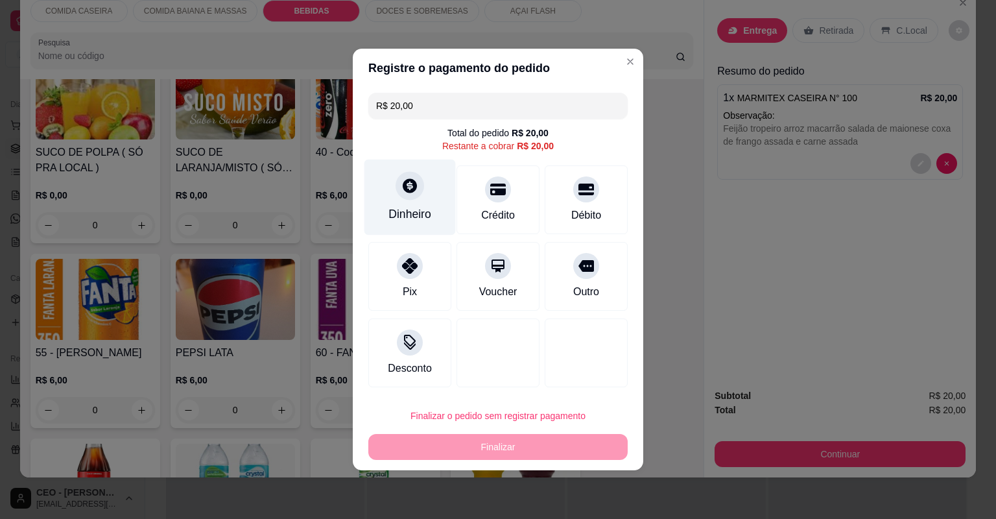
click at [393, 191] on div "Dinheiro" at bounding box center [410, 198] width 91 height 76
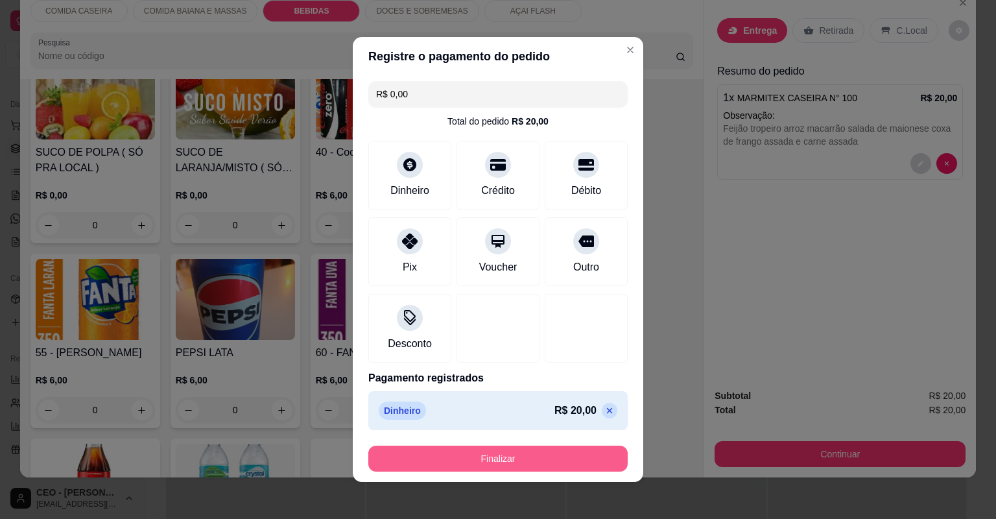
click at [538, 462] on button "Finalizar" at bounding box center [497, 459] width 259 height 26
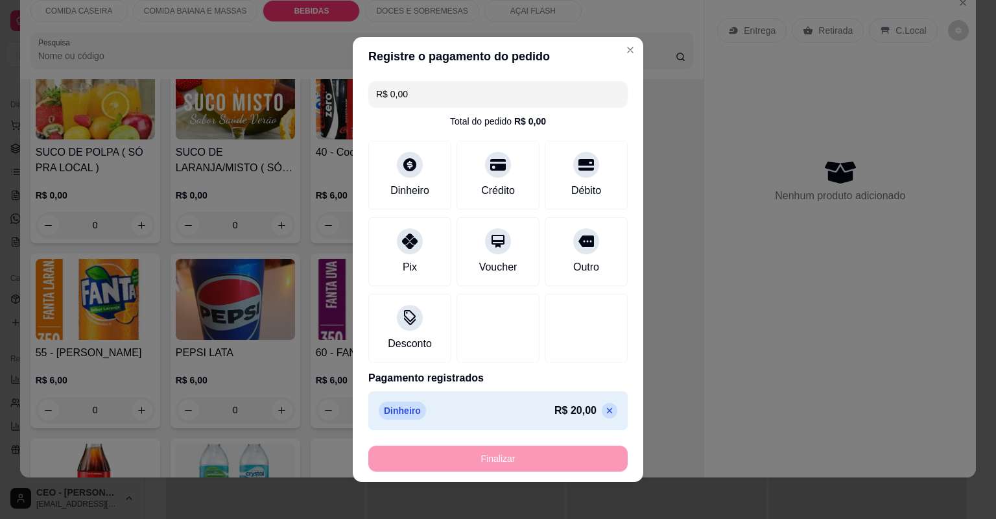
type input "-R$ 20,00"
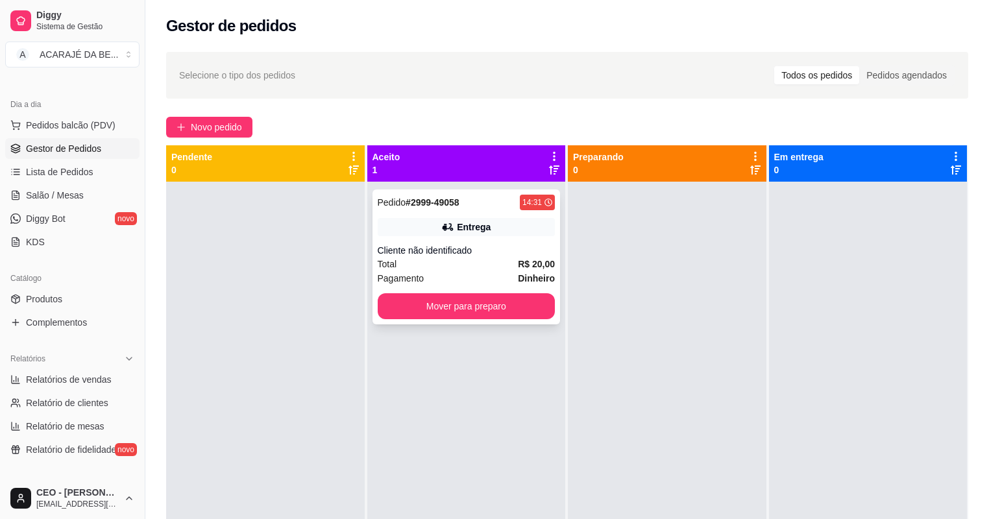
click at [509, 202] on div "Pedido # 2999-49058 14:31" at bounding box center [467, 203] width 178 height 16
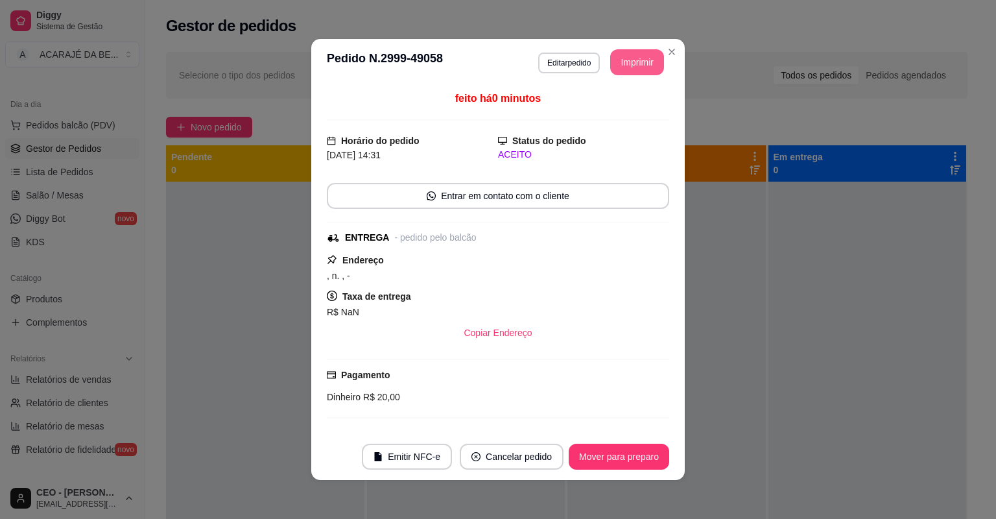
click at [630, 64] on button "Imprimir" at bounding box center [637, 62] width 54 height 26
click at [634, 450] on button "Mover para preparo" at bounding box center [619, 457] width 101 height 26
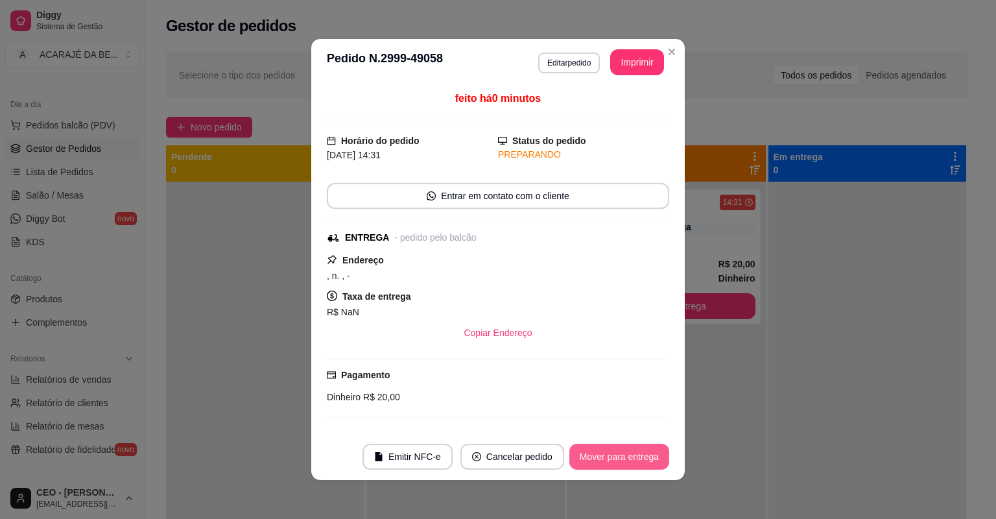
click at [654, 457] on button "Mover para entrega" at bounding box center [620, 457] width 100 height 26
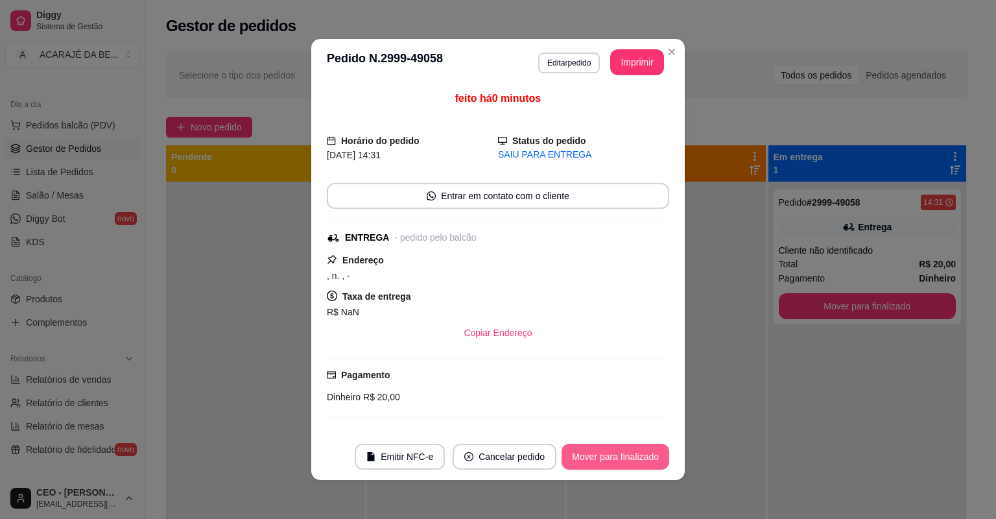
click at [643, 459] on button "Mover para finalizado" at bounding box center [616, 457] width 108 height 26
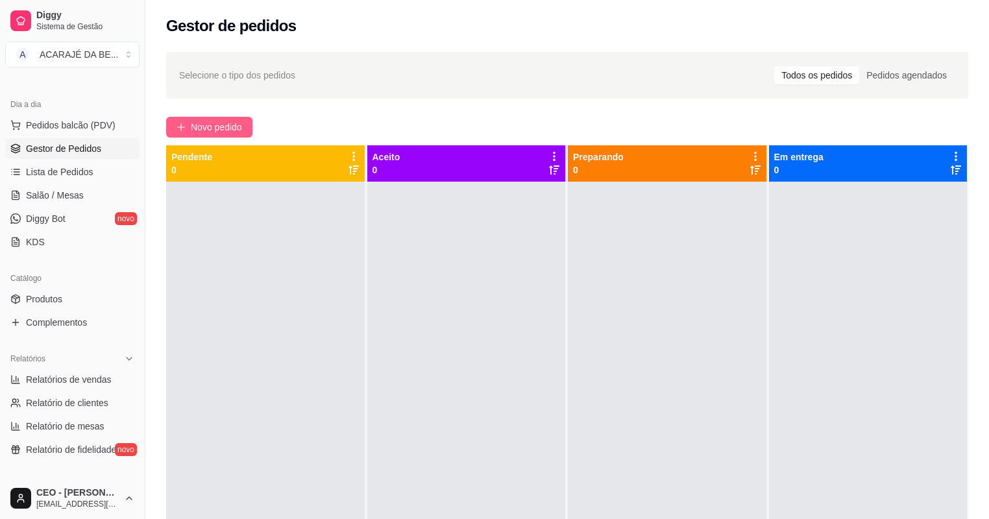
click at [250, 125] on button "Novo pedido" at bounding box center [209, 127] width 86 height 21
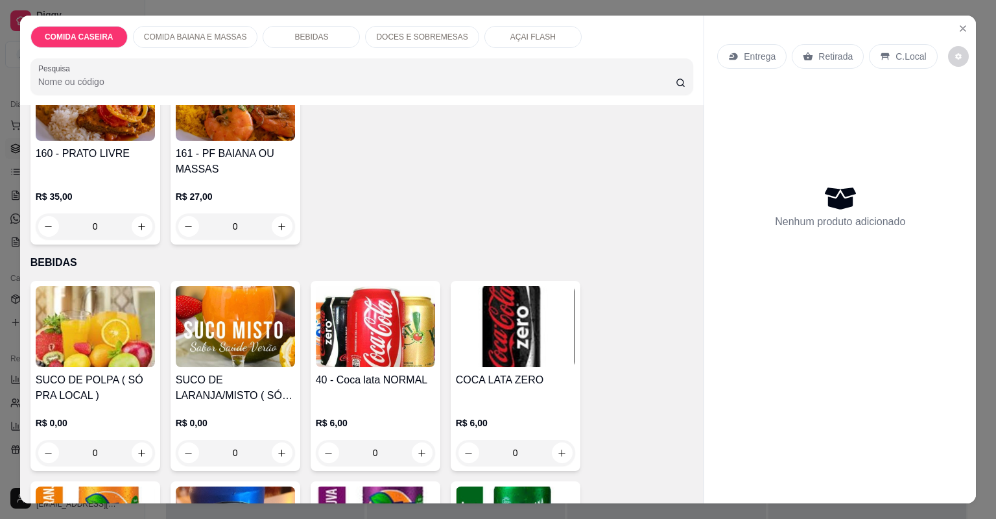
scroll to position [363, 0]
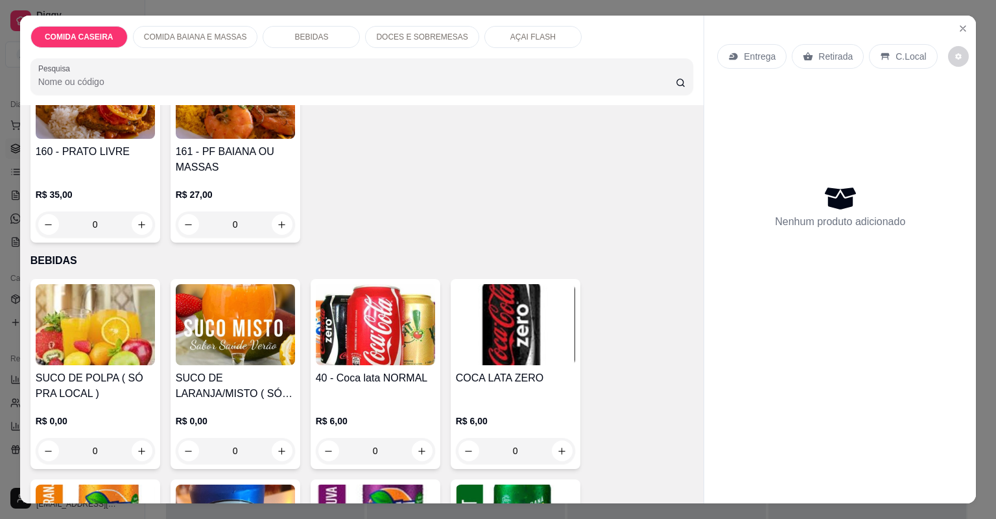
click at [414, 38] on p "DOCES E SOBREMESAS" at bounding box center [421, 37] width 91 height 10
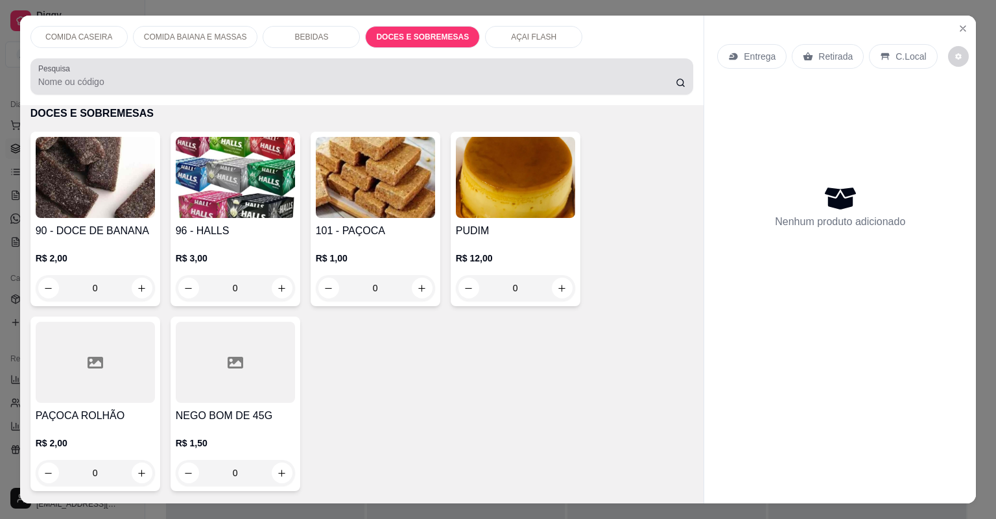
scroll to position [26, 0]
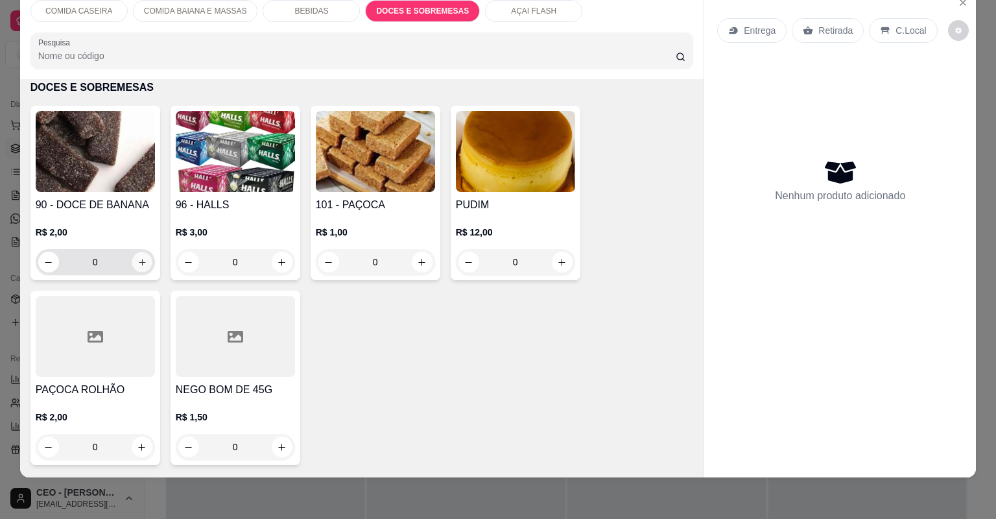
click at [132, 257] on button "increase-product-quantity" at bounding box center [142, 262] width 20 height 20
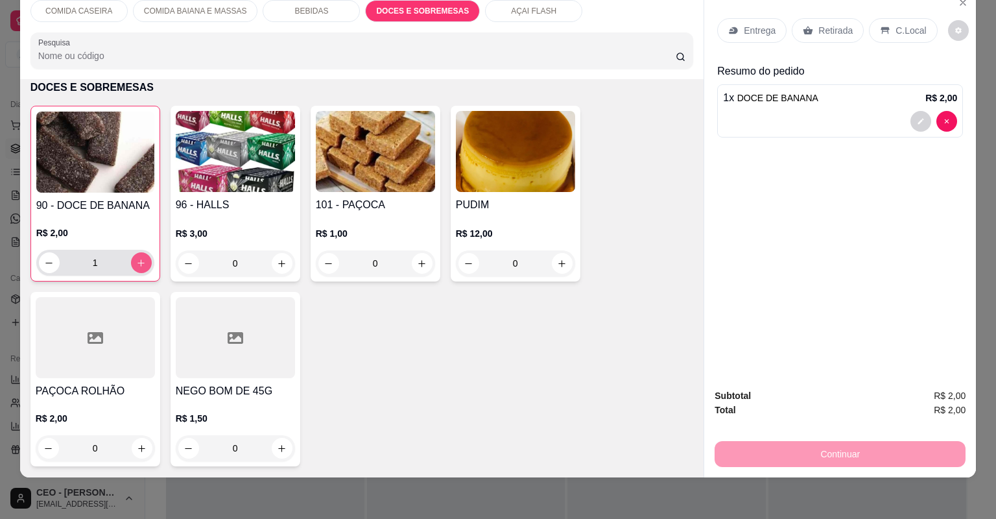
click at [136, 258] on icon "increase-product-quantity" at bounding box center [141, 263] width 10 height 10
type input "2"
drag, startPoint x: 811, startPoint y: 34, endPoint x: 810, endPoint y: 41, distance: 6.6
click at [812, 34] on div "Retirada" at bounding box center [828, 30] width 72 height 25
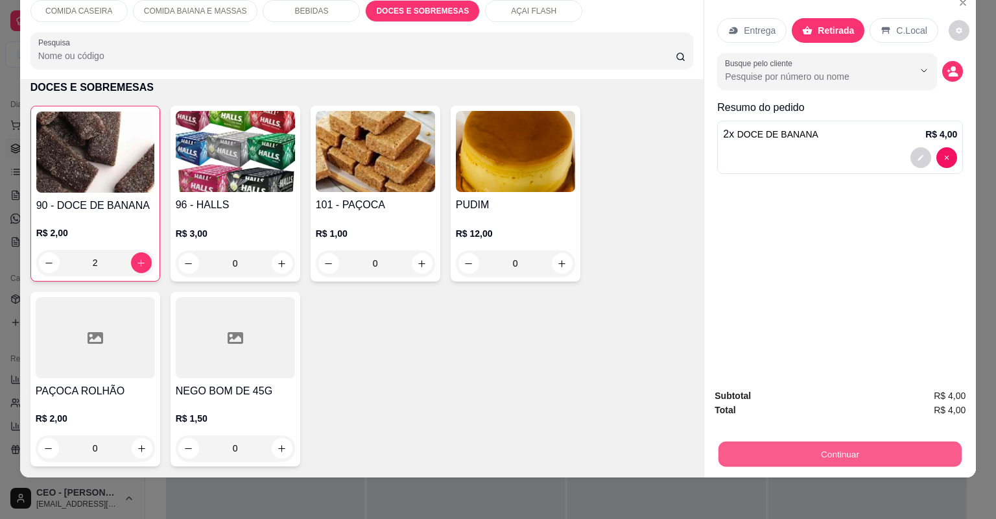
click at [820, 459] on button "Continuar" at bounding box center [840, 454] width 243 height 25
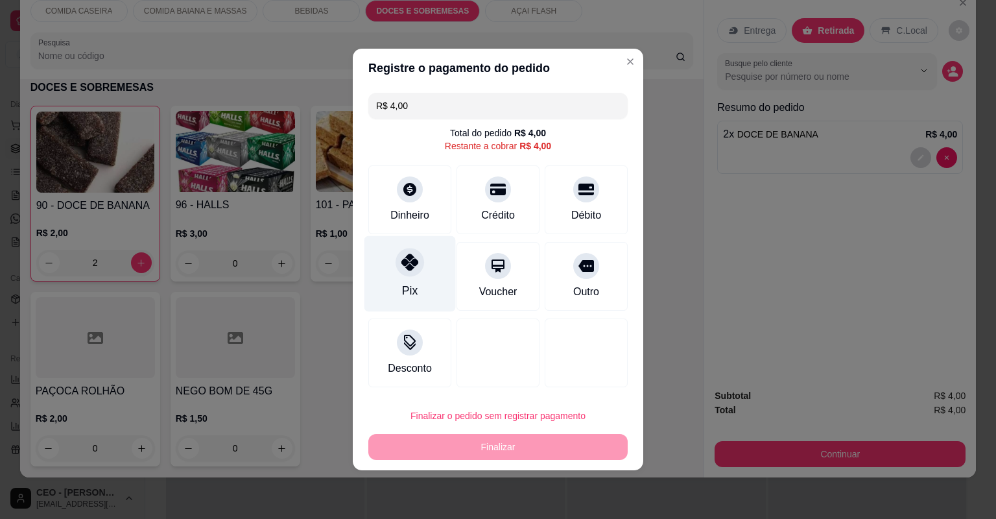
click at [411, 263] on icon at bounding box center [410, 262] width 17 height 17
type input "R$ 0,00"
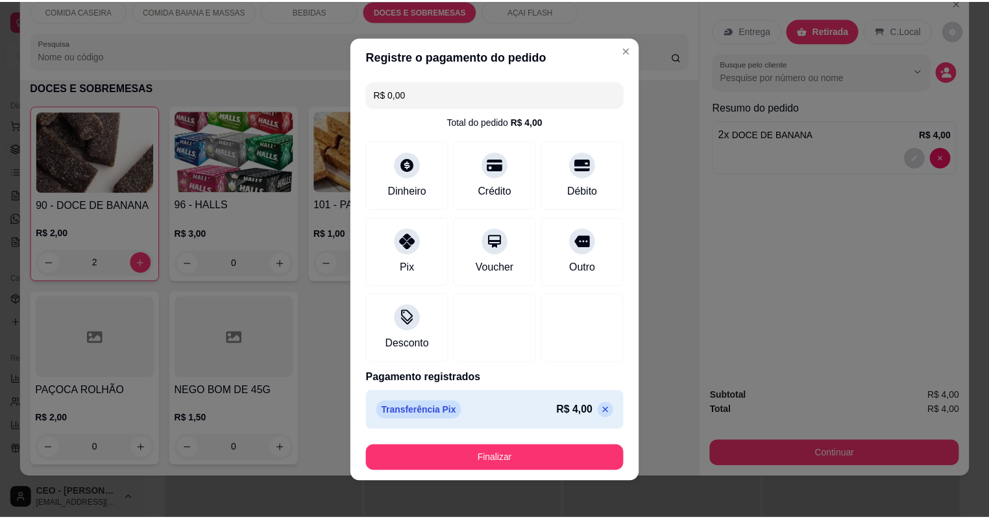
scroll to position [4, 0]
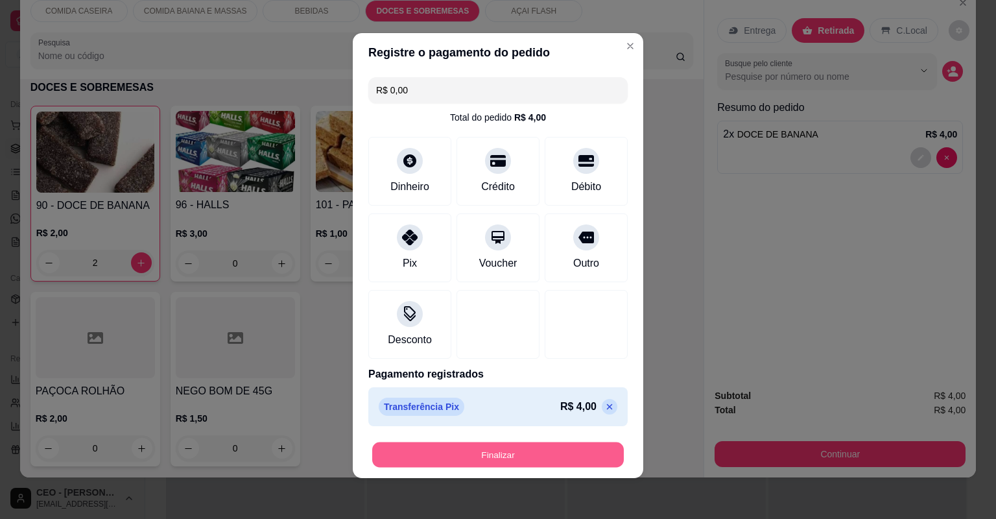
click at [487, 452] on button "Finalizar" at bounding box center [498, 454] width 252 height 25
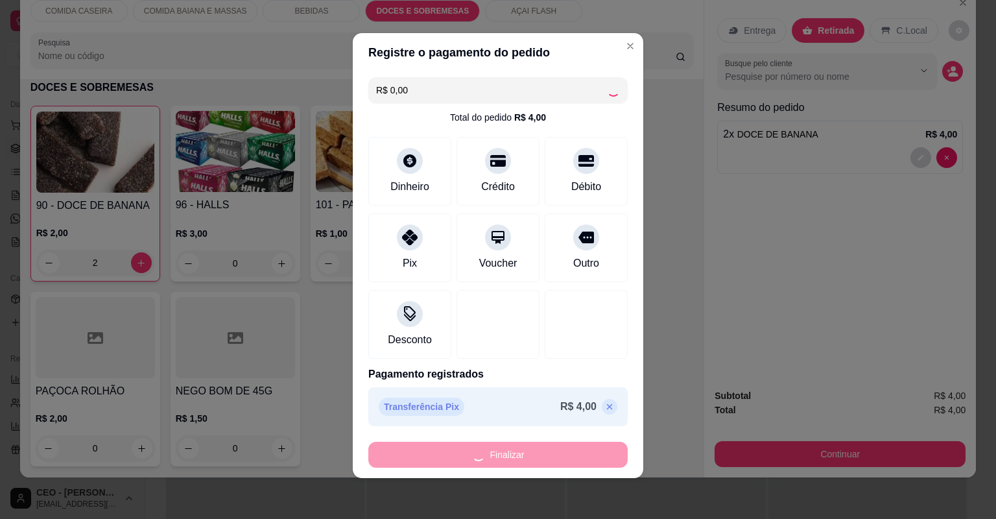
type input "0"
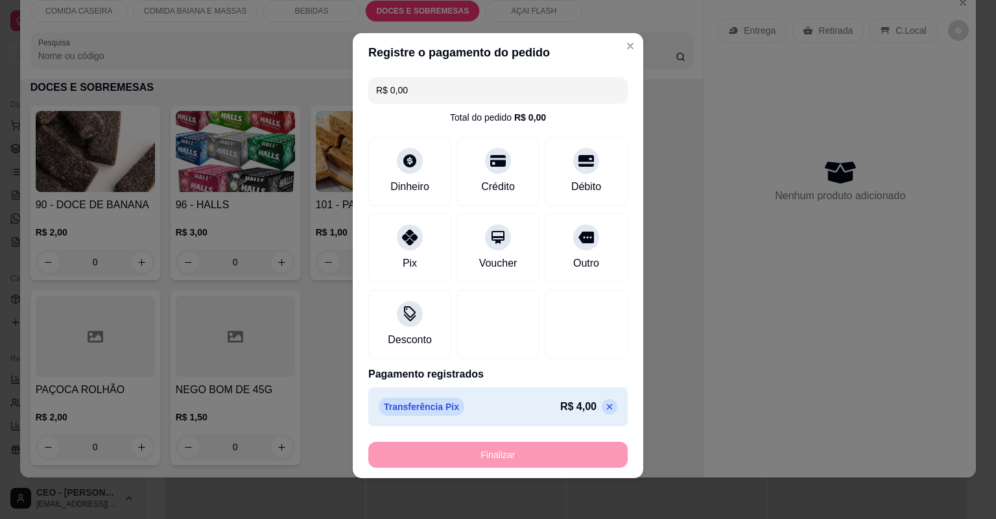
type input "-R$ 4,00"
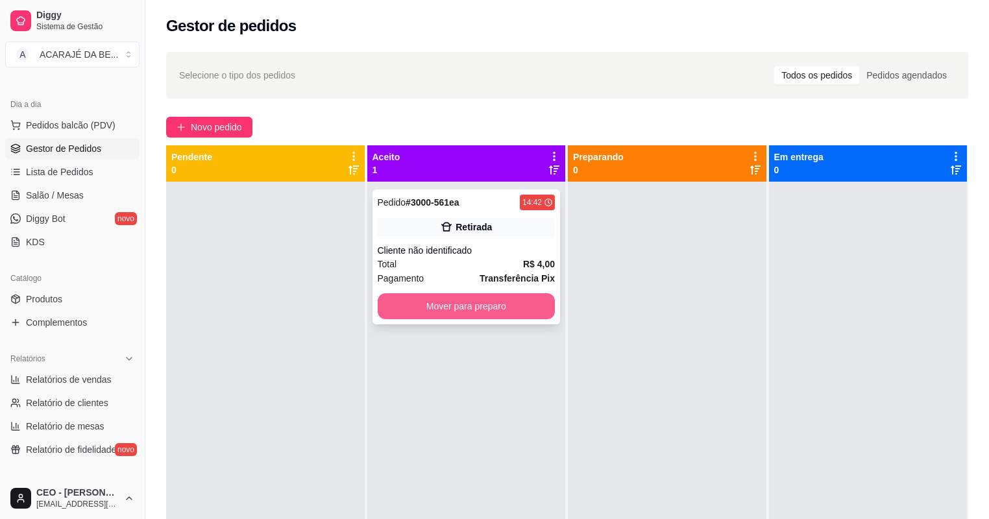
click at [511, 313] on button "Mover para preparo" at bounding box center [467, 306] width 178 height 26
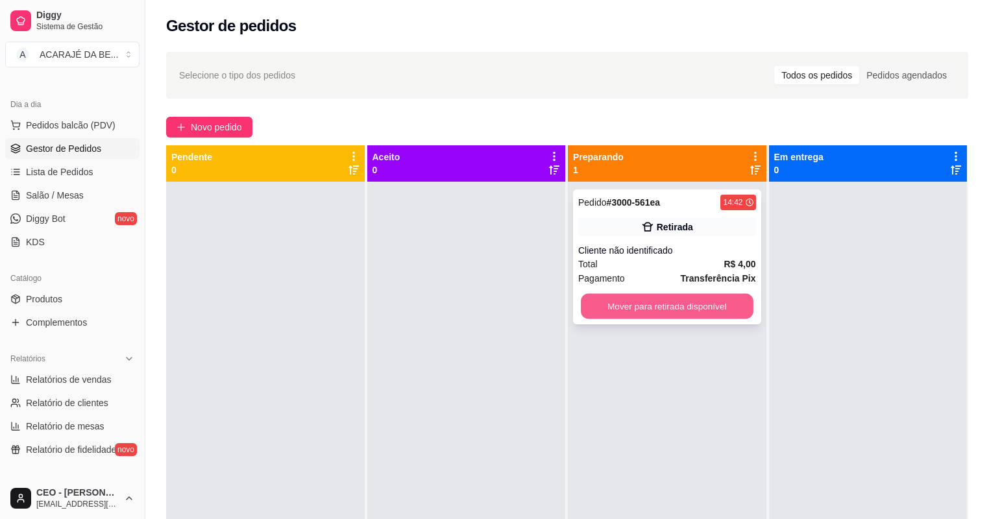
click at [588, 313] on button "Mover para retirada disponível" at bounding box center [667, 306] width 172 height 25
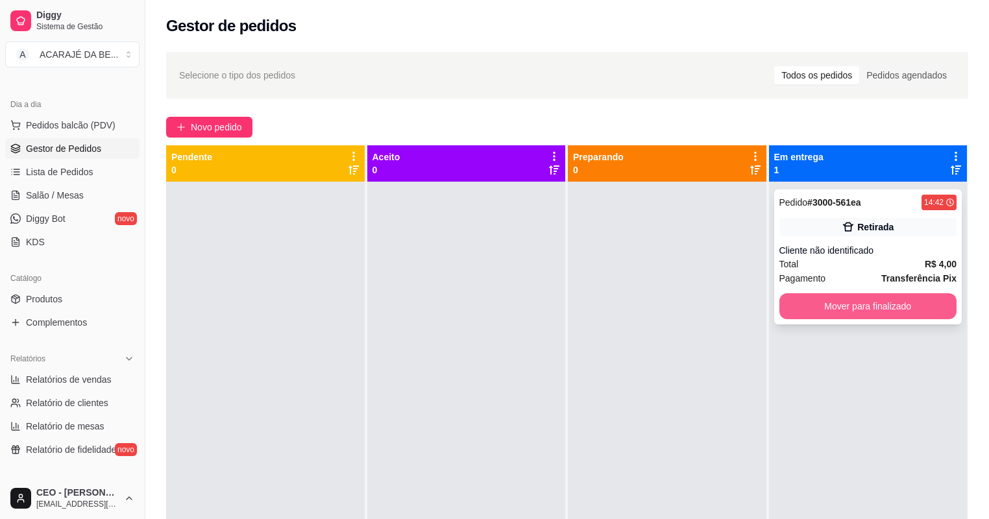
click at [786, 305] on button "Mover para finalizado" at bounding box center [868, 306] width 178 height 26
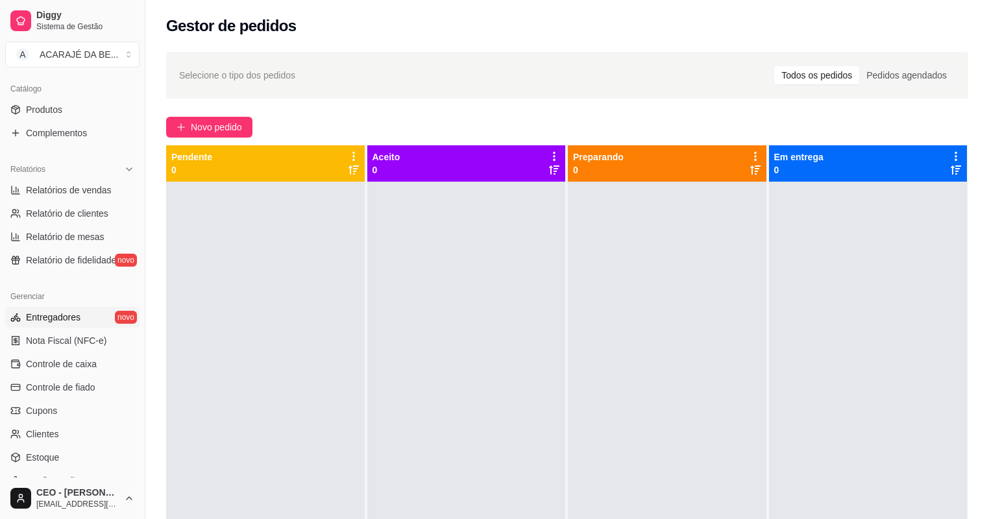
scroll to position [333, 0]
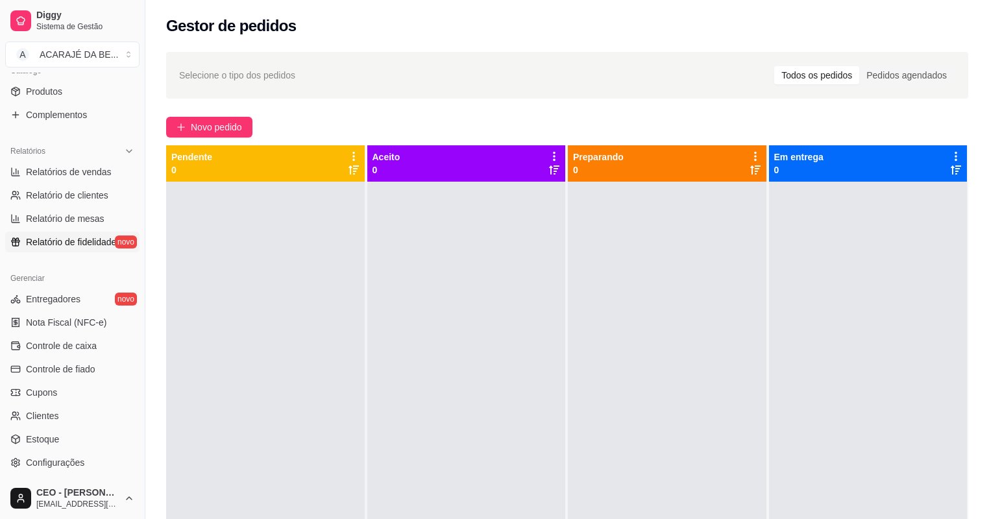
click at [83, 238] on span "Relatório de fidelidade" at bounding box center [71, 241] width 90 height 13
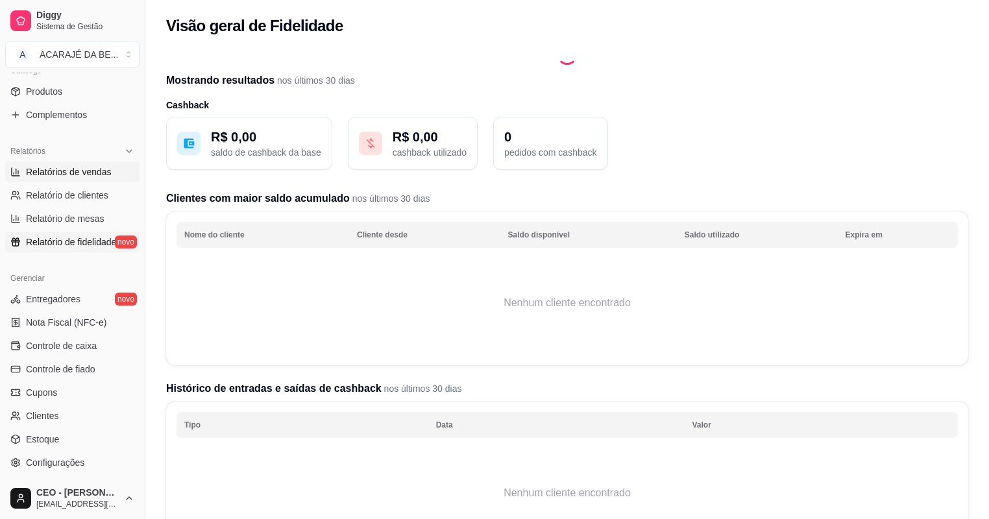
click at [91, 165] on span "Relatórios de vendas" at bounding box center [69, 171] width 86 height 13
select select "ALL"
select select "0"
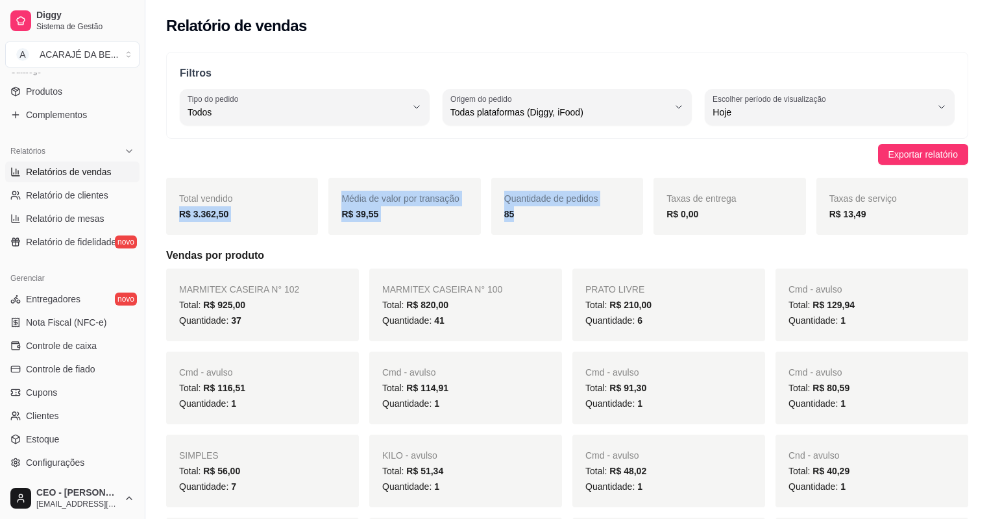
drag, startPoint x: 169, startPoint y: 226, endPoint x: 575, endPoint y: 226, distance: 405.4
click at [575, 226] on div "Total vendido R$ 3.362,50 Média de valor por transação R$ 39,55 Quantidade de p…" at bounding box center [567, 206] width 802 height 57
copy div "R$ 3.362,50 Média de valor por transação R$ 39,55 Quantidade de pedidos 85"
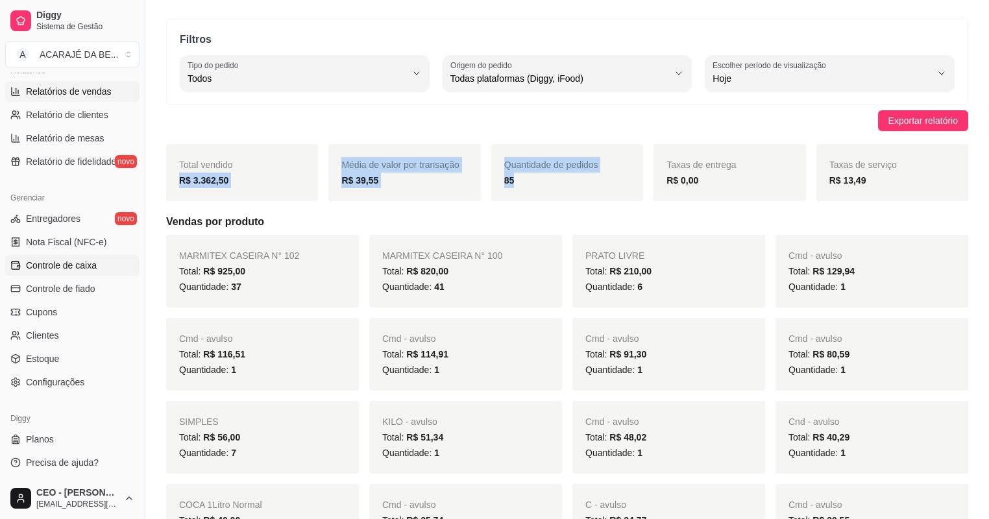
scroll to position [52, 0]
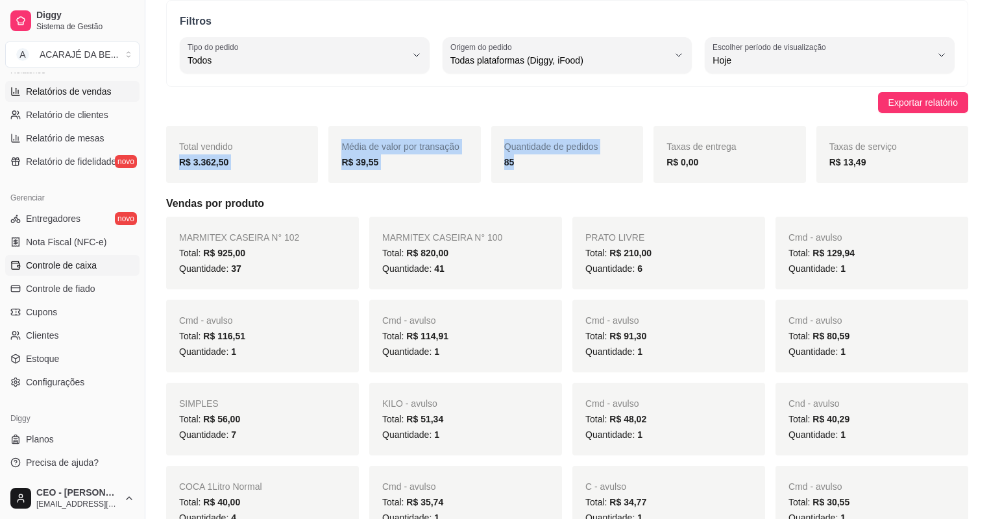
click at [69, 259] on span "Controle de caixa" at bounding box center [61, 265] width 71 height 13
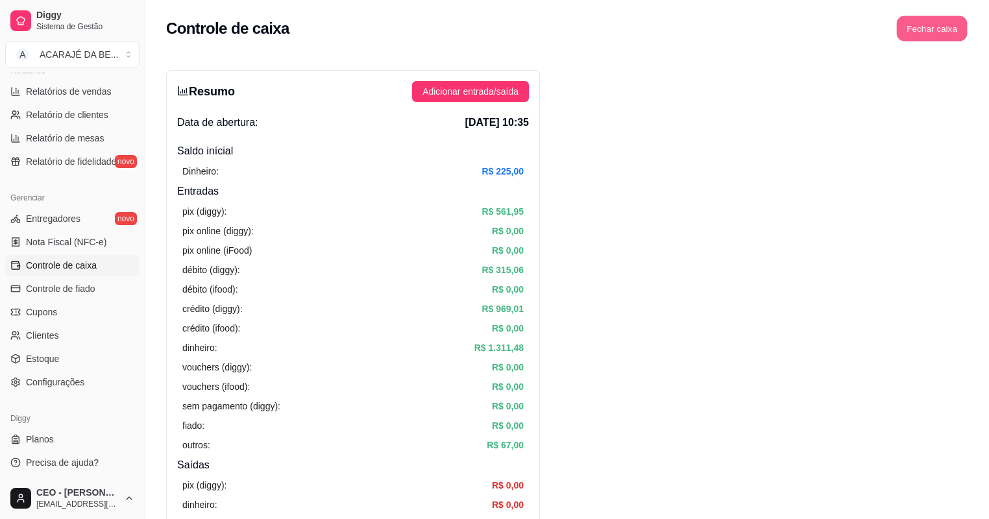
click at [954, 24] on button "Fechar caixa" at bounding box center [932, 28] width 71 height 25
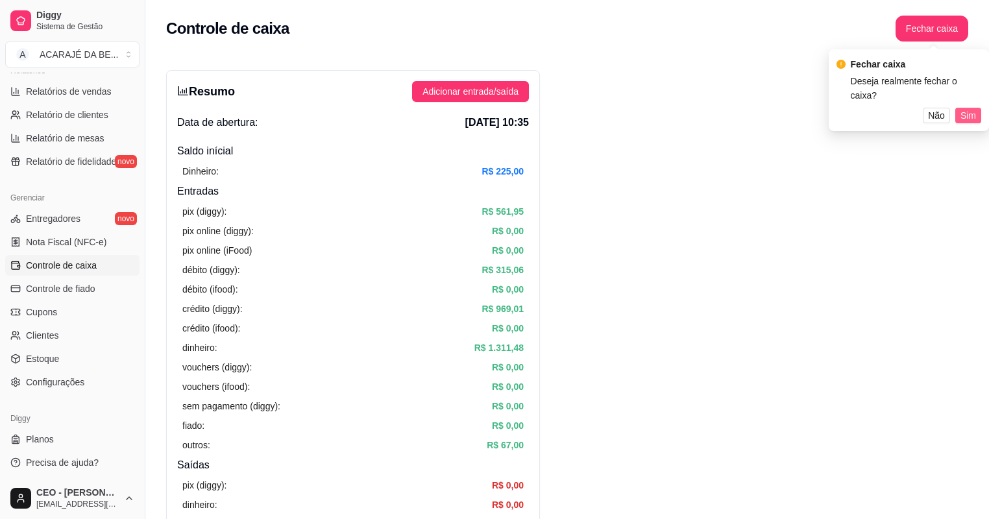
click at [973, 108] on span "Sim" at bounding box center [968, 115] width 16 height 14
